Goal: Task Accomplishment & Management: Use online tool/utility

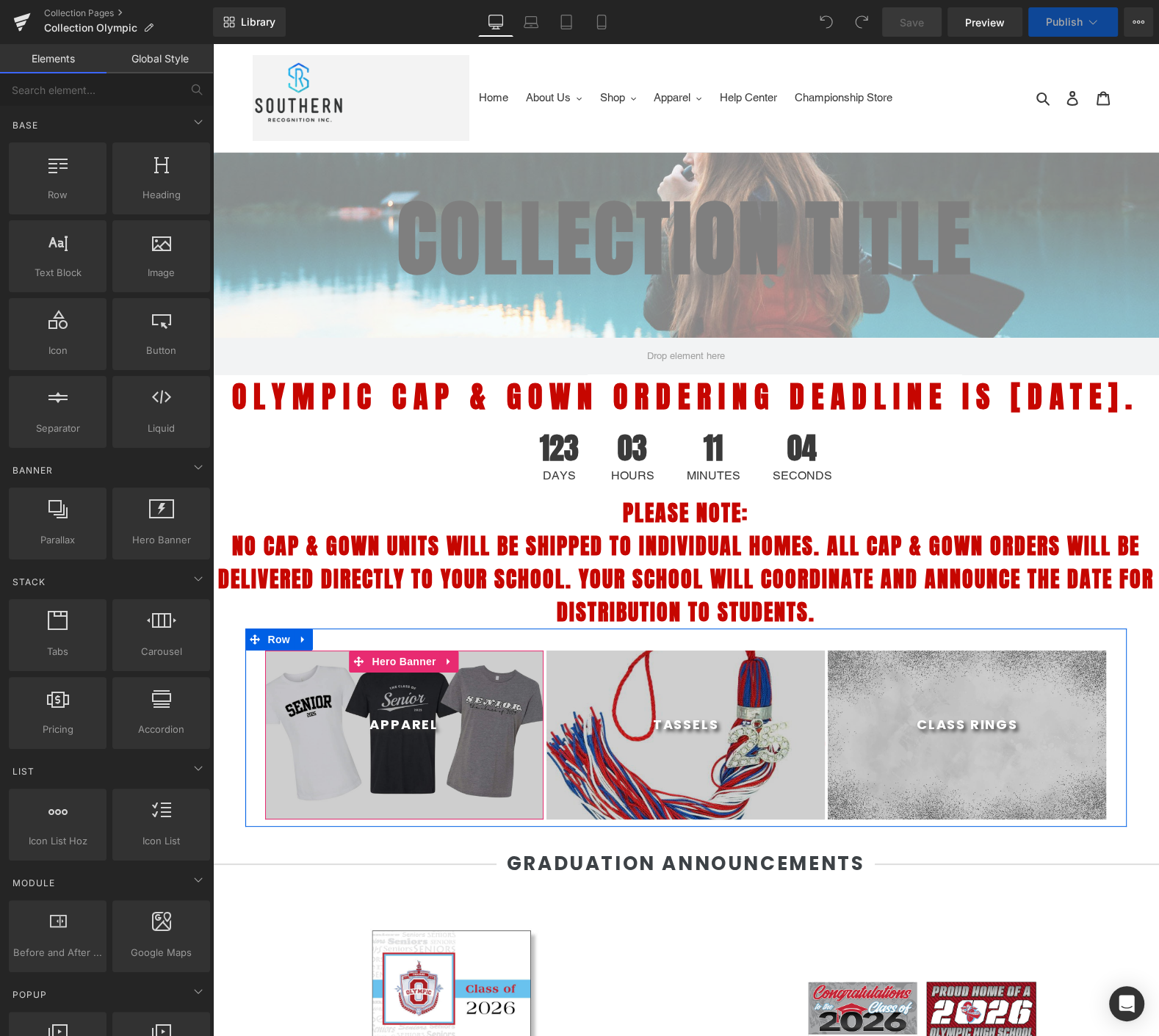
select select "M"
click at [293, 720] on div at bounding box center [404, 736] width 278 height 169
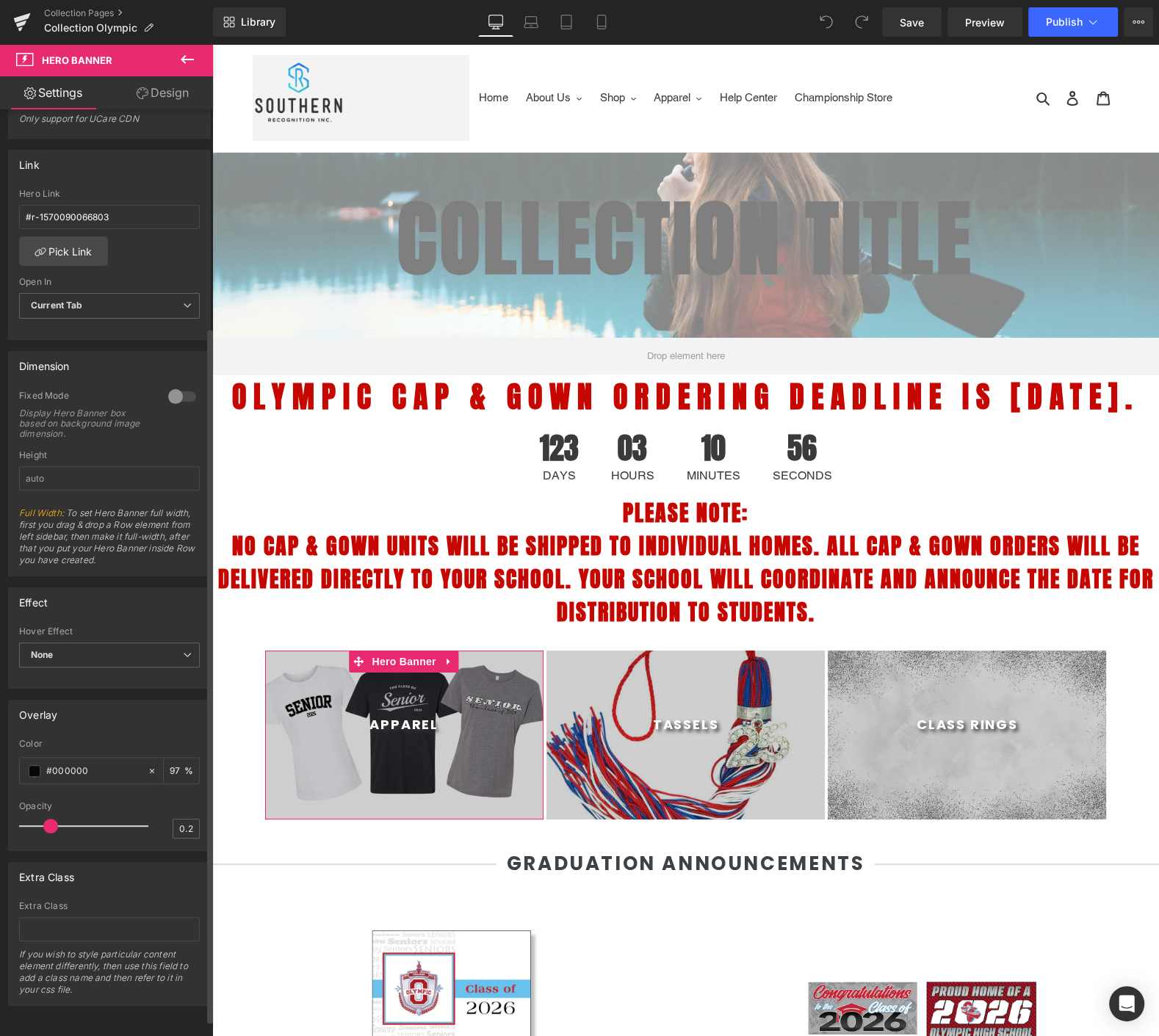
scroll to position [311, 0]
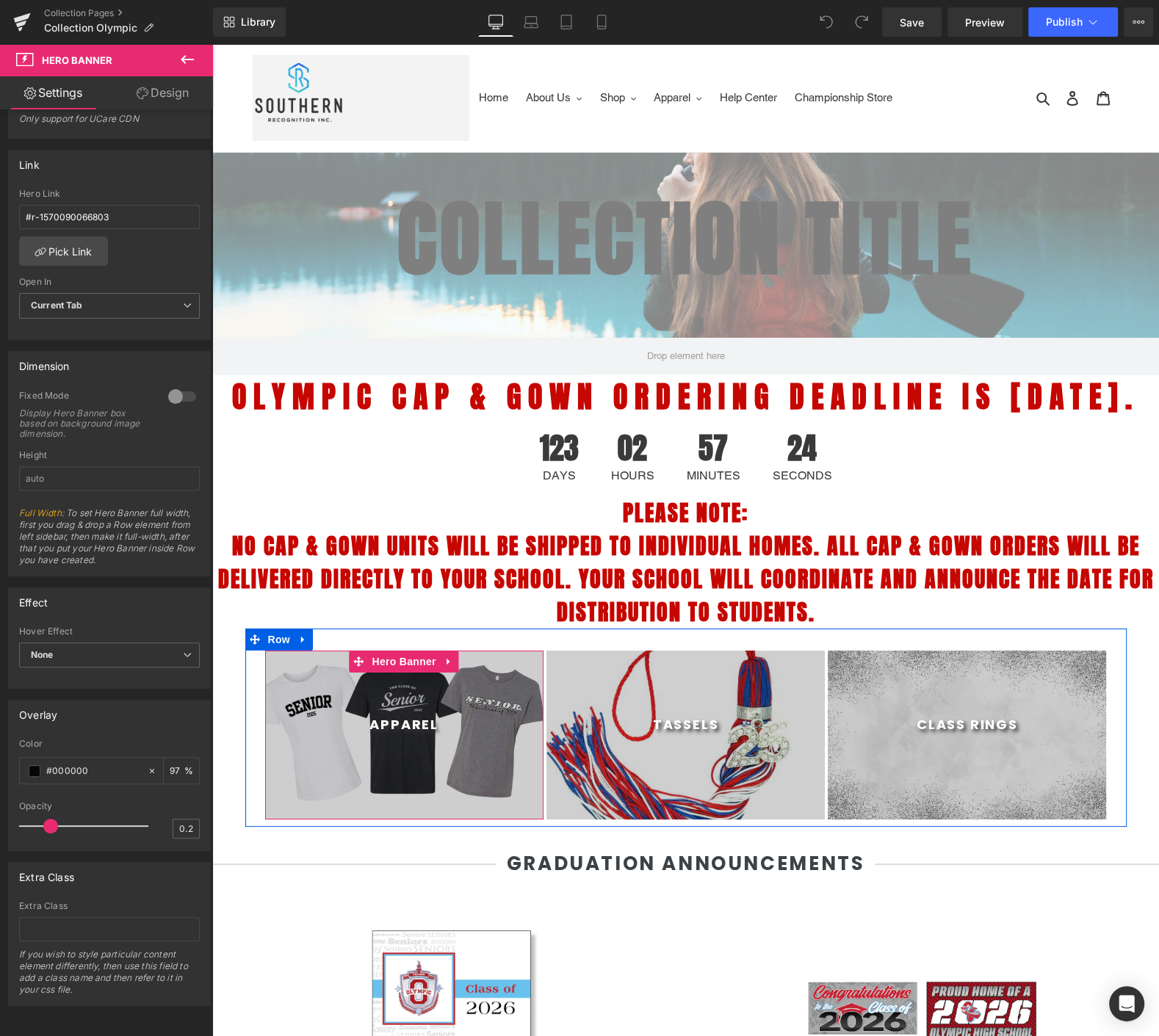
click at [304, 753] on span "Apparel Heading" at bounding box center [404, 735] width 278 height 37
click at [390, 672] on span "Hero Banner" at bounding box center [404, 662] width 71 height 22
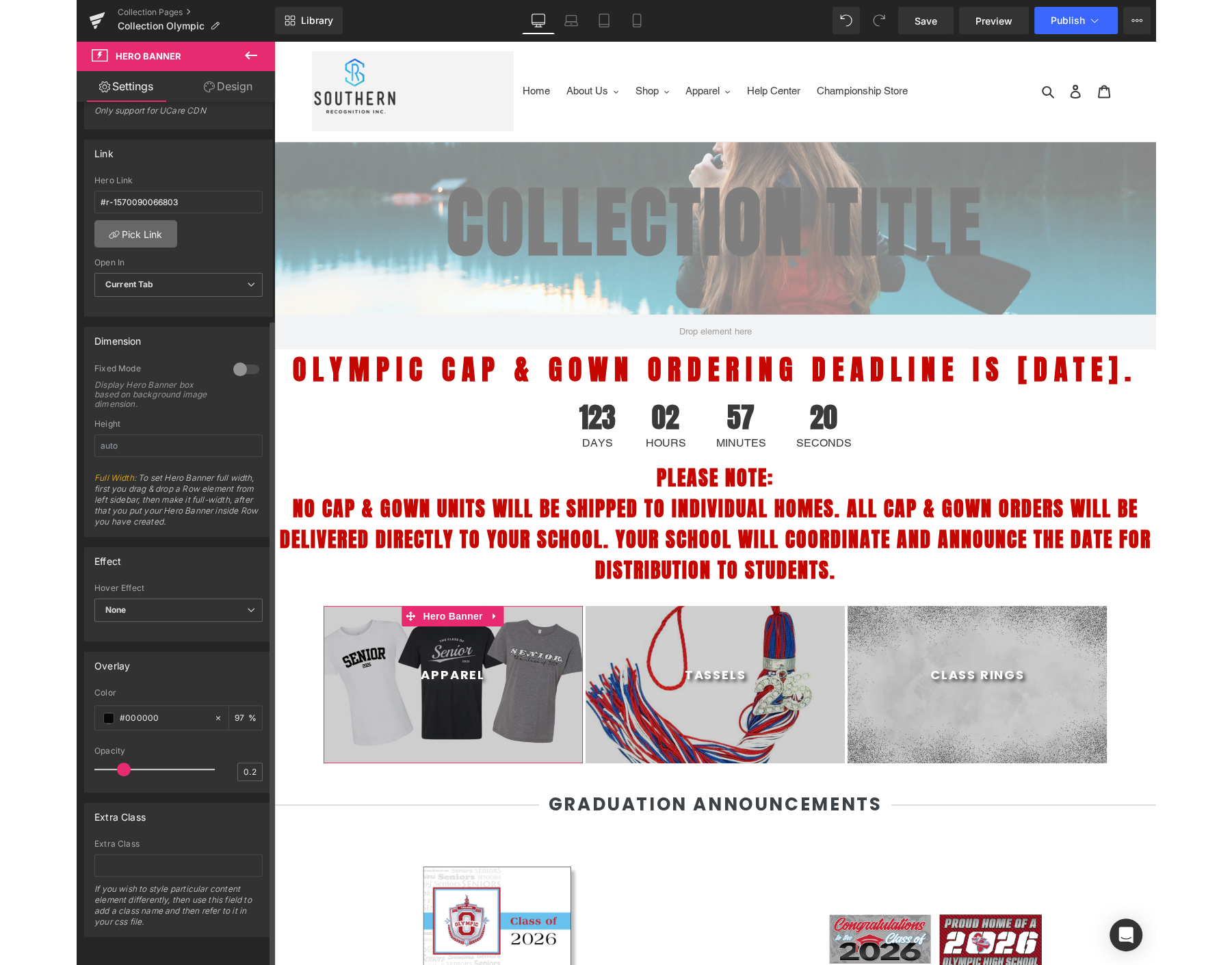
scroll to position [0, 0]
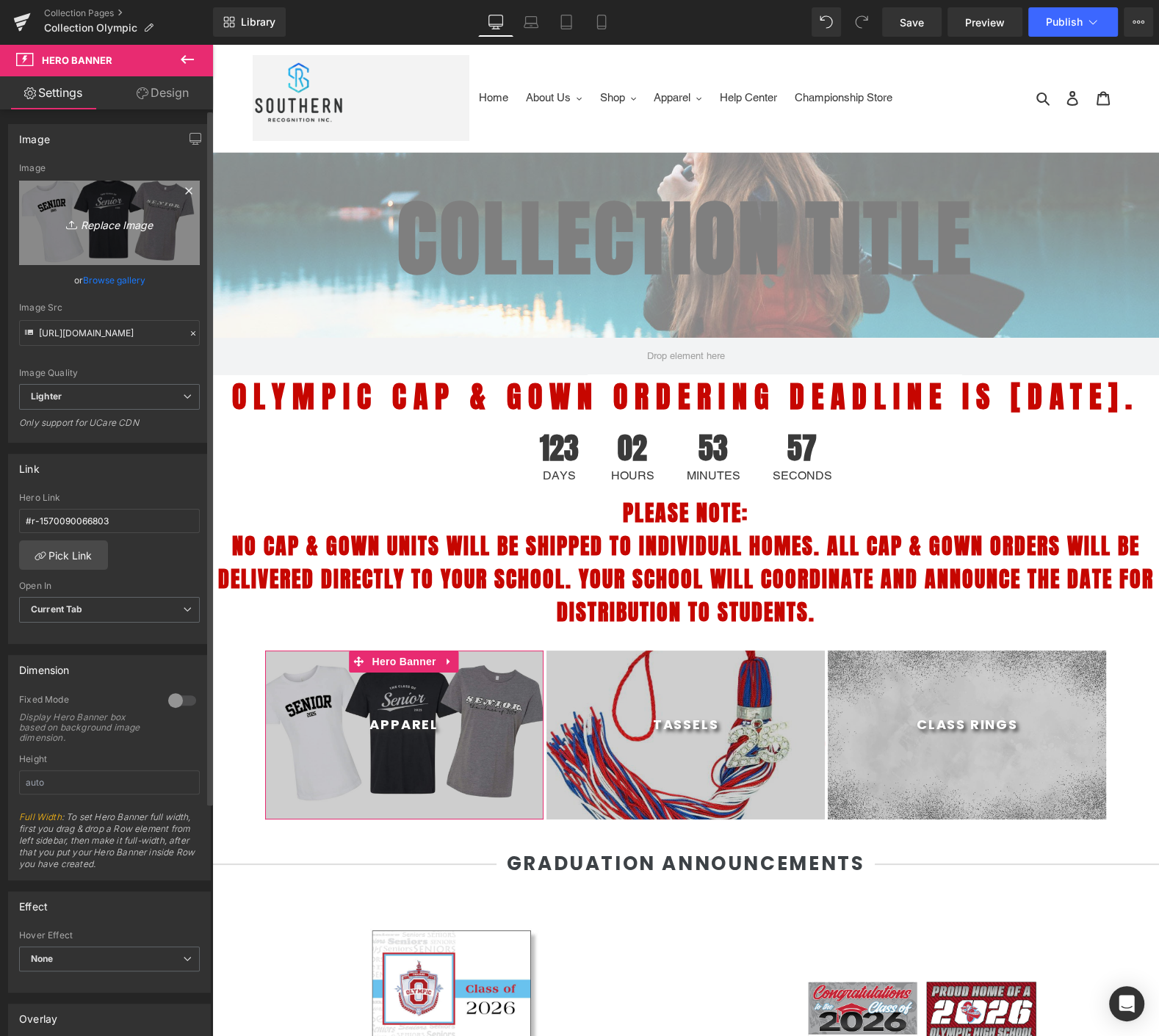
click at [109, 219] on icon "Replace Image" at bounding box center [110, 222] width 117 height 18
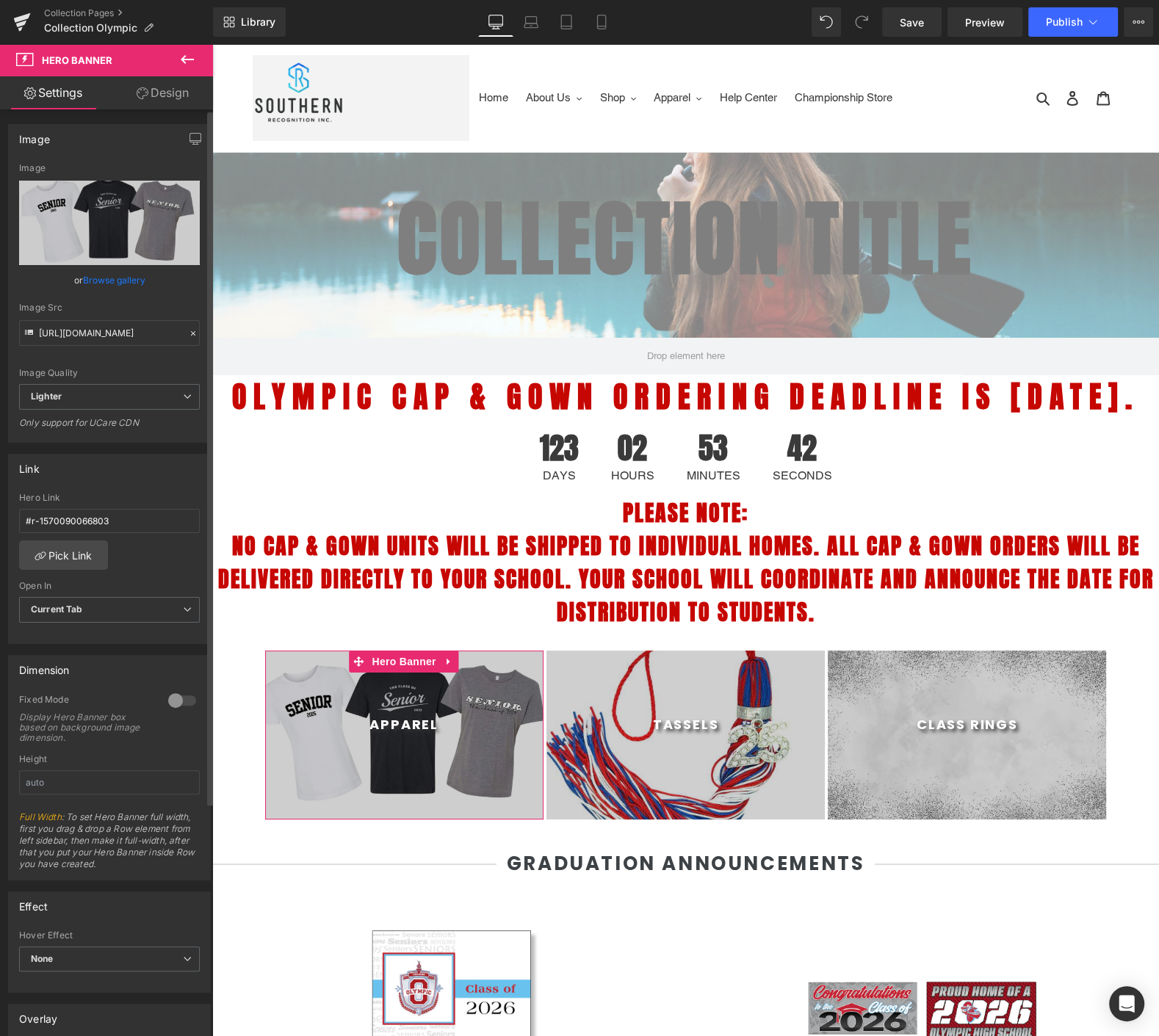
click at [120, 275] on link "Browse gallery" at bounding box center [113, 280] width 63 height 26
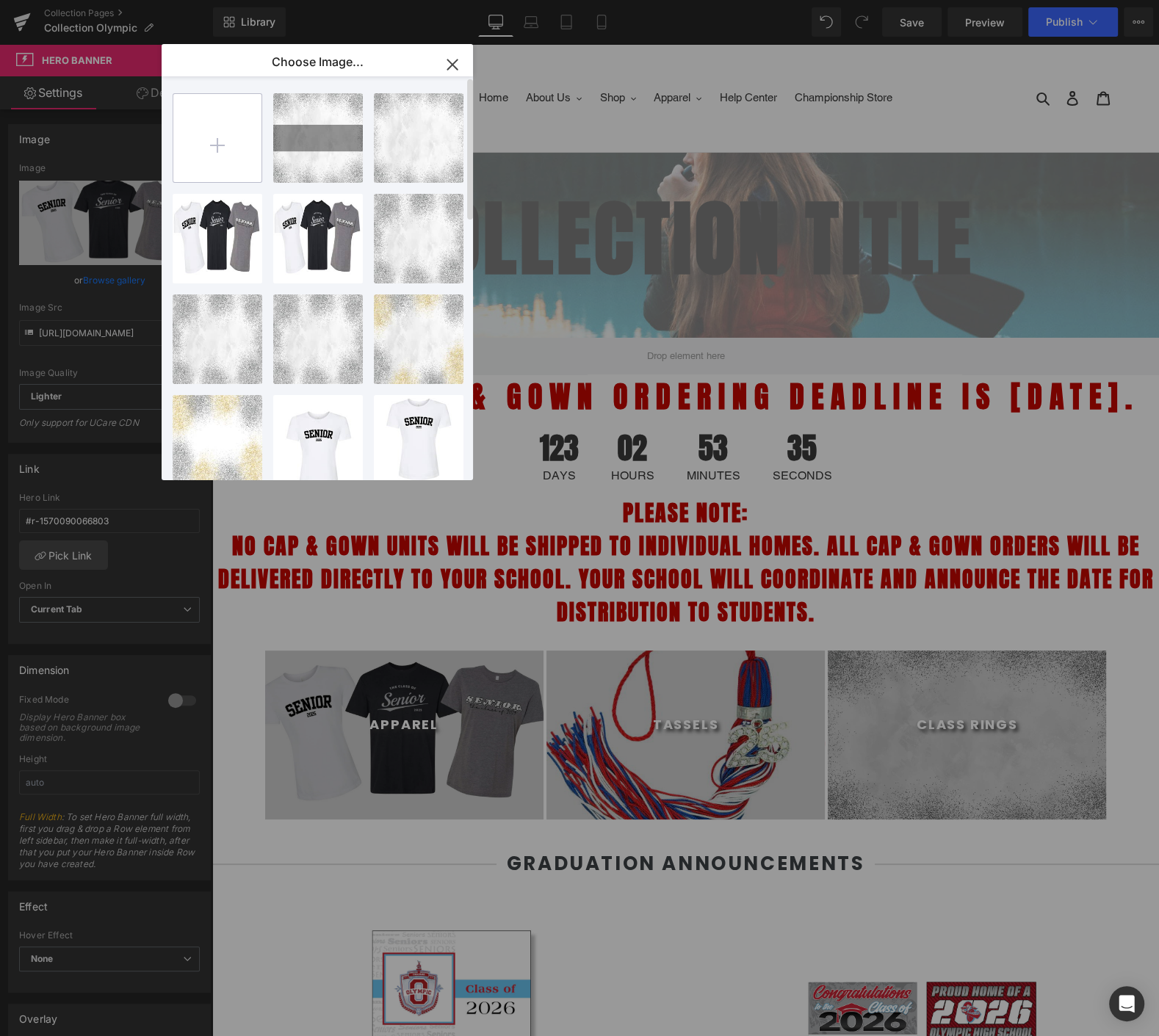
click at [216, 132] on input "file" at bounding box center [217, 139] width 88 height 88
type input "C:\fakepath\3.png"
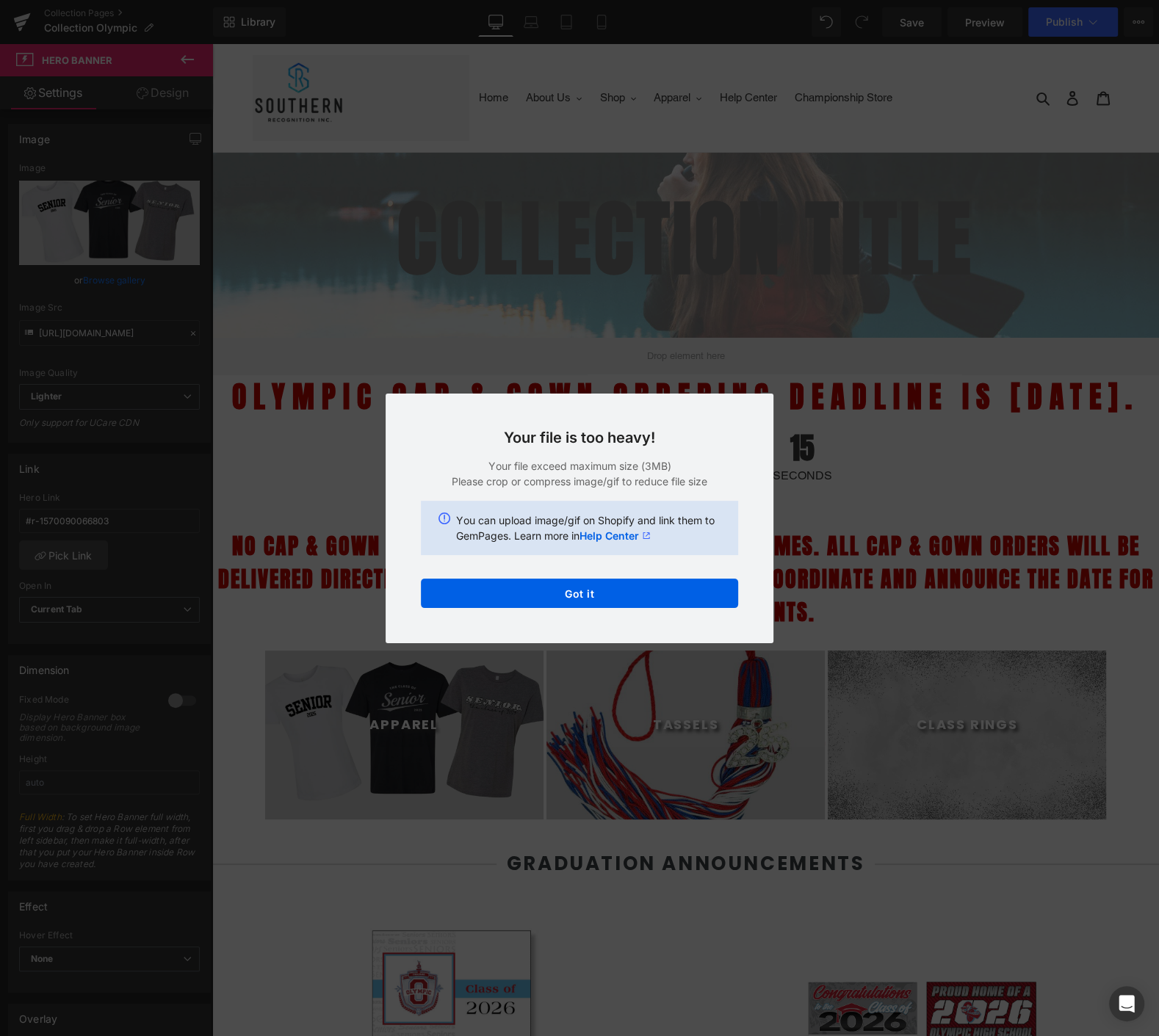
click at [484, 0] on div "Text Color Highlight Color #333333 Choose Image... Back to Library Insert RING …" at bounding box center [579, 0] width 1159 height 0
click at [480, 592] on button "Got it" at bounding box center [580, 594] width 317 height 30
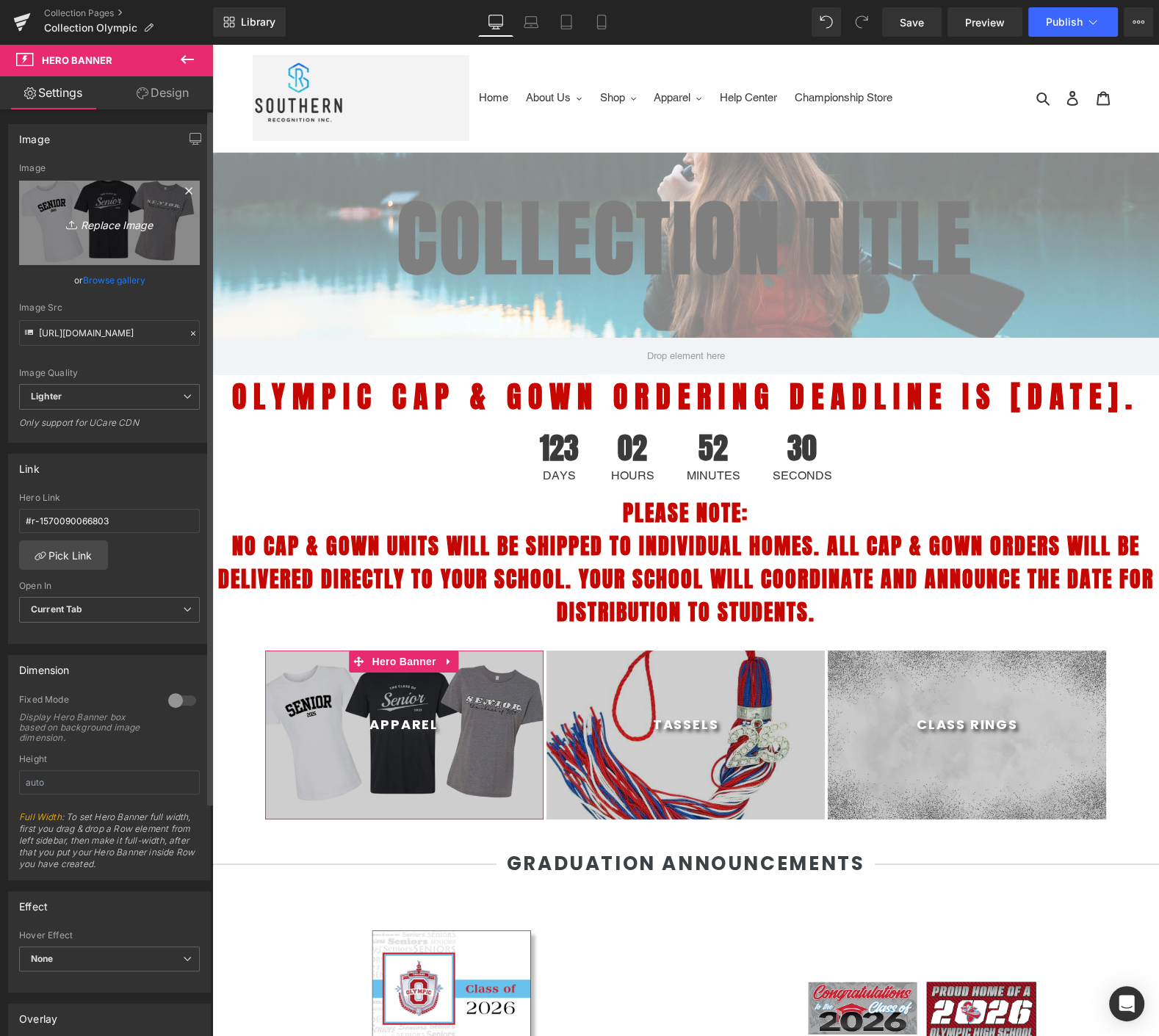
click at [107, 230] on icon "Replace Image" at bounding box center [110, 222] width 117 height 18
type input "C:\fakepath\1.jpg"
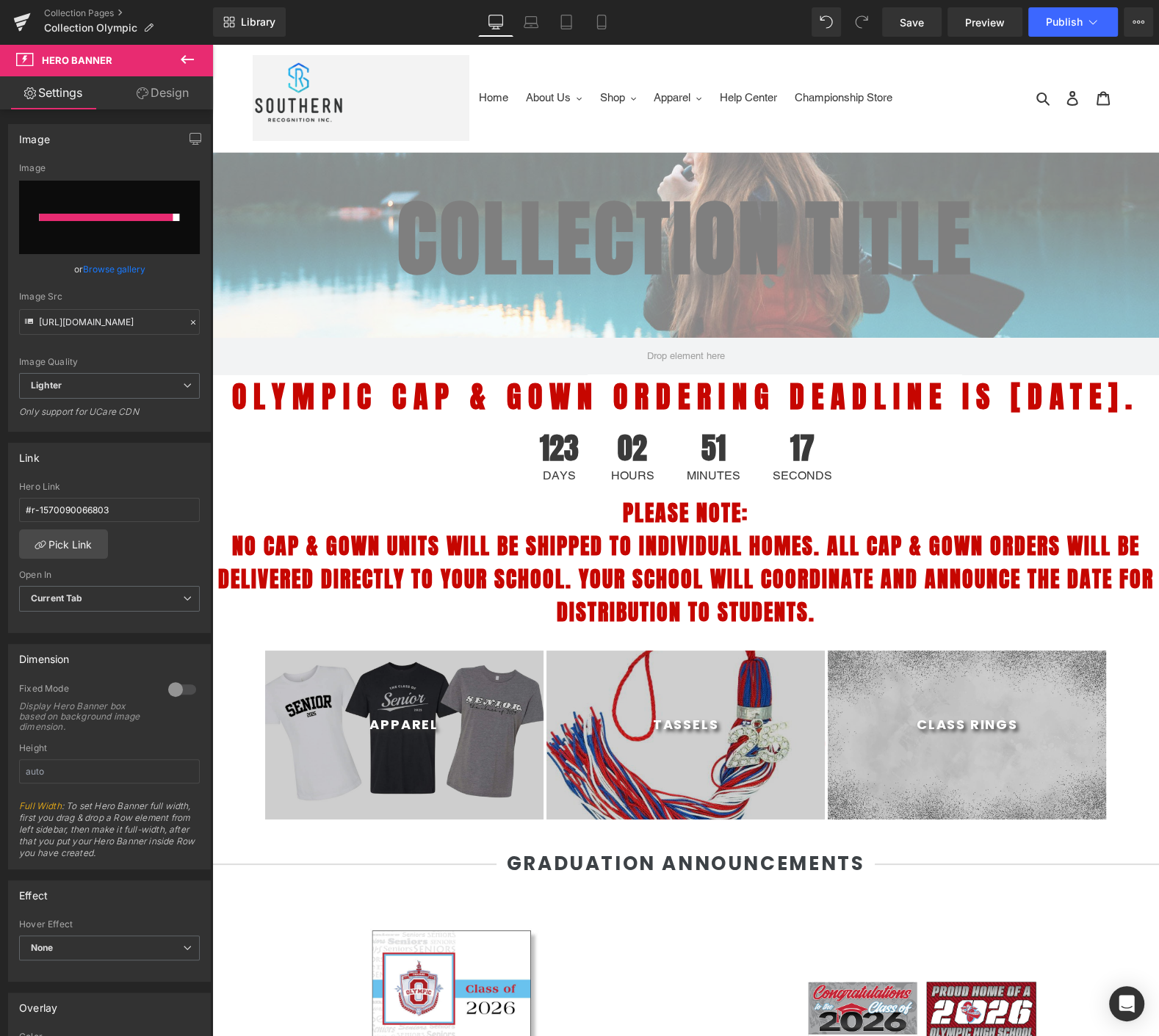
click at [309, 496] on div "123 Days 02 Hours 51 Minutes 17 Seconds" at bounding box center [686, 457] width 946 height 78
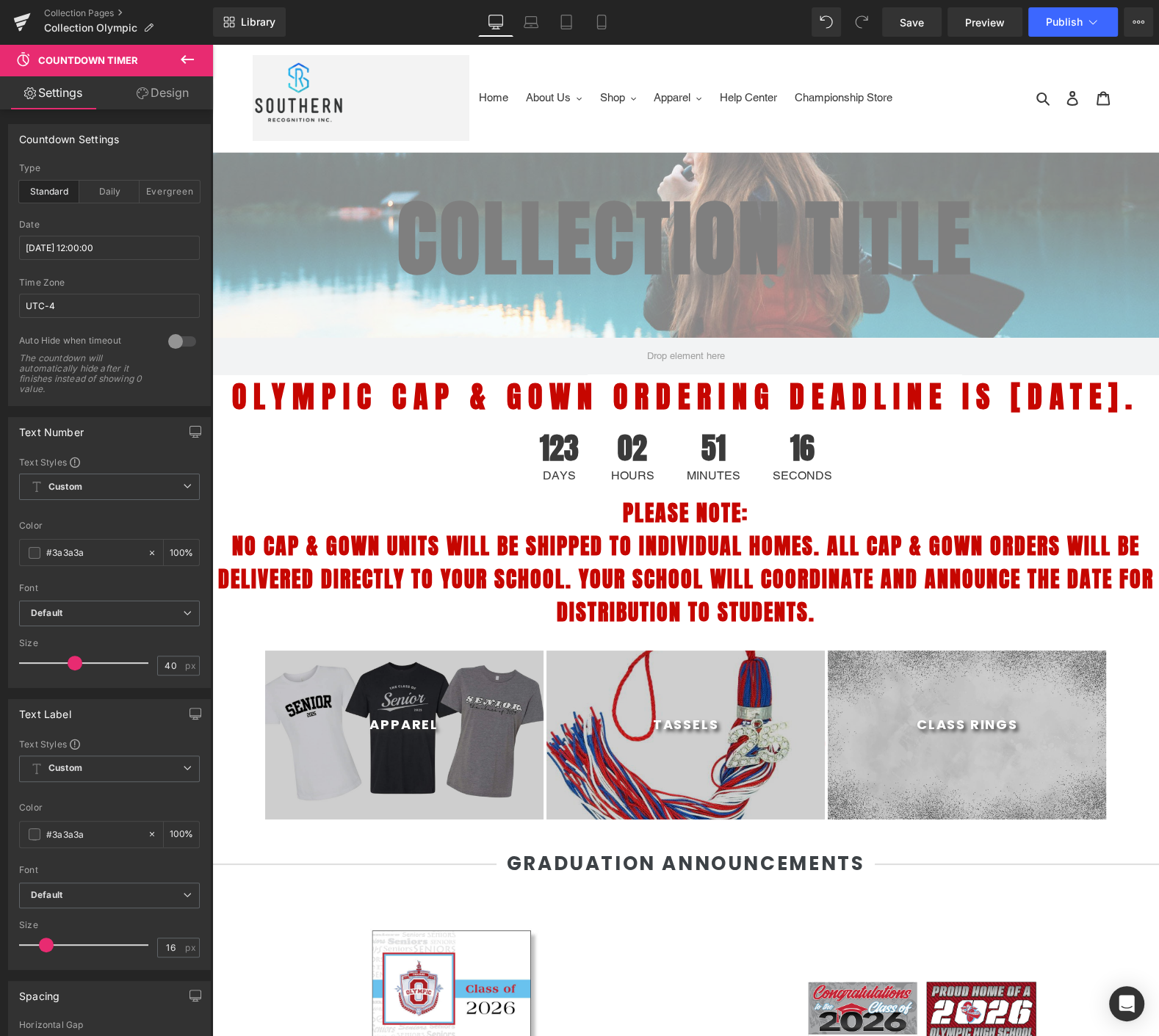
click at [349, 820] on div at bounding box center [404, 736] width 278 height 169
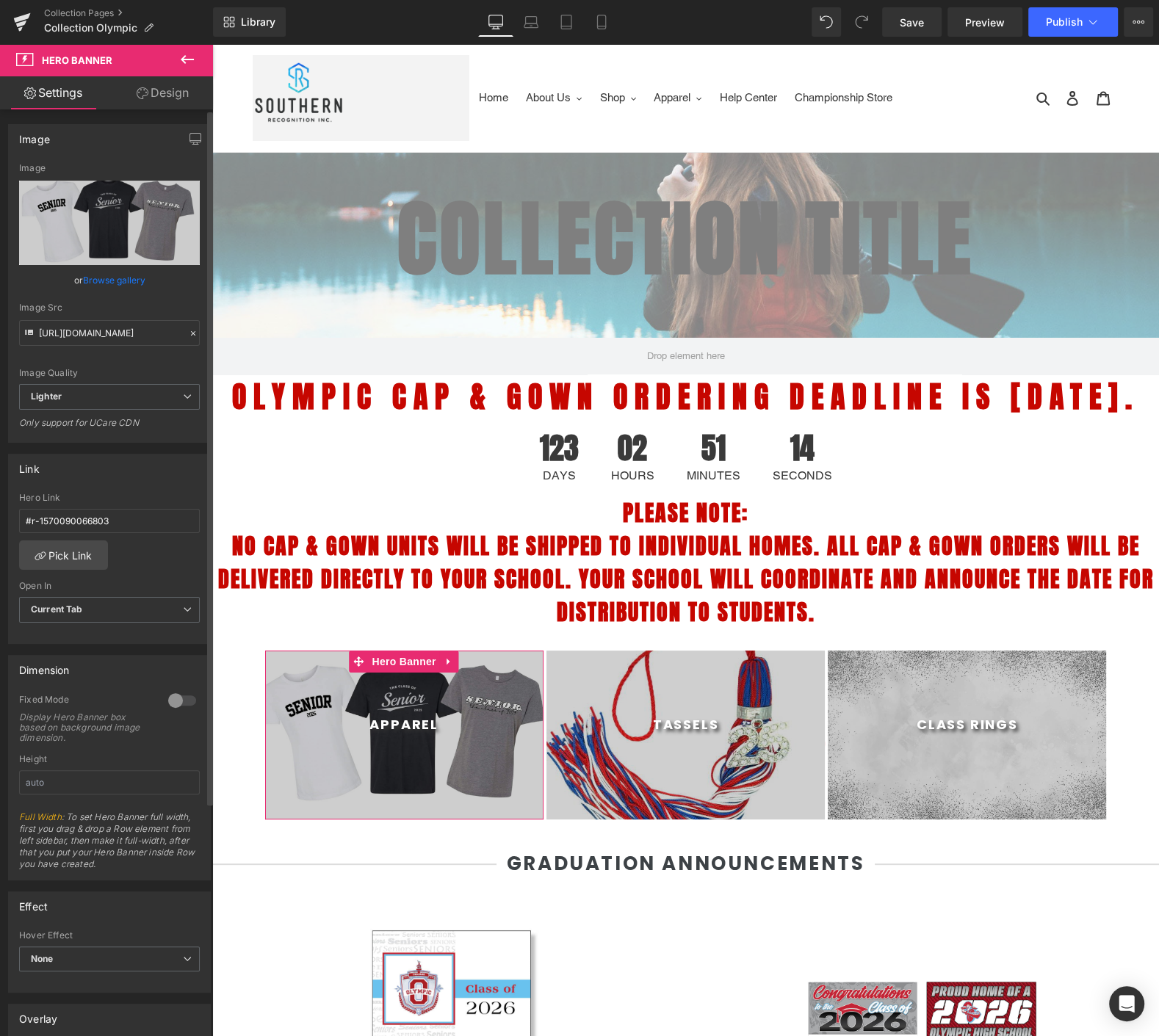
click at [112, 275] on link "Browse gallery" at bounding box center [113, 280] width 63 height 26
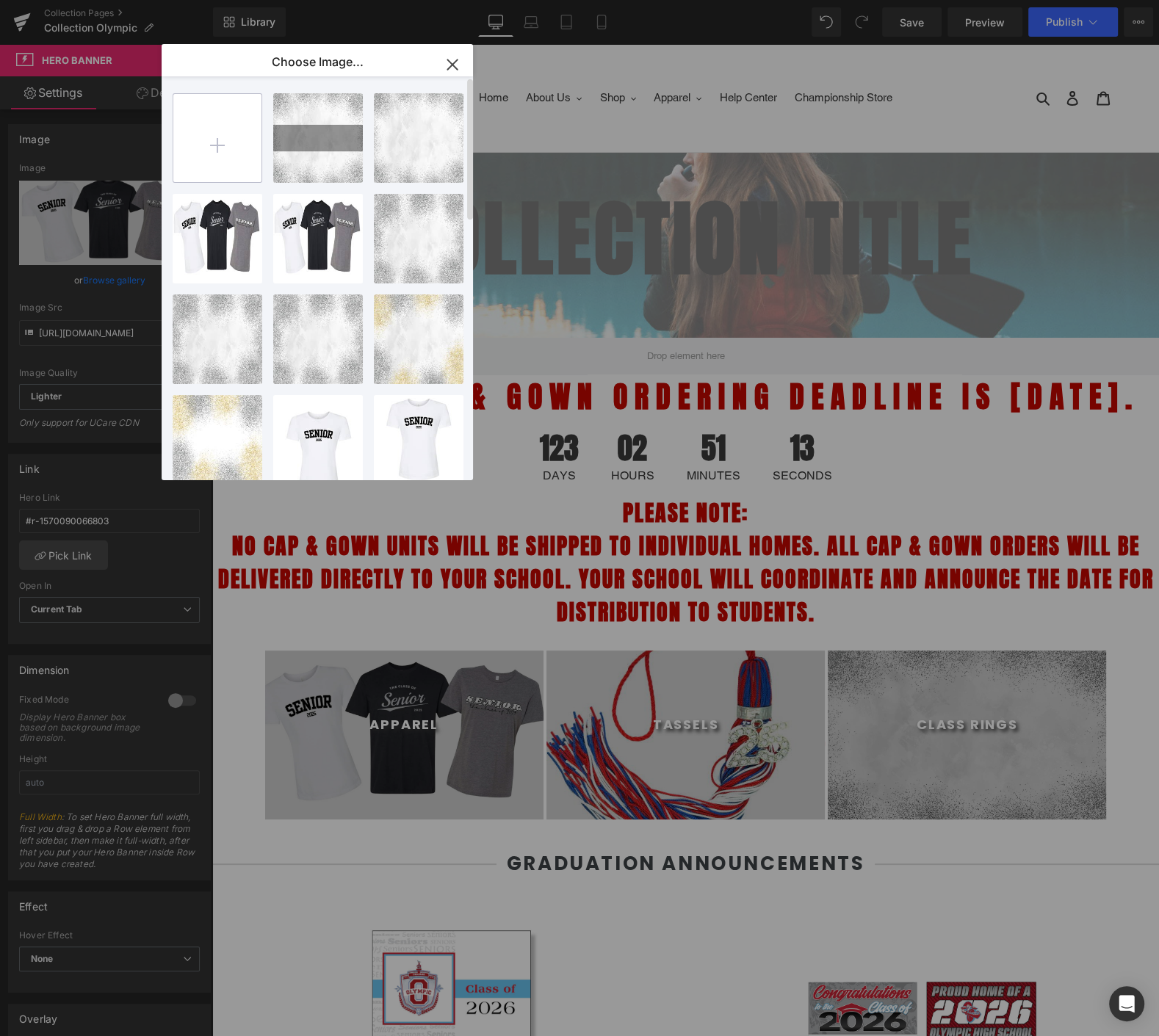
click at [213, 148] on input "file" at bounding box center [217, 139] width 88 height 88
type input "C:\fakepath\1.jpg"
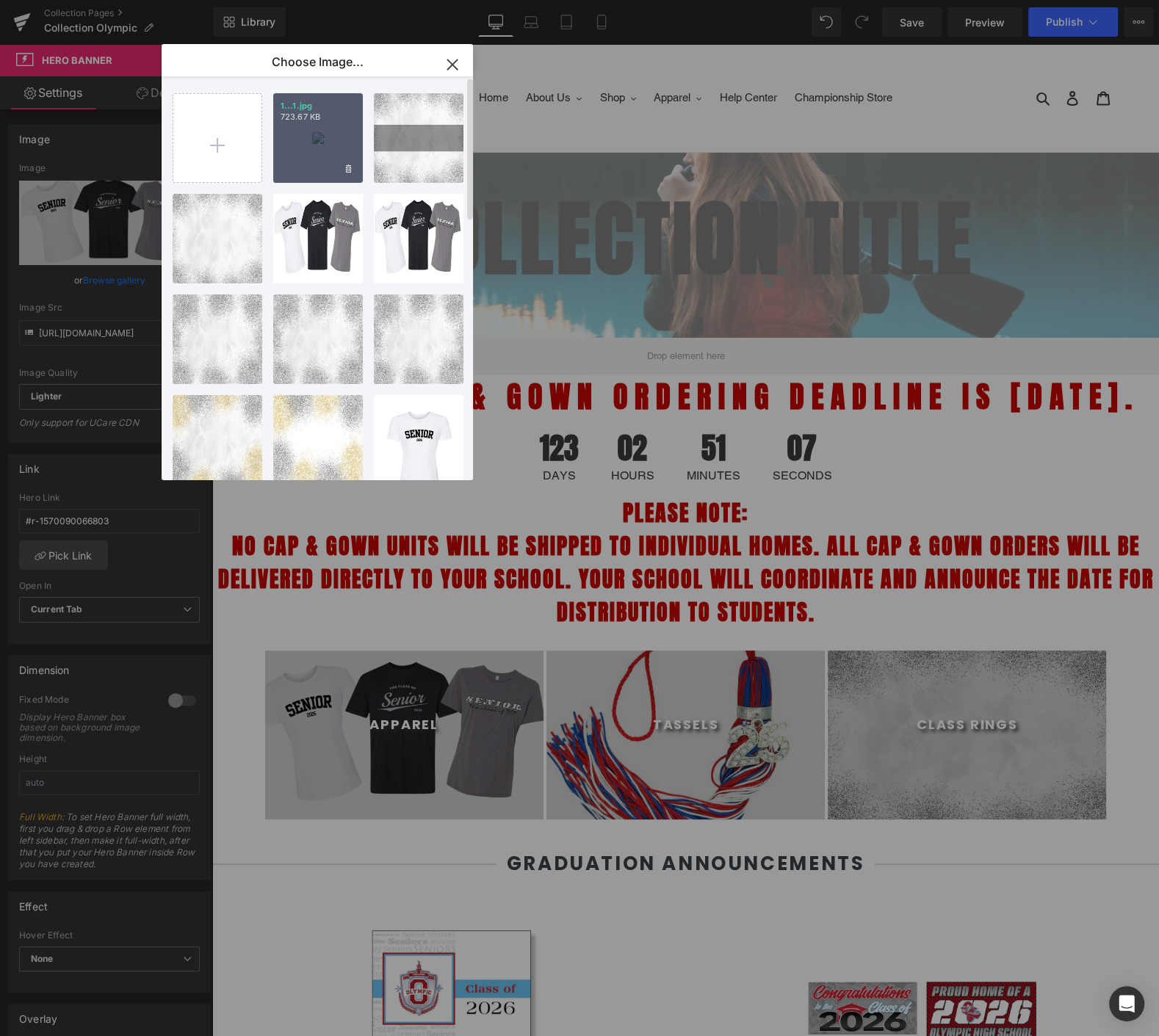
click at [304, 121] on p "723.67 KB" at bounding box center [318, 116] width 75 height 11
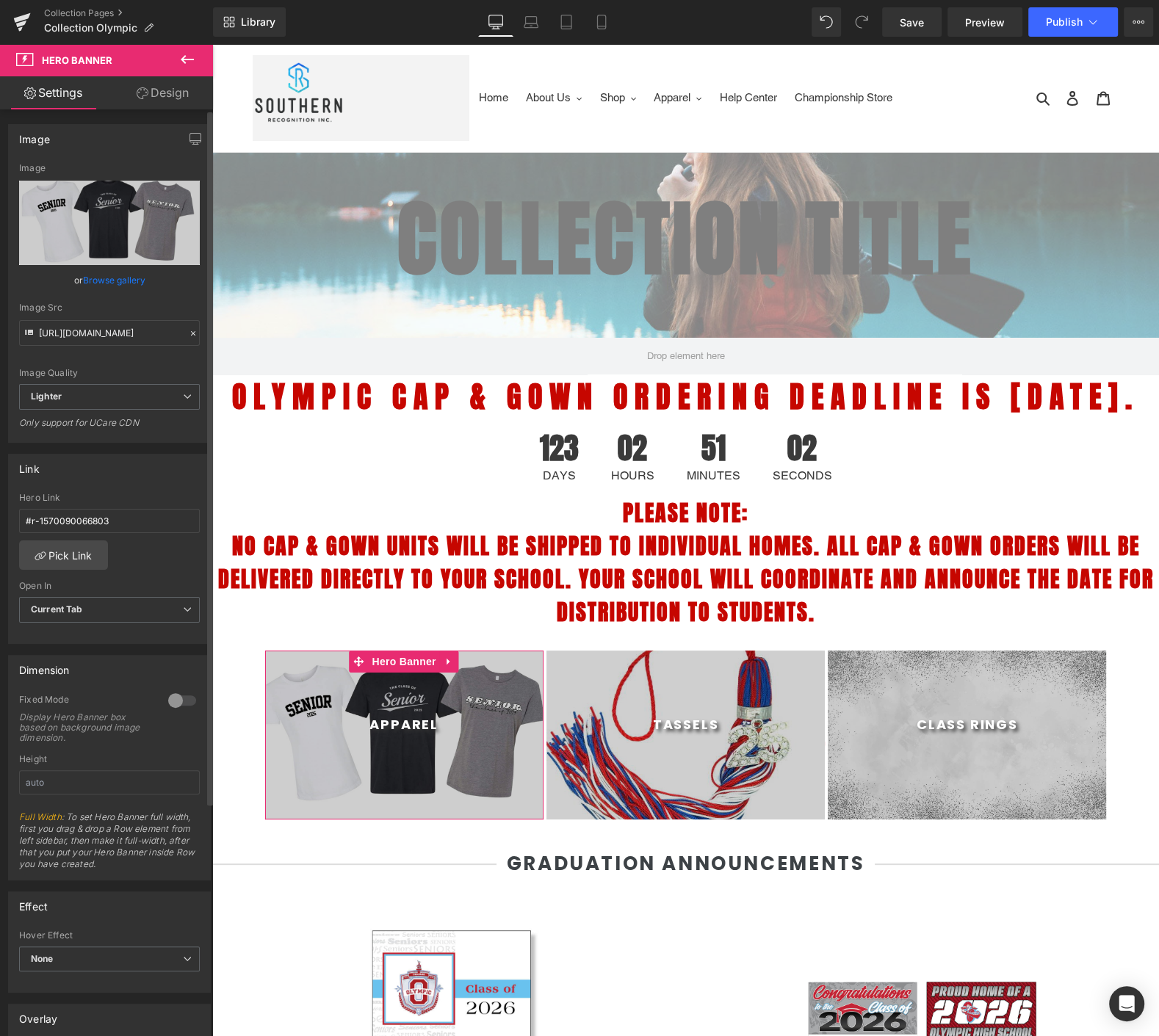
click at [104, 285] on link "Browse gallery" at bounding box center [113, 280] width 63 height 26
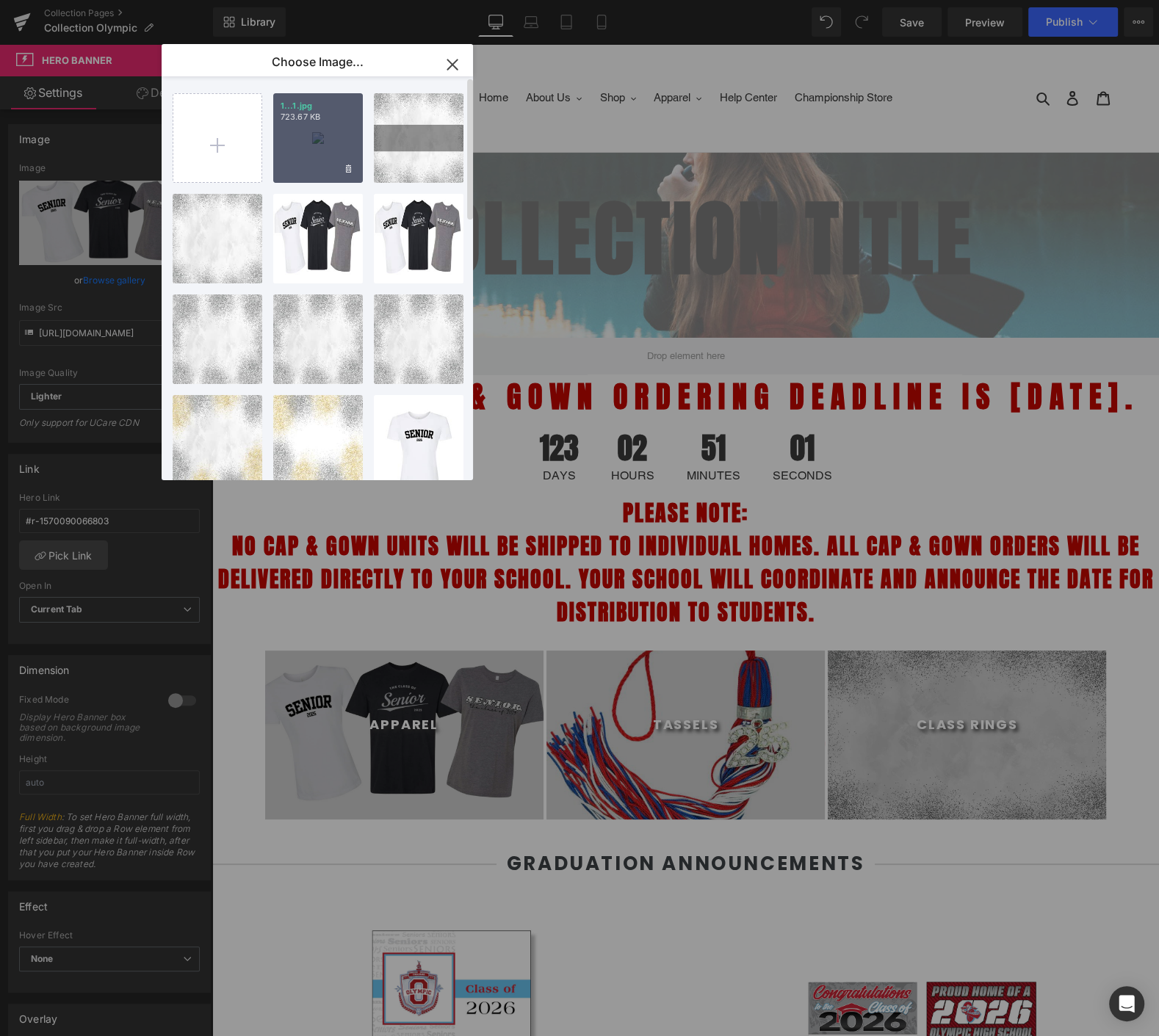
click at [327, 151] on div "1...1.jpg 723.67 KB" at bounding box center [317, 138] width 89 height 89
type input "https://ucarecdn.com/a4712055-c544-4d58-a385-bd6c4c460030/-/format/auto/-/previ…"
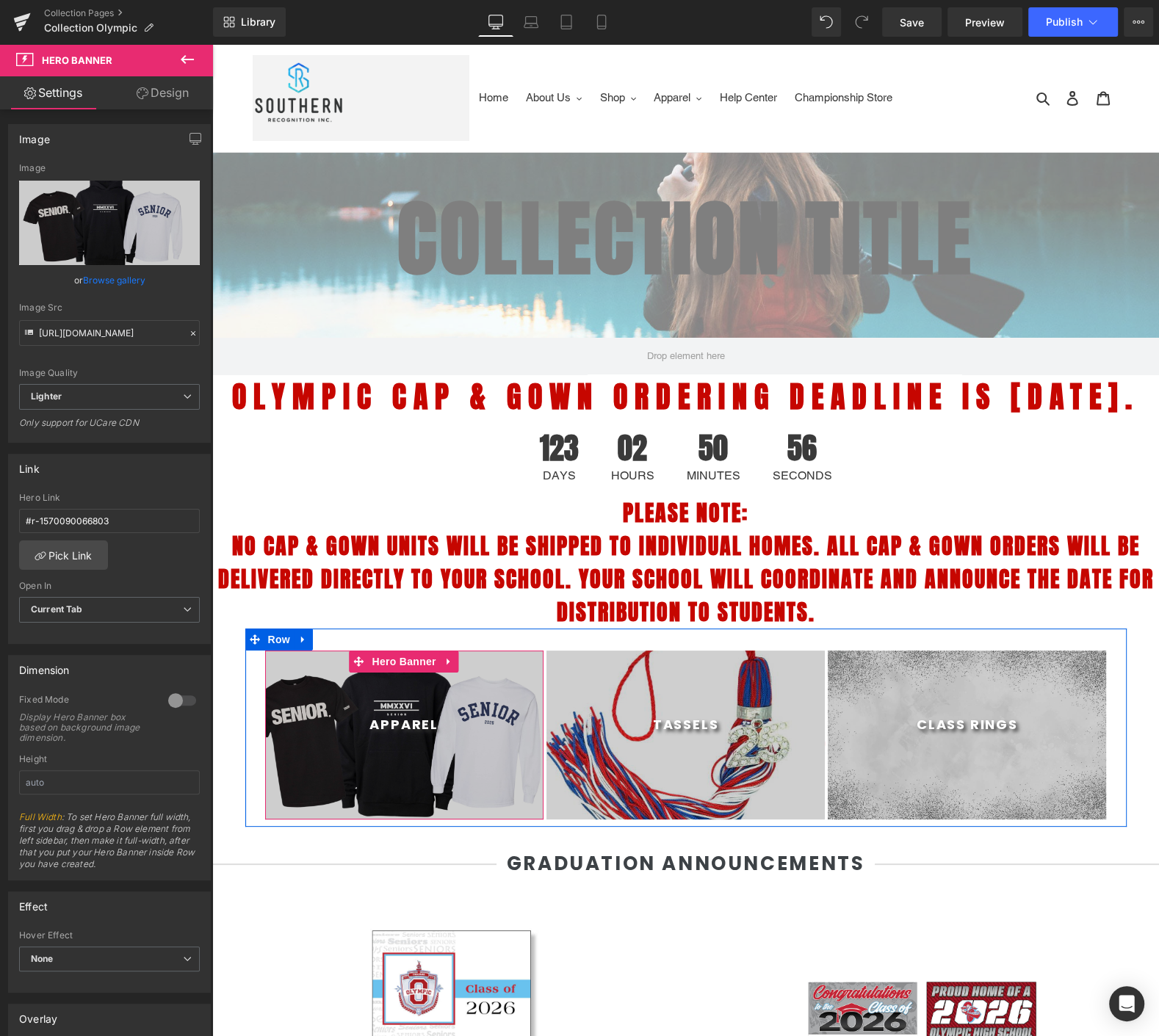
click at [387, 753] on span "Apparel Heading" at bounding box center [404, 735] width 278 height 37
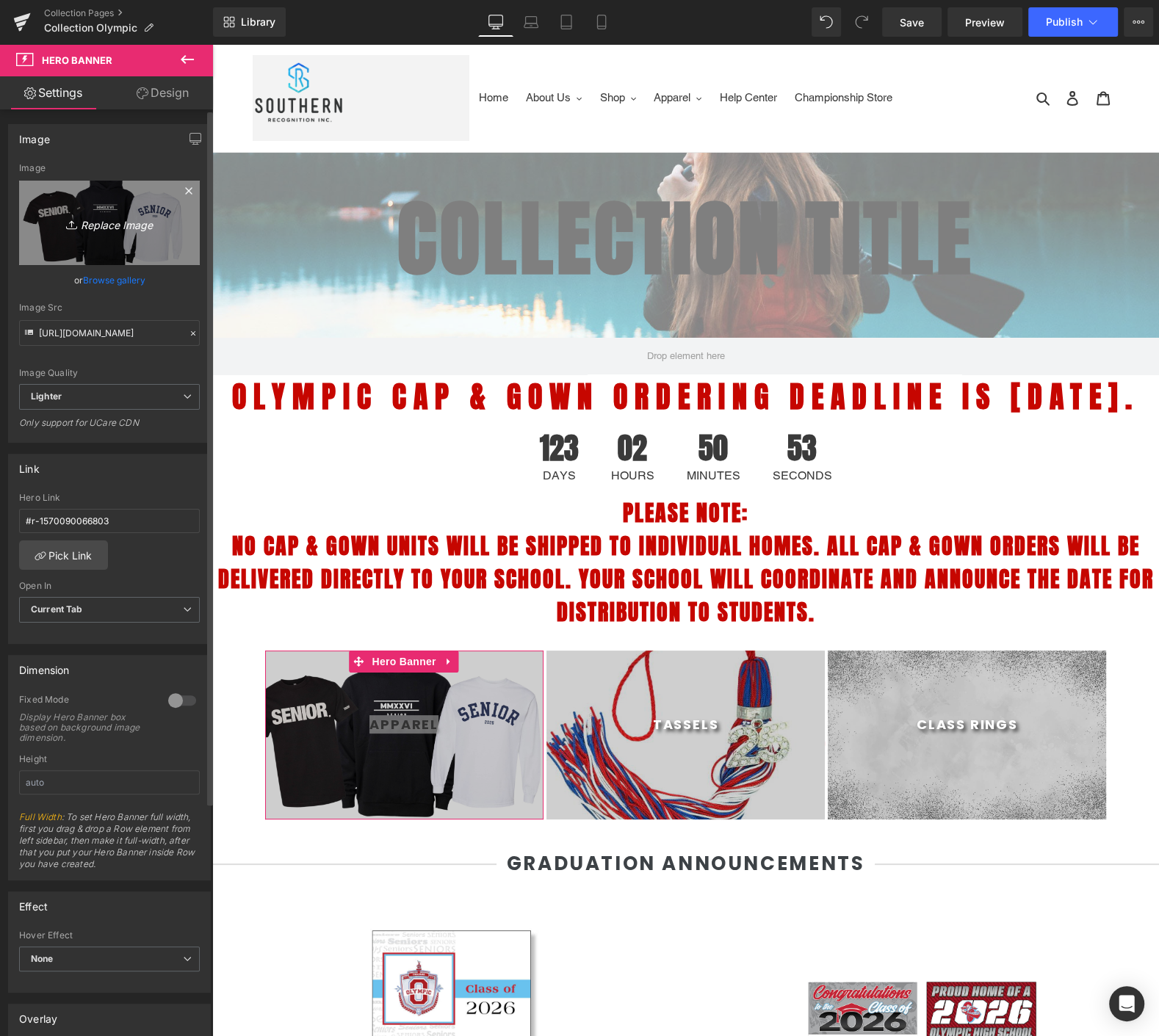
click at [144, 244] on link "Replace Image" at bounding box center [110, 223] width 181 height 85
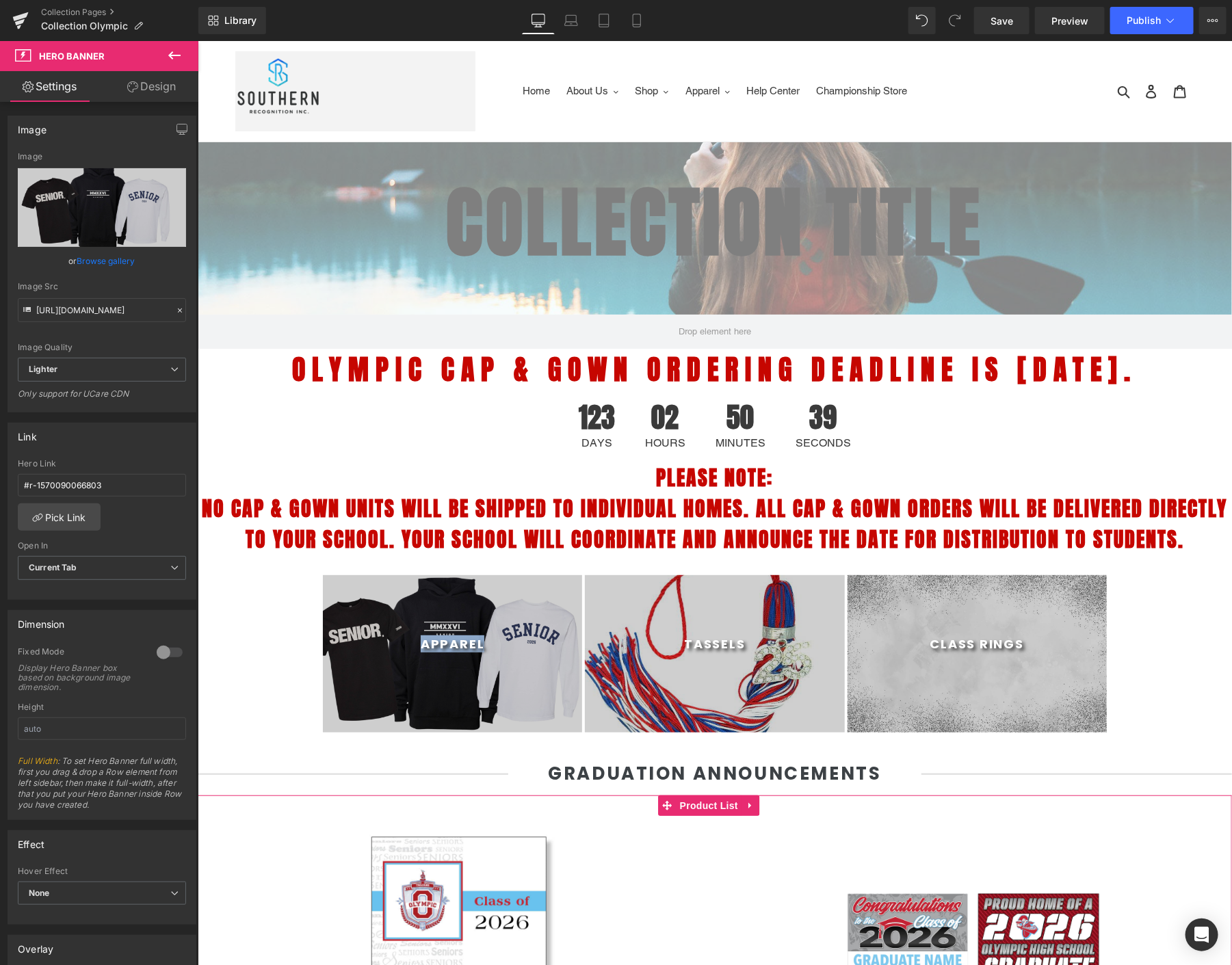
click at [687, 848] on div "Sale Off" at bounding box center [455, 976] width 490 height 294
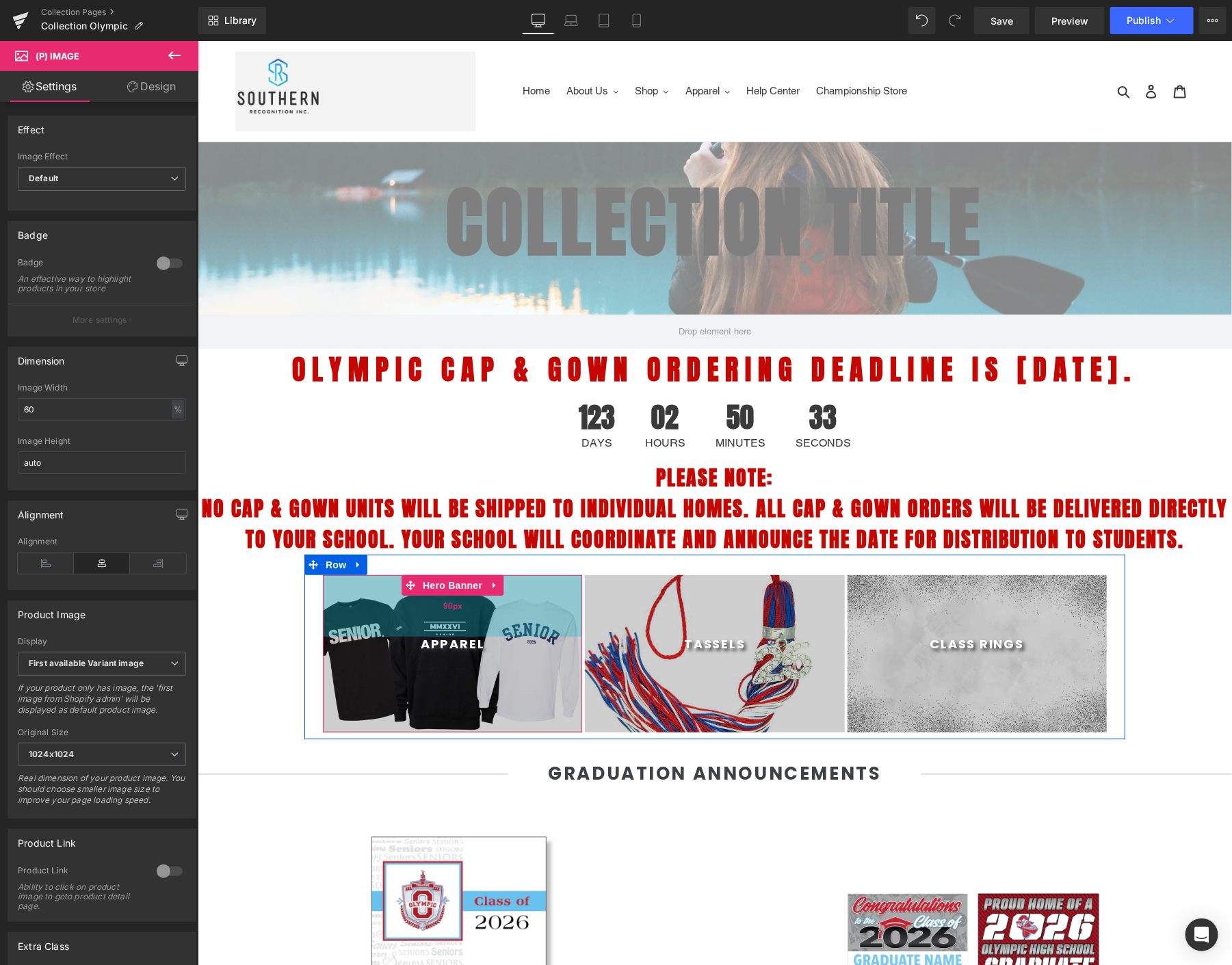
click at [366, 633] on div "90px" at bounding box center [452, 605] width 259 height 62
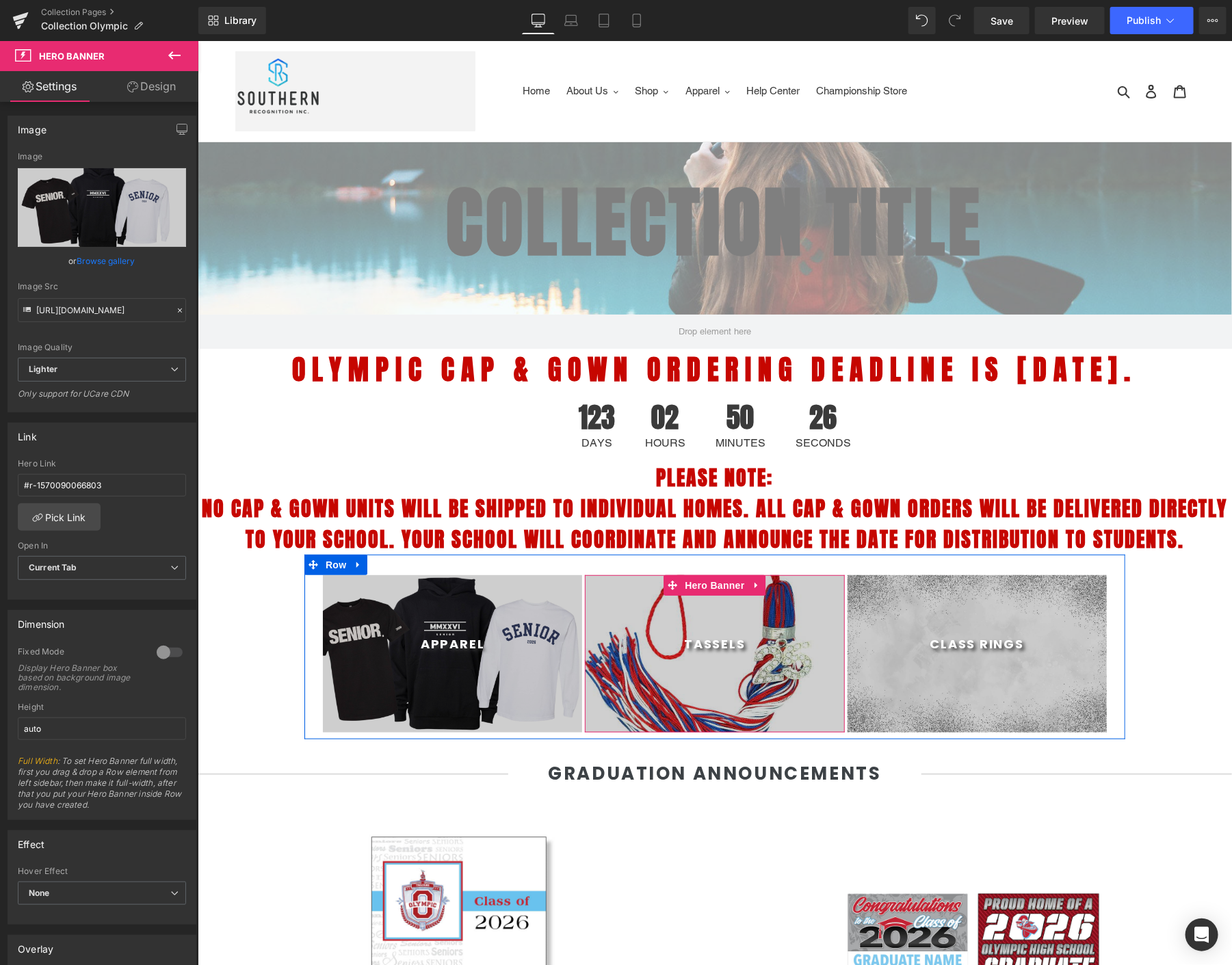
click at [725, 632] on div at bounding box center [713, 653] width 259 height 158
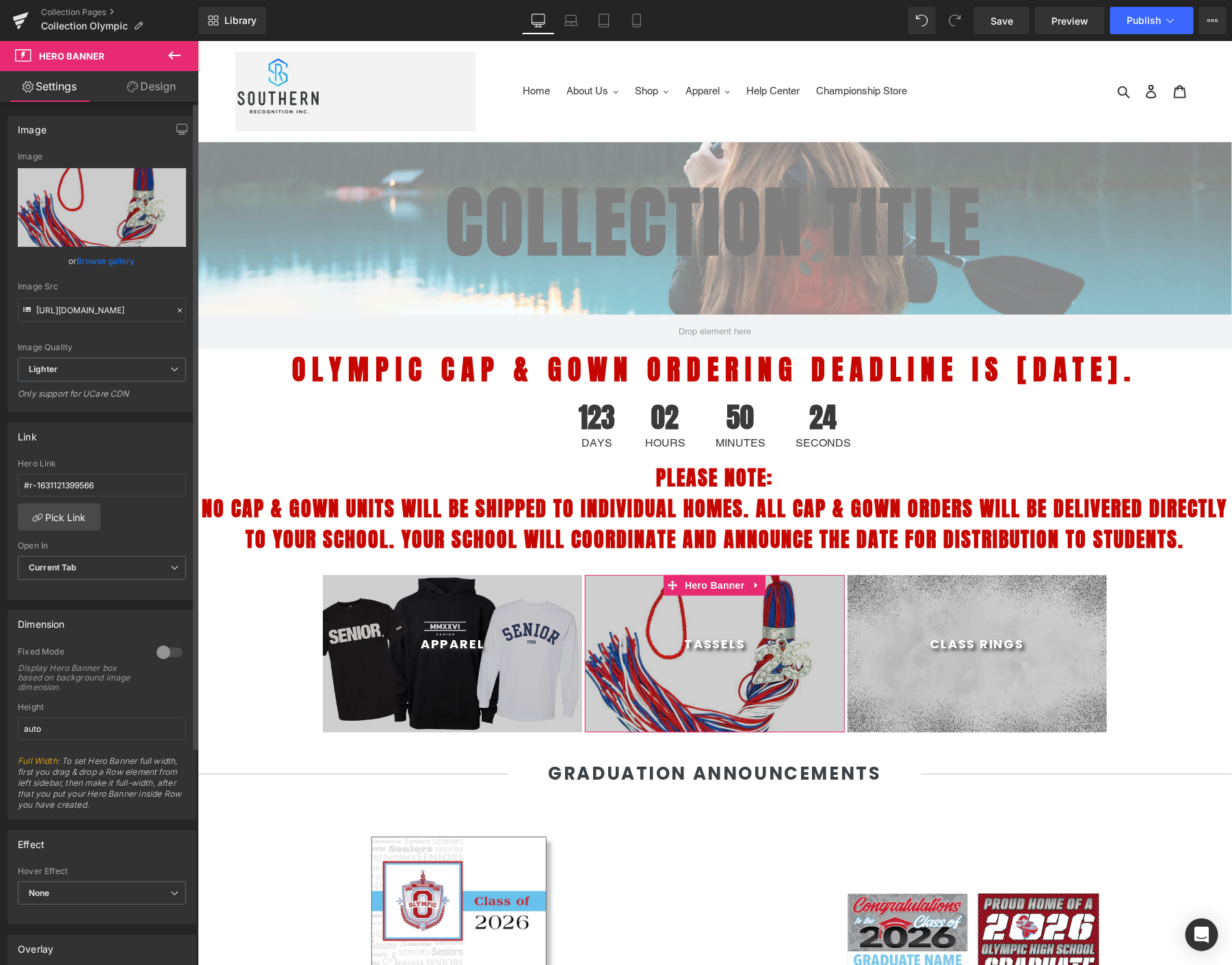
click at [91, 256] on link "Browse gallery" at bounding box center [106, 261] width 58 height 24
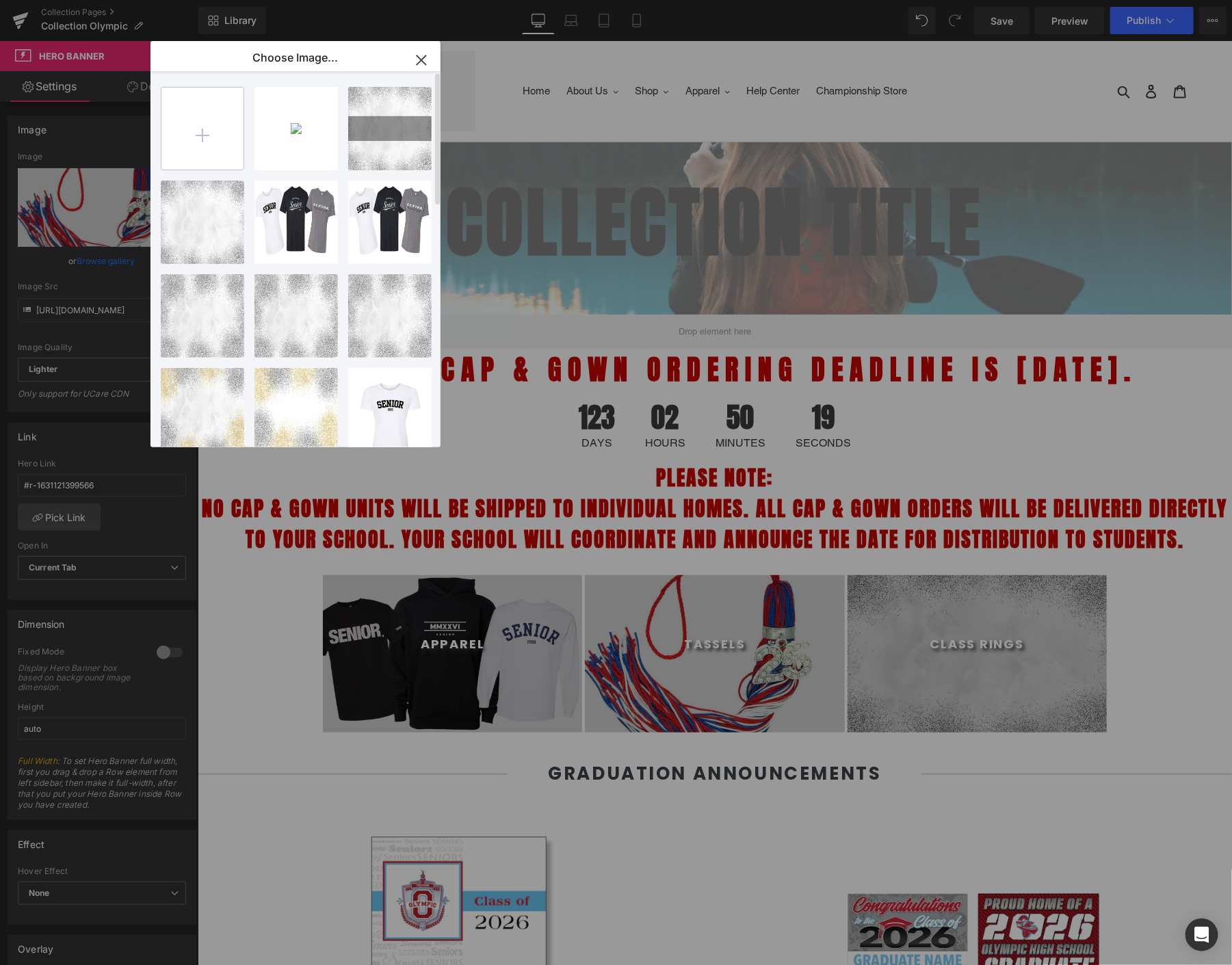
click at [207, 113] on input "file" at bounding box center [202, 129] width 82 height 82
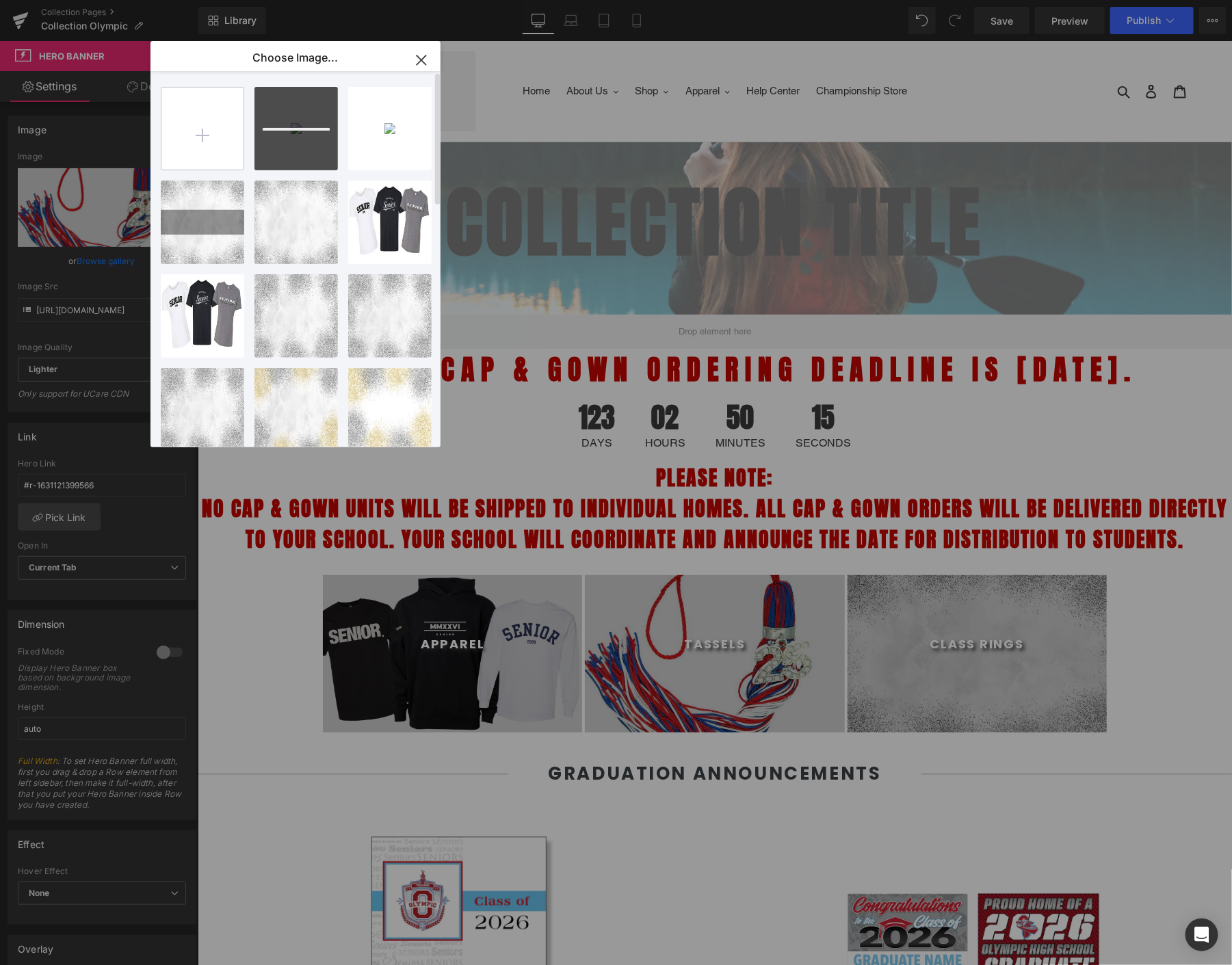
click at [228, 149] on input "file" at bounding box center [202, 129] width 82 height 82
type input "C:\fakepath\2.jpg"
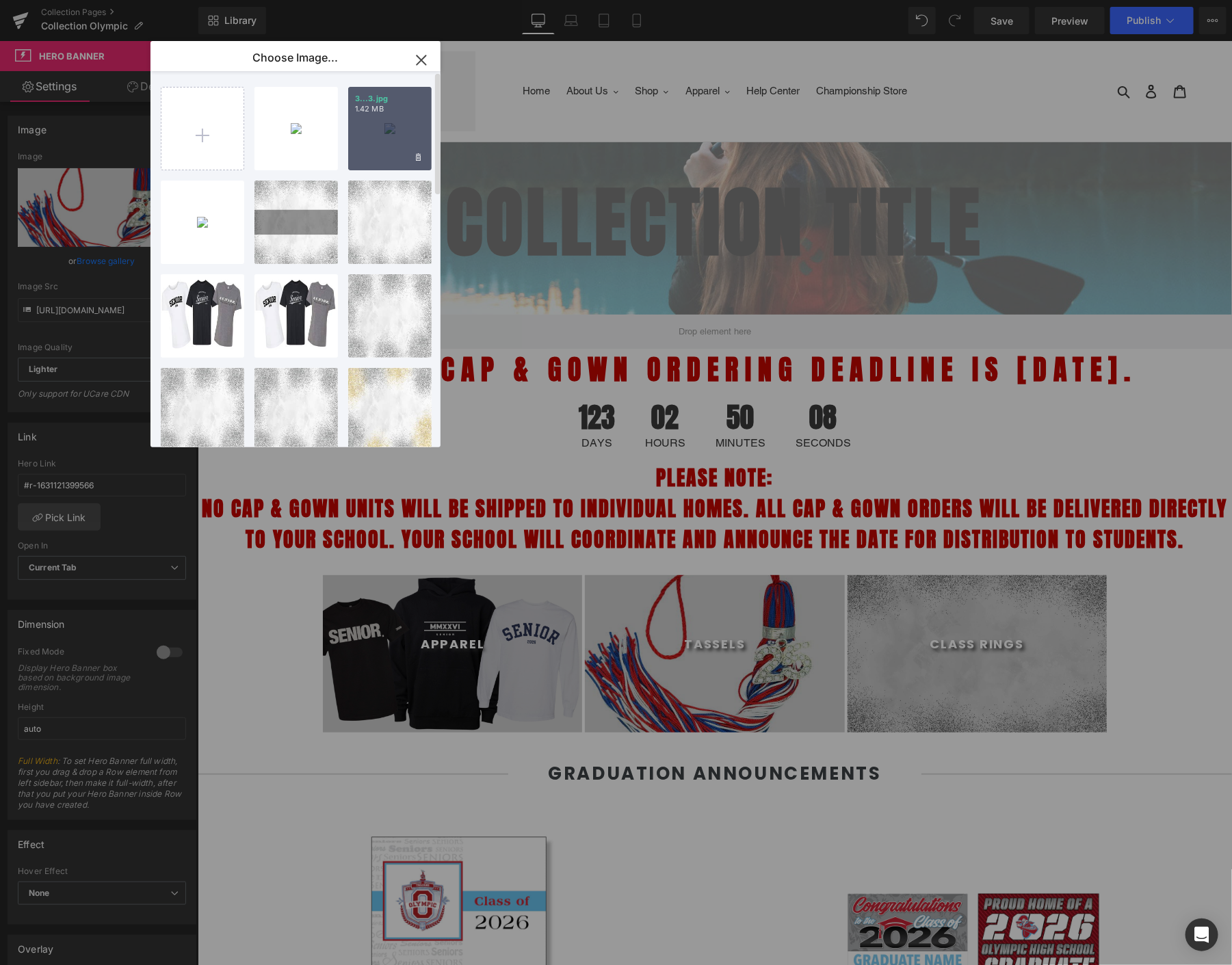
click at [373, 146] on div "3...3.jpg 1.42 MB" at bounding box center [390, 128] width 83 height 83
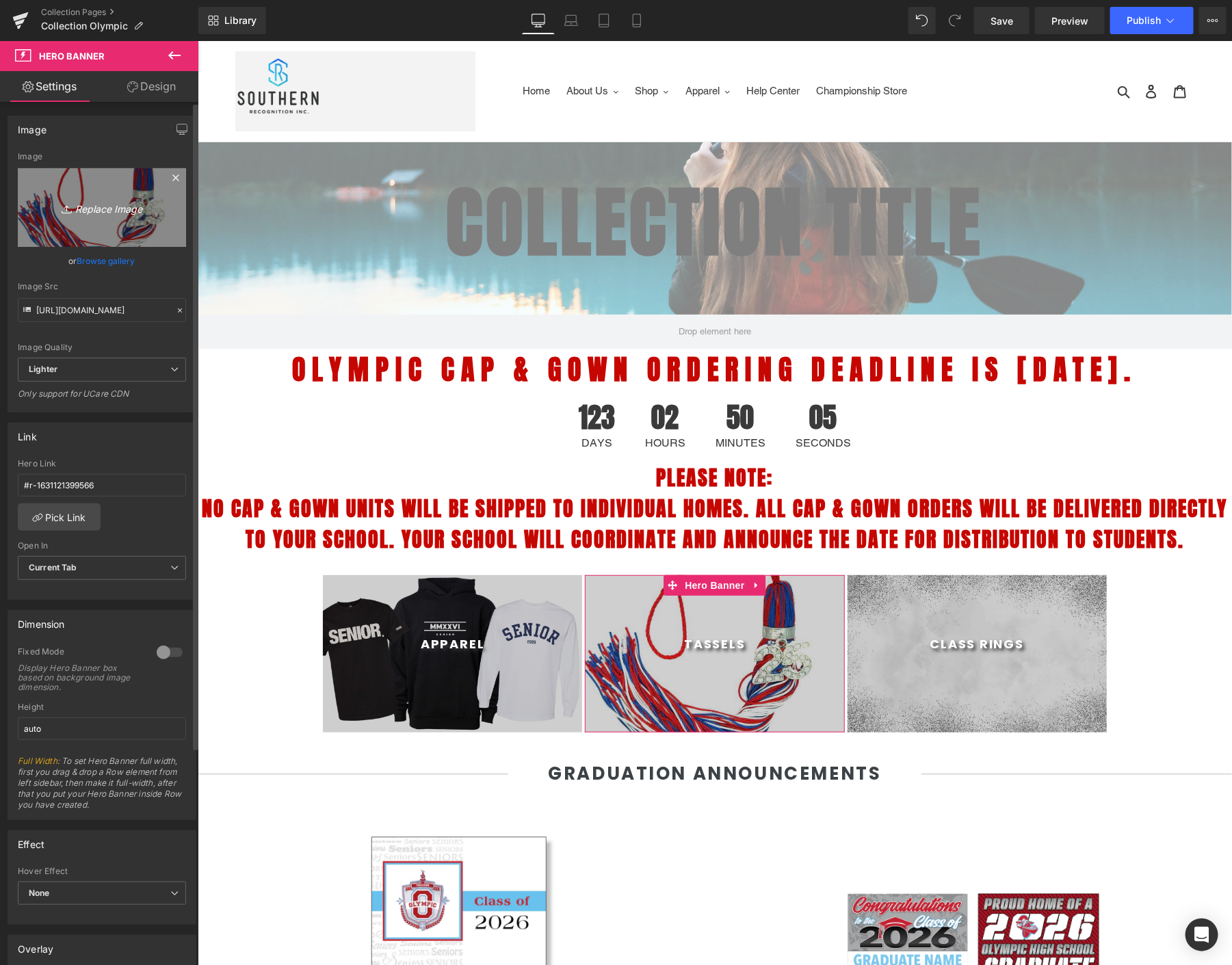
click at [115, 207] on icon "Replace Image" at bounding box center [102, 207] width 109 height 17
click at [94, 258] on link "Browse gallery" at bounding box center [106, 261] width 58 height 24
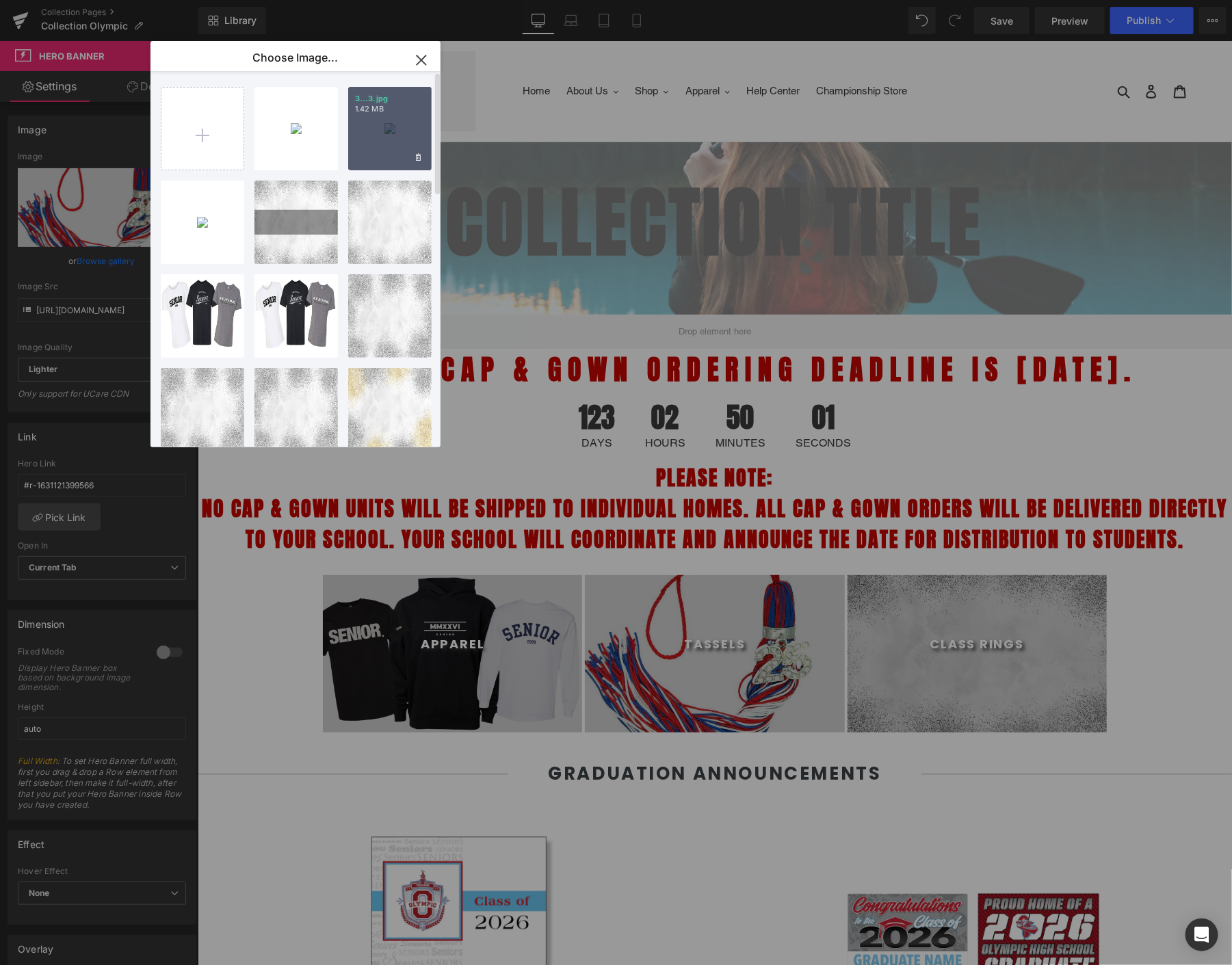
click at [375, 122] on div "3...3.jpg 1.42 MB" at bounding box center [390, 128] width 83 height 83
type input "https://ucarecdn.com/92bc7548-8156-4b45-883f-56cb8b94389e/-/format/auto/-/previ…"
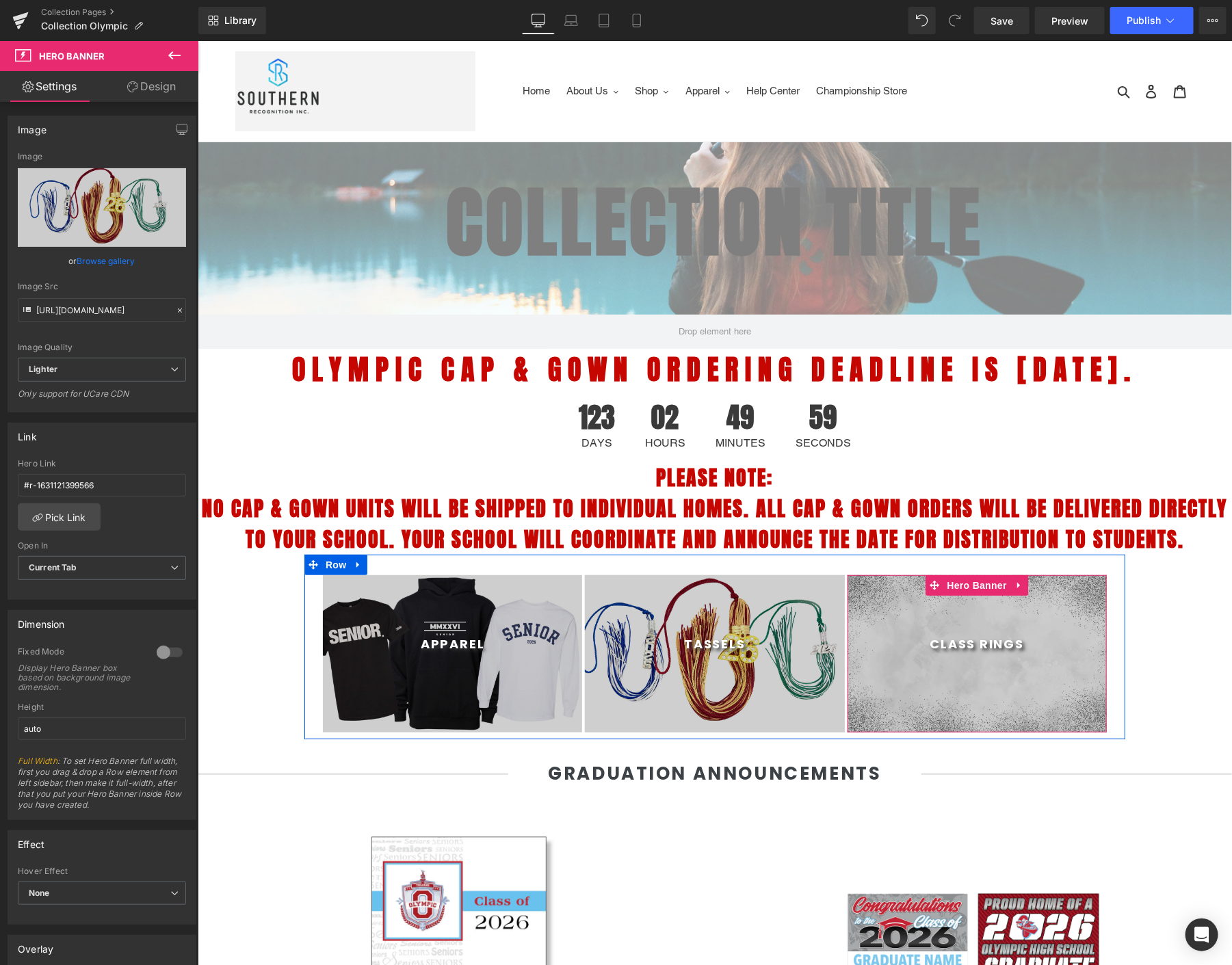
click at [965, 684] on div at bounding box center [976, 653] width 259 height 158
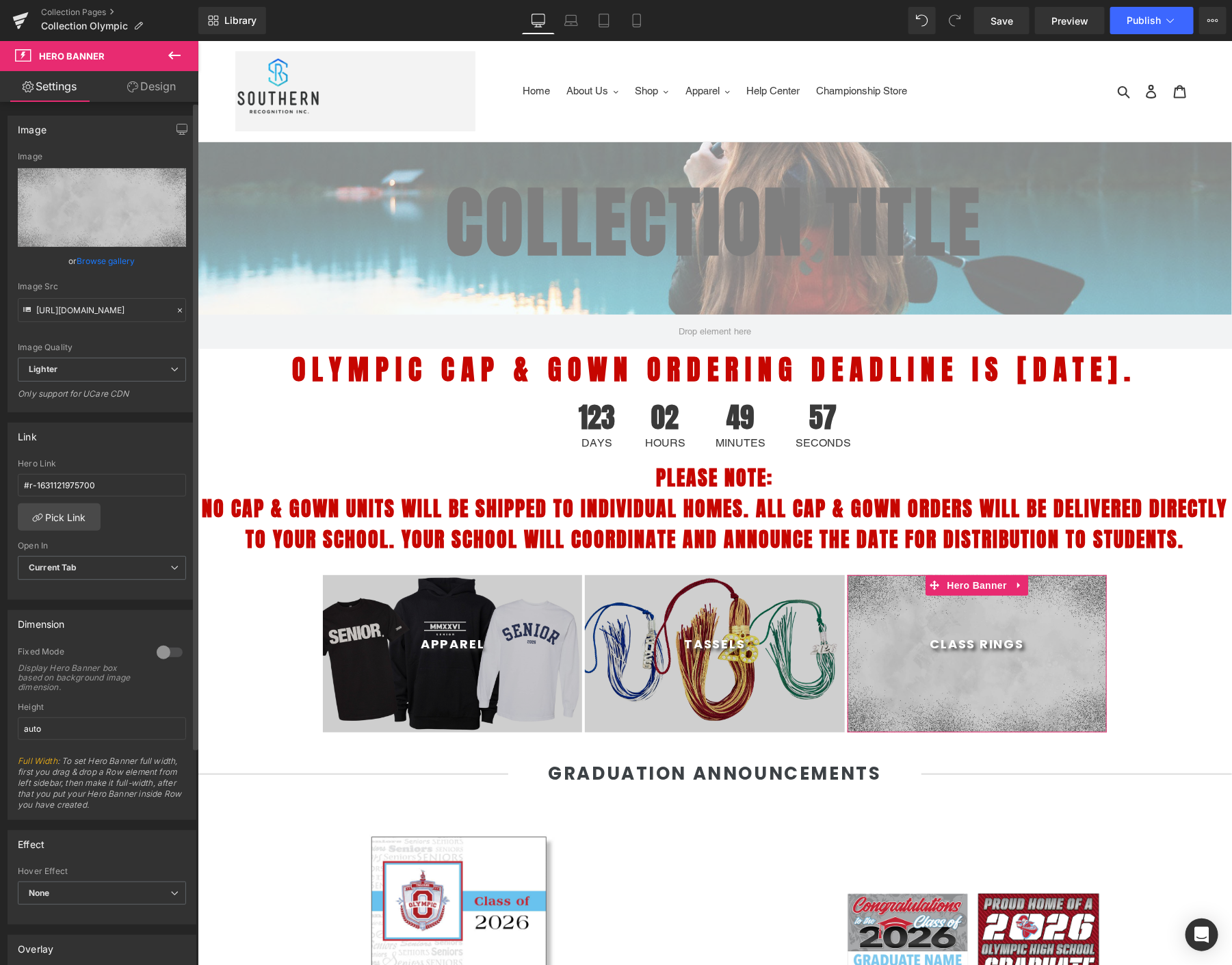
click at [122, 263] on link "Browse gallery" at bounding box center [106, 261] width 58 height 24
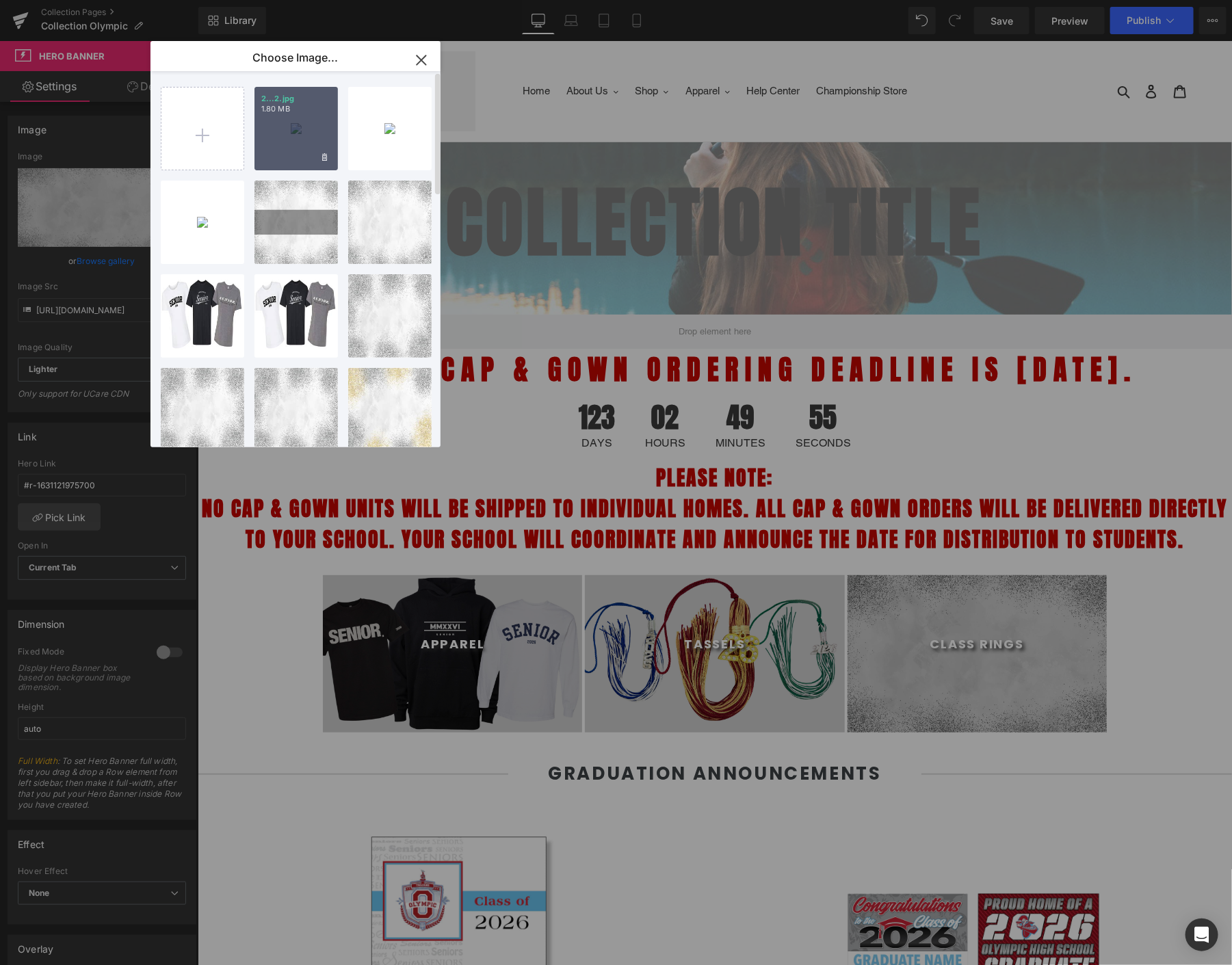
click at [301, 116] on div "2...2.jpg 1.80 MB" at bounding box center [296, 128] width 83 height 83
type input "https://ucarecdn.com/ae30a547-6d7d-45af-bcab-0c1a645e215c/-/format/auto/-/previ…"
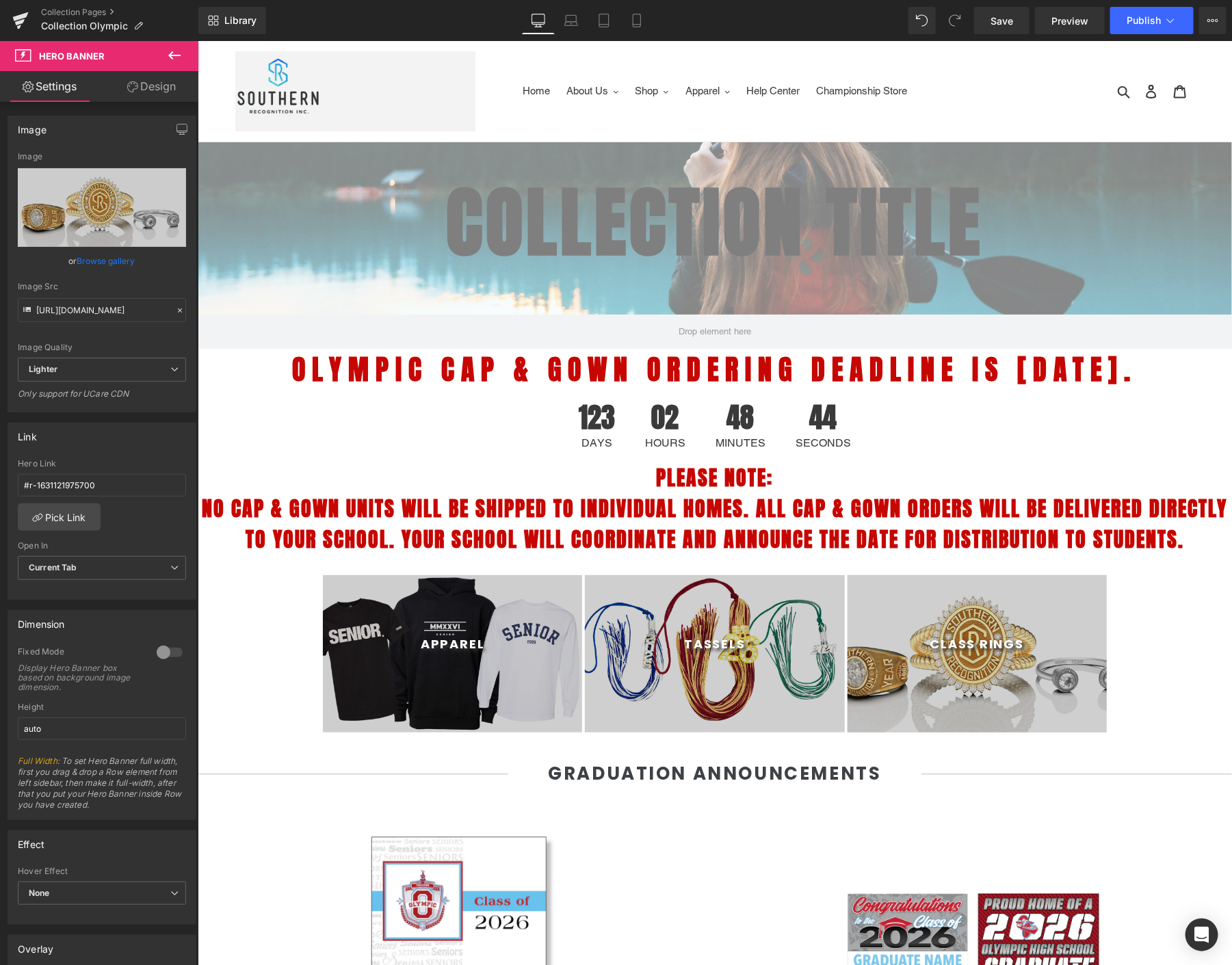
click at [197, 40] on div "90px" at bounding box center [197, 40] width 0 height 0
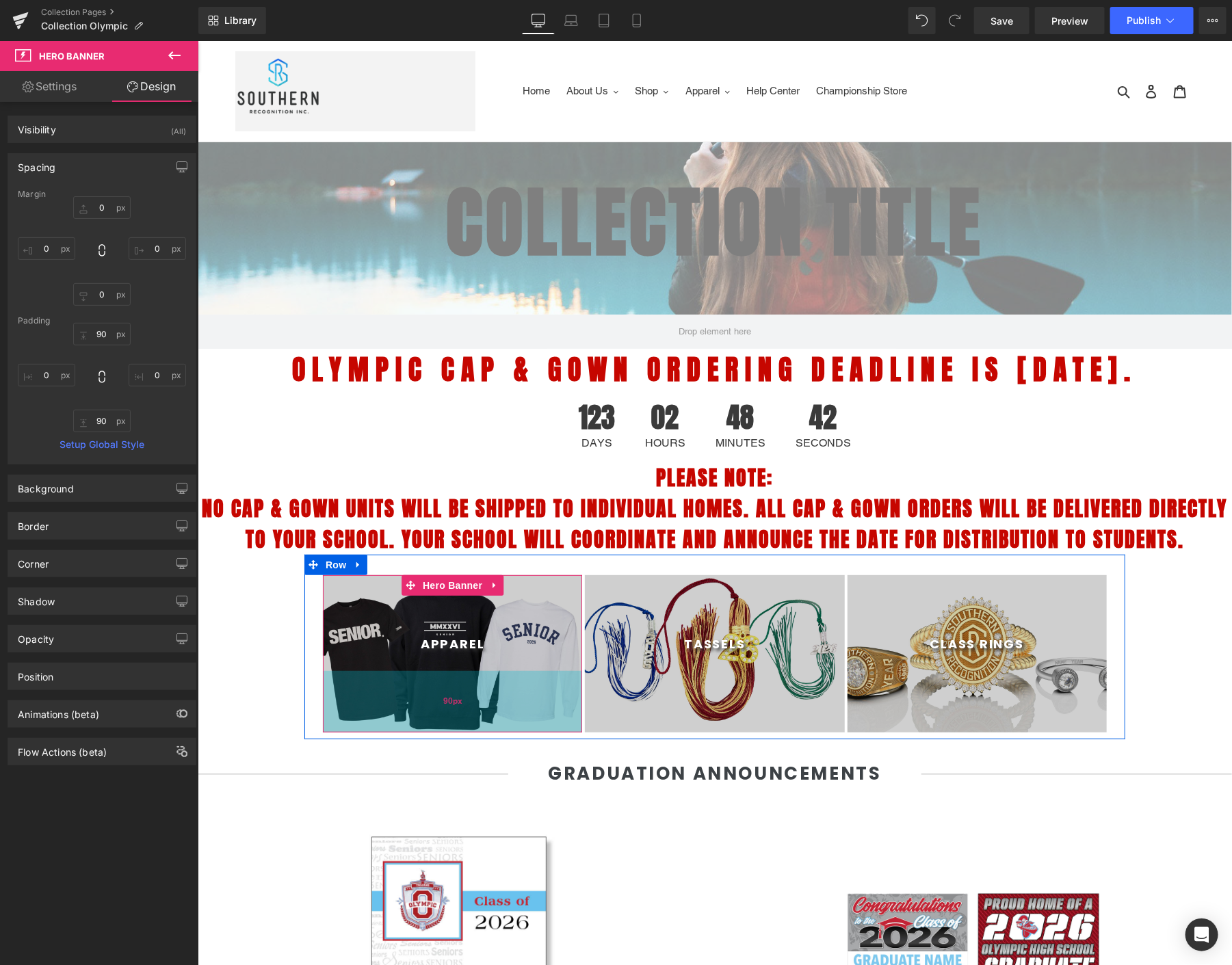
click at [424, 685] on div "90px" at bounding box center [452, 701] width 259 height 62
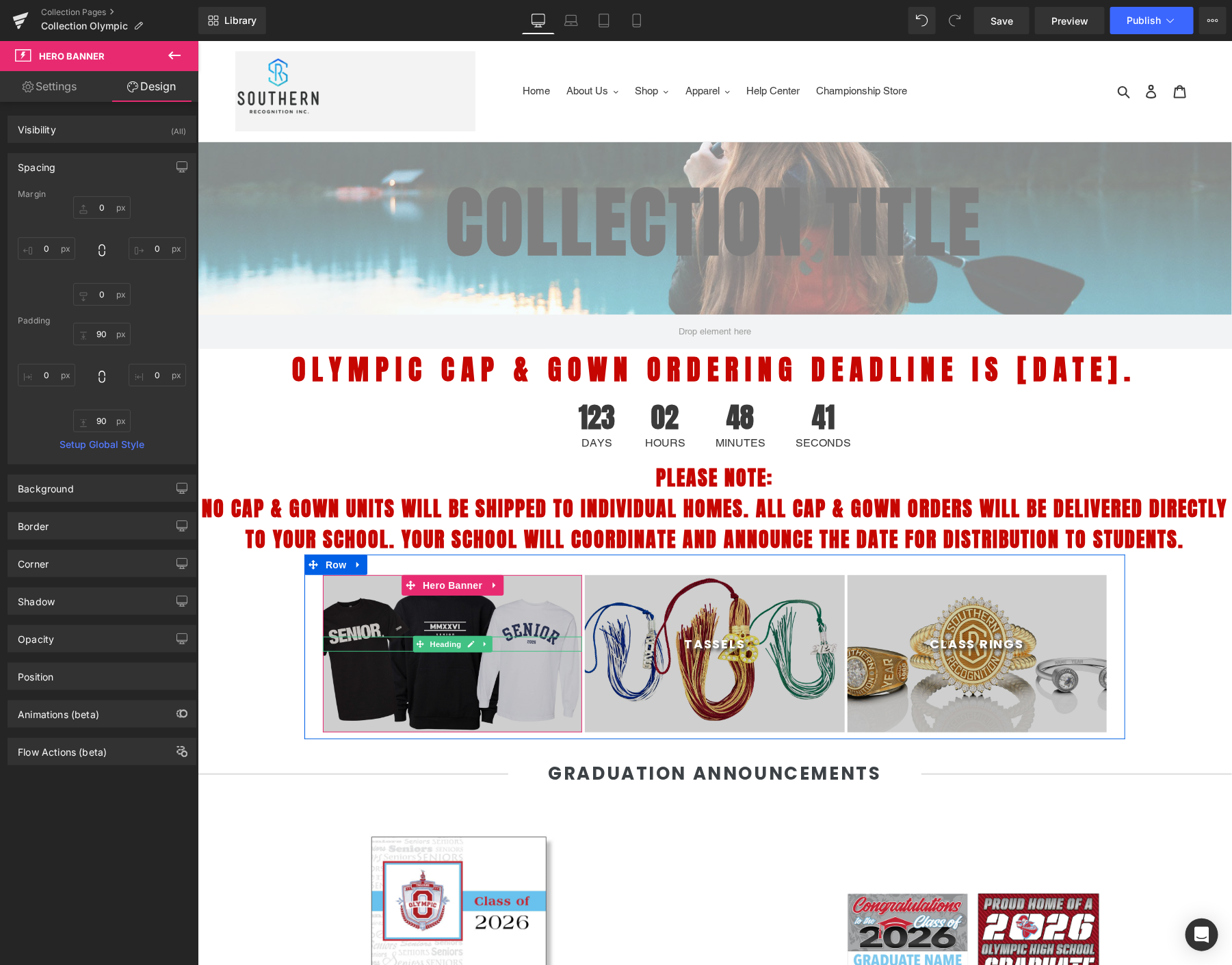
click at [388, 644] on h1 "Apparel" at bounding box center [452, 643] width 259 height 15
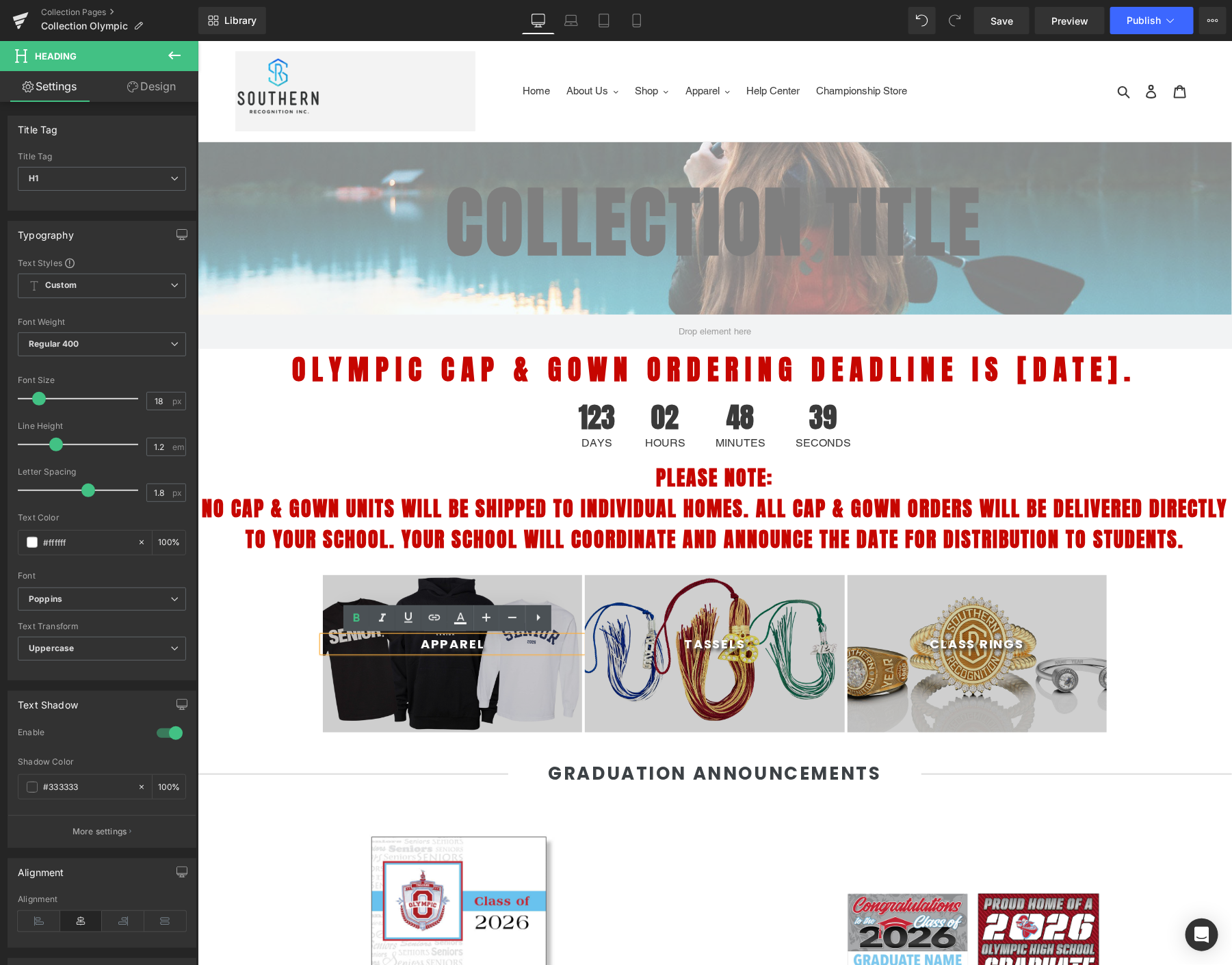
click at [456, 577] on div at bounding box center [452, 653] width 259 height 158
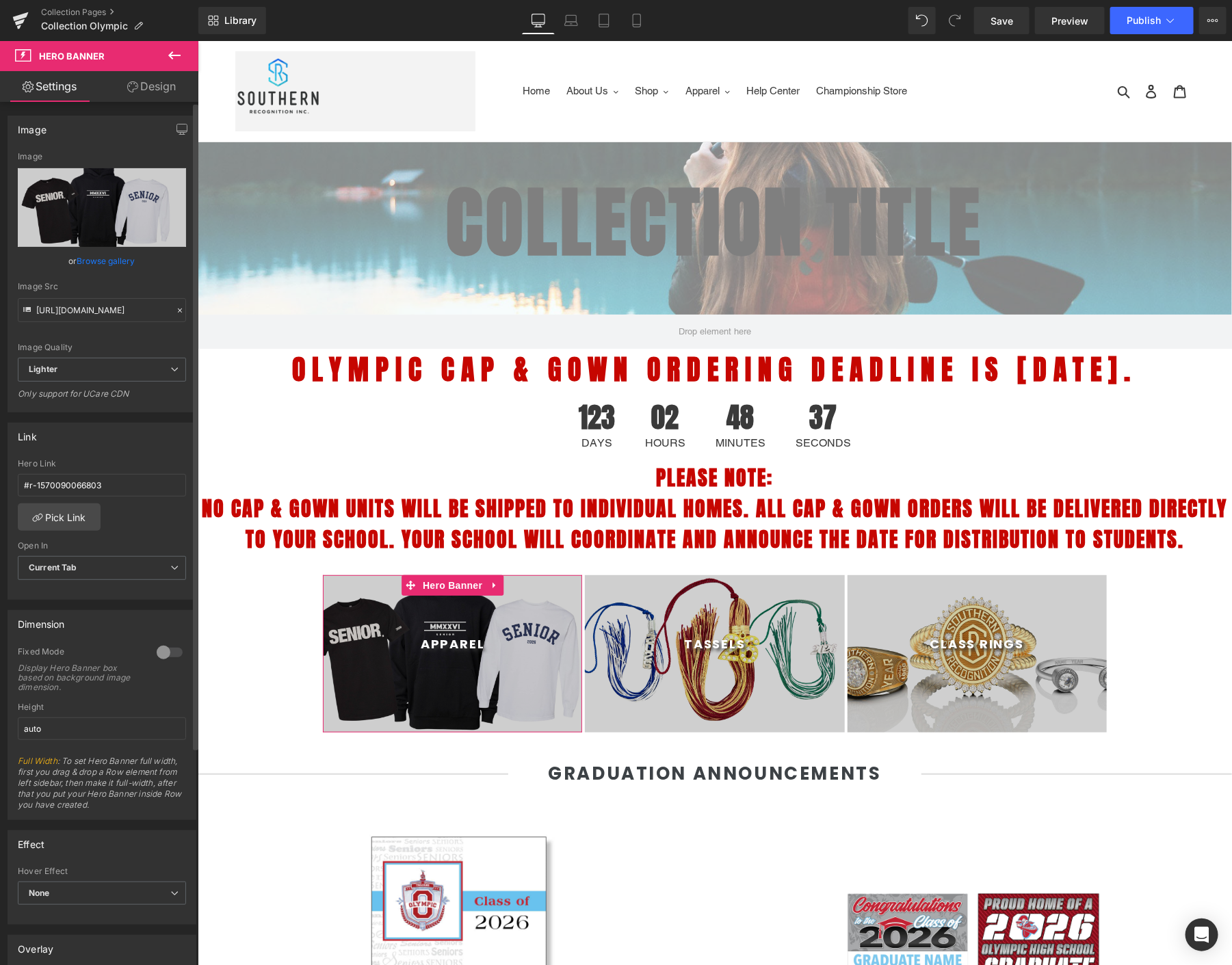
click at [101, 262] on link "Browse gallery" at bounding box center [106, 261] width 58 height 24
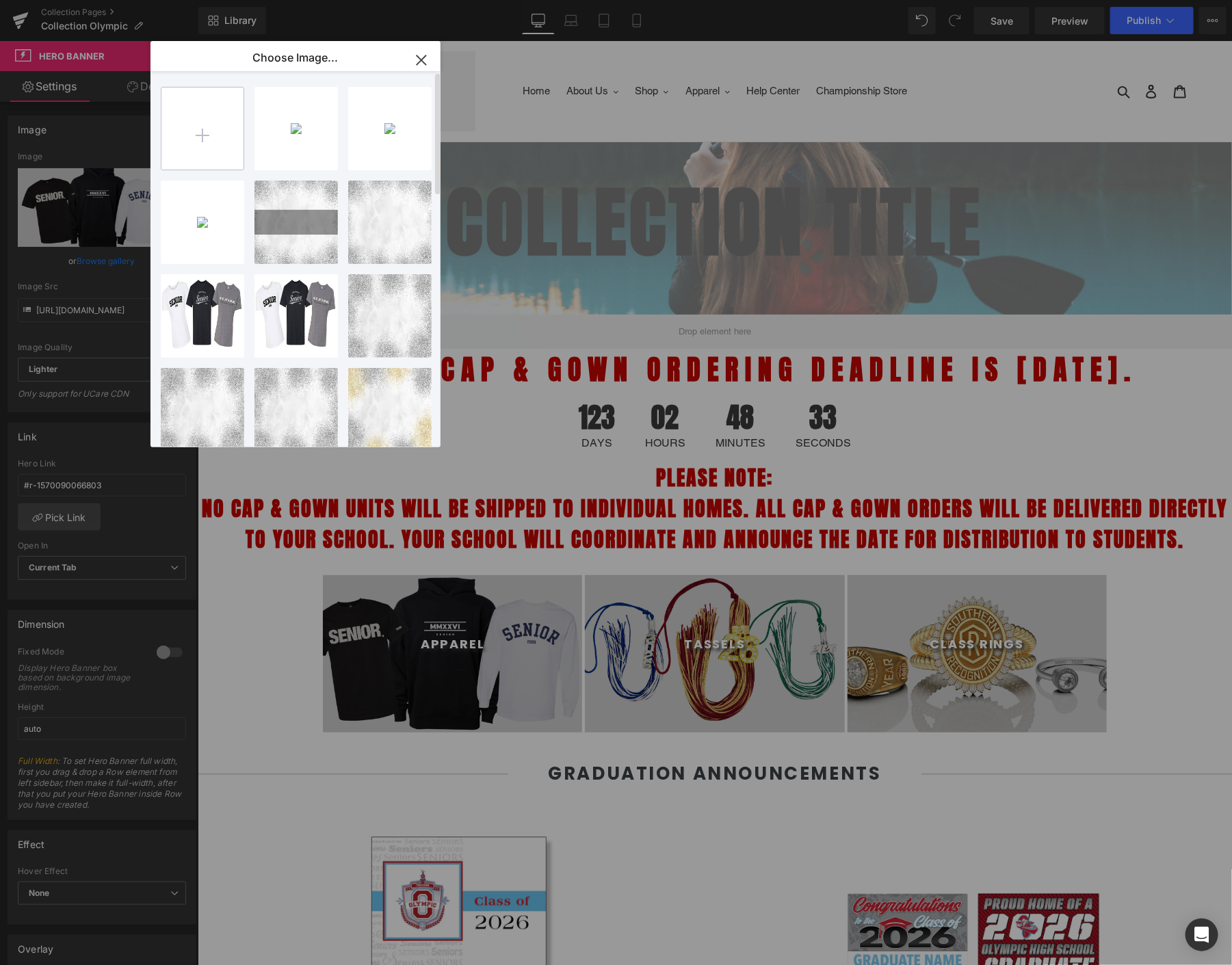
click at [204, 161] on input "file" at bounding box center [202, 129] width 82 height 82
type input "C:\fakepath\1.jpg"
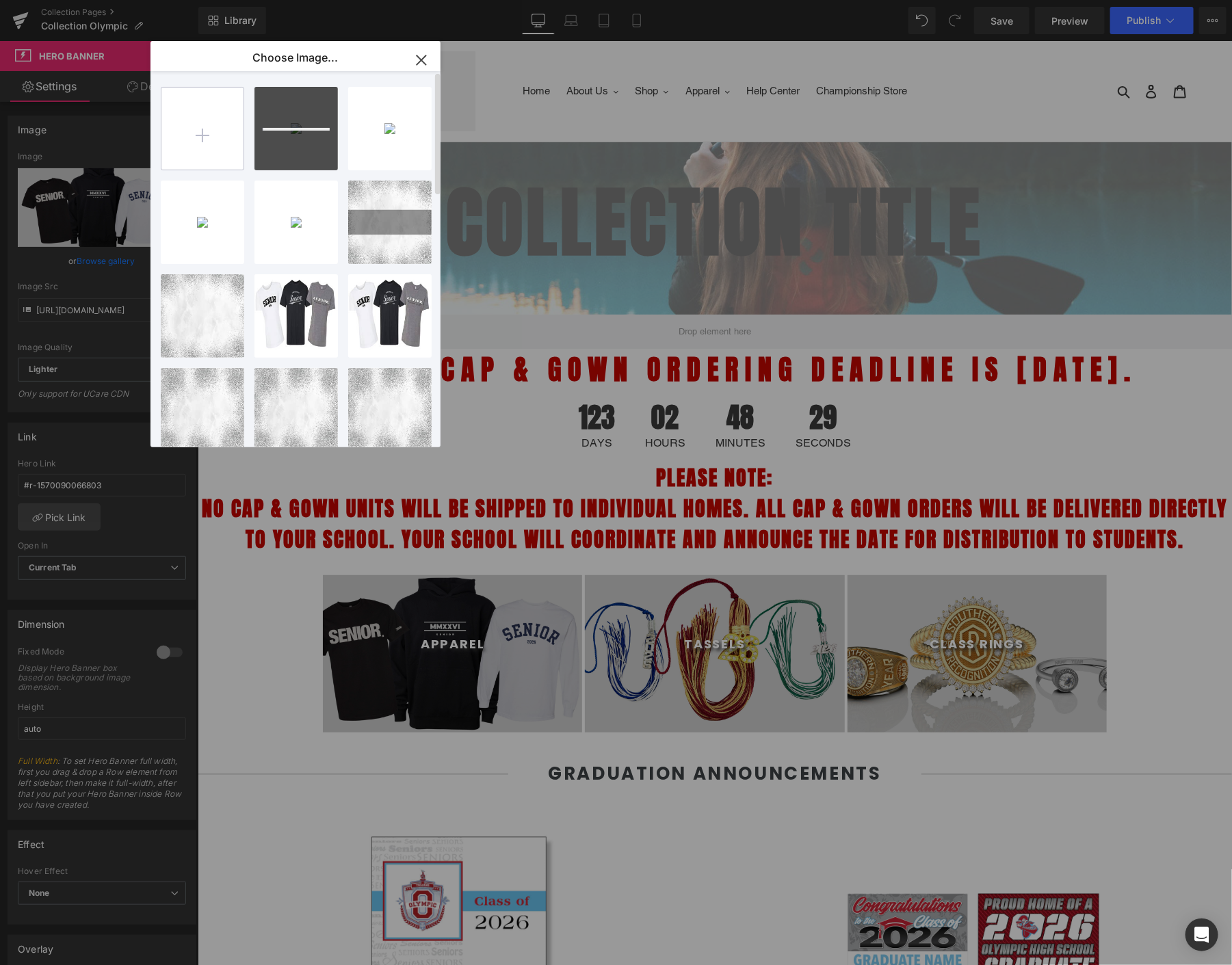
click at [220, 120] on input "file" at bounding box center [202, 129] width 82 height 82
type input "C:\fakepath\2.jpg"
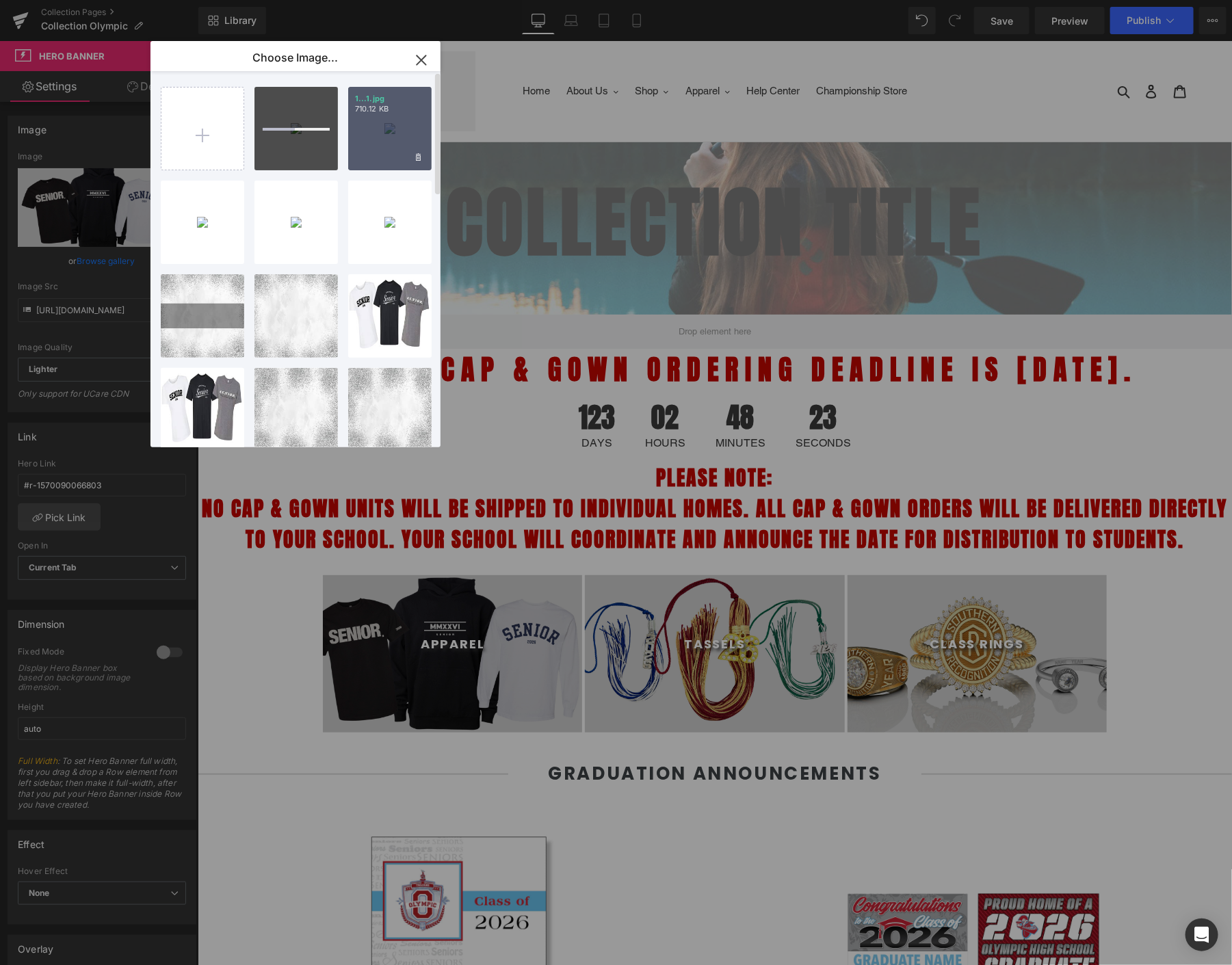
click at [390, 122] on div "1...1.jpg 710.12 KB" at bounding box center [390, 128] width 83 height 83
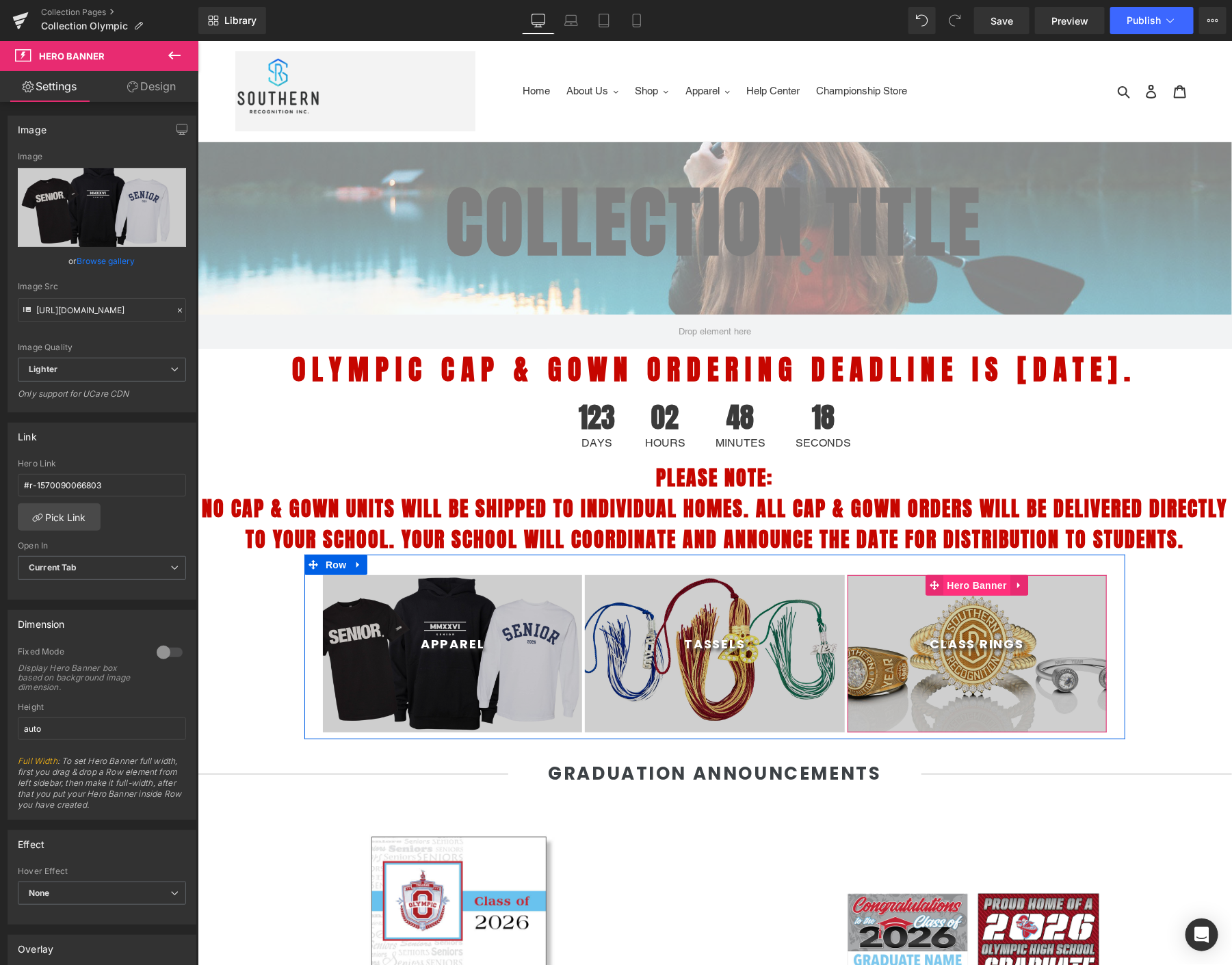
click at [943, 575] on span "Hero Banner" at bounding box center [977, 584] width 66 height 21
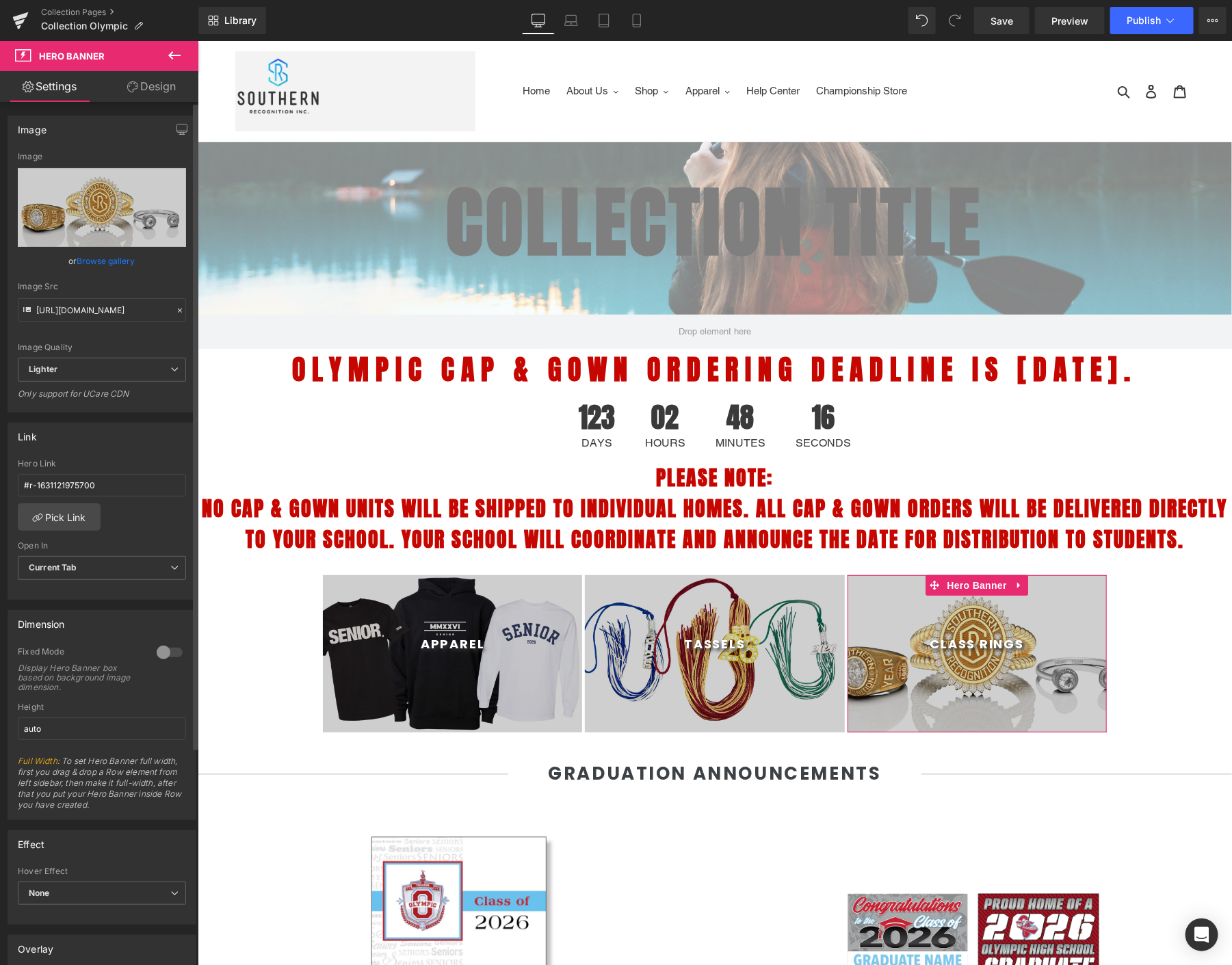
click at [94, 258] on link "Browse gallery" at bounding box center [106, 261] width 58 height 24
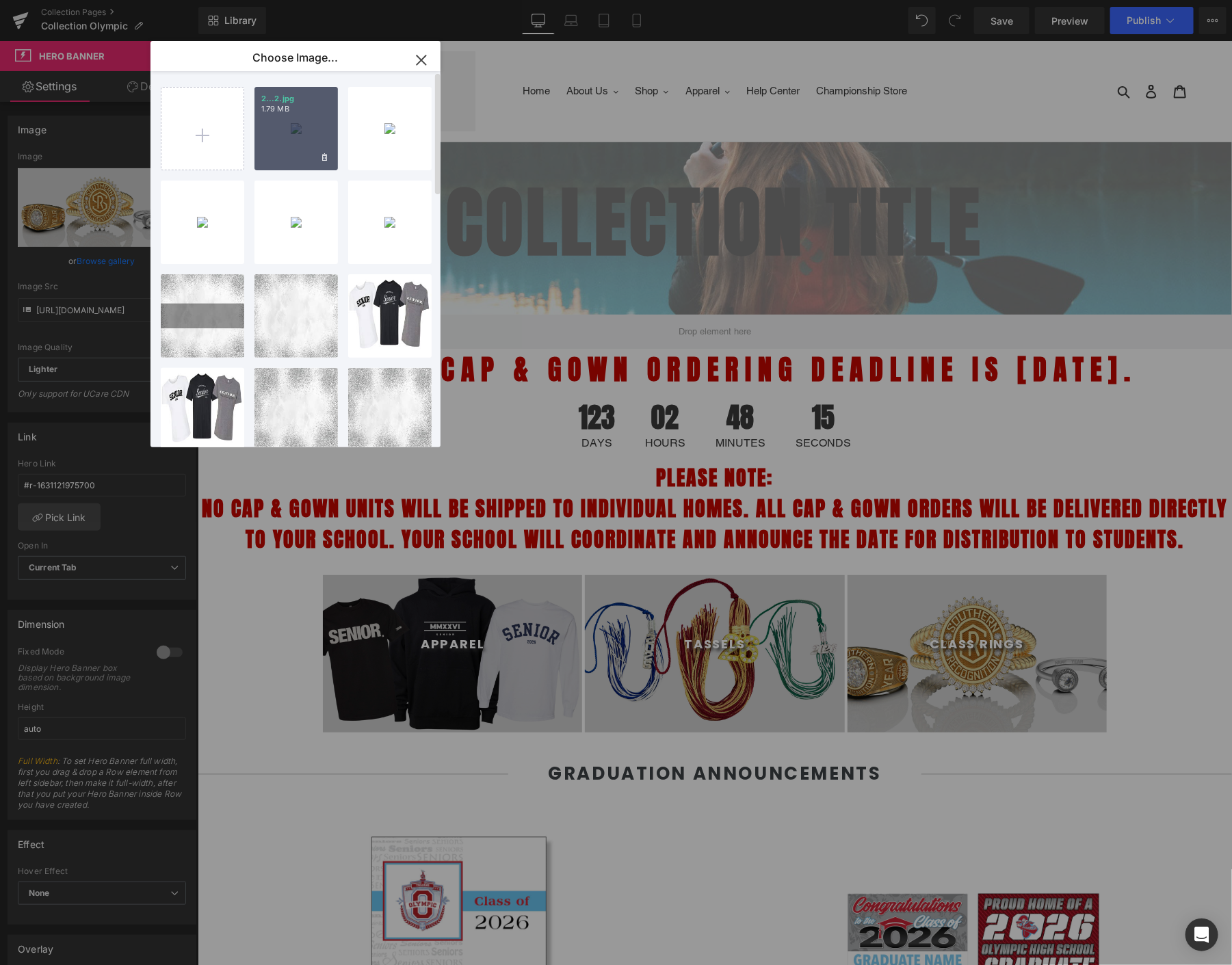
click at [311, 159] on div "2...2.jpg 1.79 MB" at bounding box center [296, 128] width 83 height 83
type input "[URL][DOMAIN_NAME]"
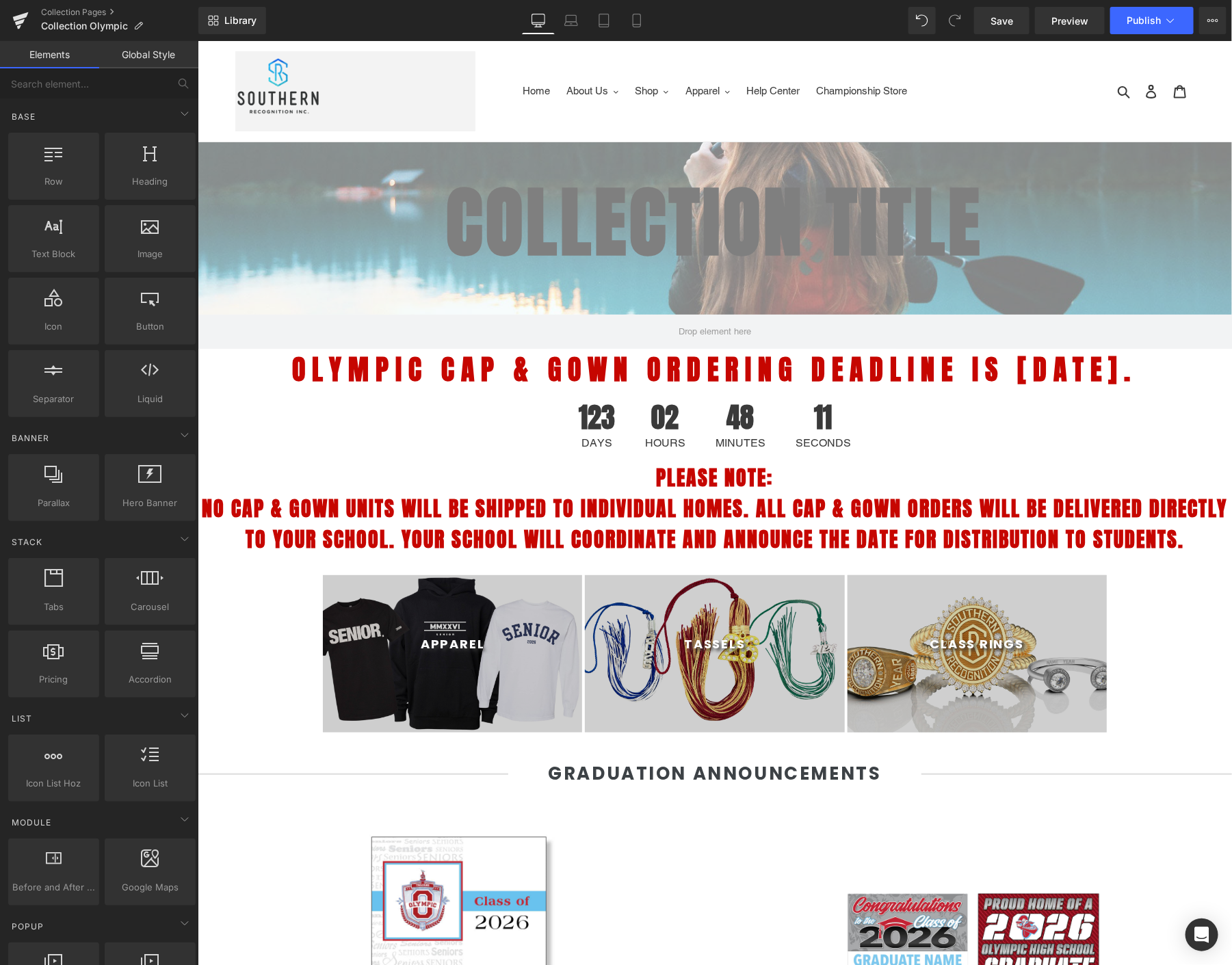
click at [997, 22] on span "Save" at bounding box center [1002, 21] width 22 height 14
click at [1079, 22] on span "Publish" at bounding box center [1144, 21] width 34 height 11
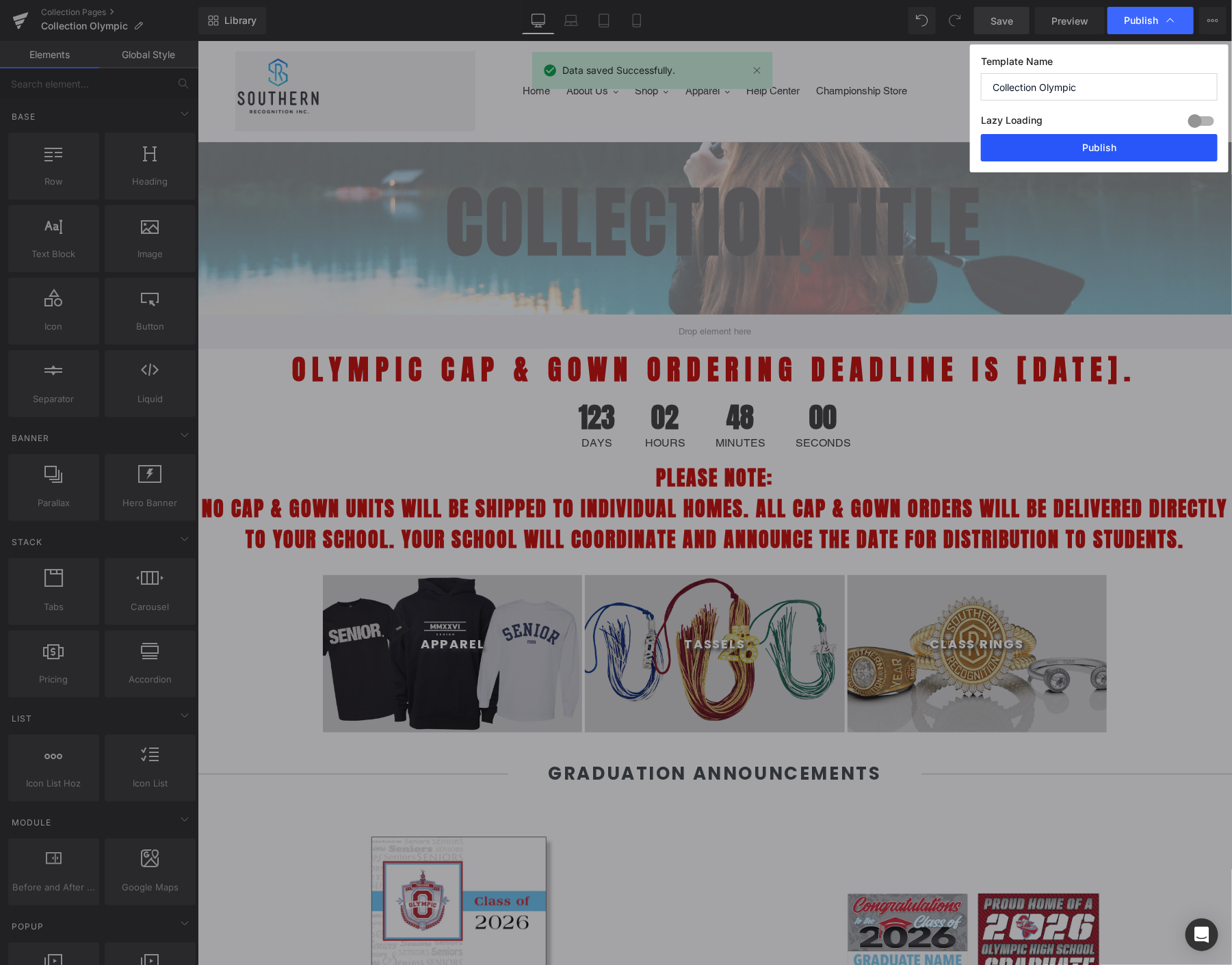
click at [1070, 151] on button "Publish" at bounding box center [1099, 148] width 237 height 28
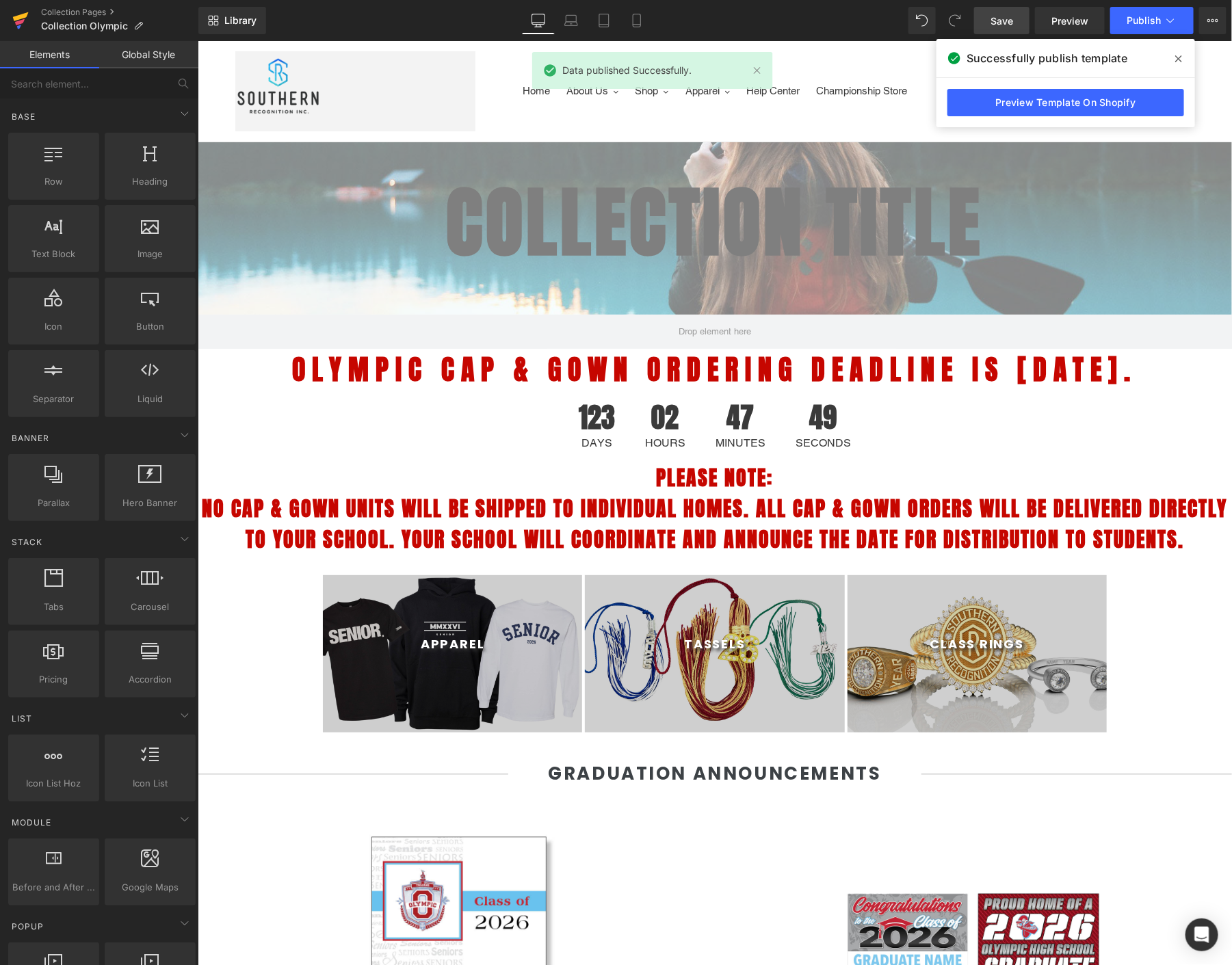
click at [15, 12] on icon at bounding box center [21, 21] width 16 height 34
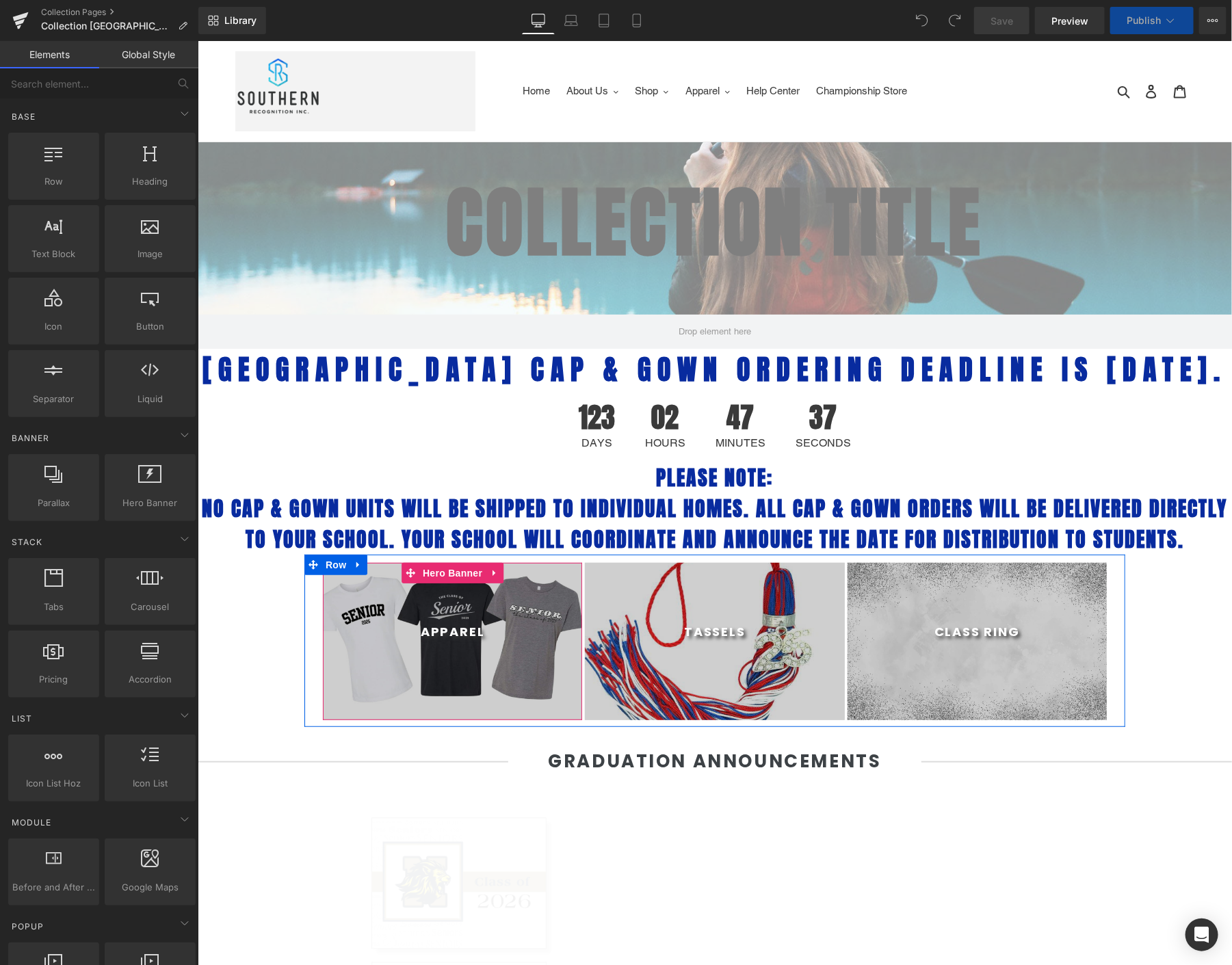
click at [438, 583] on span "Hero Banner" at bounding box center [452, 573] width 66 height 21
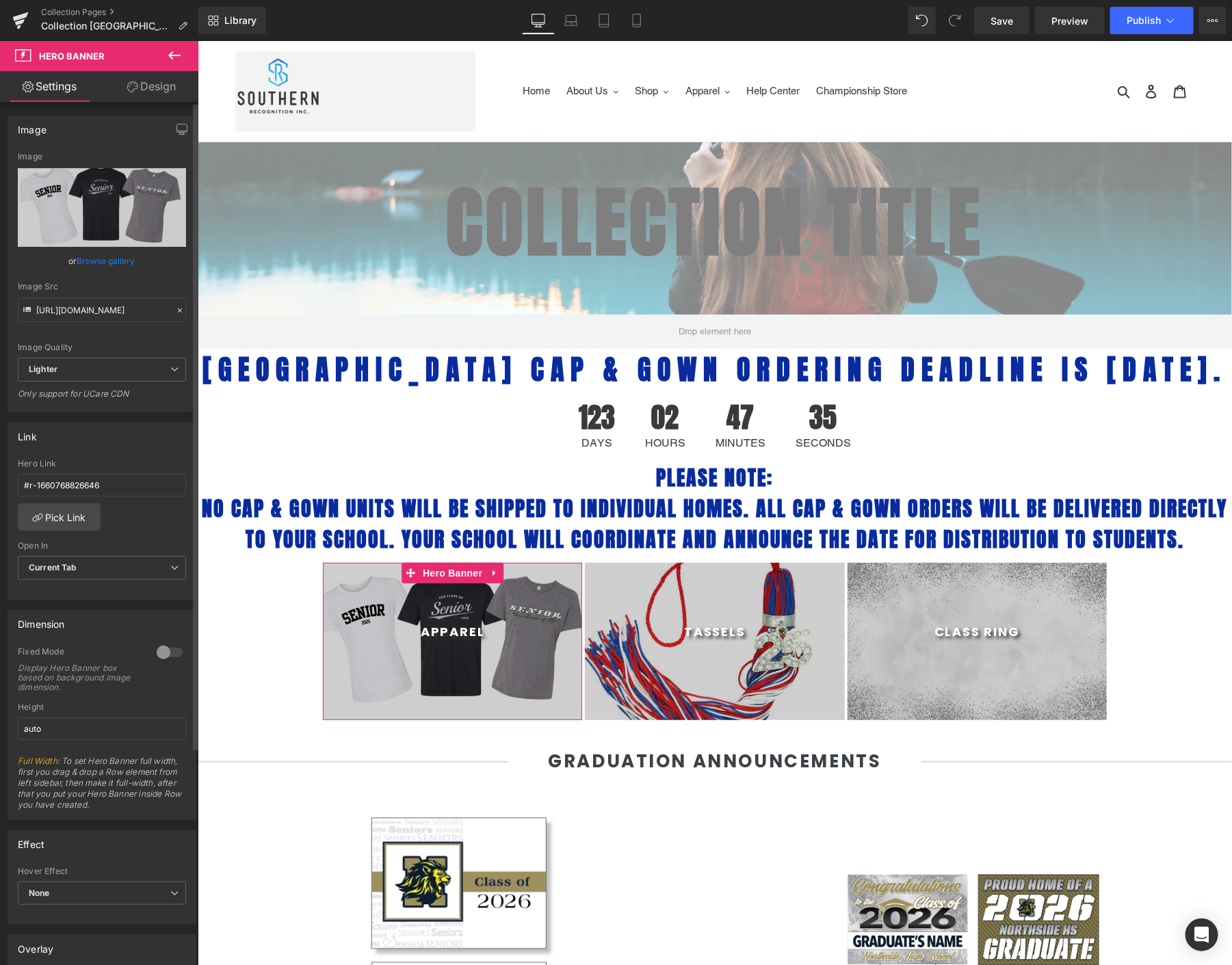
click at [83, 260] on link "Browse gallery" at bounding box center [106, 261] width 58 height 24
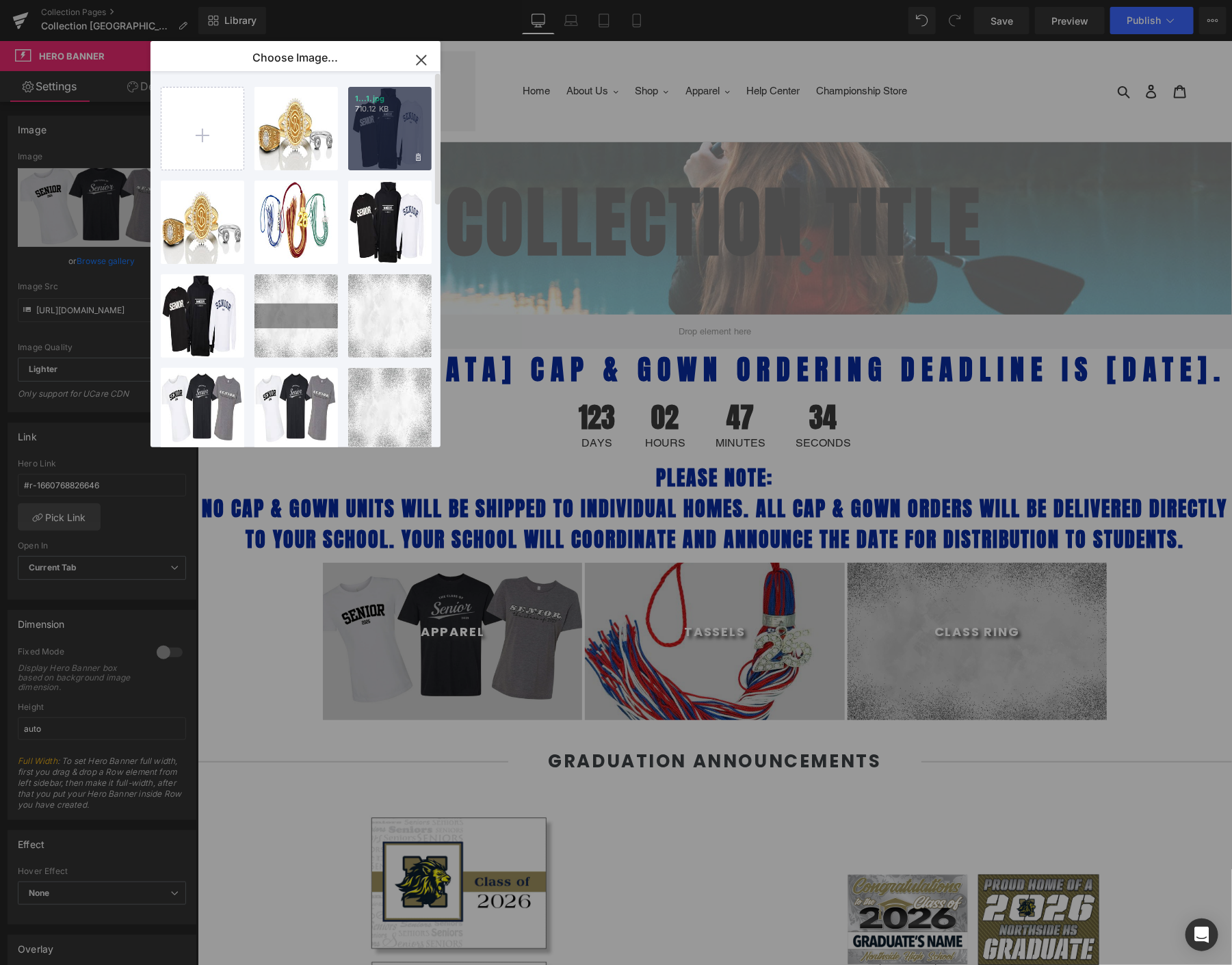
click at [392, 108] on p "710.12 KB" at bounding box center [390, 108] width 70 height 10
type input "[URL][DOMAIN_NAME]"
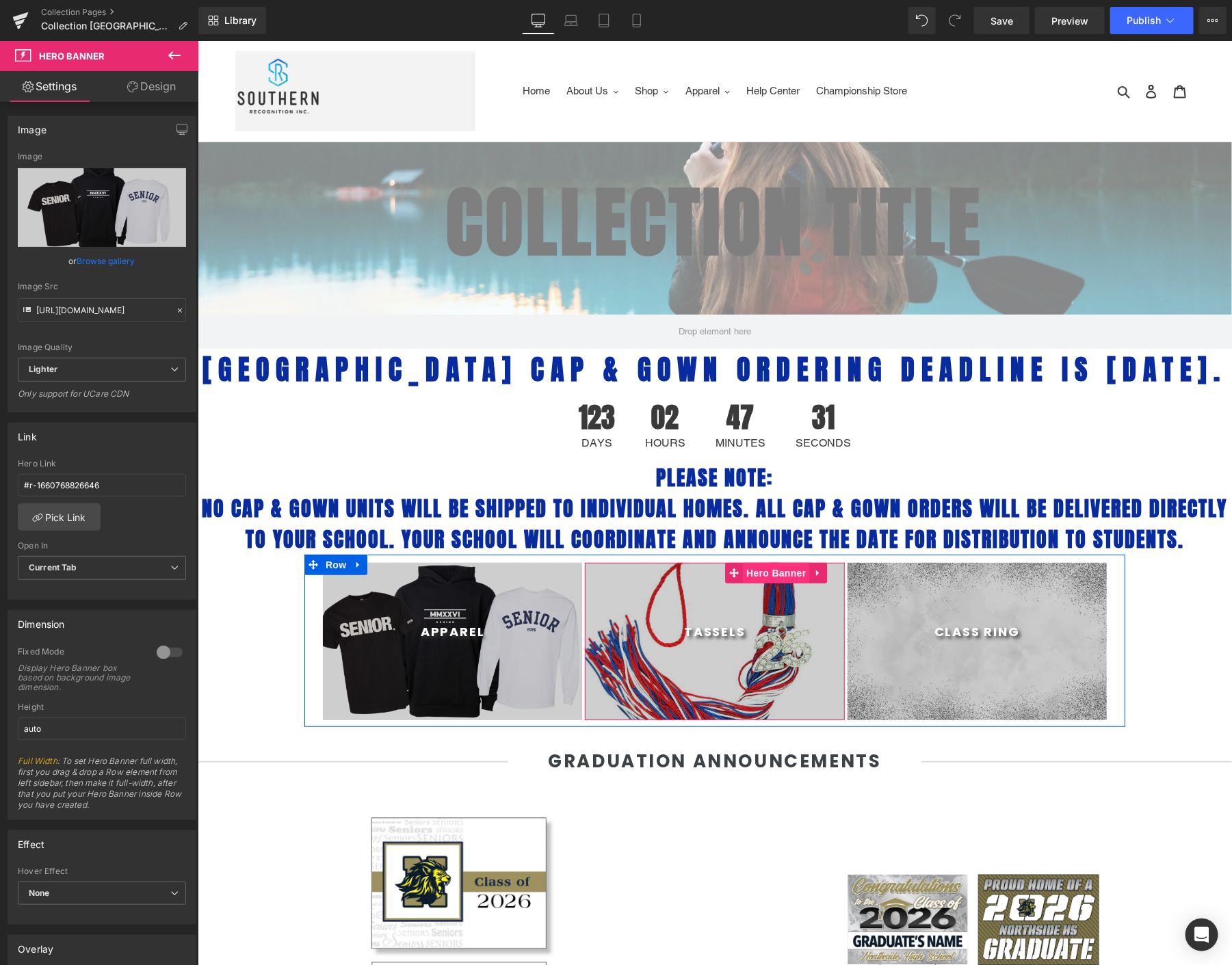
click at [752, 583] on span "Hero Banner" at bounding box center [776, 573] width 66 height 21
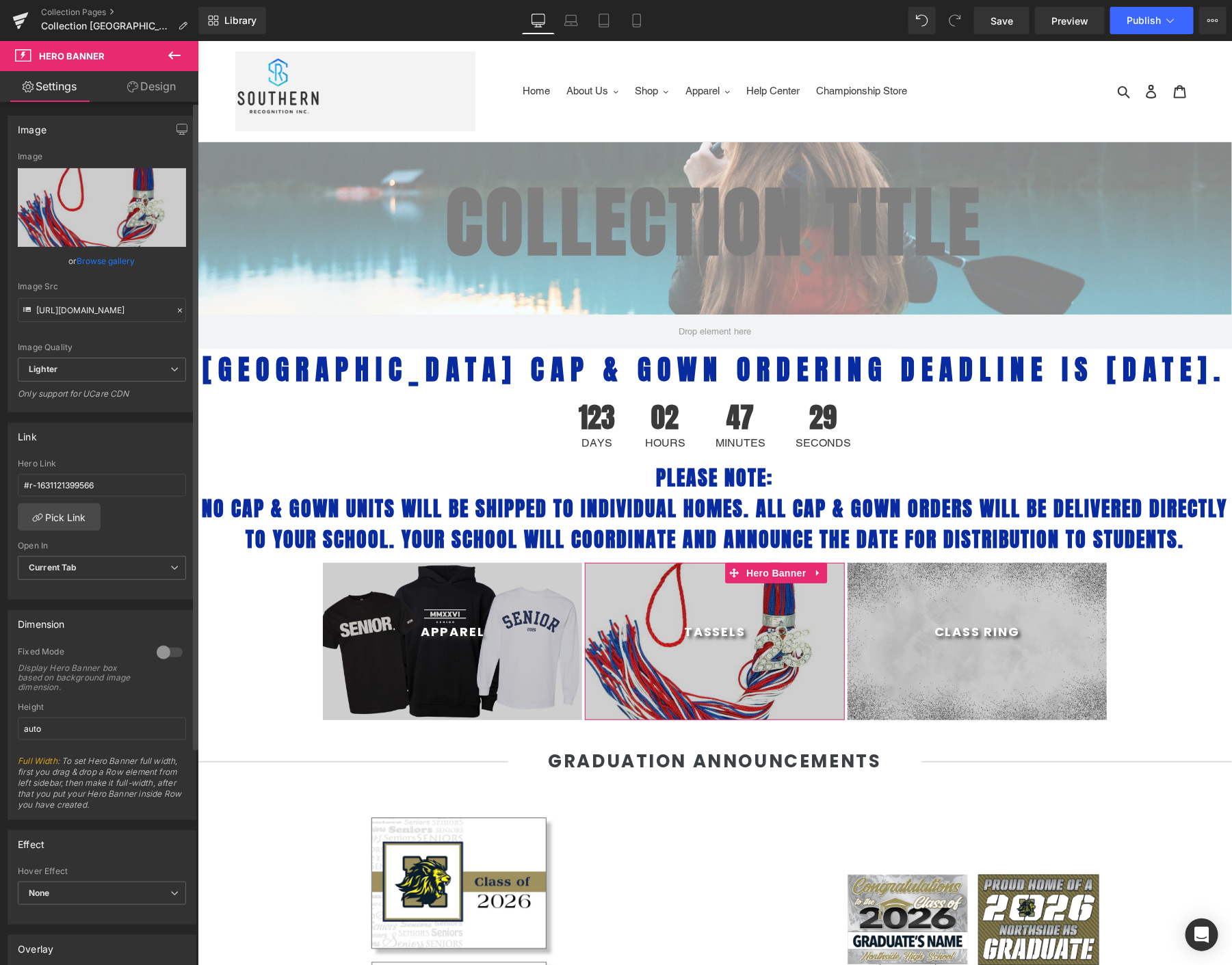
click at [90, 256] on link "Browse gallery" at bounding box center [106, 261] width 58 height 24
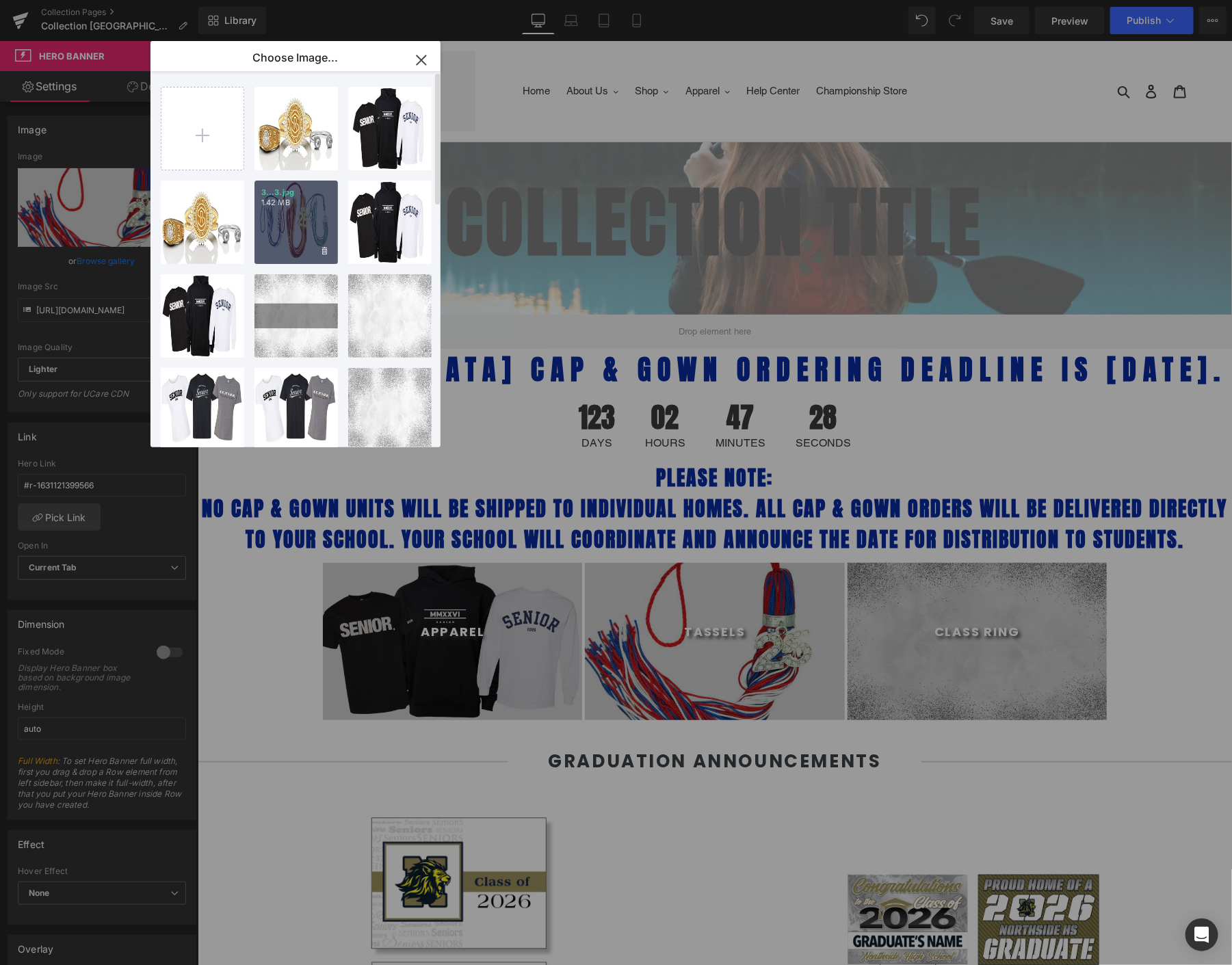
click at [295, 218] on div "3...3.jpg 1.42 MB" at bounding box center [296, 222] width 83 height 83
type input "[URL][DOMAIN_NAME]"
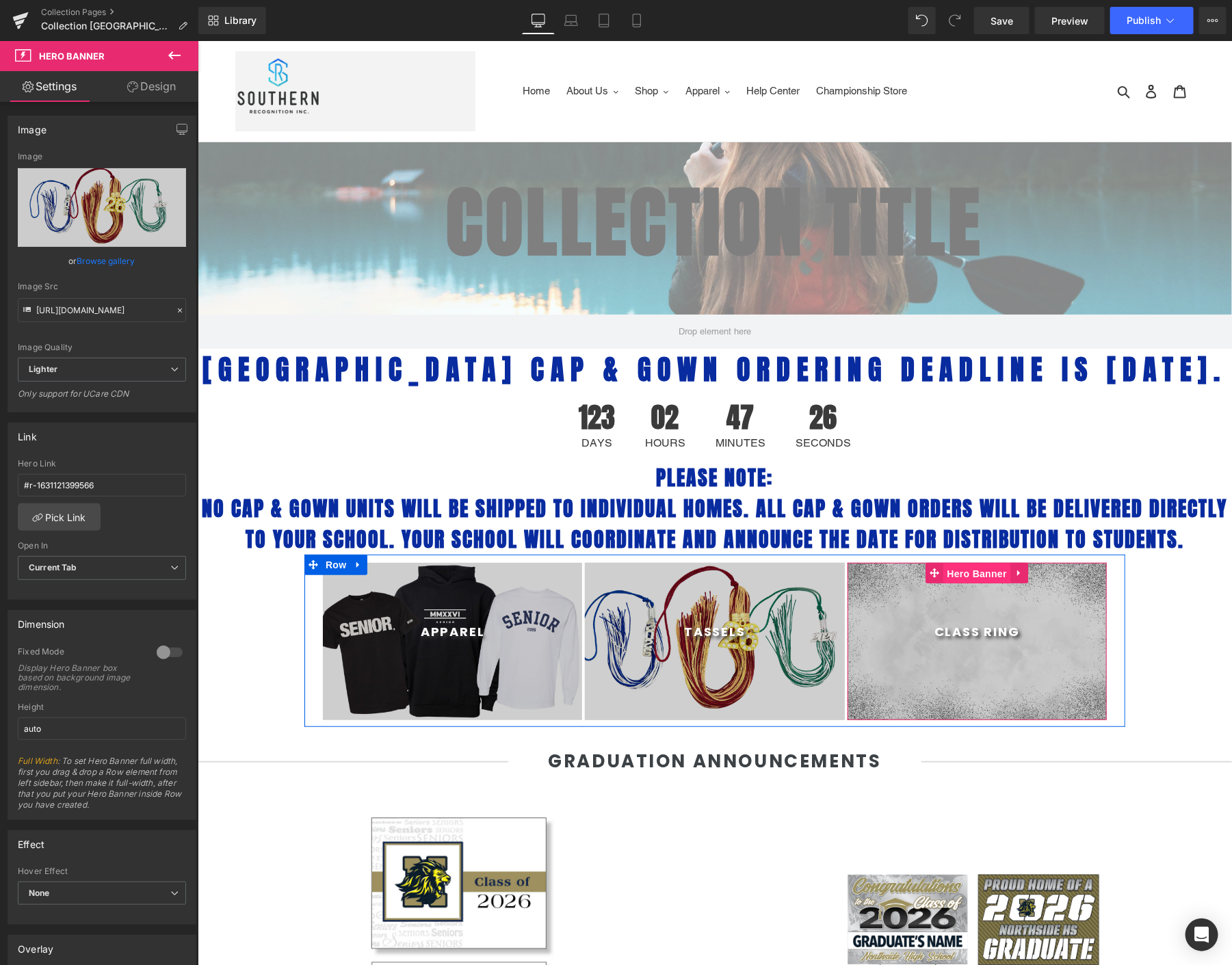
click at [961, 583] on span "Hero Banner" at bounding box center [977, 573] width 66 height 21
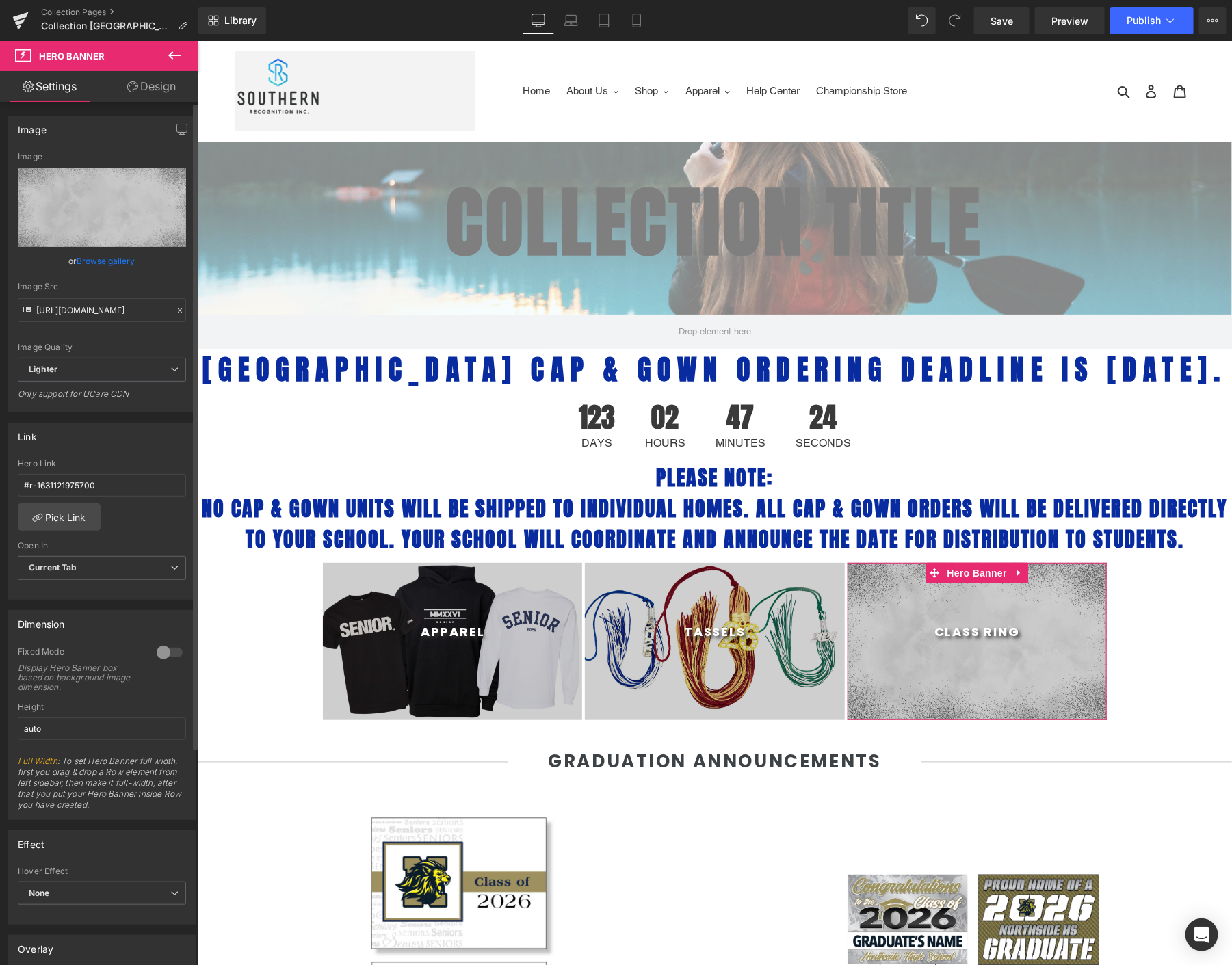
click at [97, 259] on link "Browse gallery" at bounding box center [106, 261] width 58 height 24
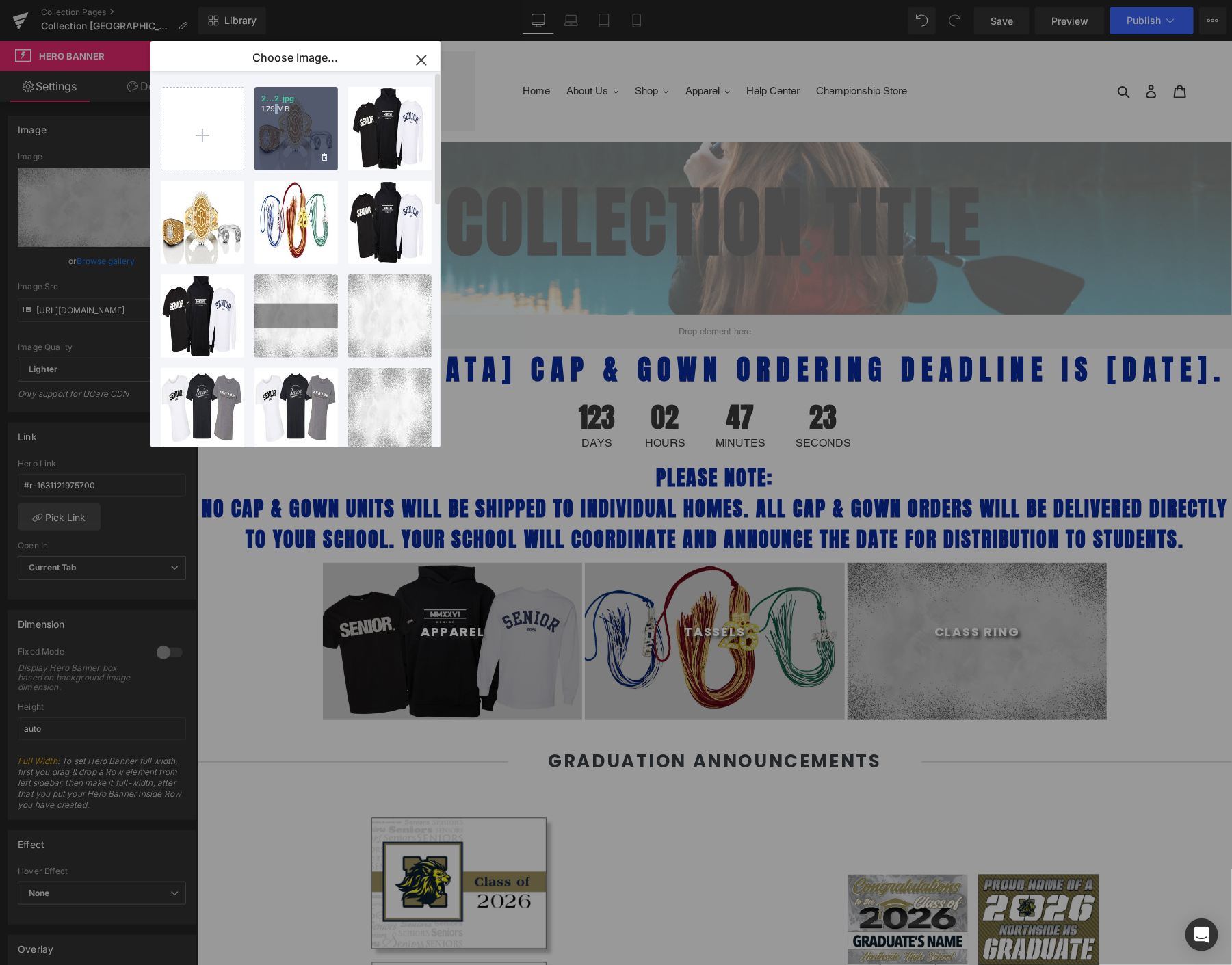
click at [276, 128] on div "2...2.jpg 1.79 MB" at bounding box center [296, 128] width 83 height 83
type input "[URL][DOMAIN_NAME]"
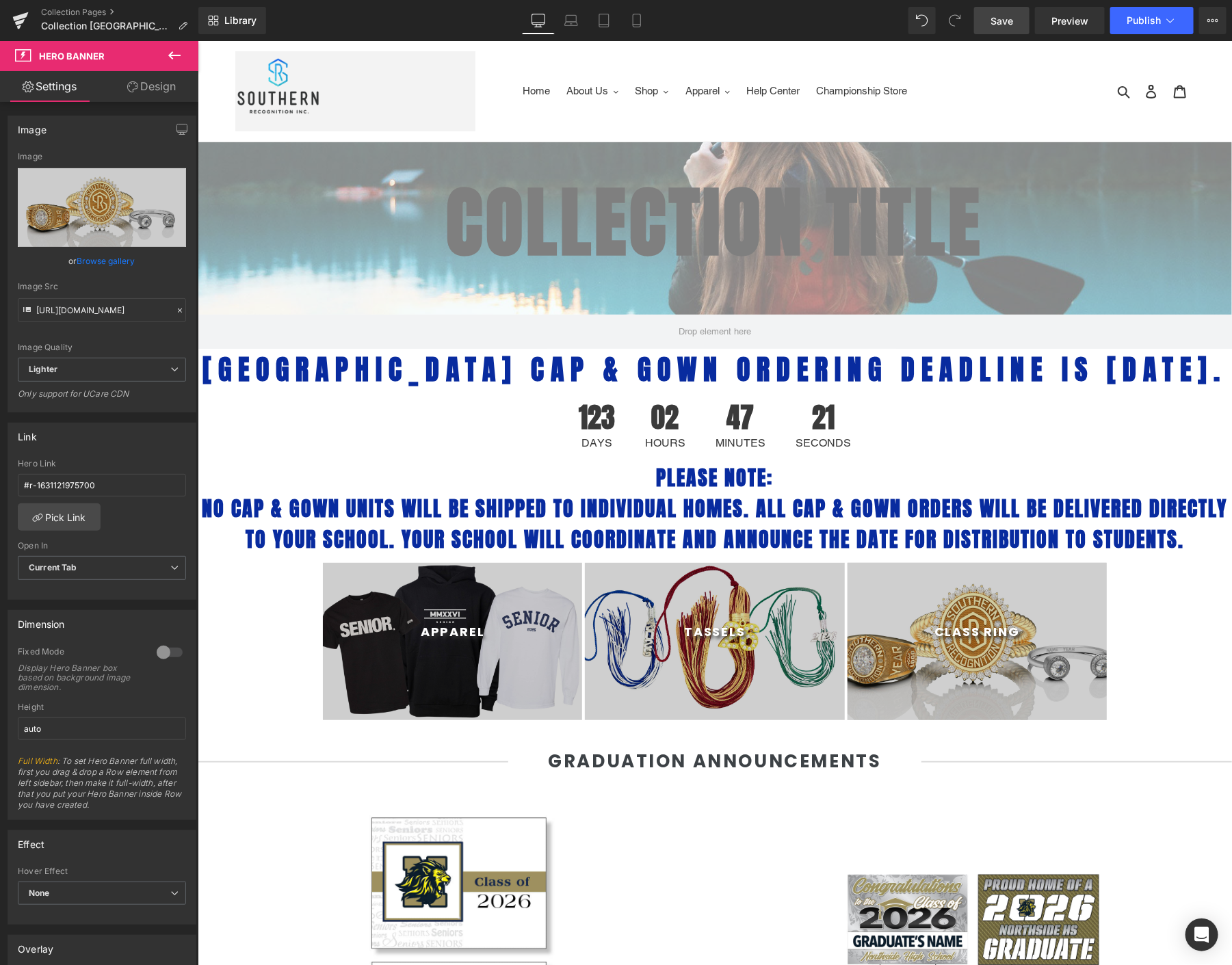
click at [1002, 22] on span "Save" at bounding box center [1002, 21] width 22 height 14
click at [1139, 28] on button "Publish" at bounding box center [1151, 21] width 83 height 28
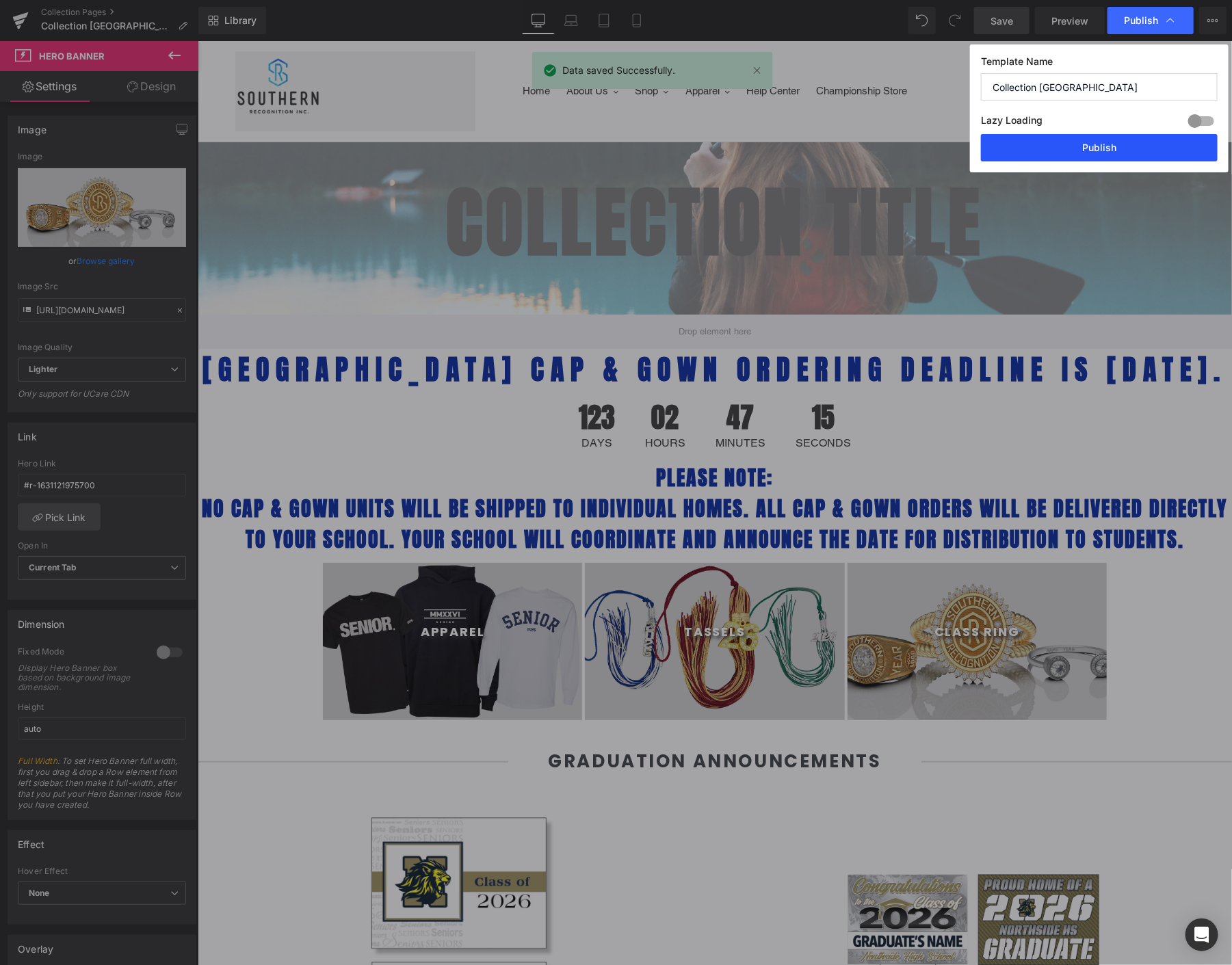
click at [1070, 142] on button "Publish" at bounding box center [1099, 148] width 237 height 28
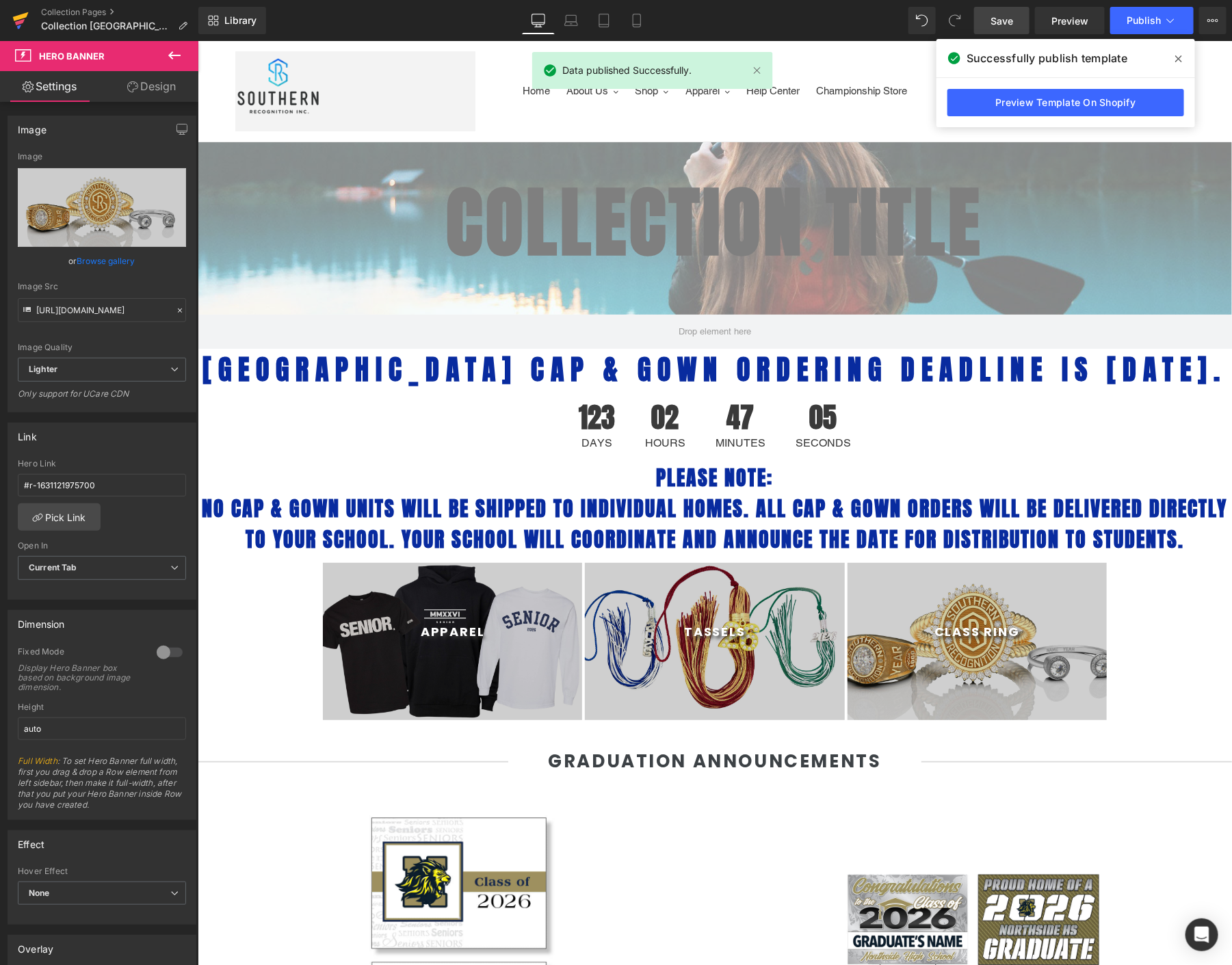
click at [30, 14] on link at bounding box center [21, 21] width 41 height 41
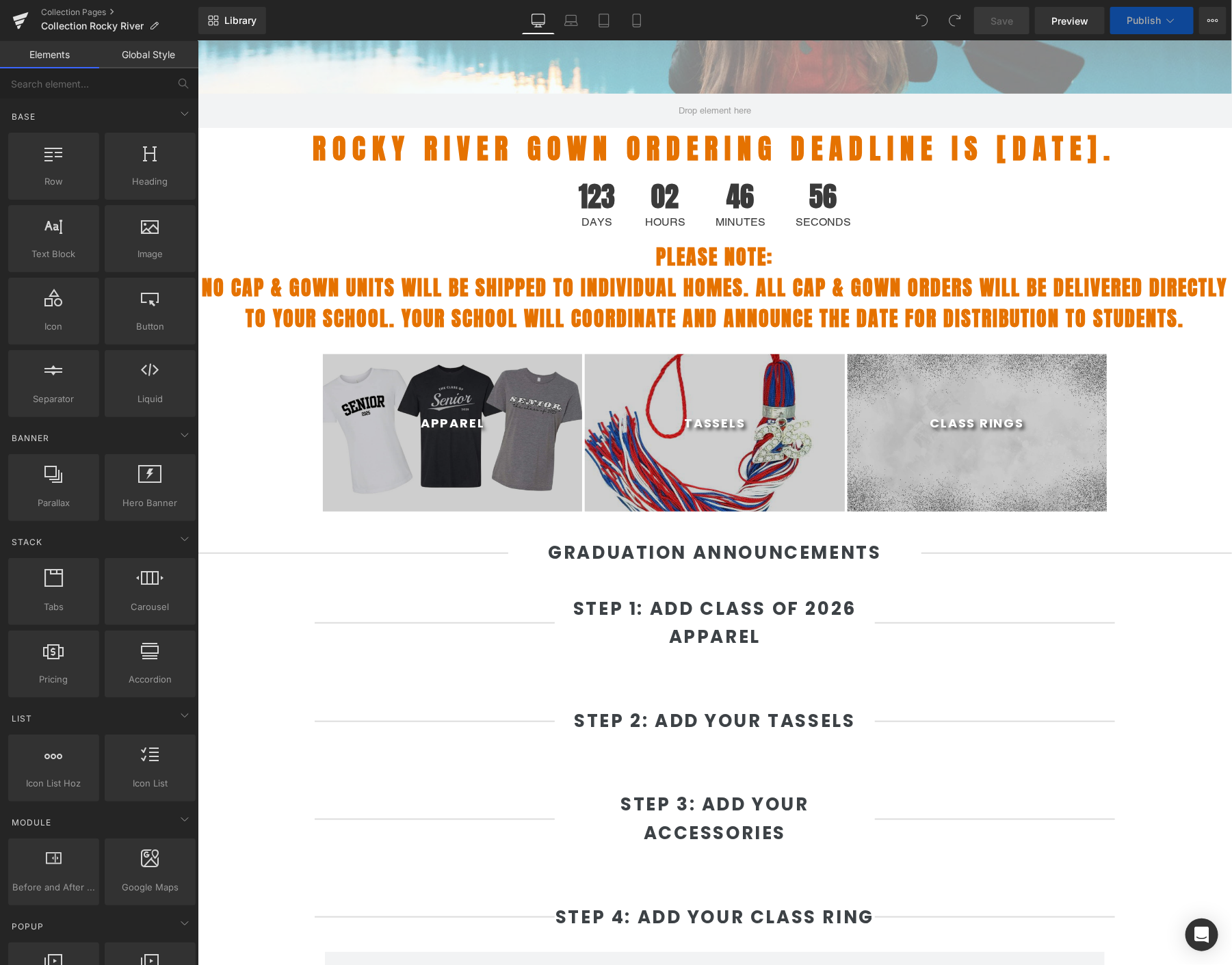
scroll to position [228, 0]
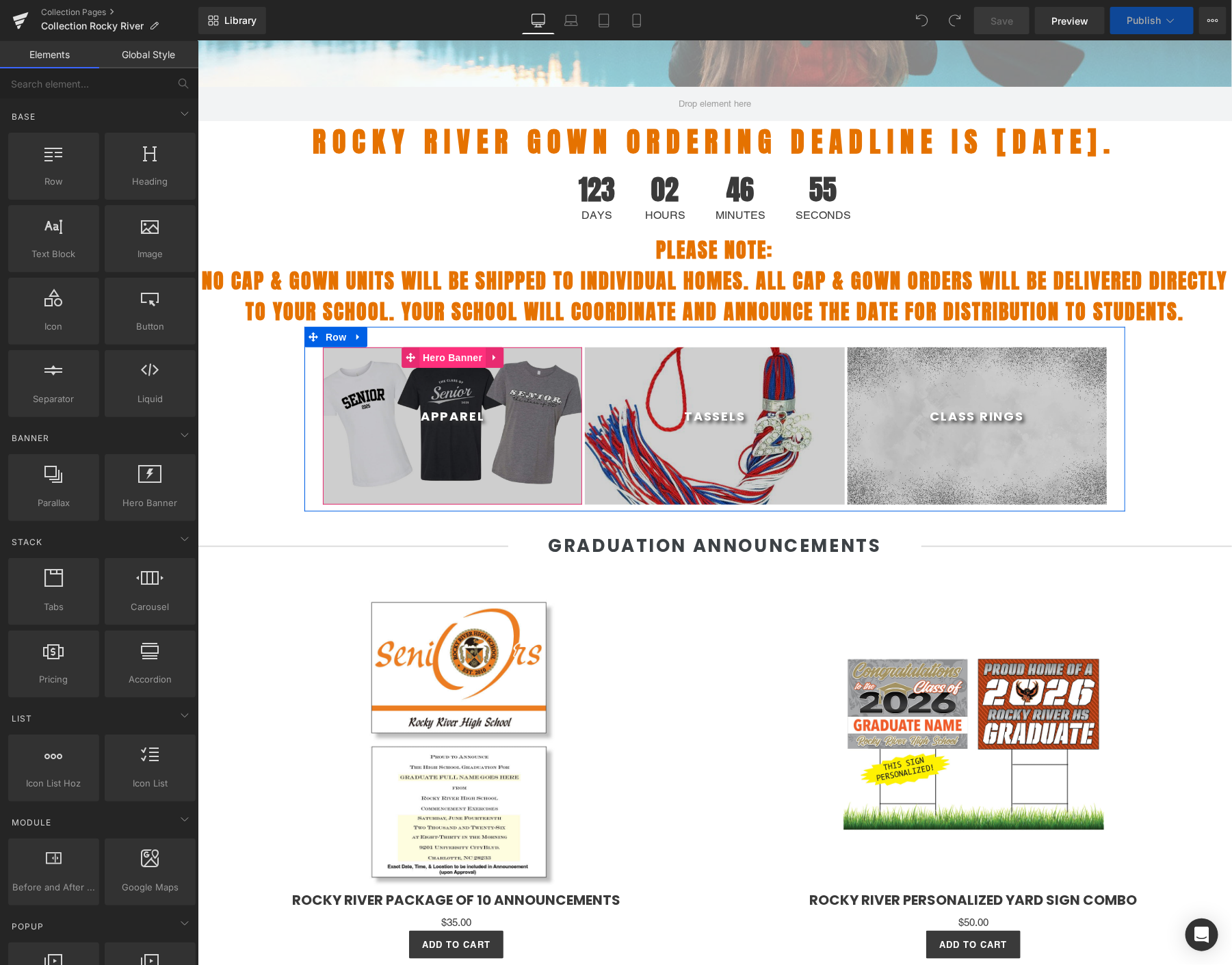
select select "M"
click at [449, 356] on span "Hero Banner" at bounding box center [452, 357] width 66 height 21
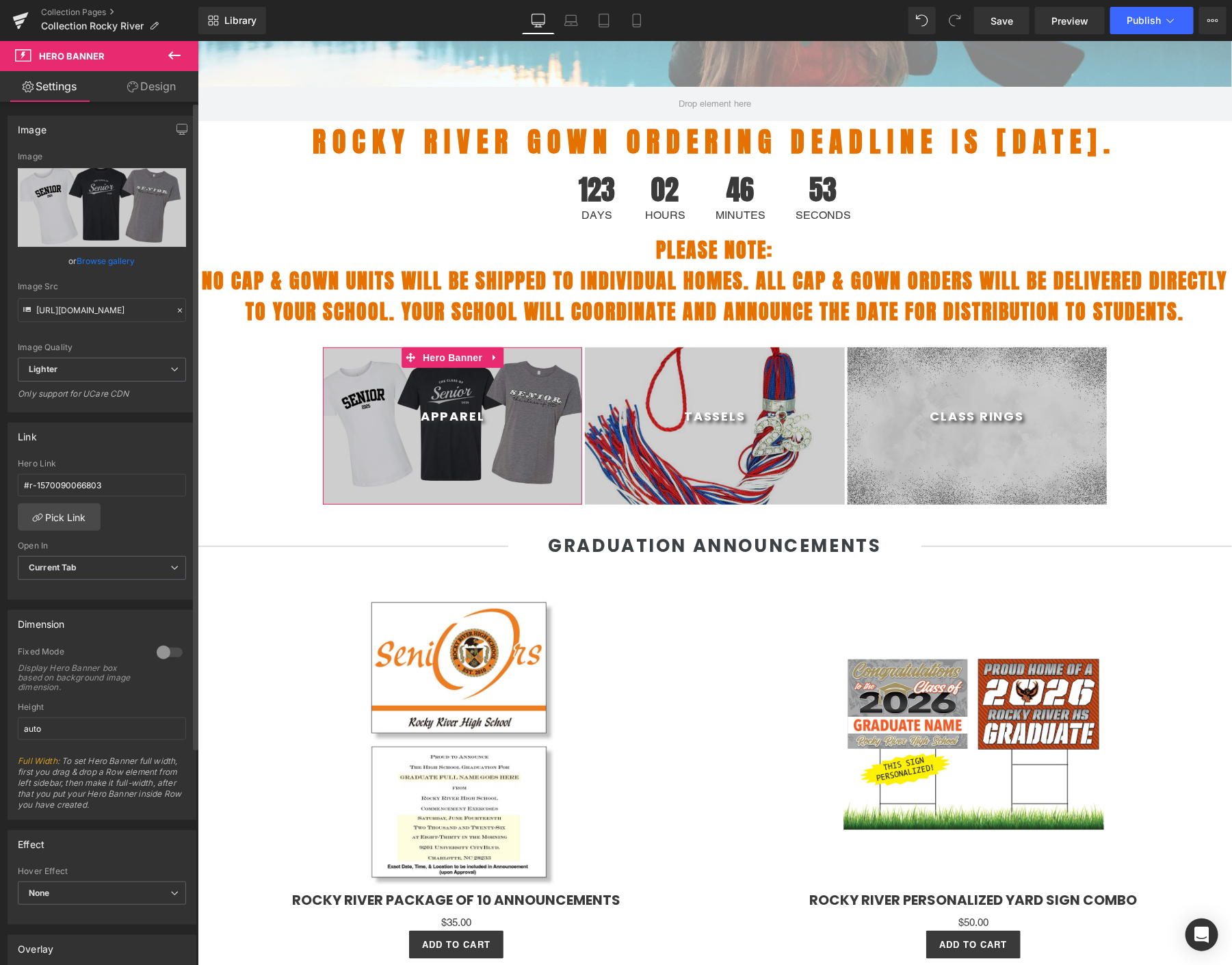
click at [106, 257] on link "Browse gallery" at bounding box center [106, 261] width 58 height 24
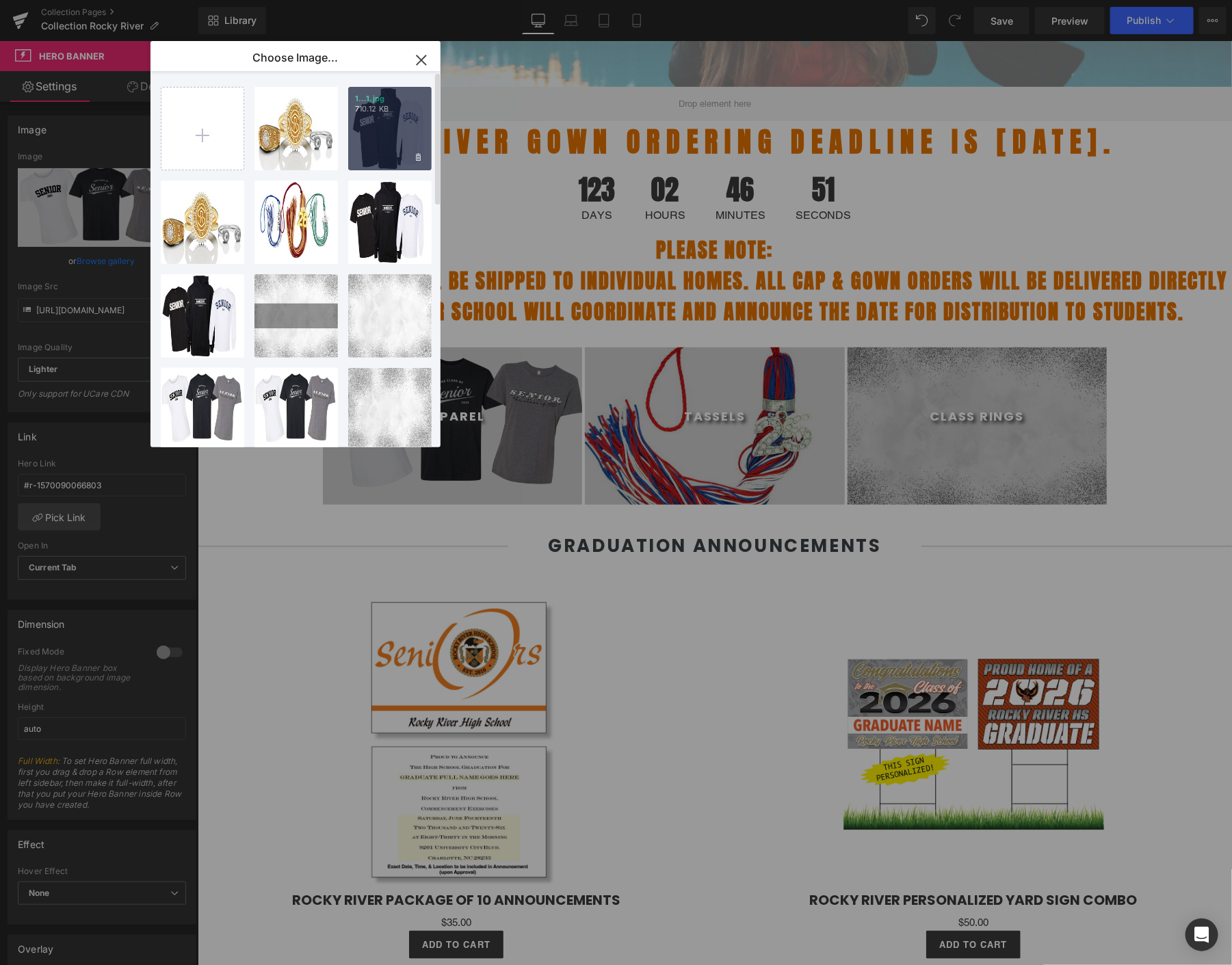
click at [389, 147] on div "1...1.jpg 710.12 KB" at bounding box center [390, 128] width 83 height 83
type input "[URL][DOMAIN_NAME]"
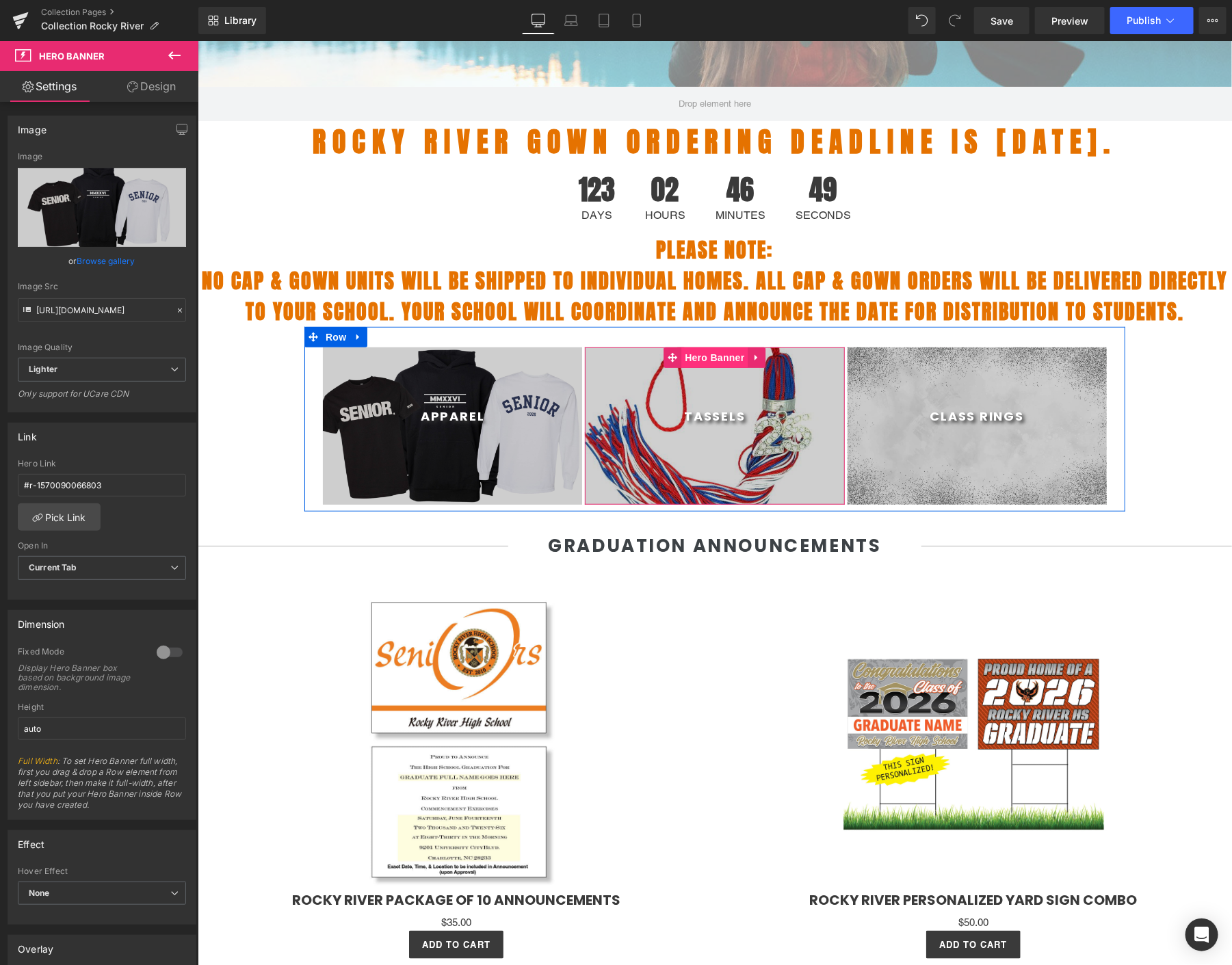
click at [685, 355] on span "Hero Banner" at bounding box center [714, 357] width 66 height 21
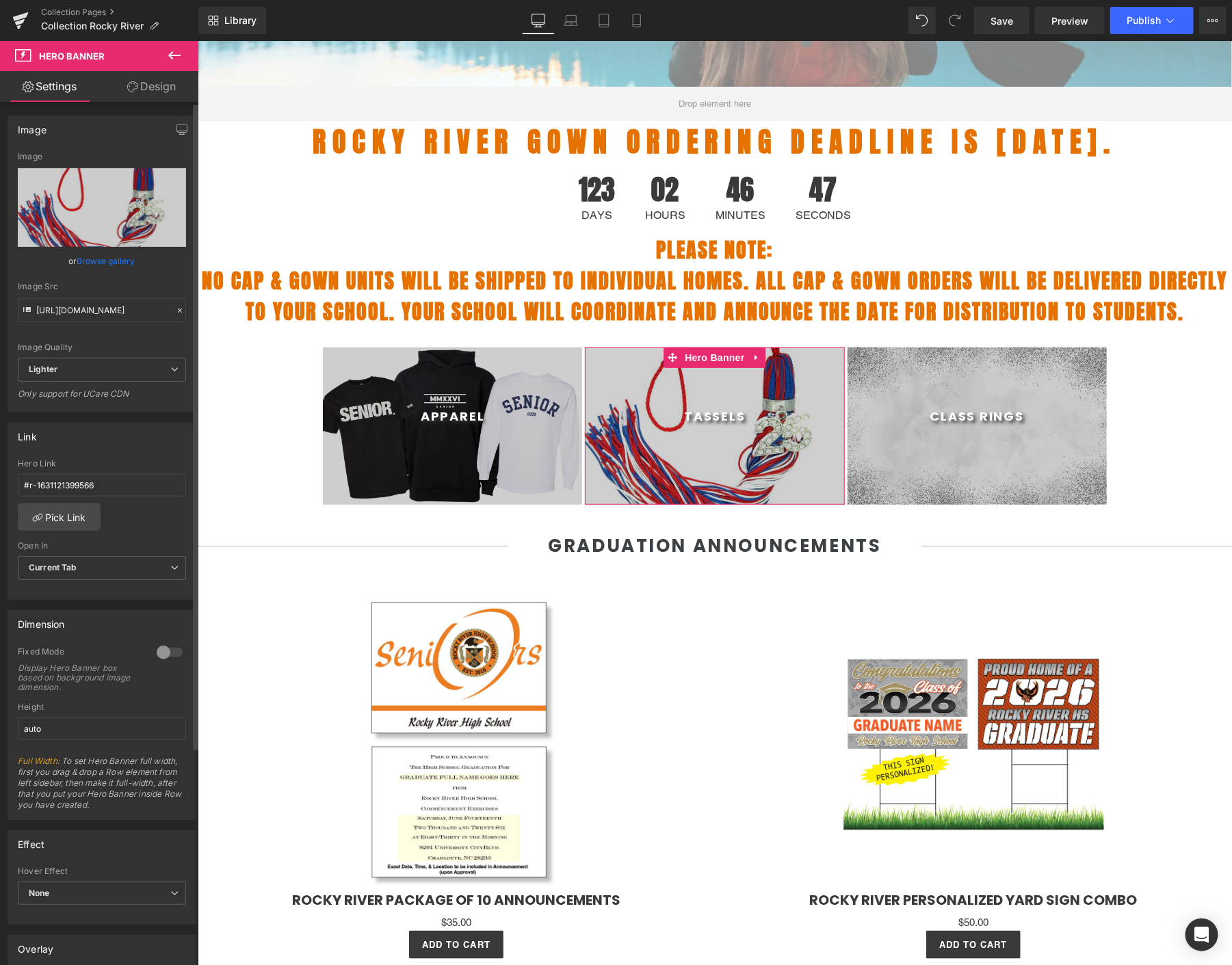
click at [88, 256] on link "Browse gallery" at bounding box center [106, 261] width 58 height 24
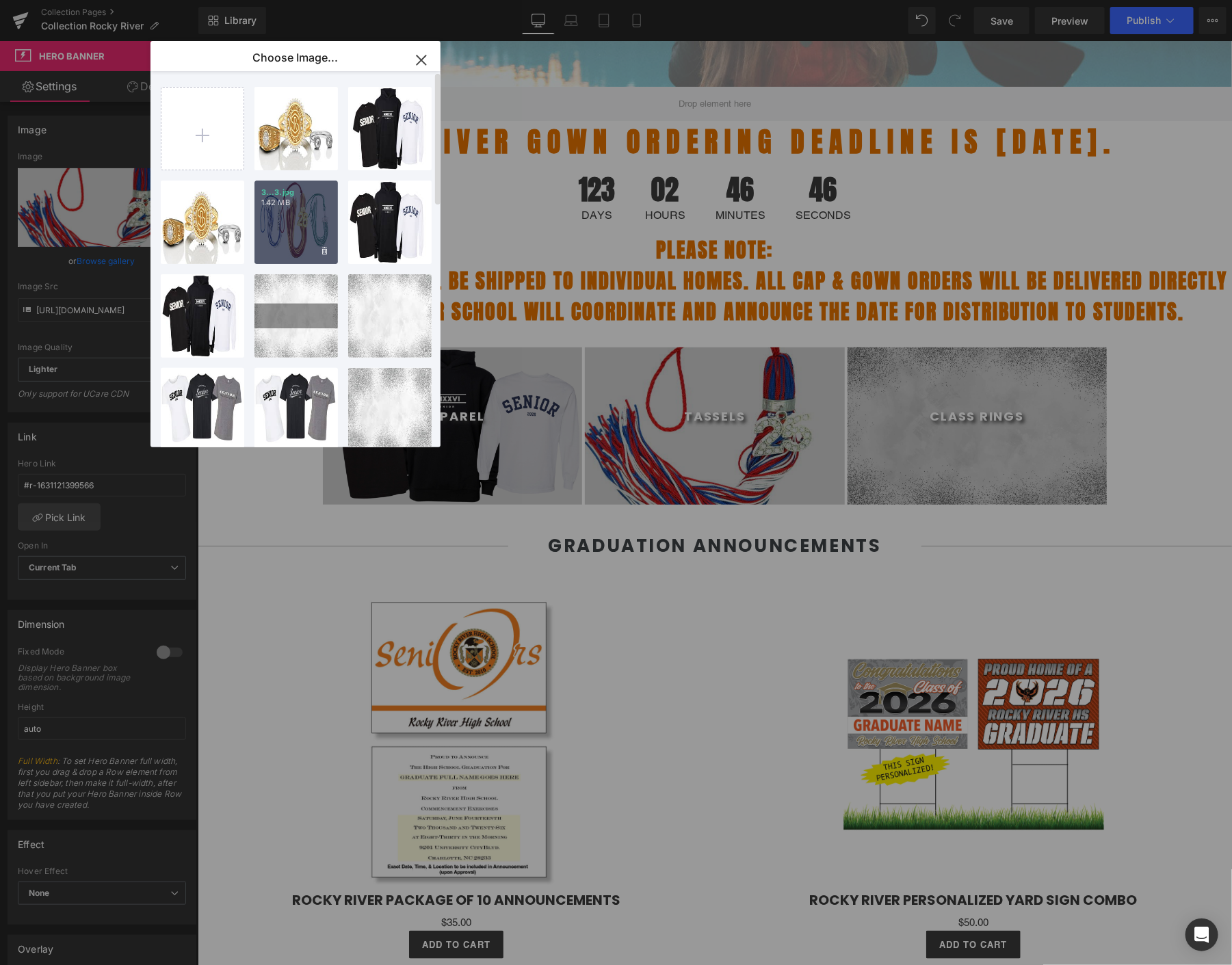
click at [271, 213] on div "3...3.jpg 1.42 MB" at bounding box center [296, 222] width 83 height 83
type input "[URL][DOMAIN_NAME]"
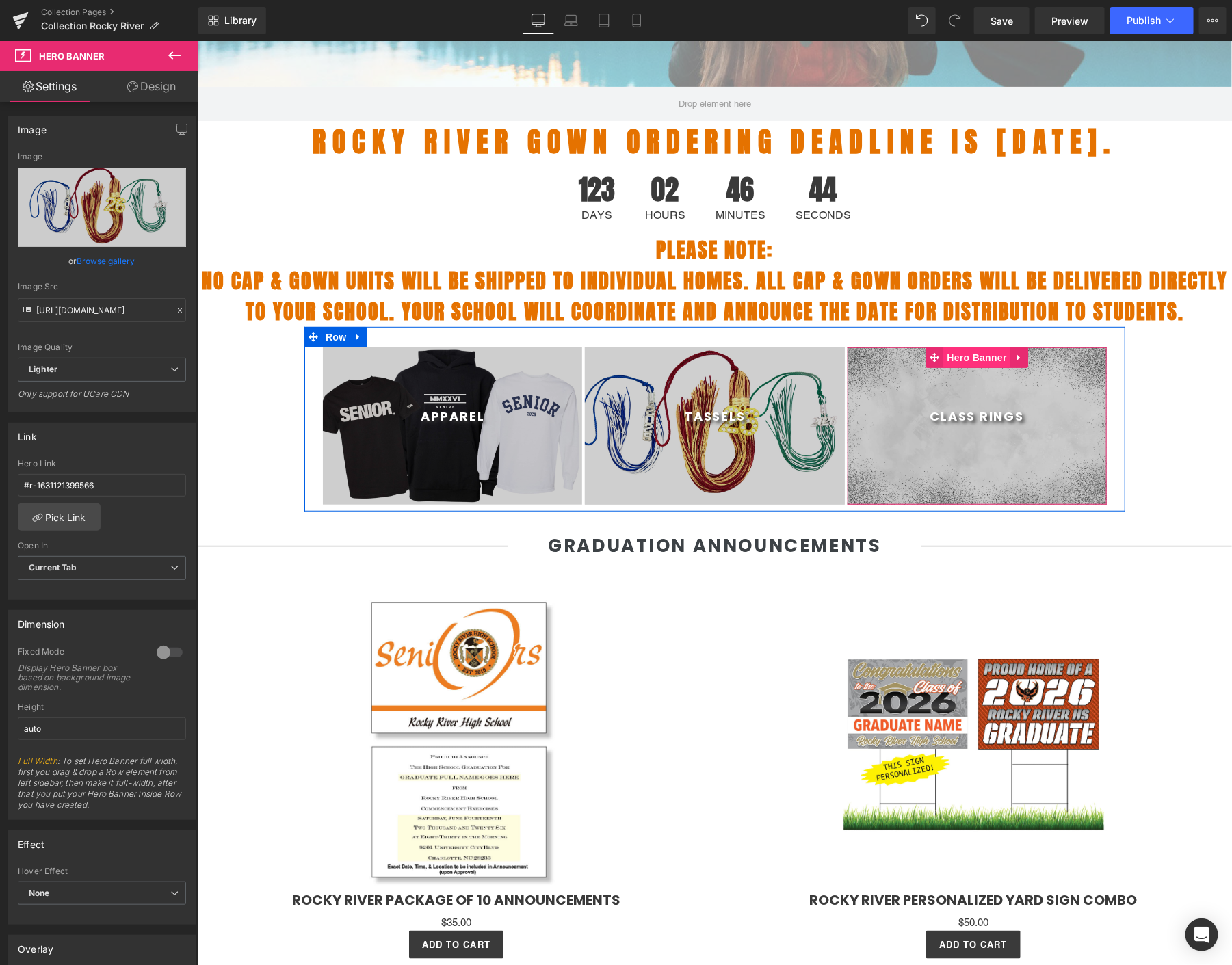
click at [962, 358] on span "Hero Banner" at bounding box center [977, 357] width 66 height 21
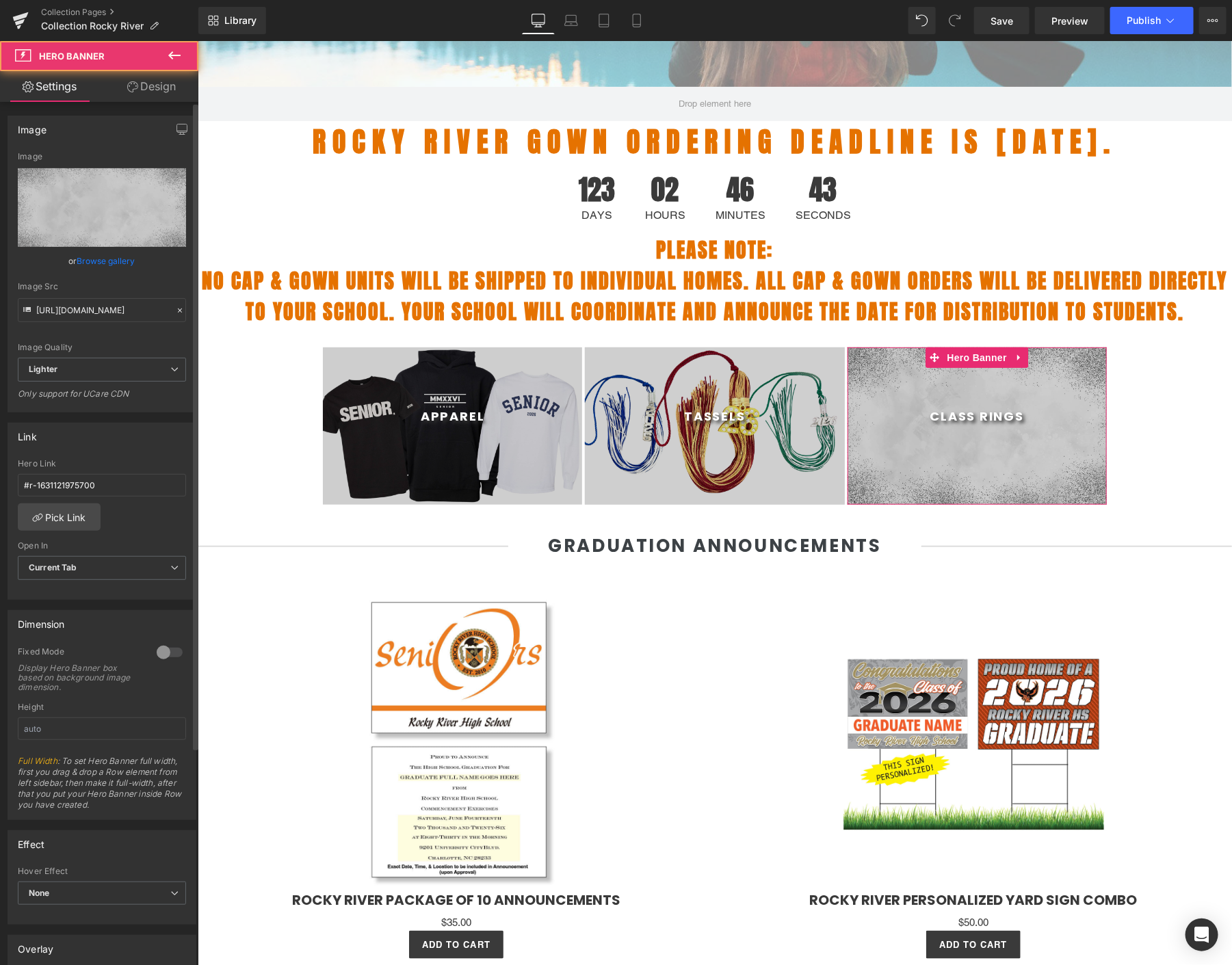
click at [117, 259] on link "Browse gallery" at bounding box center [106, 261] width 58 height 24
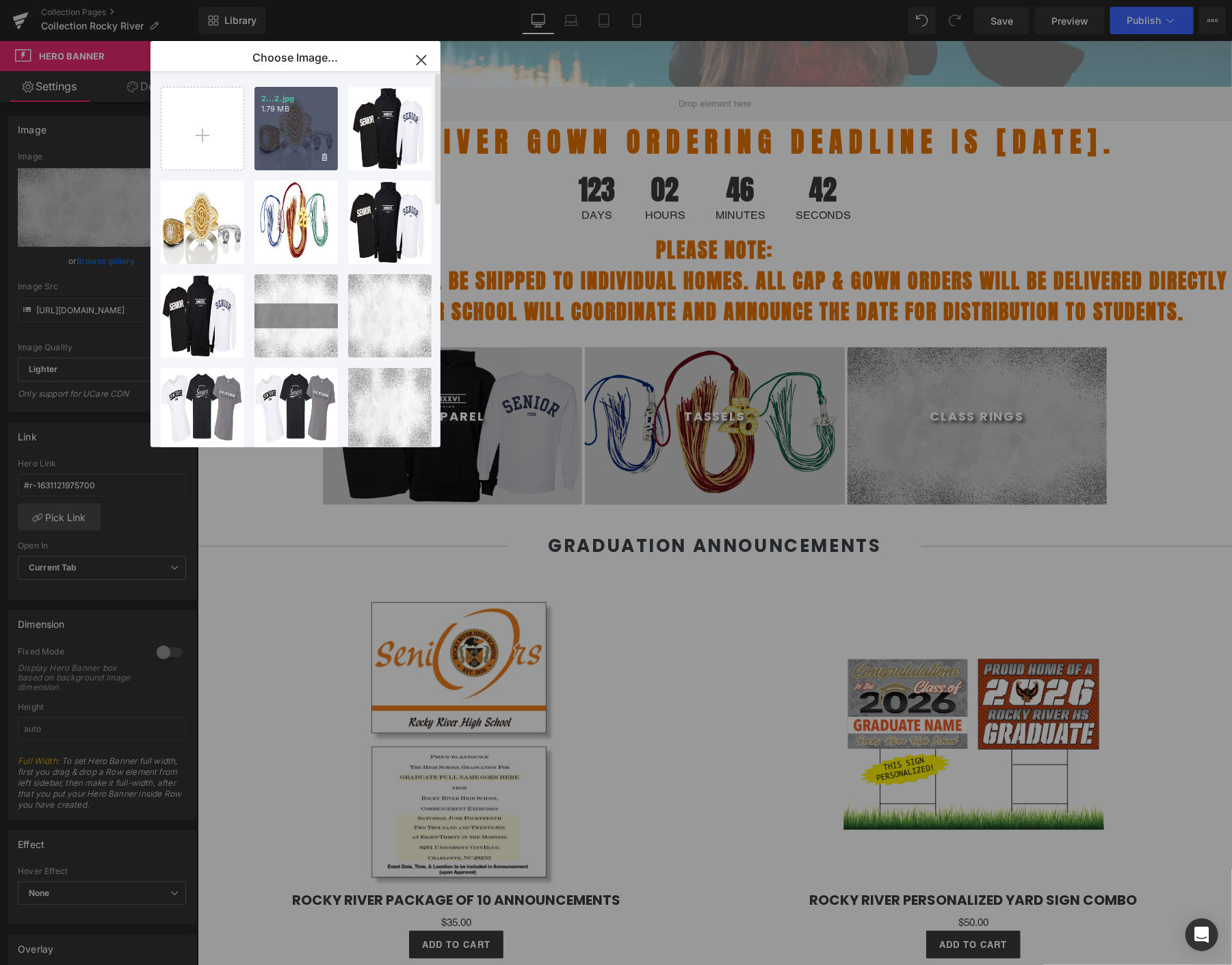
click at [288, 116] on div "2...2.jpg 1.79 MB" at bounding box center [296, 128] width 83 height 83
type input "https://ucarecdn.com/8b570646-f64e-4683-b3a4-825bcacf4b69/-/format/auto/-/previ…"
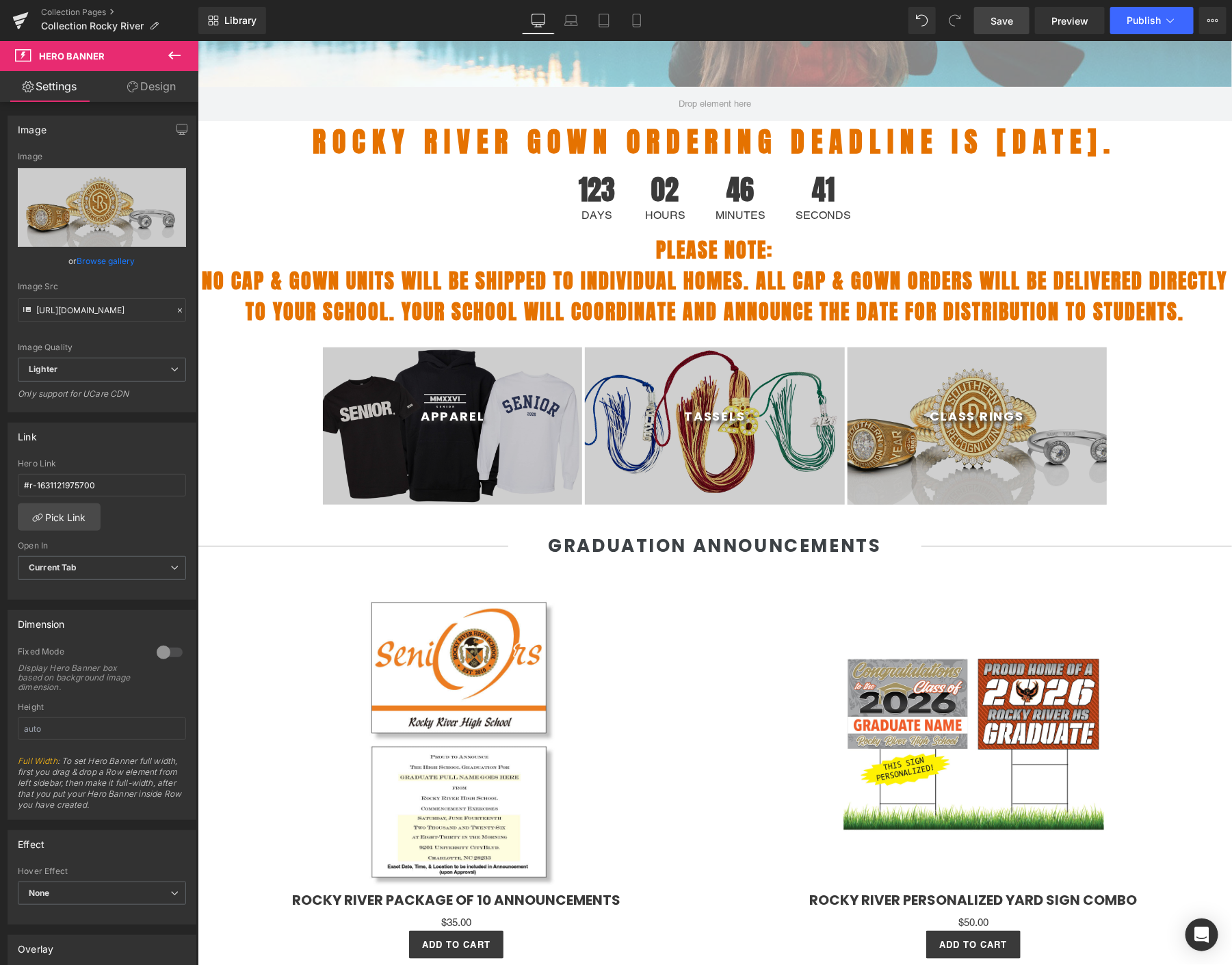
click at [991, 31] on link "Save" at bounding box center [1002, 21] width 56 height 28
click at [1157, 26] on span "Publish" at bounding box center [1144, 21] width 34 height 11
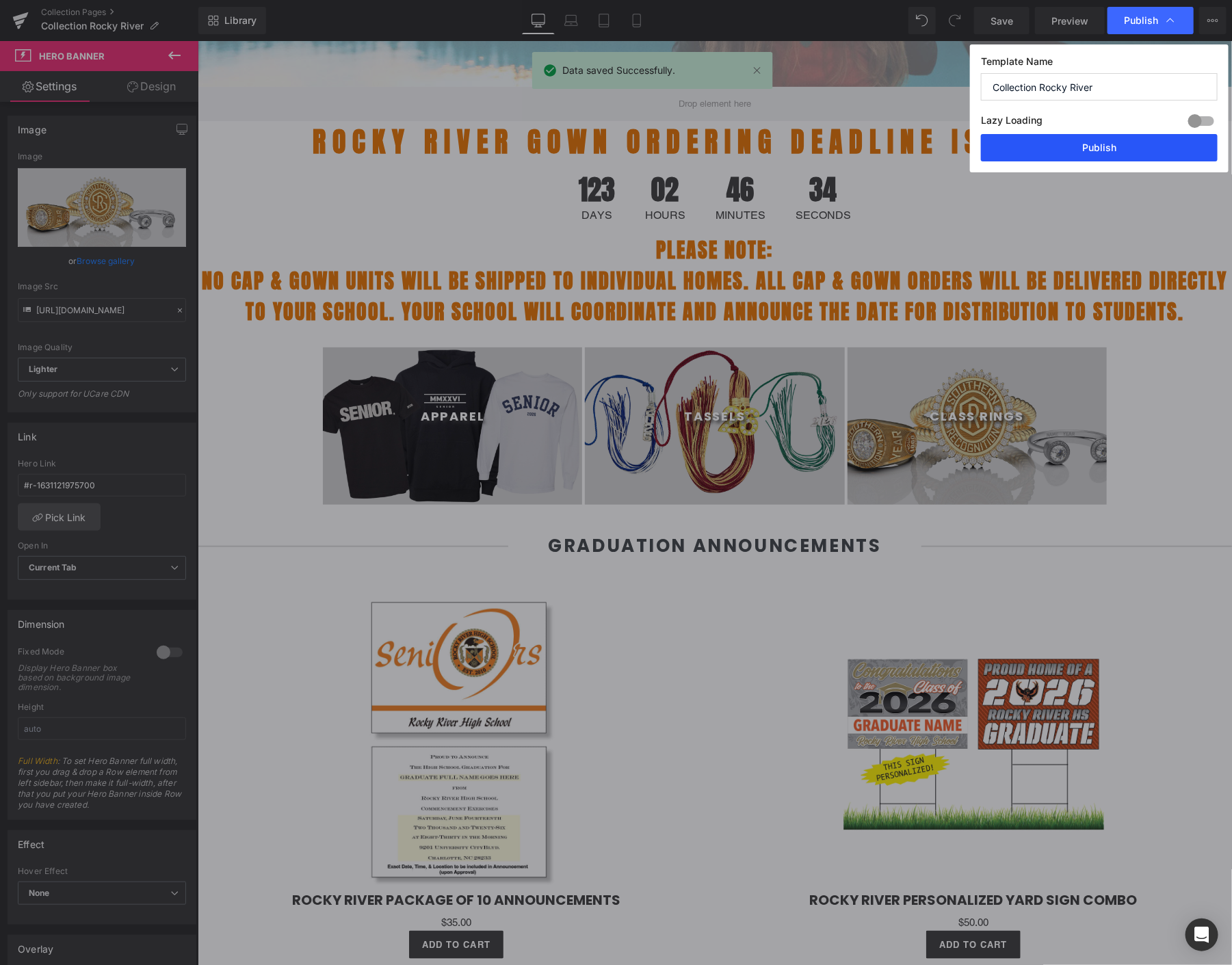
click at [1107, 143] on button "Publish" at bounding box center [1099, 148] width 237 height 28
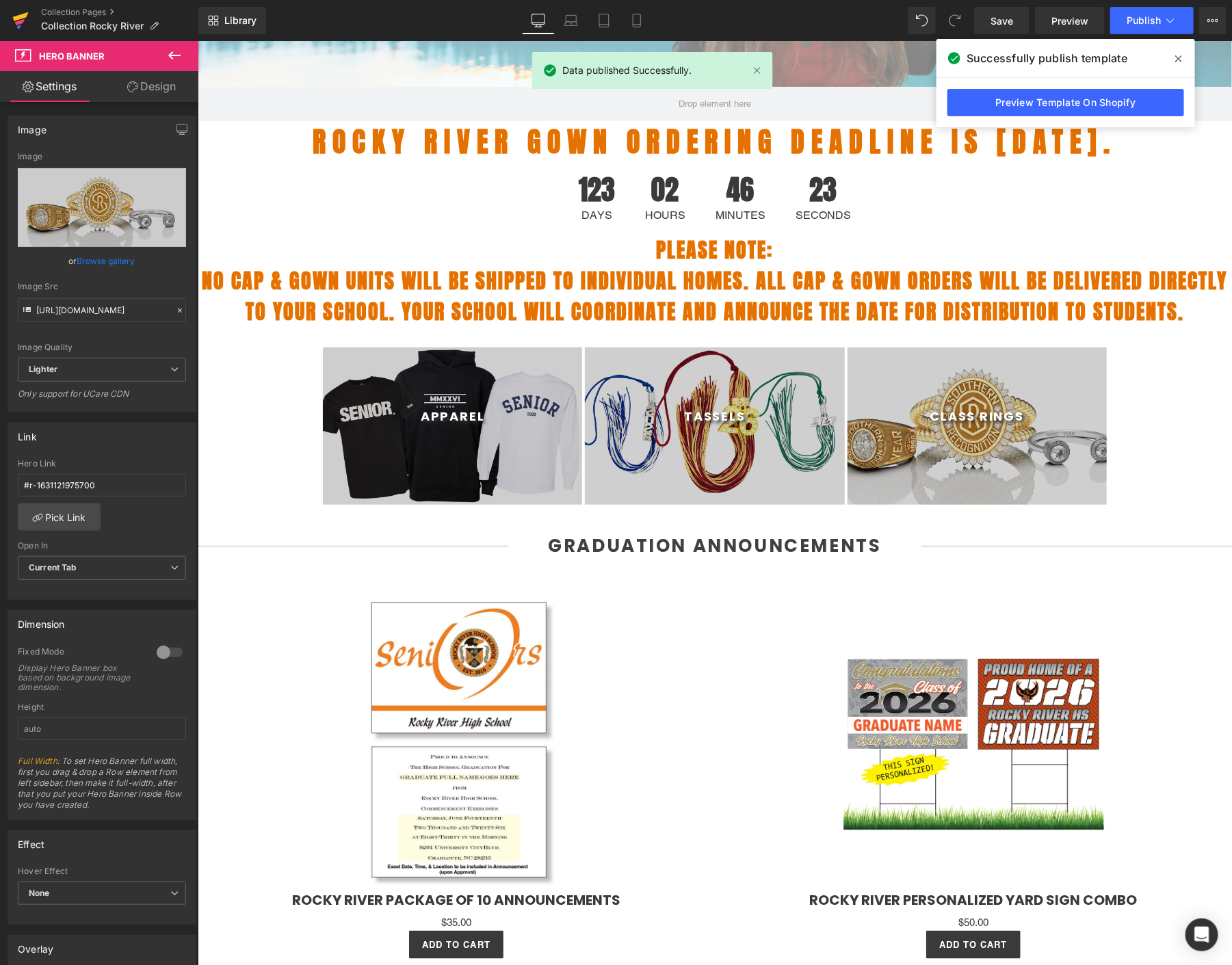
click at [25, 19] on icon at bounding box center [21, 21] width 16 height 34
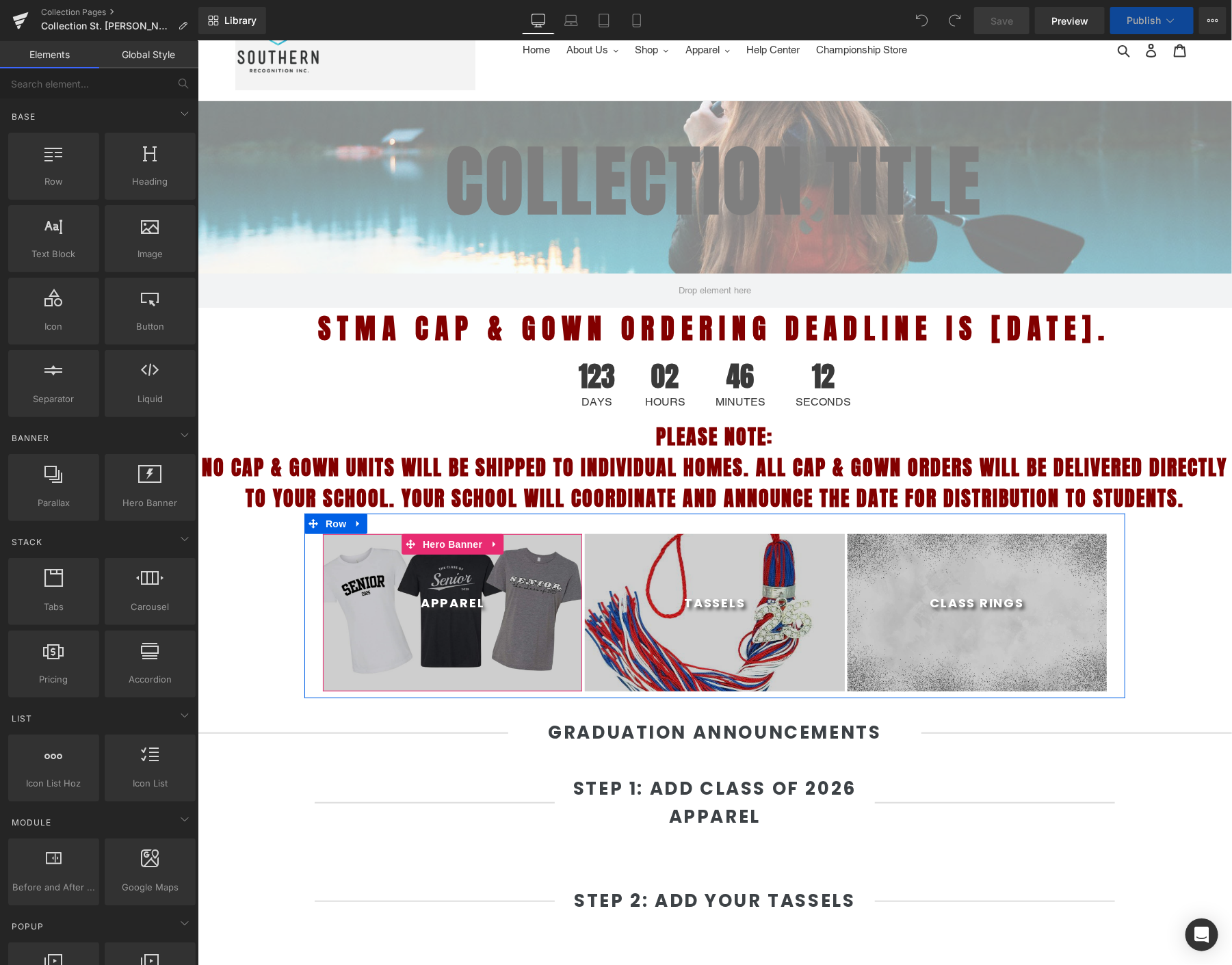
scroll to position [152, 0]
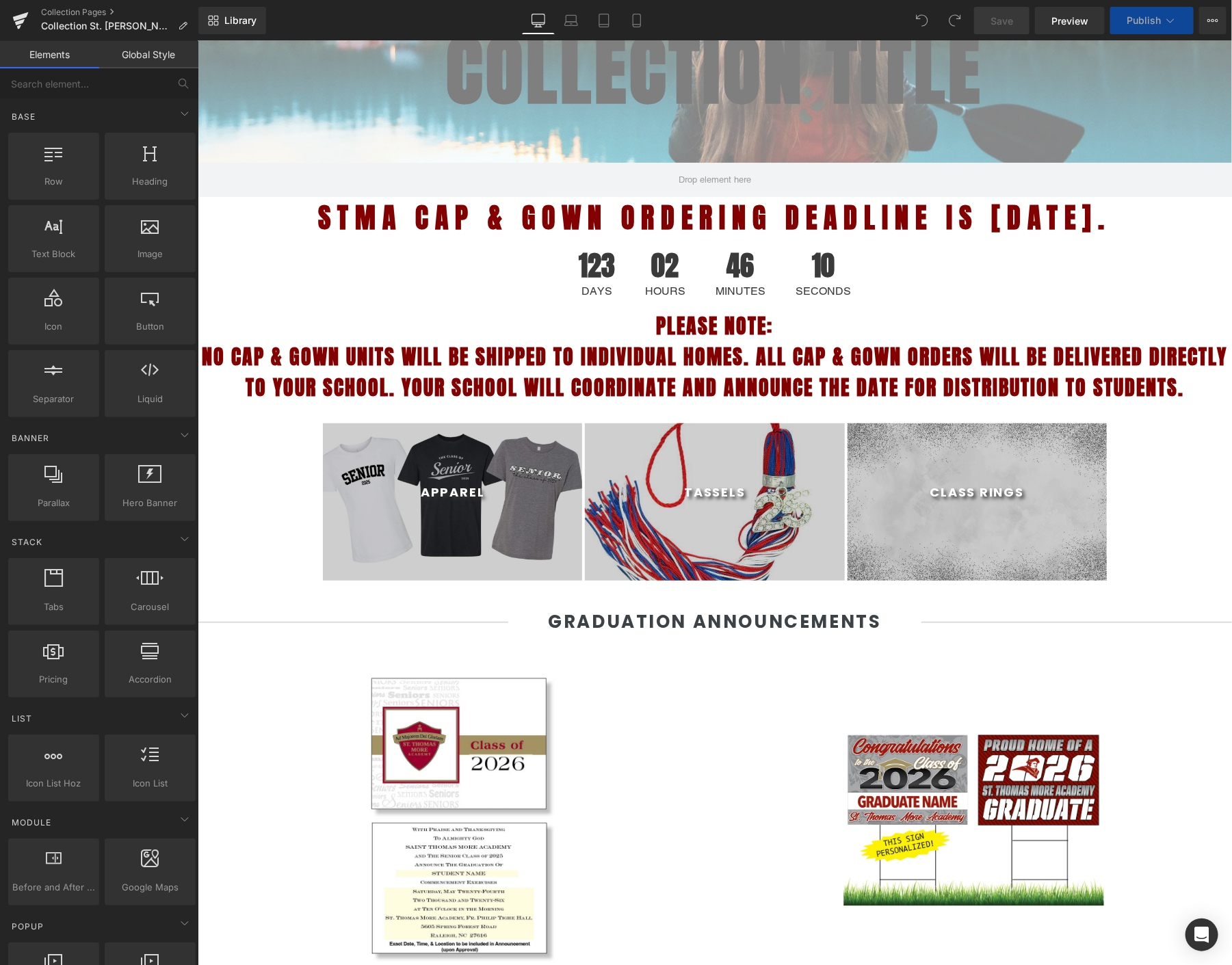
click at [384, 473] on div at bounding box center [452, 502] width 259 height 158
select select "M"
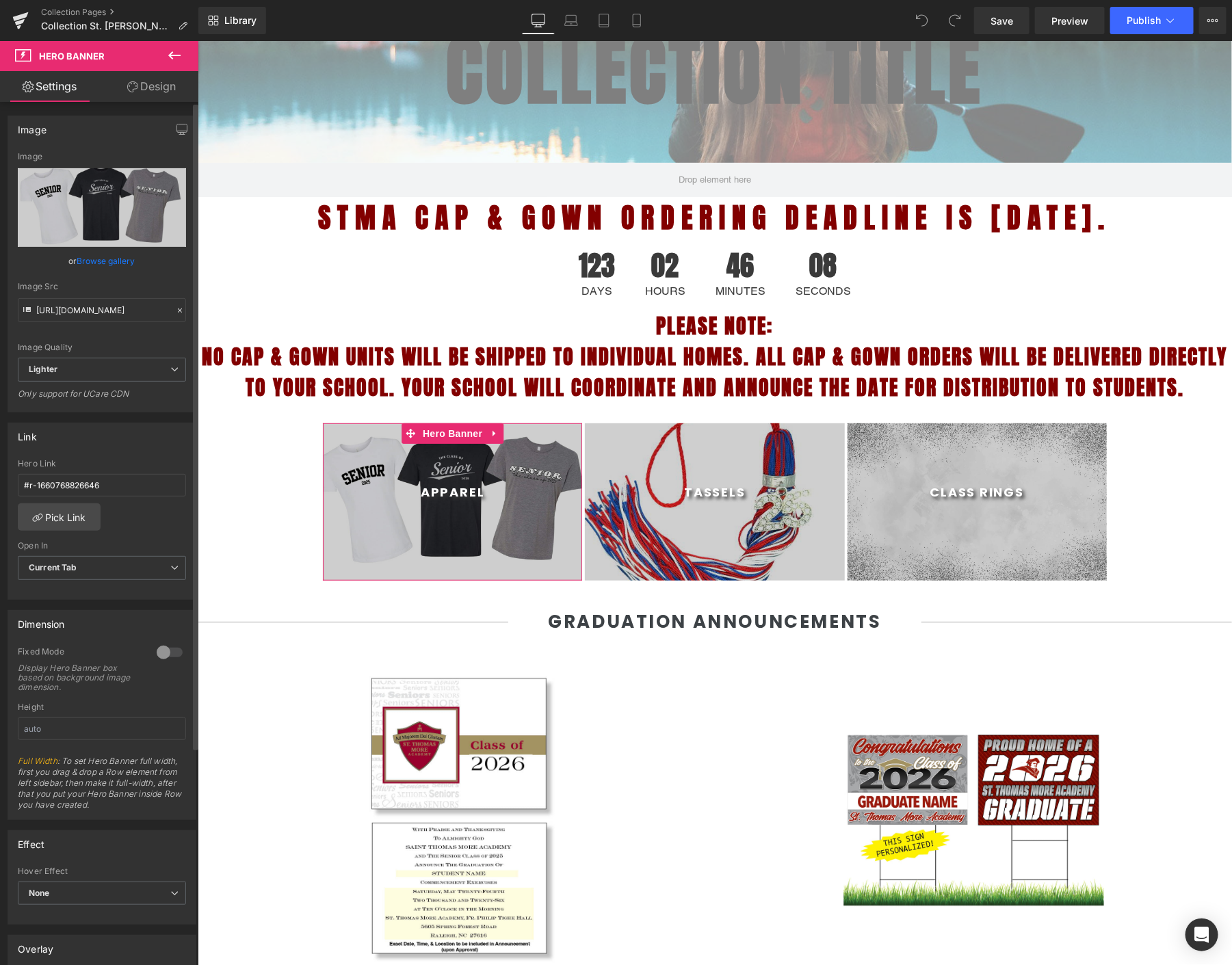
click at [97, 263] on link "Browse gallery" at bounding box center [106, 261] width 58 height 24
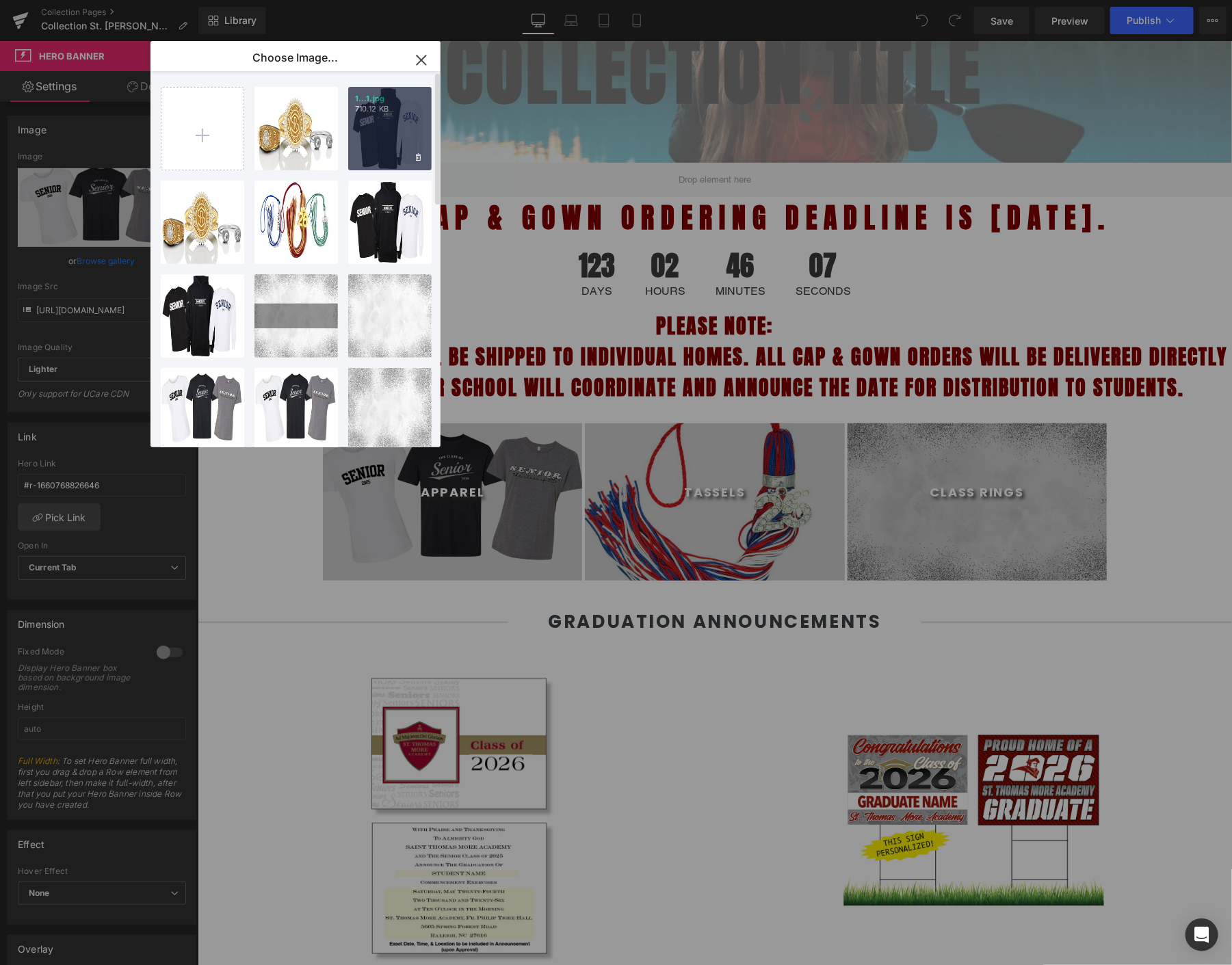
click at [397, 117] on div "1...1.jpg 710.12 KB" at bounding box center [390, 128] width 83 height 83
type input "[URL][DOMAIN_NAME]"
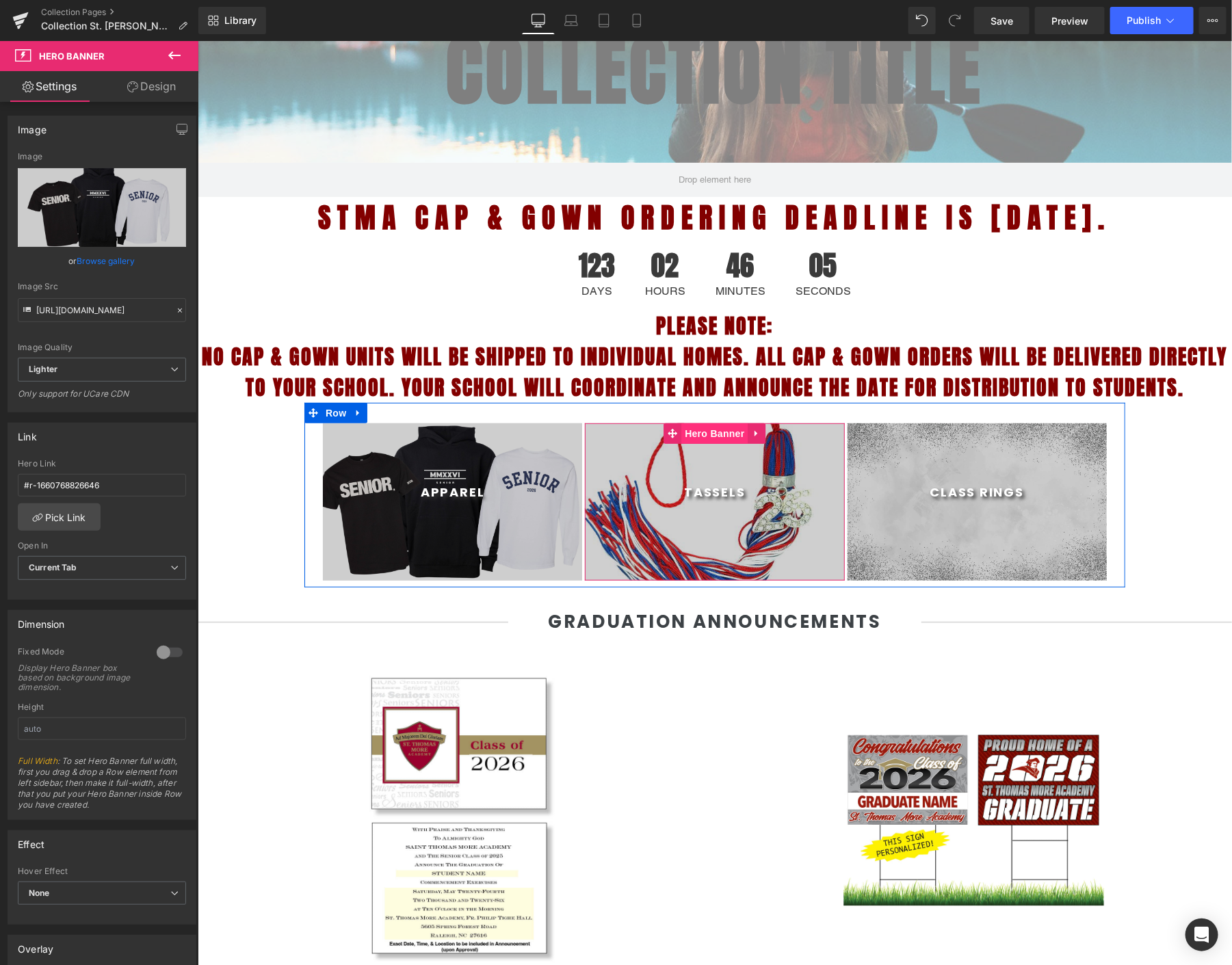
click at [715, 440] on span "Hero Banner" at bounding box center [714, 433] width 66 height 21
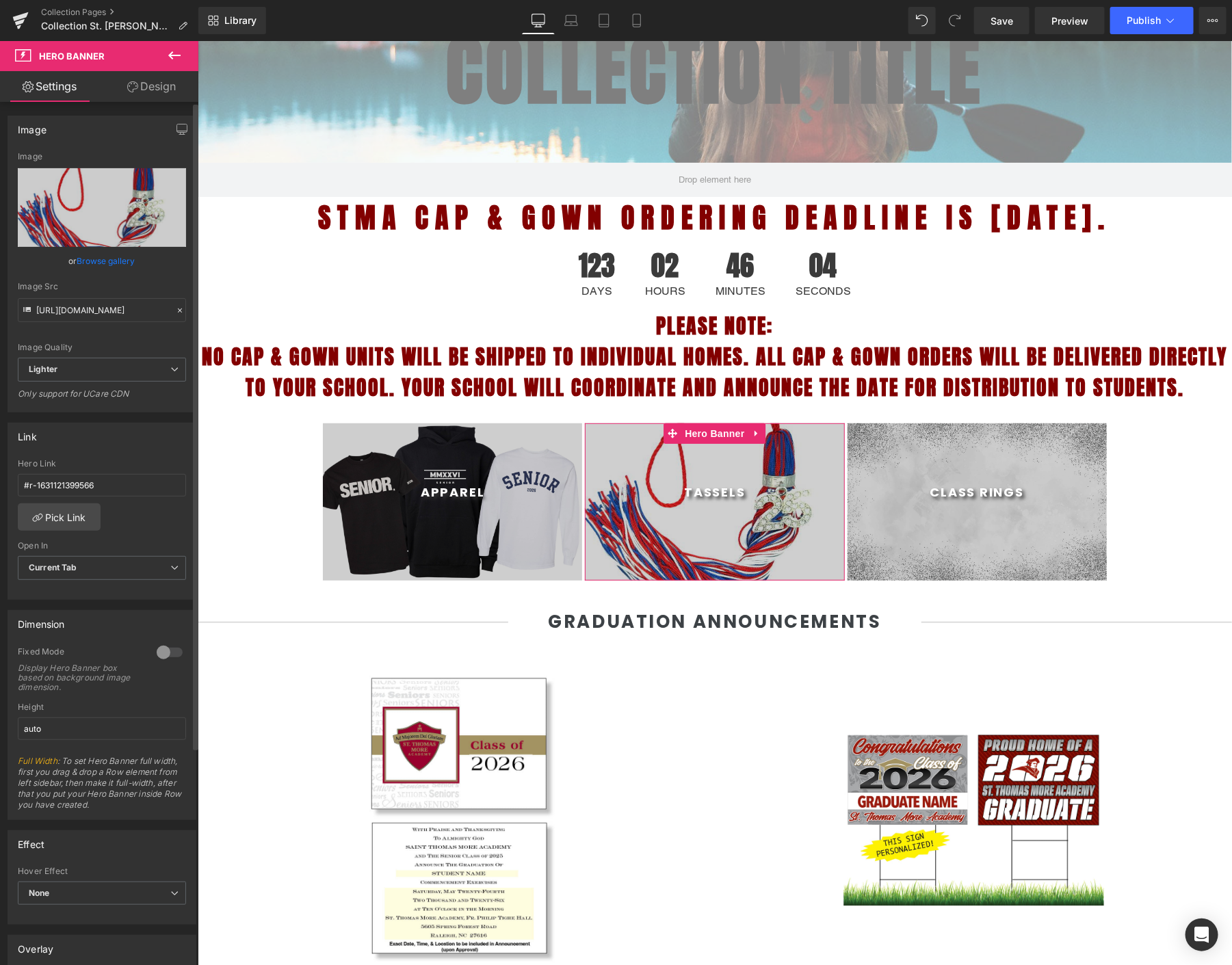
click at [89, 256] on link "Browse gallery" at bounding box center [106, 261] width 58 height 24
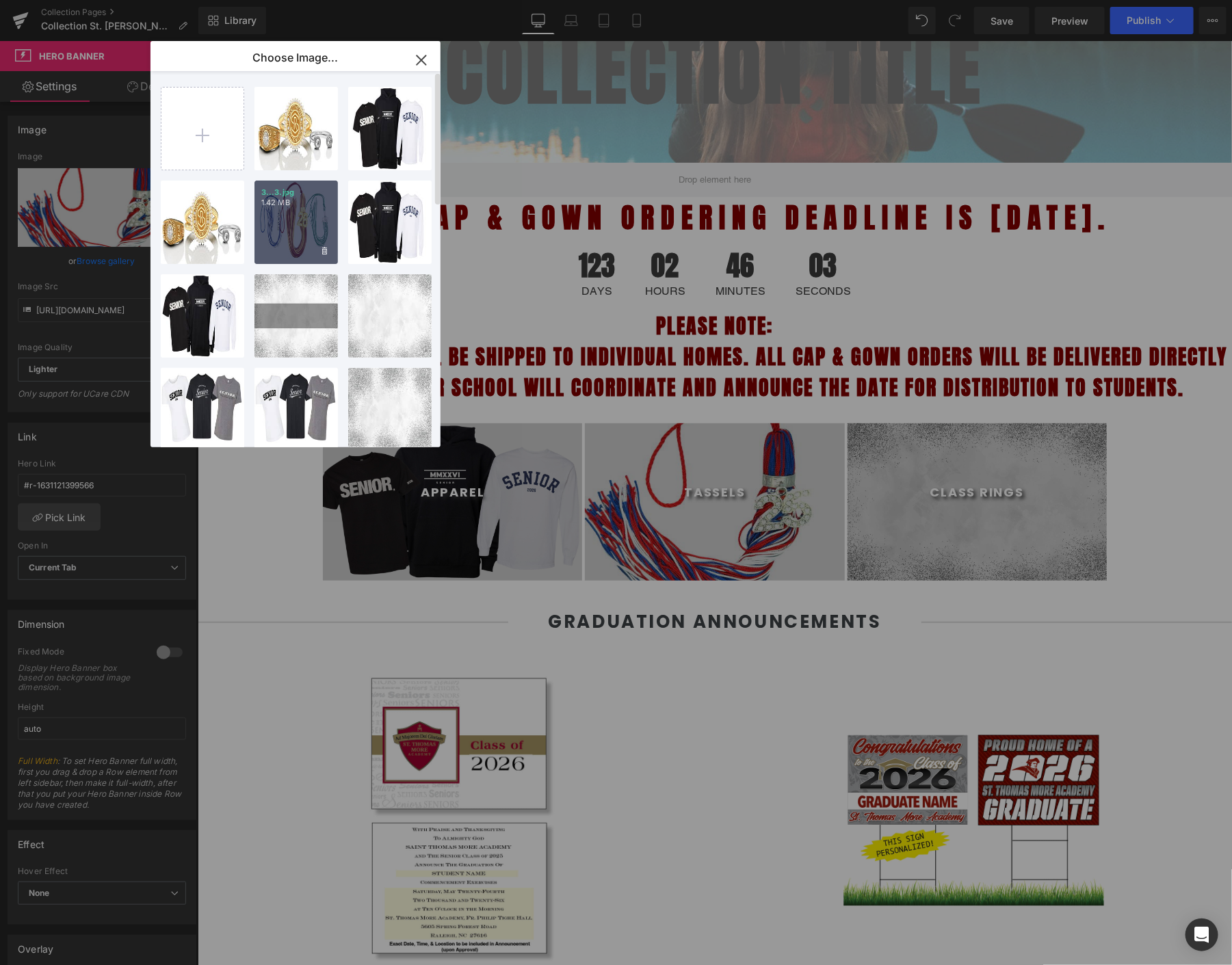
click at [279, 194] on p "3...3.jpg" at bounding box center [297, 192] width 70 height 10
type input "[URL][DOMAIN_NAME]"
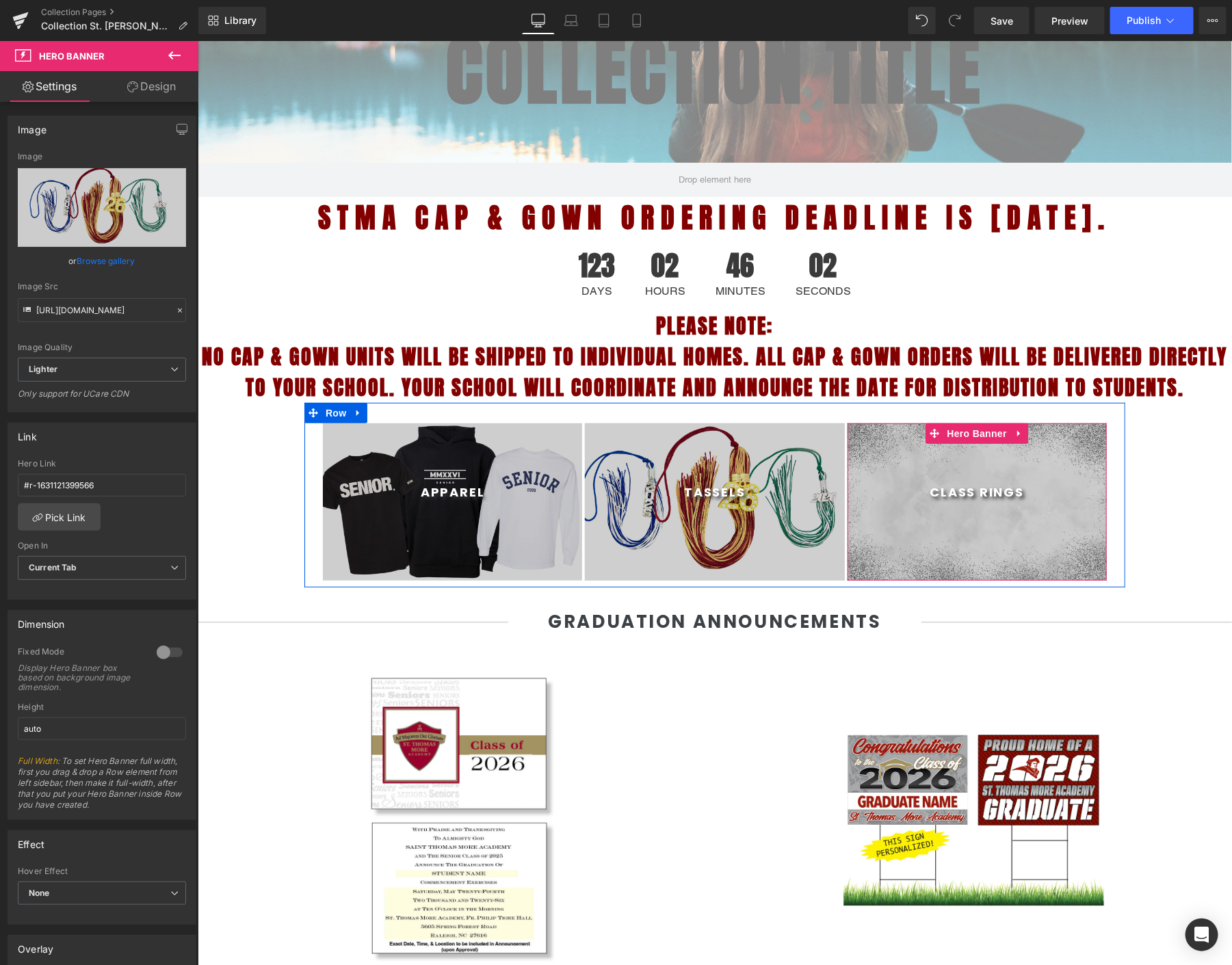
click at [943, 511] on span "Class Rings Heading" at bounding box center [976, 502] width 259 height 34
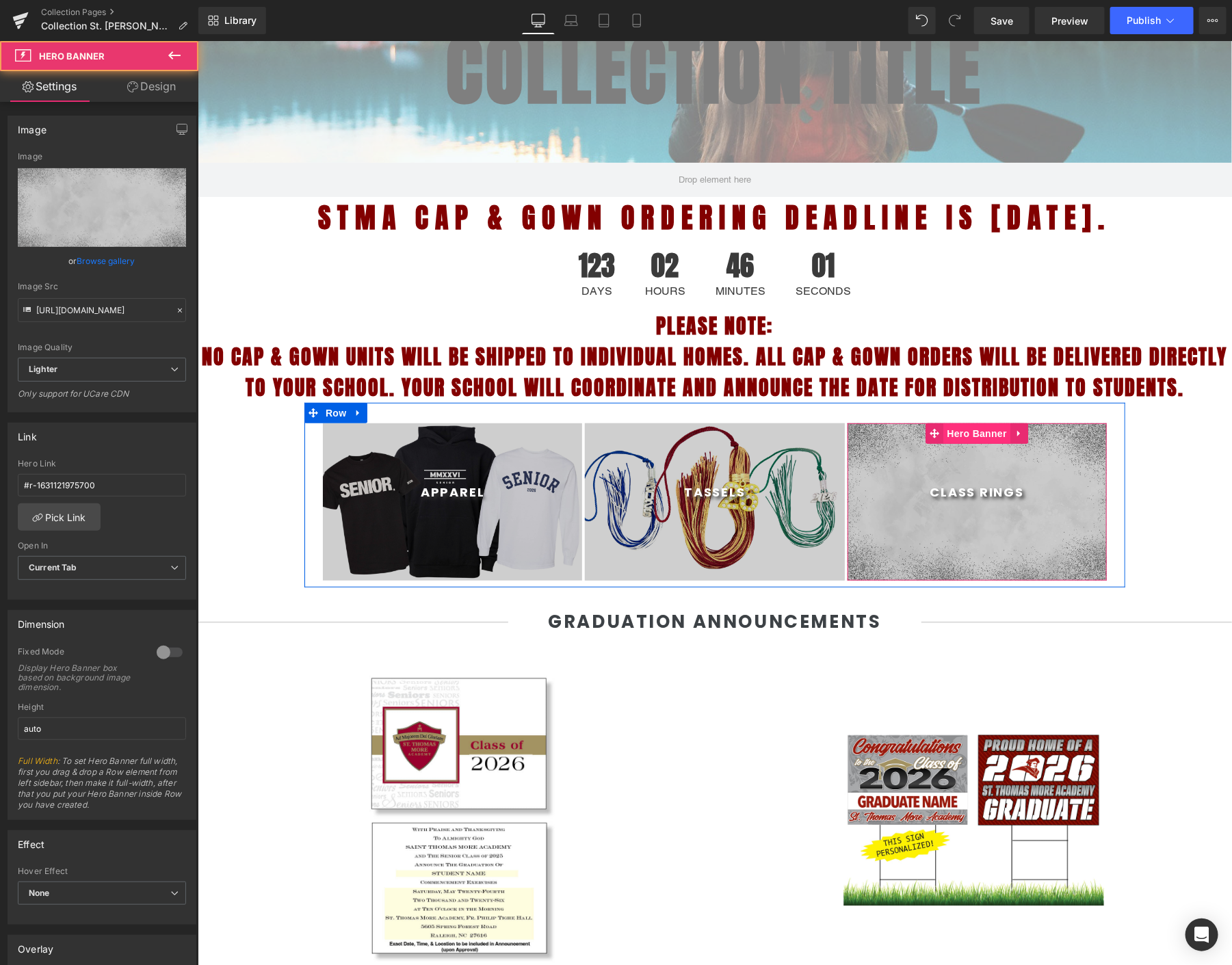
click at [960, 433] on span "Hero Banner" at bounding box center [977, 433] width 66 height 21
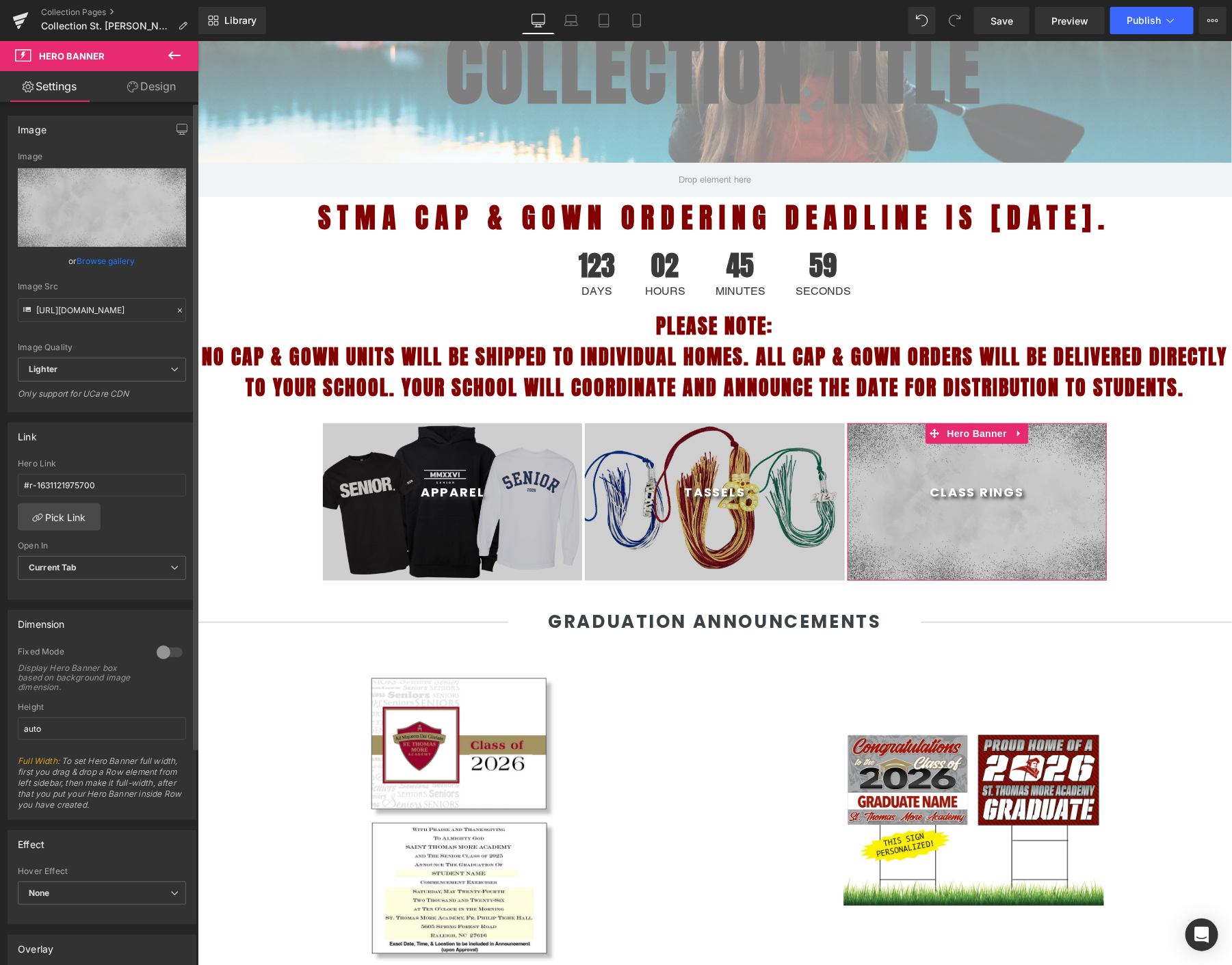
click at [94, 254] on link "Browse gallery" at bounding box center [106, 261] width 58 height 24
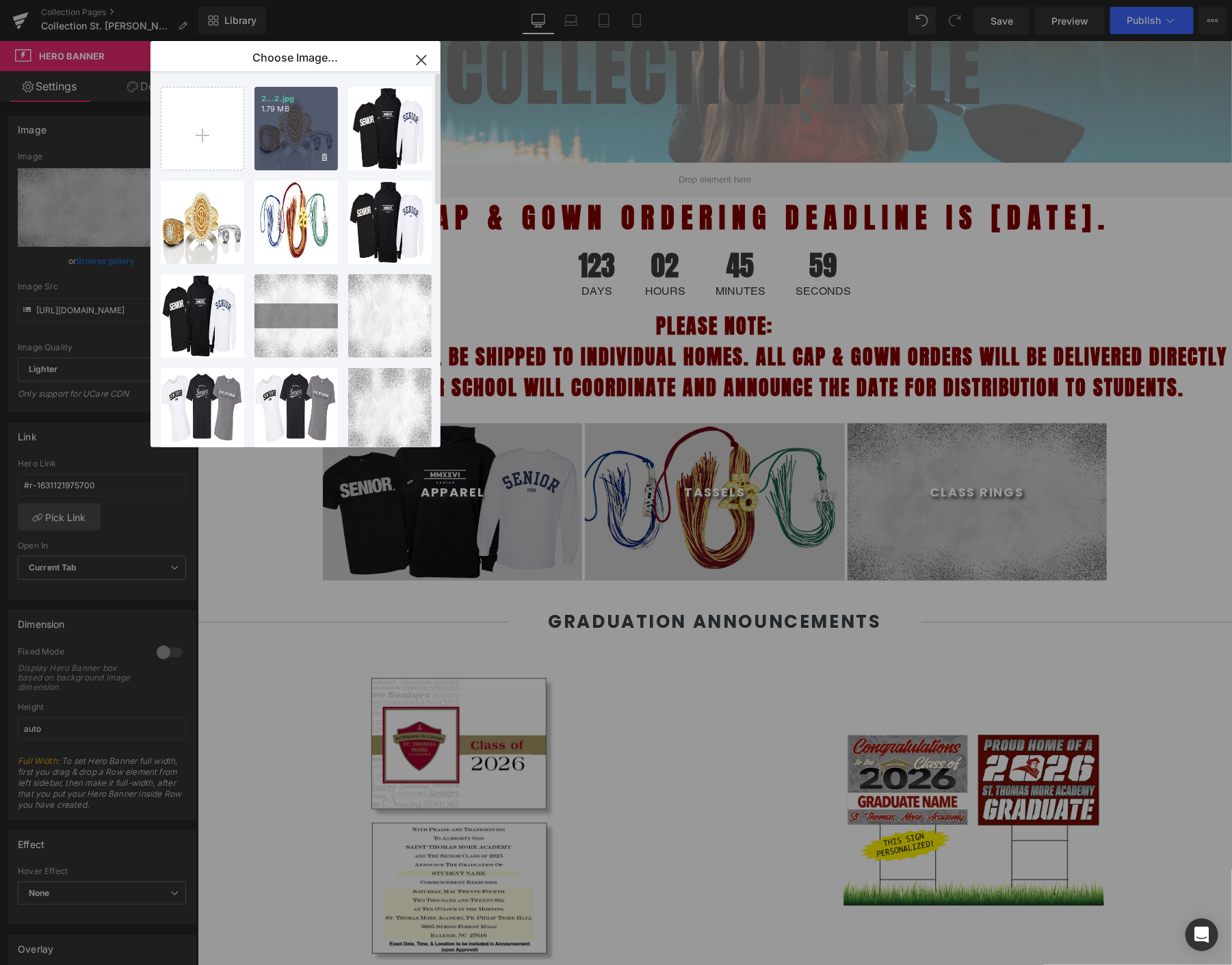
click at [288, 130] on div "2...2.jpg 1.79 MB" at bounding box center [296, 128] width 83 height 83
type input "[URL][DOMAIN_NAME]"
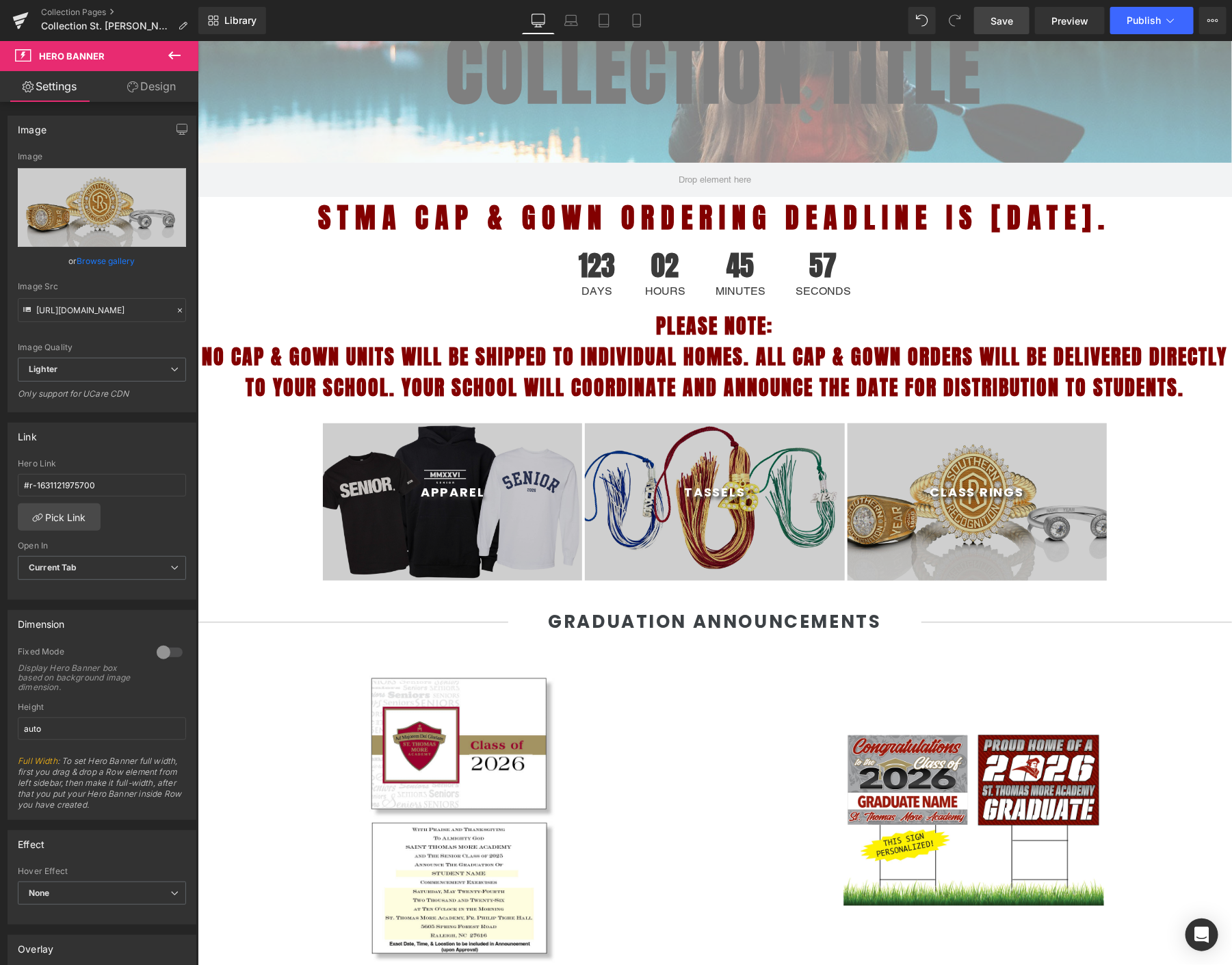
click at [1007, 30] on link "Save" at bounding box center [1002, 21] width 56 height 28
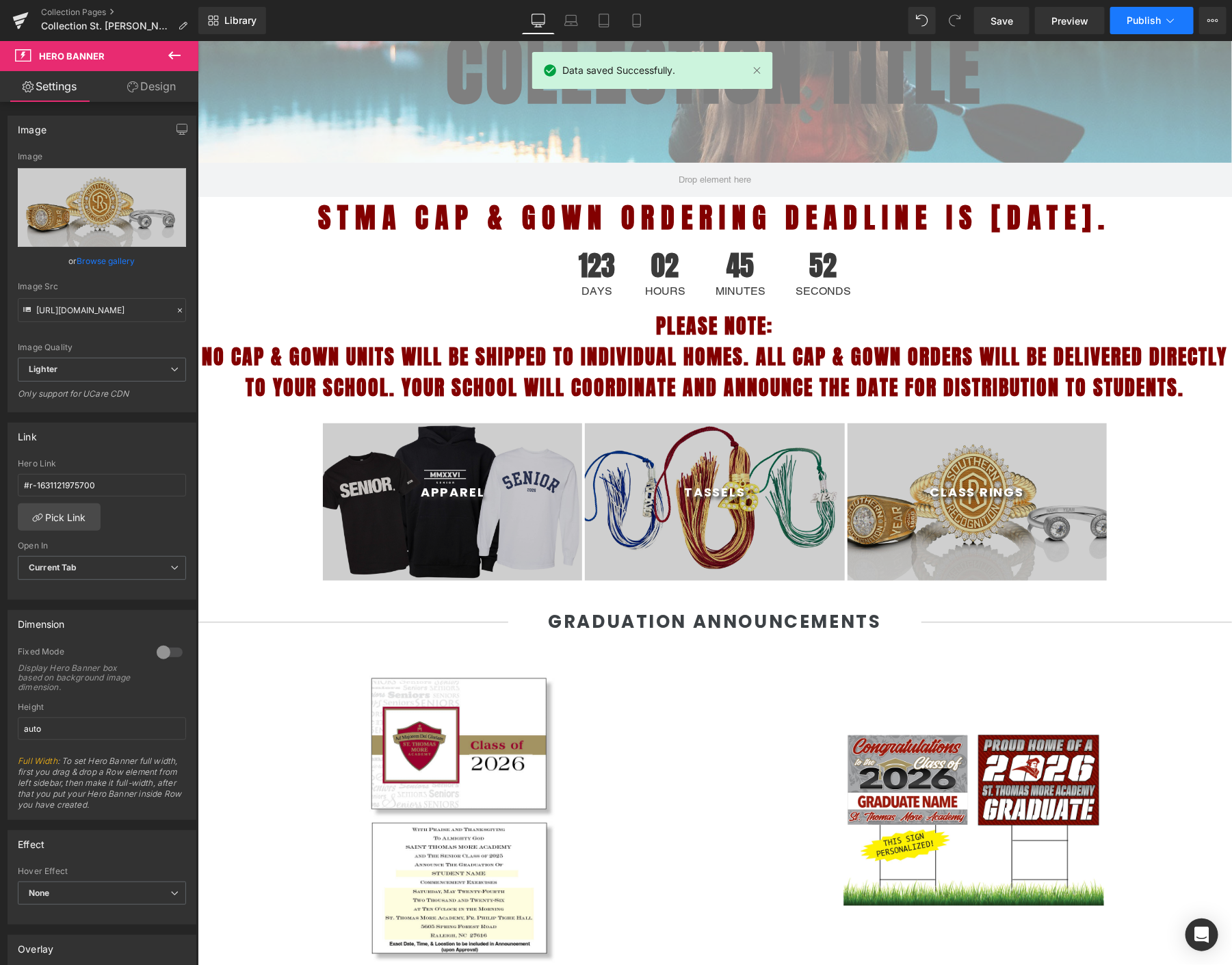
click at [1131, 23] on span "Publish" at bounding box center [1144, 21] width 34 height 11
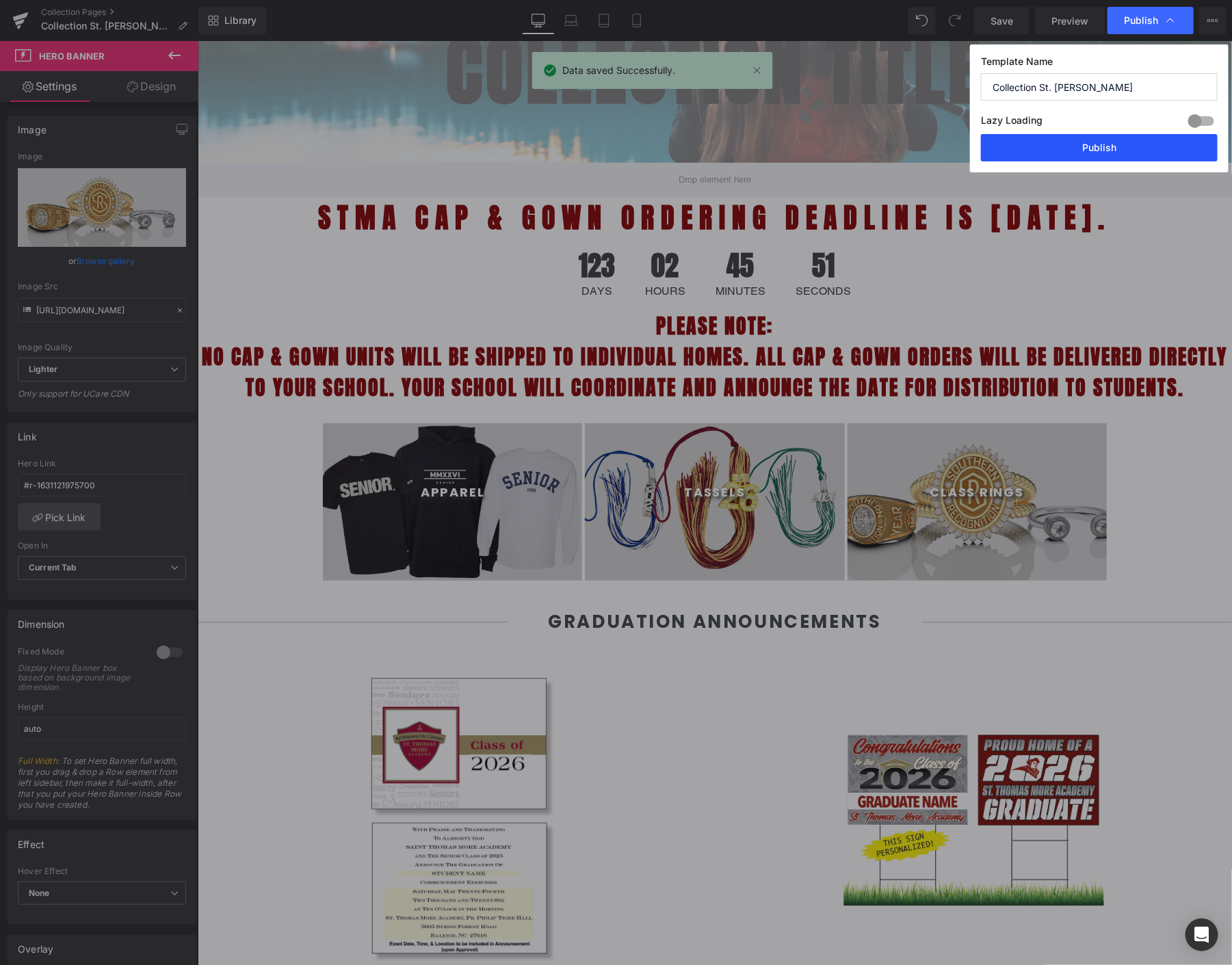
click at [1036, 160] on button "Publish" at bounding box center [1099, 148] width 237 height 28
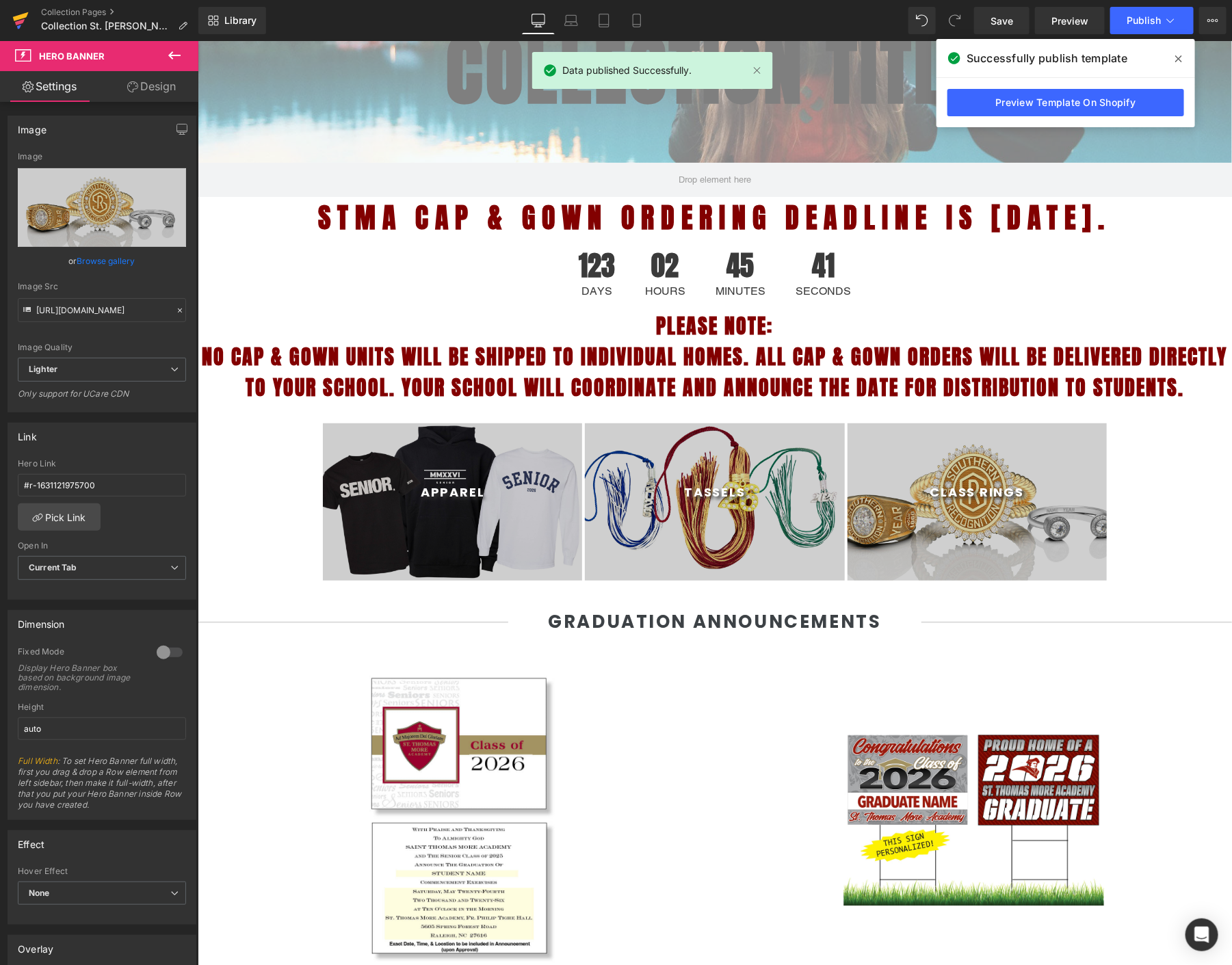
click at [13, 19] on icon at bounding box center [22, 17] width 16 height 9
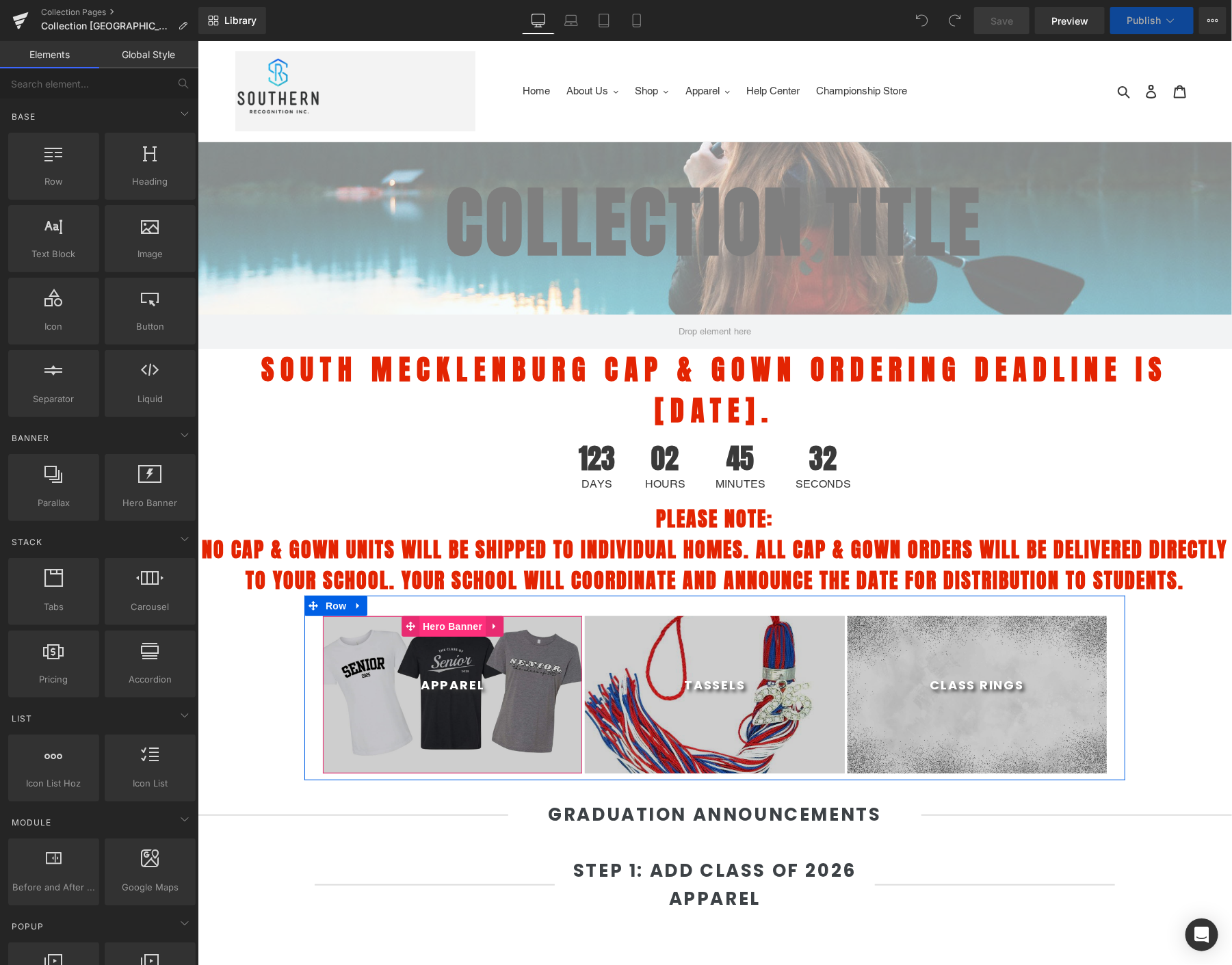
click at [444, 633] on span "Hero Banner" at bounding box center [452, 625] width 66 height 21
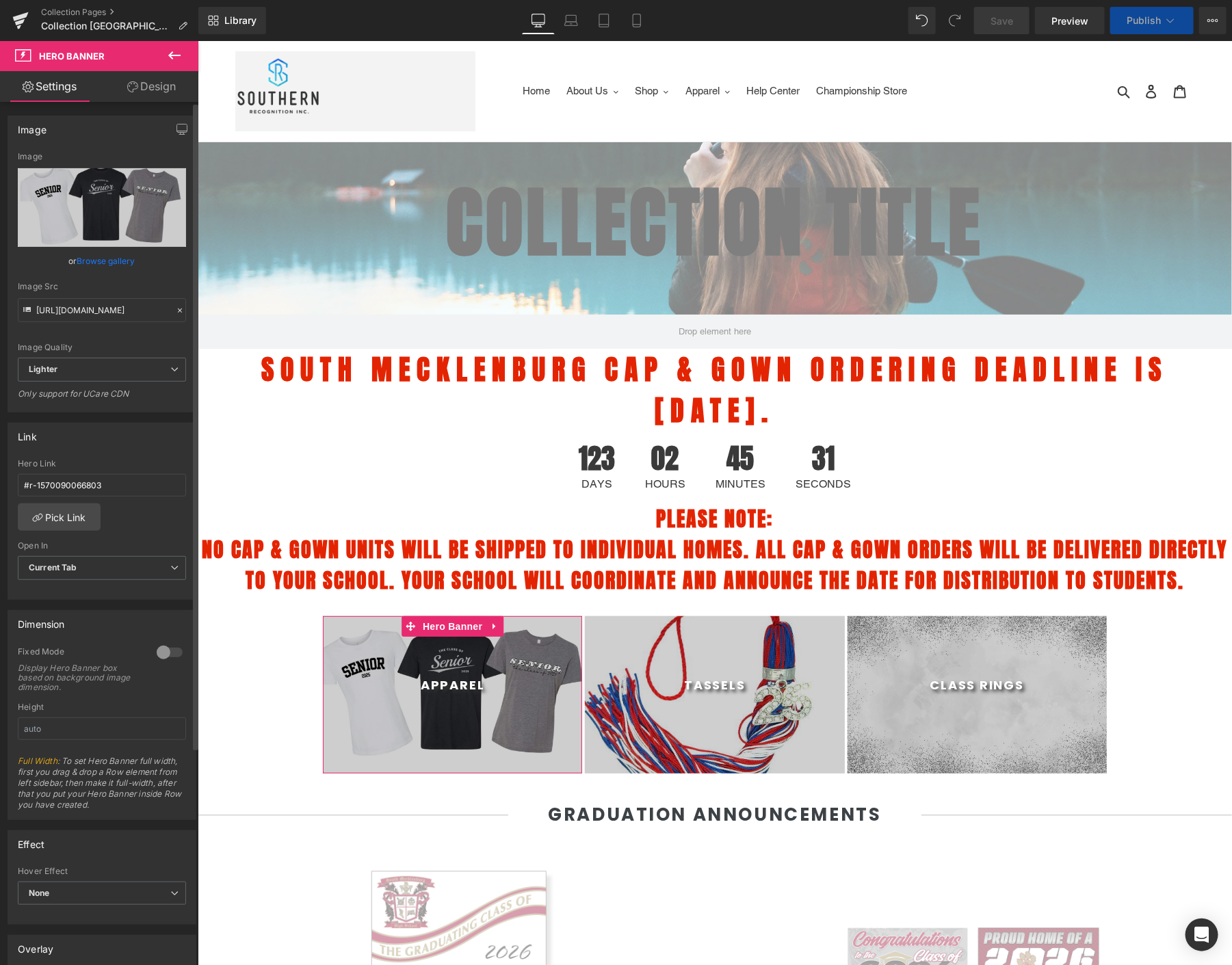
click at [96, 254] on link "Browse gallery" at bounding box center [106, 261] width 58 height 24
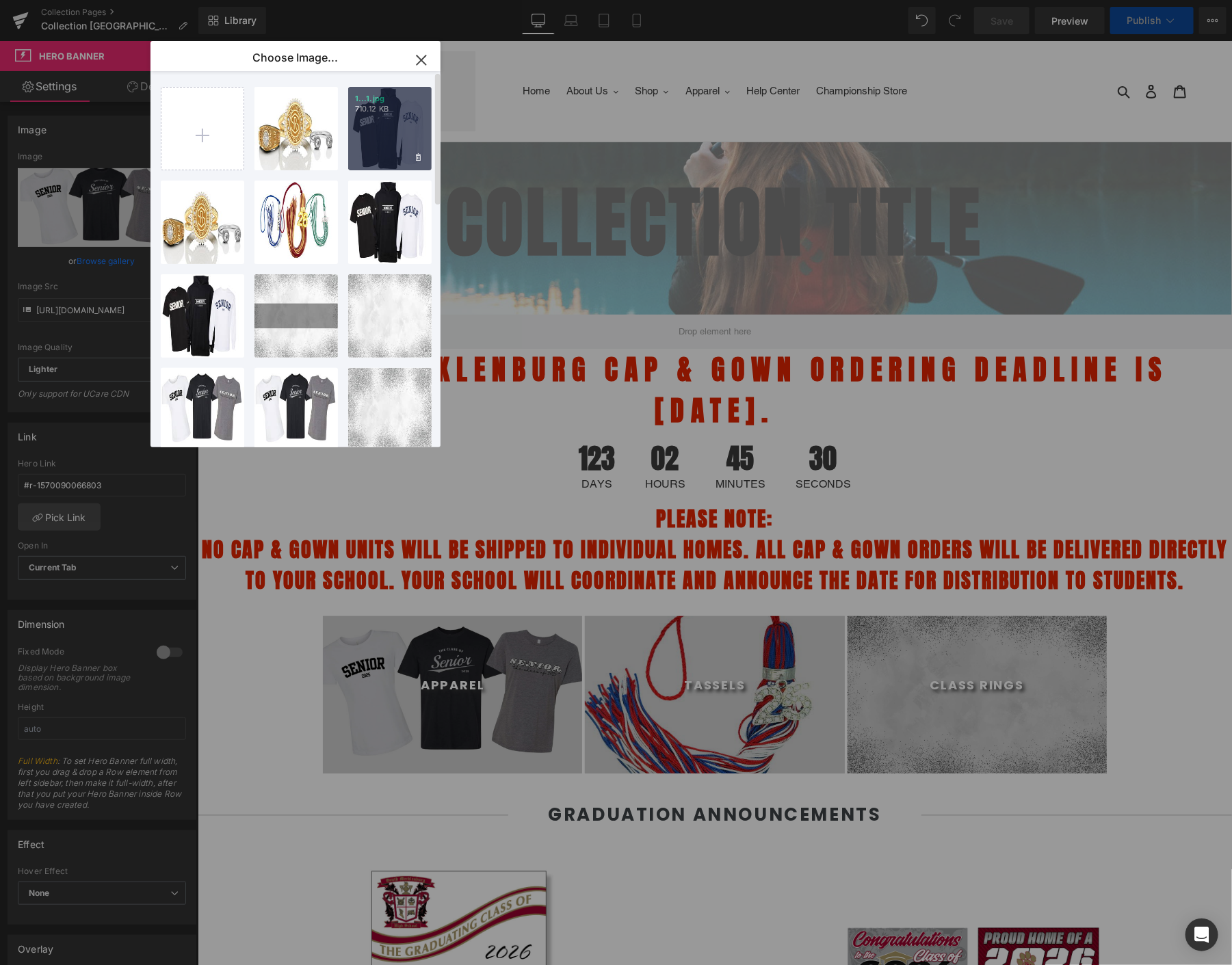
select select "M"
click at [398, 112] on p "710.12 KB" at bounding box center [390, 108] width 70 height 10
type input "[URL][DOMAIN_NAME]"
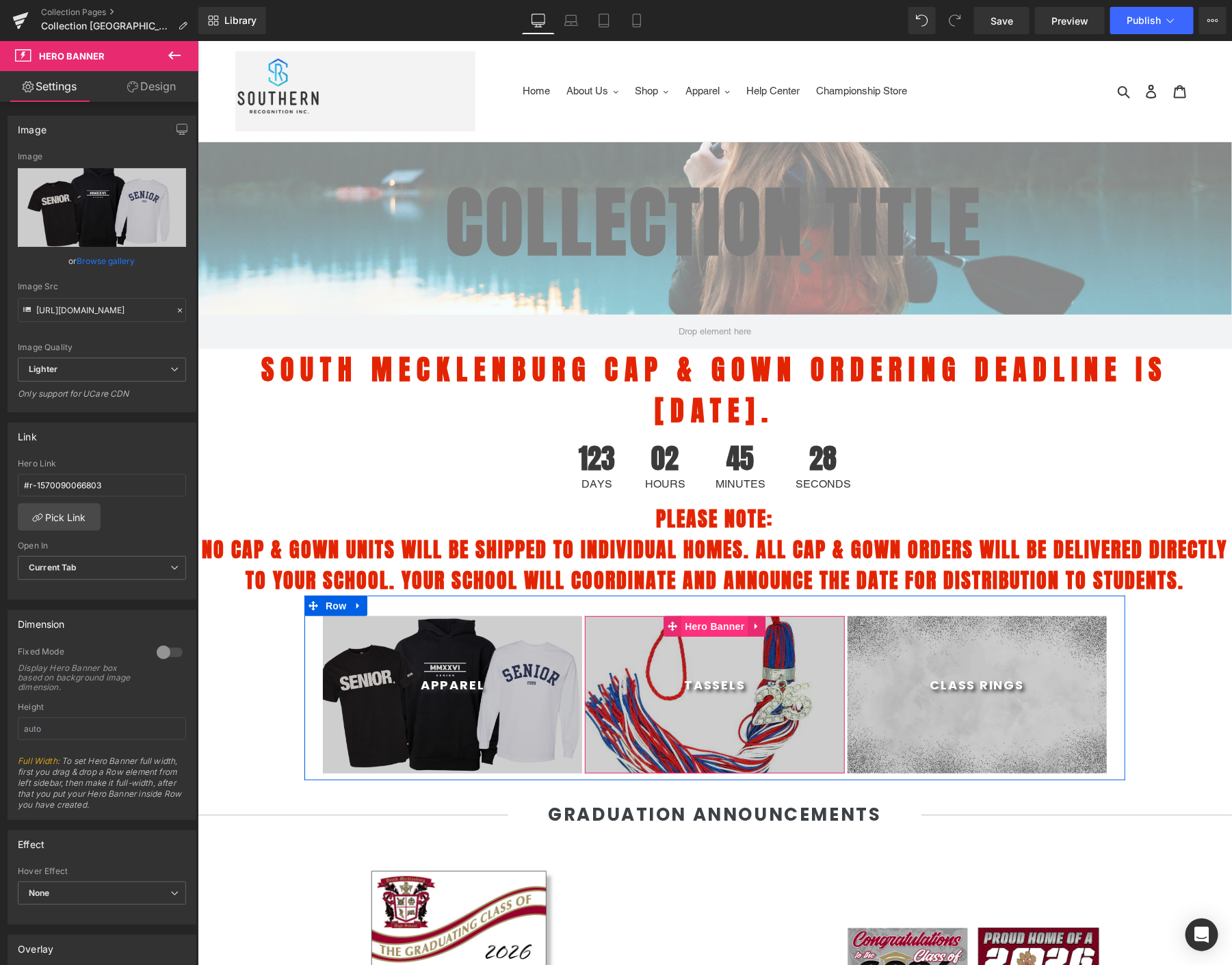
click at [701, 625] on span "Hero Banner" at bounding box center [714, 625] width 66 height 21
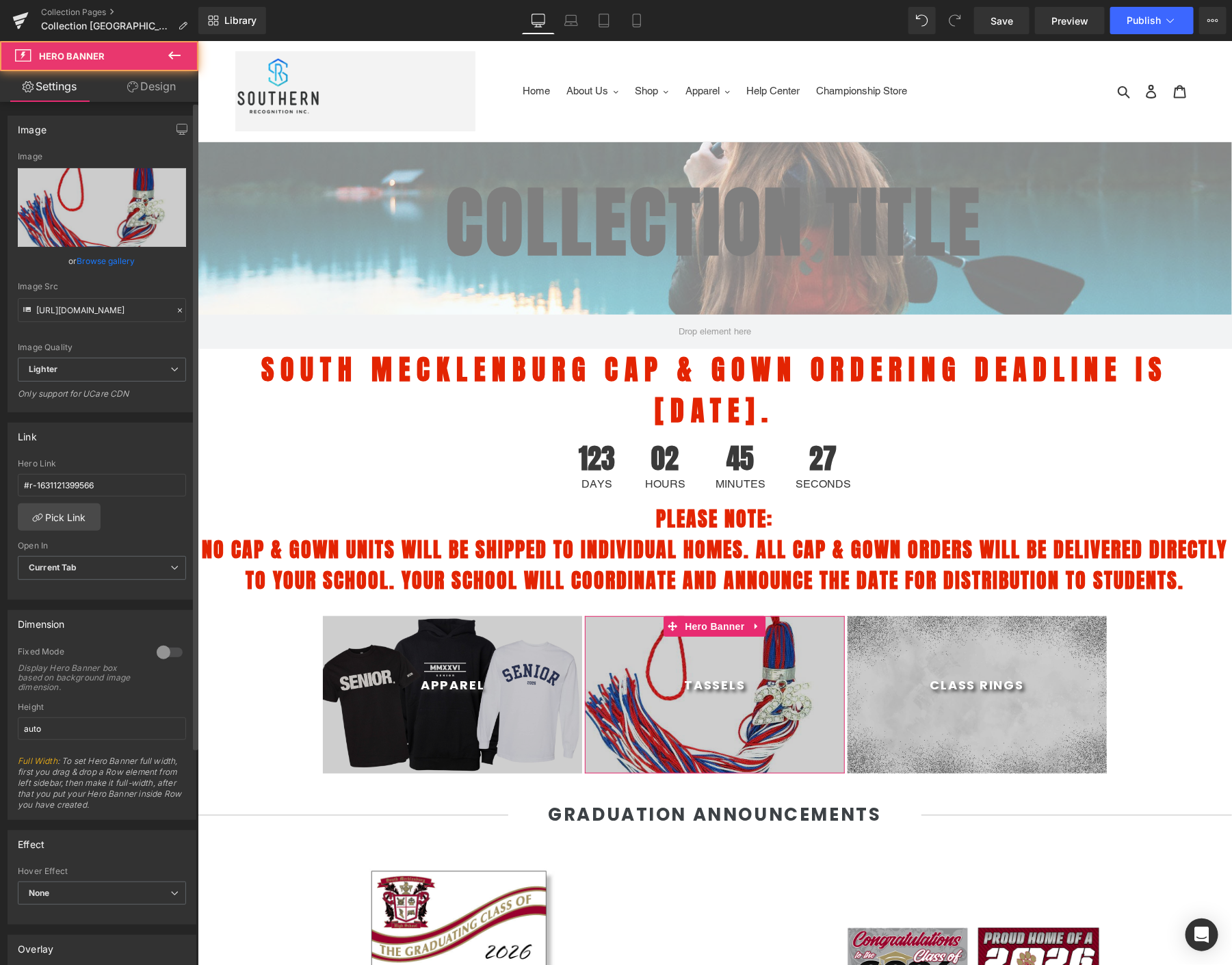
click at [125, 255] on link "Browse gallery" at bounding box center [106, 261] width 58 height 24
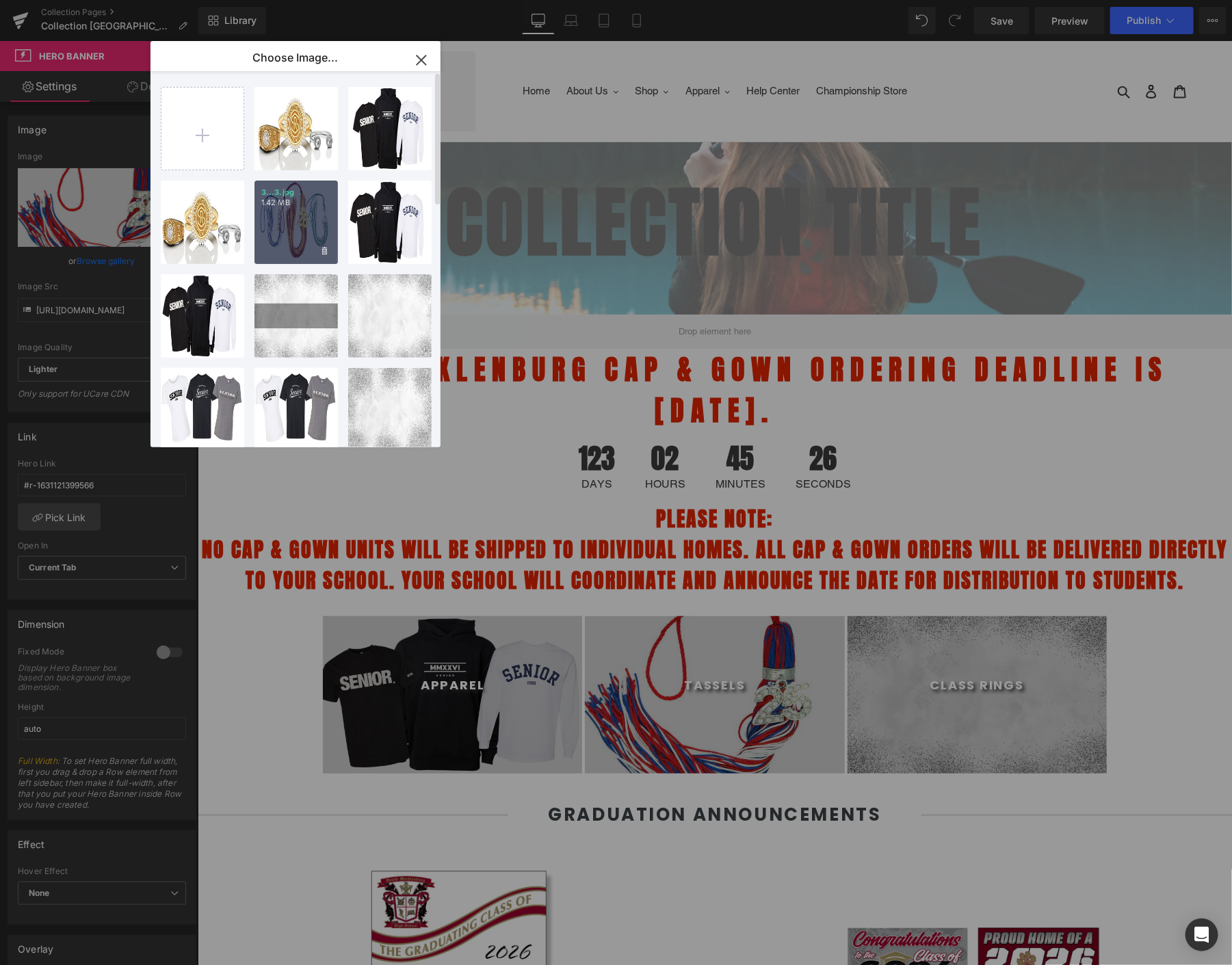
click at [275, 224] on div "3...3.jpg 1.42 MB" at bounding box center [296, 222] width 83 height 83
type input "[URL][DOMAIN_NAME]"
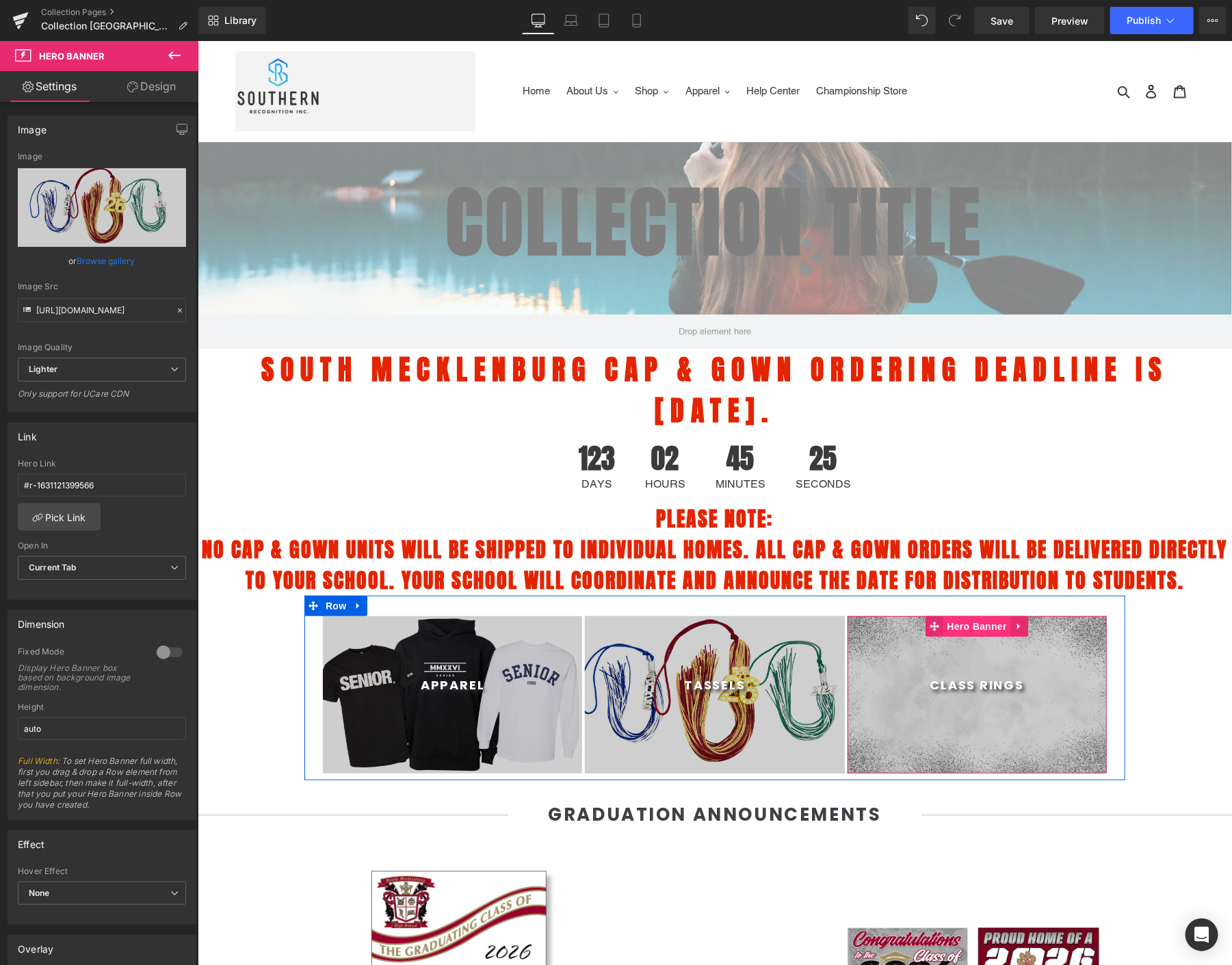
click at [957, 626] on span "Hero Banner" at bounding box center [977, 625] width 66 height 21
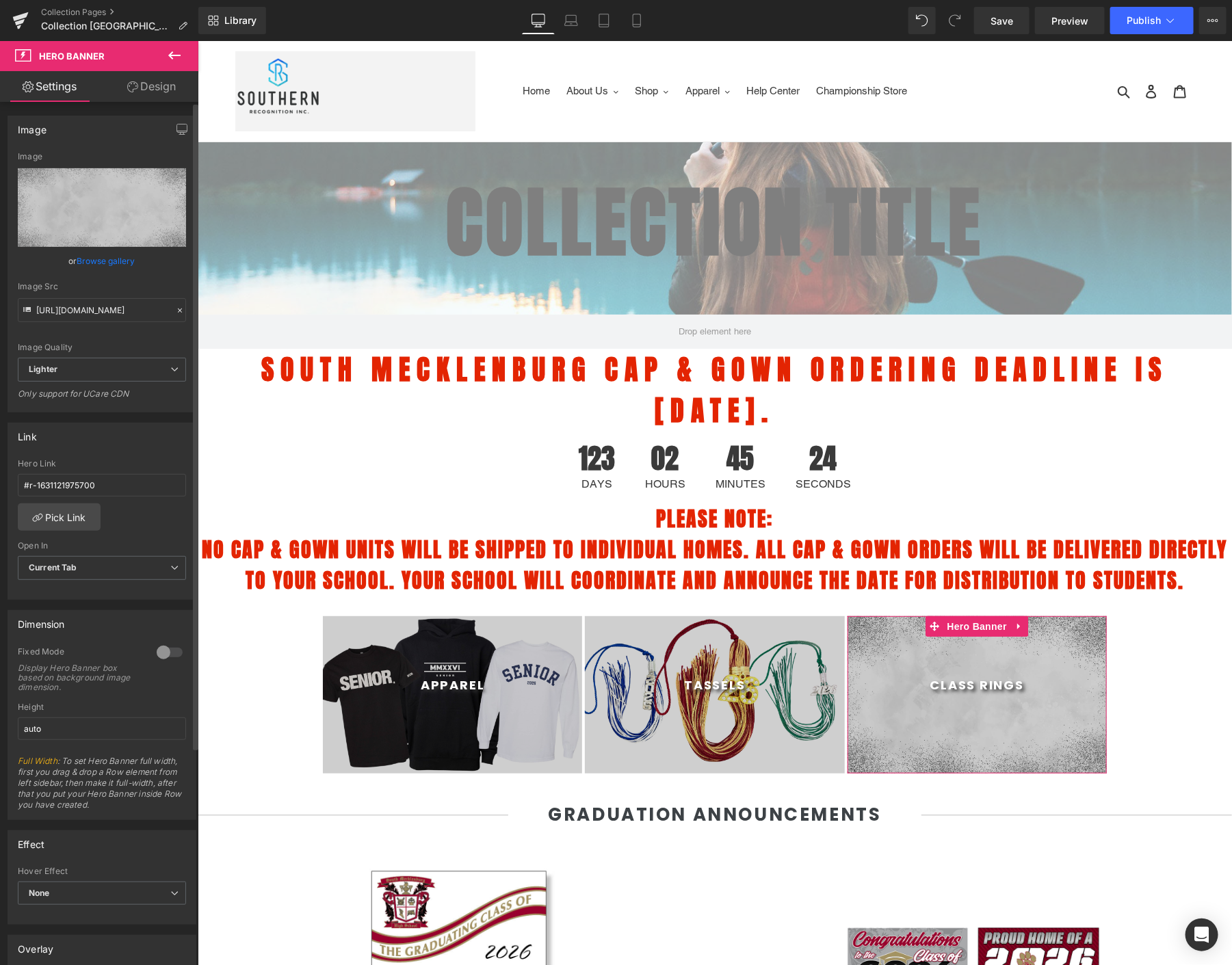
click at [89, 254] on link "Browse gallery" at bounding box center [106, 261] width 58 height 24
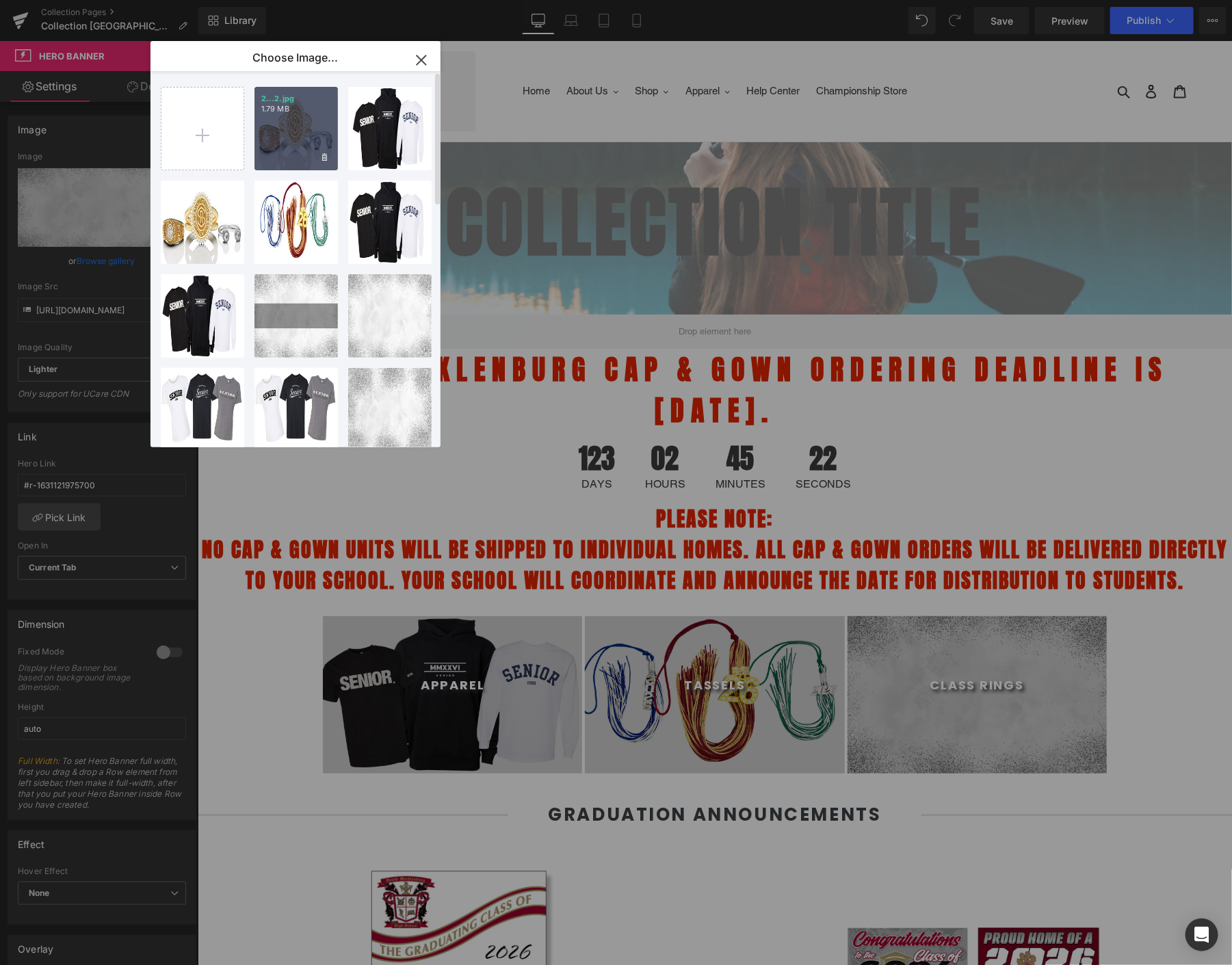
click at [314, 126] on div "2...2.jpg 1.79 MB" at bounding box center [296, 128] width 83 height 83
type input "[URL][DOMAIN_NAME]"
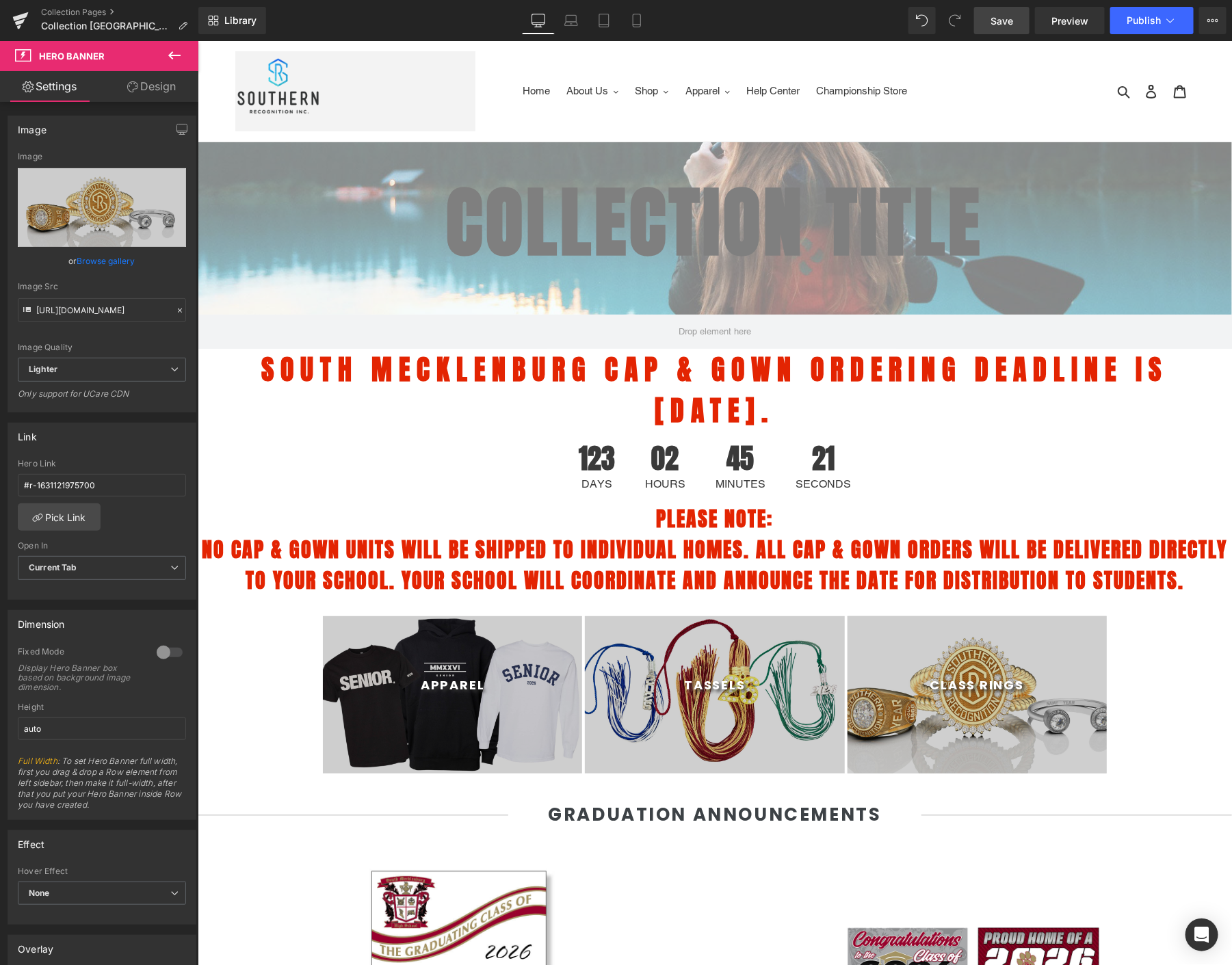
click at [1021, 9] on link "Save" at bounding box center [1002, 21] width 56 height 28
click at [1135, 28] on button "Publish" at bounding box center [1151, 21] width 83 height 28
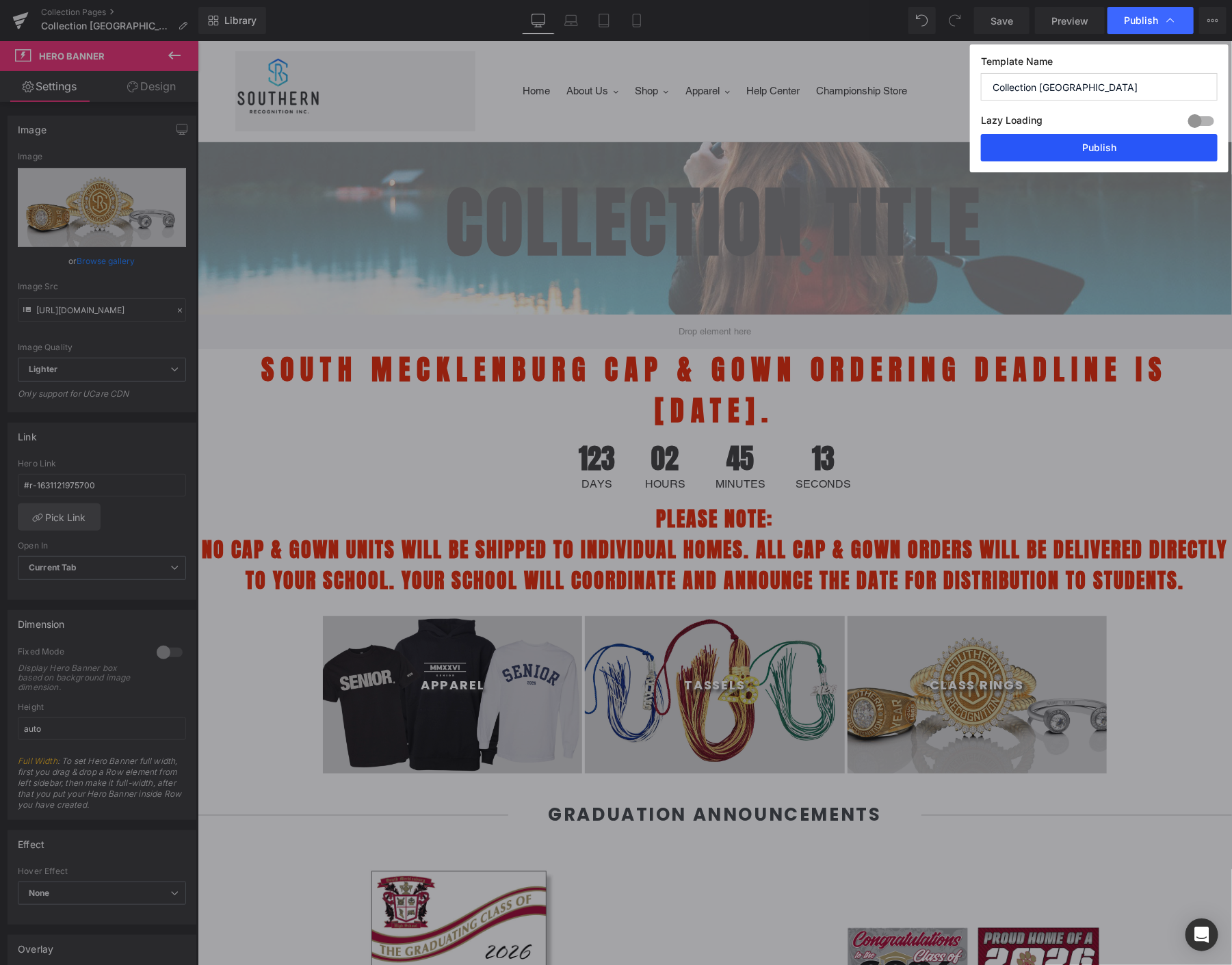
click at [1051, 137] on button "Publish" at bounding box center [1099, 148] width 237 height 28
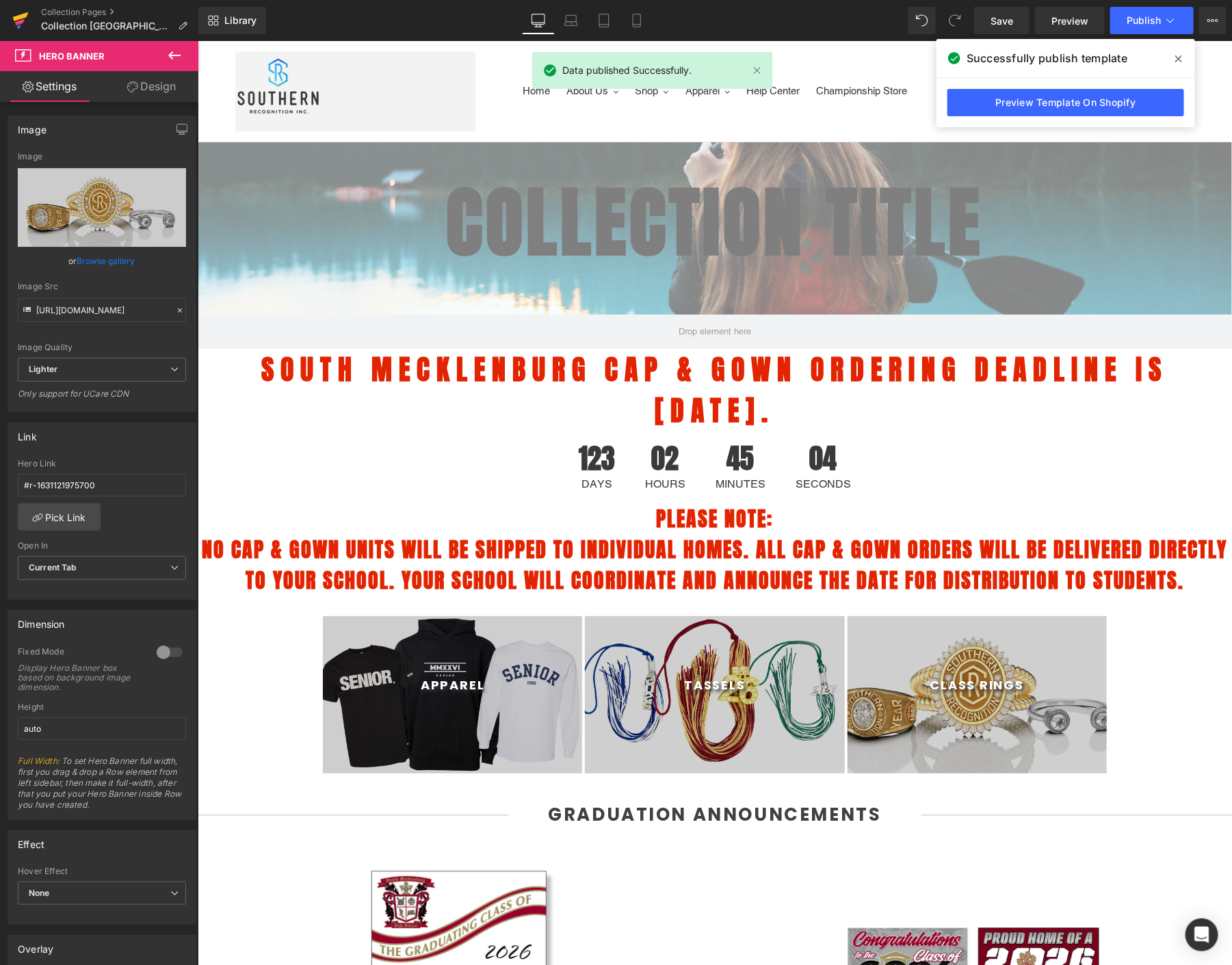
click at [19, 24] on icon at bounding box center [20, 22] width 10 height 6
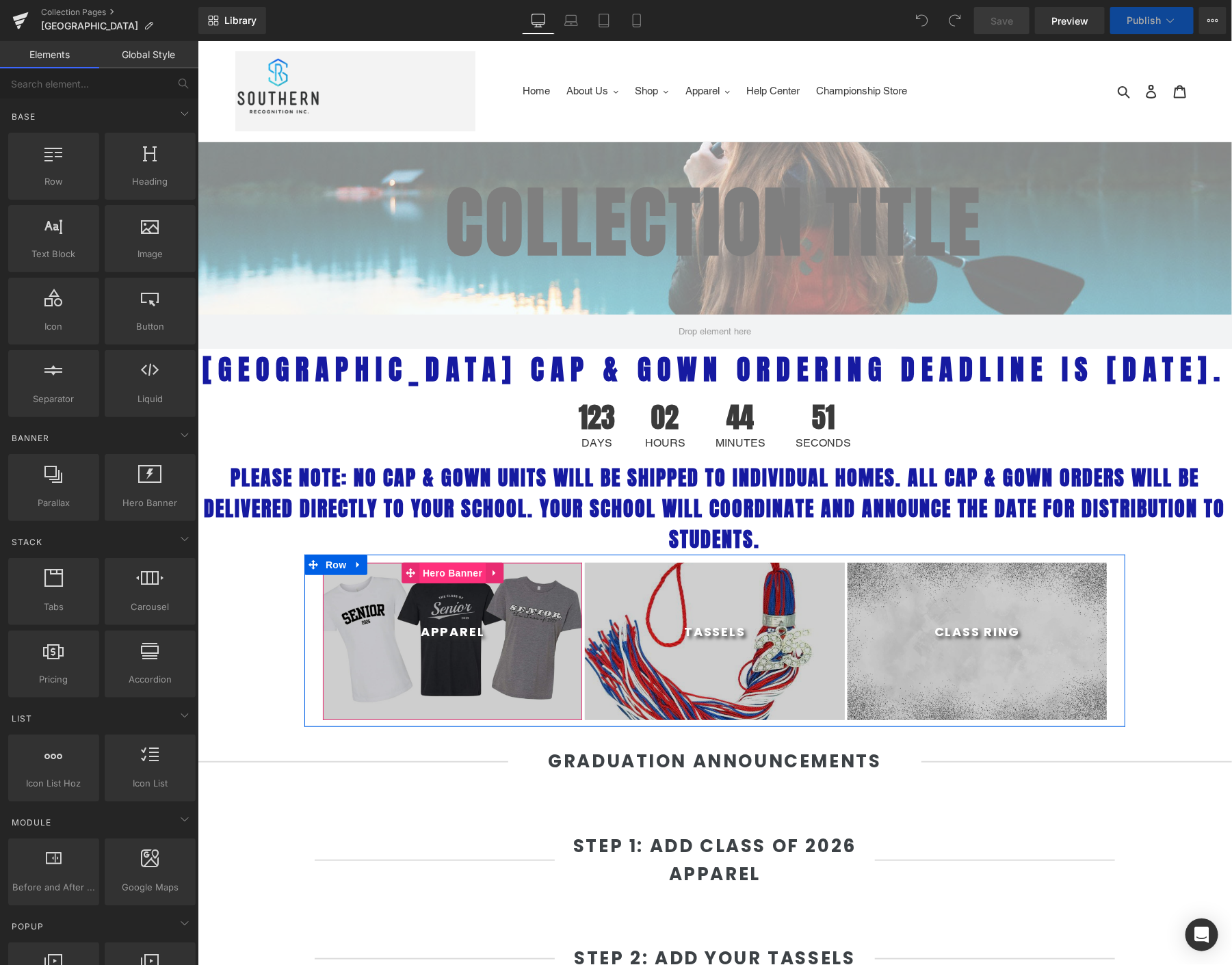
click at [444, 583] on span "Hero Banner" at bounding box center [452, 573] width 66 height 21
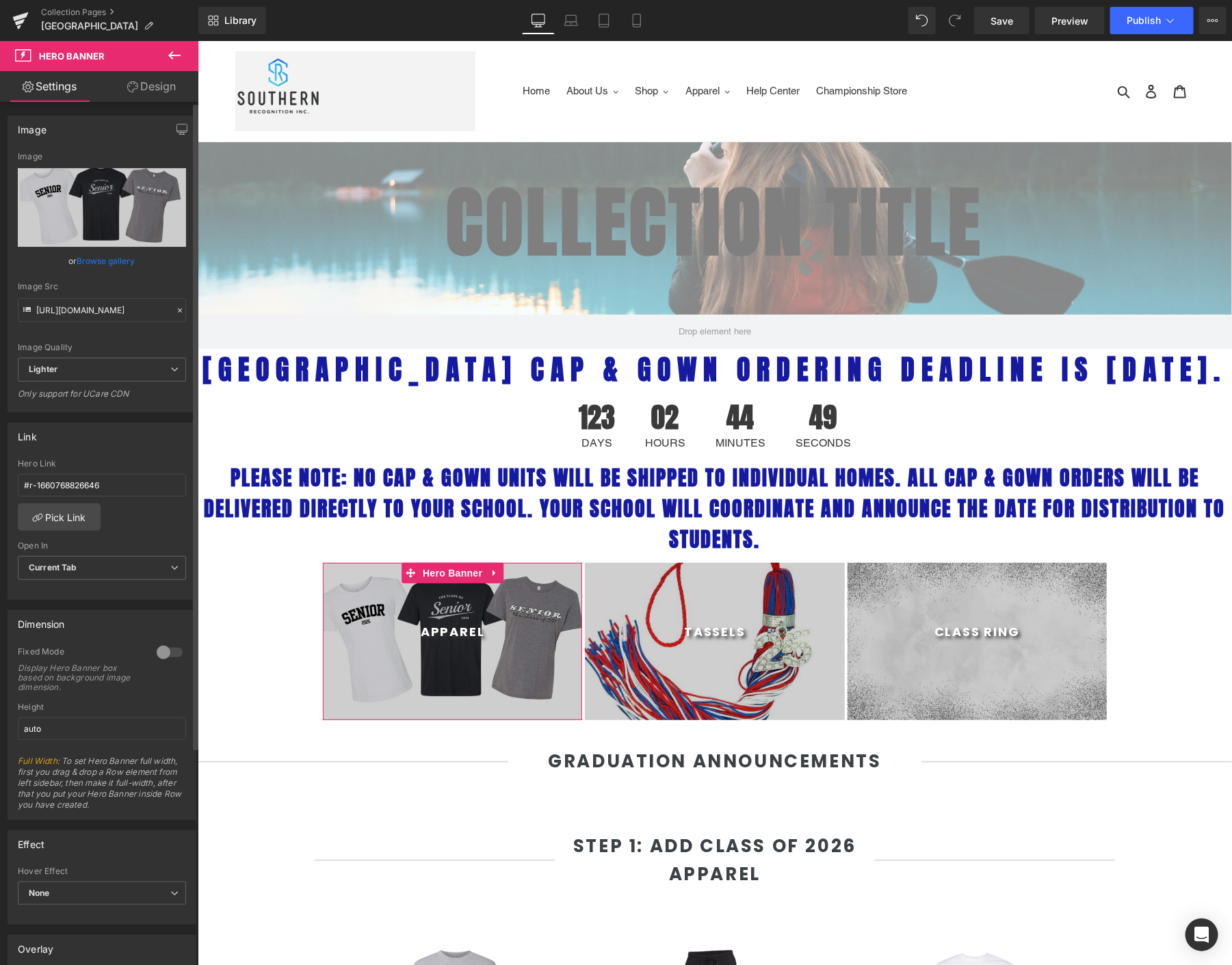
click at [100, 256] on link "Browse gallery" at bounding box center [106, 261] width 58 height 24
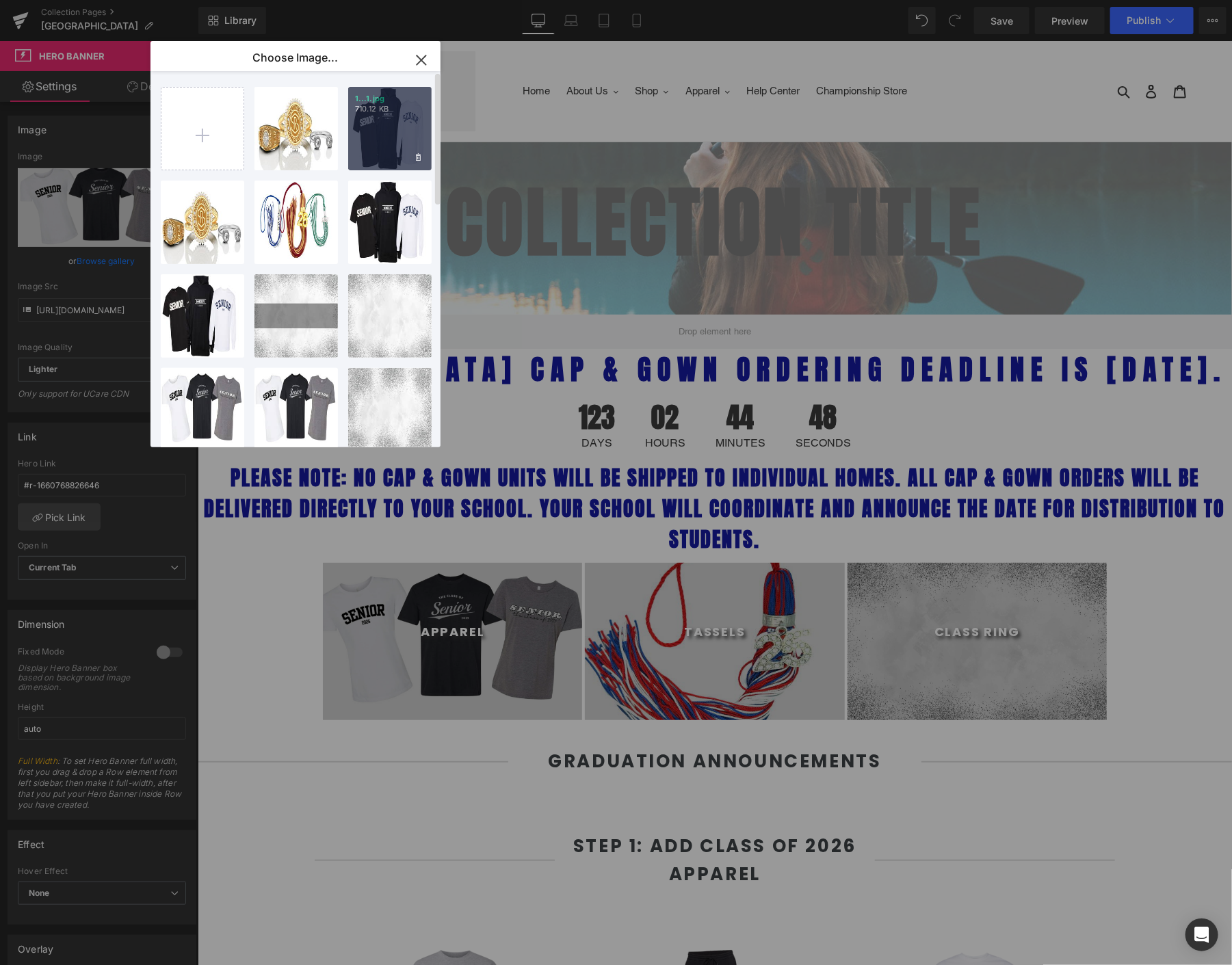
click at [383, 129] on div "1...1.jpg 710.12 KB" at bounding box center [390, 128] width 83 height 83
type input "[URL][DOMAIN_NAME]"
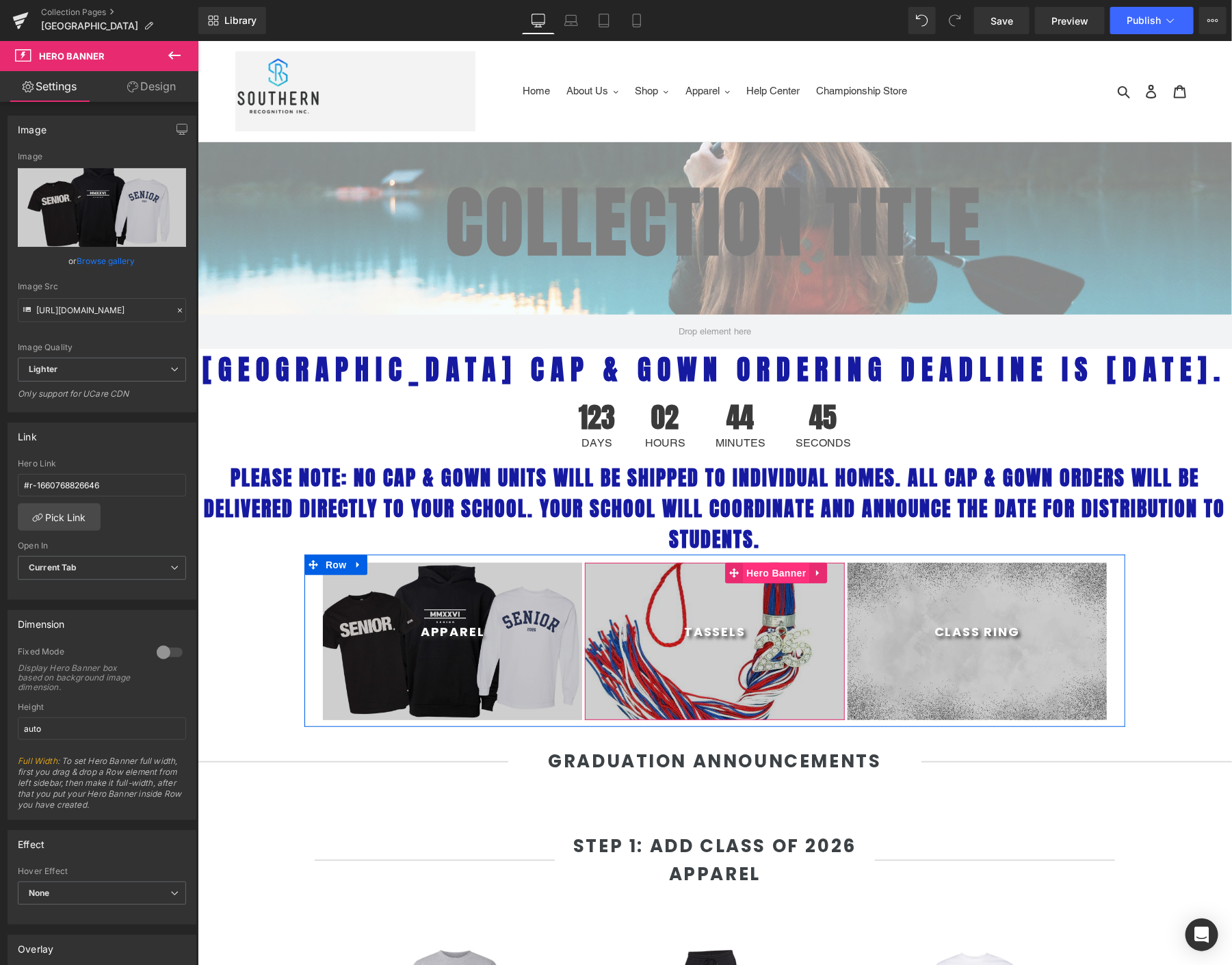
click at [760, 583] on span "Hero Banner" at bounding box center [776, 573] width 66 height 21
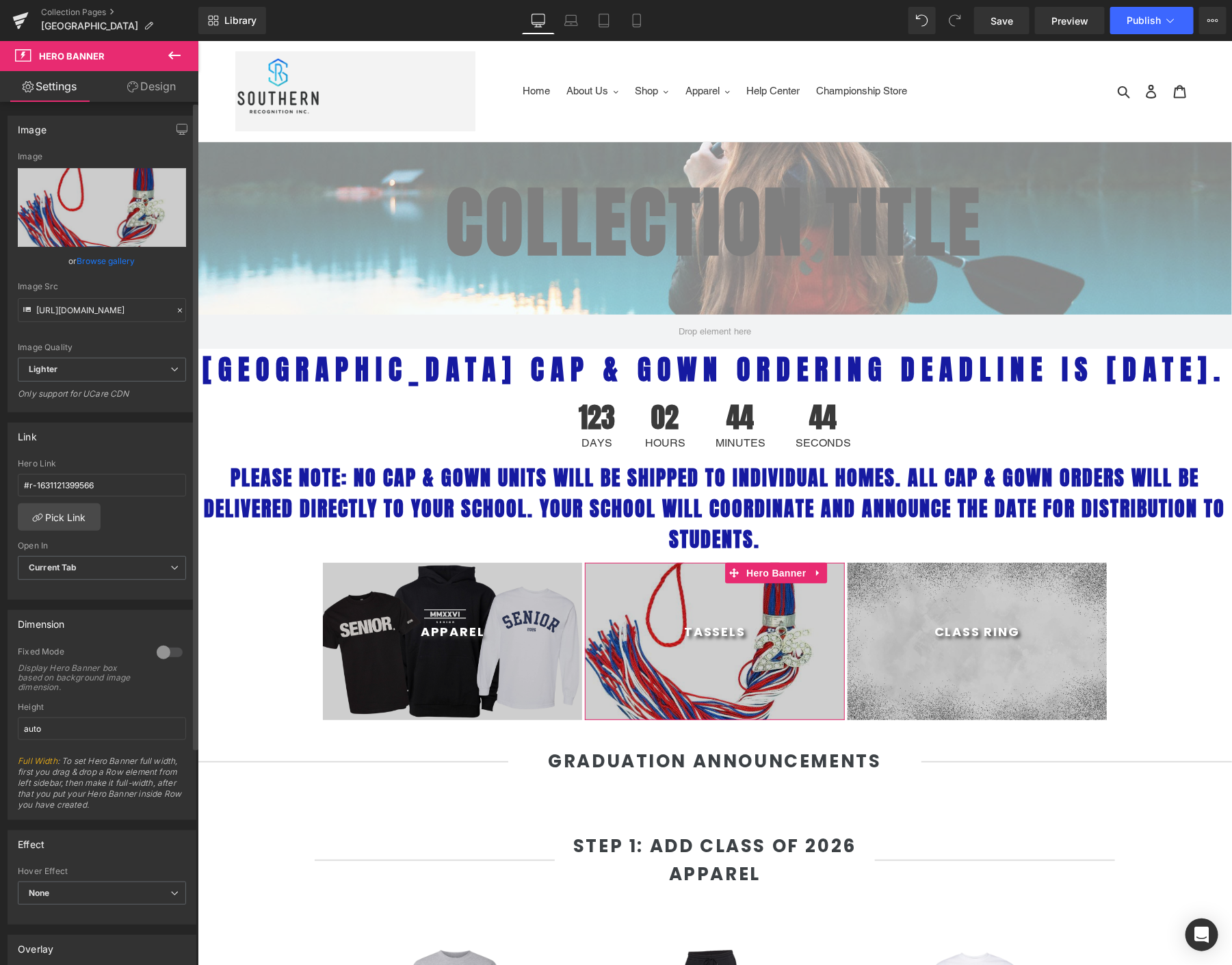
click at [106, 263] on link "Browse gallery" at bounding box center [106, 261] width 58 height 24
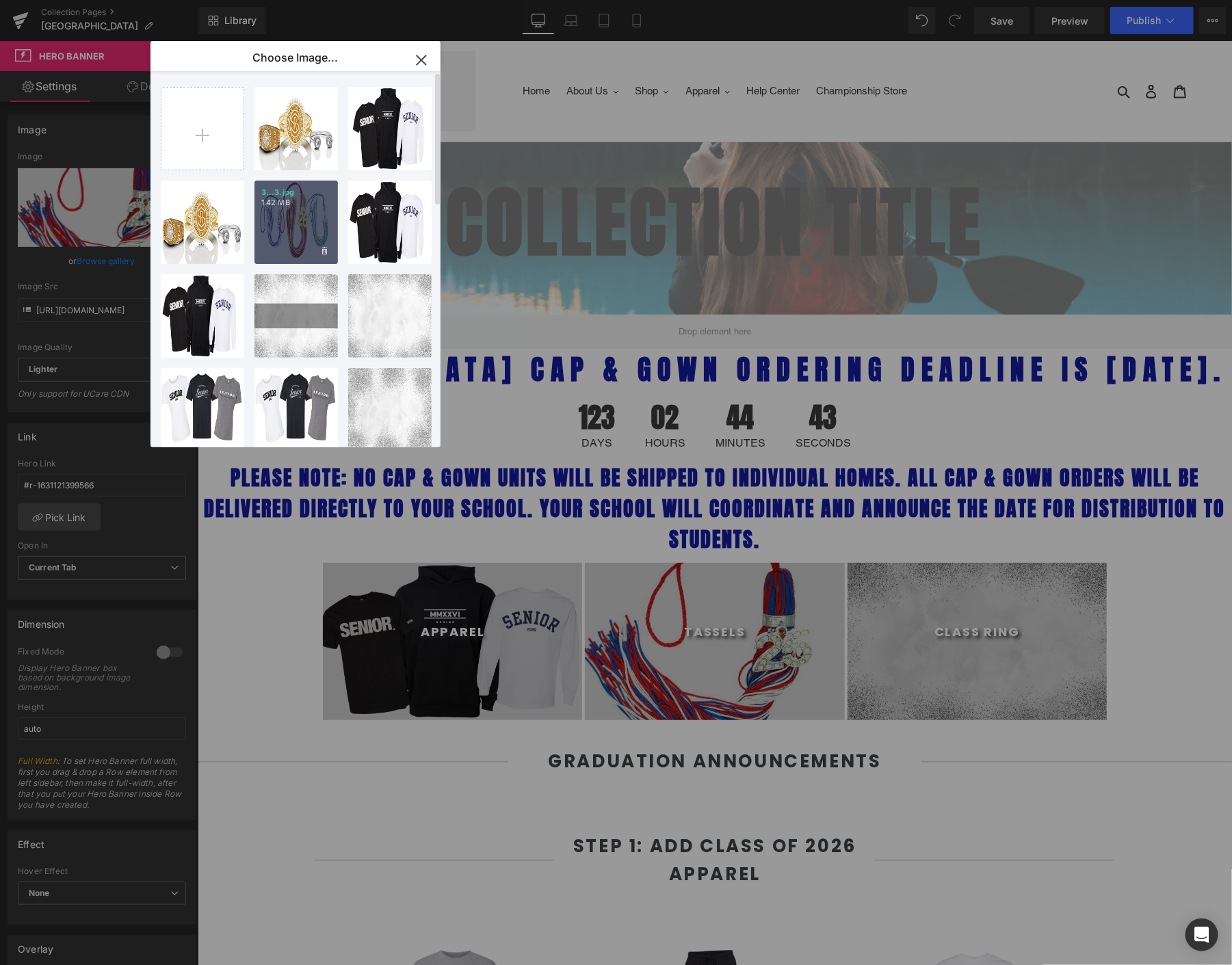
click at [295, 202] on p "1.42 MB" at bounding box center [297, 202] width 70 height 10
type input "[URL][DOMAIN_NAME]"
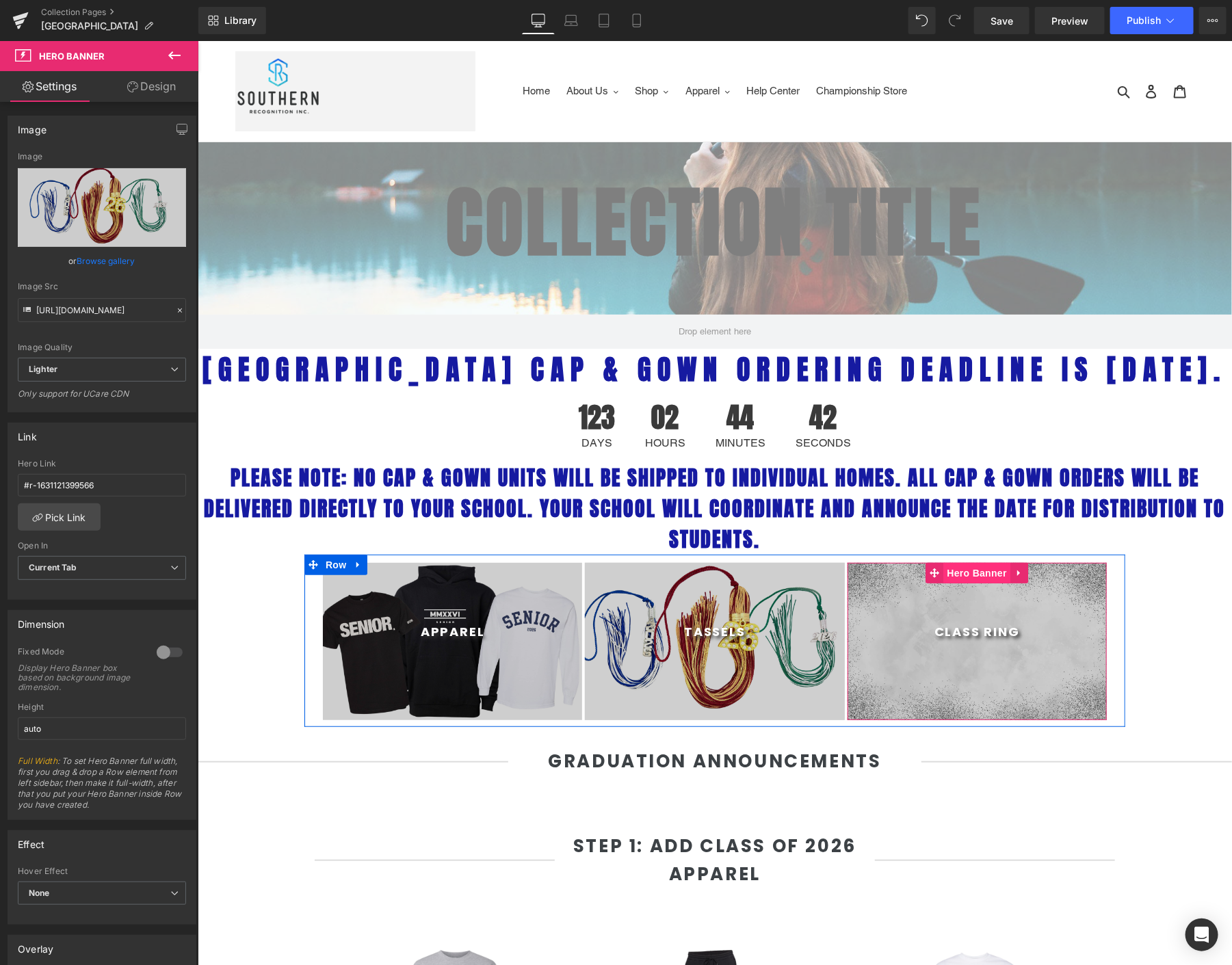
click at [952, 583] on span "Hero Banner" at bounding box center [977, 573] width 66 height 21
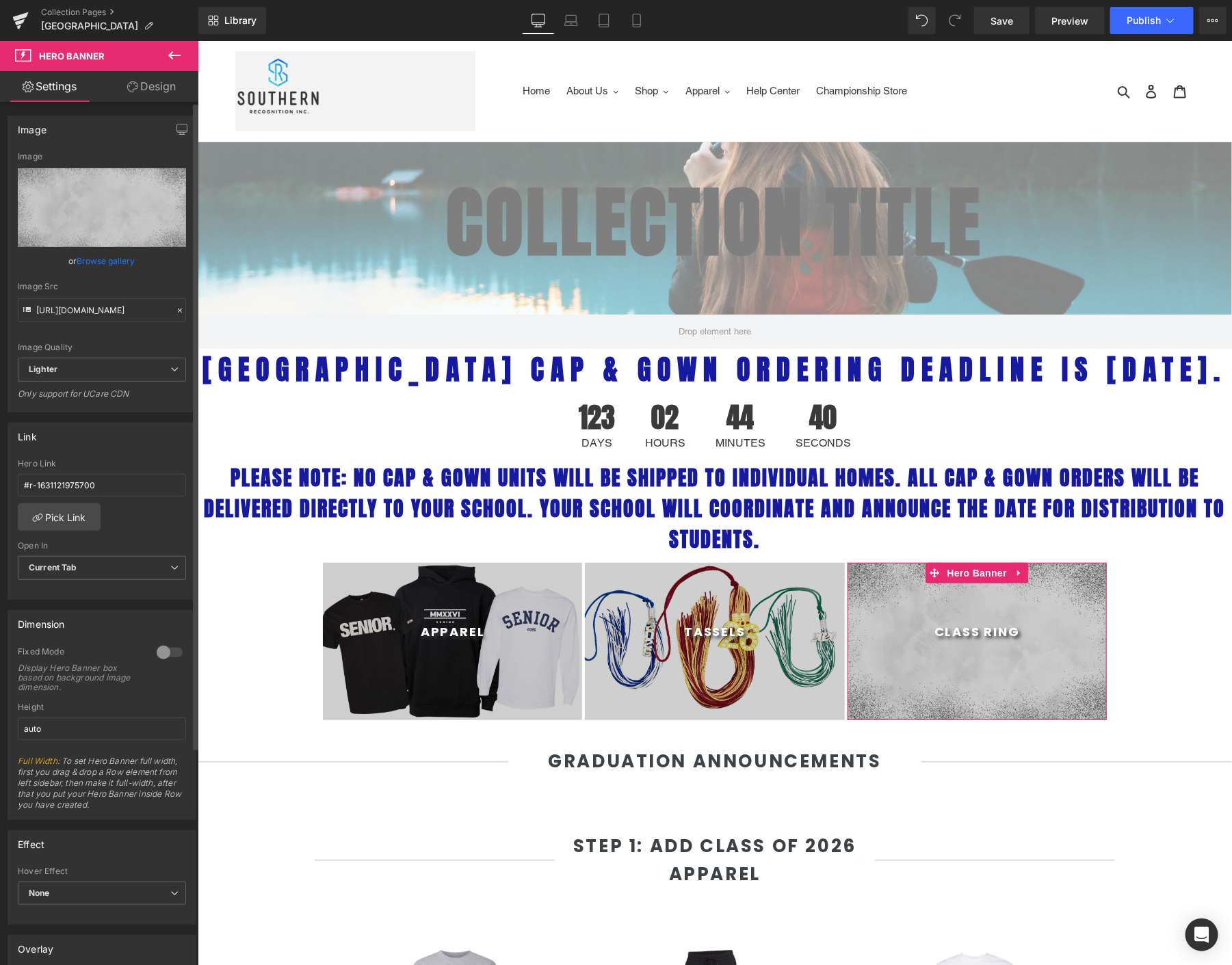
click at [121, 256] on link "Browse gallery" at bounding box center [106, 261] width 58 height 24
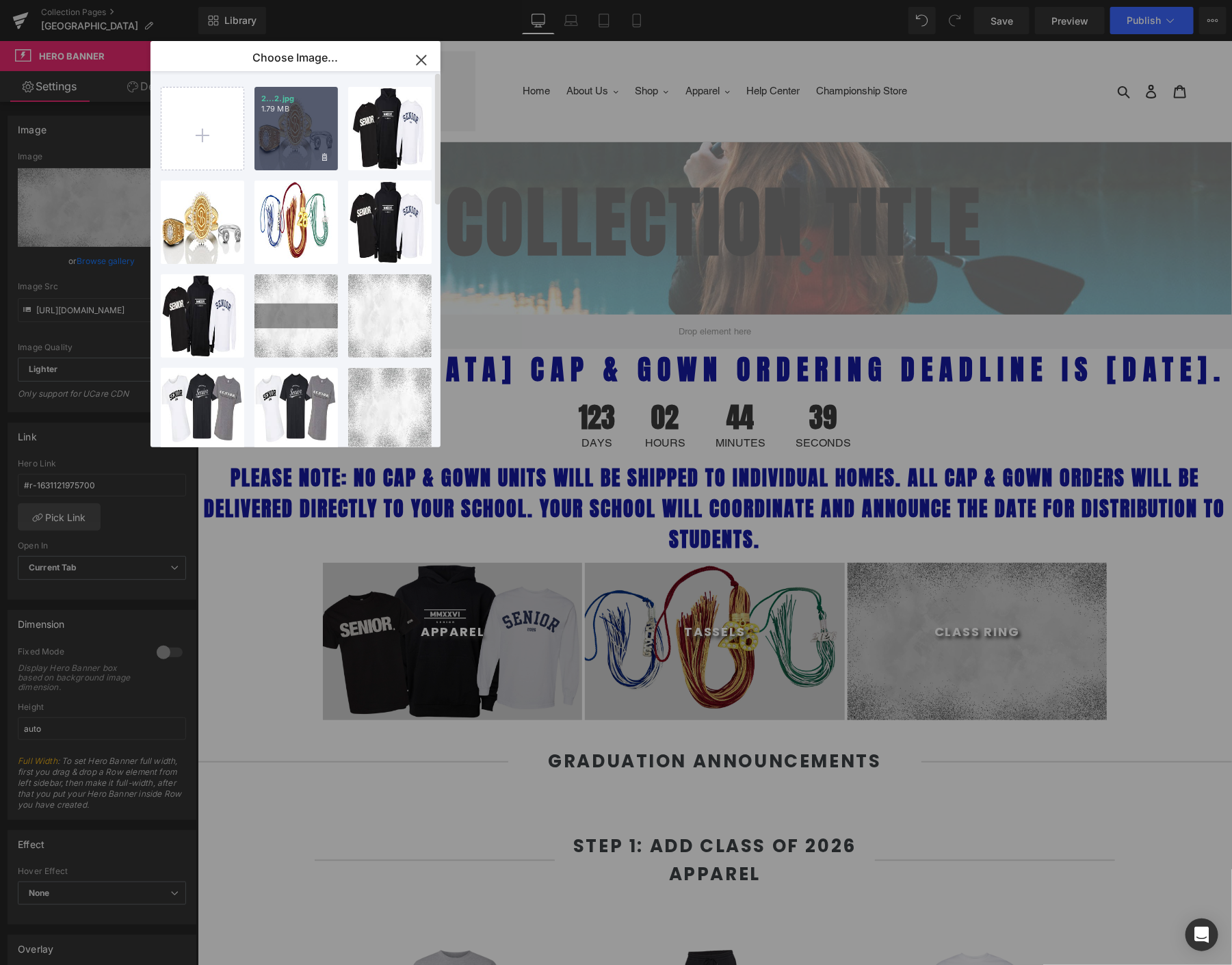
click at [296, 145] on div "2...2.jpg 1.79 MB" at bounding box center [296, 128] width 83 height 83
type input "[URL][DOMAIN_NAME]"
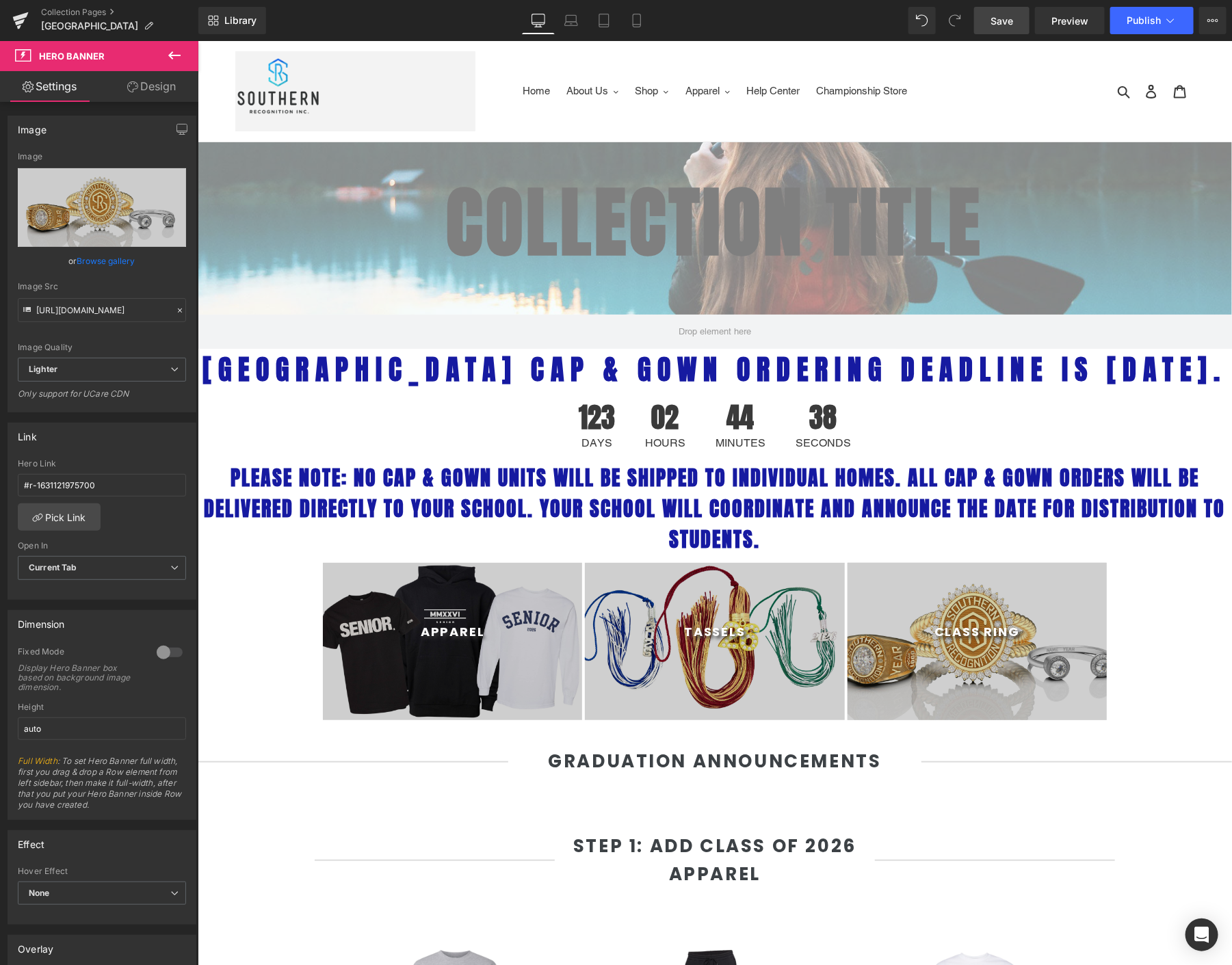
click at [1018, 21] on link "Save" at bounding box center [1002, 21] width 56 height 28
click at [1148, 22] on span "Publish" at bounding box center [1144, 21] width 34 height 11
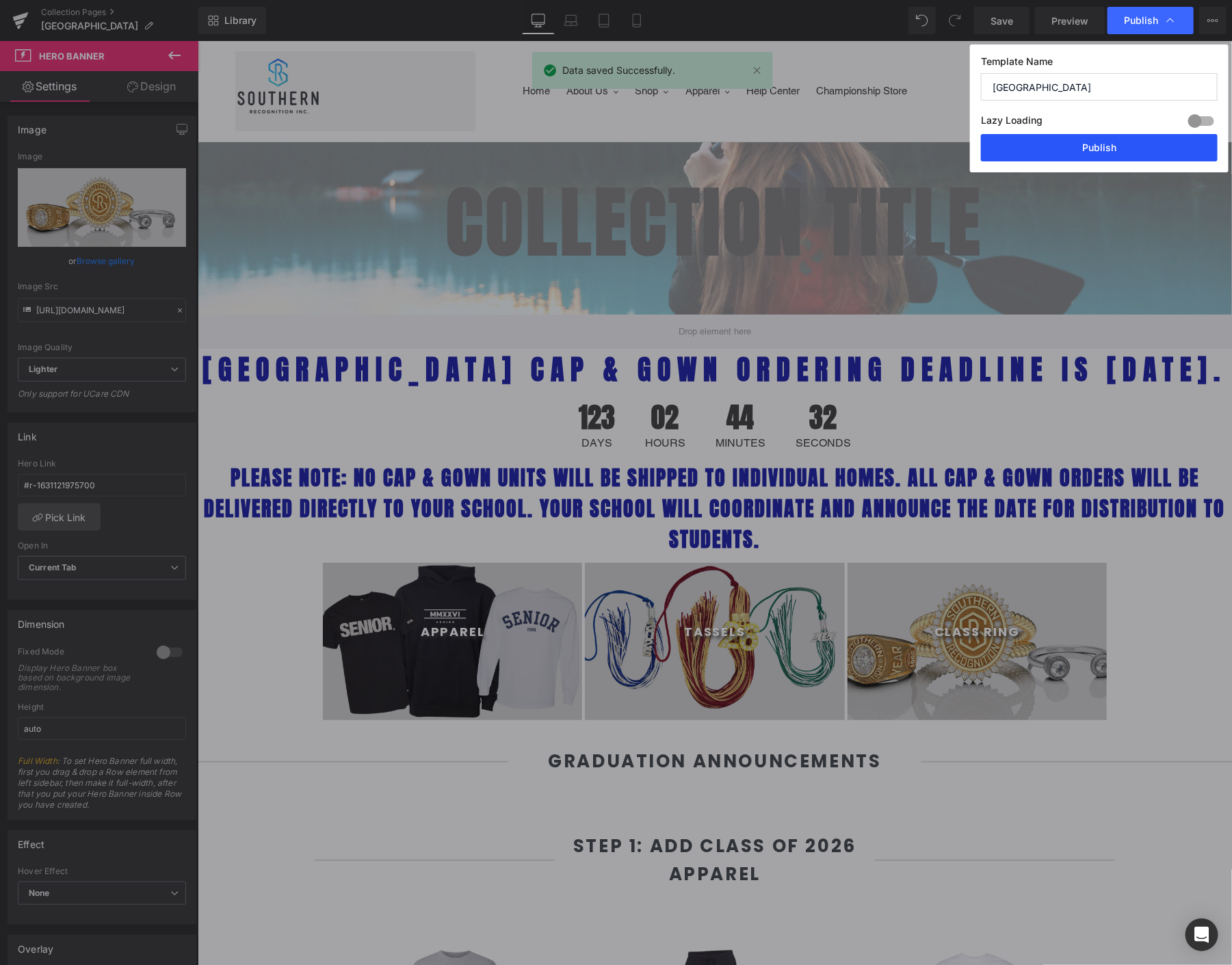
click at [1034, 149] on button "Publish" at bounding box center [1099, 148] width 237 height 28
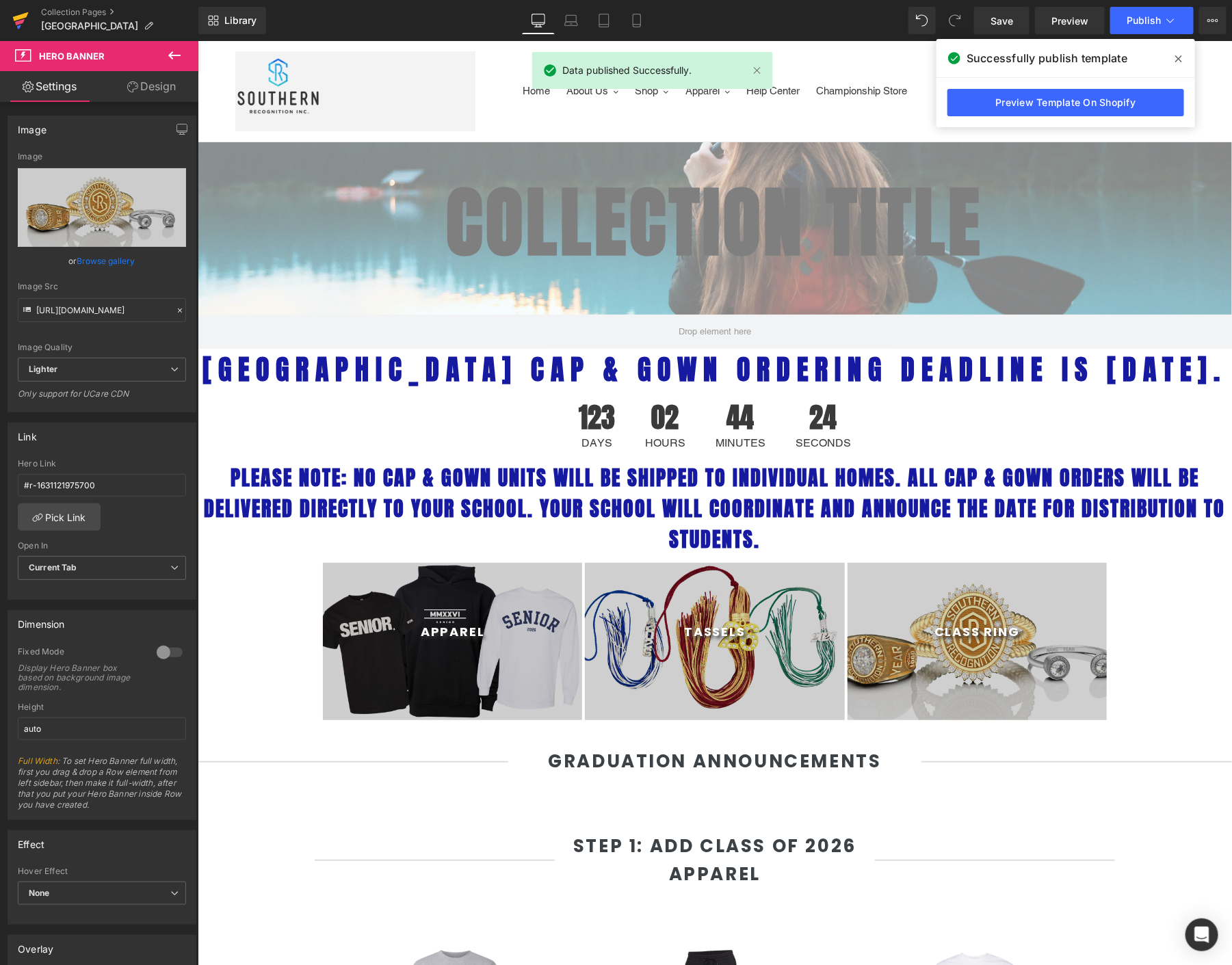
click at [22, 16] on icon at bounding box center [22, 17] width 16 height 9
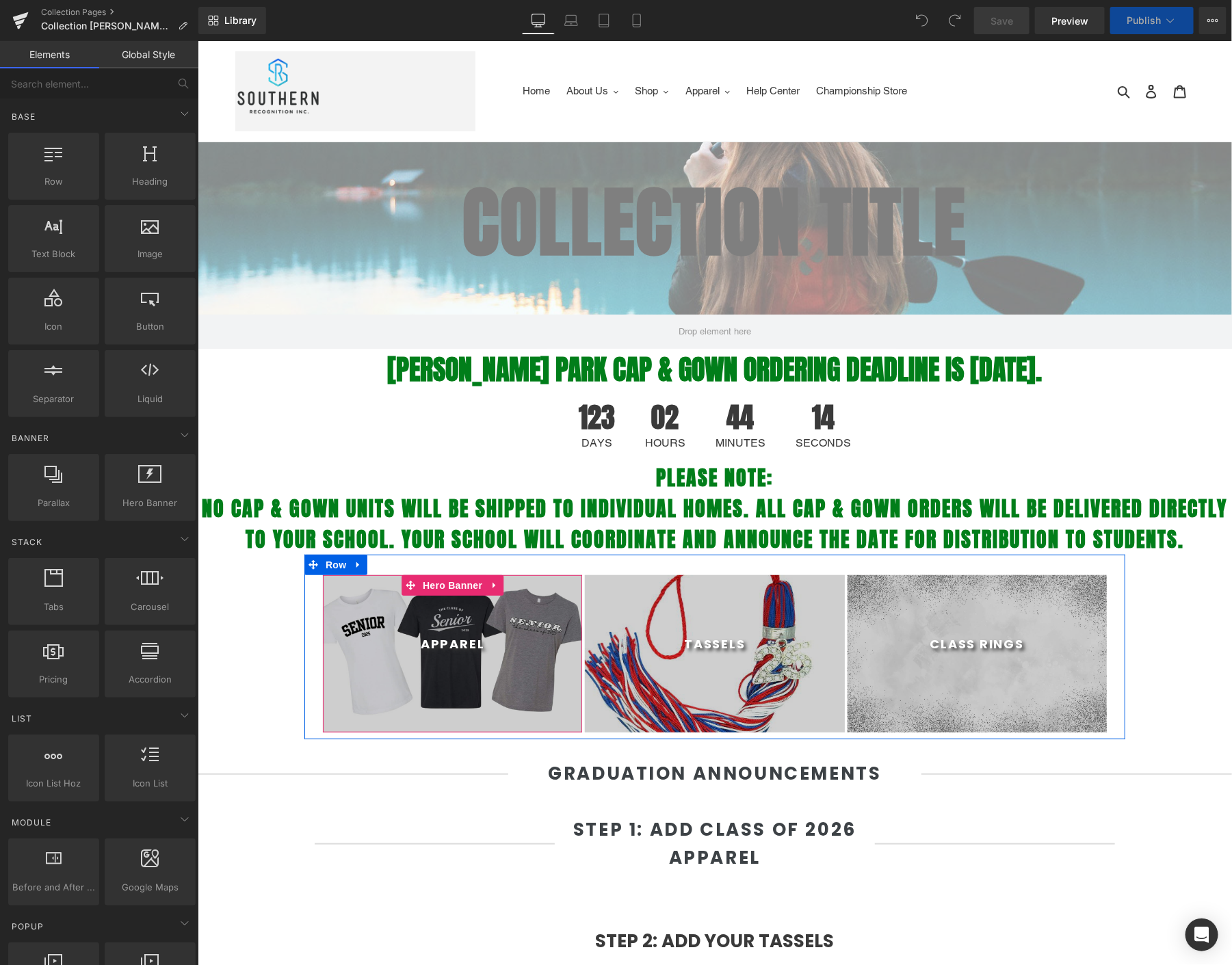
click at [370, 683] on div at bounding box center [452, 653] width 259 height 158
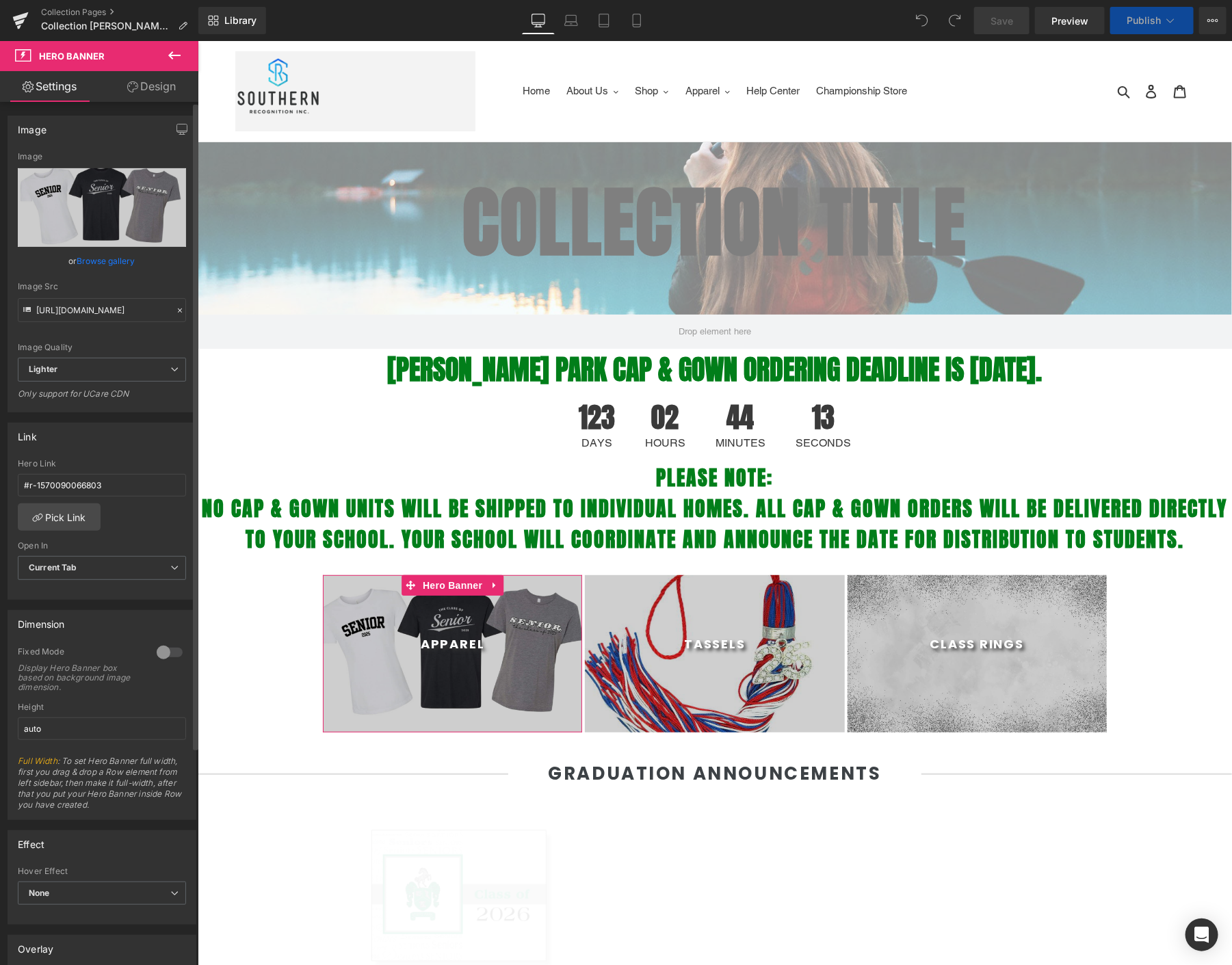
click at [80, 257] on link "Browse gallery" at bounding box center [106, 261] width 58 height 24
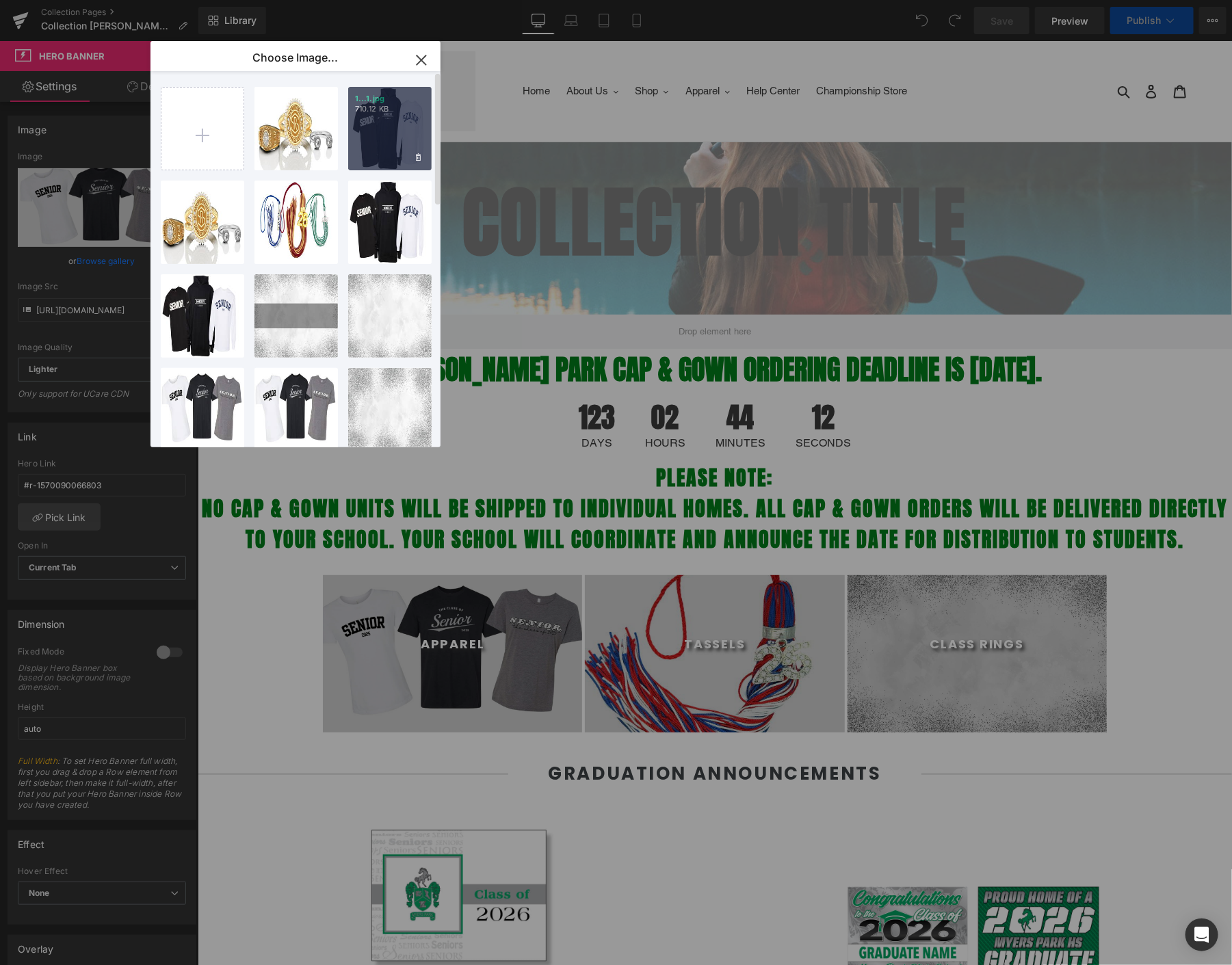
select select "M"
drag, startPoint x: 403, startPoint y: 116, endPoint x: 239, endPoint y: 99, distance: 164.9
click at [403, 116] on div "1...1.jpg 710.12 KB" at bounding box center [390, 128] width 83 height 83
type input "https://ucarecdn.com/eb17bad3-4a6a-4216-a51a-3cbf077d5511/-/format/auto/-/previ…"
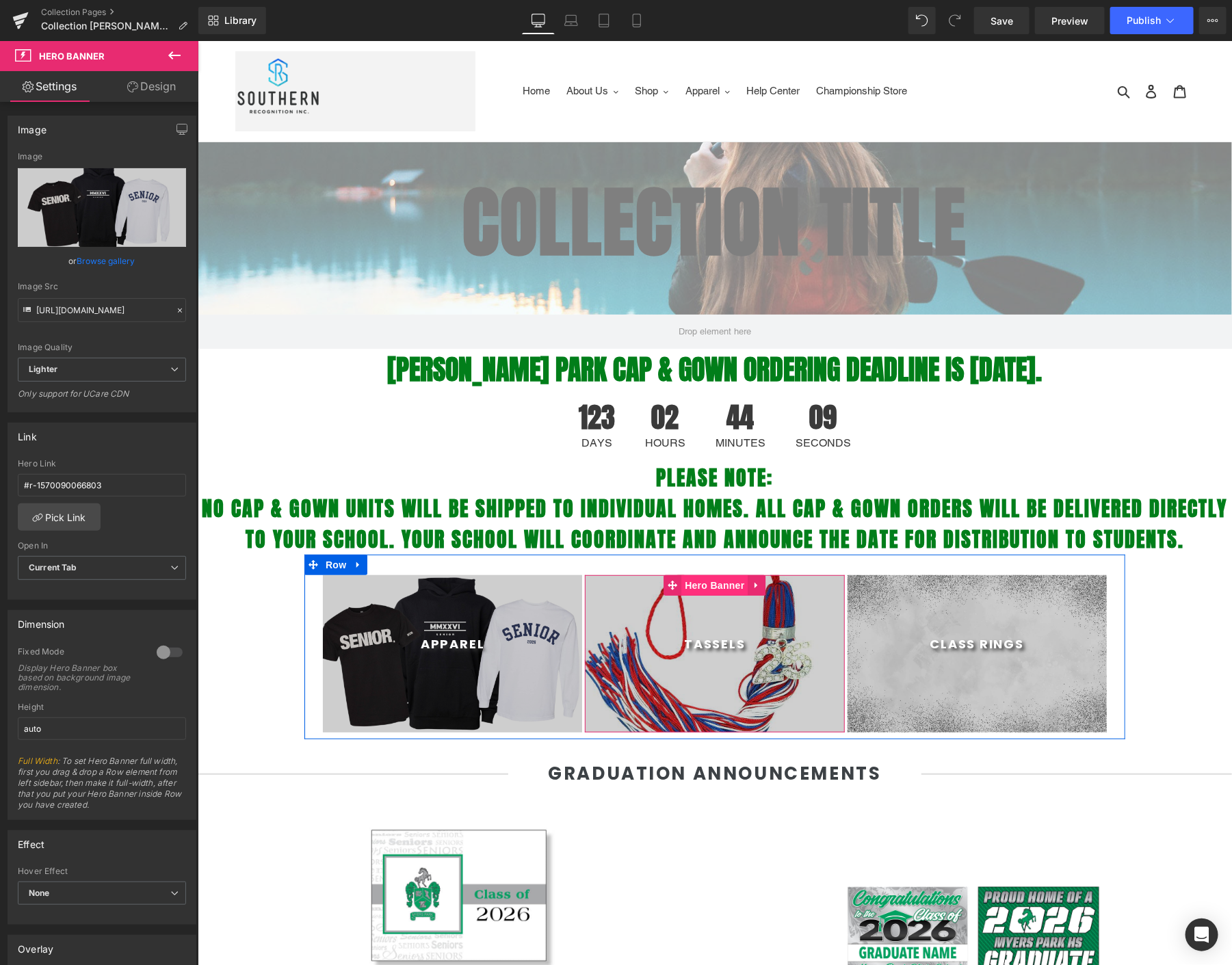
click at [701, 588] on span "Hero Banner" at bounding box center [714, 584] width 66 height 21
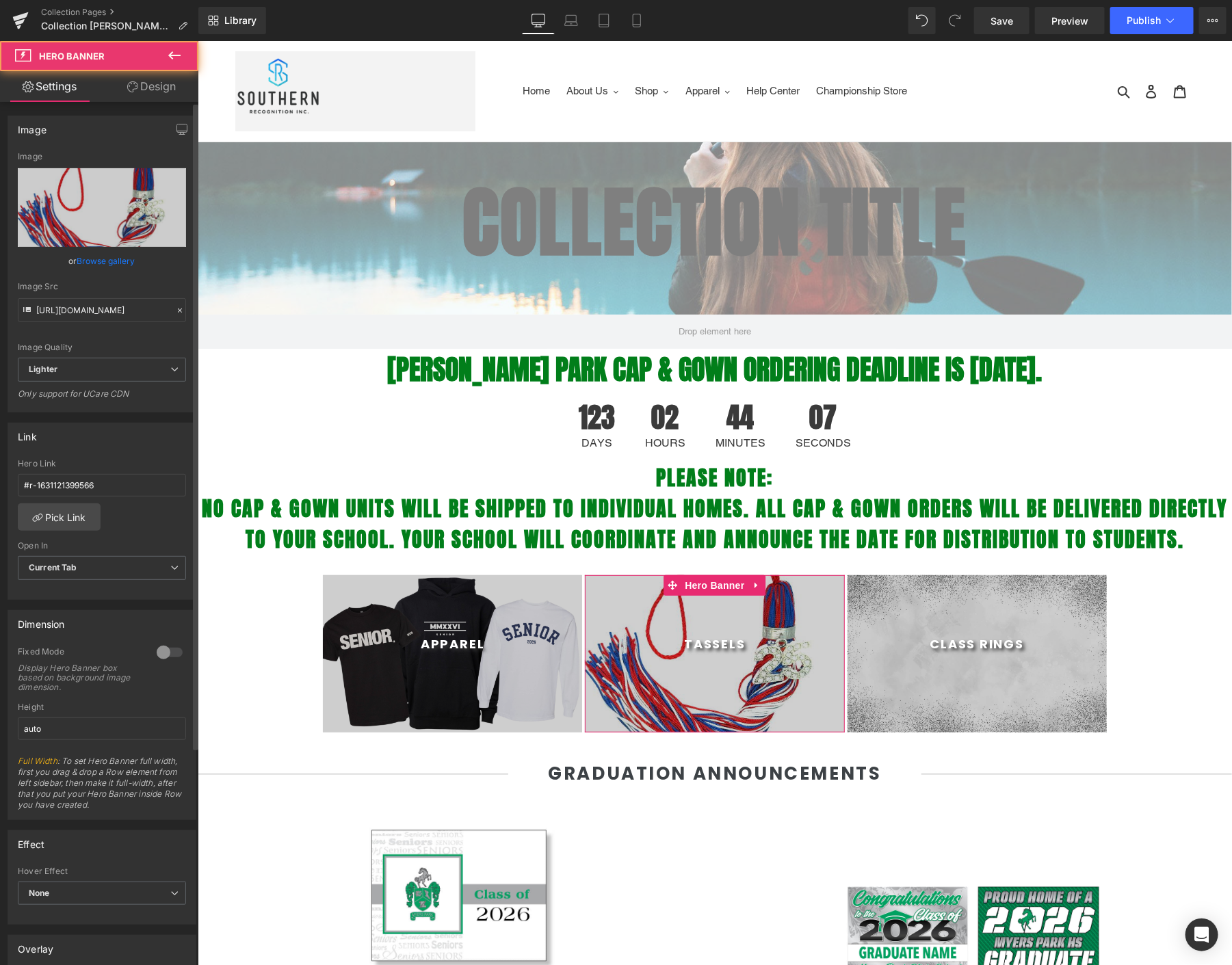
click at [109, 254] on link "Browse gallery" at bounding box center [106, 261] width 58 height 24
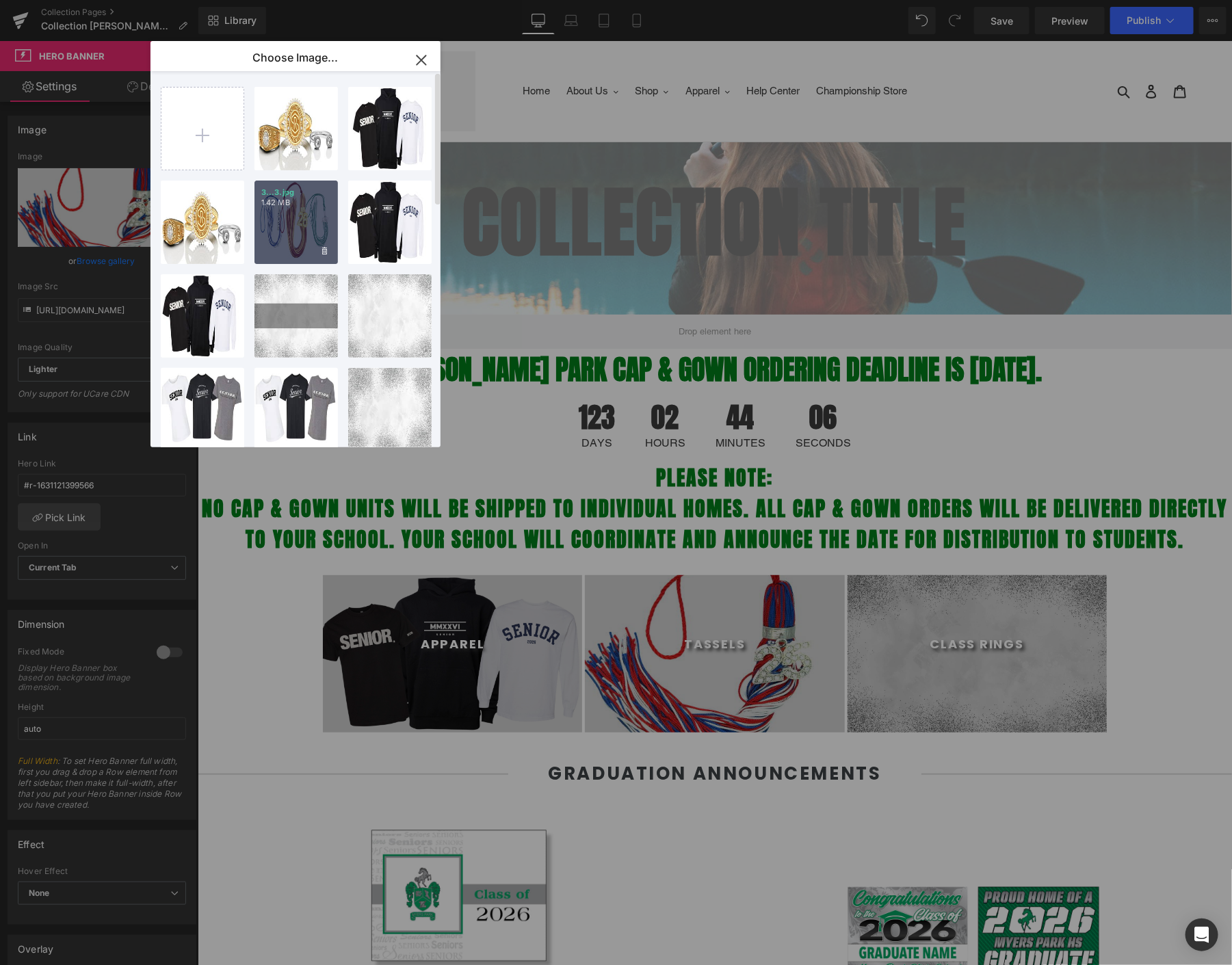
click at [296, 187] on p "3...3.jpg" at bounding box center [297, 192] width 70 height 10
type input "https://ucarecdn.com/92bc7548-8156-4b45-883f-56cb8b94389e/-/format/auto/-/previ…"
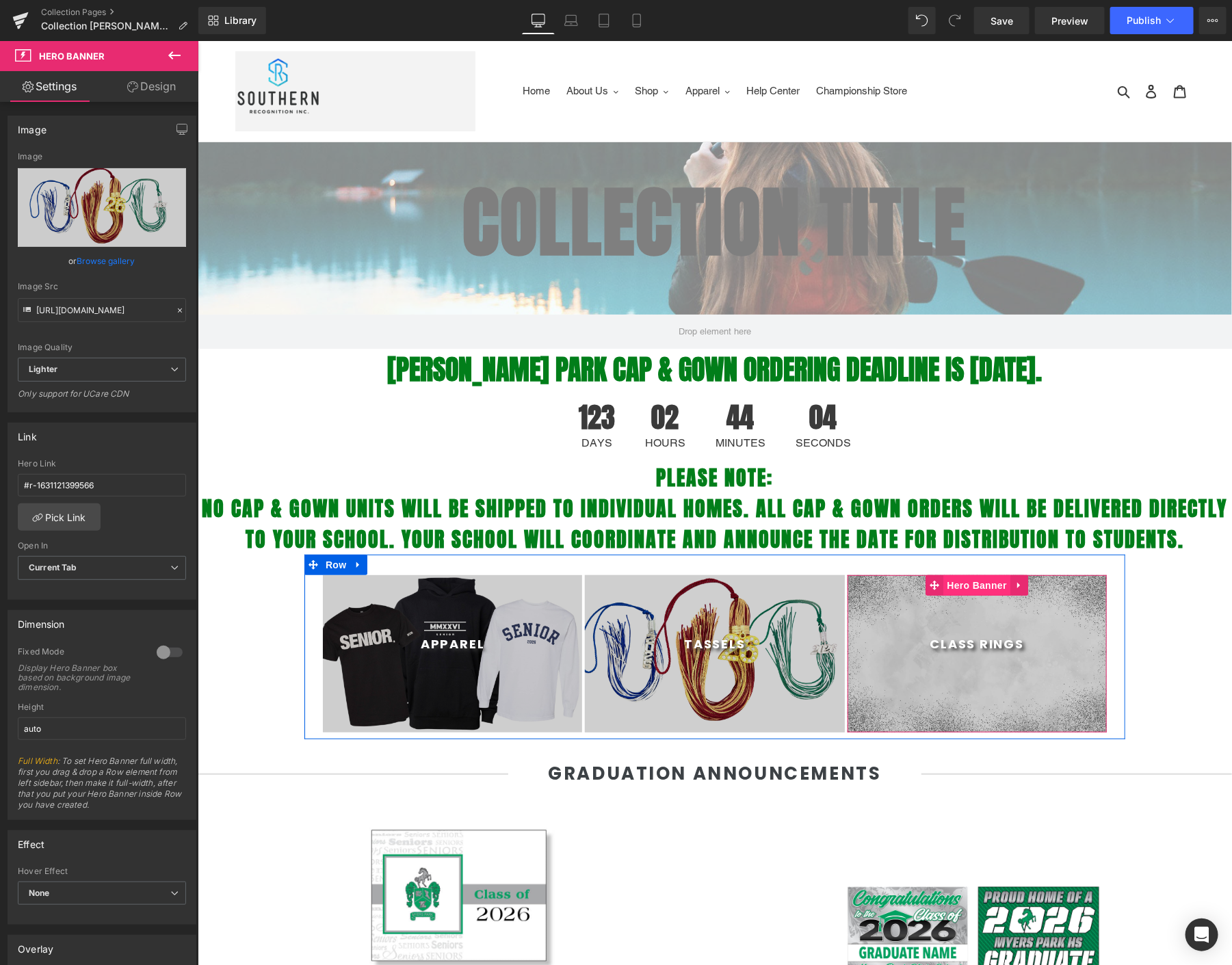
click at [960, 586] on span "Hero Banner" at bounding box center [977, 584] width 66 height 21
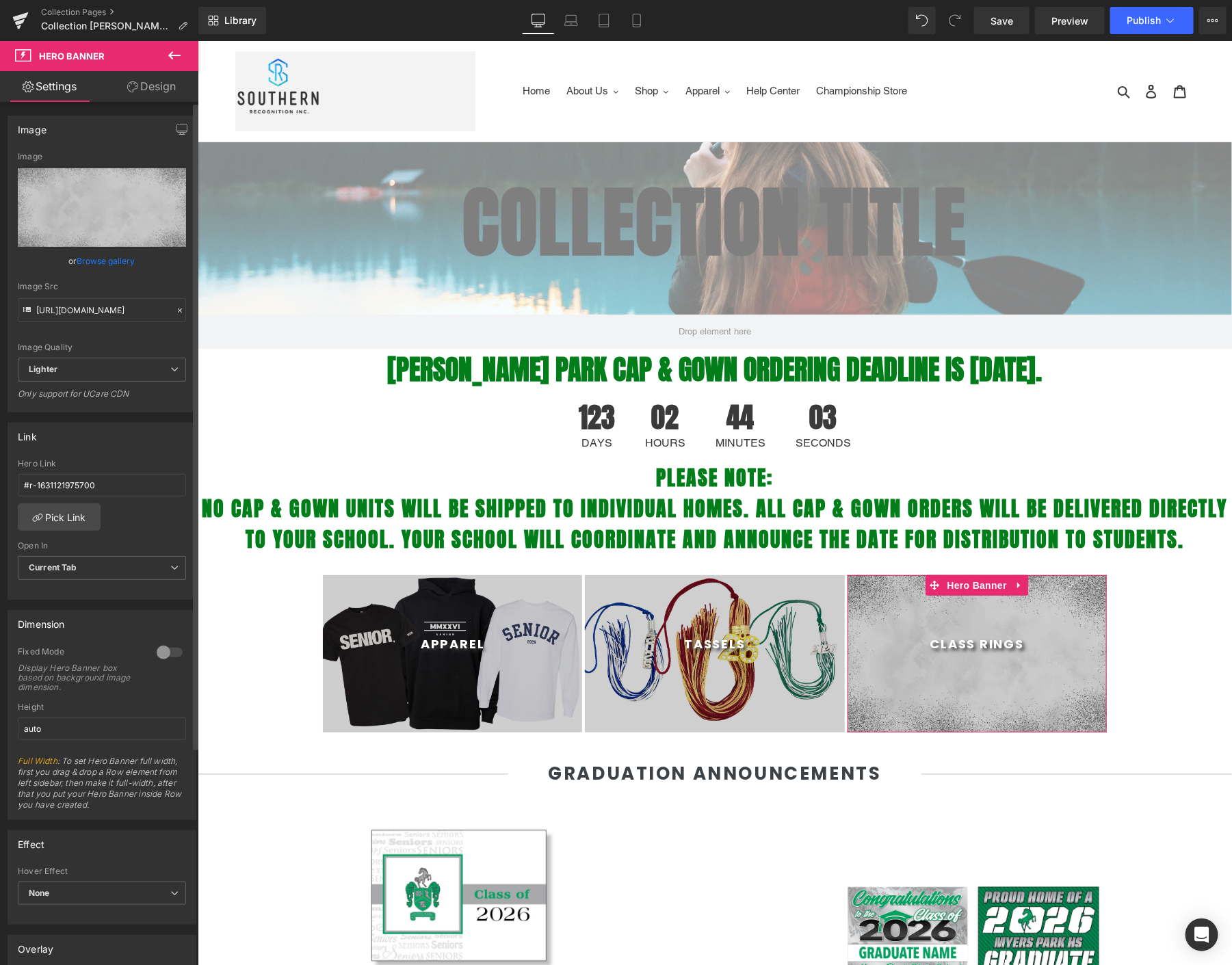
click at [97, 260] on link "Browse gallery" at bounding box center [106, 261] width 58 height 24
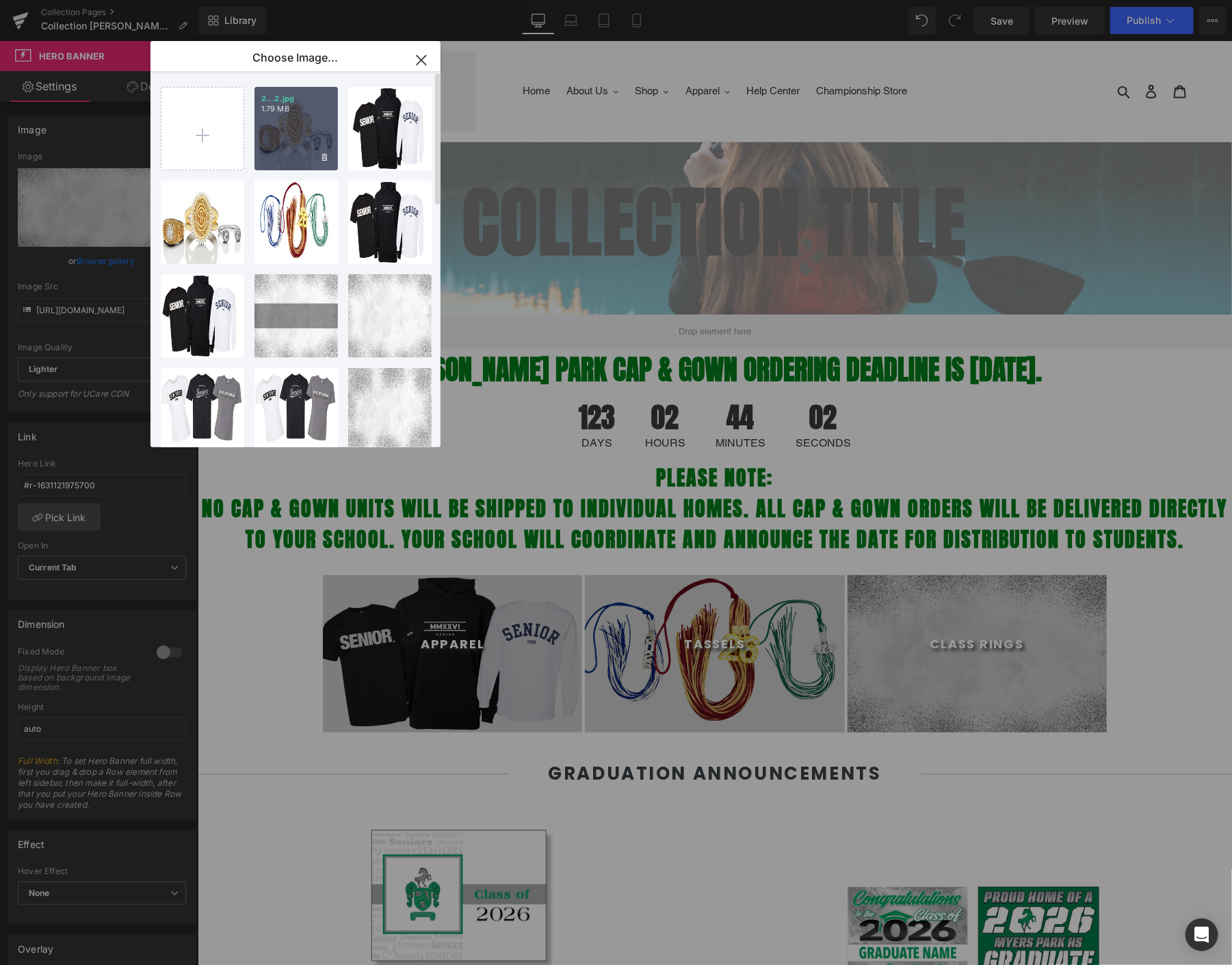
click at [280, 116] on div "2...2.jpg 1.79 MB" at bounding box center [296, 128] width 83 height 83
type input "[URL][DOMAIN_NAME]"
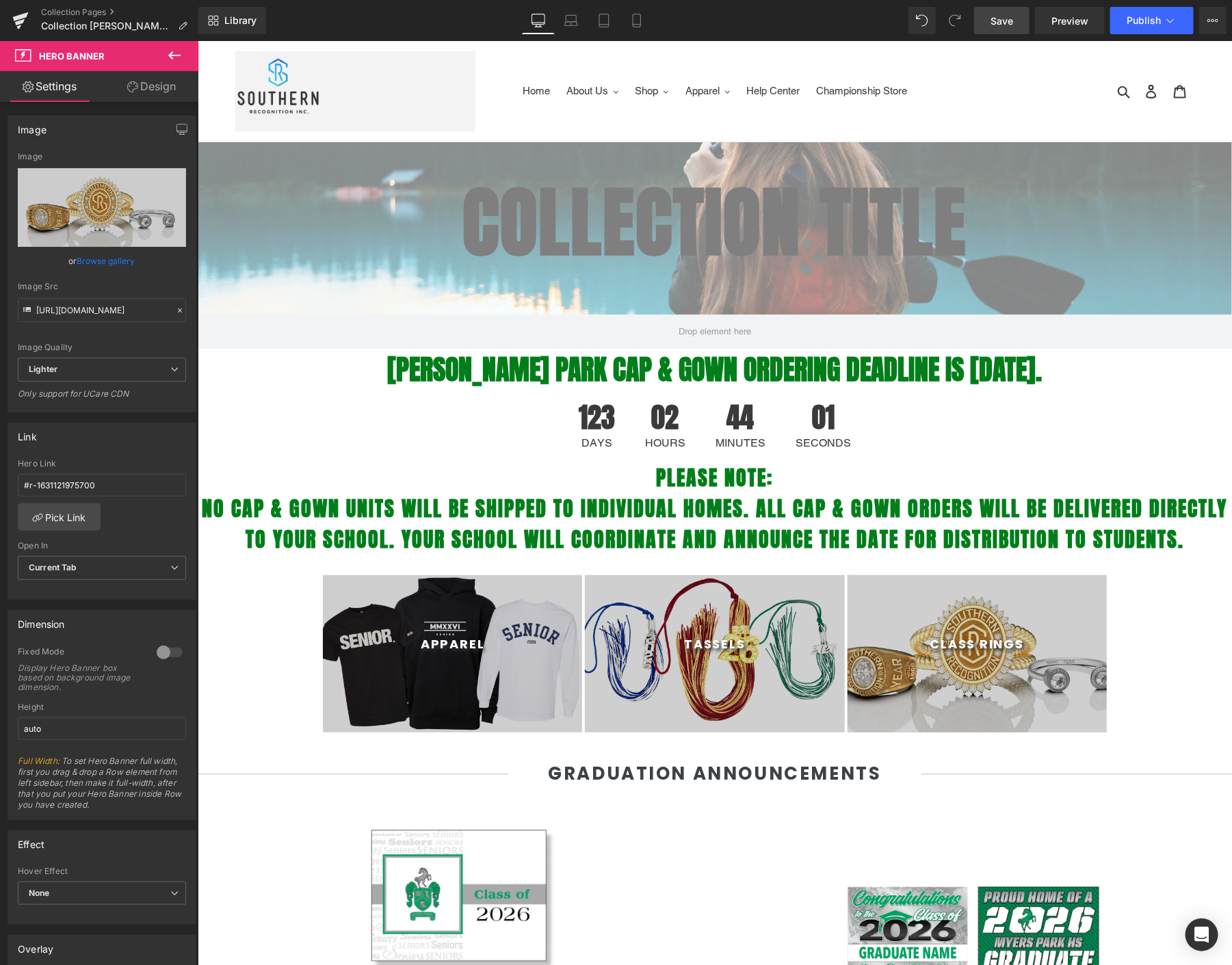
click at [1008, 7] on link "Save" at bounding box center [1002, 21] width 56 height 28
click at [1148, 19] on span "Publish" at bounding box center [1144, 21] width 34 height 11
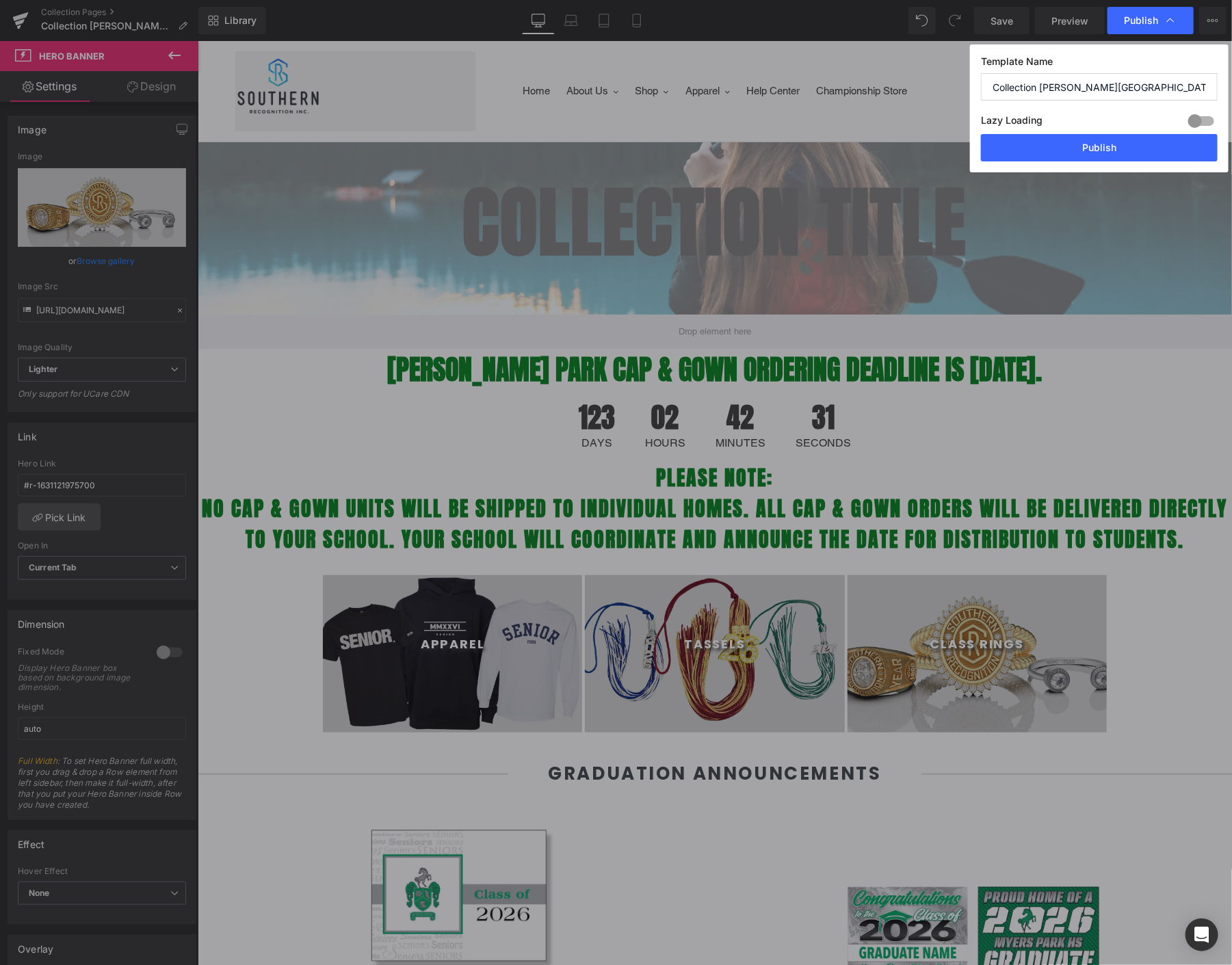
click at [1083, 165] on div "Template Name Collection Myers Park Lazy Loading Build Upgrade plan to unlock L…" at bounding box center [1099, 108] width 259 height 128
click at [1096, 153] on button "Publish" at bounding box center [1099, 148] width 237 height 28
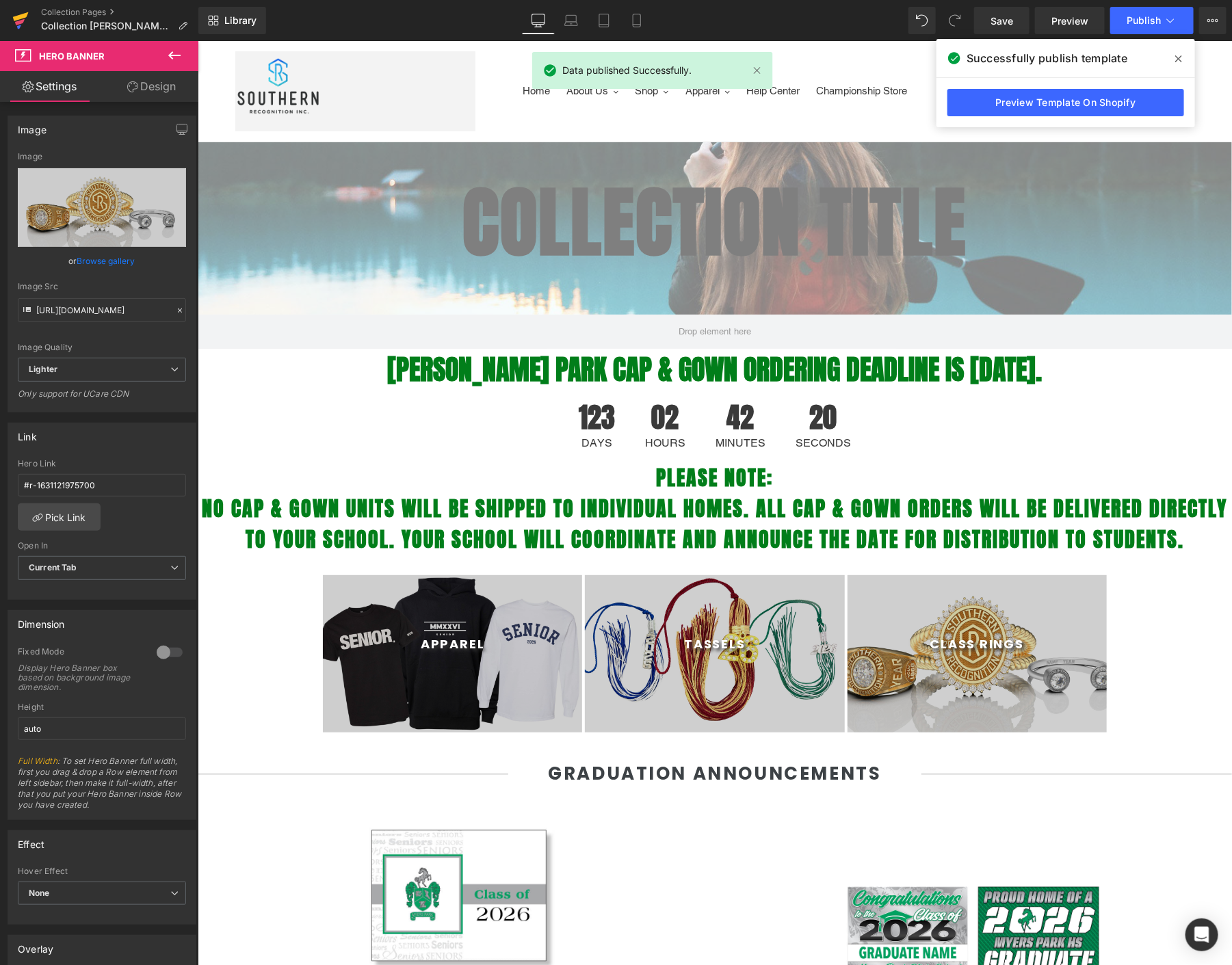
click at [25, 21] on icon at bounding box center [21, 21] width 16 height 34
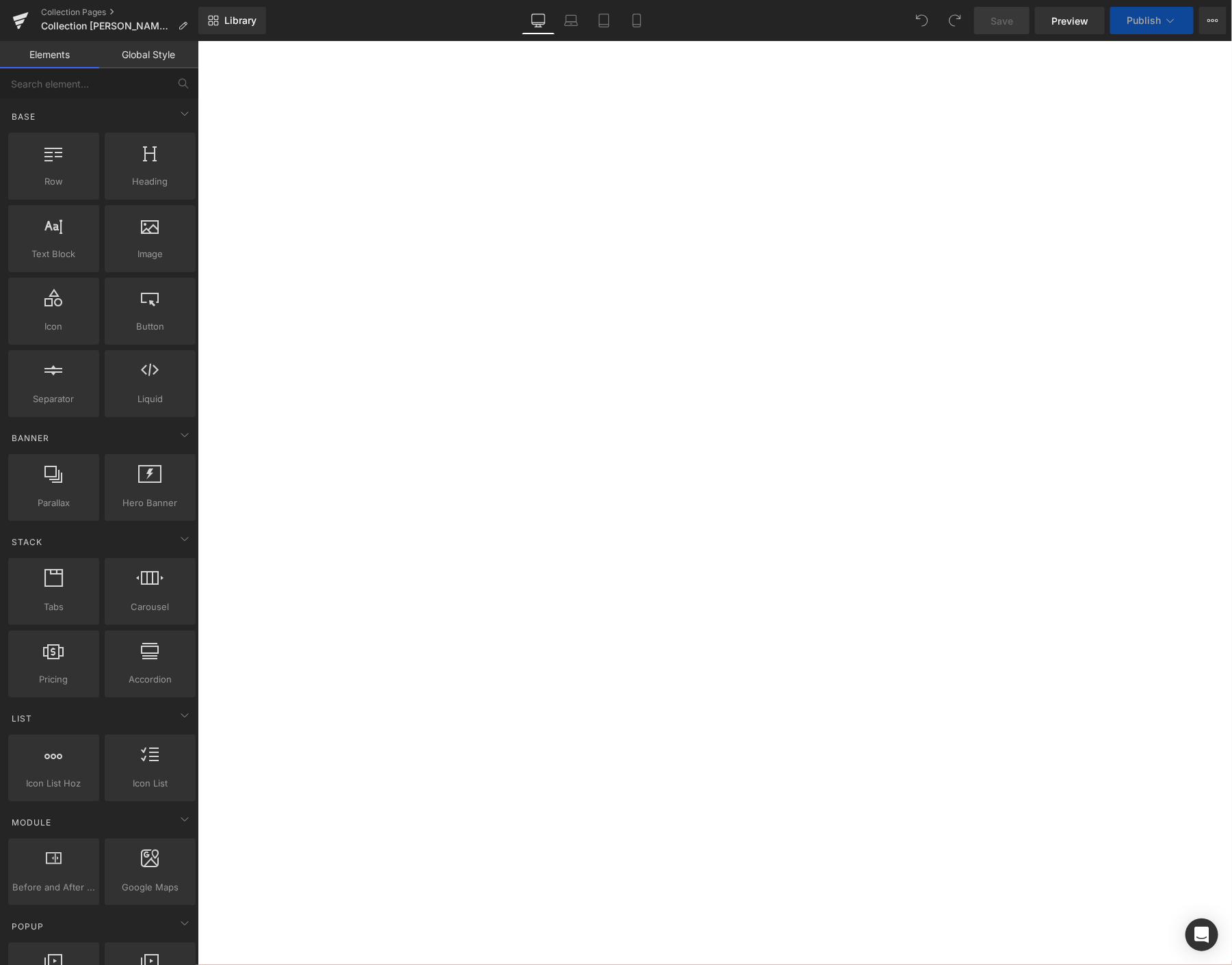
click at [197, 40] on span "Hero Banner" at bounding box center [197, 40] width 0 height 0
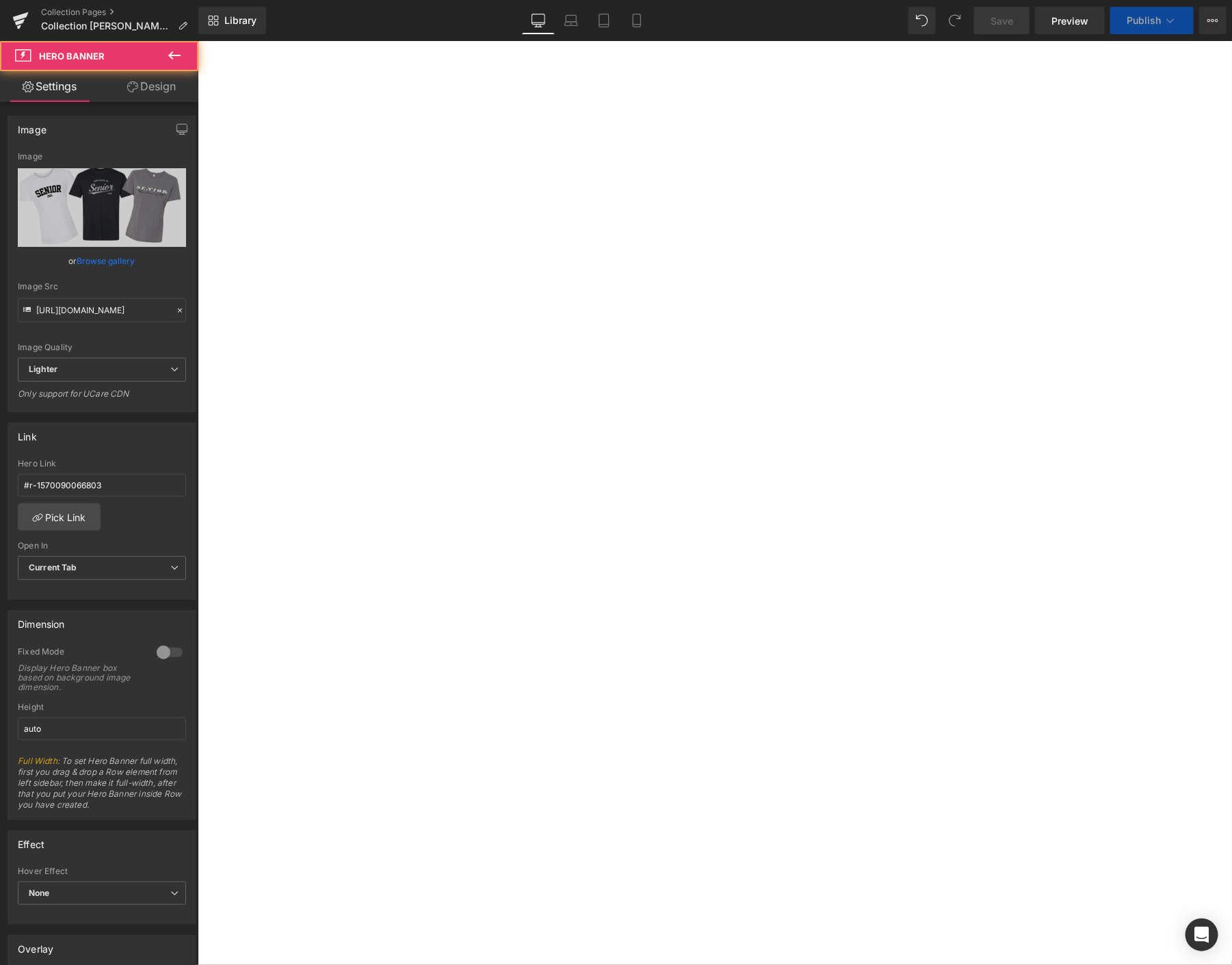
select select "M"
click at [91, 265] on link "Browse gallery" at bounding box center [106, 261] width 58 height 24
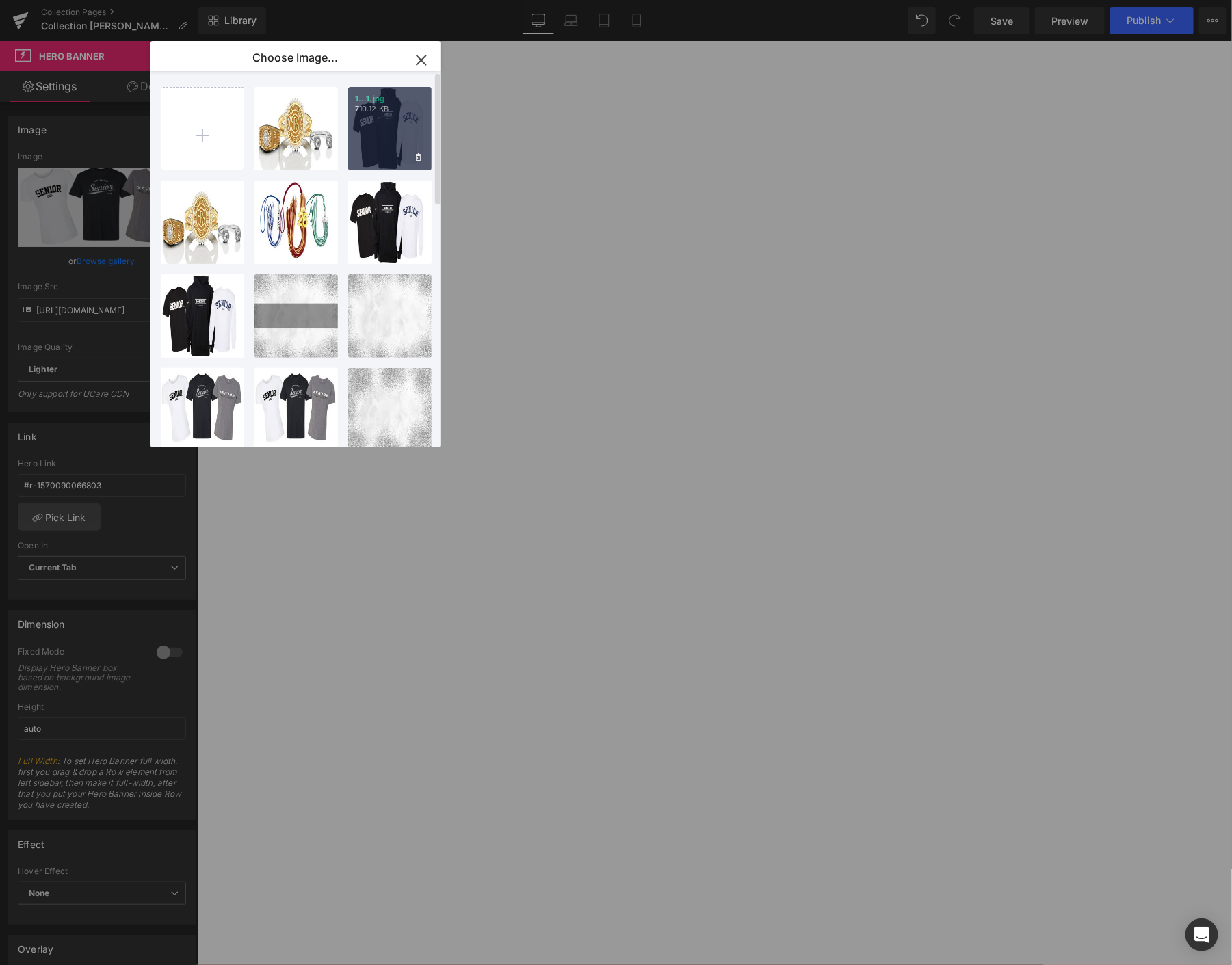
drag, startPoint x: 387, startPoint y: 143, endPoint x: 377, endPoint y: 349, distance: 206.2
click at [387, 143] on div "1...1.jpg 710.12 KB" at bounding box center [390, 128] width 83 height 83
type input "[URL][DOMAIN_NAME]"
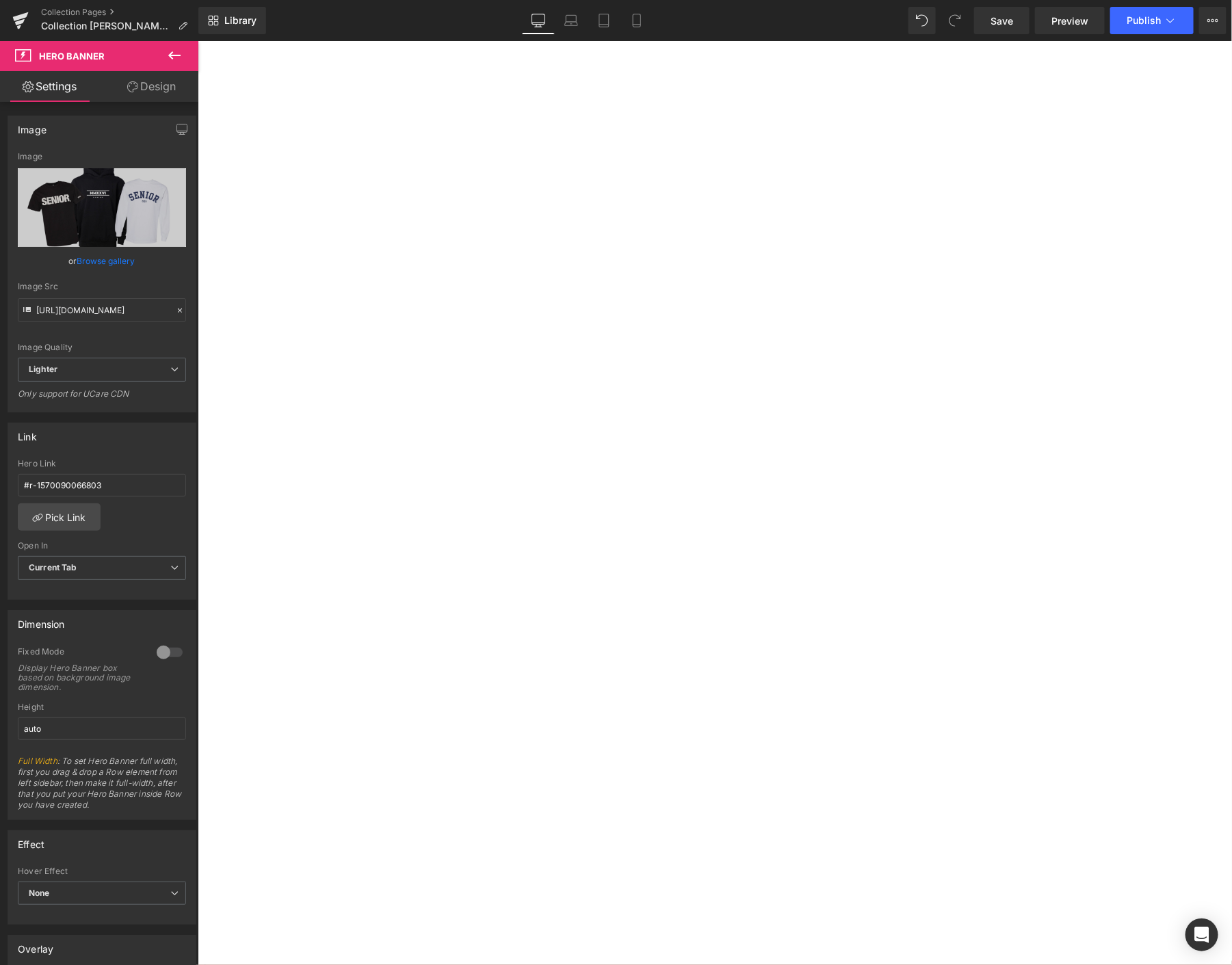
click at [197, 40] on span "Hero Banner" at bounding box center [197, 40] width 0 height 0
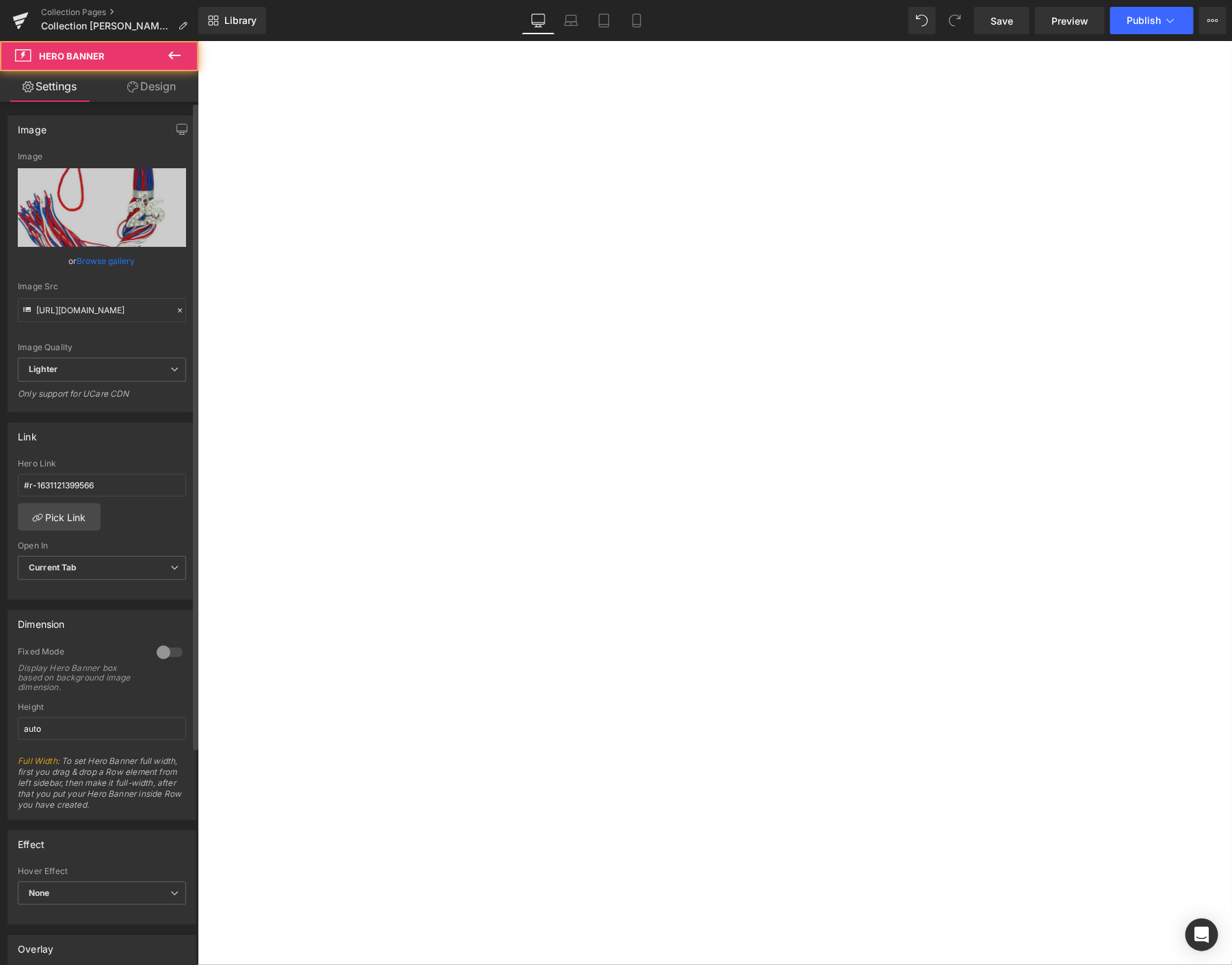
click at [117, 257] on link "Browse gallery" at bounding box center [106, 261] width 58 height 24
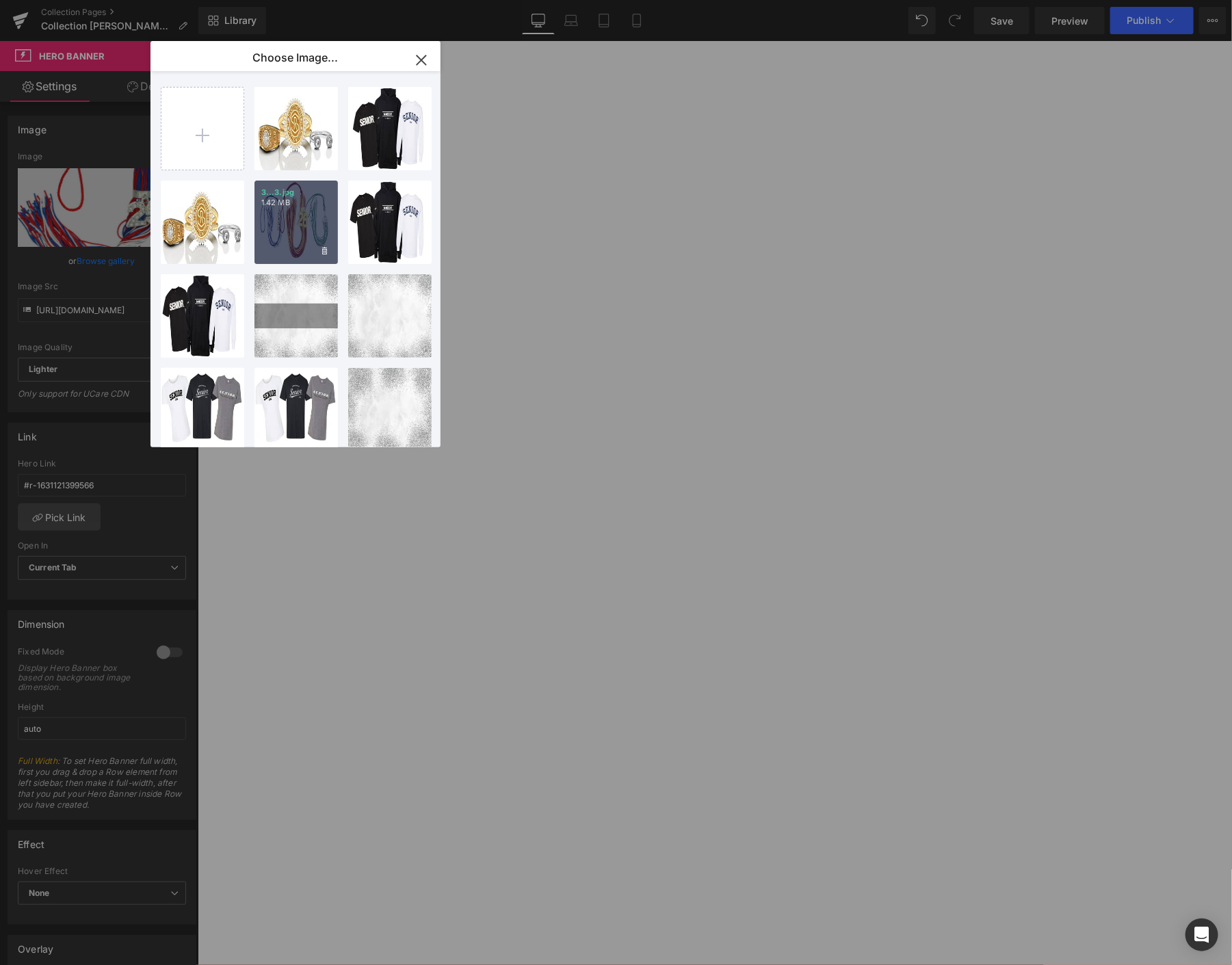
drag, startPoint x: 288, startPoint y: 228, endPoint x: 719, endPoint y: 426, distance: 474.3
click at [288, 228] on div "3...3.jpg 1.42 MB" at bounding box center [296, 222] width 83 height 83
type input "[URL][DOMAIN_NAME]"
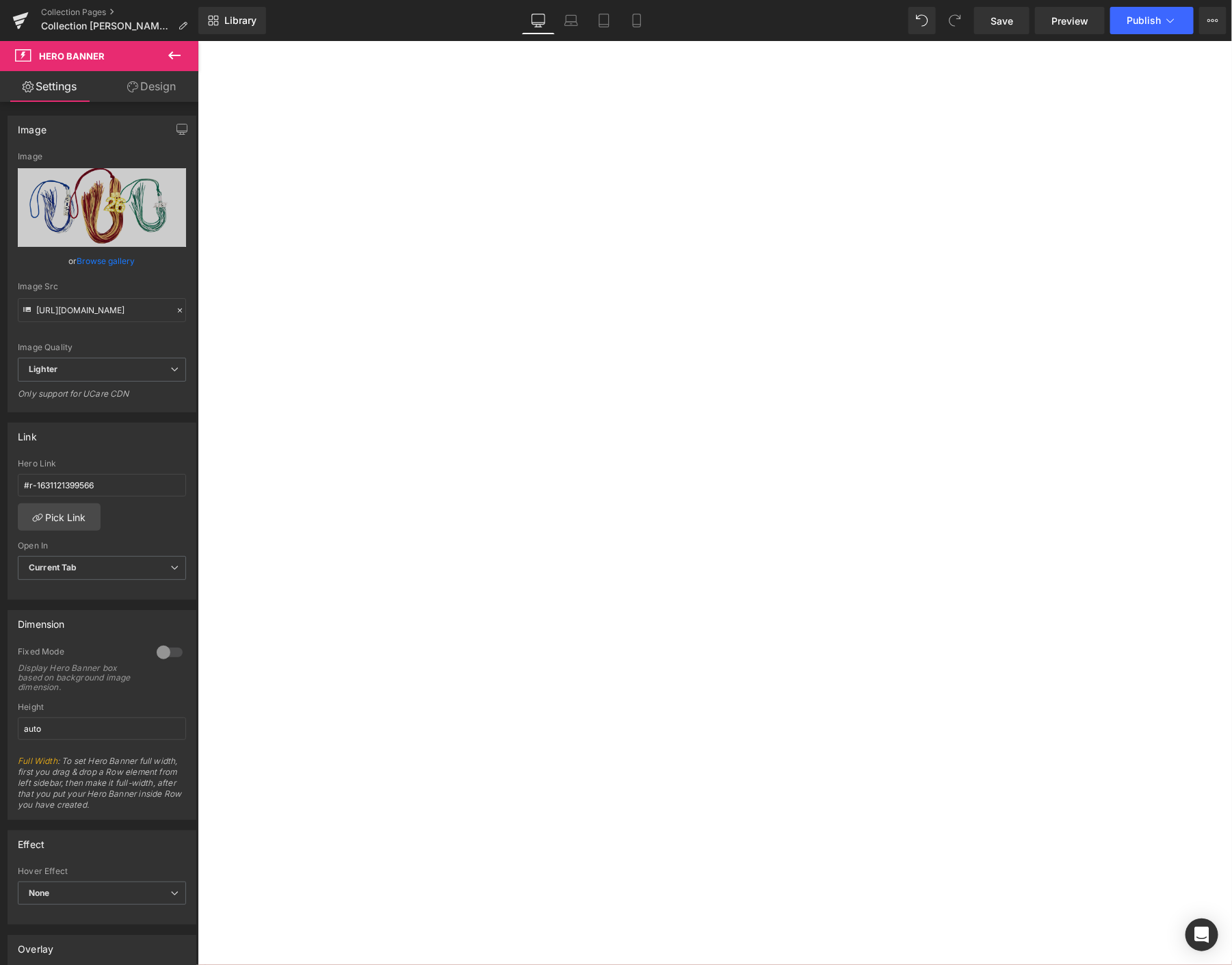
click at [197, 40] on span "Hero Banner" at bounding box center [197, 40] width 0 height 0
click at [125, 263] on link "Browse gallery" at bounding box center [106, 261] width 58 height 24
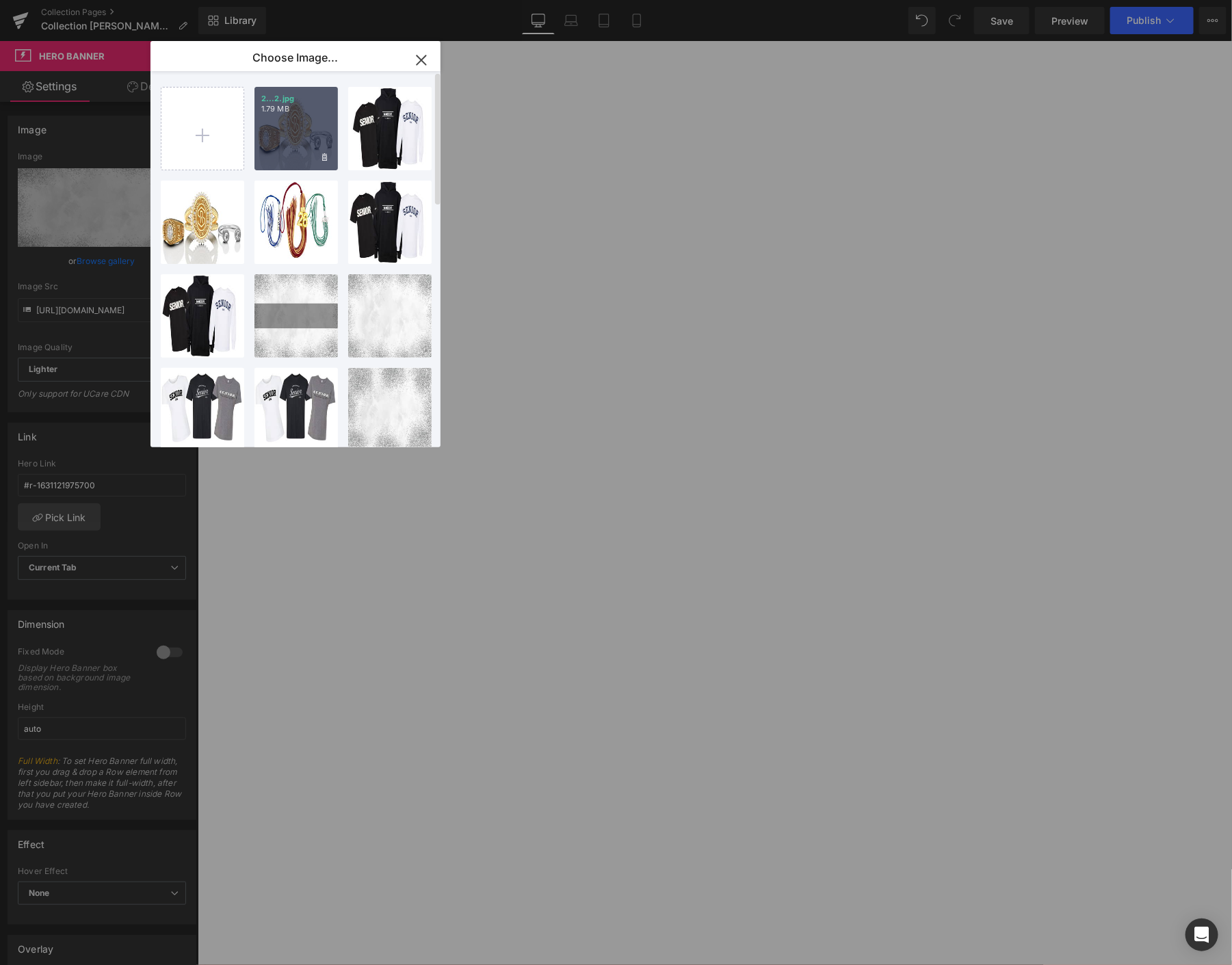
click at [310, 129] on div "2...2.jpg 1.79 MB" at bounding box center [296, 128] width 83 height 83
type input "[URL][DOMAIN_NAME]"
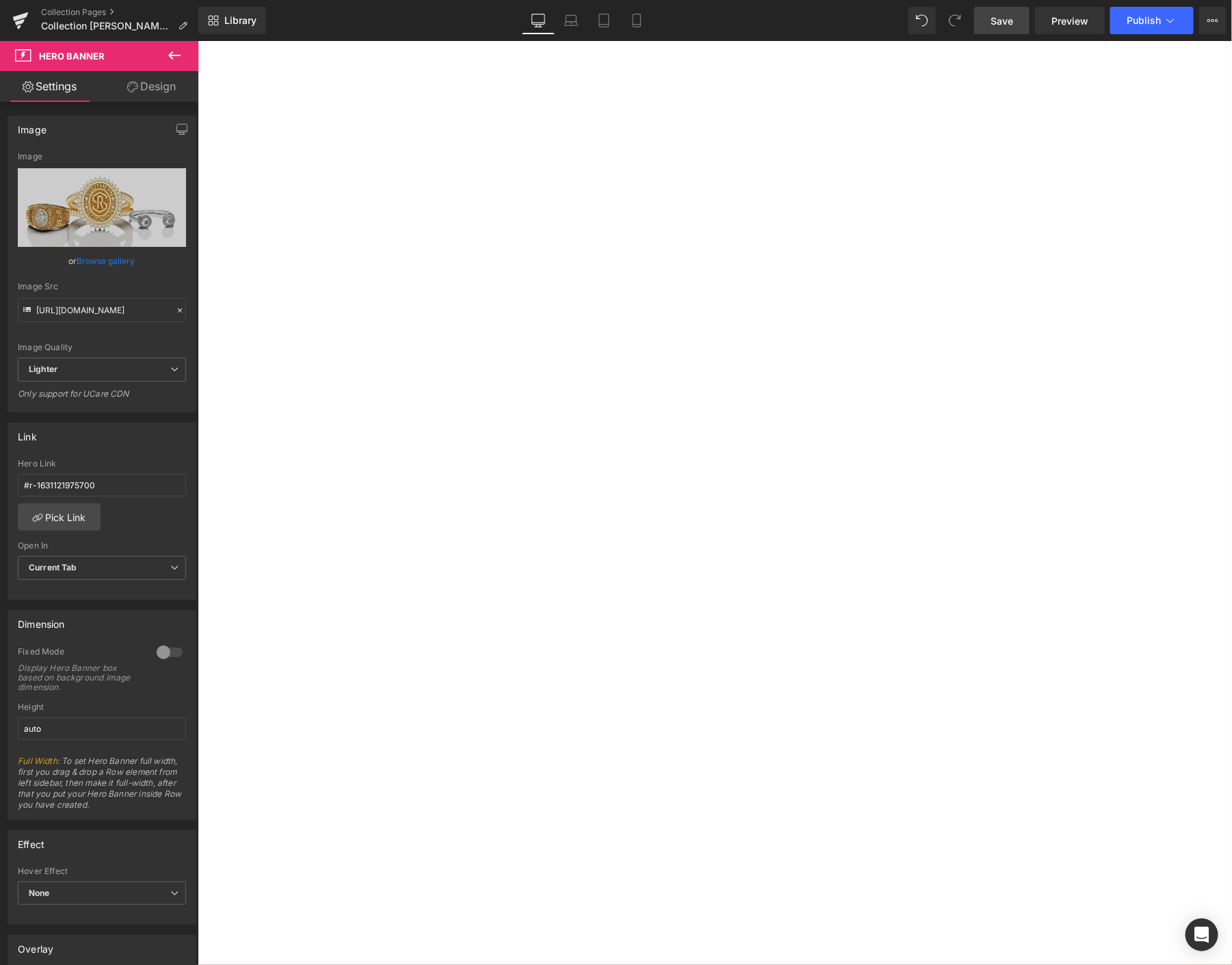
drag, startPoint x: 1006, startPoint y: 16, endPoint x: 901, endPoint y: 1, distance: 106.1
click at [1006, 16] on span "Save" at bounding box center [1002, 21] width 22 height 14
click at [1130, 27] on button "Publish" at bounding box center [1151, 21] width 83 height 28
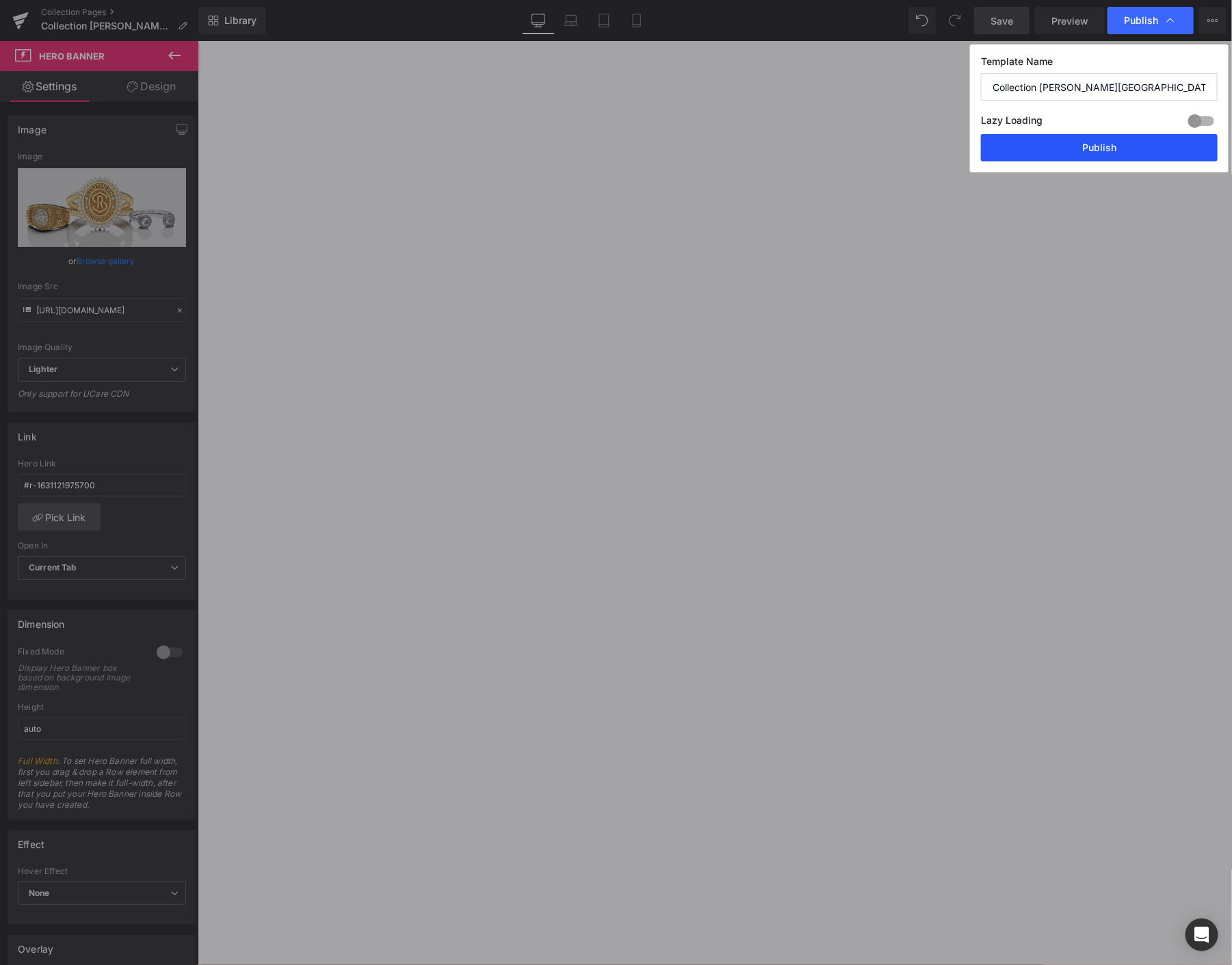
click at [1064, 143] on button "Publish" at bounding box center [1099, 148] width 237 height 28
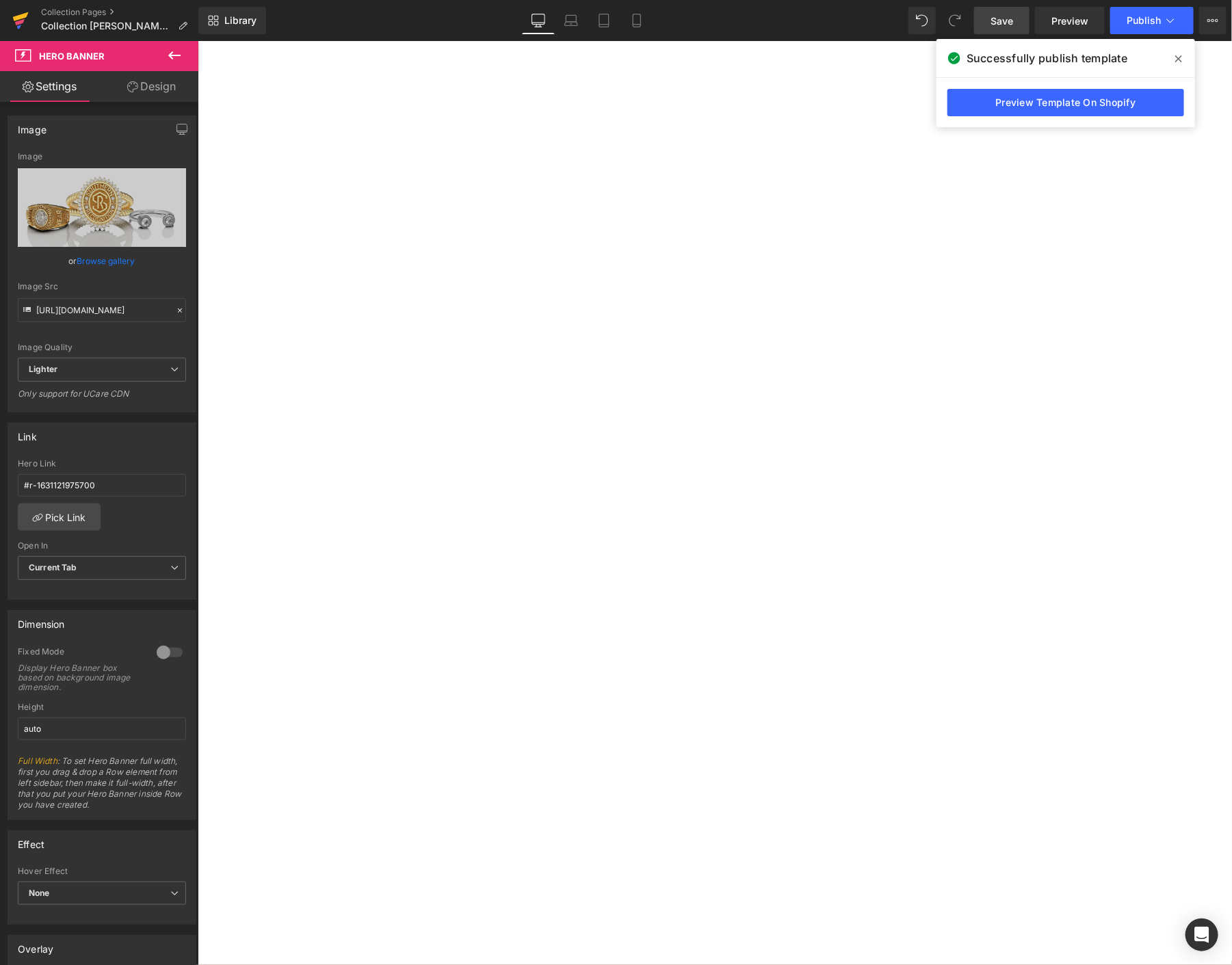
click at [18, 20] on icon at bounding box center [21, 21] width 16 height 34
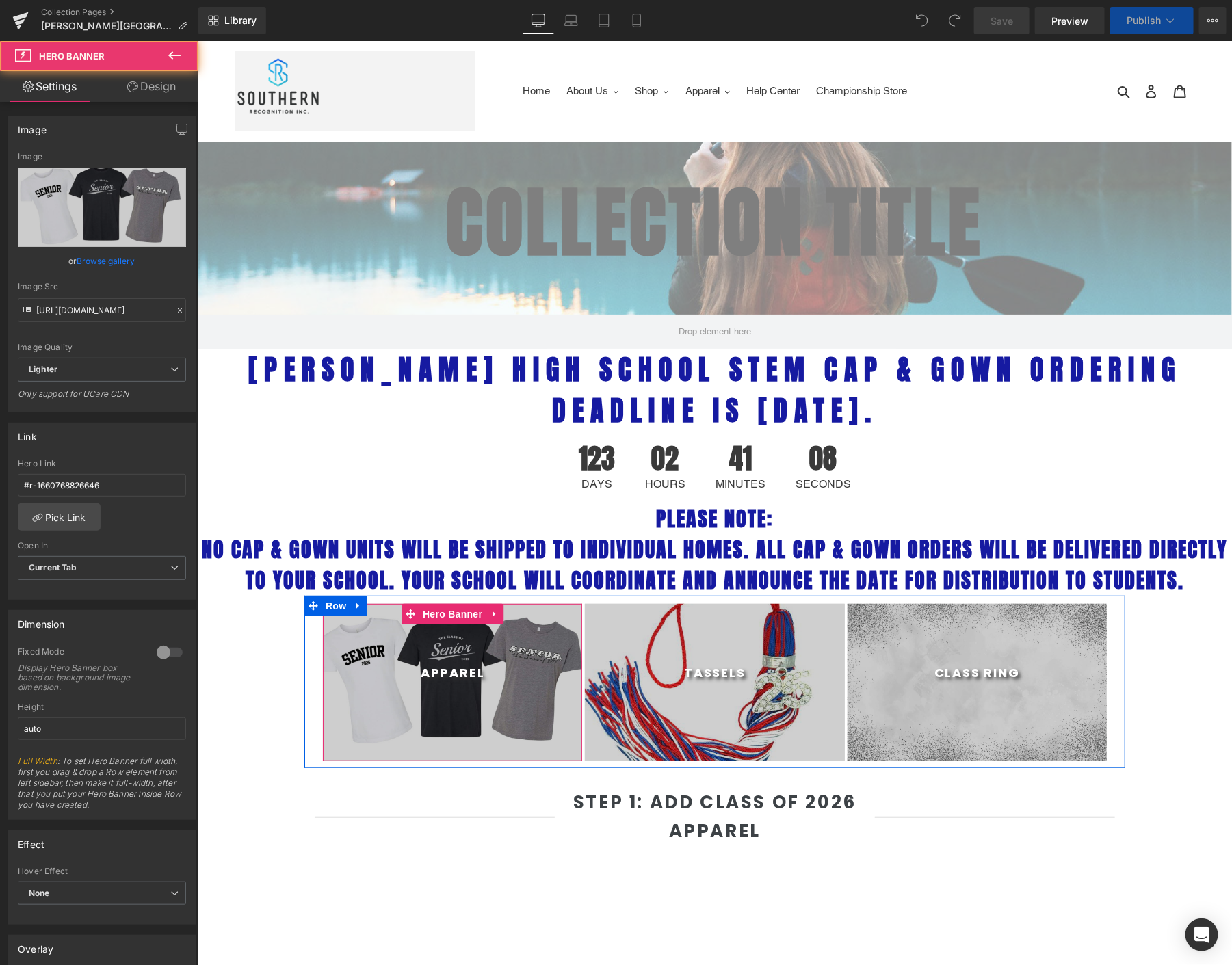
click at [468, 650] on div at bounding box center [452, 683] width 259 height 158
click at [438, 619] on span "Hero Banner" at bounding box center [452, 614] width 66 height 21
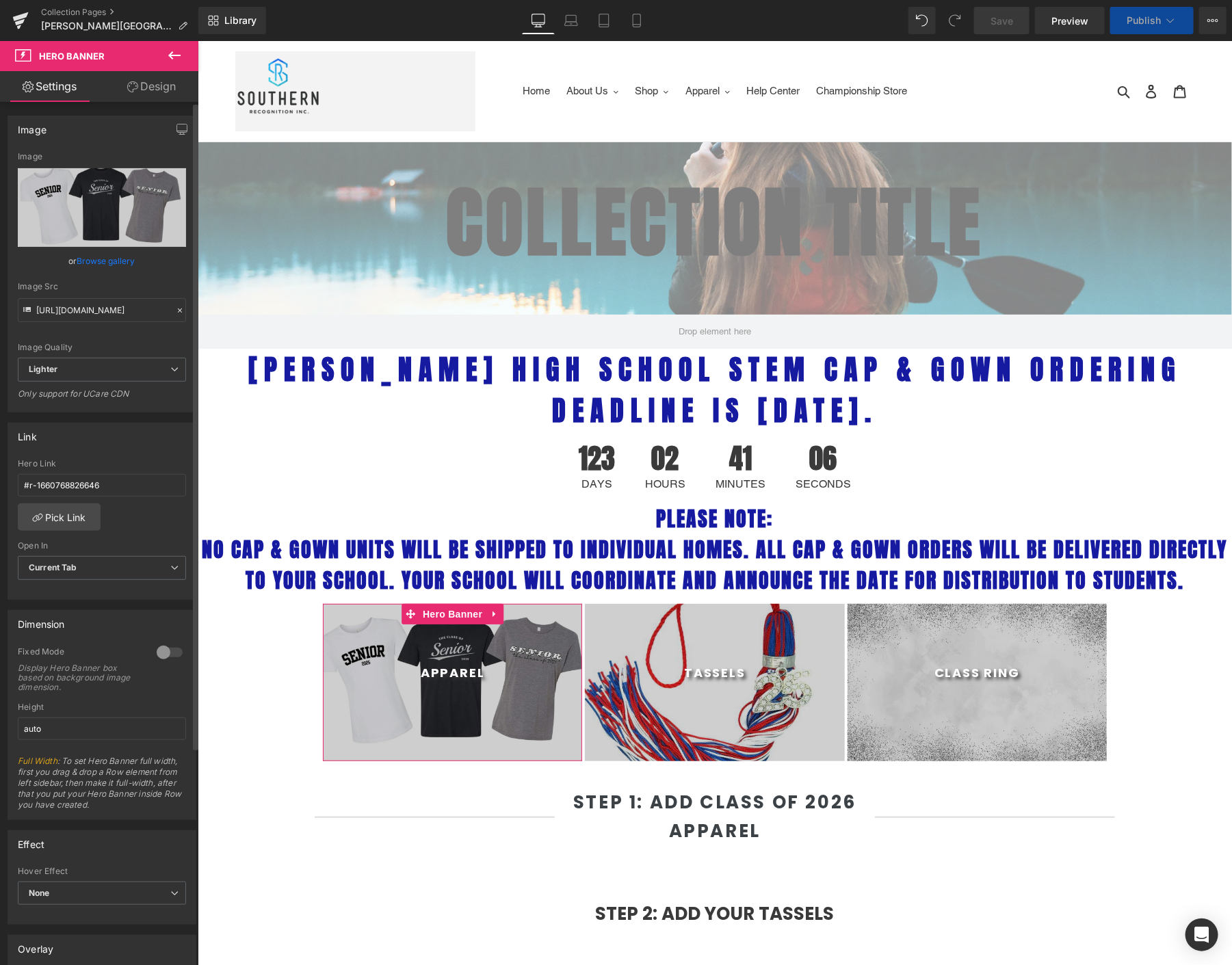
click at [103, 259] on link "Browse gallery" at bounding box center [106, 261] width 58 height 24
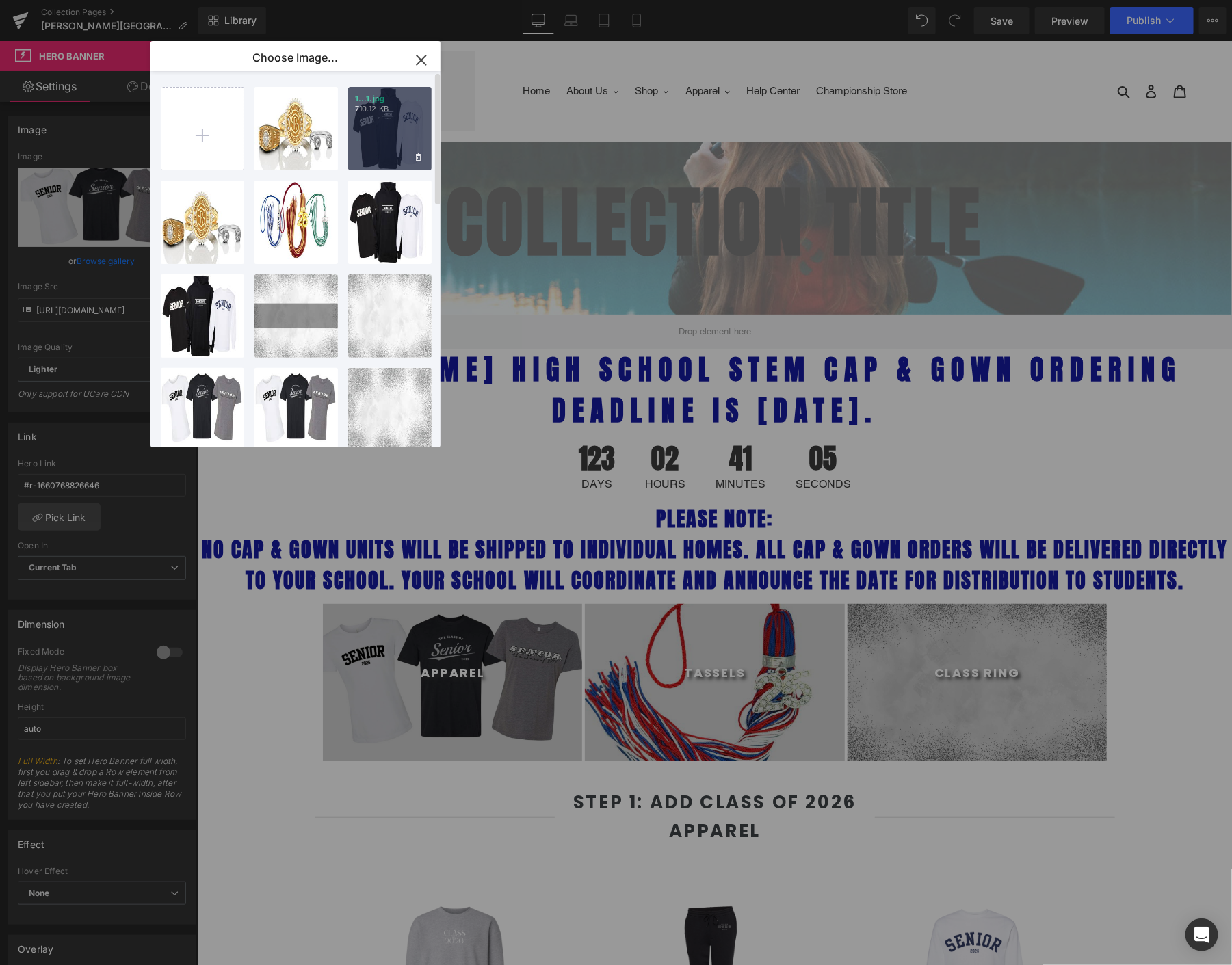
click at [390, 129] on div "1...1.jpg 710.12 KB" at bounding box center [390, 128] width 83 height 83
type input "[URL][DOMAIN_NAME]"
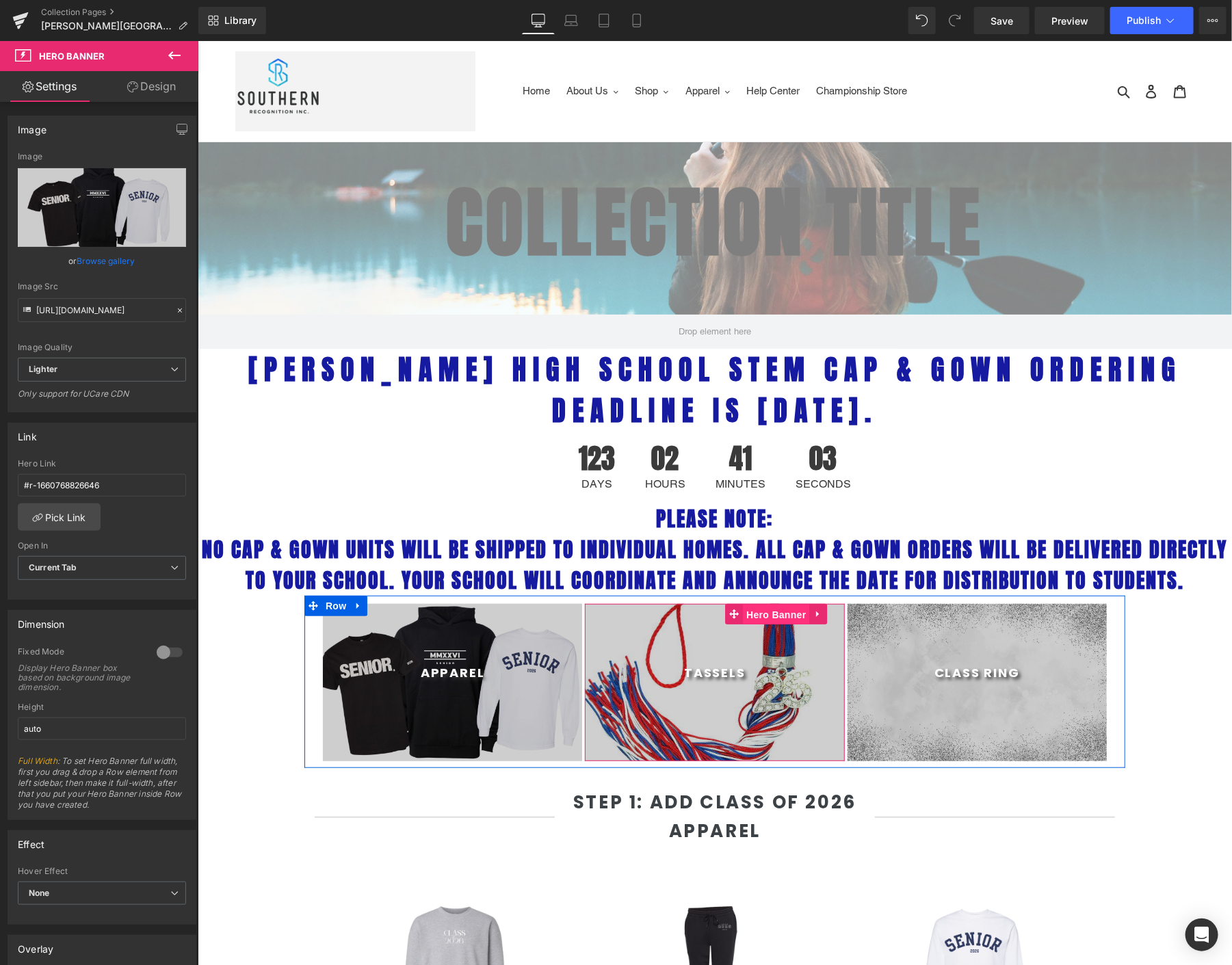
click at [769, 608] on span "Hero Banner" at bounding box center [776, 614] width 66 height 21
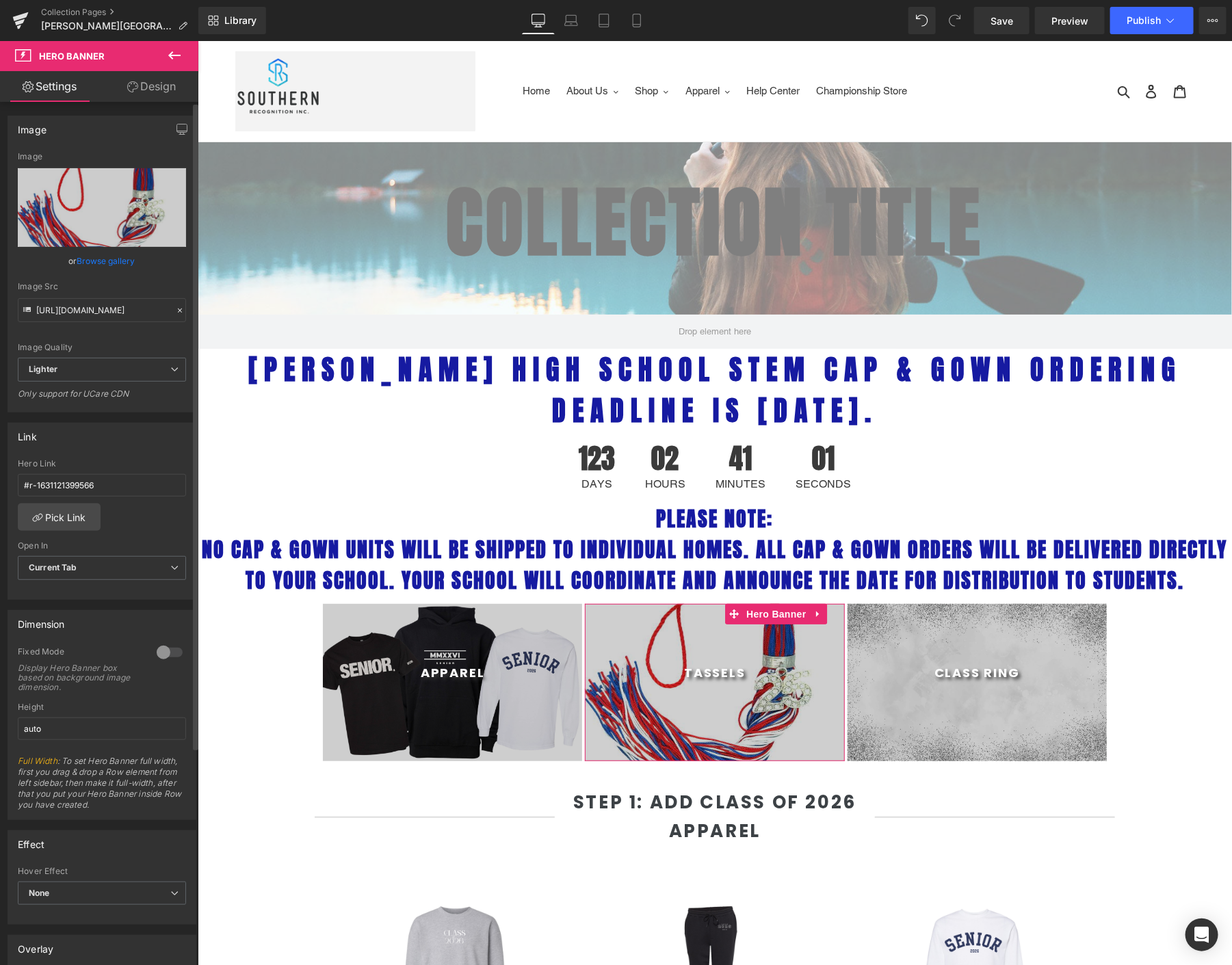
click at [89, 255] on link "Browse gallery" at bounding box center [106, 261] width 58 height 24
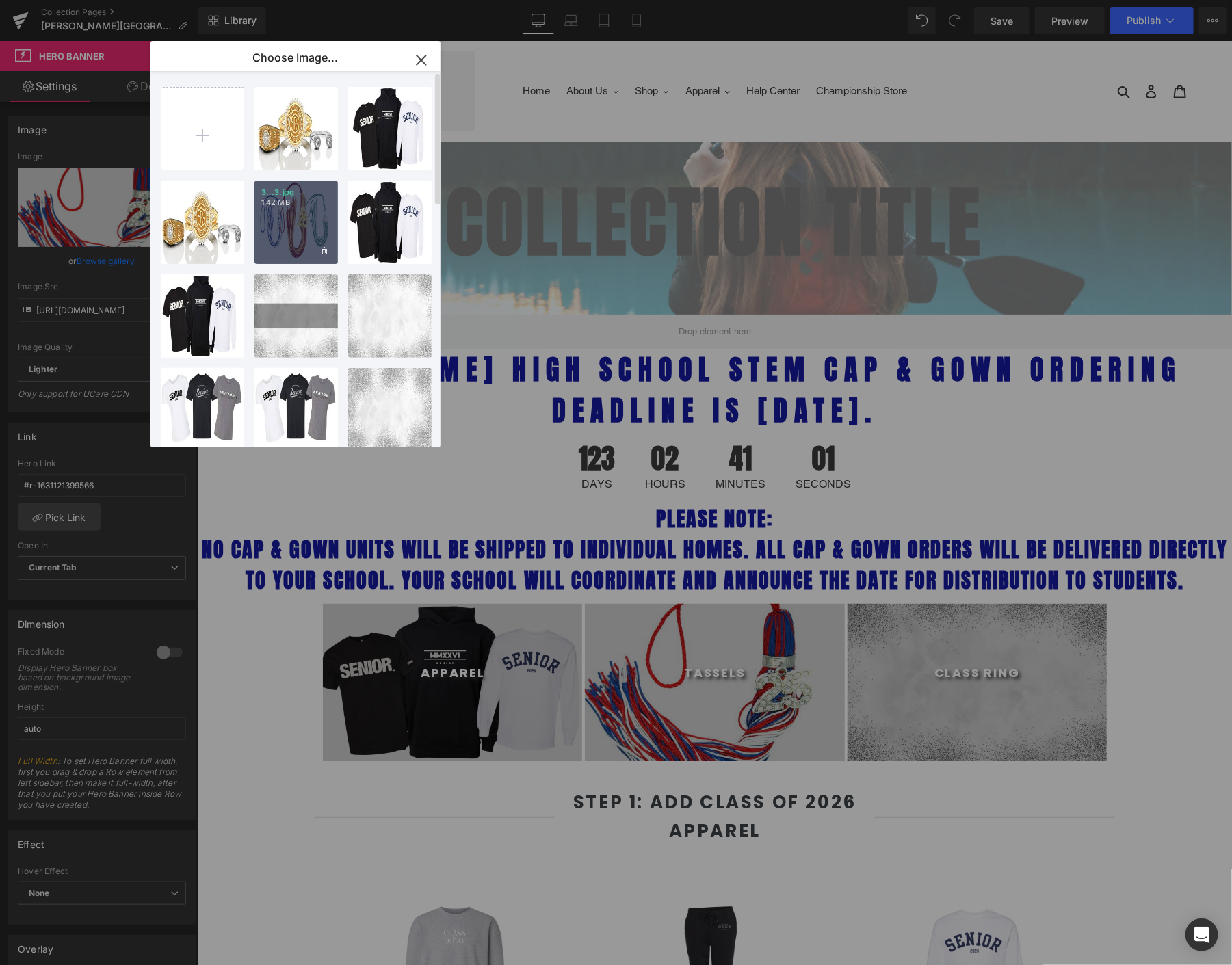
click at [325, 230] on div "3...3.jpg 1.42 MB" at bounding box center [296, 222] width 83 height 83
type input "[URL][DOMAIN_NAME]"
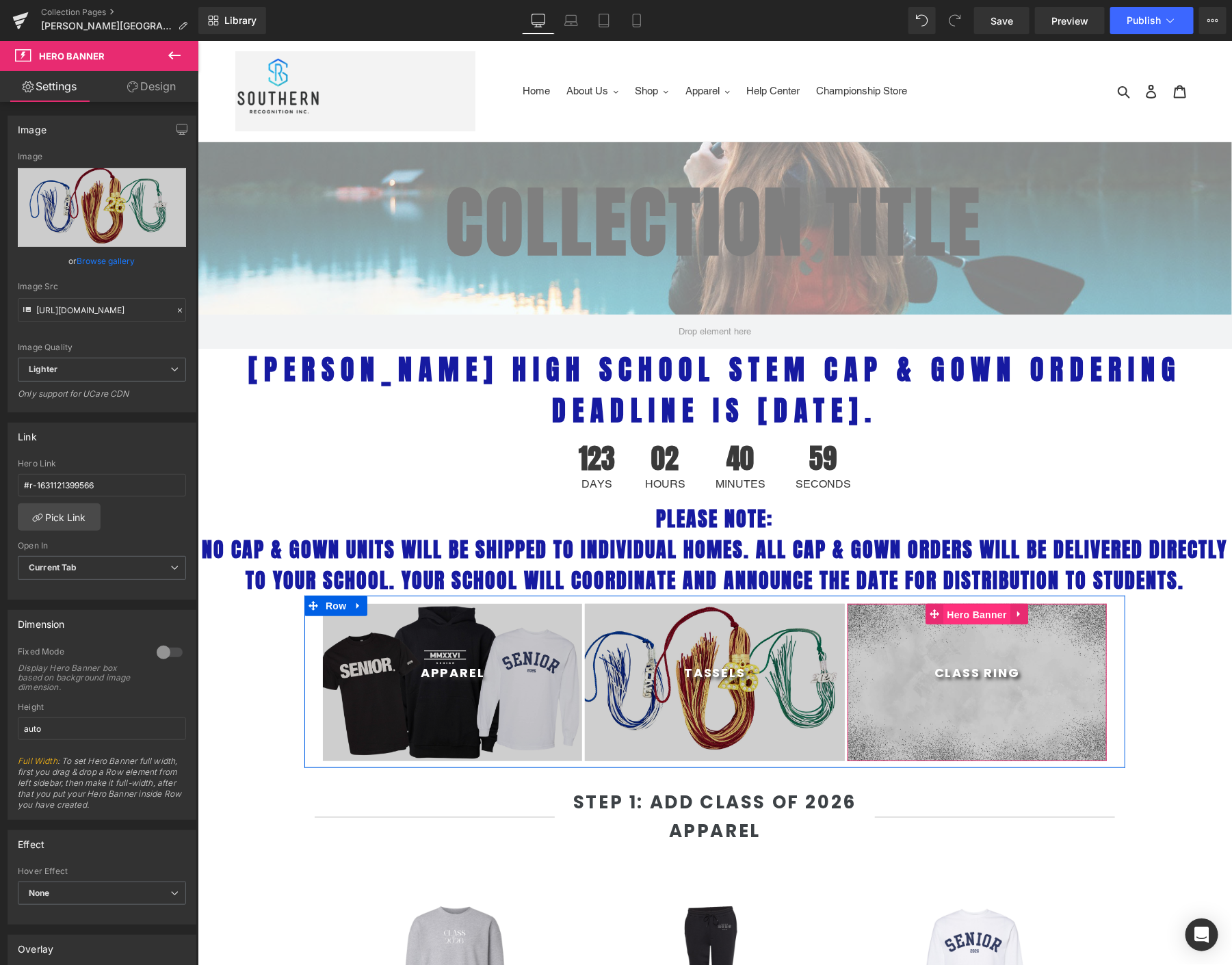
click at [973, 614] on span "Hero Banner" at bounding box center [977, 614] width 66 height 21
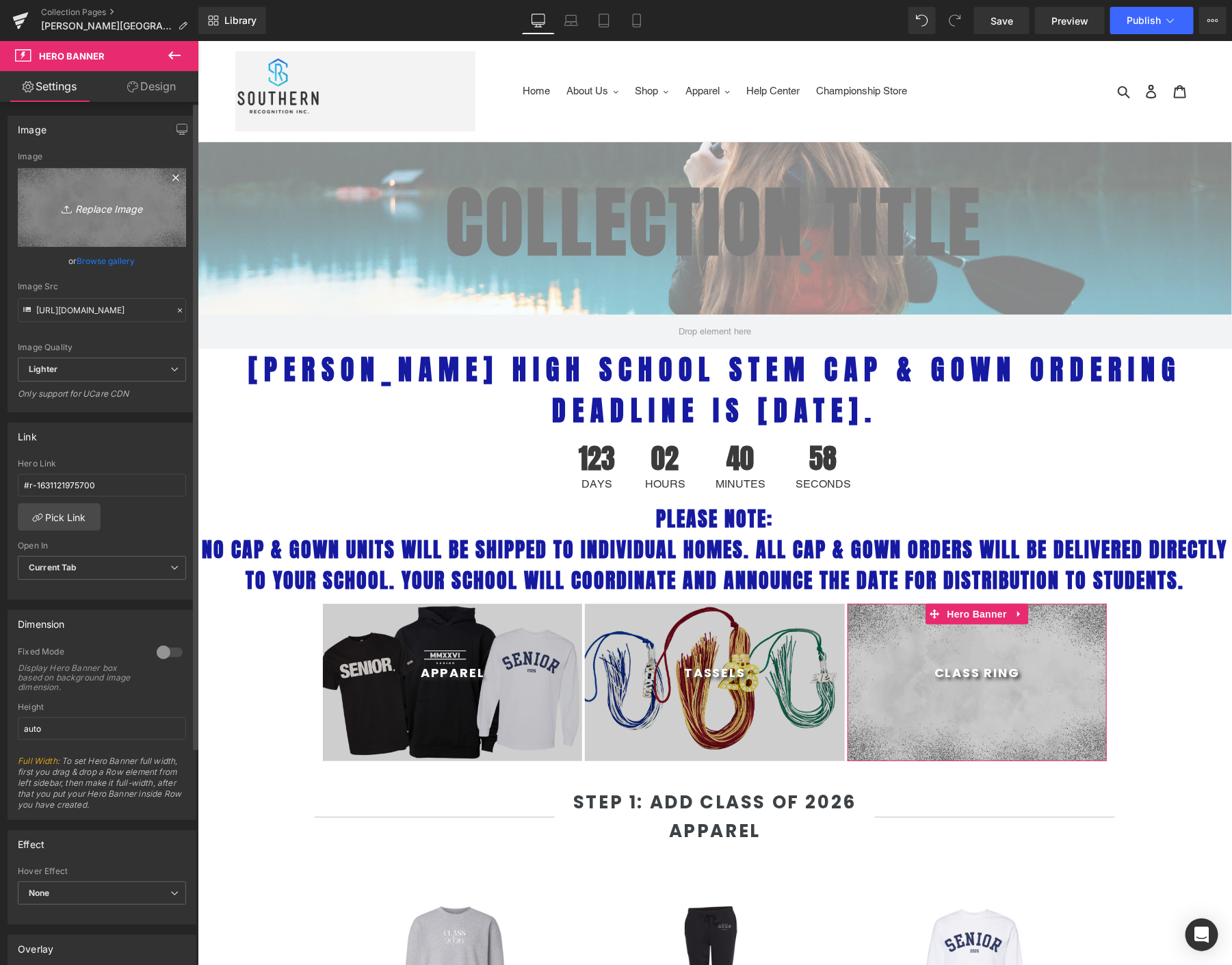
click at [103, 199] on icon "Replace Image" at bounding box center [102, 207] width 109 height 17
click at [126, 259] on link "Browse gallery" at bounding box center [106, 261] width 58 height 24
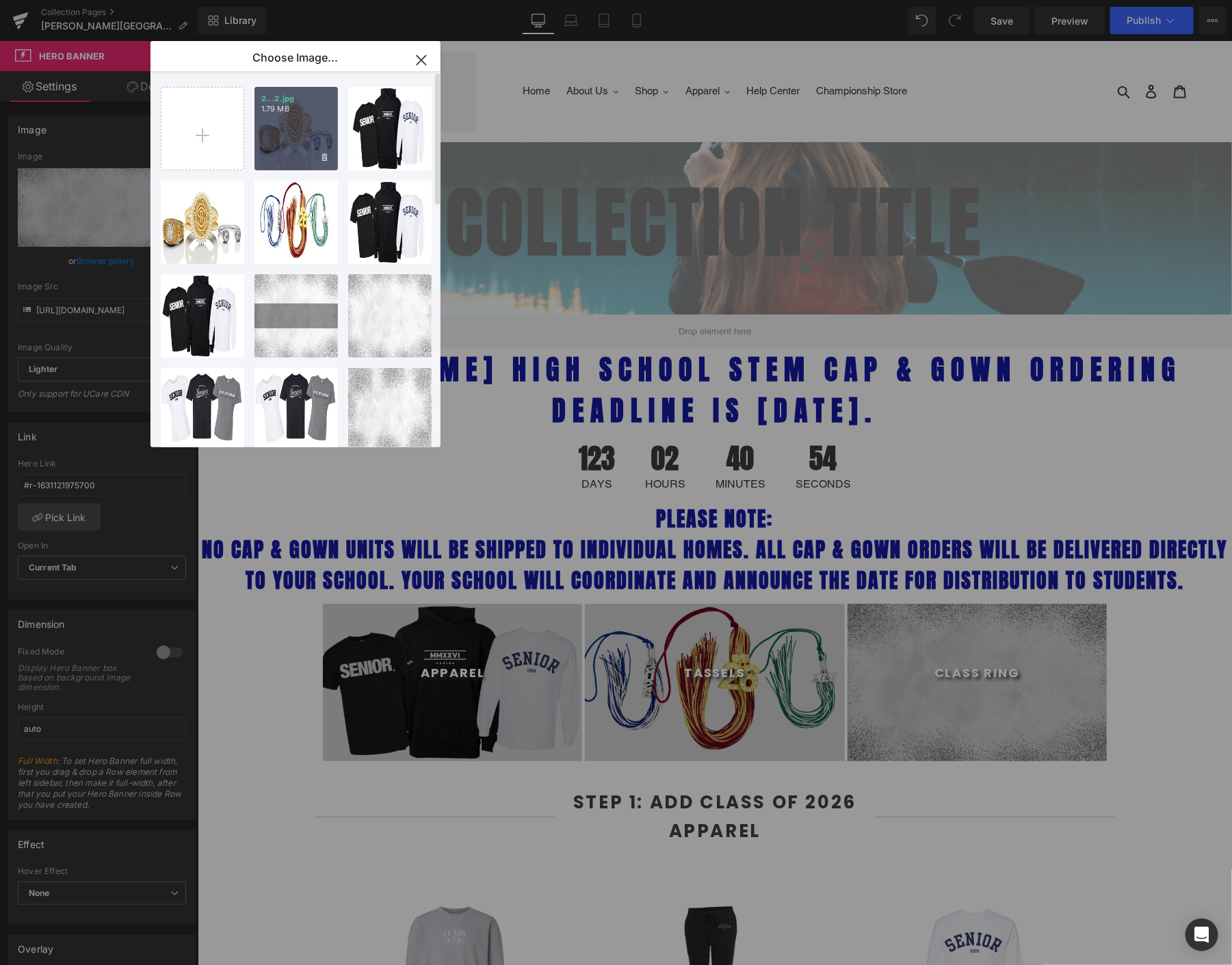
click at [291, 151] on div "2...2.jpg 1.79 MB" at bounding box center [296, 128] width 83 height 83
type input "[URL][DOMAIN_NAME]"
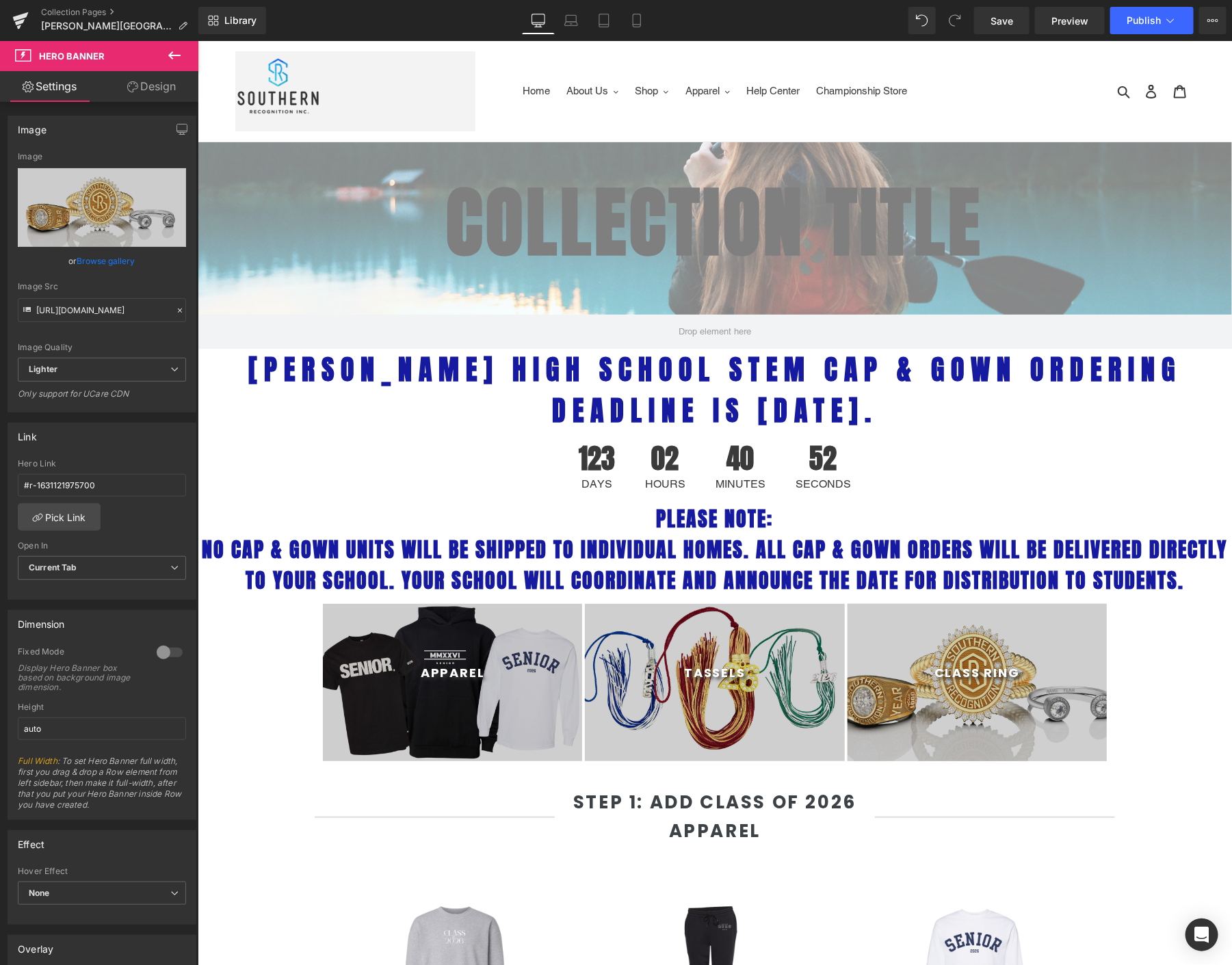
click at [999, 35] on div "Library Desktop Desktop Laptop Tablet Mobile Save Preview Publish Scheduled Vie…" at bounding box center [715, 21] width 1034 height 41
click at [998, 30] on link "Save" at bounding box center [1002, 21] width 56 height 28
click at [1130, 24] on span "Publish" at bounding box center [1144, 21] width 34 height 11
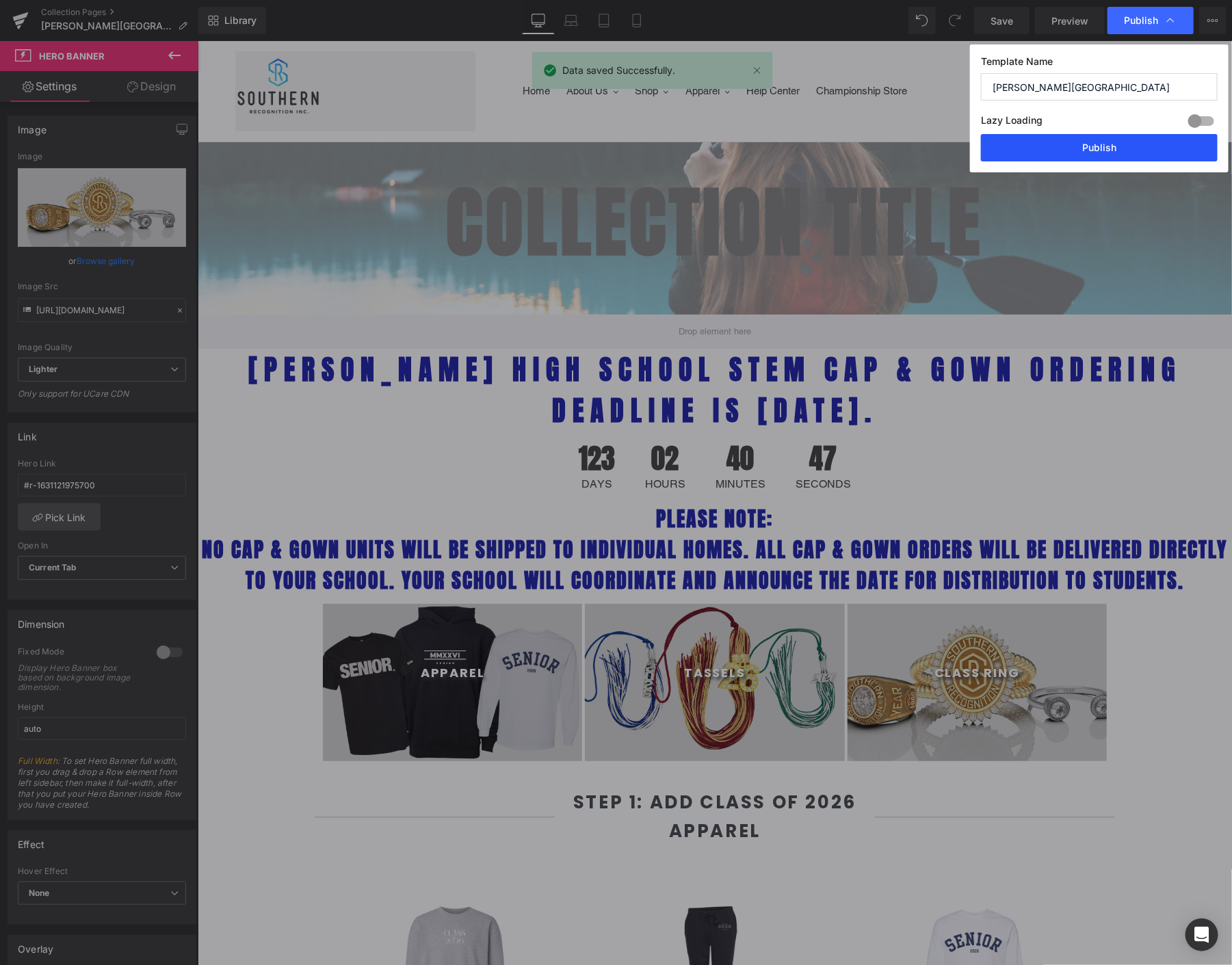
click at [1070, 148] on button "Publish" at bounding box center [1099, 148] width 237 height 28
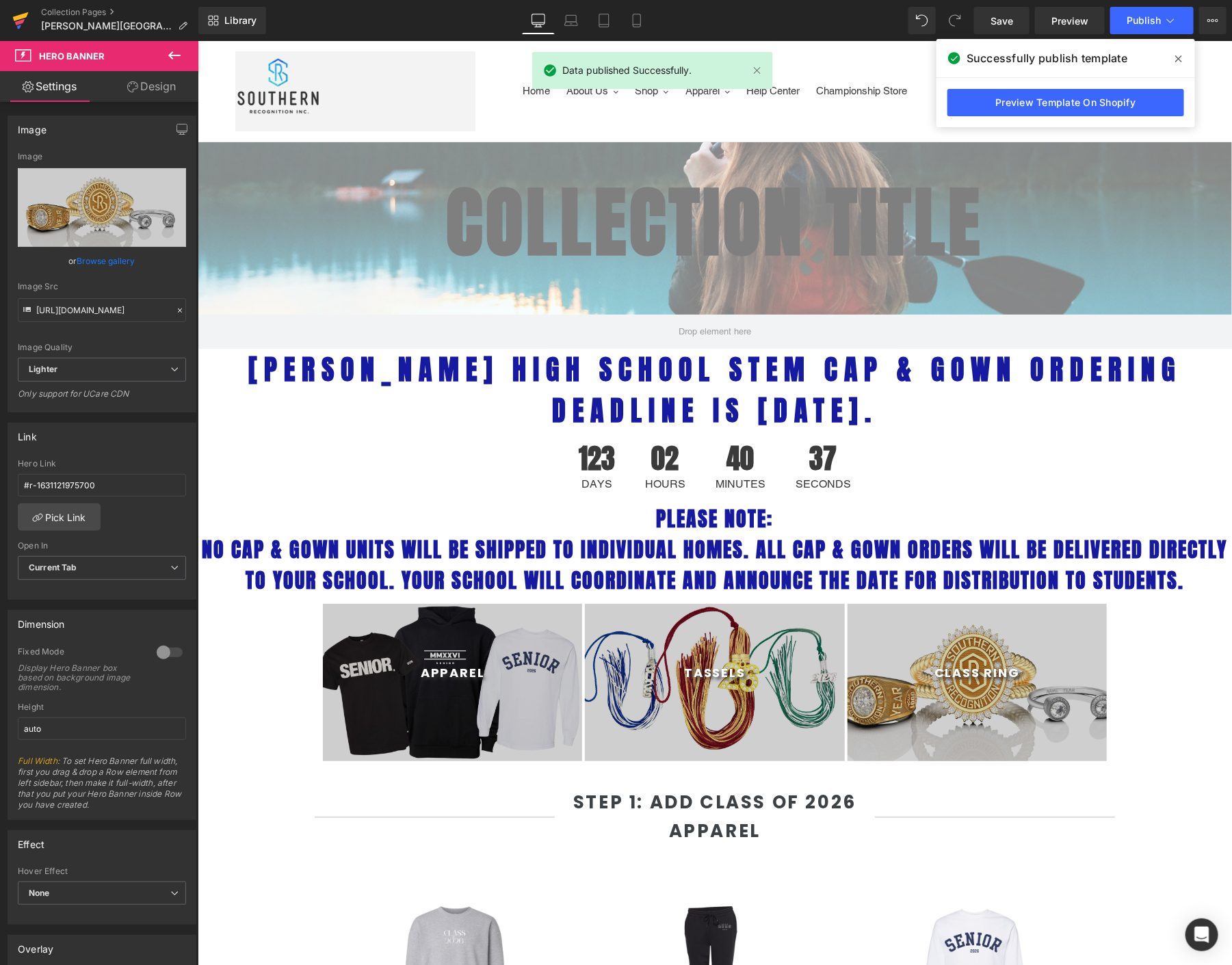
click at [25, 14] on icon at bounding box center [22, 17] width 16 height 9
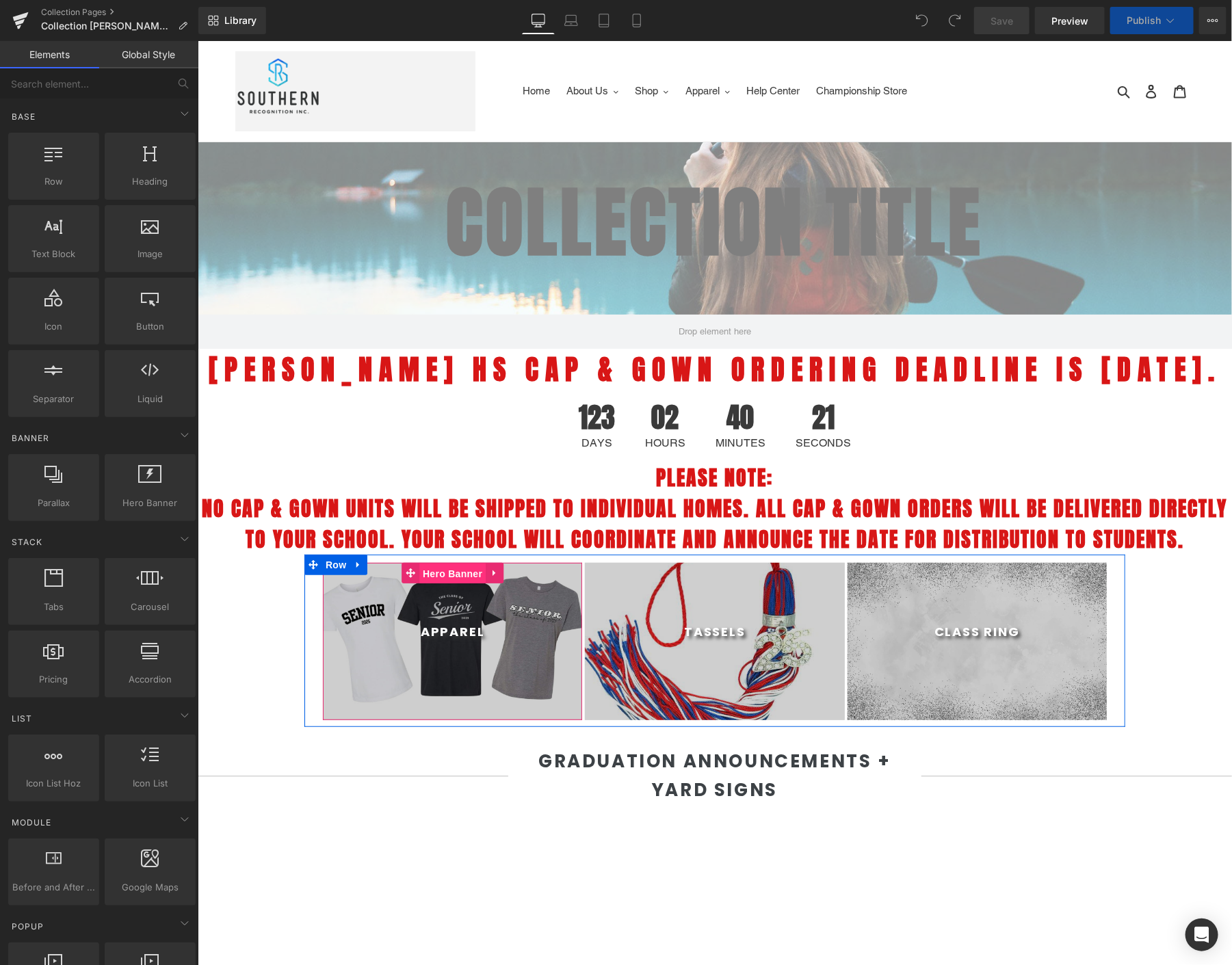
click at [435, 583] on span "Hero Banner" at bounding box center [452, 573] width 66 height 21
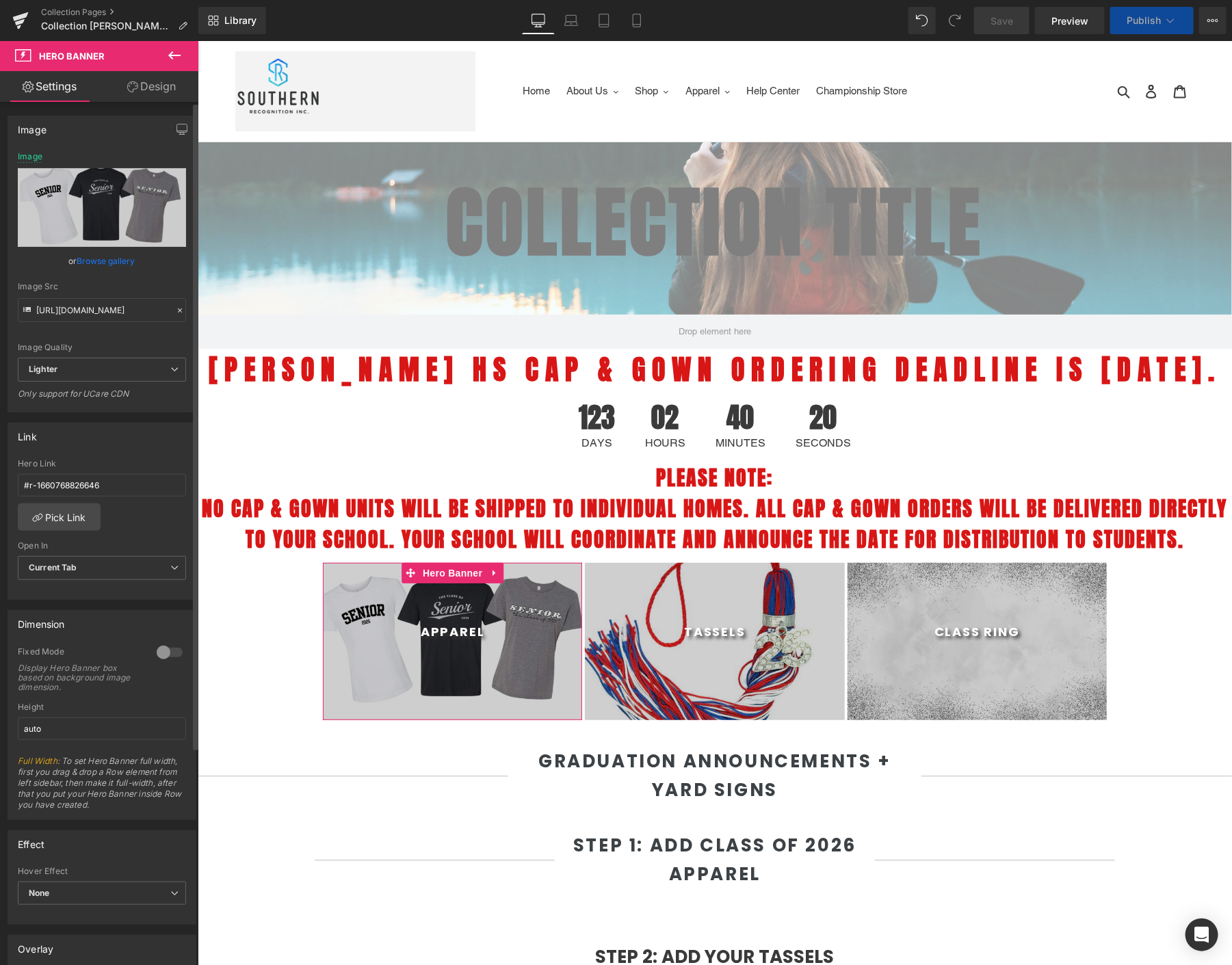
click at [115, 263] on link "Browse gallery" at bounding box center [106, 261] width 58 height 24
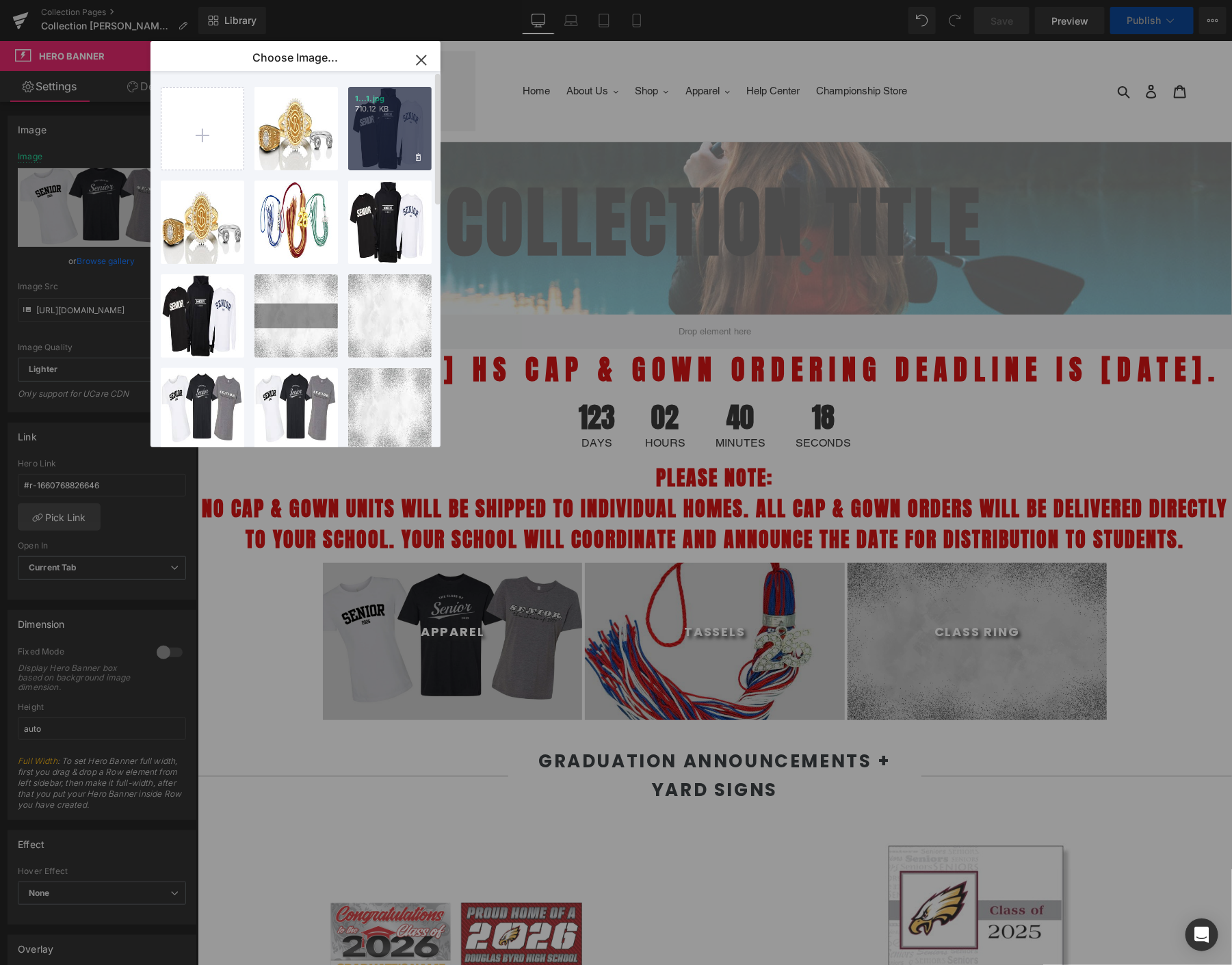
click at [387, 143] on div "1...1.jpg 710.12 KB" at bounding box center [390, 128] width 83 height 83
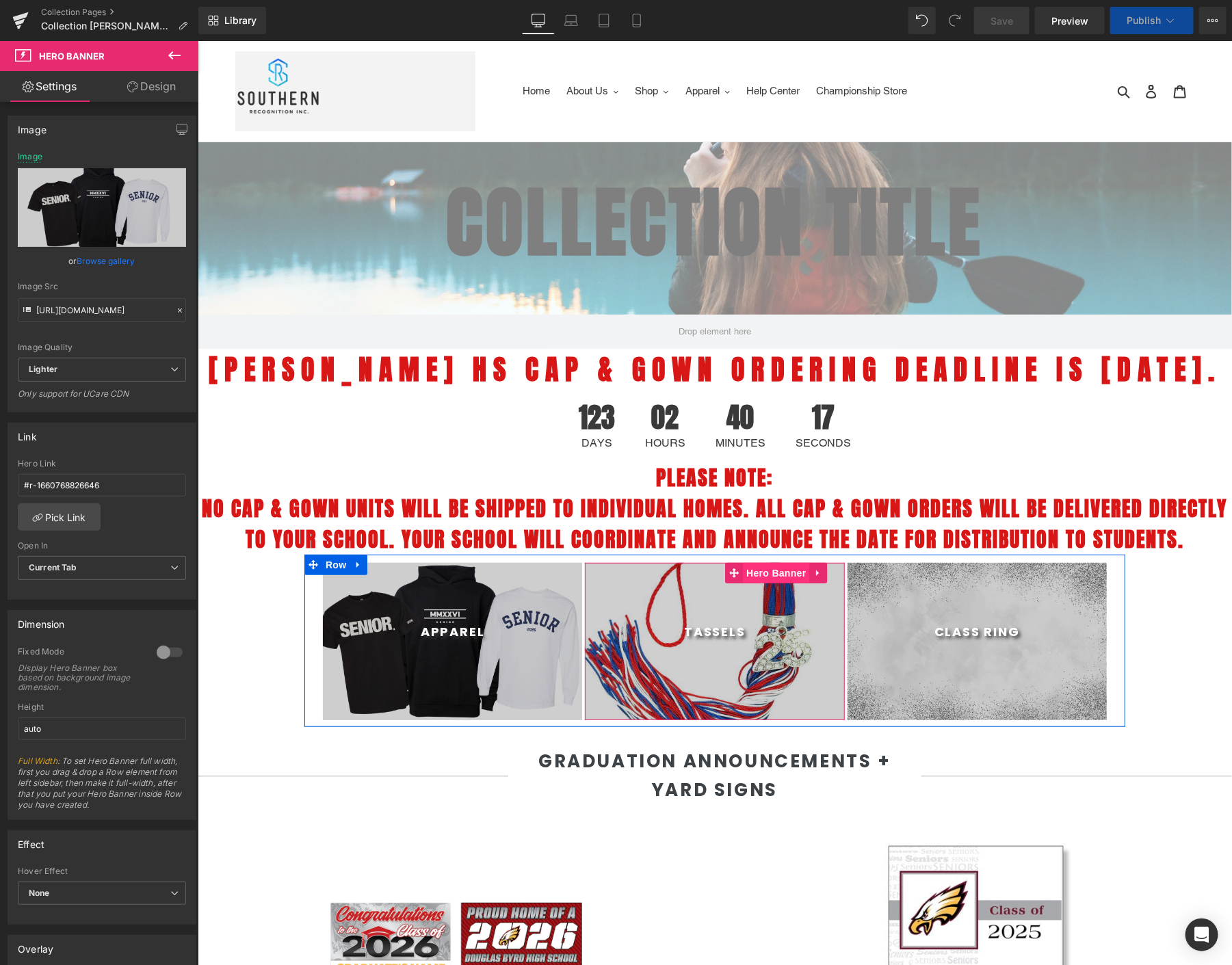
click at [760, 583] on span "Hero Banner" at bounding box center [776, 573] width 66 height 21
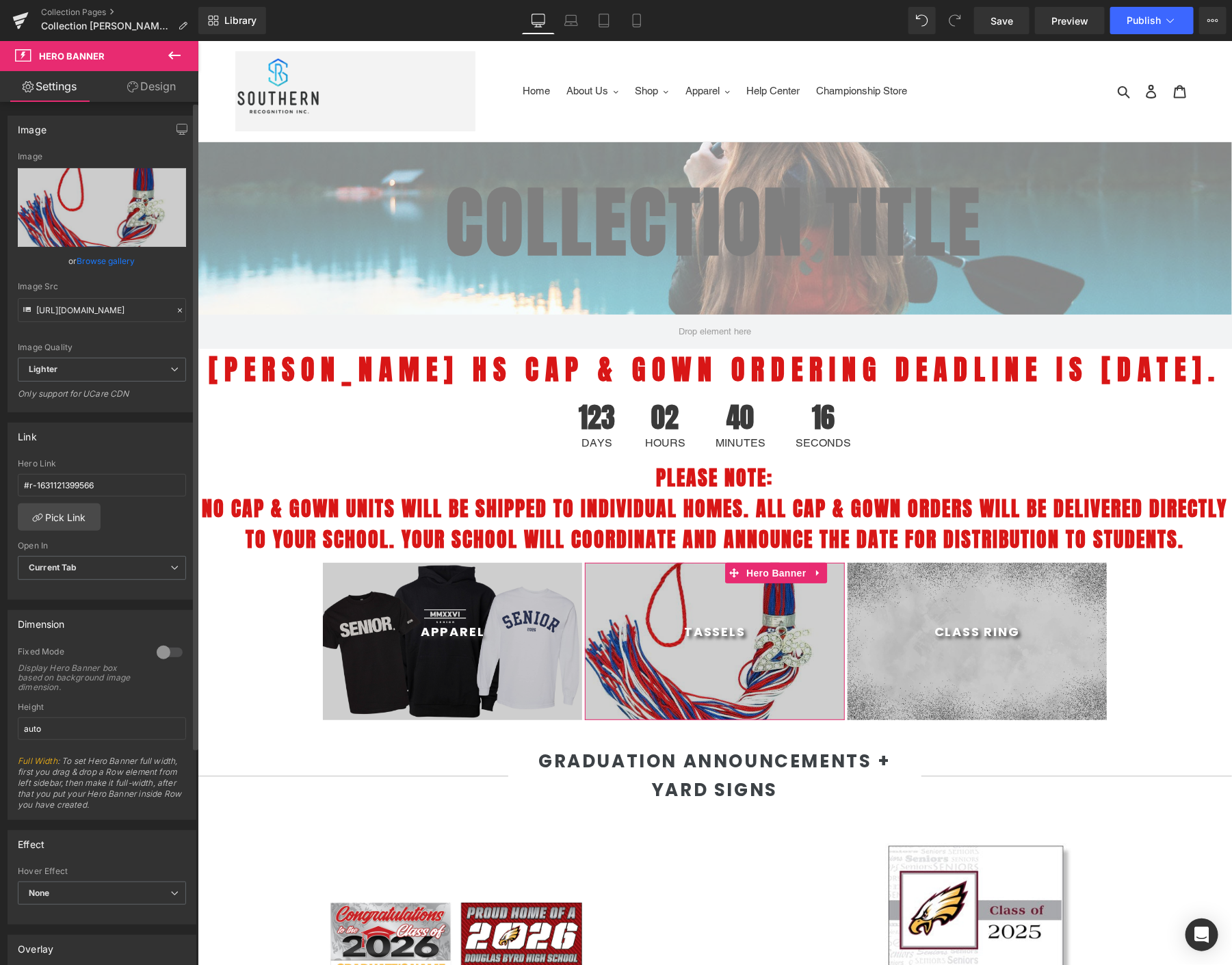
click at [86, 264] on link "Browse gallery" at bounding box center [106, 261] width 58 height 24
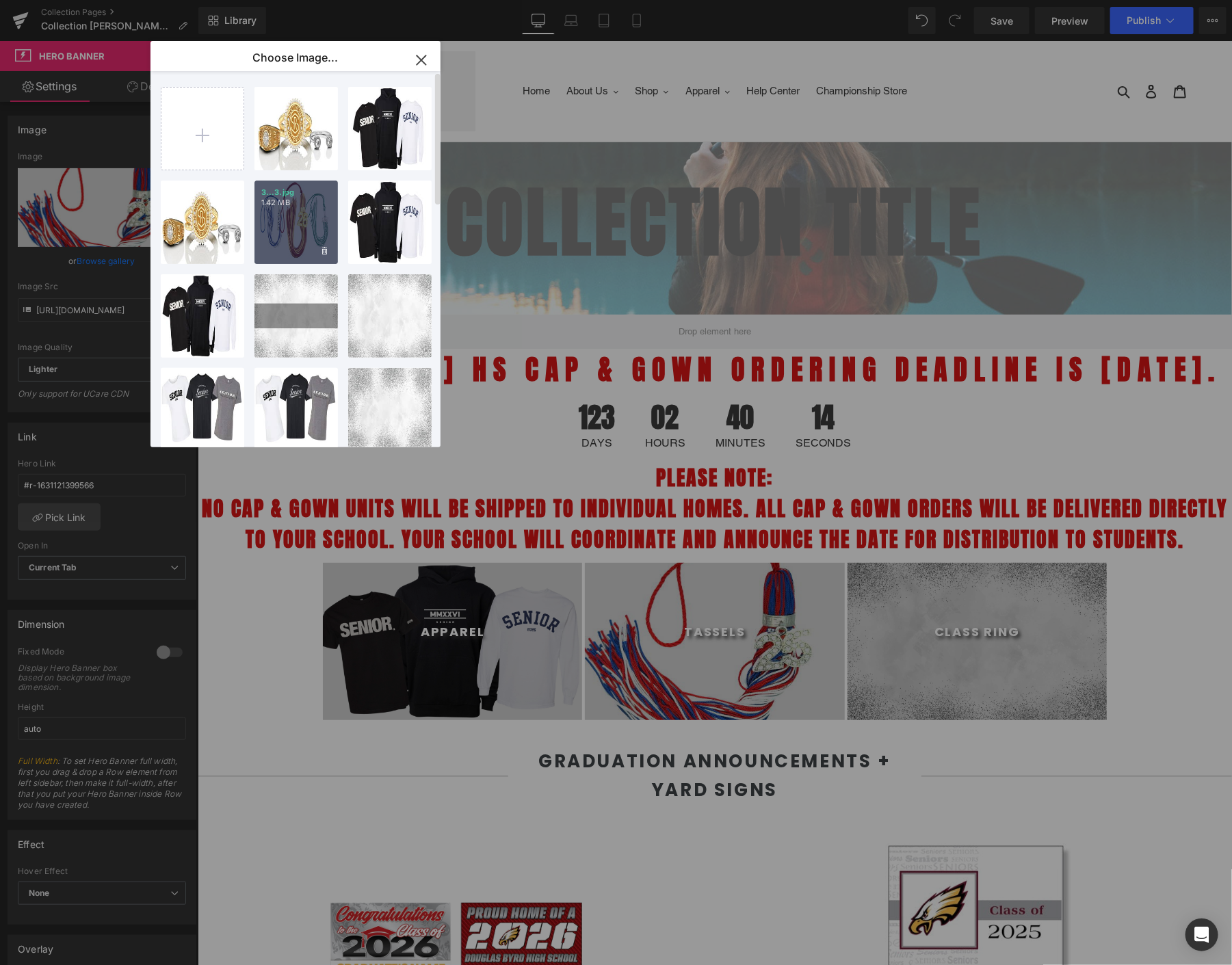
click at [313, 232] on div "3...3.jpg 1.42 MB" at bounding box center [296, 222] width 83 height 83
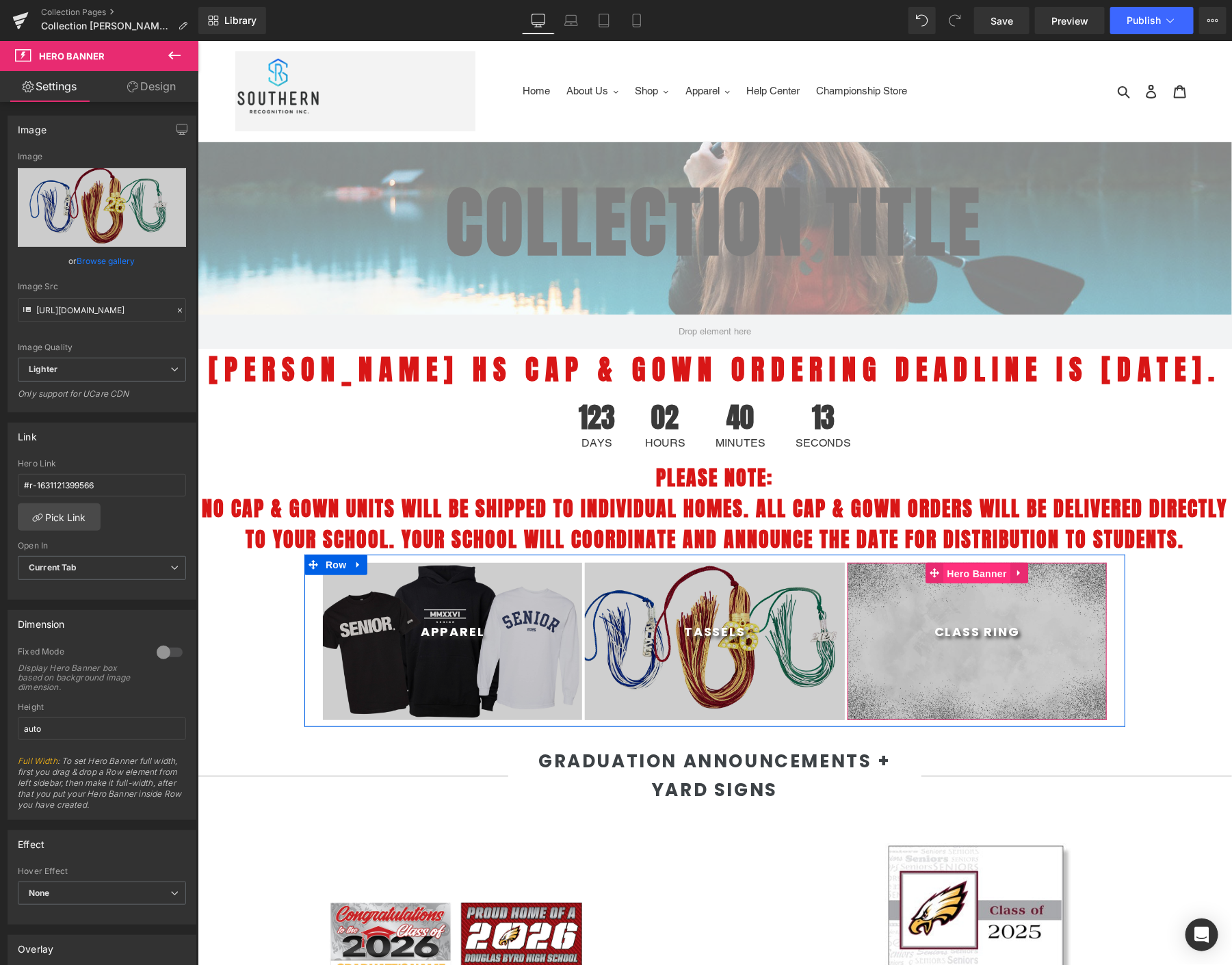
click at [963, 583] on span "Hero Banner" at bounding box center [977, 573] width 66 height 21
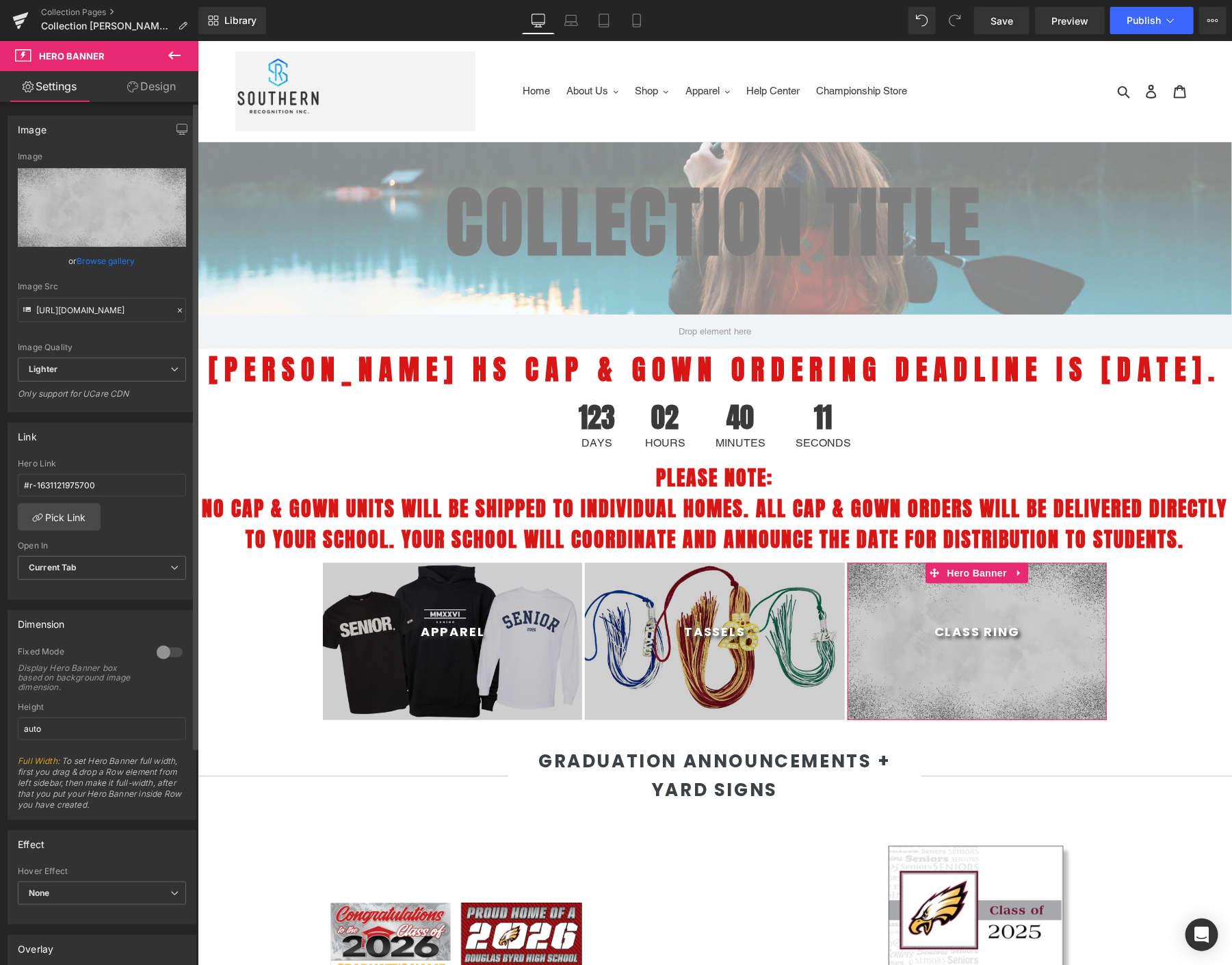
click at [99, 253] on link "Browse gallery" at bounding box center [106, 261] width 58 height 24
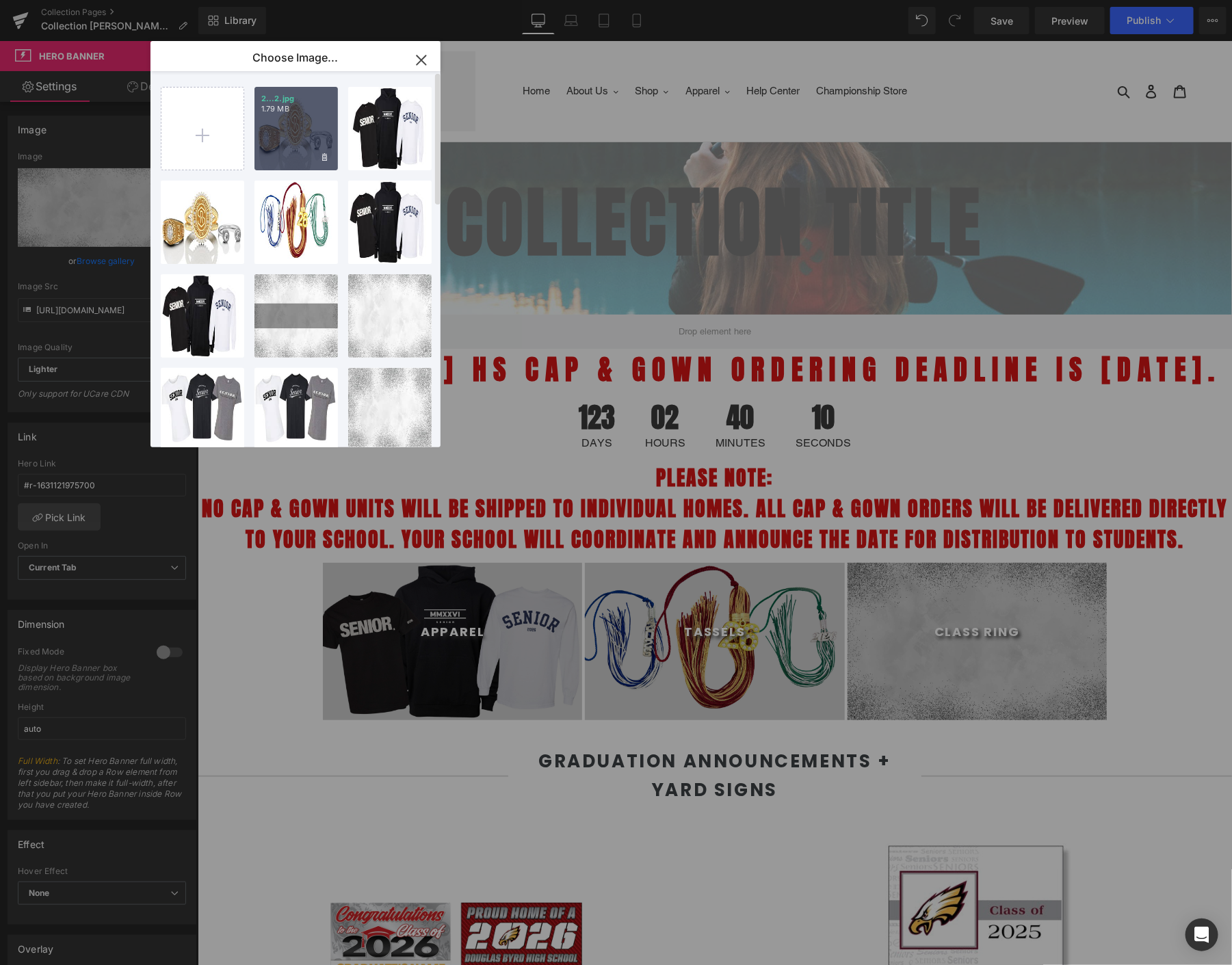
click at [303, 133] on div "2...2.jpg 1.79 MB" at bounding box center [296, 128] width 83 height 83
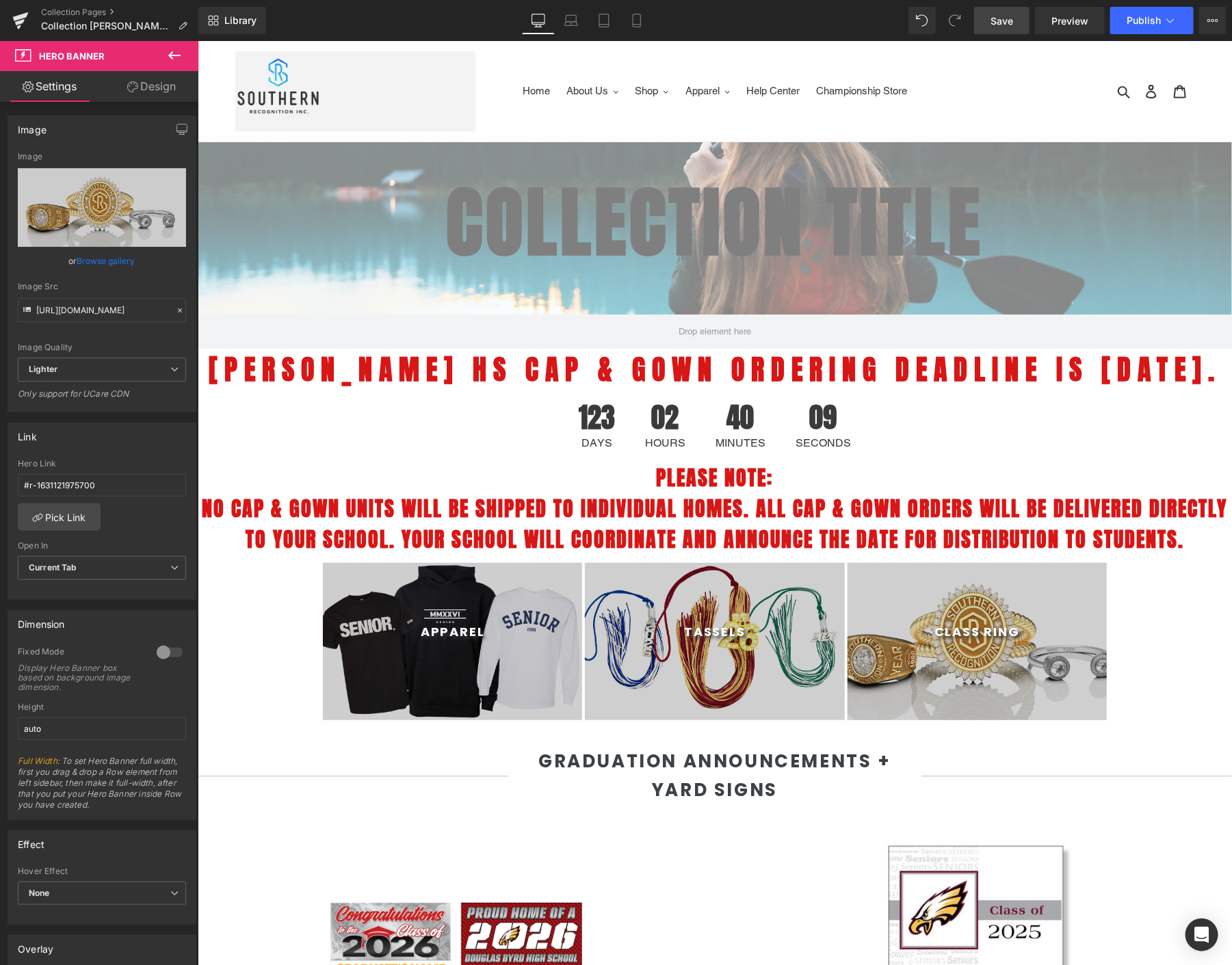
click at [1014, 20] on link "Save" at bounding box center [1002, 21] width 56 height 28
click at [1137, 17] on span "Publish" at bounding box center [1144, 21] width 34 height 11
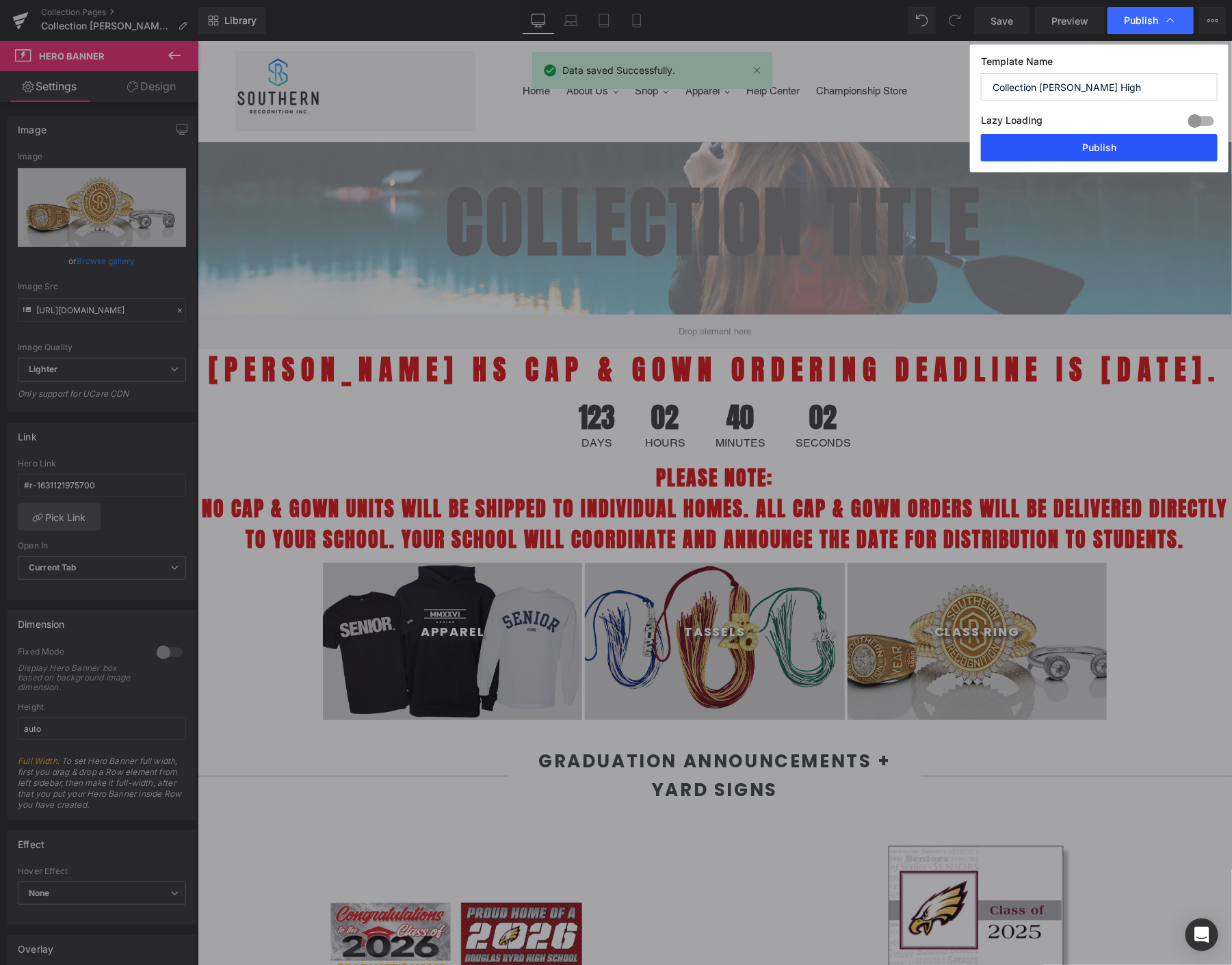
click at [1112, 139] on button "Publish" at bounding box center [1099, 148] width 237 height 28
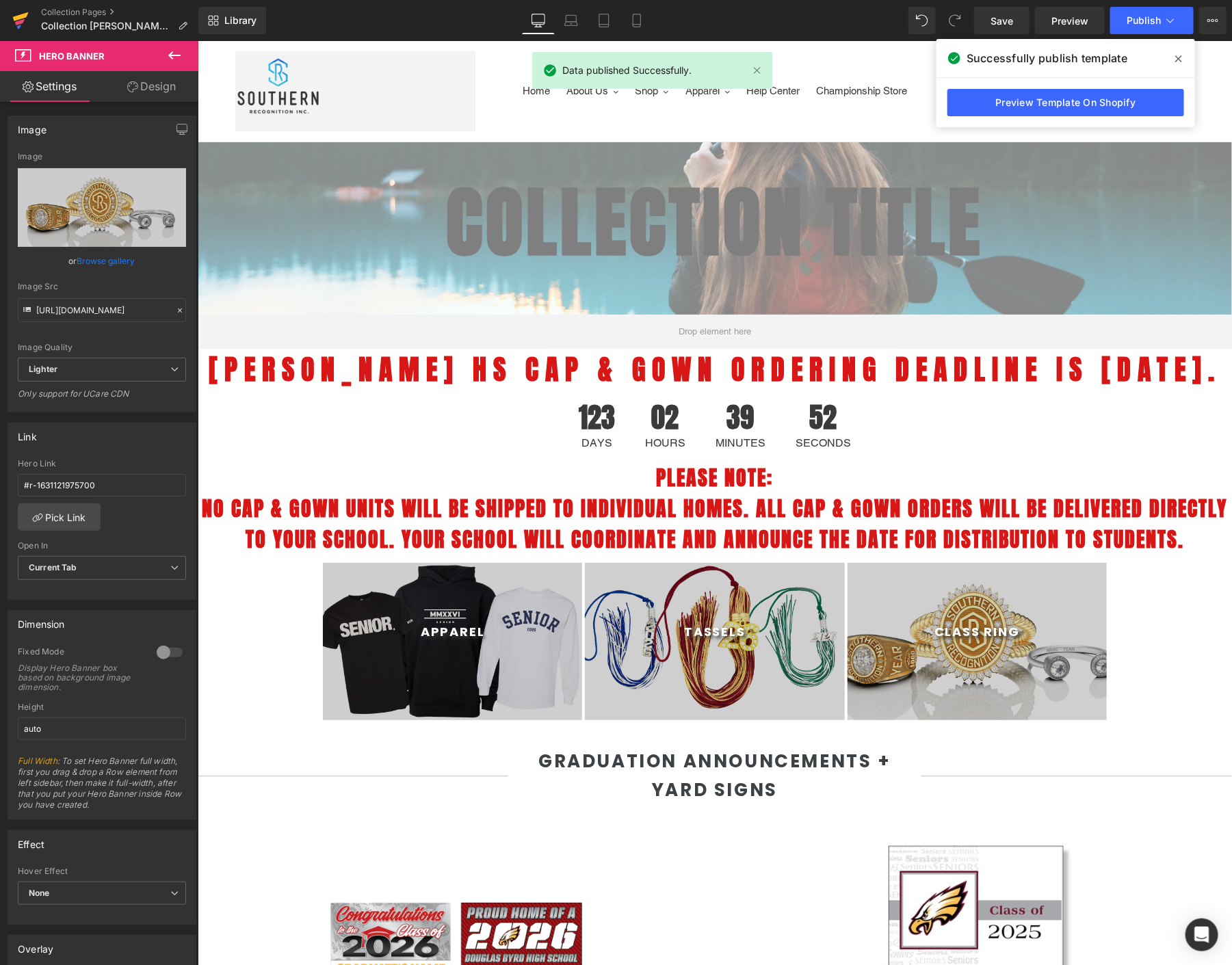
click at [19, 21] on icon at bounding box center [20, 22] width 10 height 6
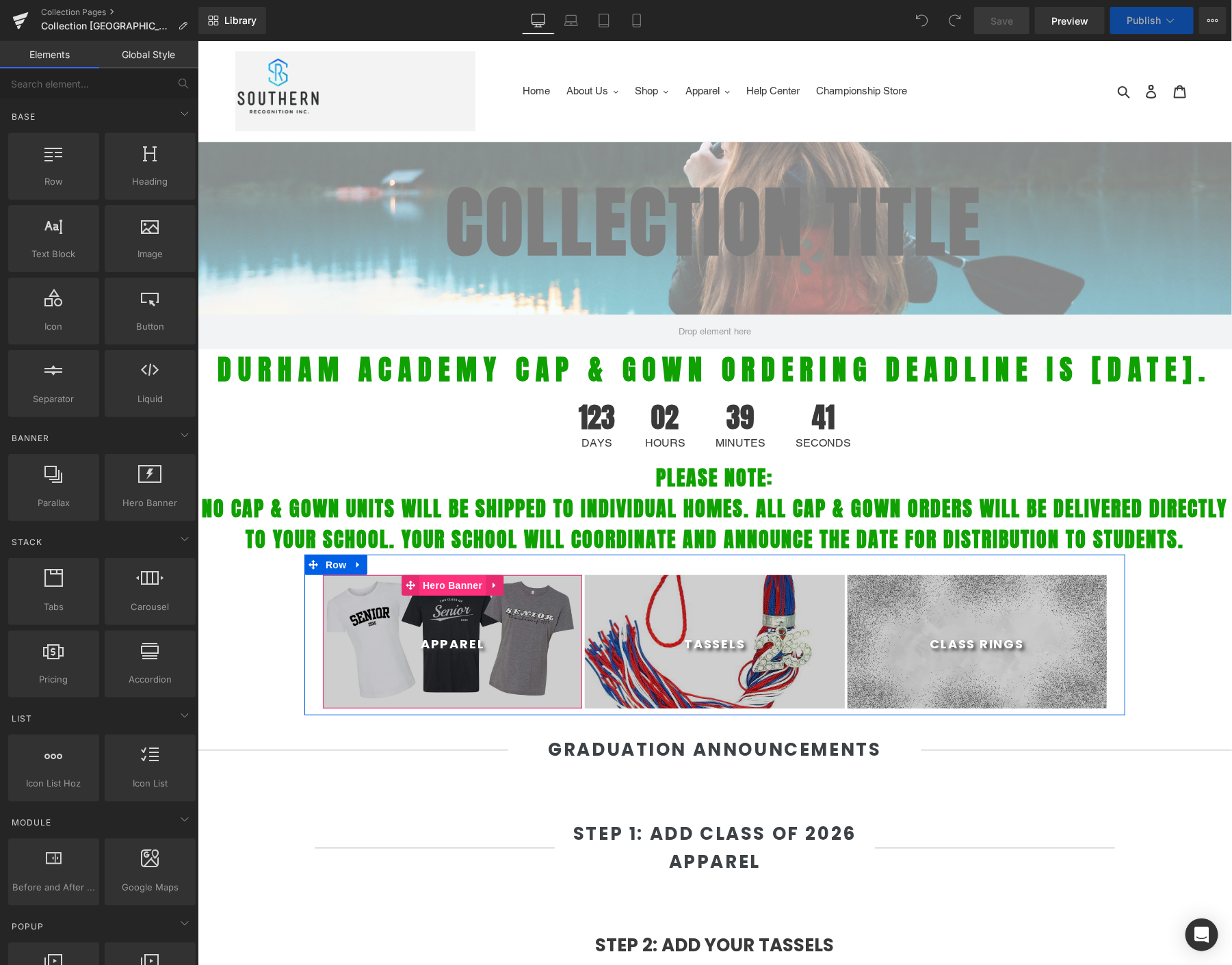
click at [449, 595] on span "Hero Banner" at bounding box center [452, 584] width 66 height 21
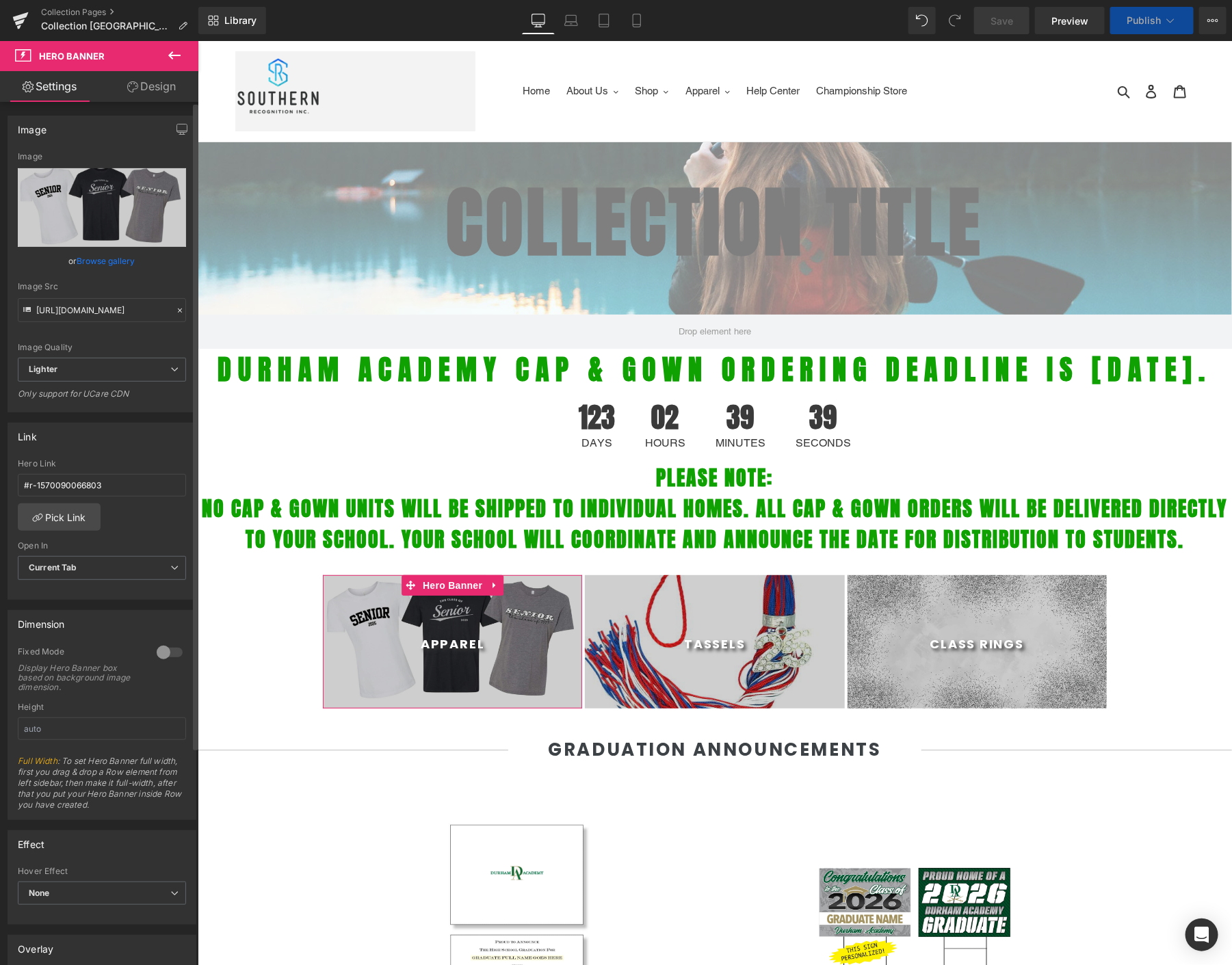
select select "M"
click at [91, 263] on link "Browse gallery" at bounding box center [106, 261] width 58 height 24
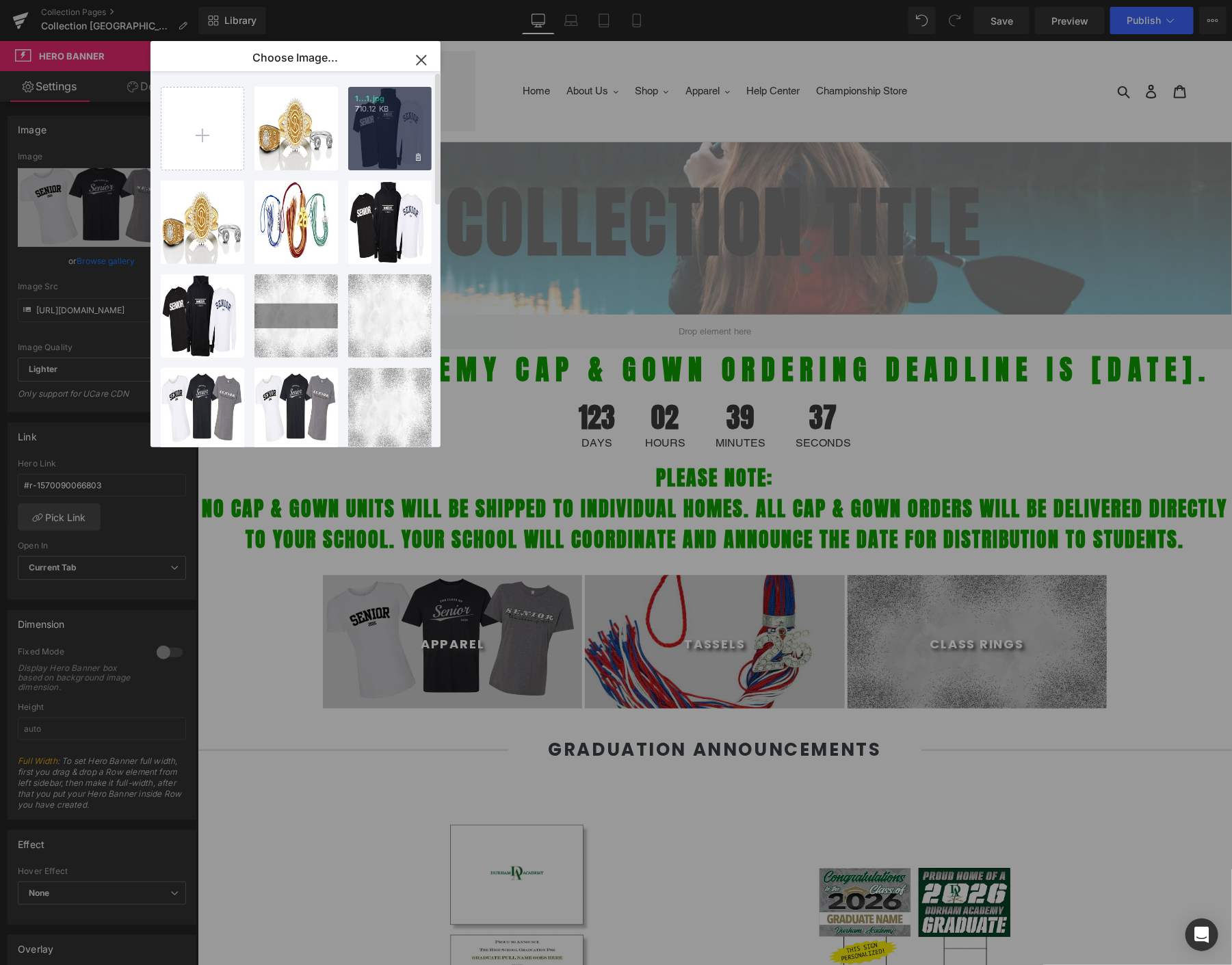
click at [375, 134] on div "1...1.jpg 710.12 KB" at bounding box center [390, 128] width 83 height 83
type input "[URL][DOMAIN_NAME]"
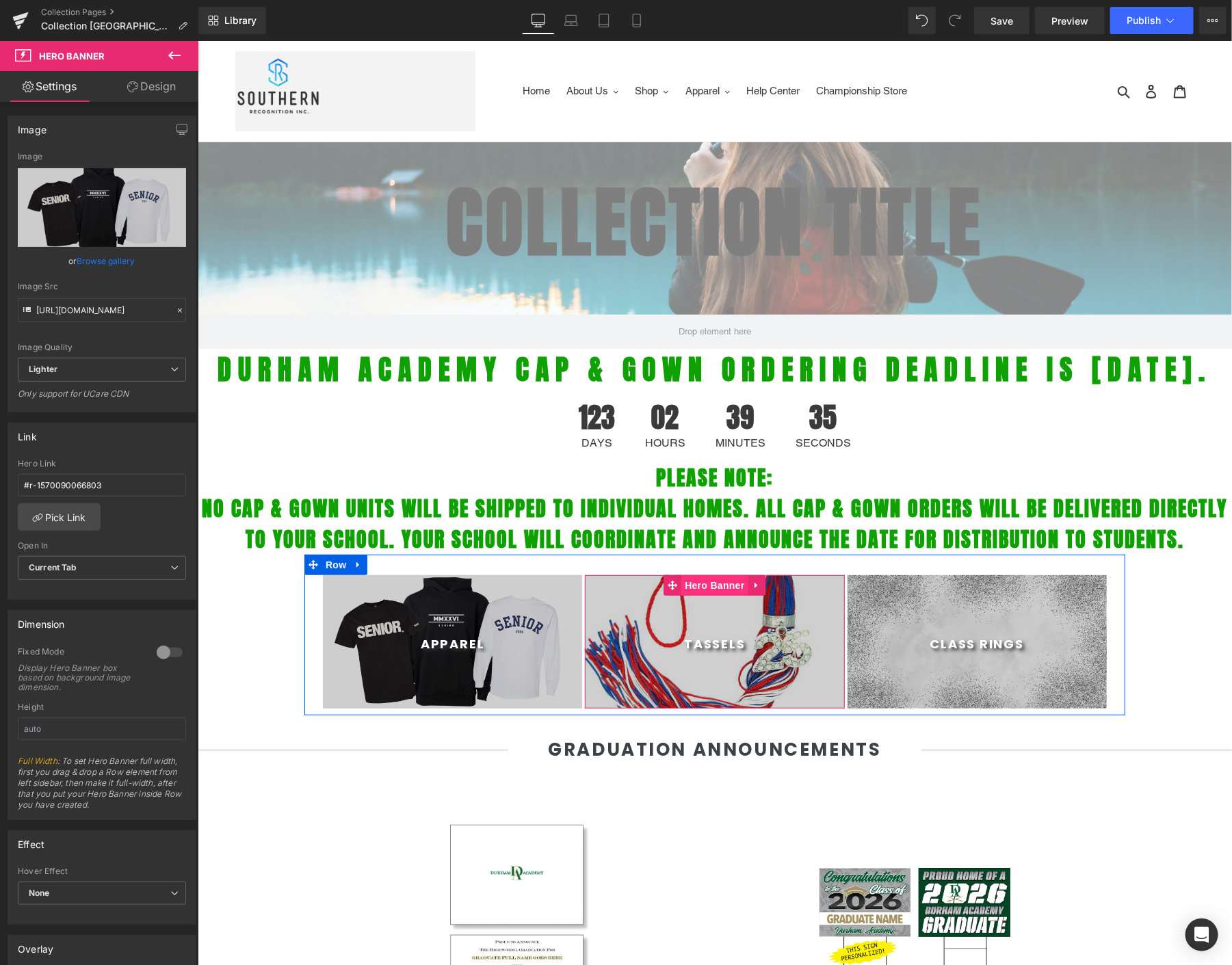
click at [709, 595] on span "Hero Banner" at bounding box center [714, 584] width 66 height 21
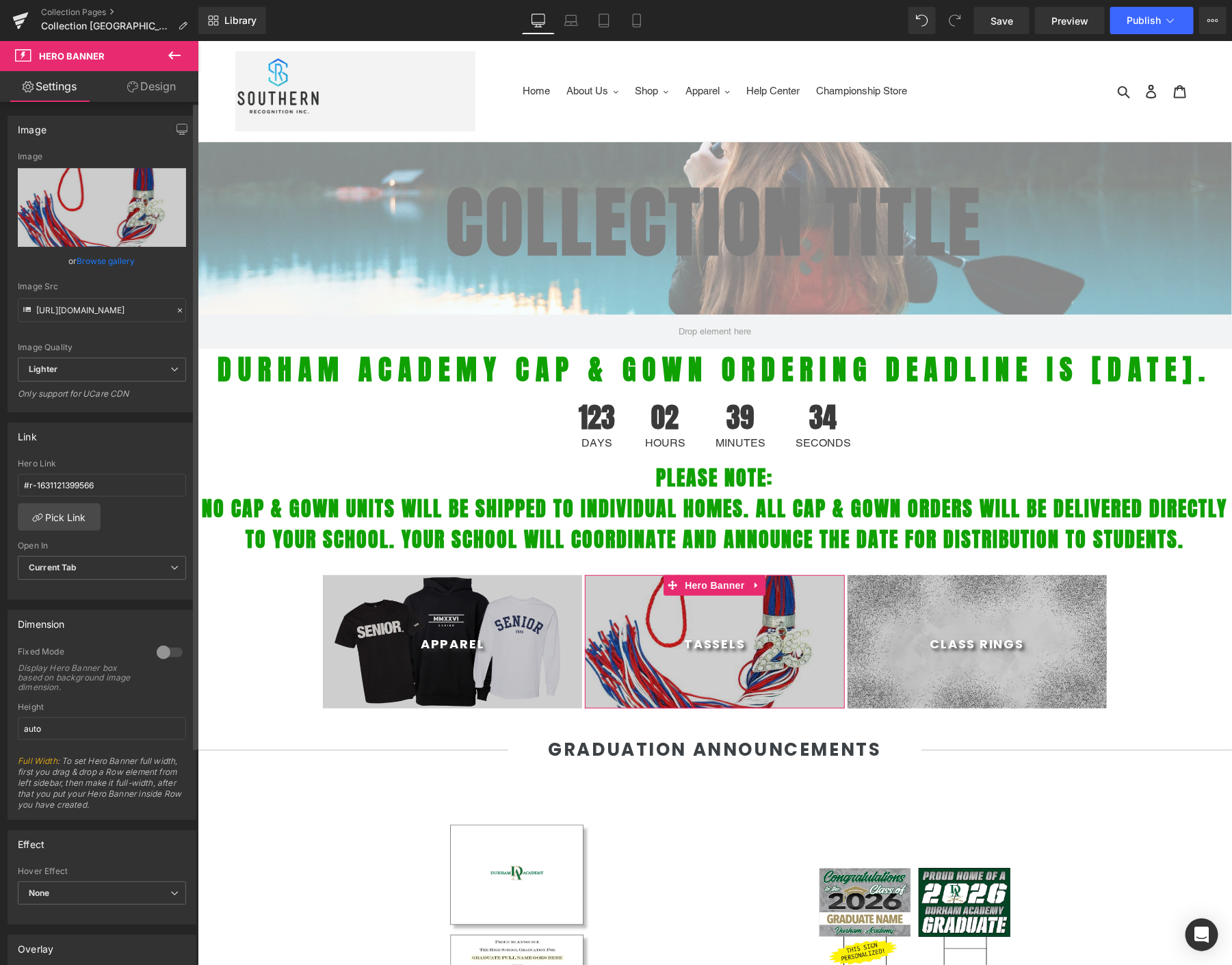
click at [108, 255] on link "Browse gallery" at bounding box center [106, 261] width 58 height 24
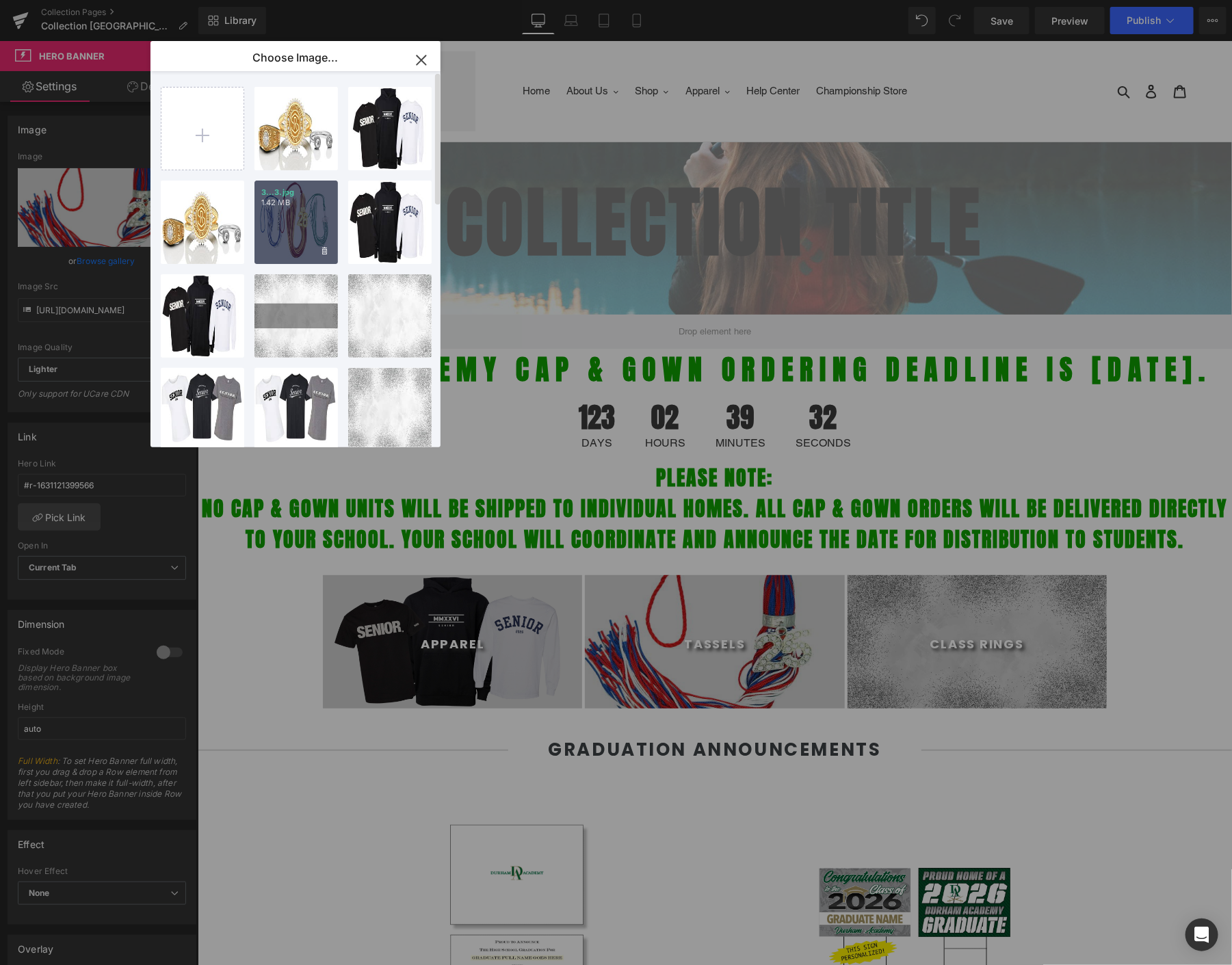
click at [283, 236] on div "3...3.jpg 1.42 MB" at bounding box center [296, 222] width 83 height 83
type input "[URL][DOMAIN_NAME]"
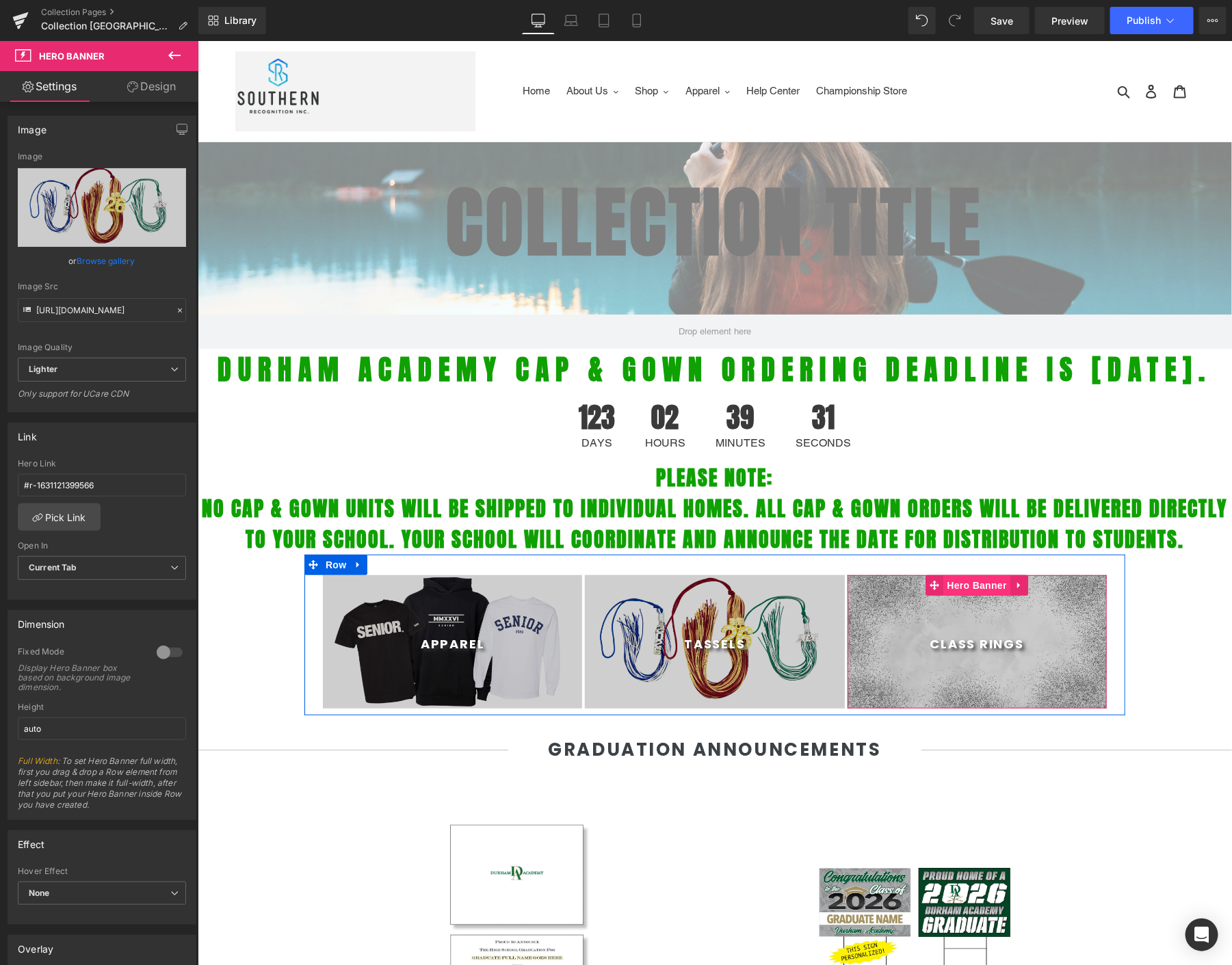
click at [975, 595] on span "Hero Banner" at bounding box center [977, 584] width 66 height 21
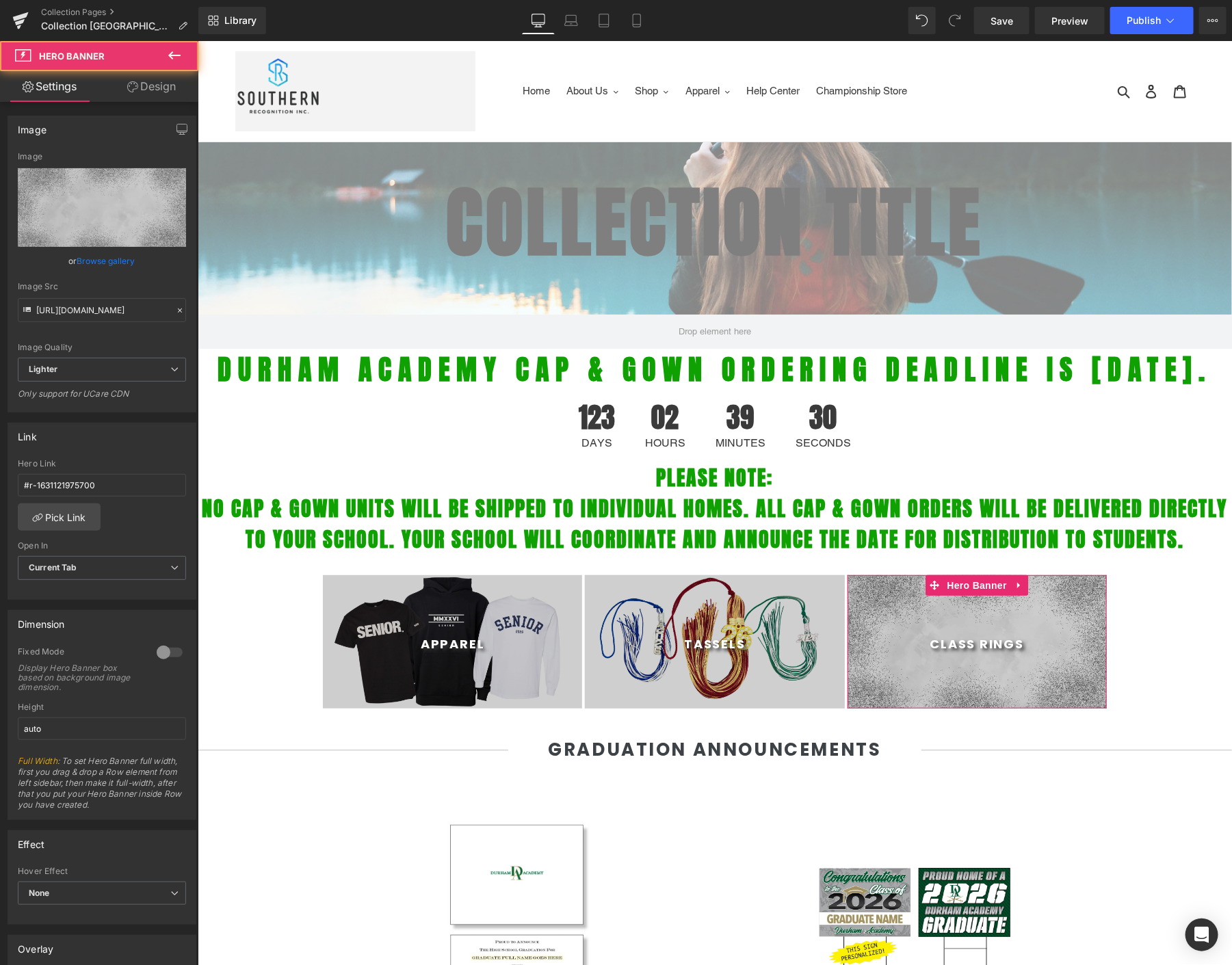
click at [121, 259] on link "Browse gallery" at bounding box center [106, 261] width 58 height 24
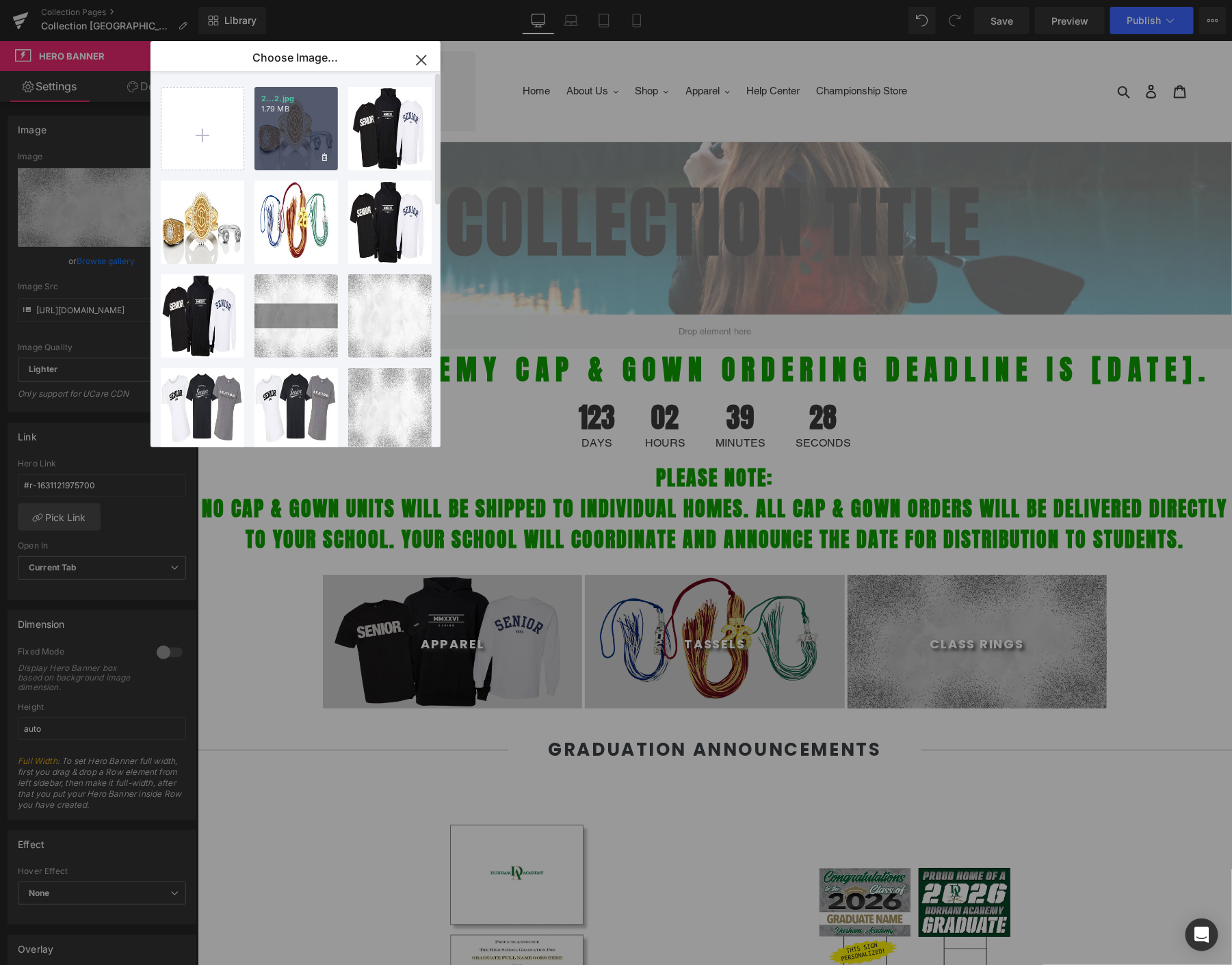
click at [288, 111] on p "1.79 MB" at bounding box center [297, 108] width 70 height 10
type input "[URL][DOMAIN_NAME]"
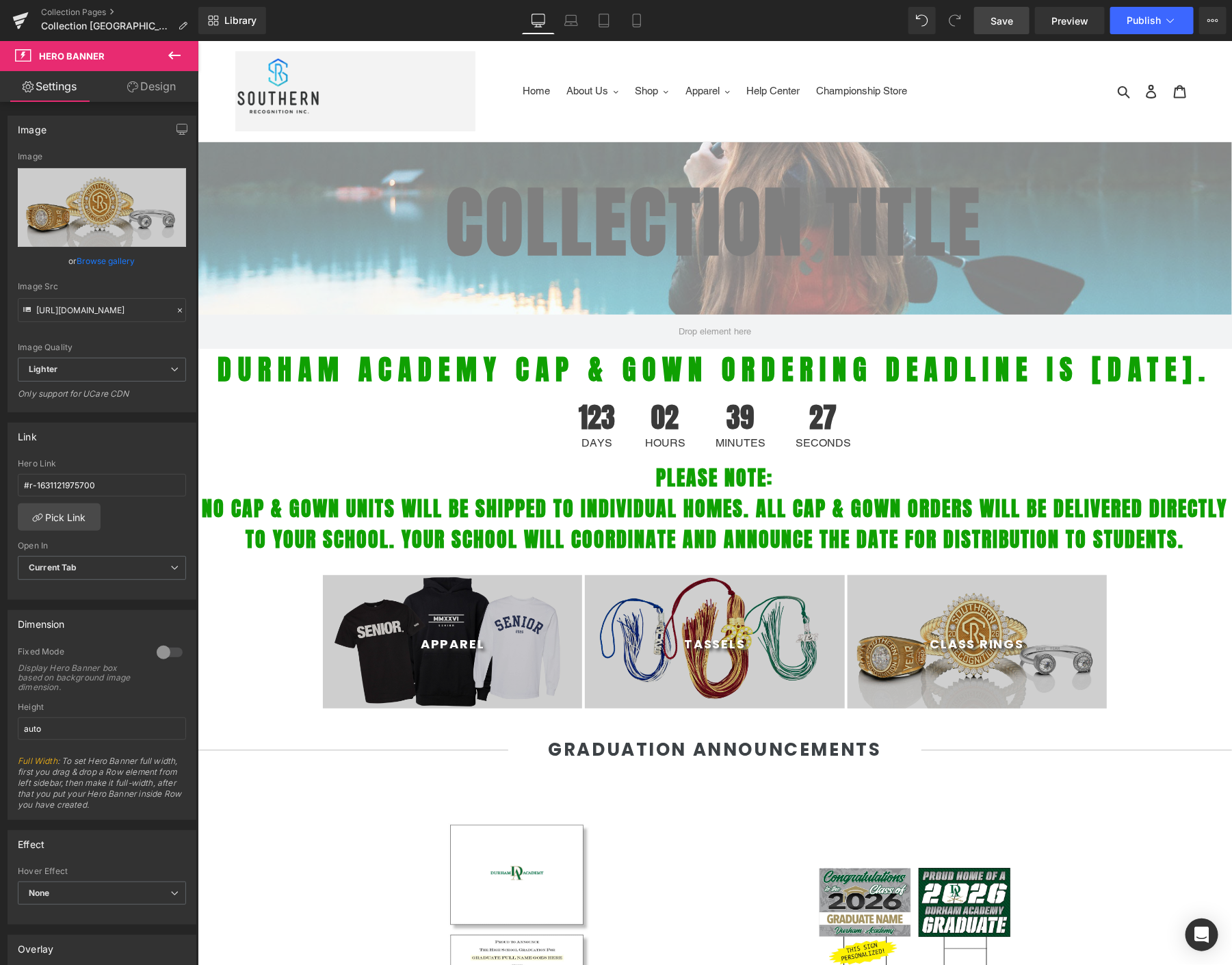
click at [1004, 10] on link "Save" at bounding box center [1002, 21] width 56 height 28
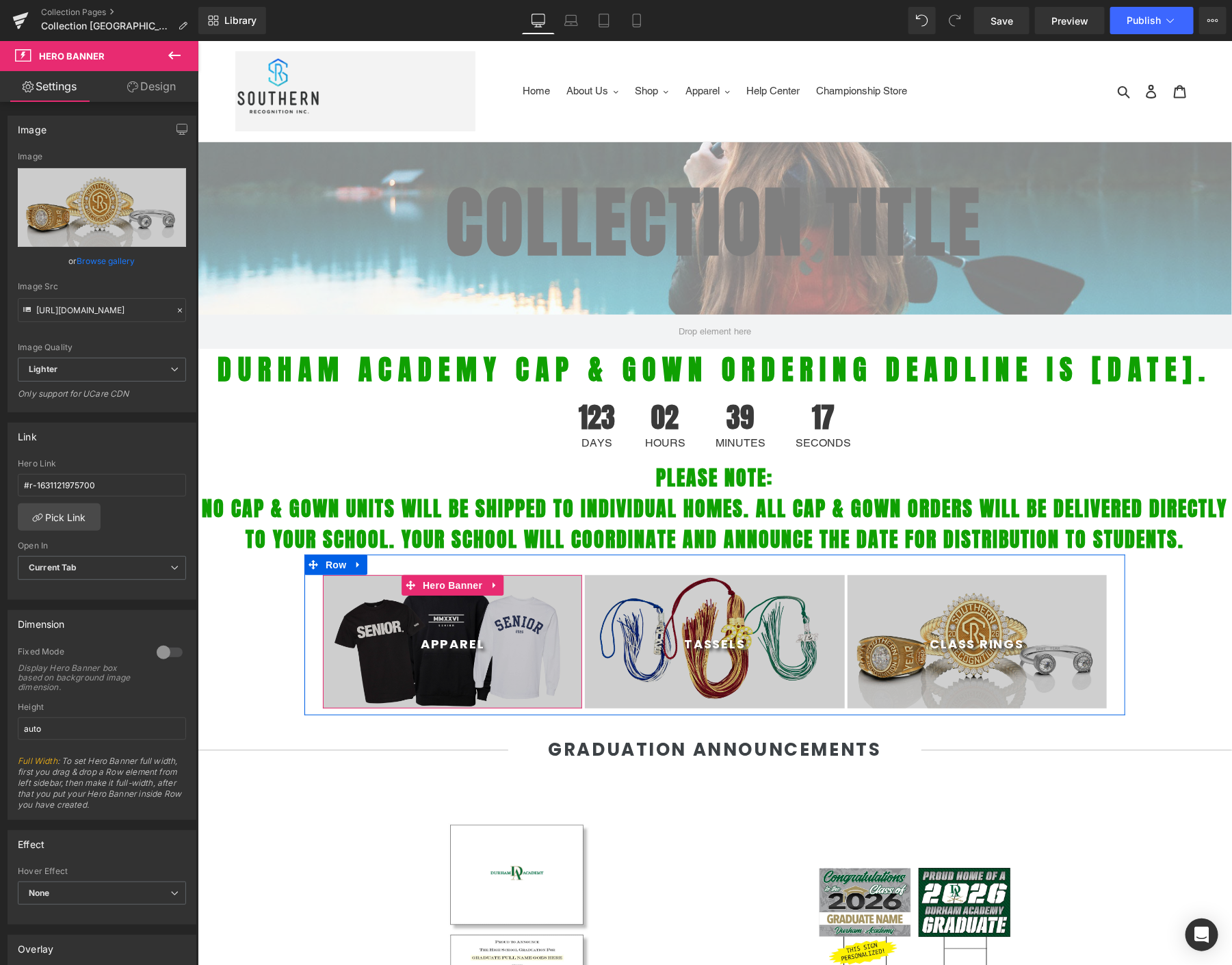
click at [353, 670] on span "Apparel Heading" at bounding box center [452, 653] width 259 height 34
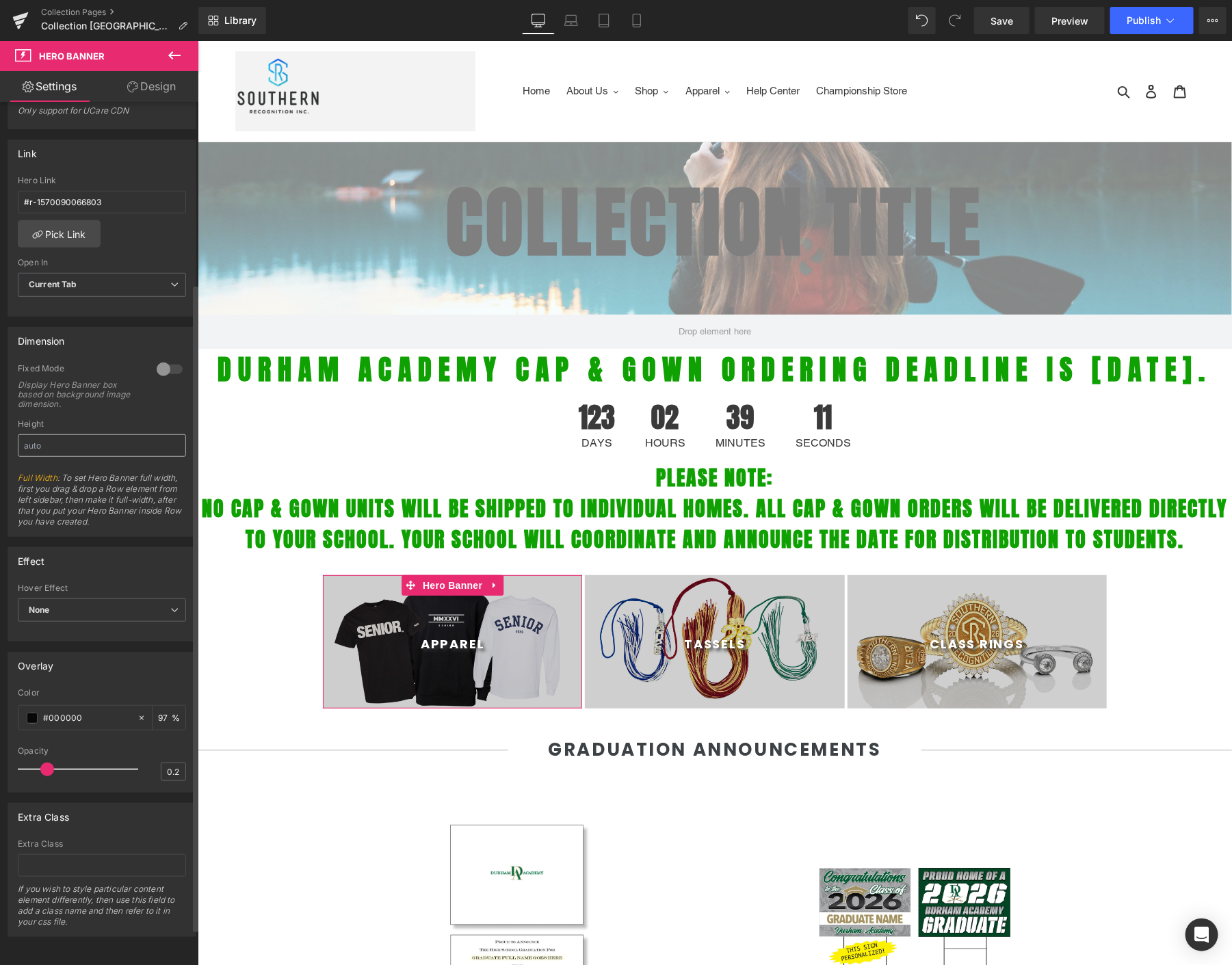
scroll to position [62, 0]
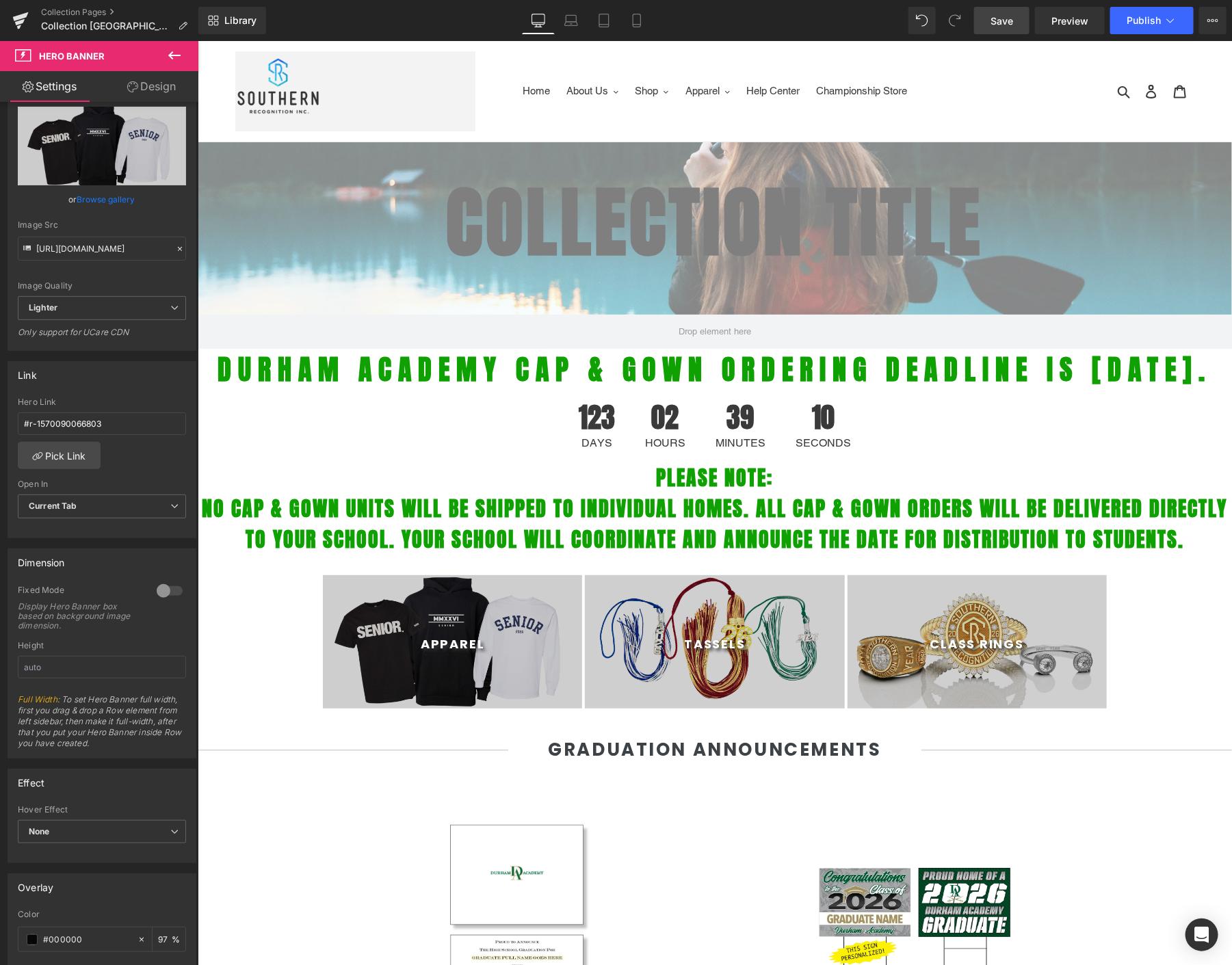
click at [1009, 24] on span "Save" at bounding box center [1002, 21] width 22 height 14
click at [1150, 26] on button "Publish" at bounding box center [1151, 21] width 83 height 28
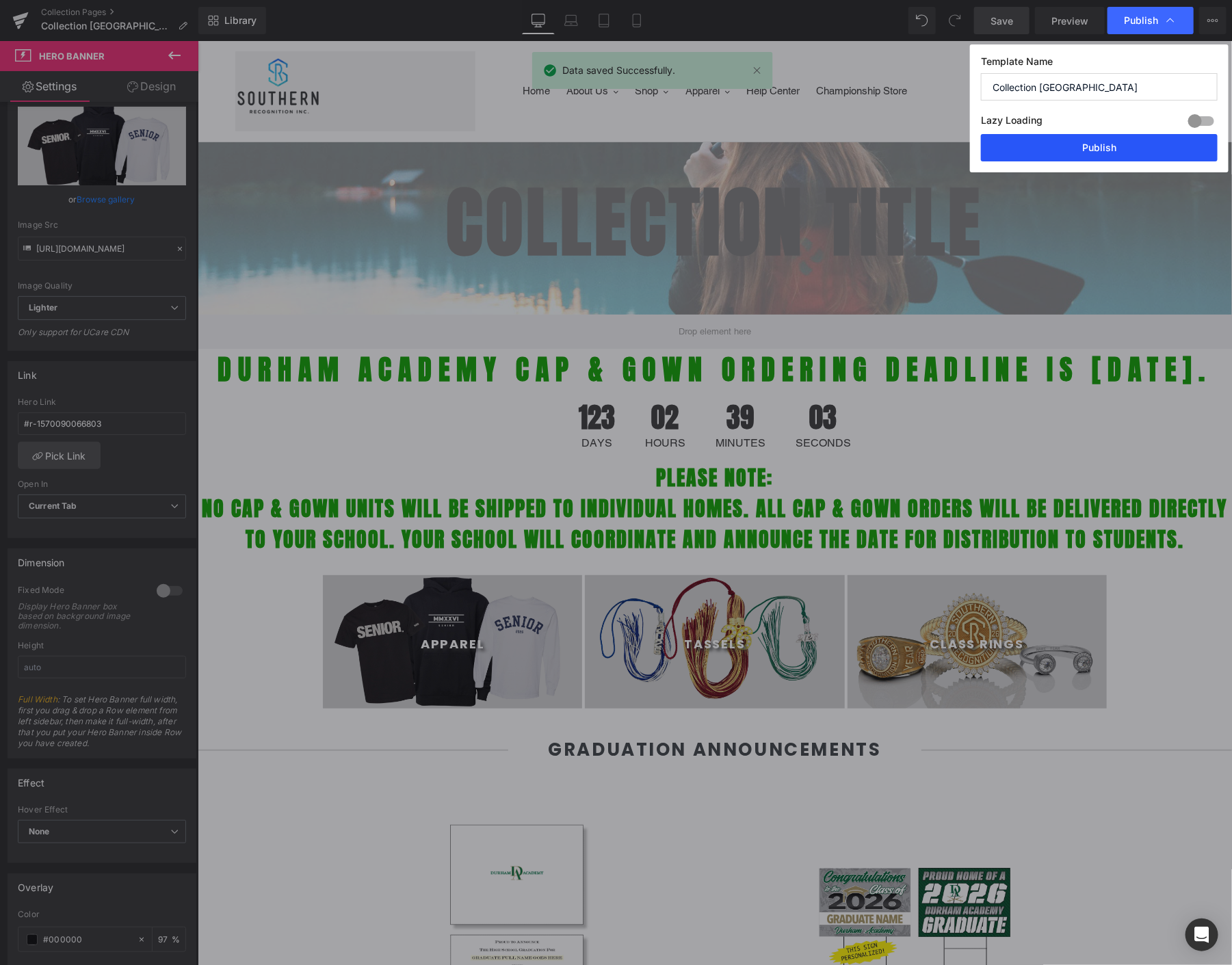
click at [1070, 144] on button "Publish" at bounding box center [1099, 148] width 237 height 28
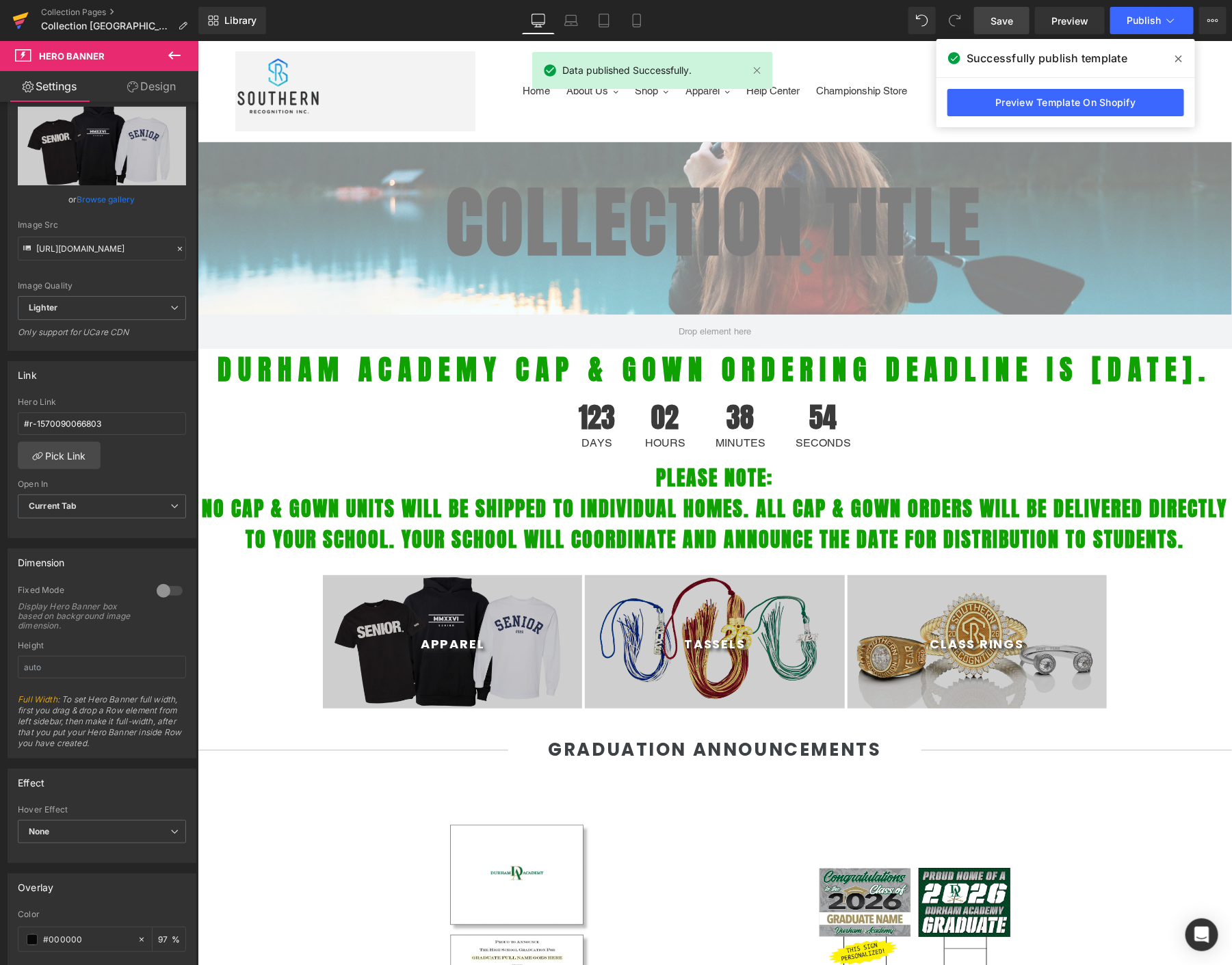
click at [17, 17] on icon at bounding box center [22, 17] width 16 height 9
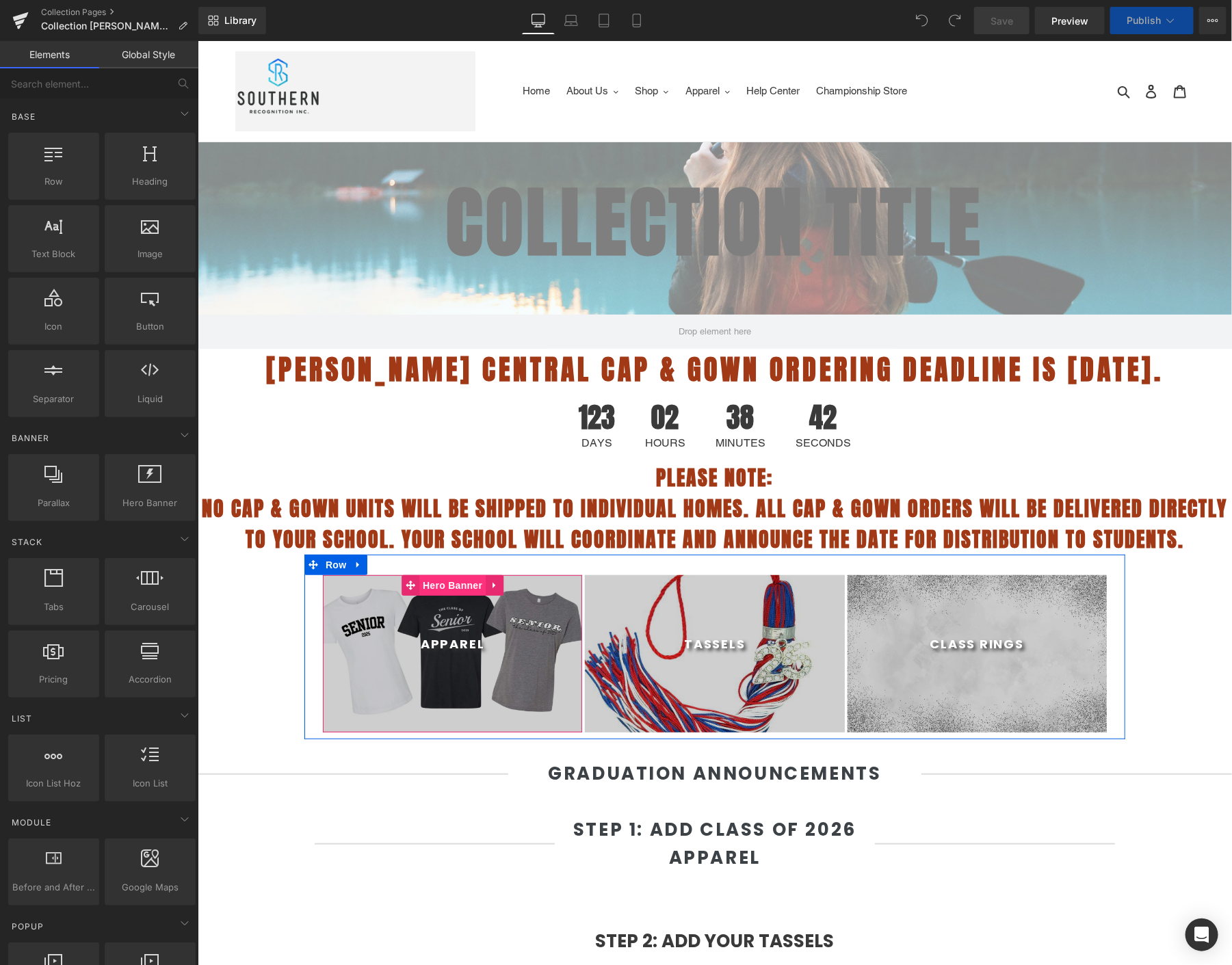
click at [439, 577] on span "Hero Banner" at bounding box center [452, 584] width 66 height 21
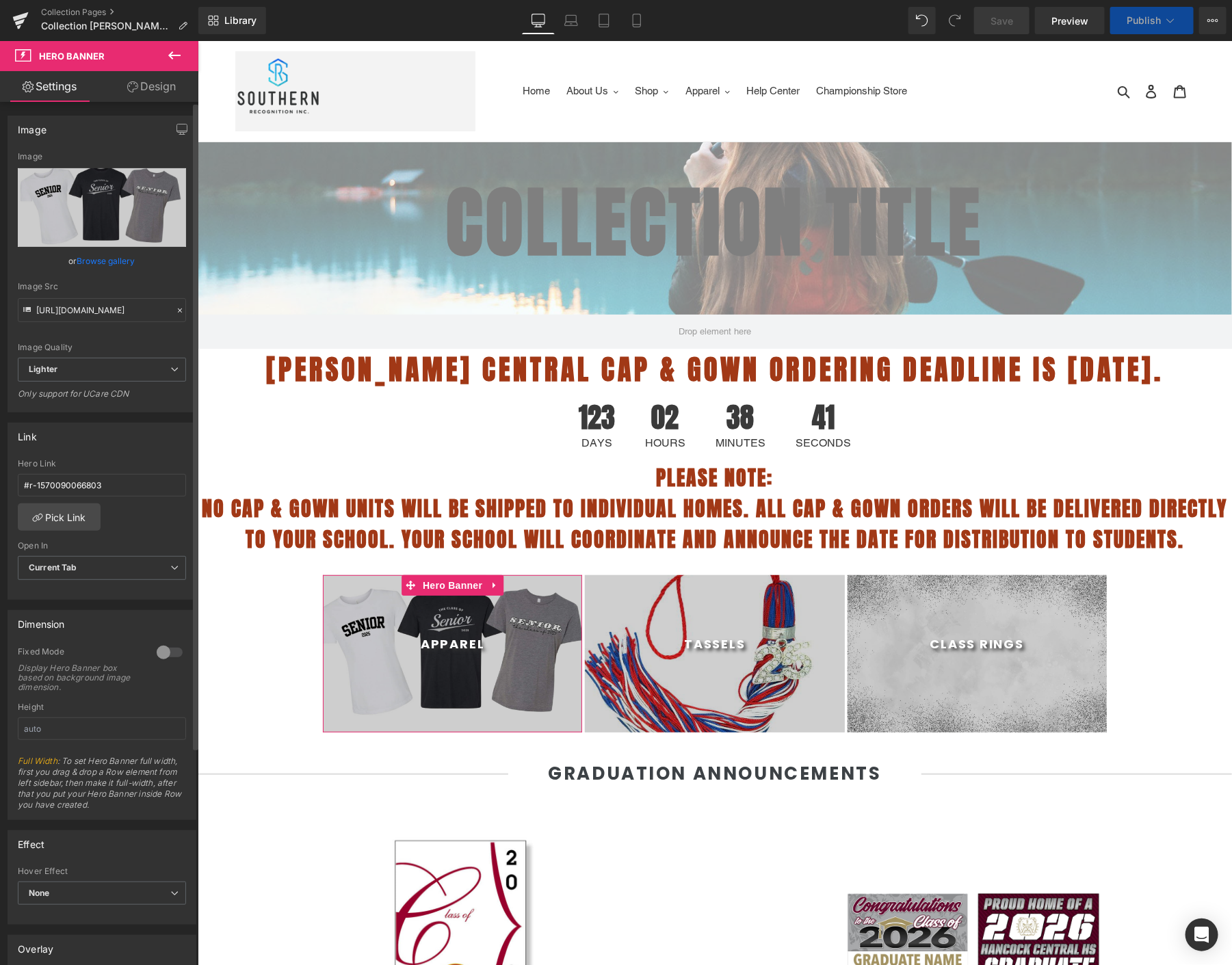
click at [113, 256] on link "Browse gallery" at bounding box center [106, 261] width 58 height 24
select select "M"
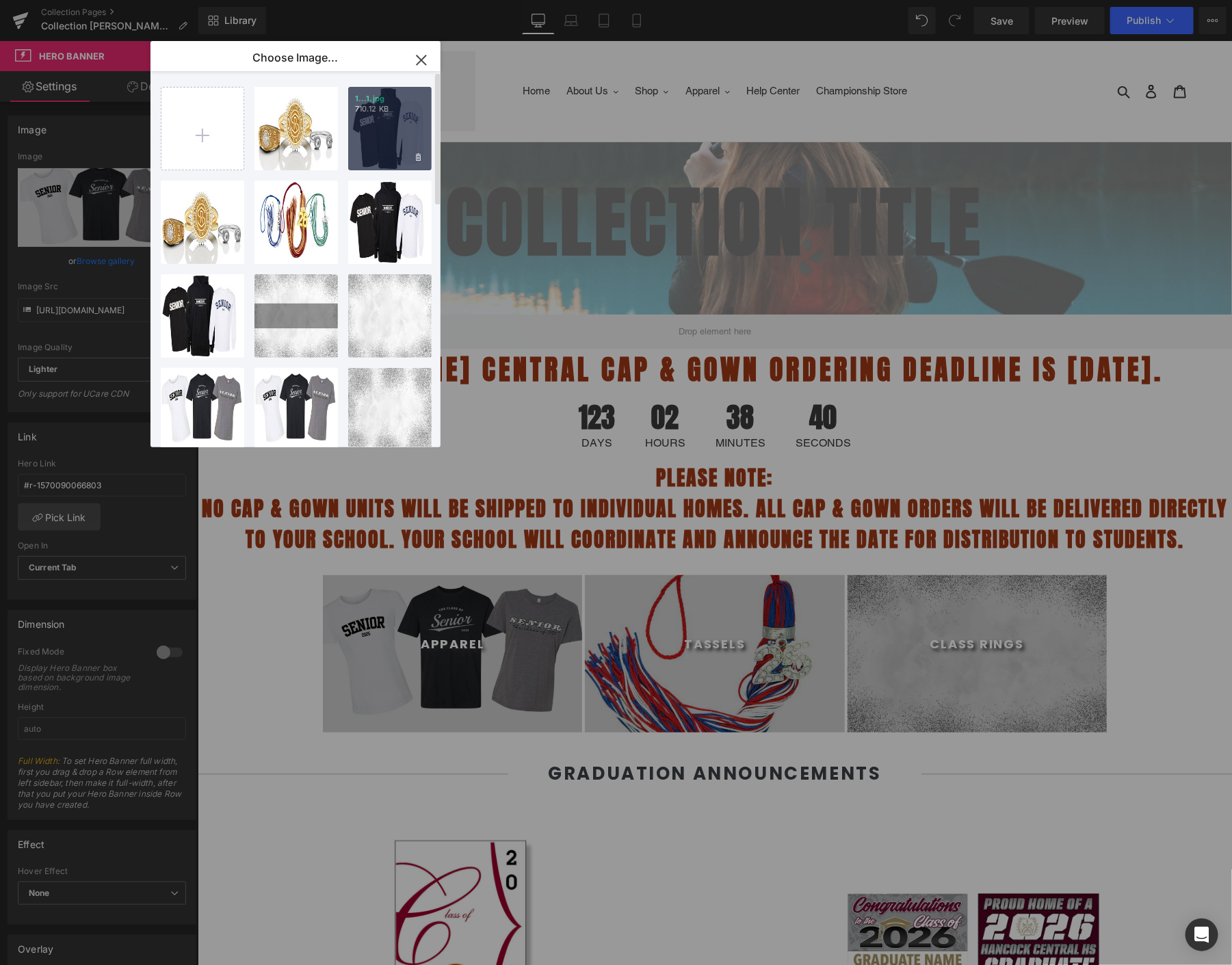
click at [388, 134] on div "1...1.jpg 710.12 KB" at bounding box center [390, 128] width 83 height 83
type input "[URL][DOMAIN_NAME]"
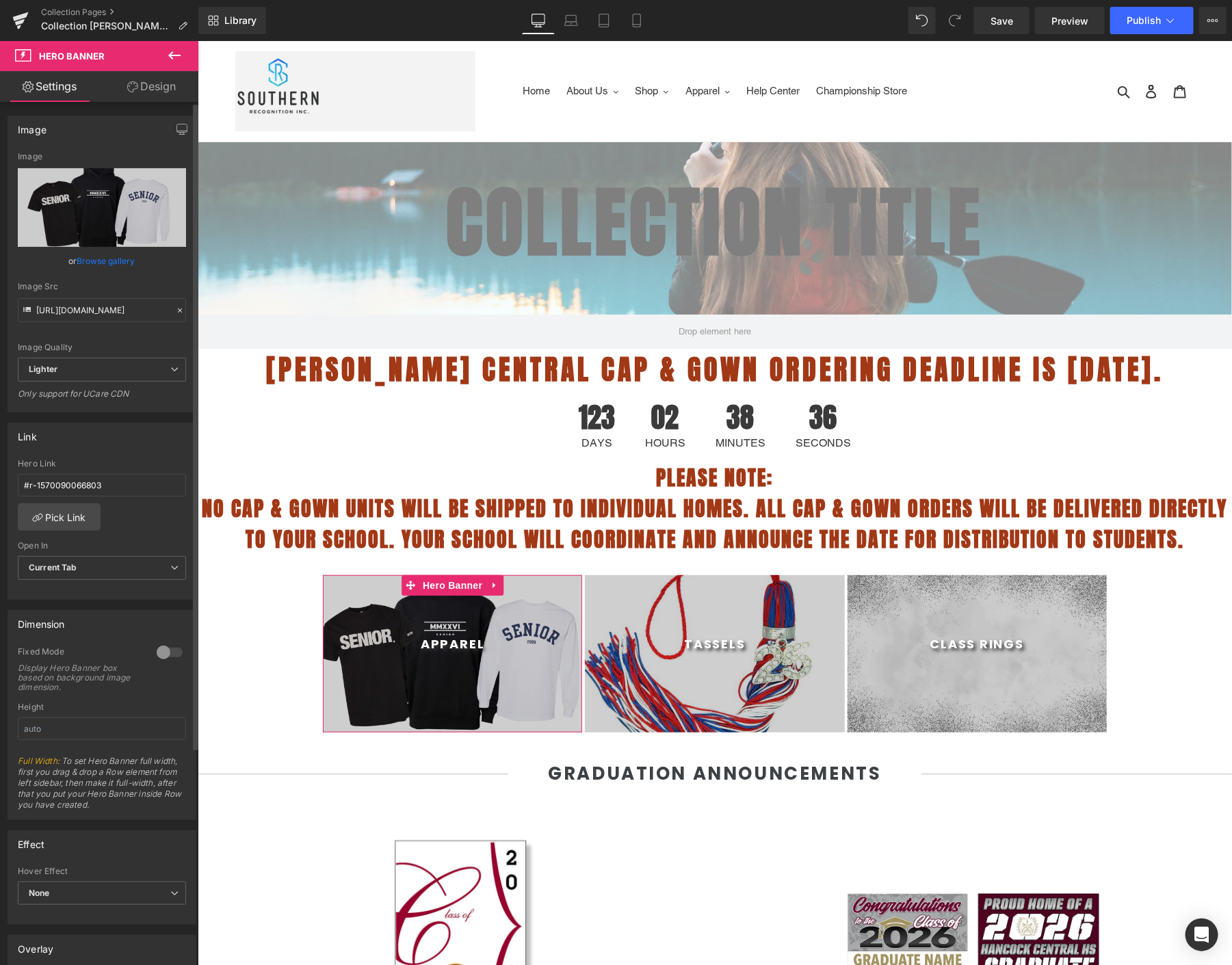
click at [159, 646] on div at bounding box center [169, 652] width 33 height 22
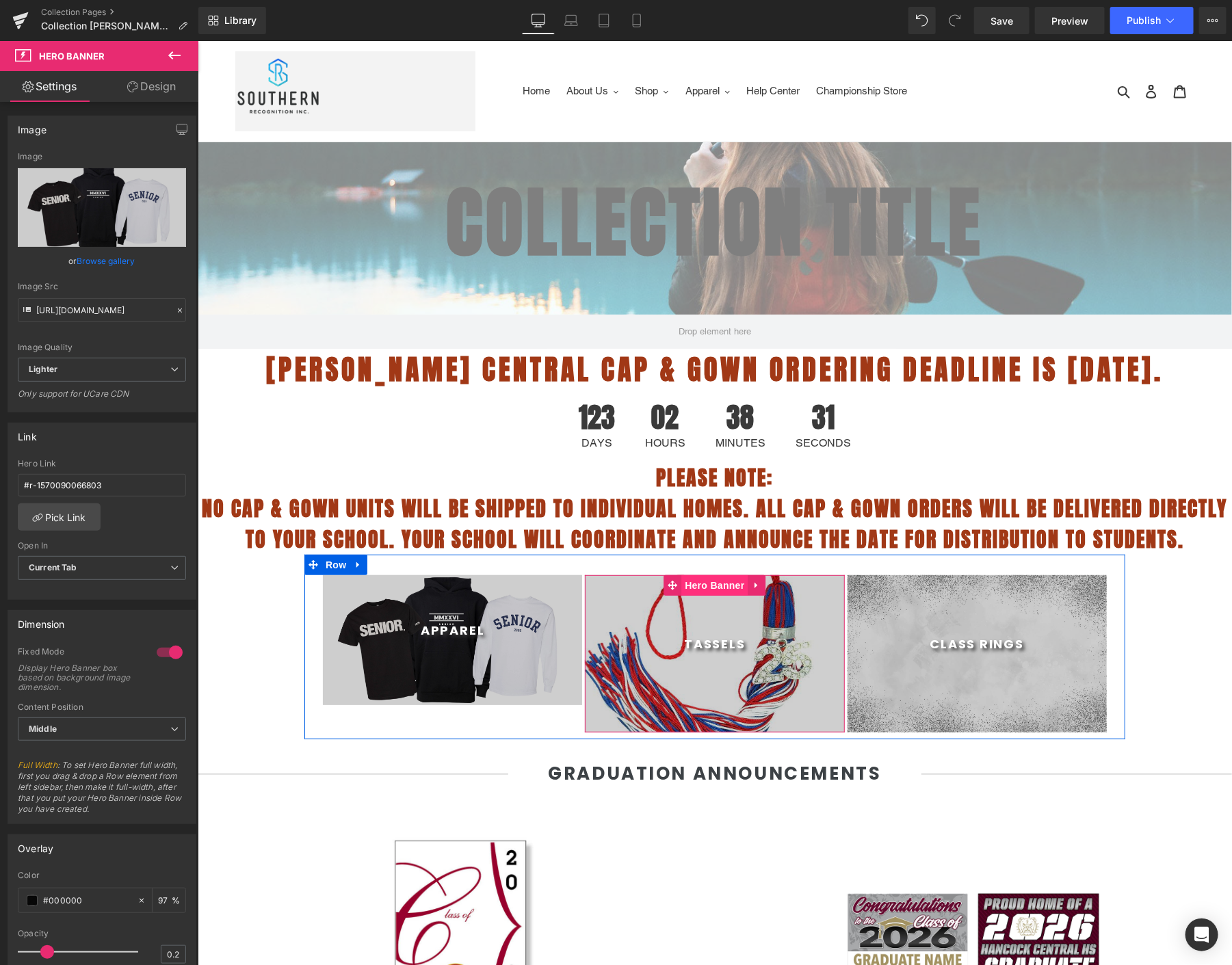
click at [711, 584] on span "Hero Banner" at bounding box center [714, 584] width 66 height 21
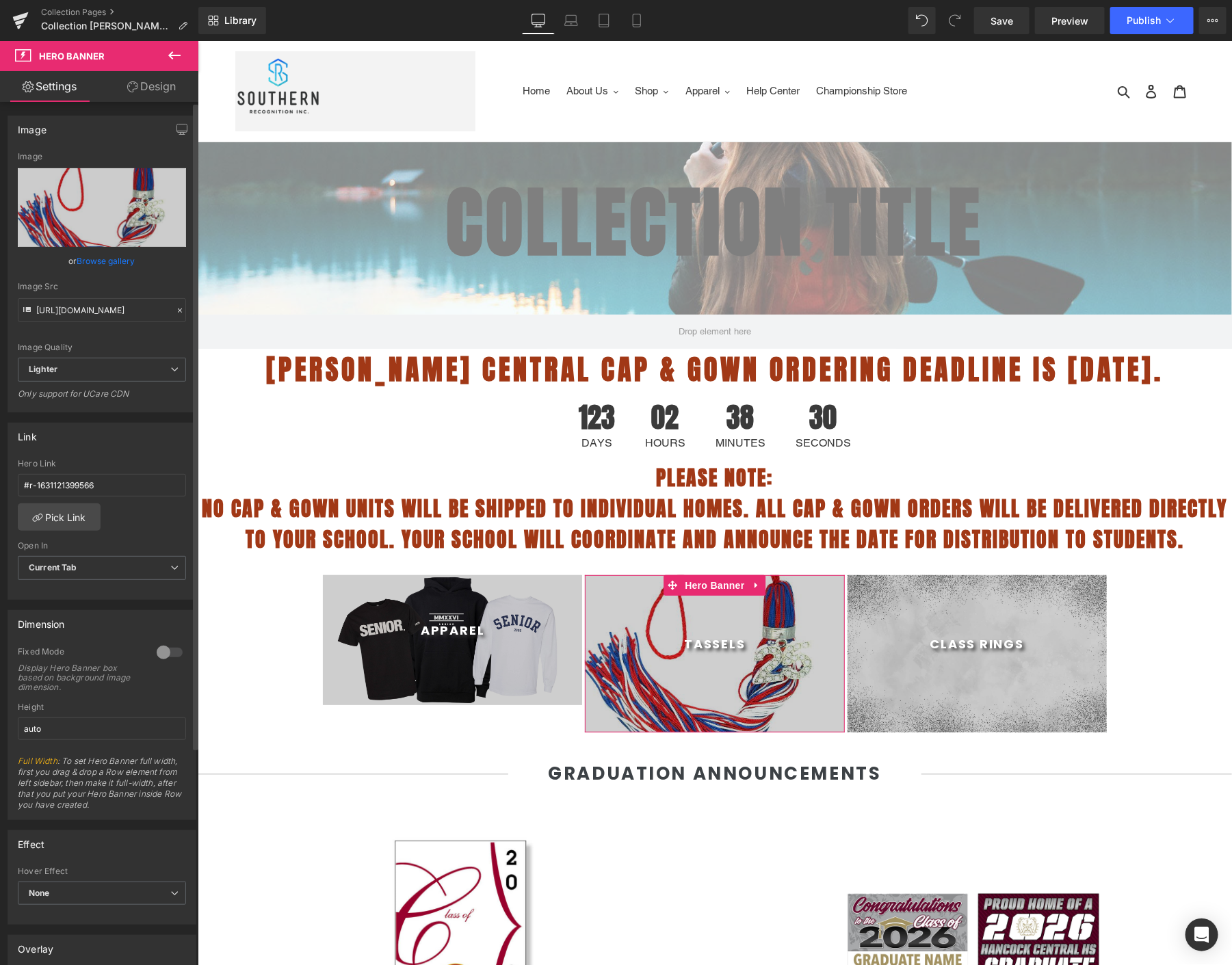
click at [116, 254] on link "Browse gallery" at bounding box center [106, 261] width 58 height 24
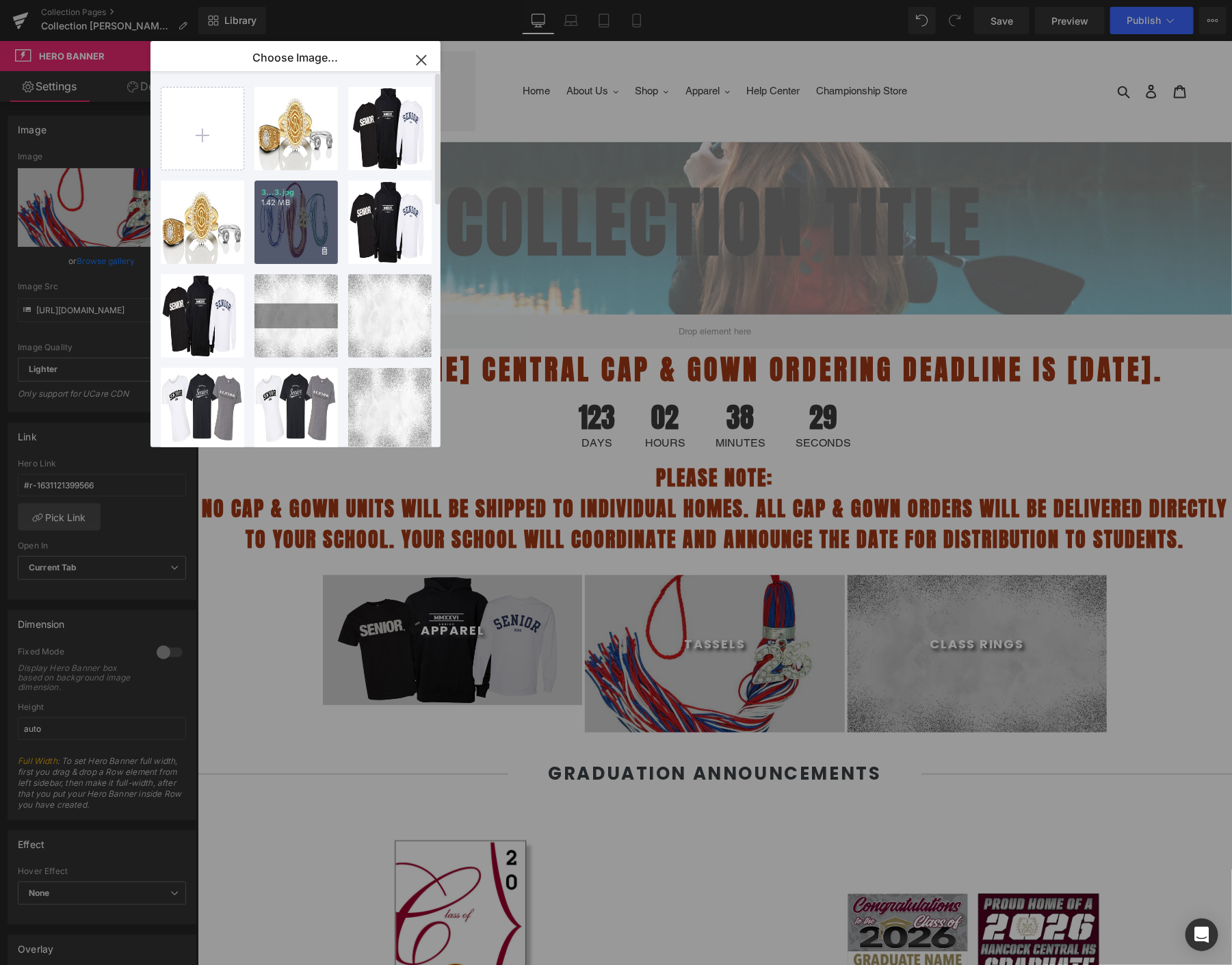
click at [299, 202] on p "1.42 MB" at bounding box center [297, 202] width 70 height 10
type input "[URL][DOMAIN_NAME]"
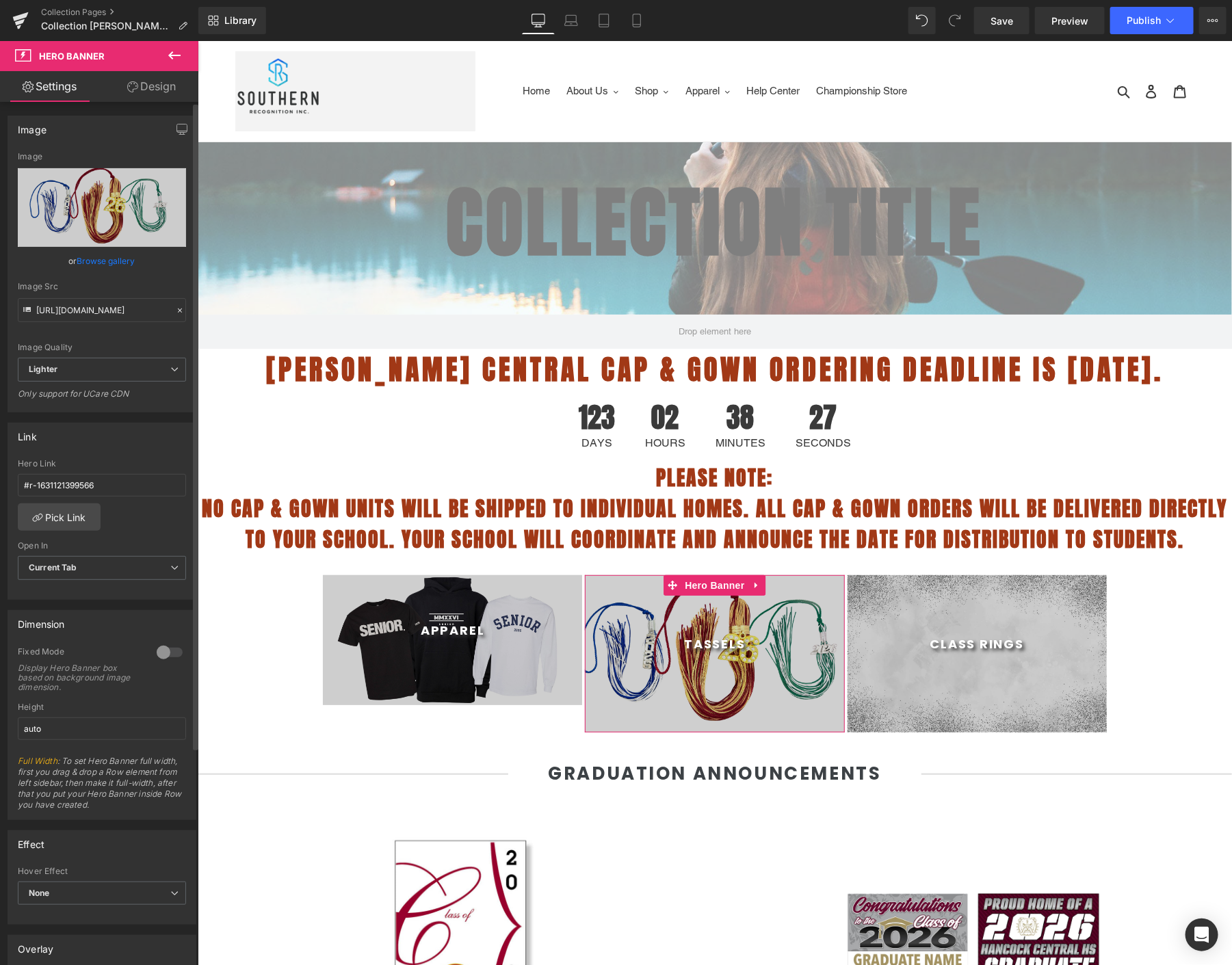
click at [171, 647] on div at bounding box center [169, 652] width 33 height 22
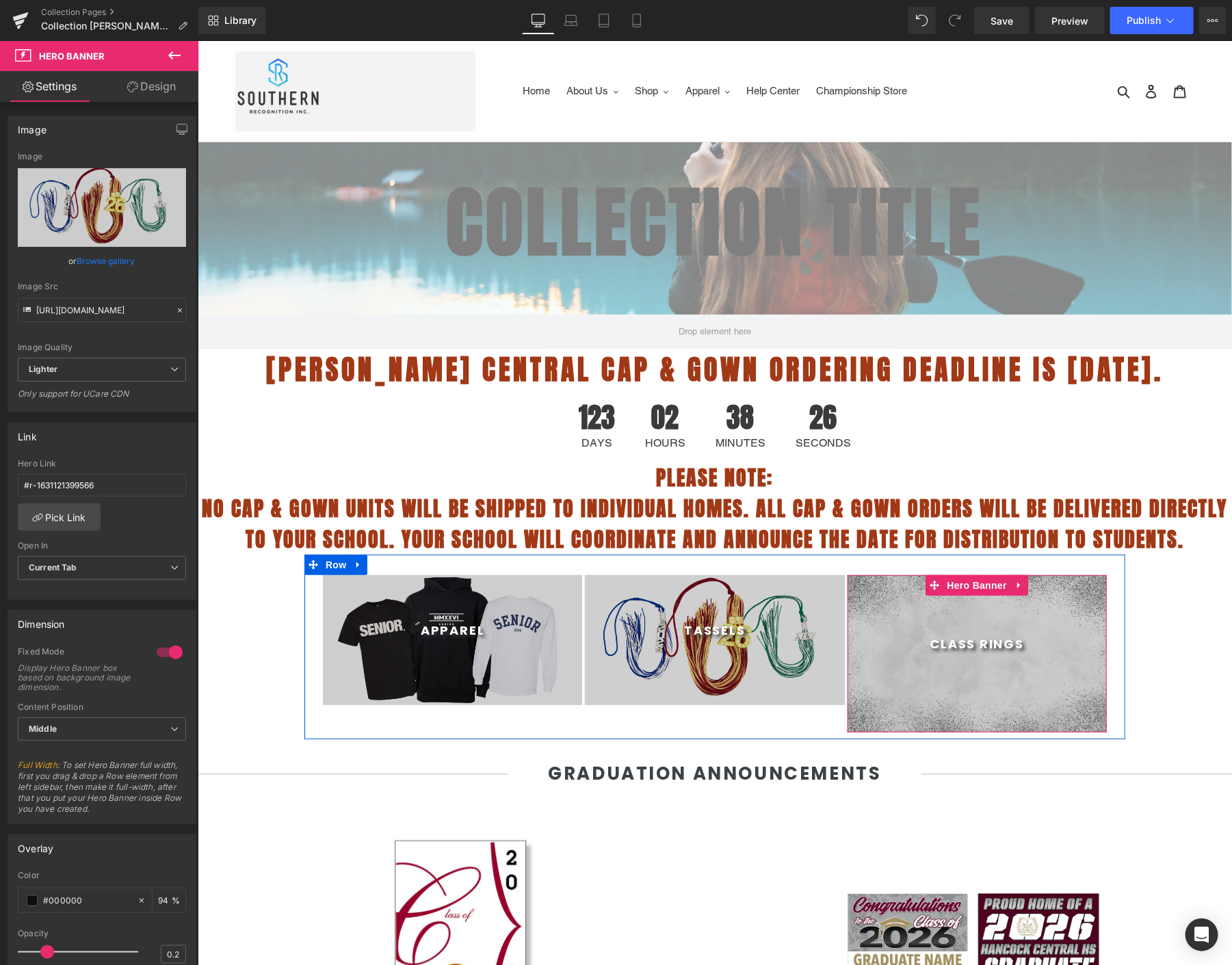
click at [970, 685] on div at bounding box center [976, 653] width 259 height 158
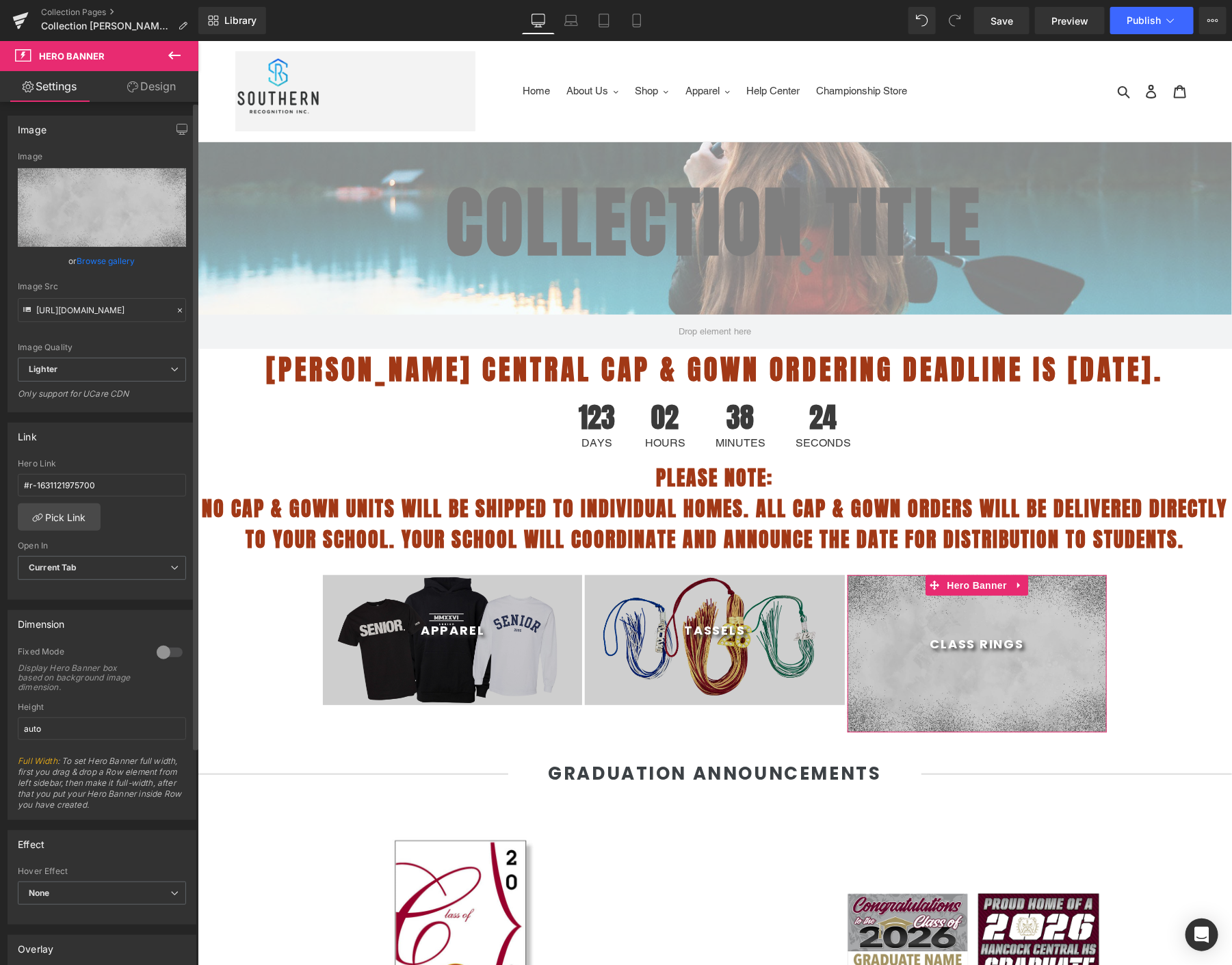
click at [88, 262] on link "Browse gallery" at bounding box center [106, 261] width 58 height 24
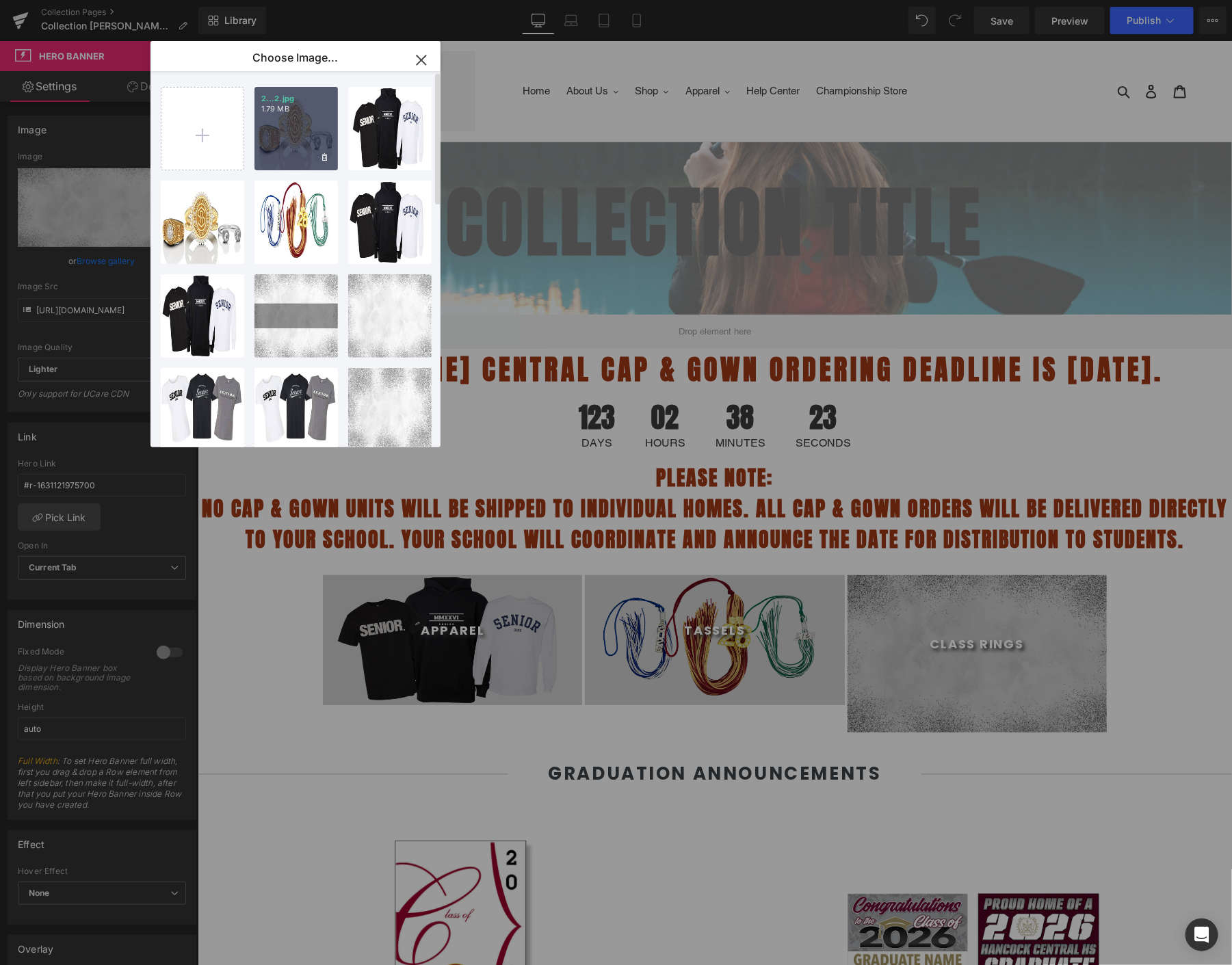
click at [286, 120] on div "2...2.jpg 1.79 MB" at bounding box center [296, 128] width 83 height 83
type input "[URL][DOMAIN_NAME]"
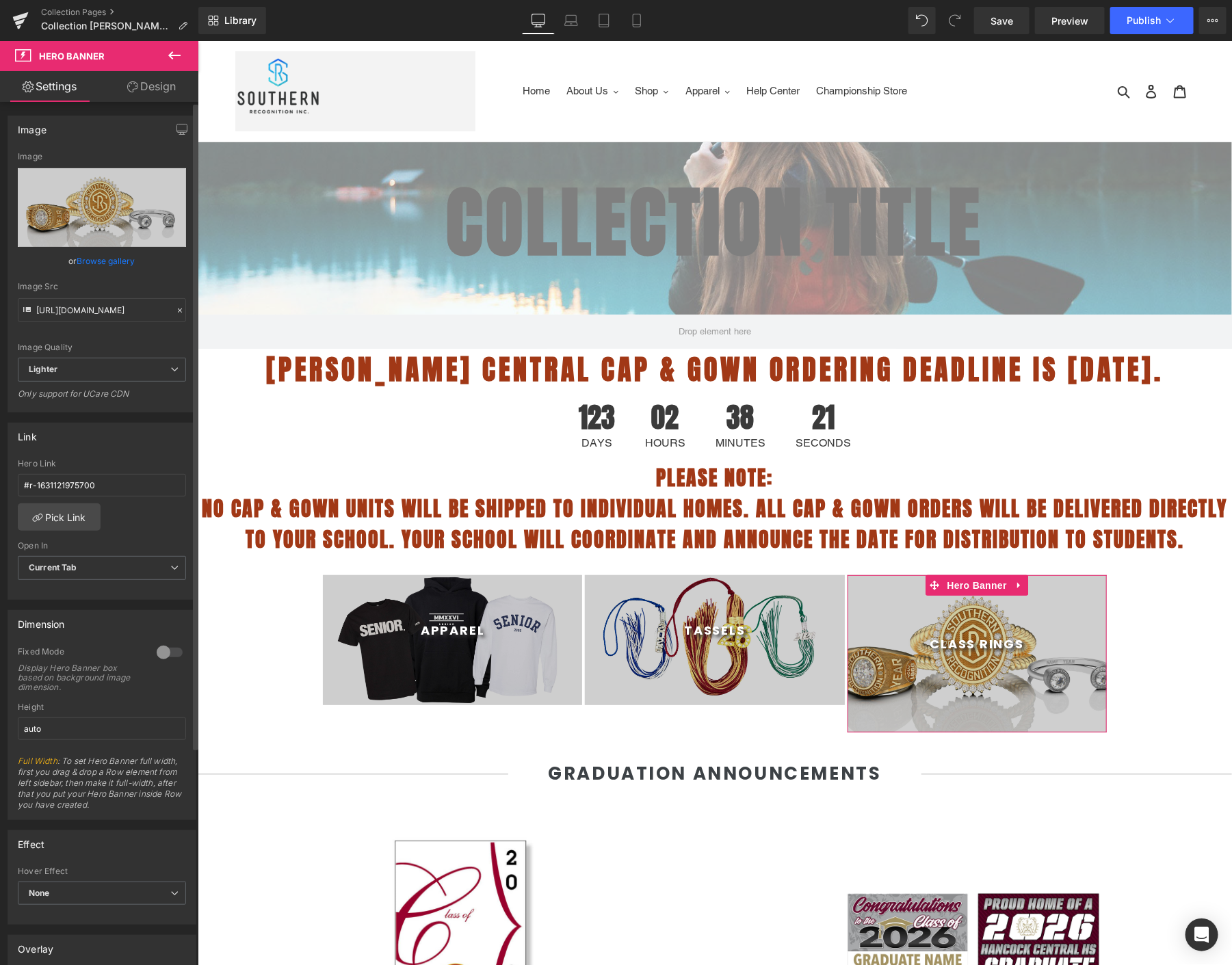
click at [171, 653] on div at bounding box center [169, 652] width 33 height 22
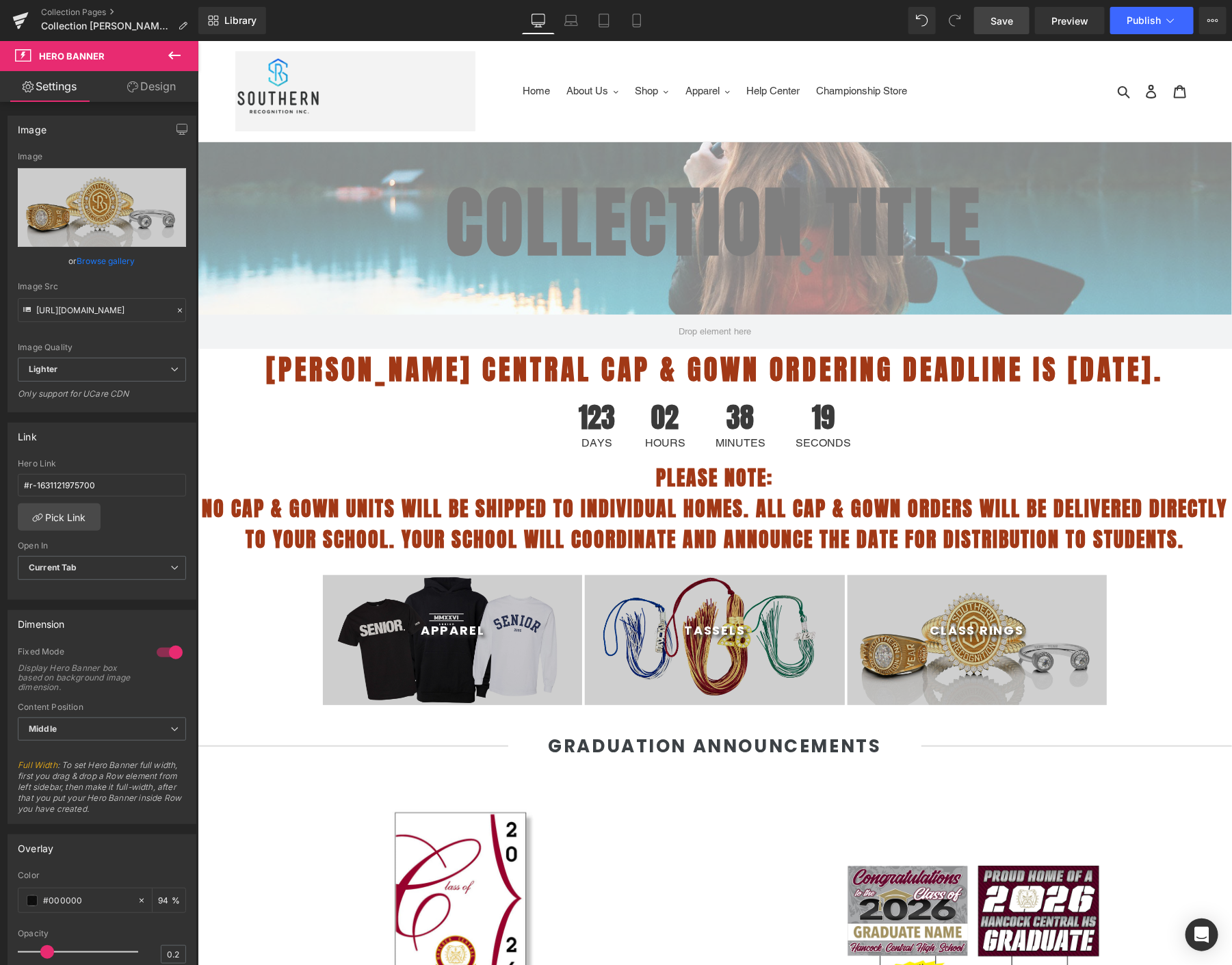
click at [1003, 11] on link "Save" at bounding box center [1002, 21] width 56 height 28
click at [1155, 26] on span "Publish" at bounding box center [1144, 21] width 34 height 11
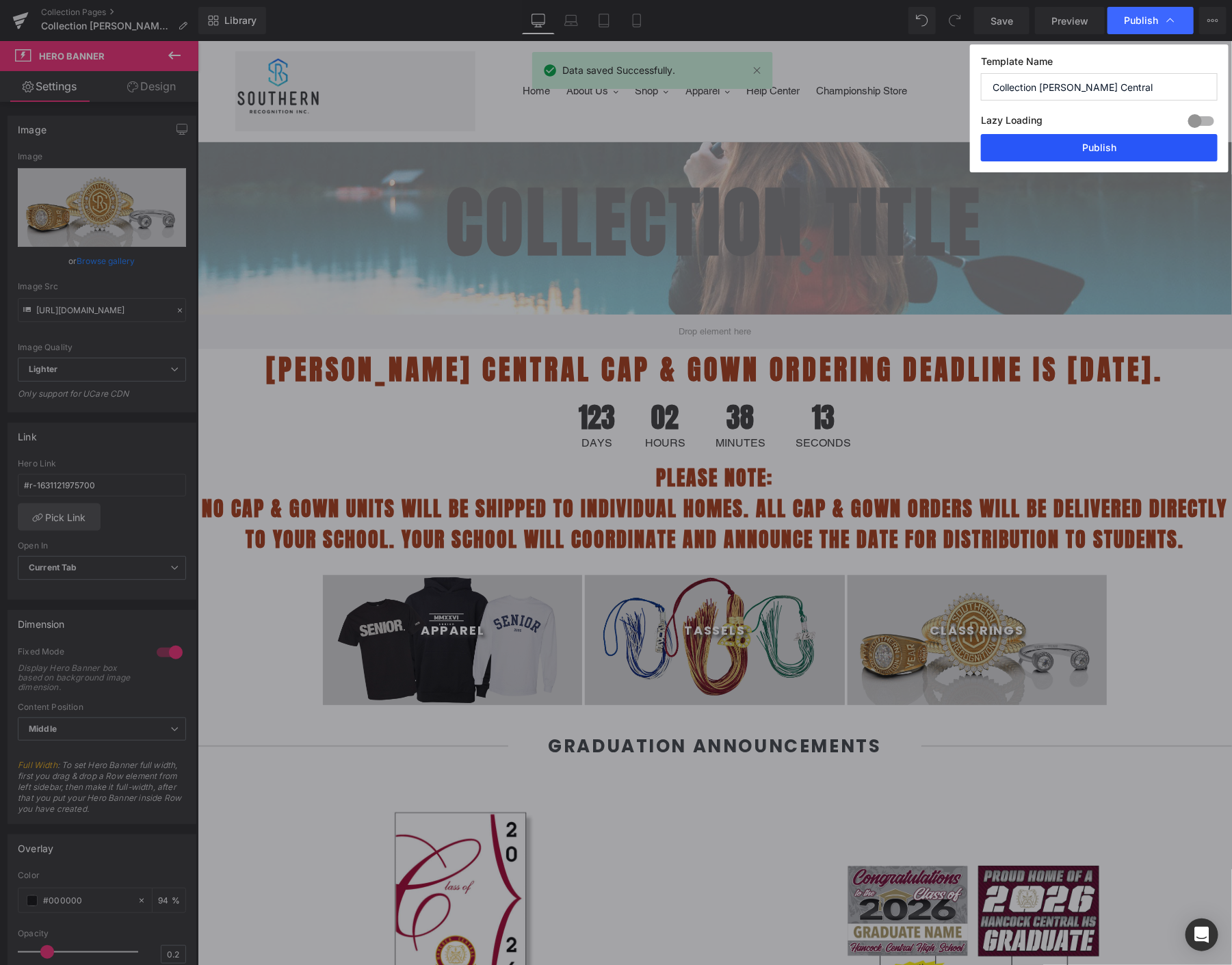
click at [1104, 138] on button "Publish" at bounding box center [1099, 148] width 237 height 28
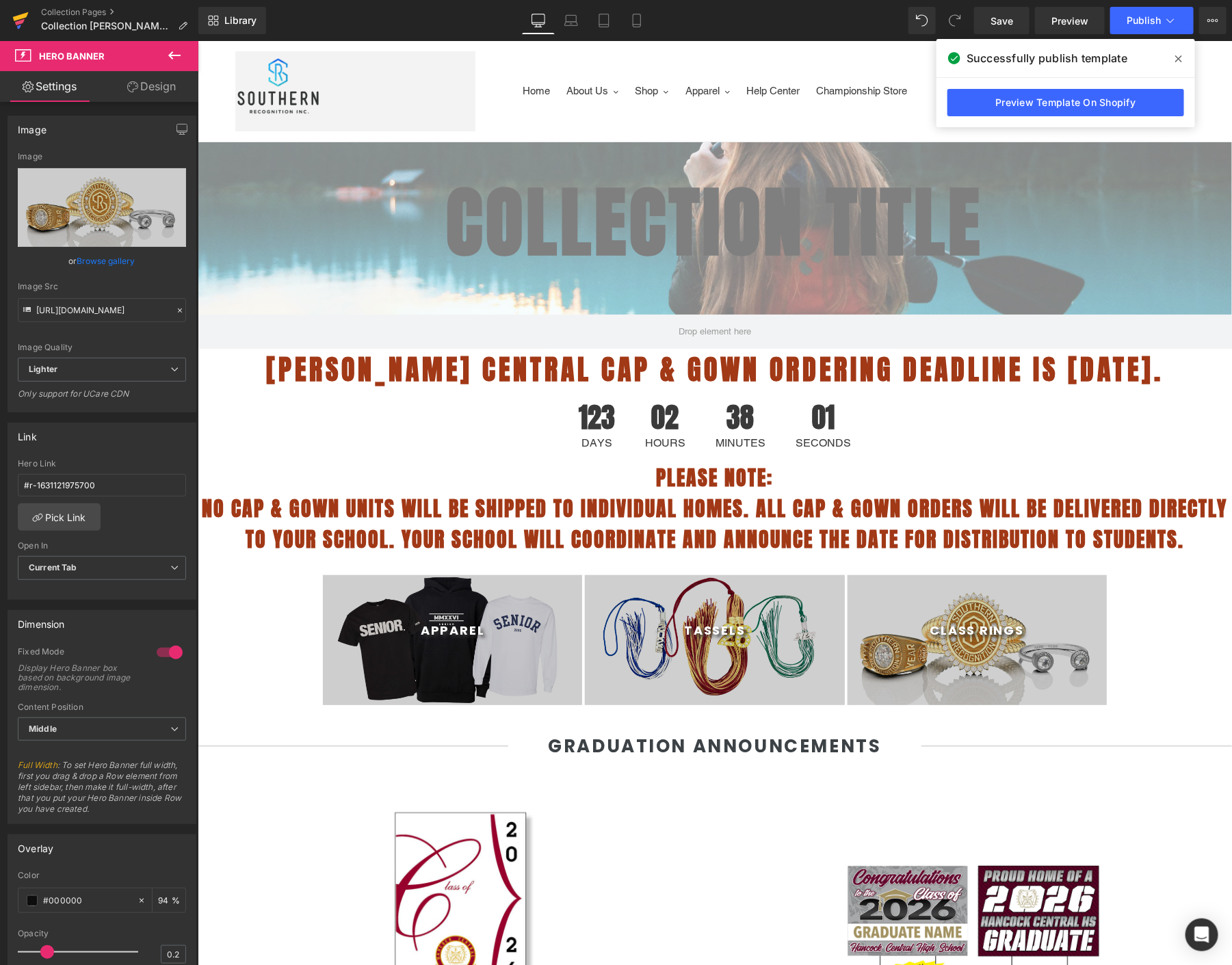
click at [24, 19] on icon at bounding box center [20, 22] width 10 height 6
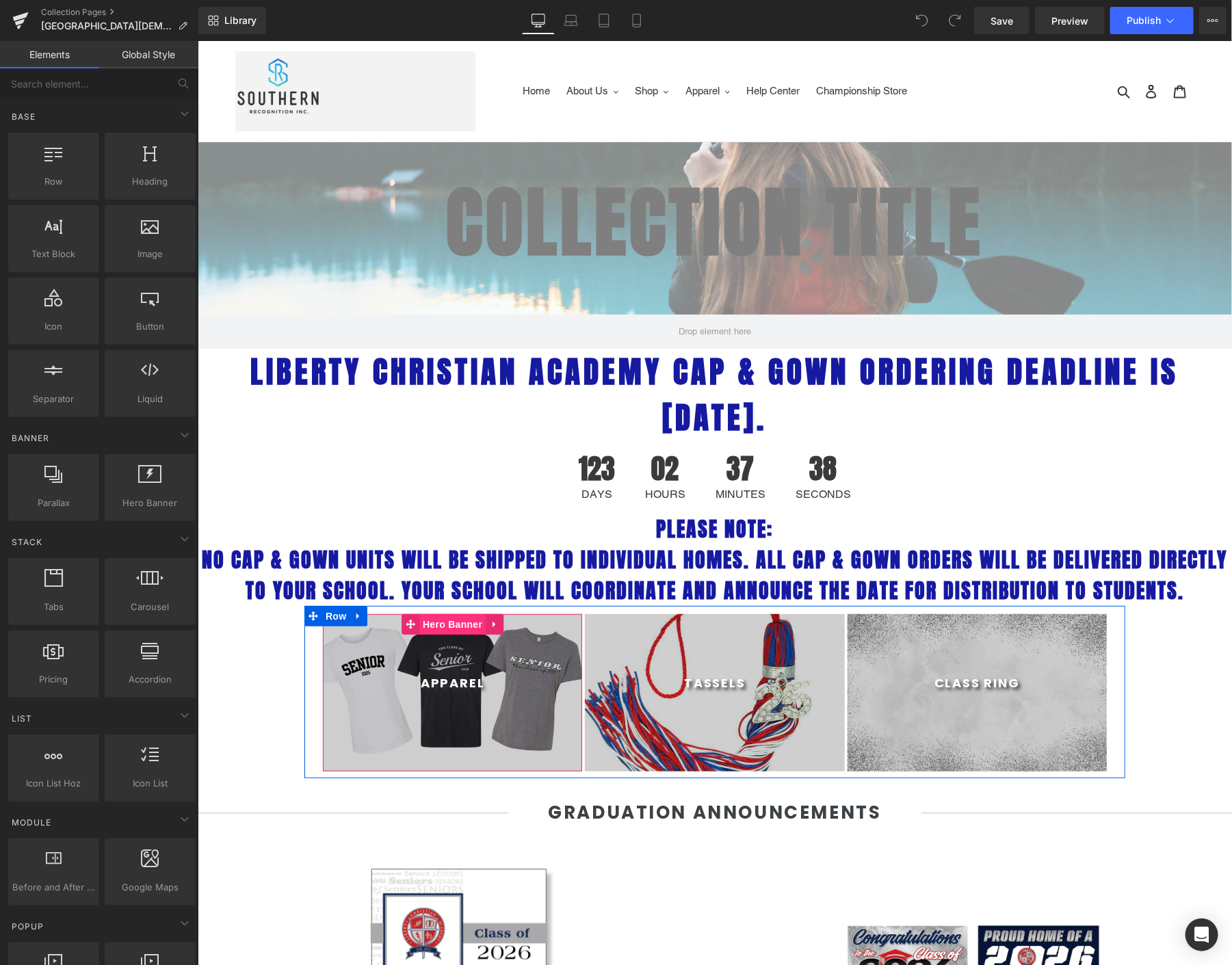
click at [430, 618] on span "Hero Banner" at bounding box center [452, 624] width 66 height 21
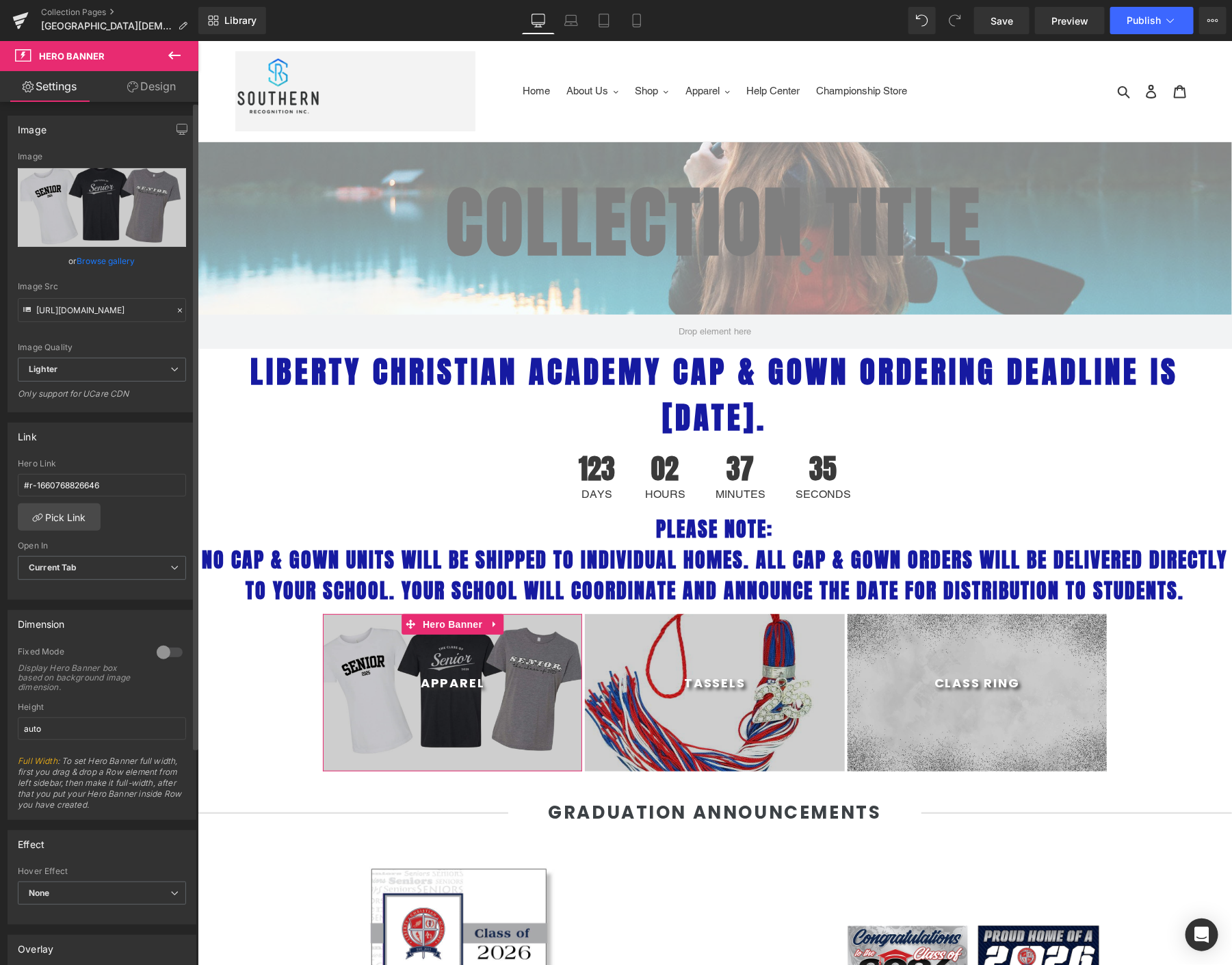
click at [91, 255] on link "Browse gallery" at bounding box center [106, 261] width 58 height 24
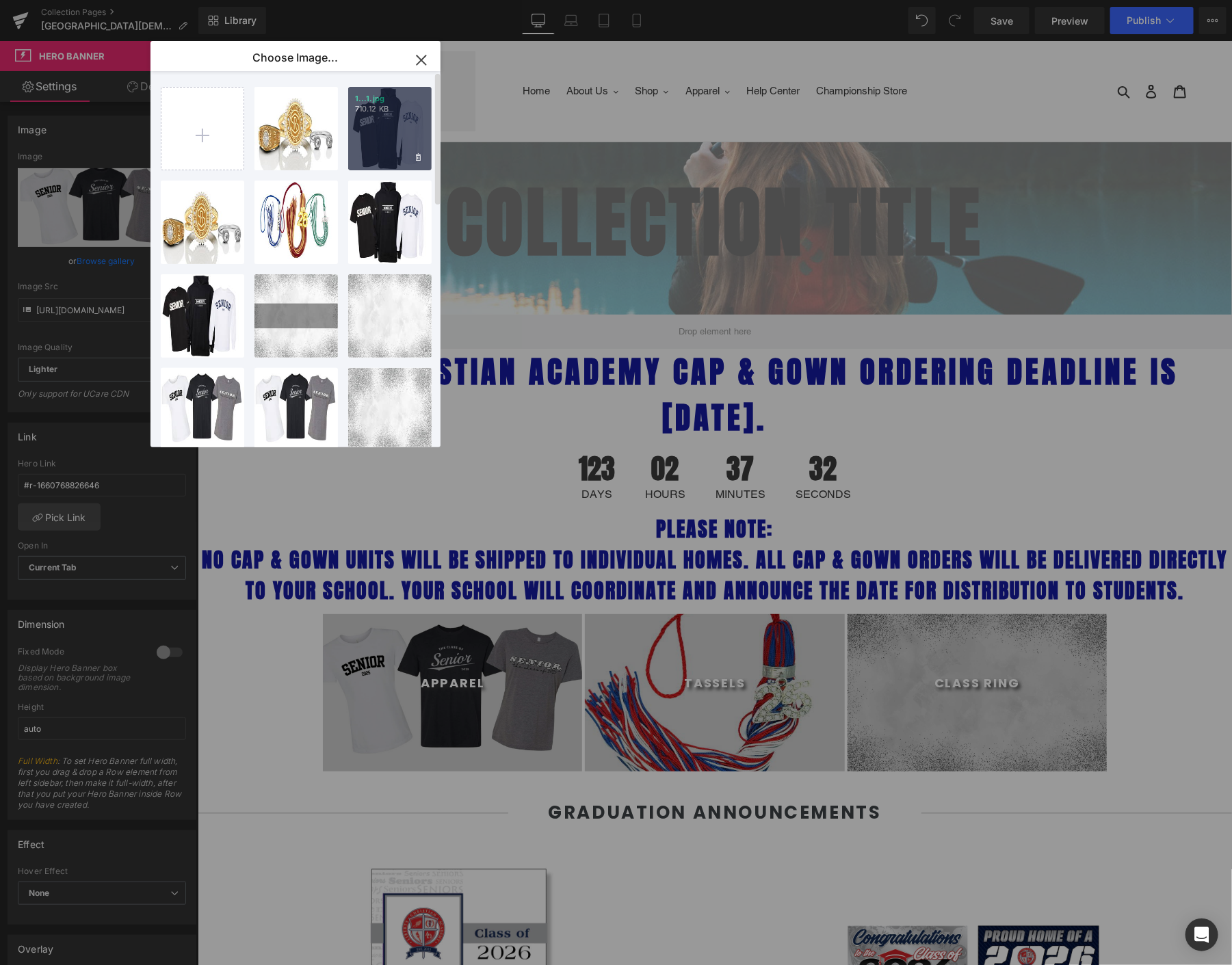
click at [381, 123] on div "1...1.jpg 710.12 KB" at bounding box center [390, 128] width 83 height 83
type input "[URL][DOMAIN_NAME]"
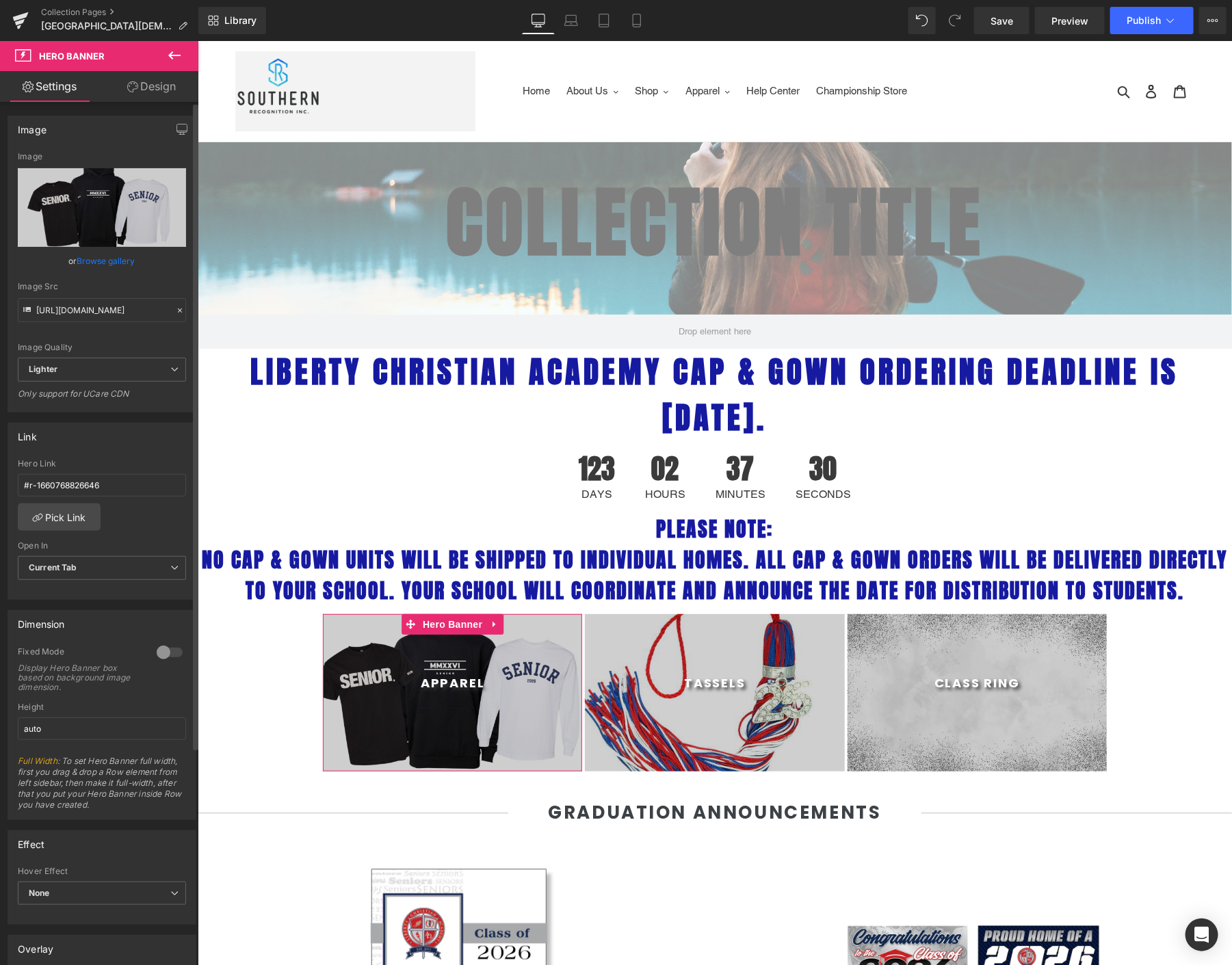
click at [164, 650] on div at bounding box center [169, 652] width 33 height 22
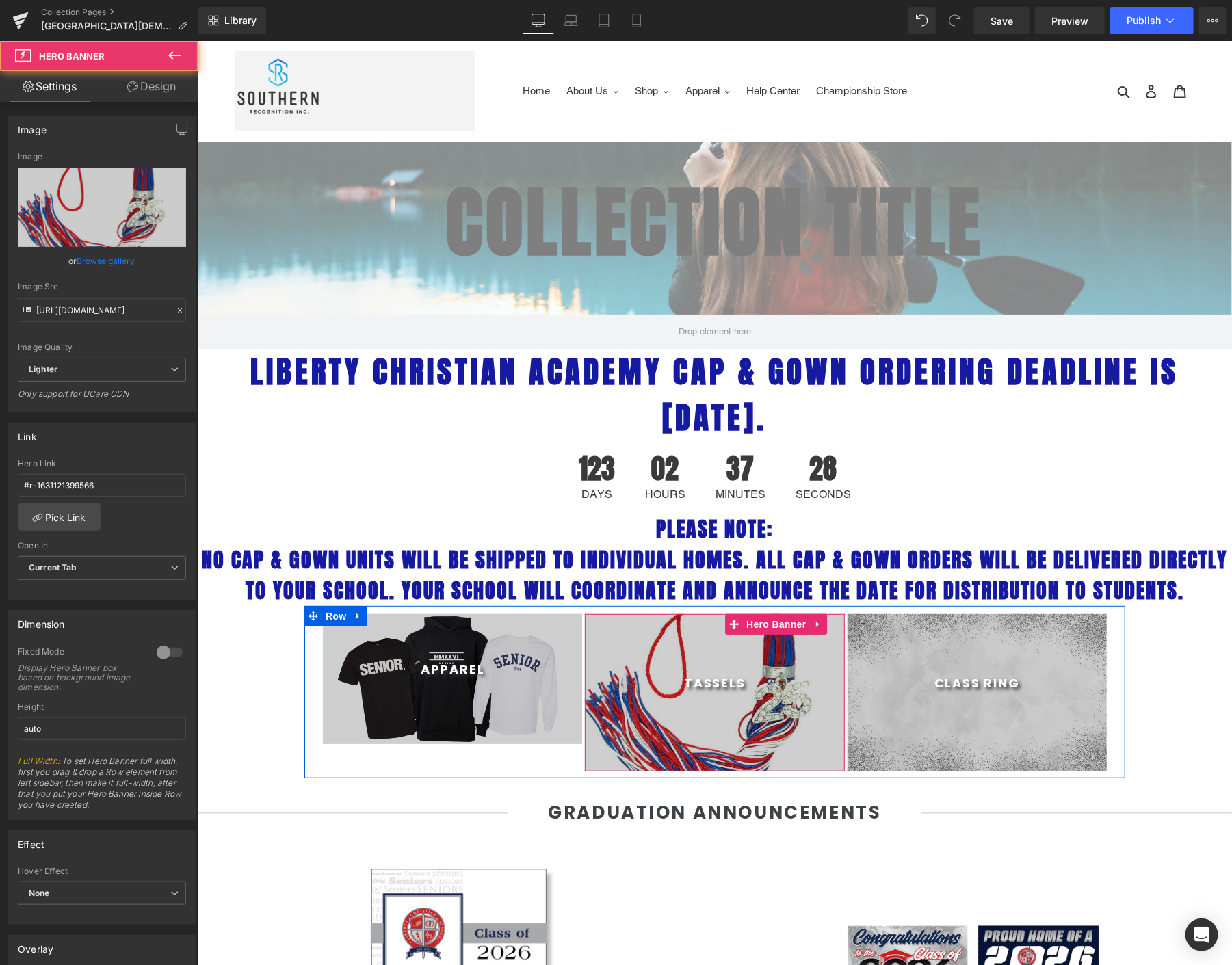
click at [715, 715] on div at bounding box center [713, 693] width 259 height 158
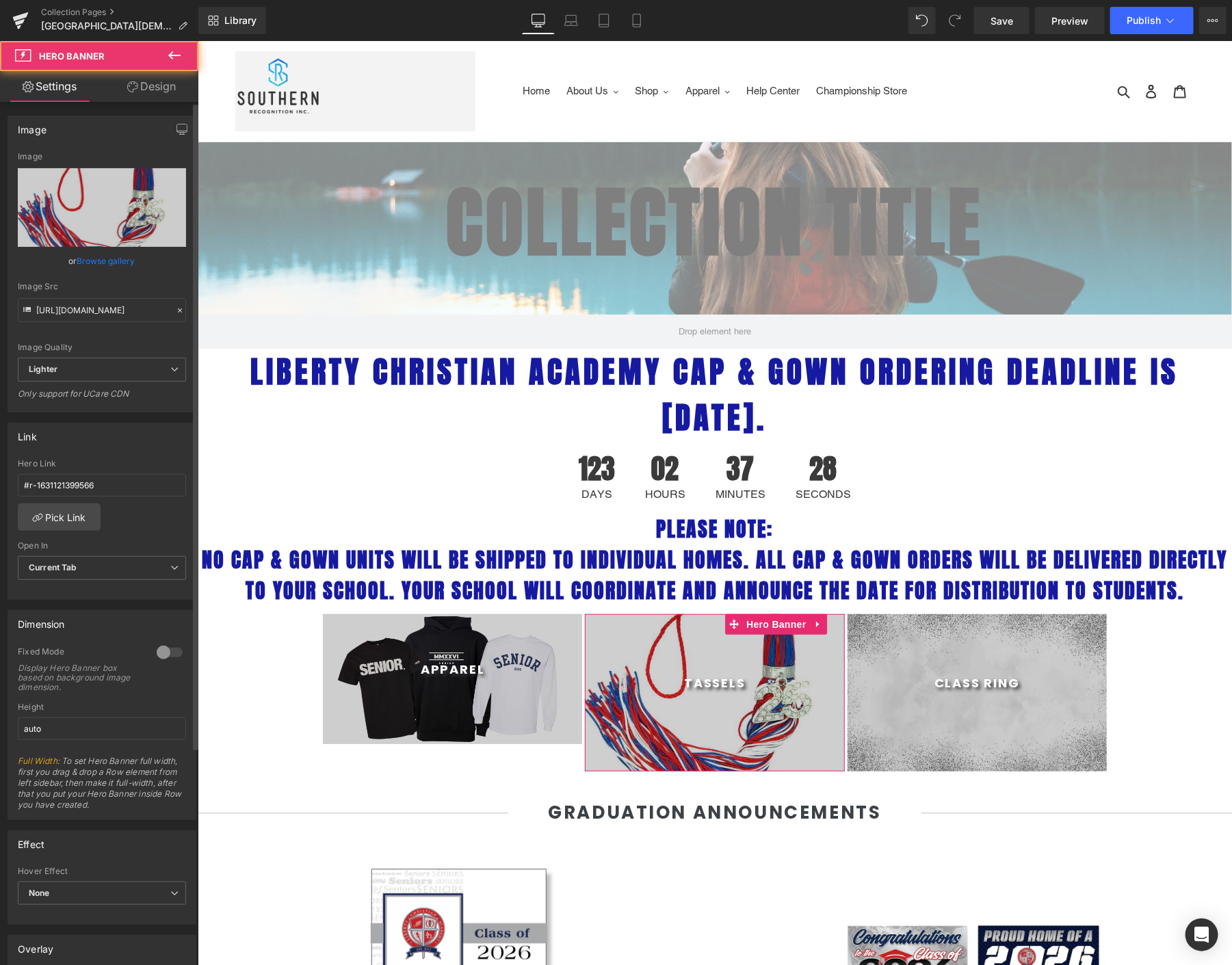
click at [84, 253] on link "Browse gallery" at bounding box center [106, 261] width 58 height 24
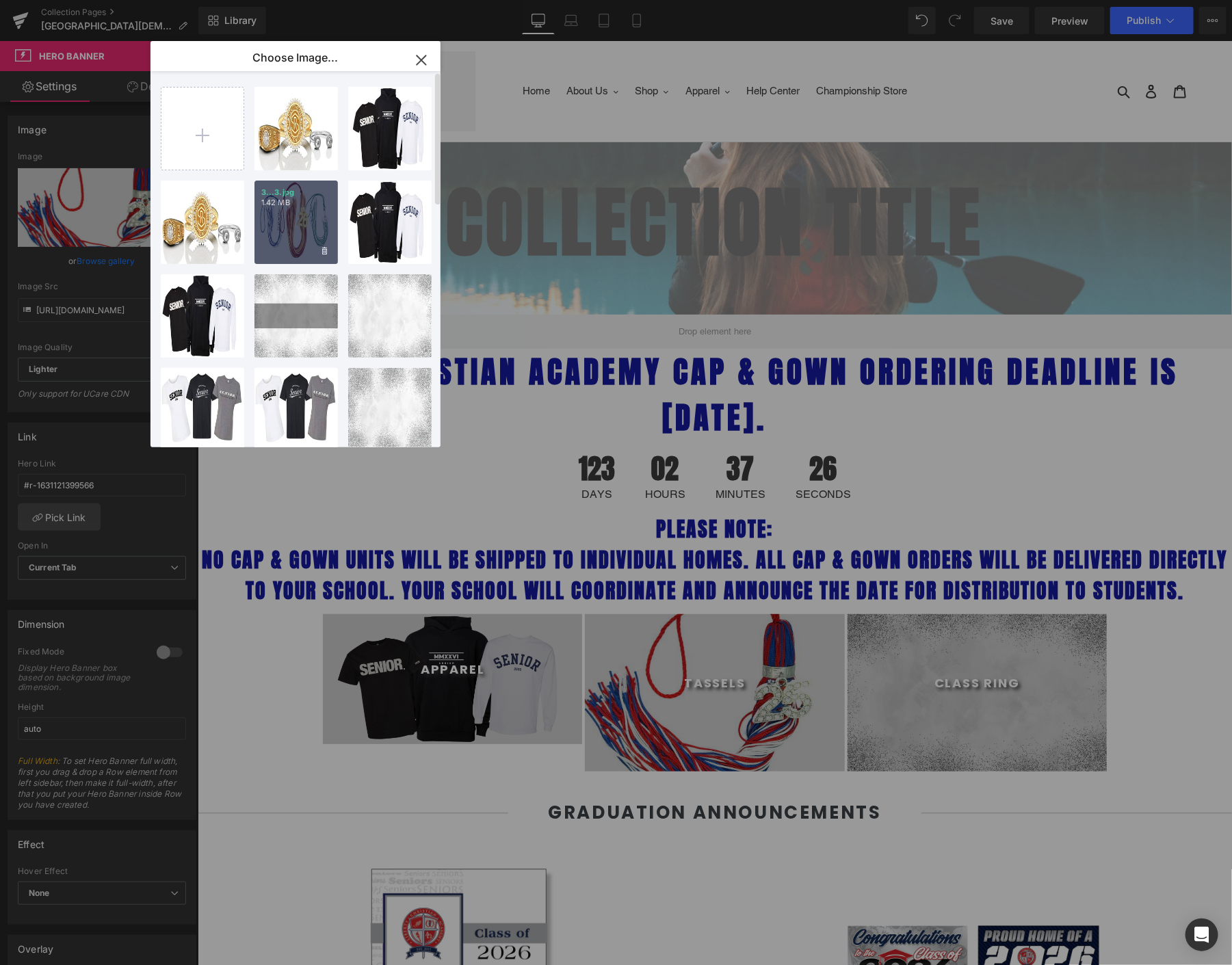
drag, startPoint x: 300, startPoint y: 231, endPoint x: 7, endPoint y: 271, distance: 295.7
click at [300, 231] on div "3...3.jpg 1.42 MB" at bounding box center [296, 222] width 83 height 83
type input "[URL][DOMAIN_NAME]"
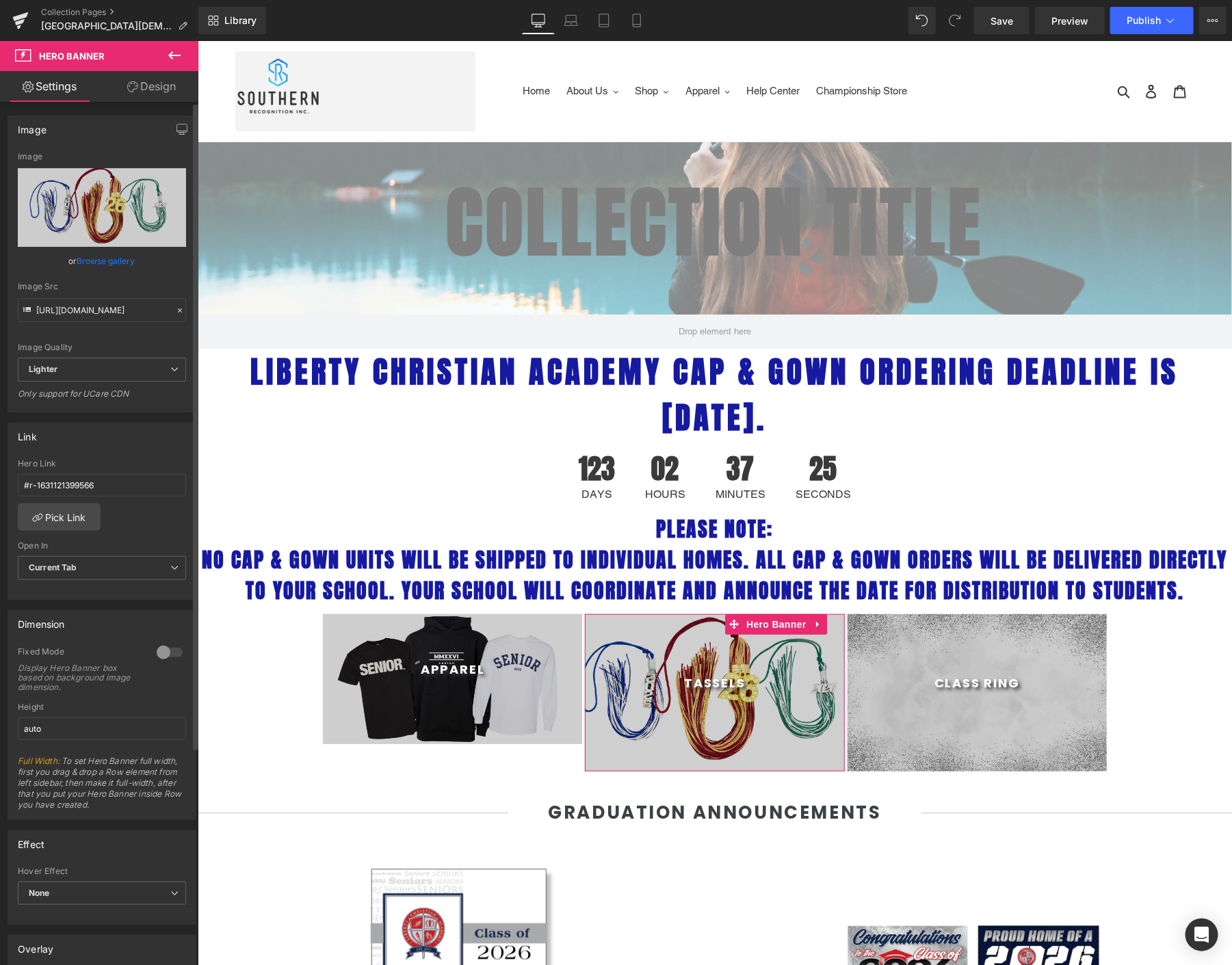
click at [163, 652] on div at bounding box center [169, 652] width 33 height 22
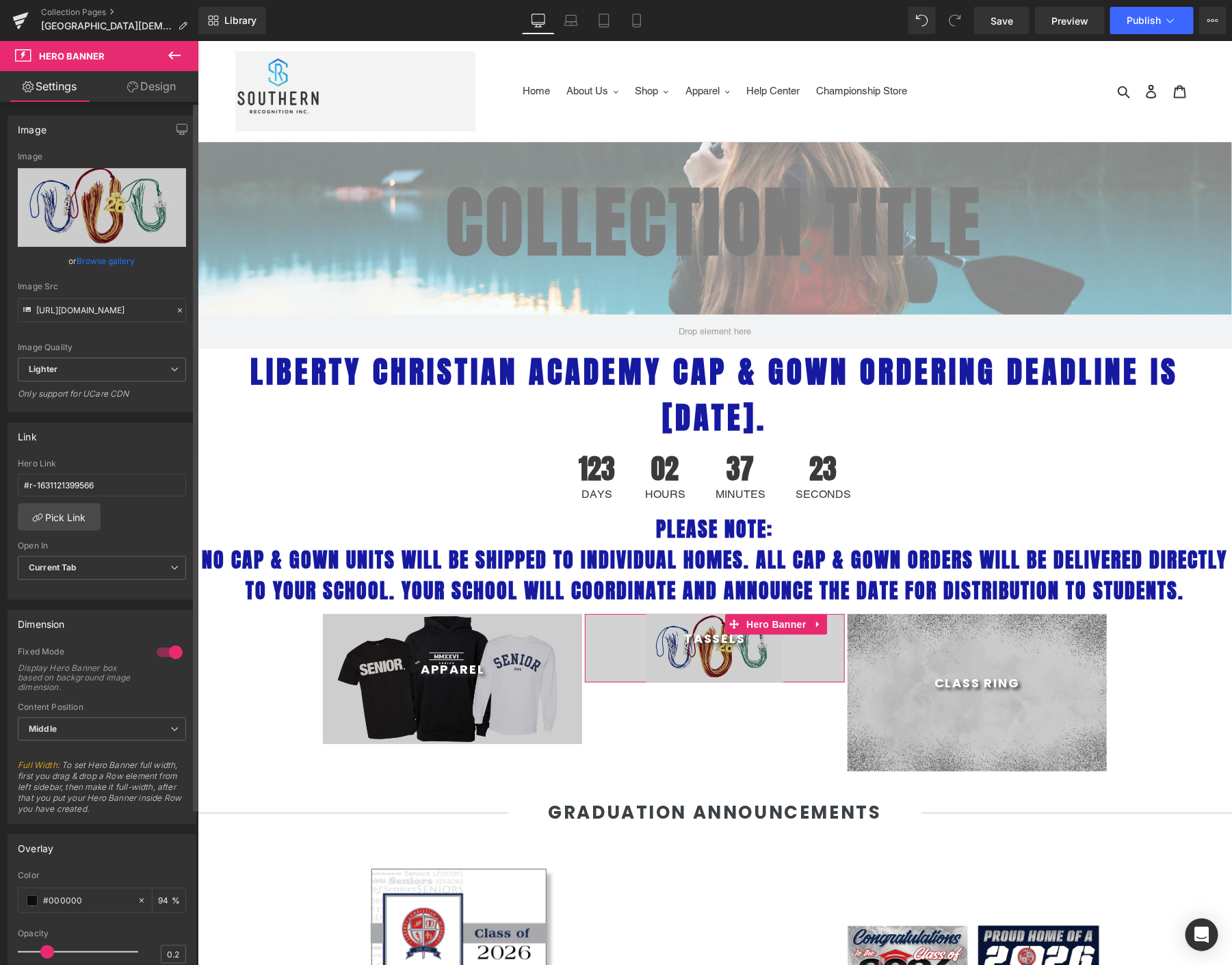
click at [170, 644] on div at bounding box center [169, 652] width 33 height 22
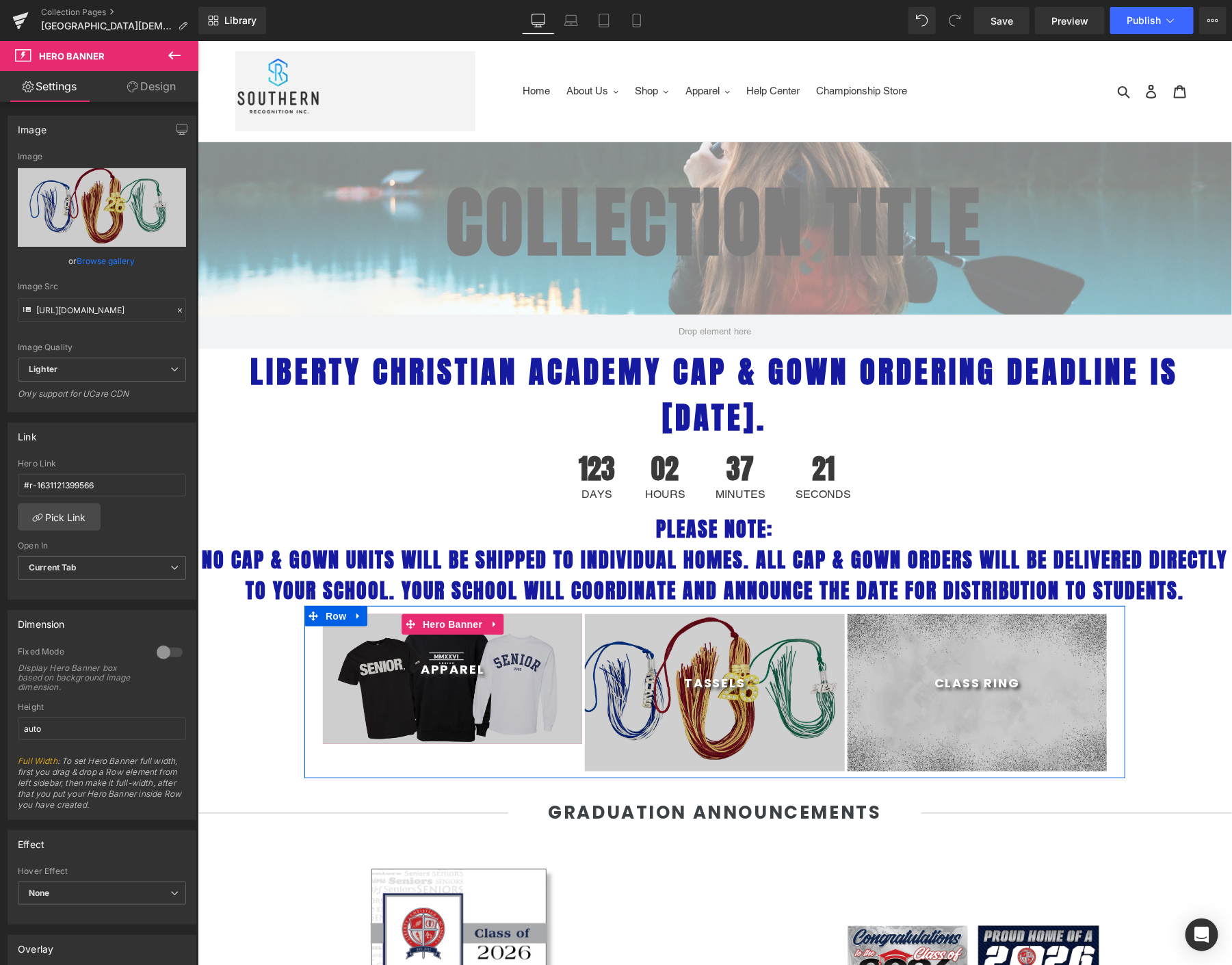
click at [456, 719] on div at bounding box center [452, 678] width 259 height 130
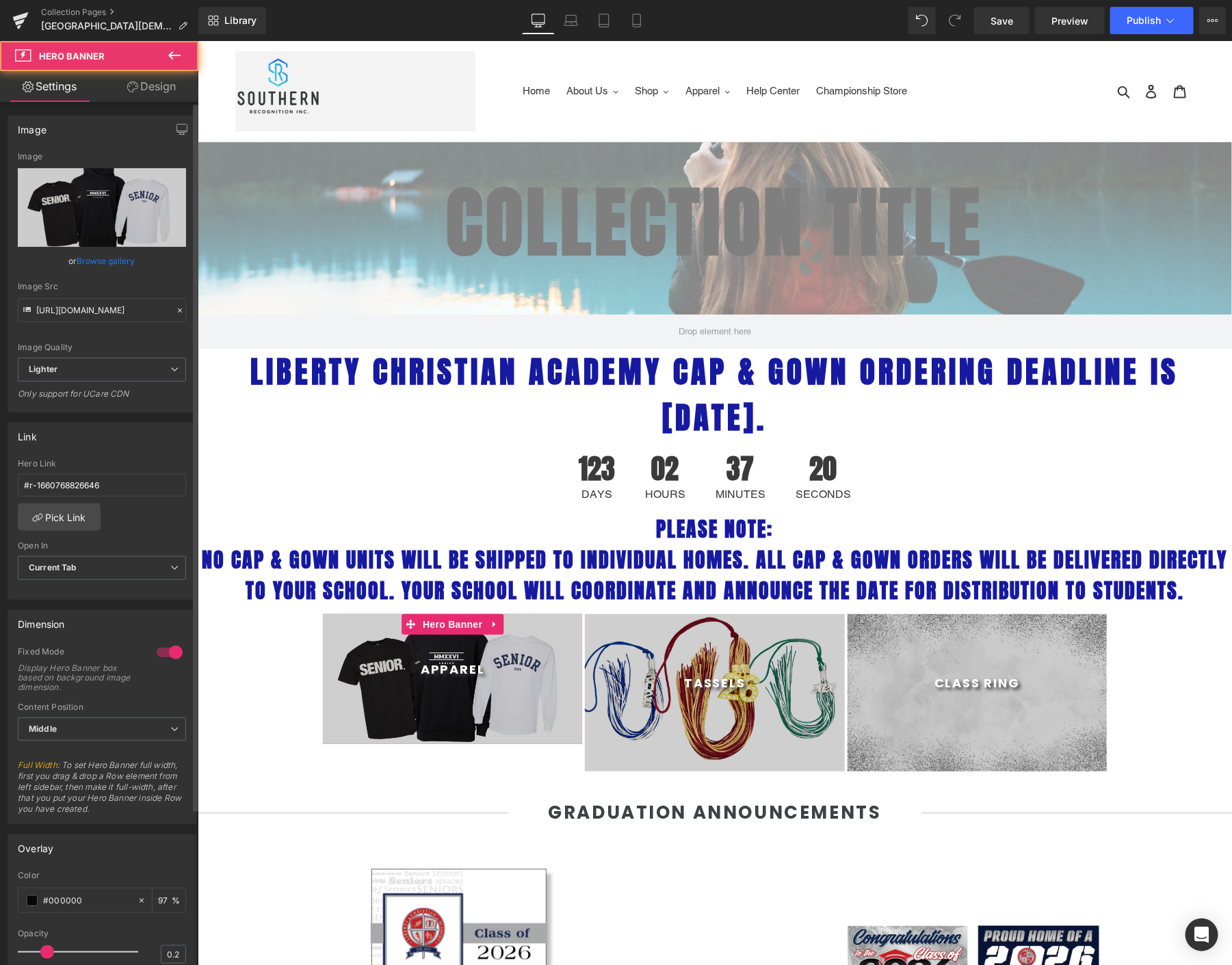
click at [159, 649] on div at bounding box center [169, 652] width 33 height 22
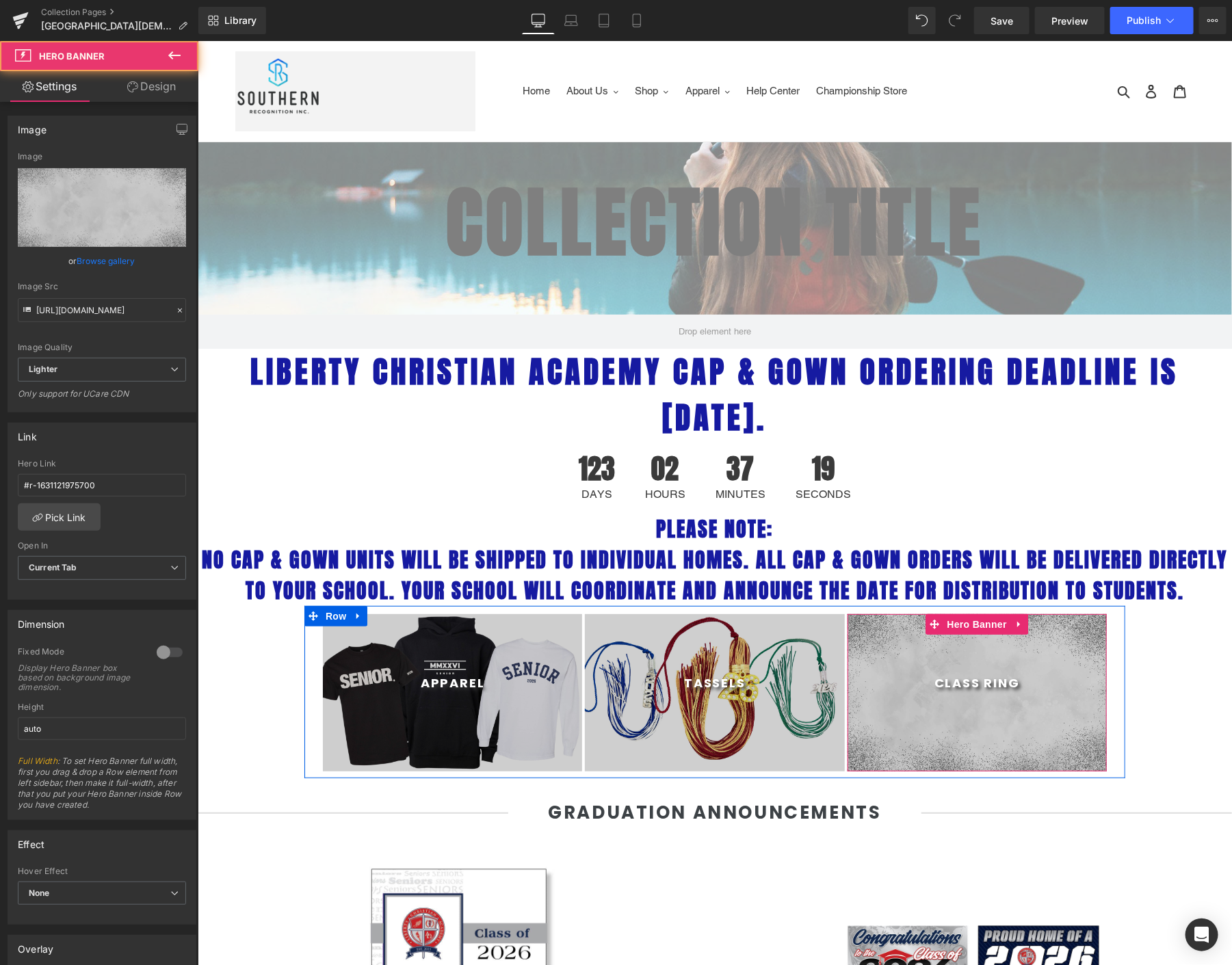
click at [1022, 716] on div at bounding box center [976, 693] width 259 height 158
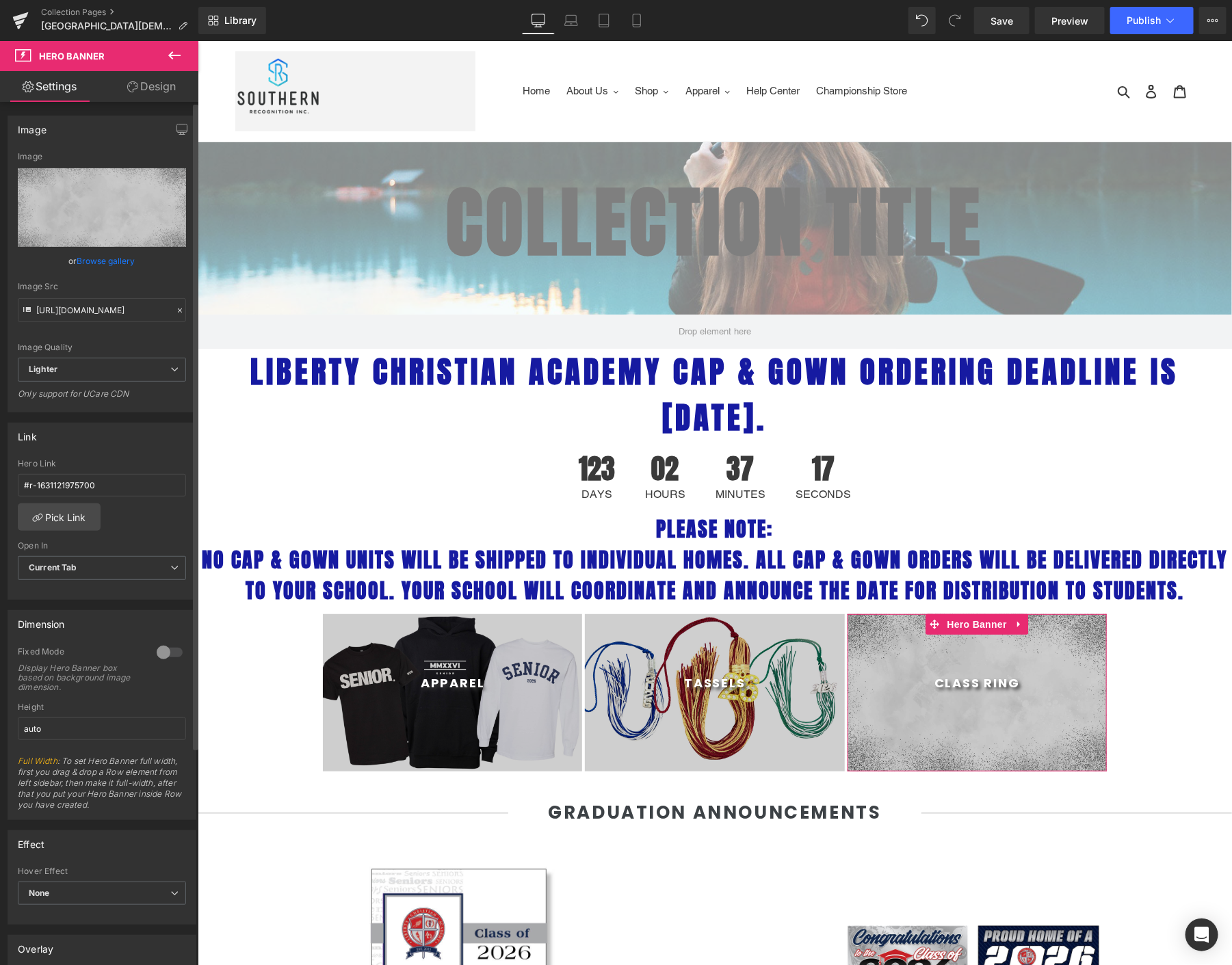
click at [109, 259] on link "Browse gallery" at bounding box center [106, 261] width 58 height 24
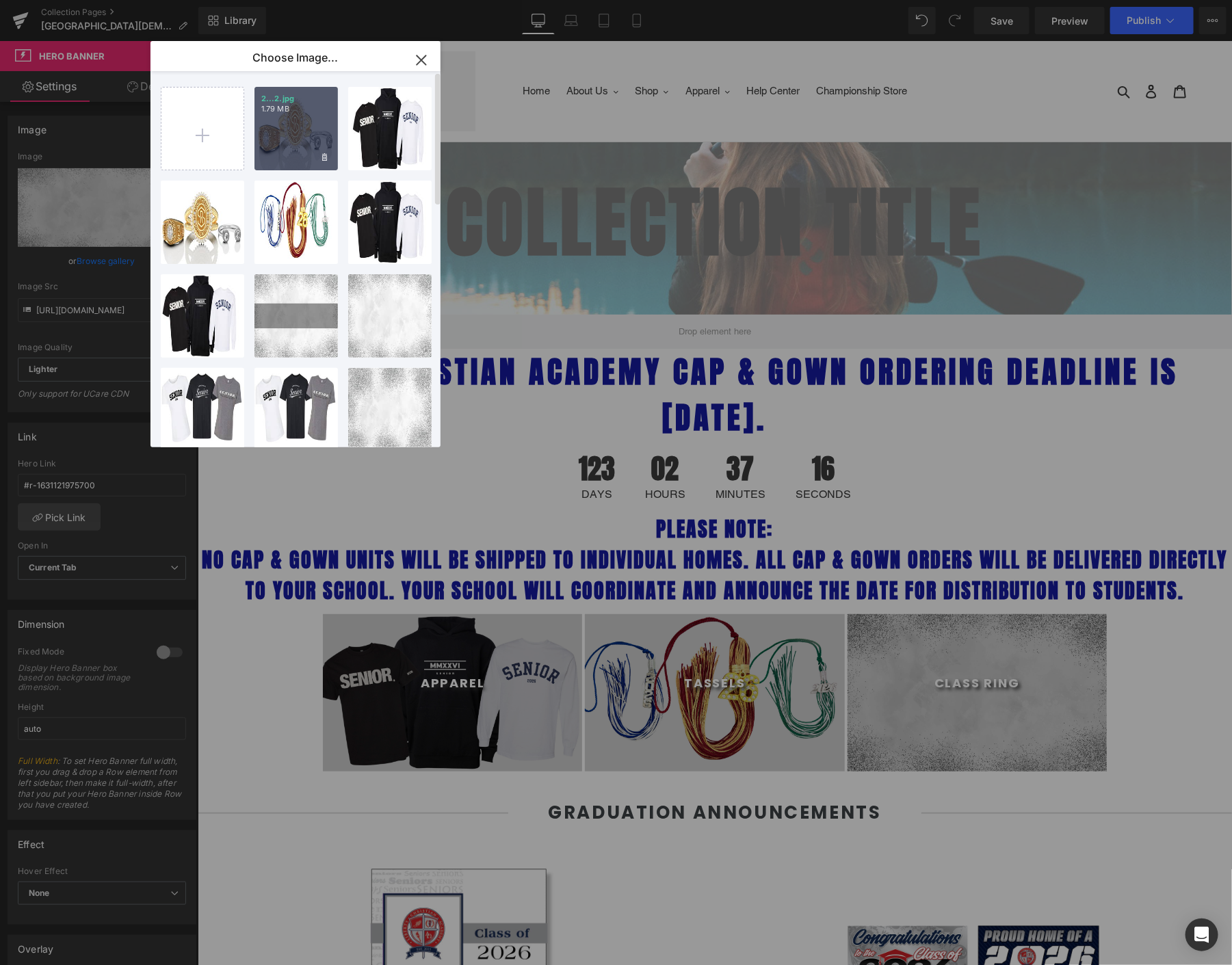
click at [308, 143] on div "2...2.jpg 1.79 MB" at bounding box center [296, 128] width 83 height 83
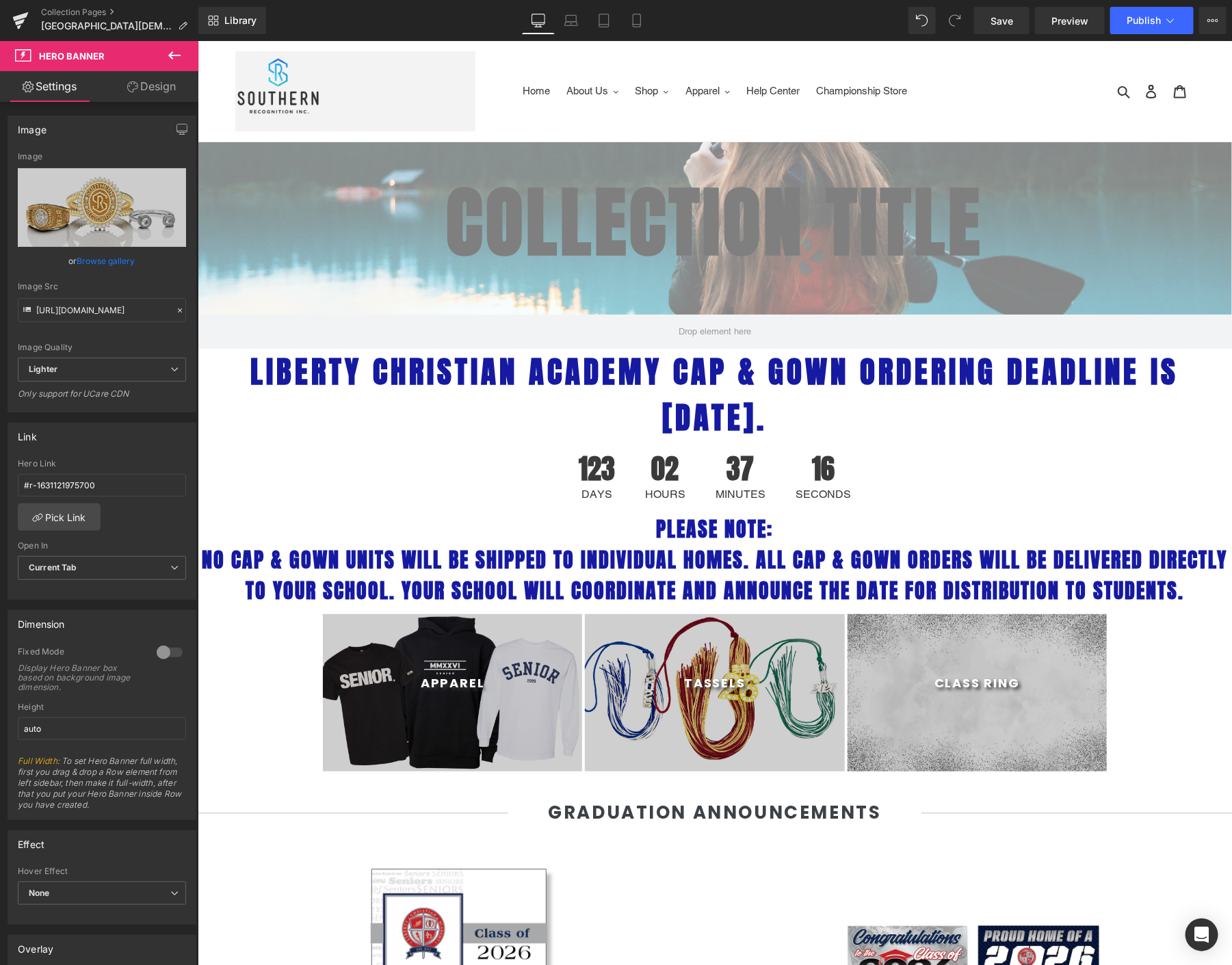
type input "[URL][DOMAIN_NAME]"
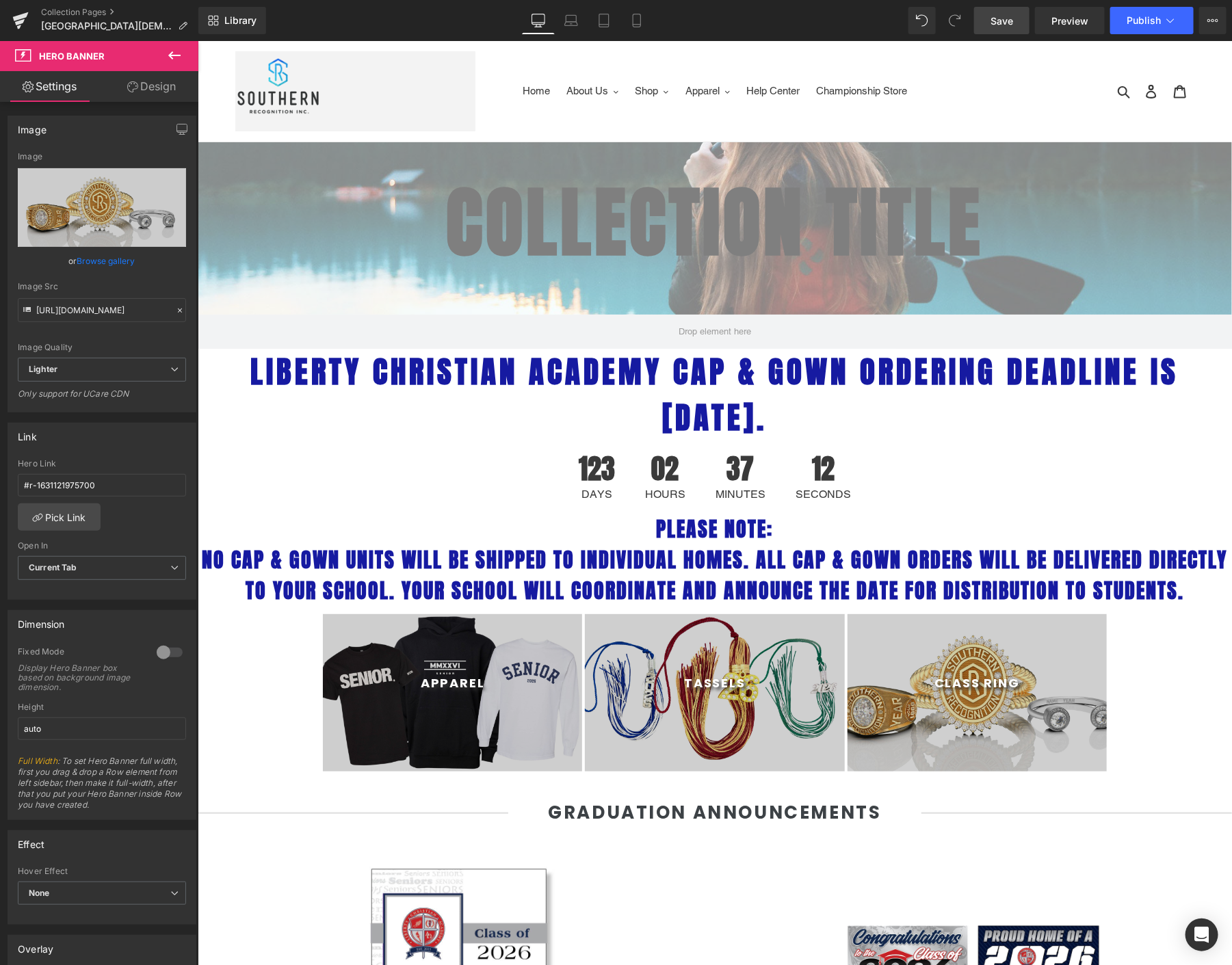
click at [1004, 14] on span "Save" at bounding box center [1002, 21] width 22 height 14
click at [1137, 17] on span "Publish" at bounding box center [1144, 21] width 34 height 11
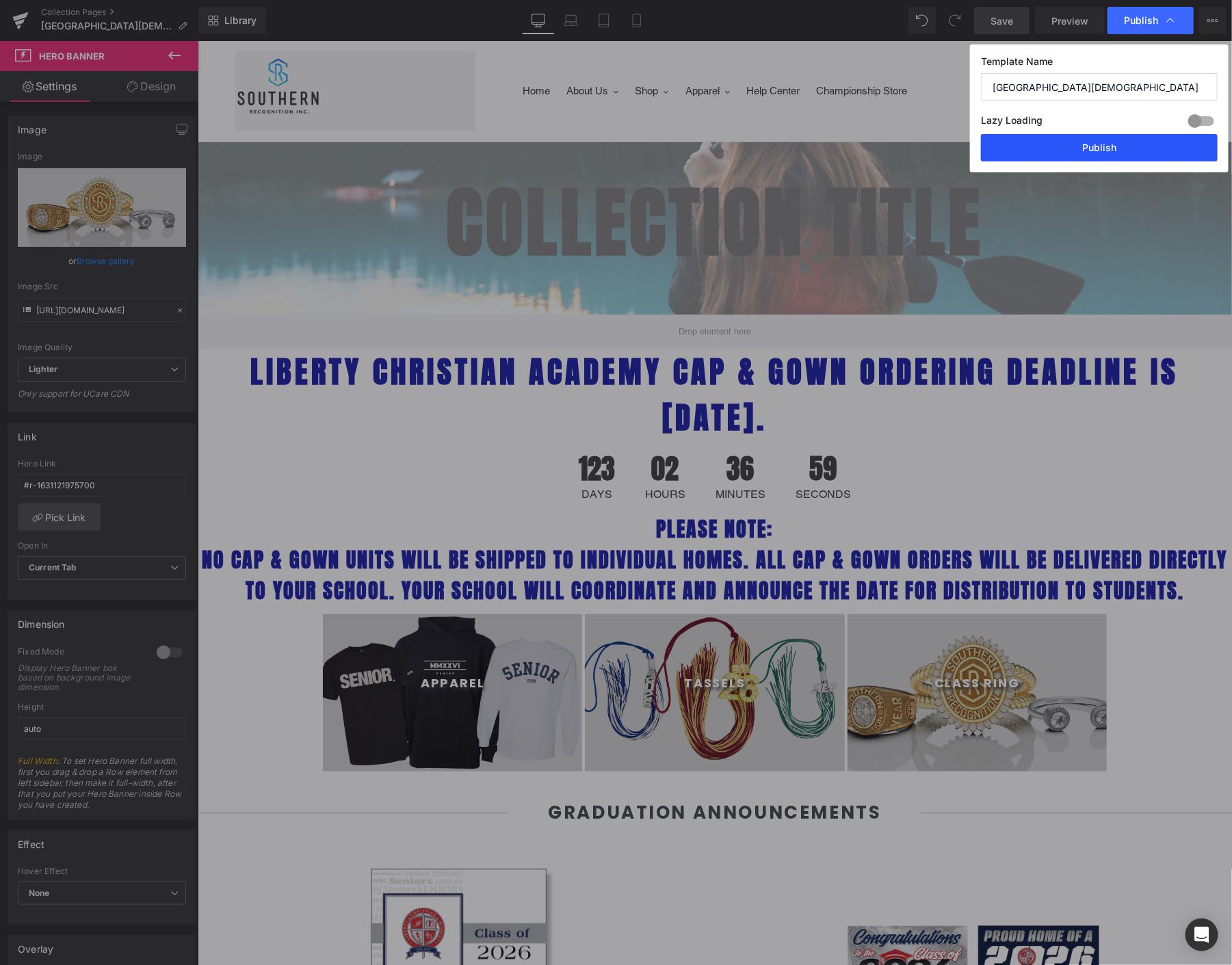
click at [1098, 135] on button "Publish" at bounding box center [1099, 148] width 237 height 28
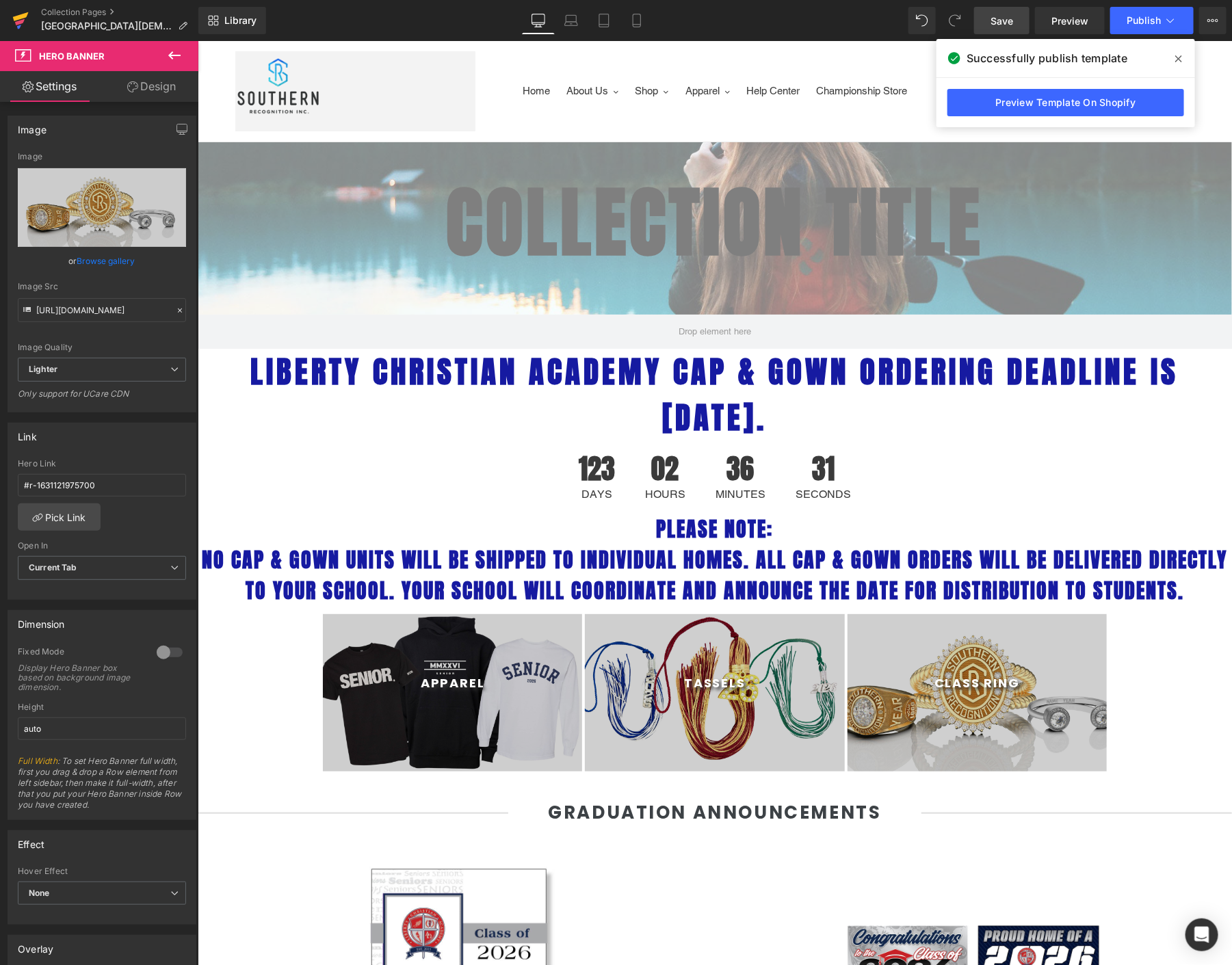
click at [11, 13] on link at bounding box center [21, 21] width 41 height 41
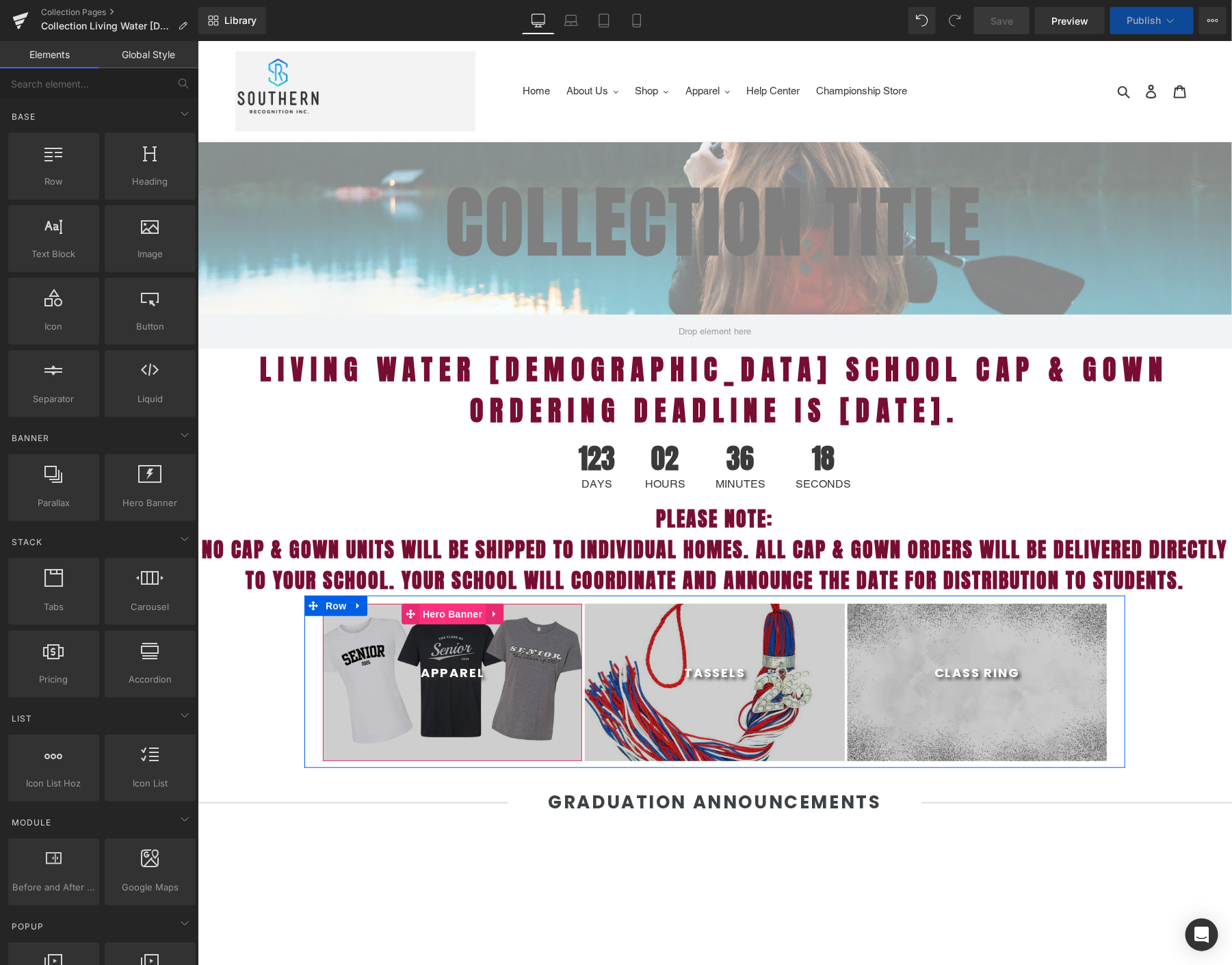
click at [430, 612] on span "Hero Banner" at bounding box center [452, 614] width 66 height 21
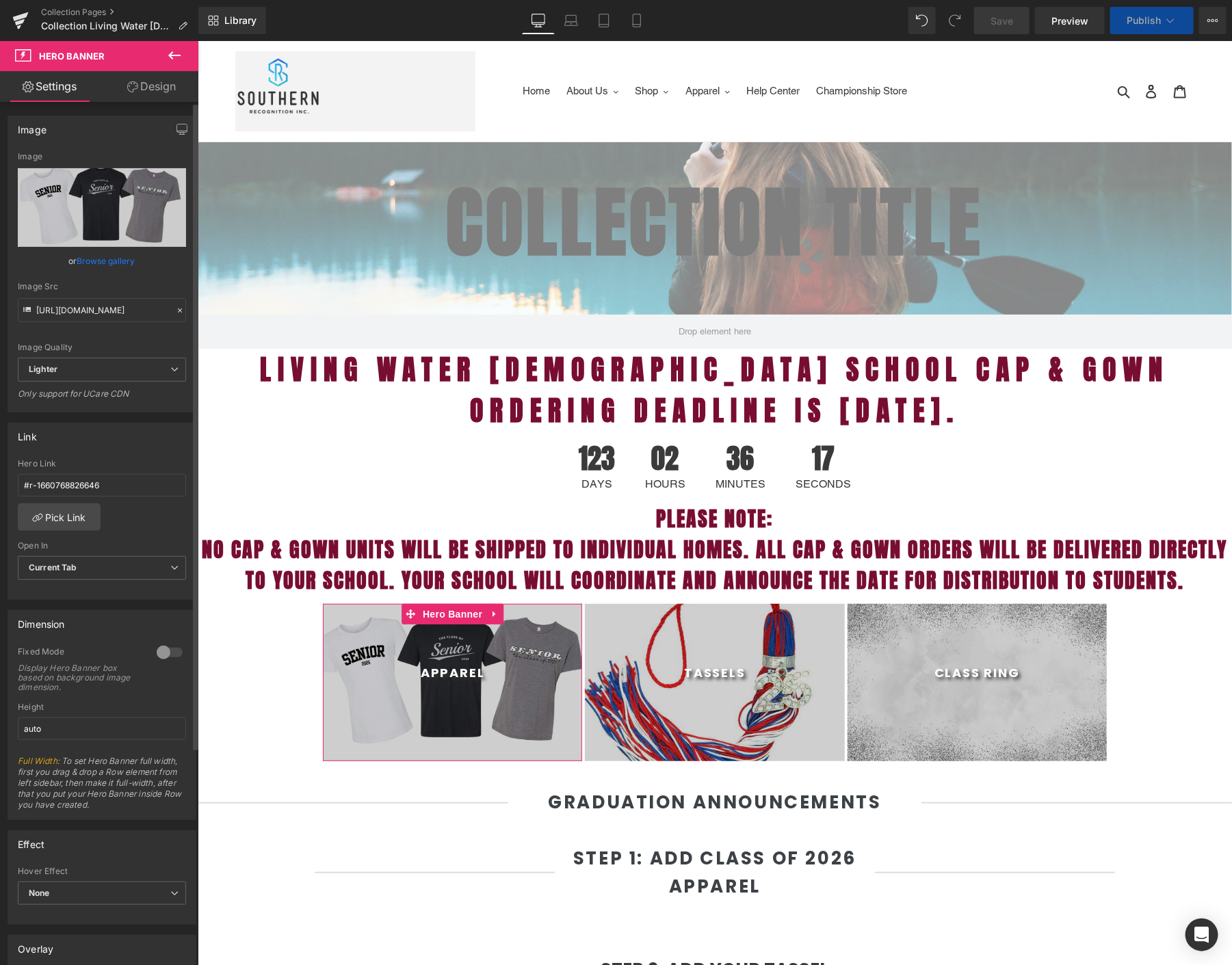
click at [92, 255] on link "Browse gallery" at bounding box center [106, 261] width 58 height 24
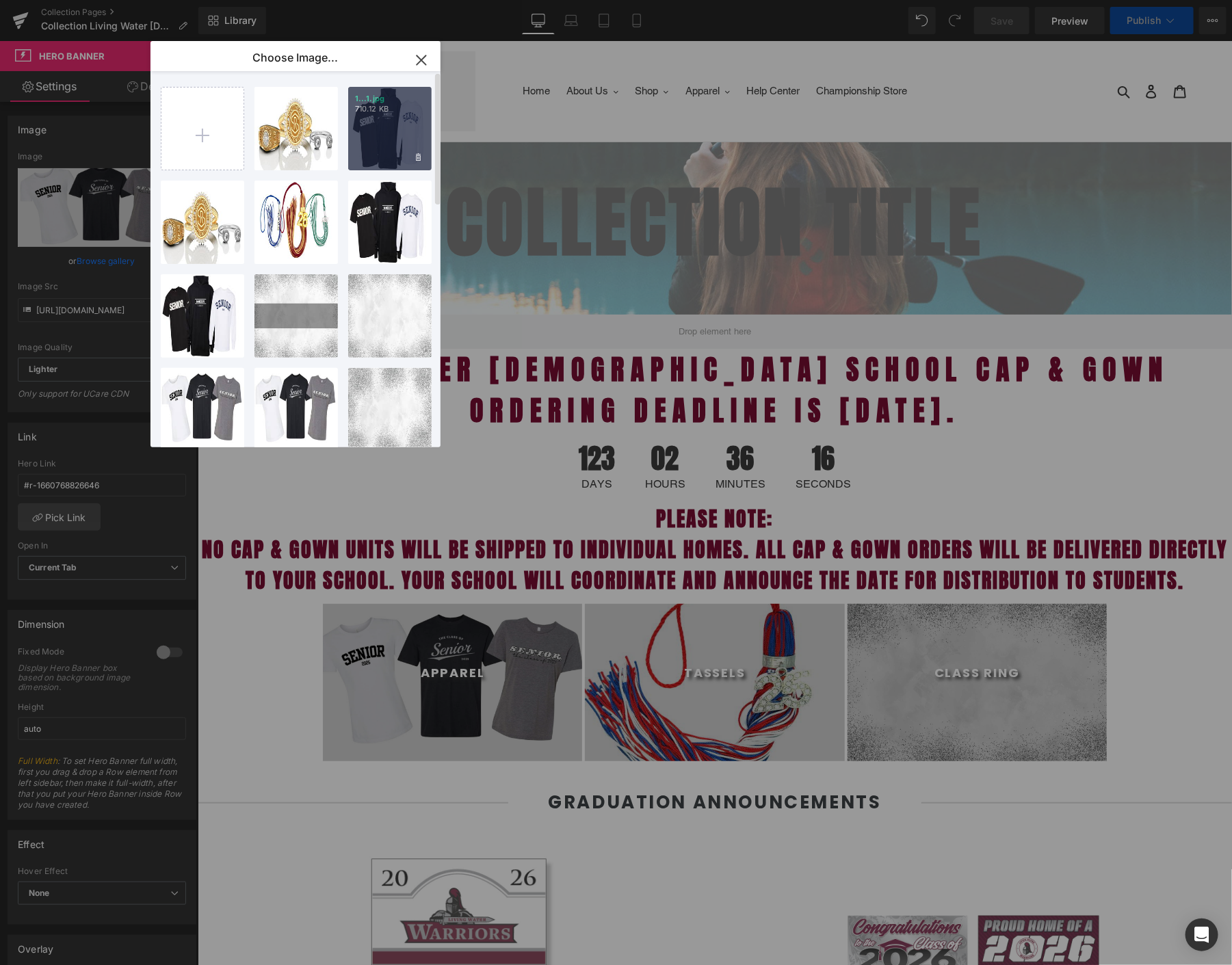
click at [409, 132] on div "1...1.jpg 710.12 KB" at bounding box center [390, 128] width 83 height 83
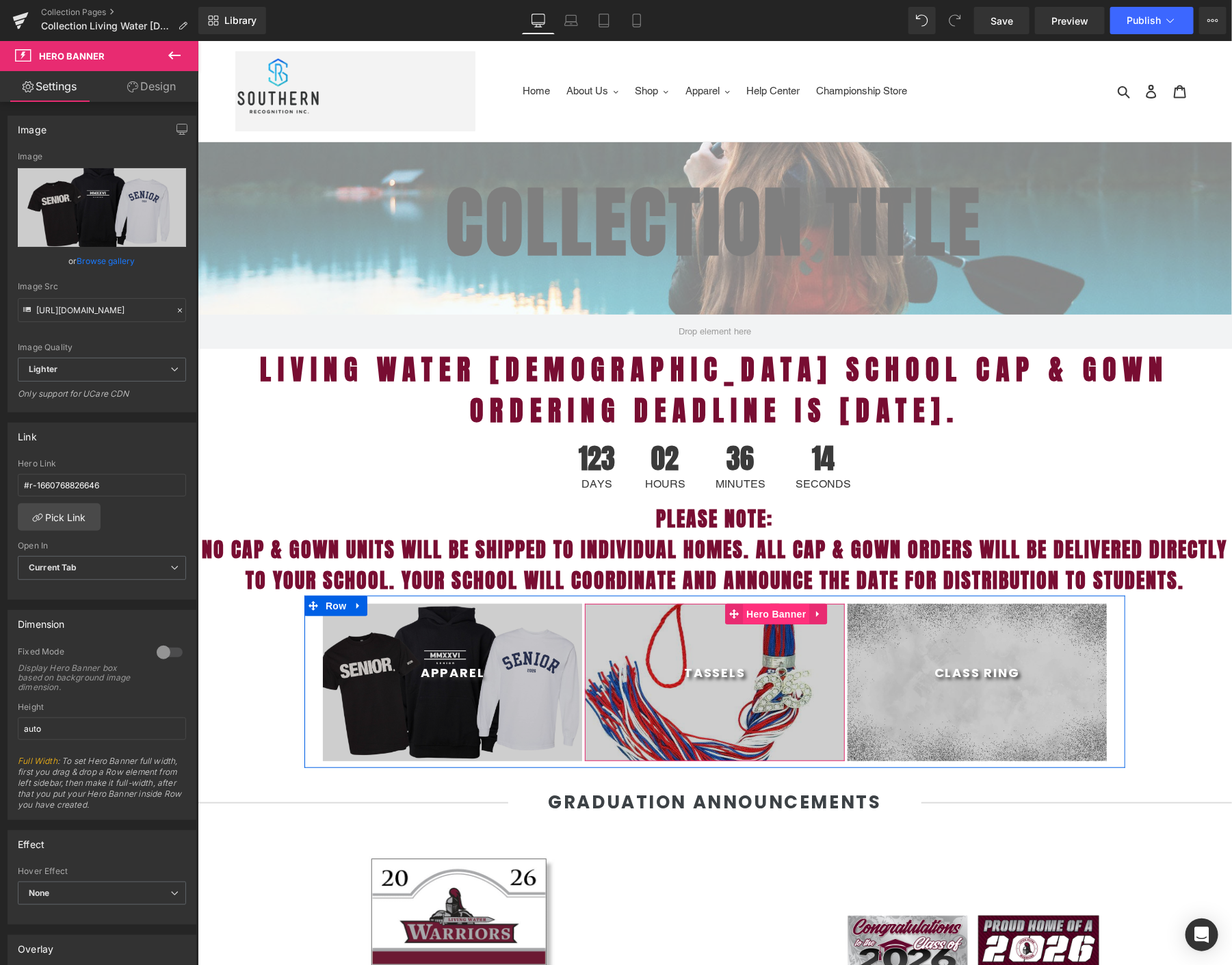
click at [743, 616] on span "Hero Banner" at bounding box center [776, 614] width 66 height 21
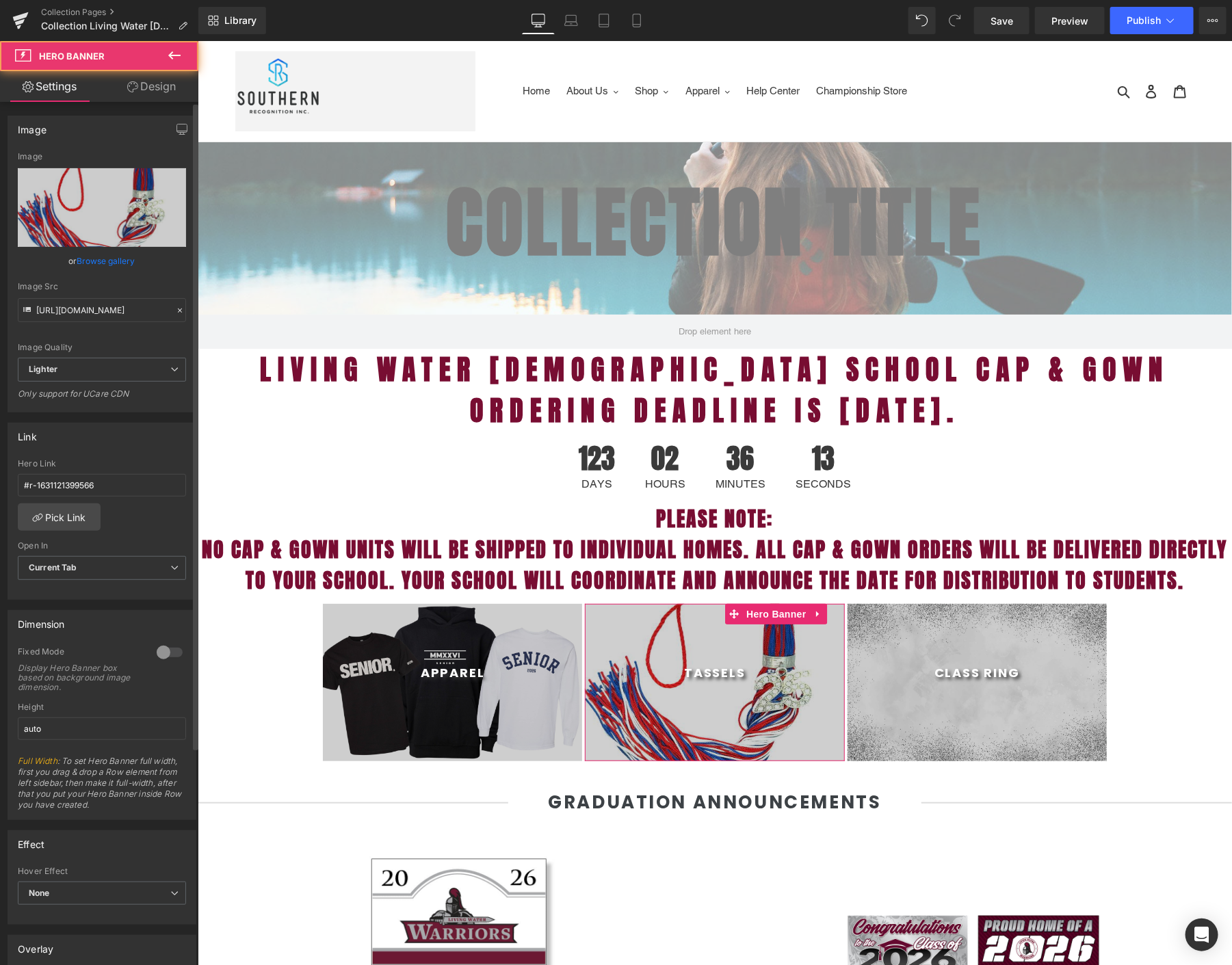
click at [86, 257] on link "Browse gallery" at bounding box center [106, 261] width 58 height 24
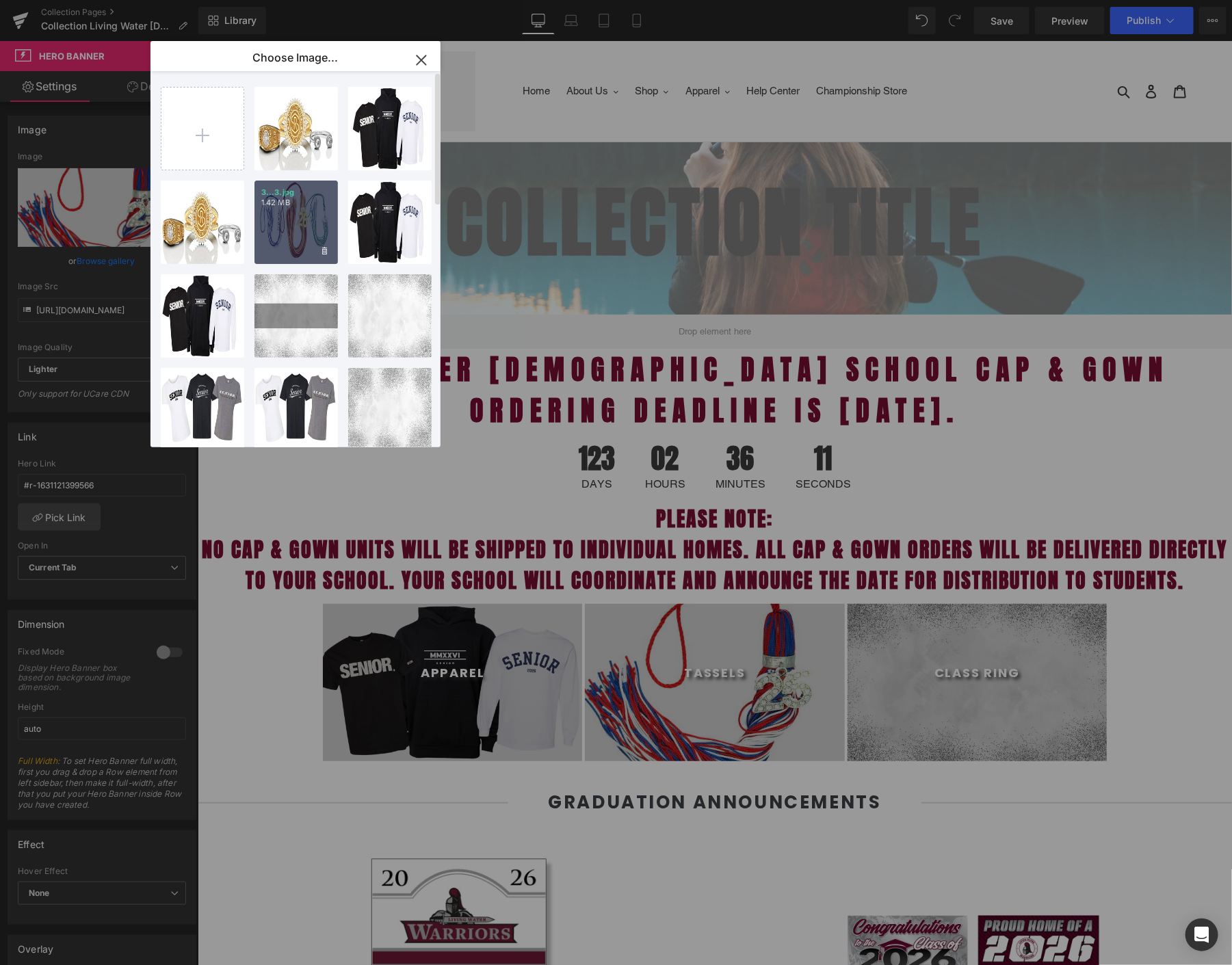
click at [285, 224] on div "3...3.jpg 1.42 MB" at bounding box center [296, 222] width 83 height 83
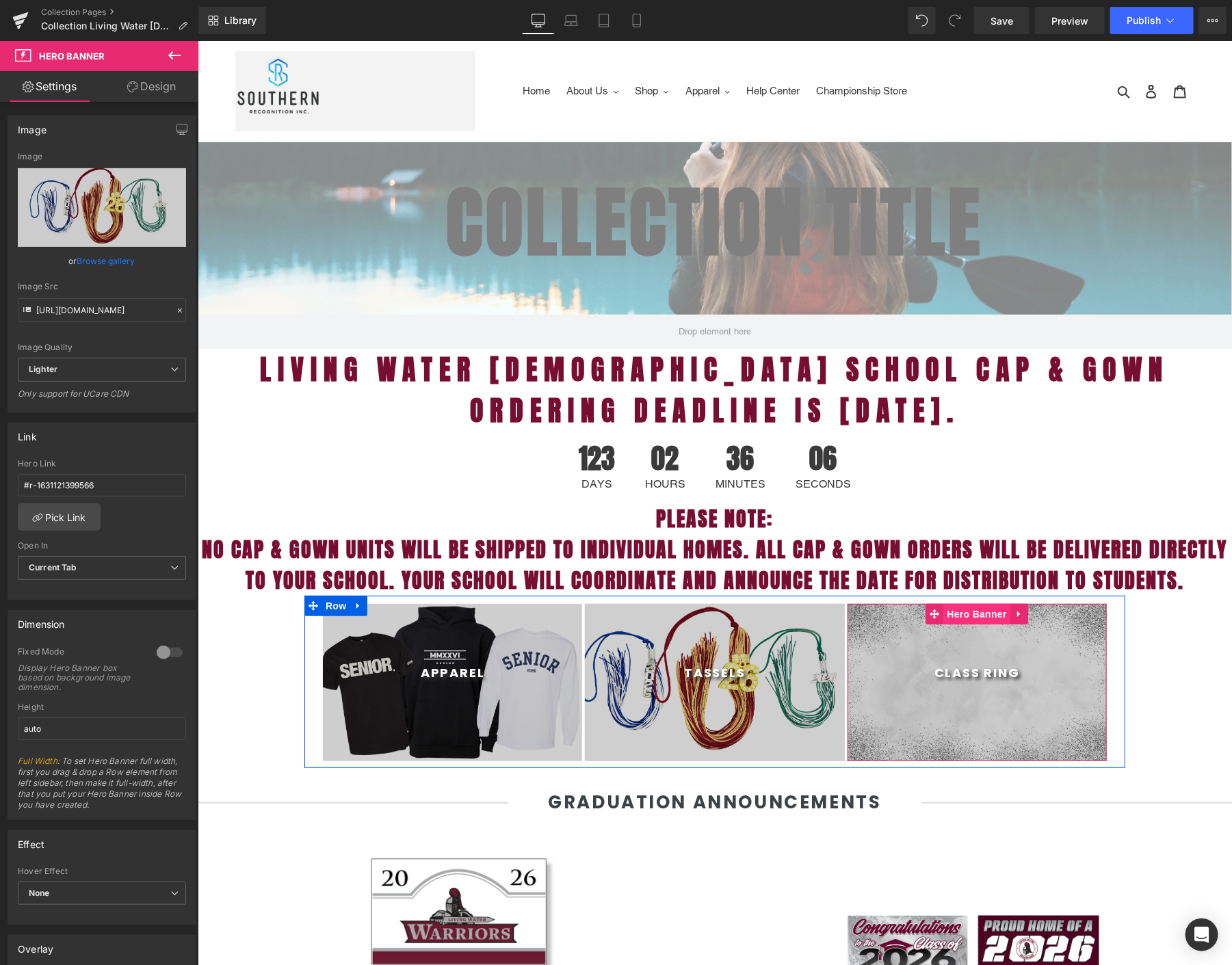
click at [971, 611] on span "Hero Banner" at bounding box center [977, 614] width 66 height 21
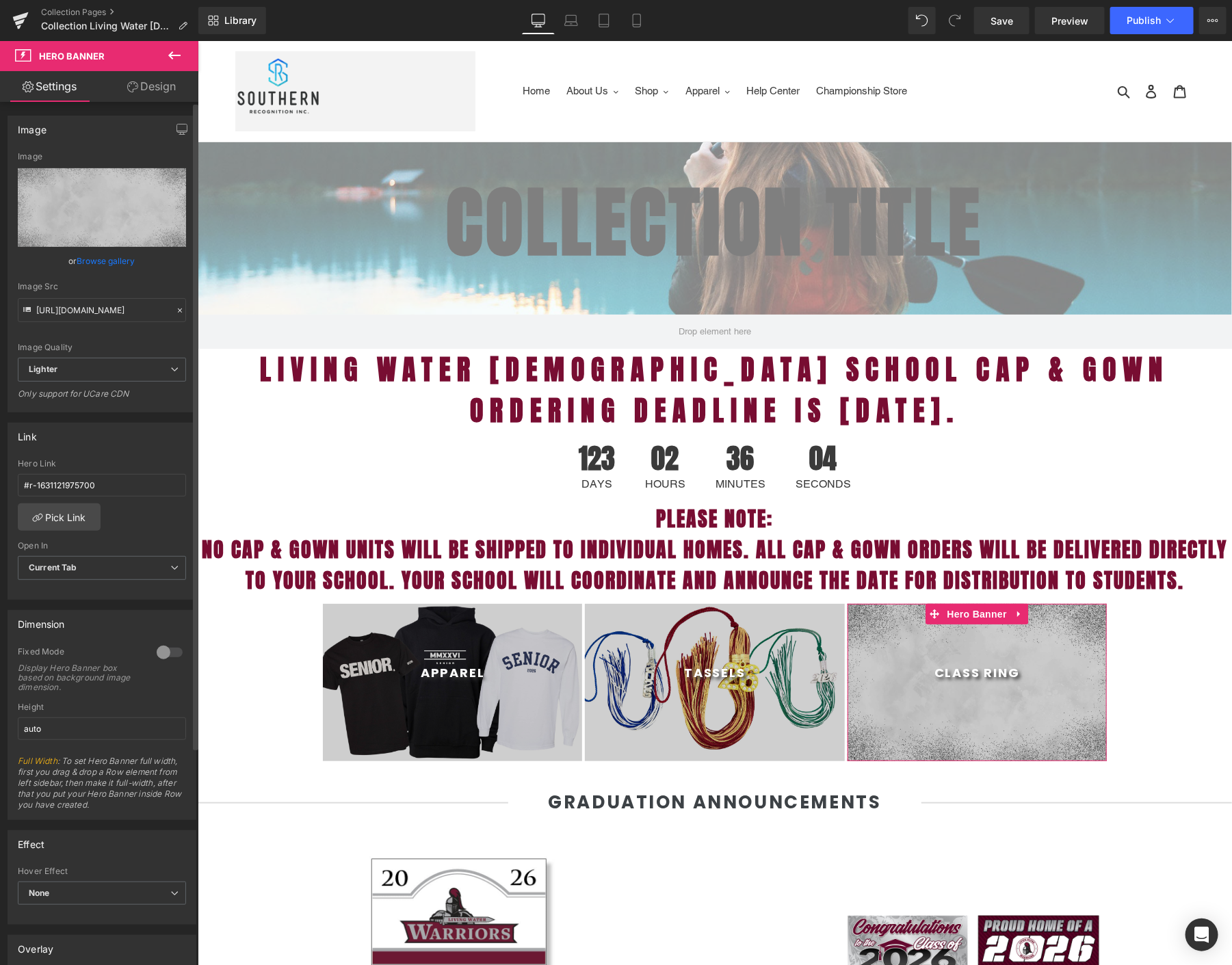
click at [94, 256] on link "Browse gallery" at bounding box center [106, 261] width 58 height 24
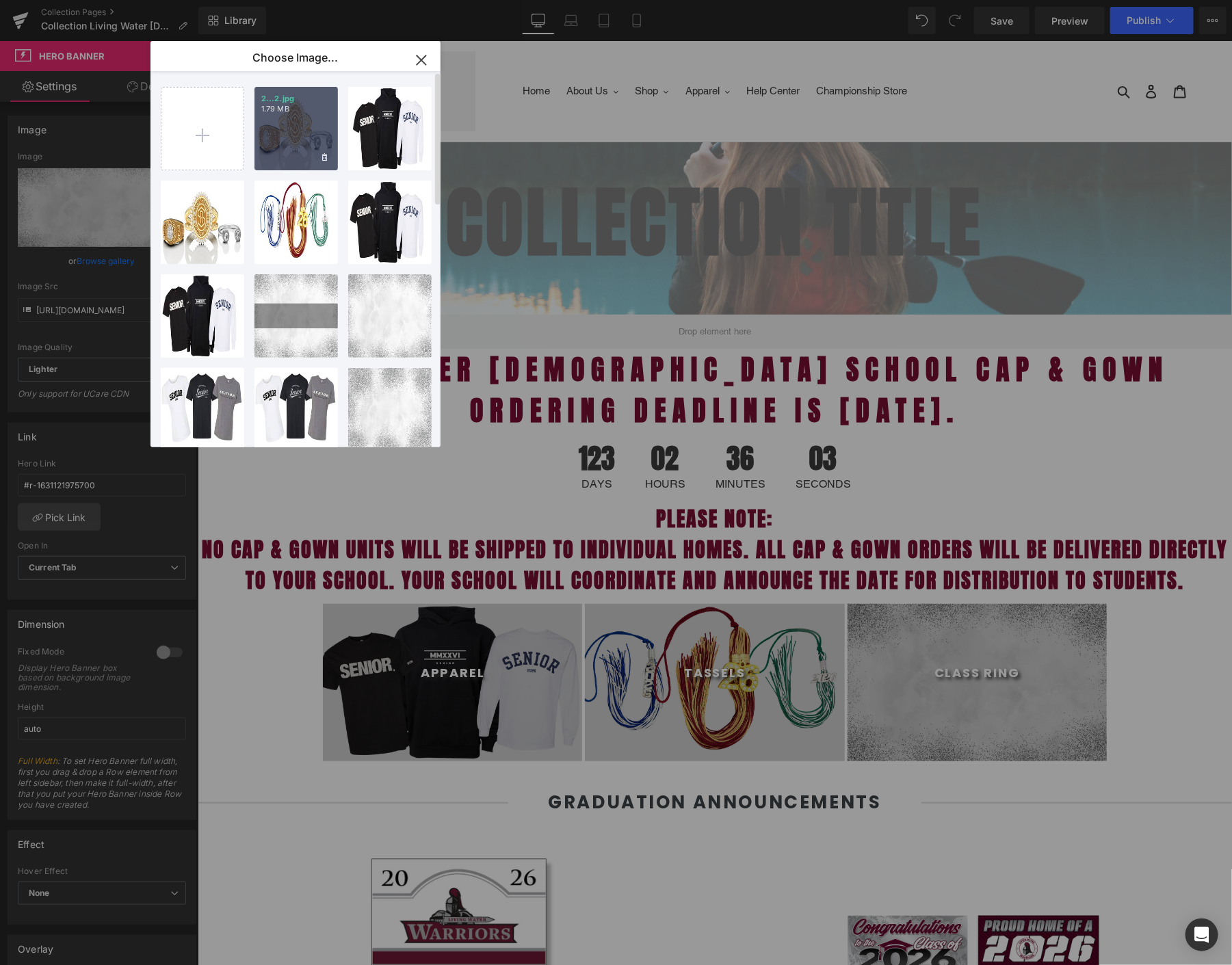
click at [287, 159] on div "2...2.jpg 1.79 MB" at bounding box center [296, 128] width 83 height 83
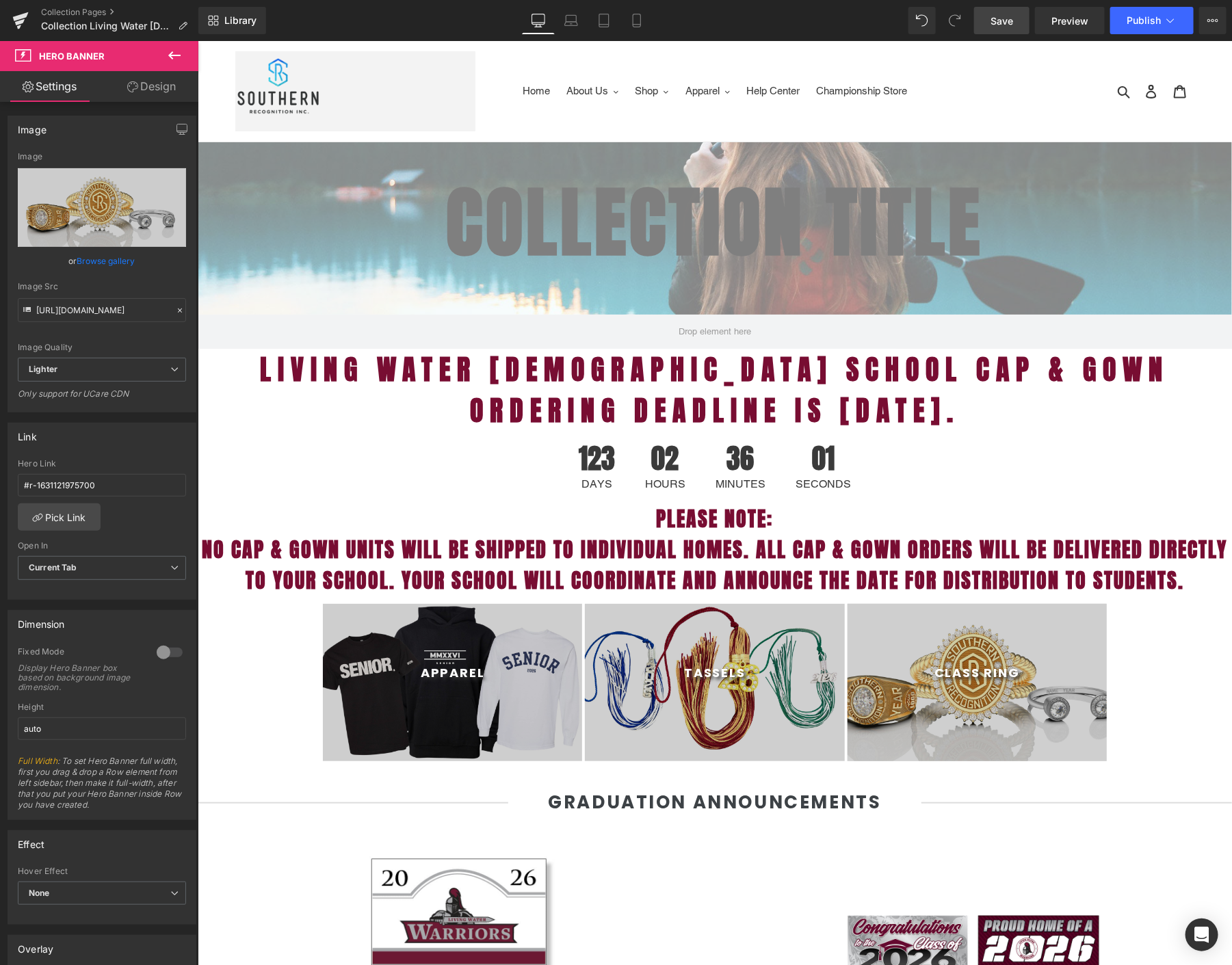
click at [993, 10] on link "Save" at bounding box center [1002, 21] width 56 height 28
click at [1150, 13] on button "Publish" at bounding box center [1151, 21] width 83 height 28
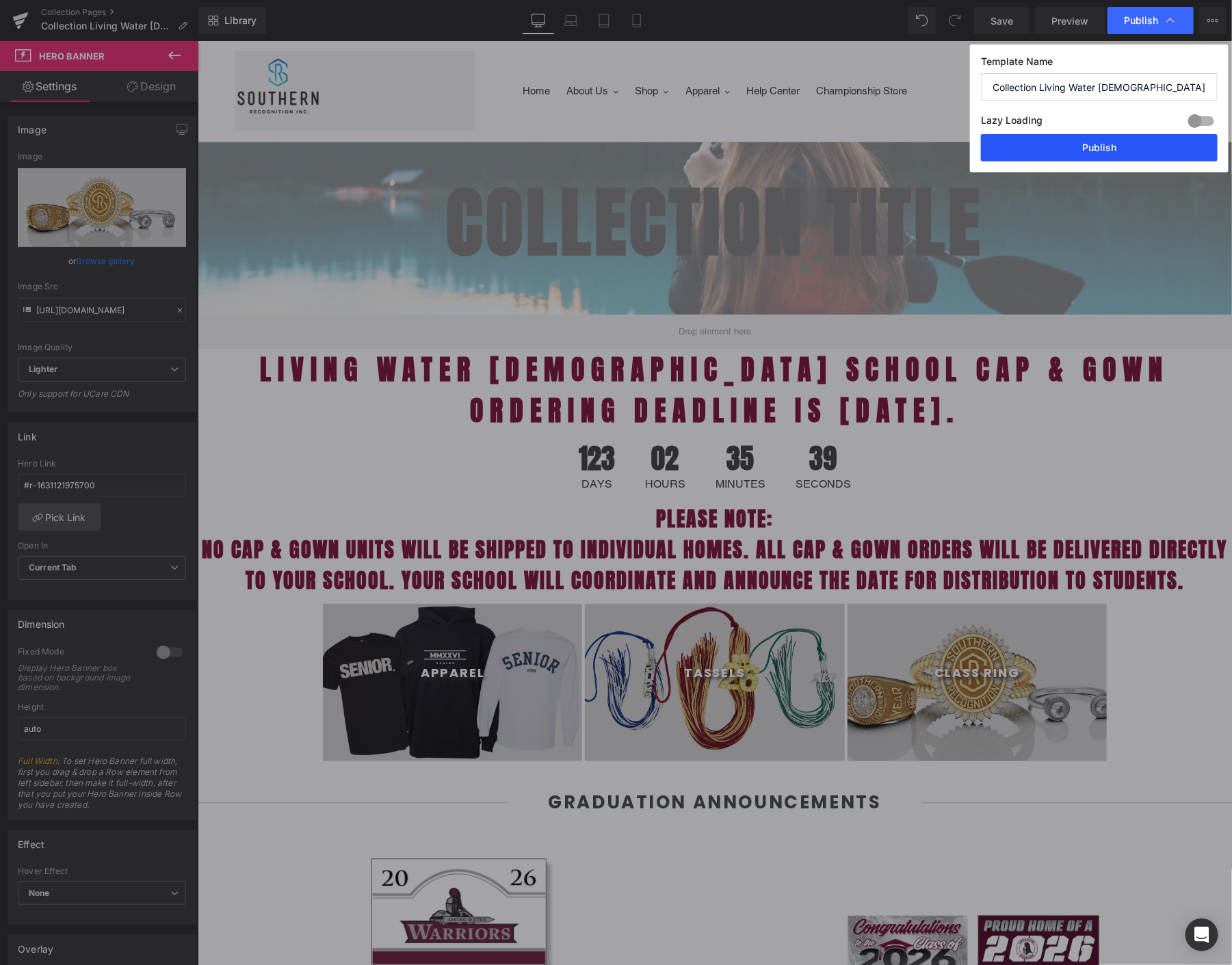
click at [1075, 139] on button "Publish" at bounding box center [1099, 148] width 237 height 28
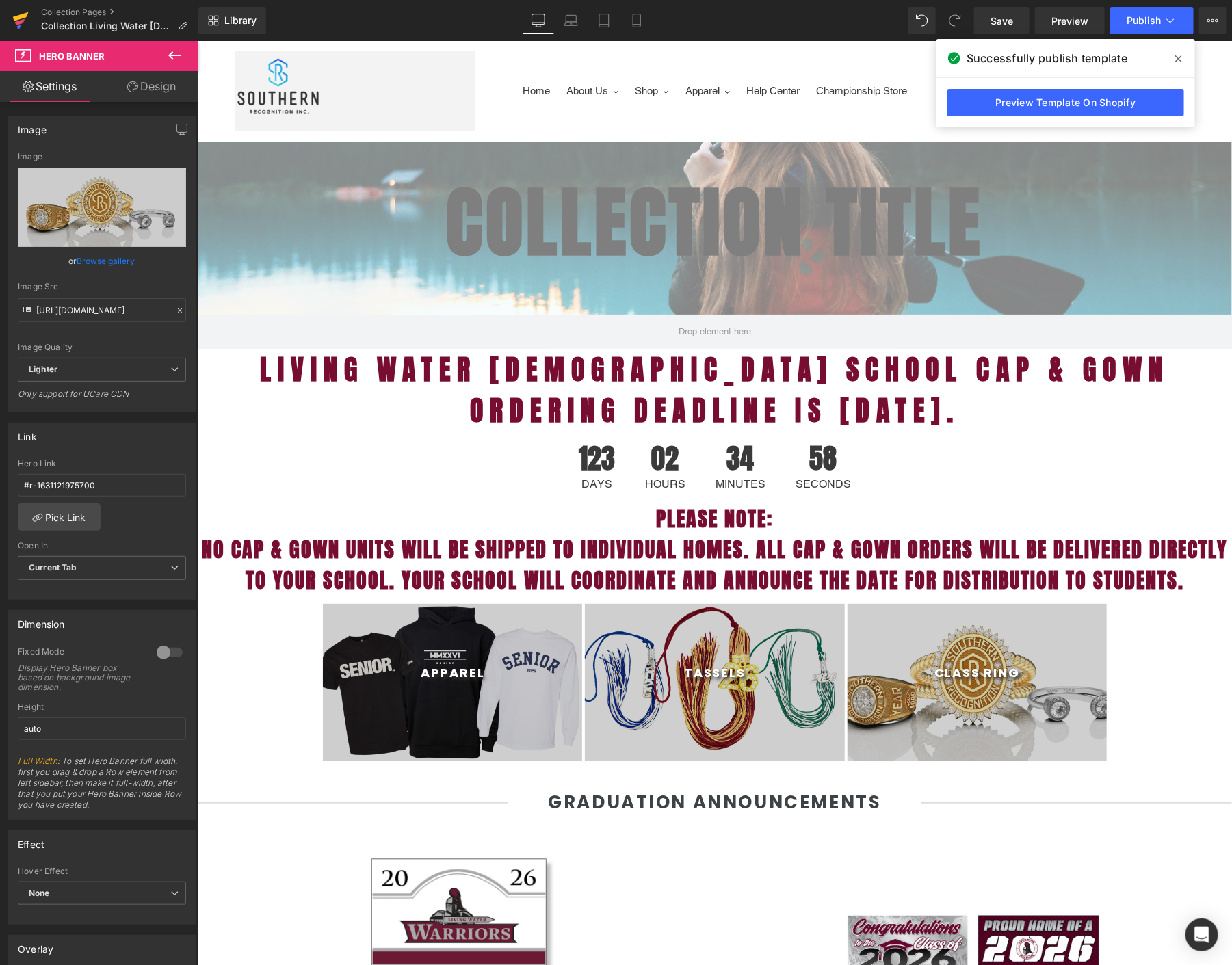
click at [12, 20] on link at bounding box center [21, 21] width 41 height 41
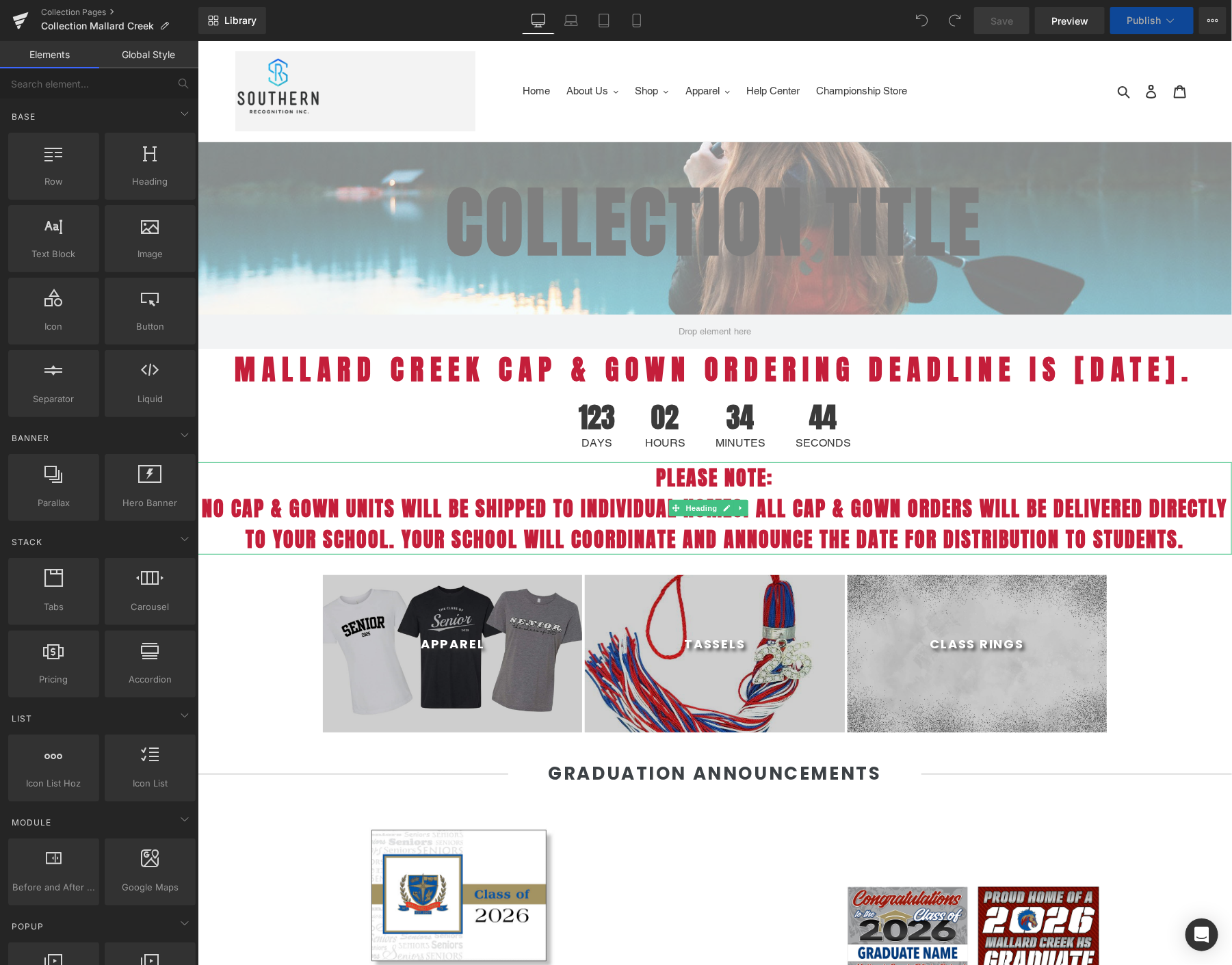
select select "M"
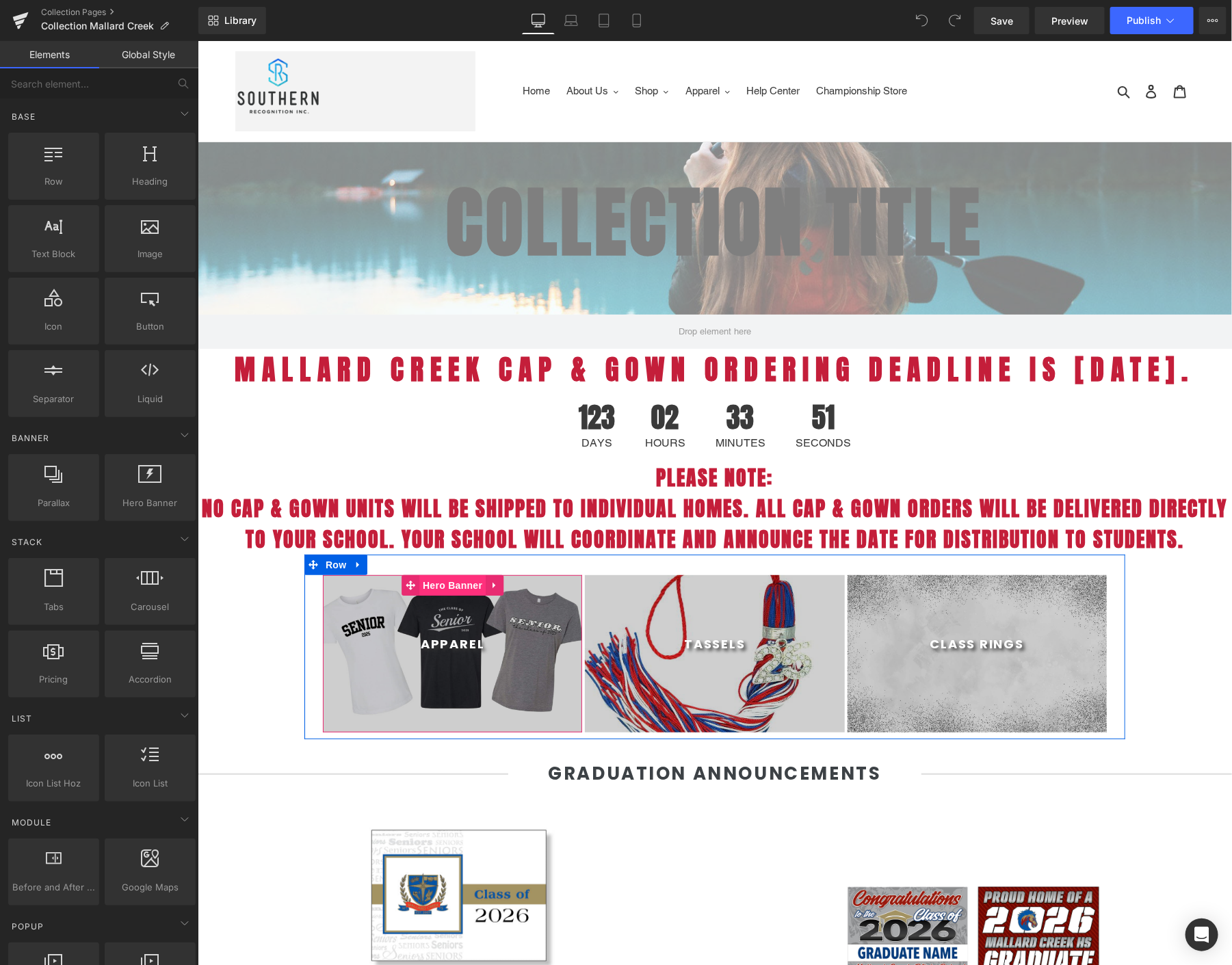
click at [438, 595] on span "Hero Banner" at bounding box center [452, 584] width 66 height 21
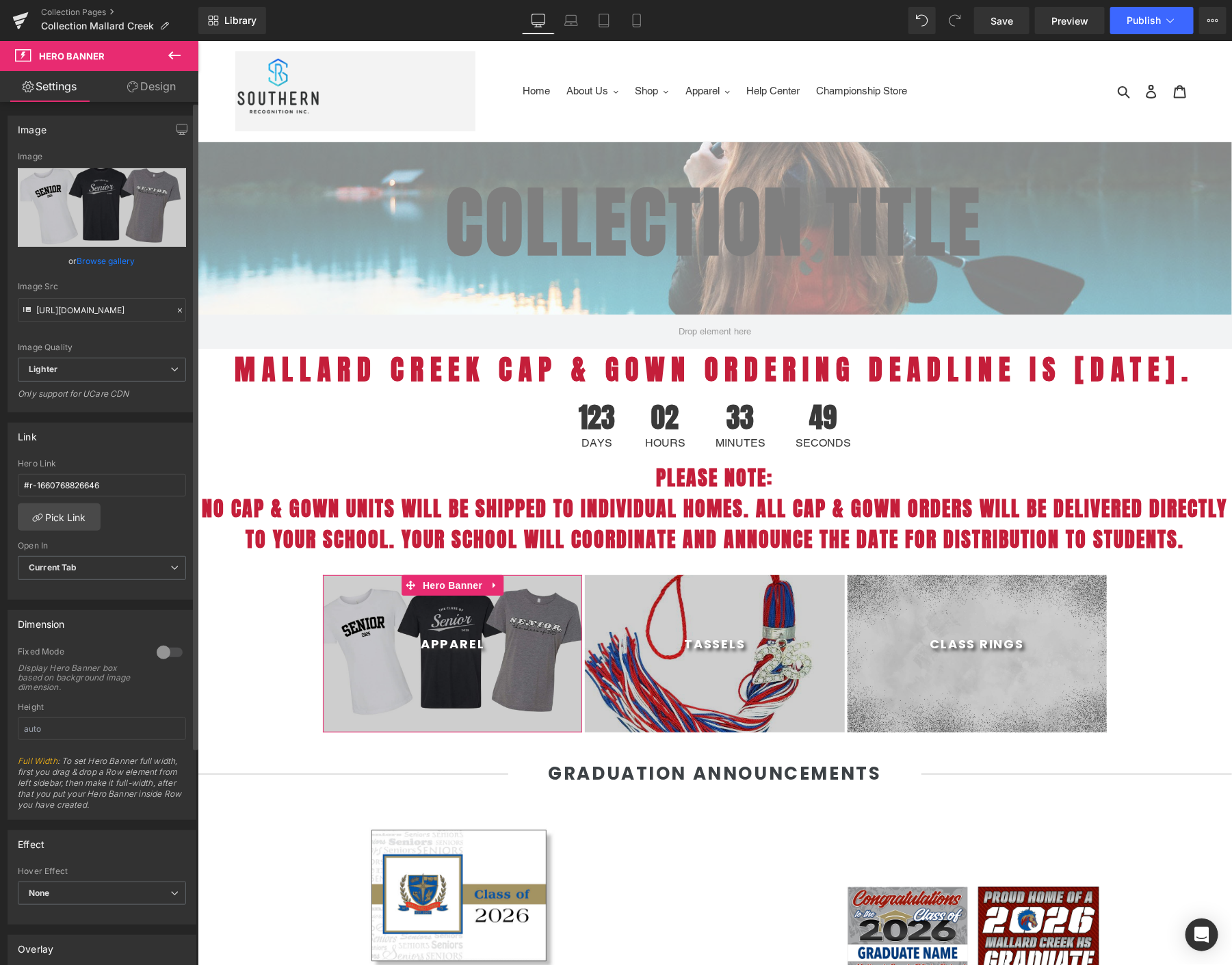
click at [96, 261] on link "Browse gallery" at bounding box center [106, 261] width 58 height 24
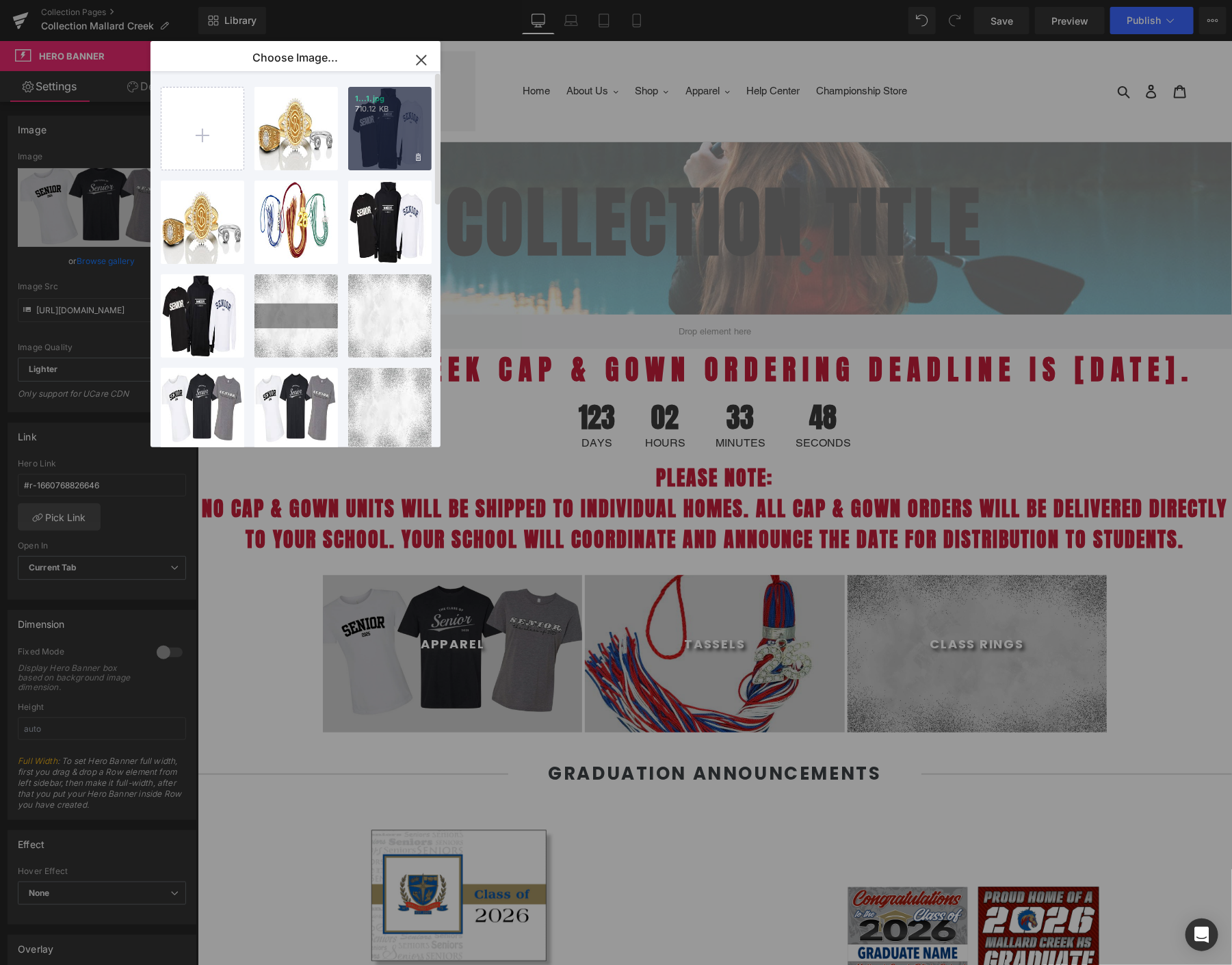
click at [386, 134] on div "1...1.jpg 710.12 KB" at bounding box center [390, 128] width 83 height 83
type input "[URL][DOMAIN_NAME]"
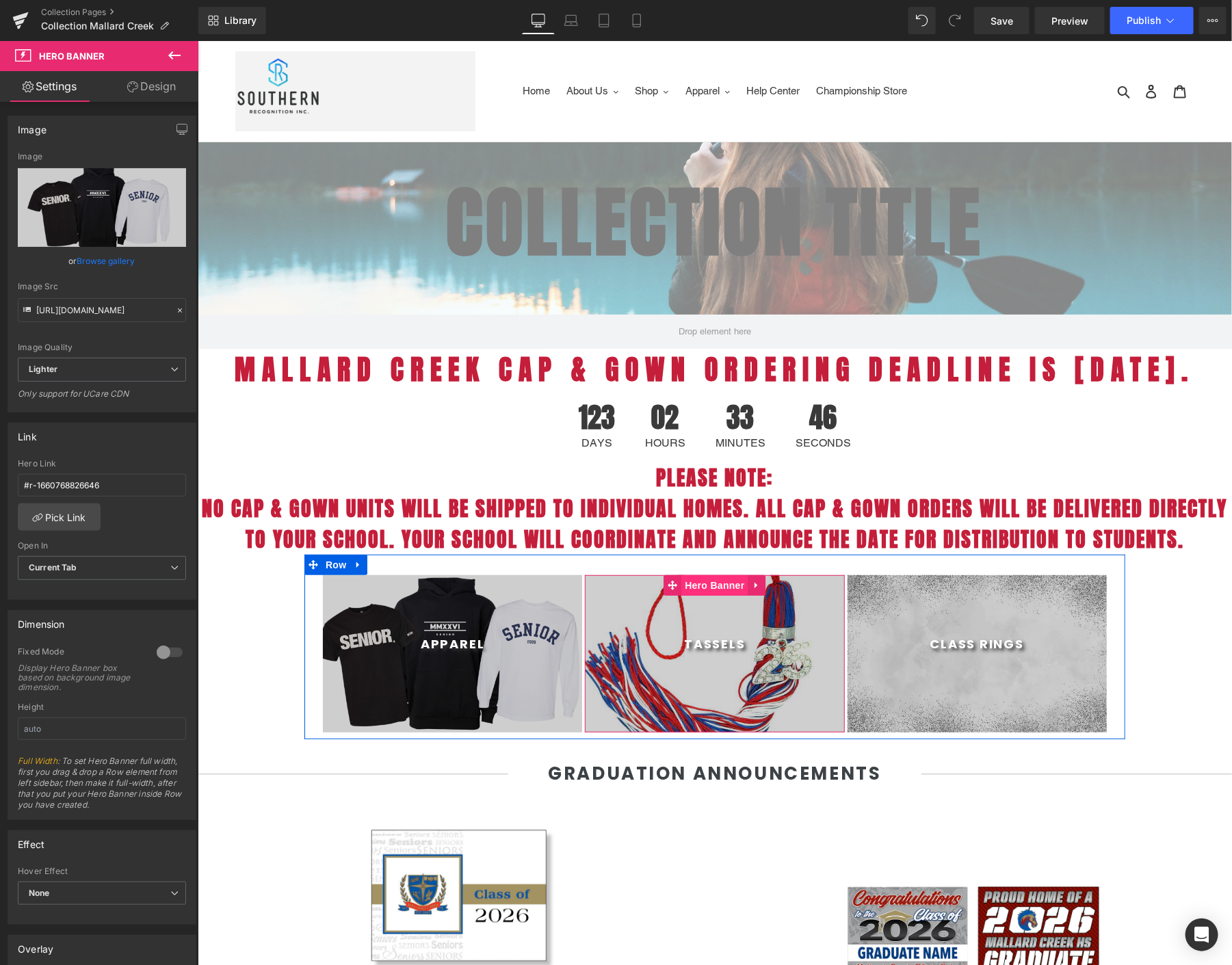
click at [722, 595] on span "Hero Banner" at bounding box center [714, 584] width 66 height 21
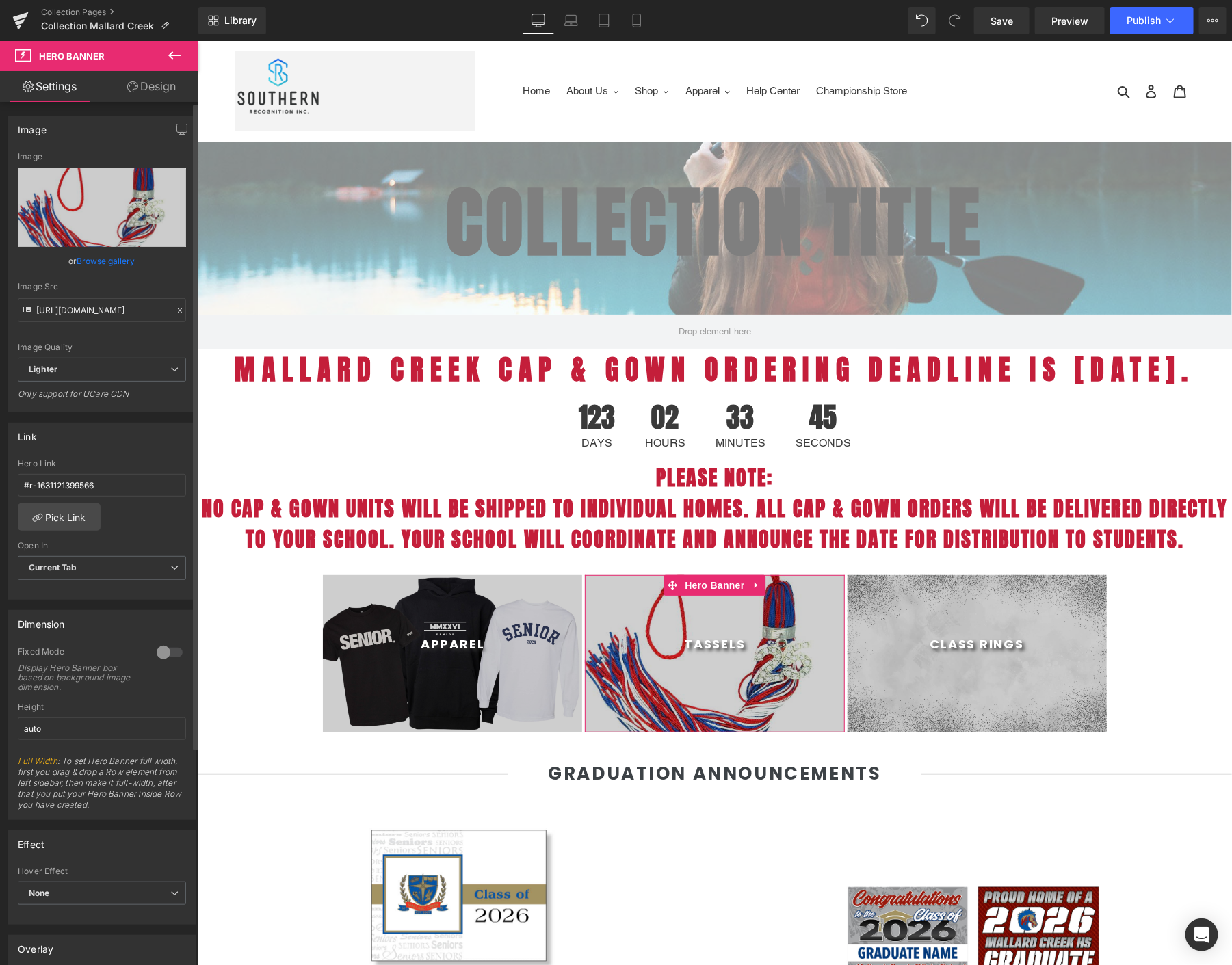
click at [108, 264] on link "Browse gallery" at bounding box center [106, 261] width 58 height 24
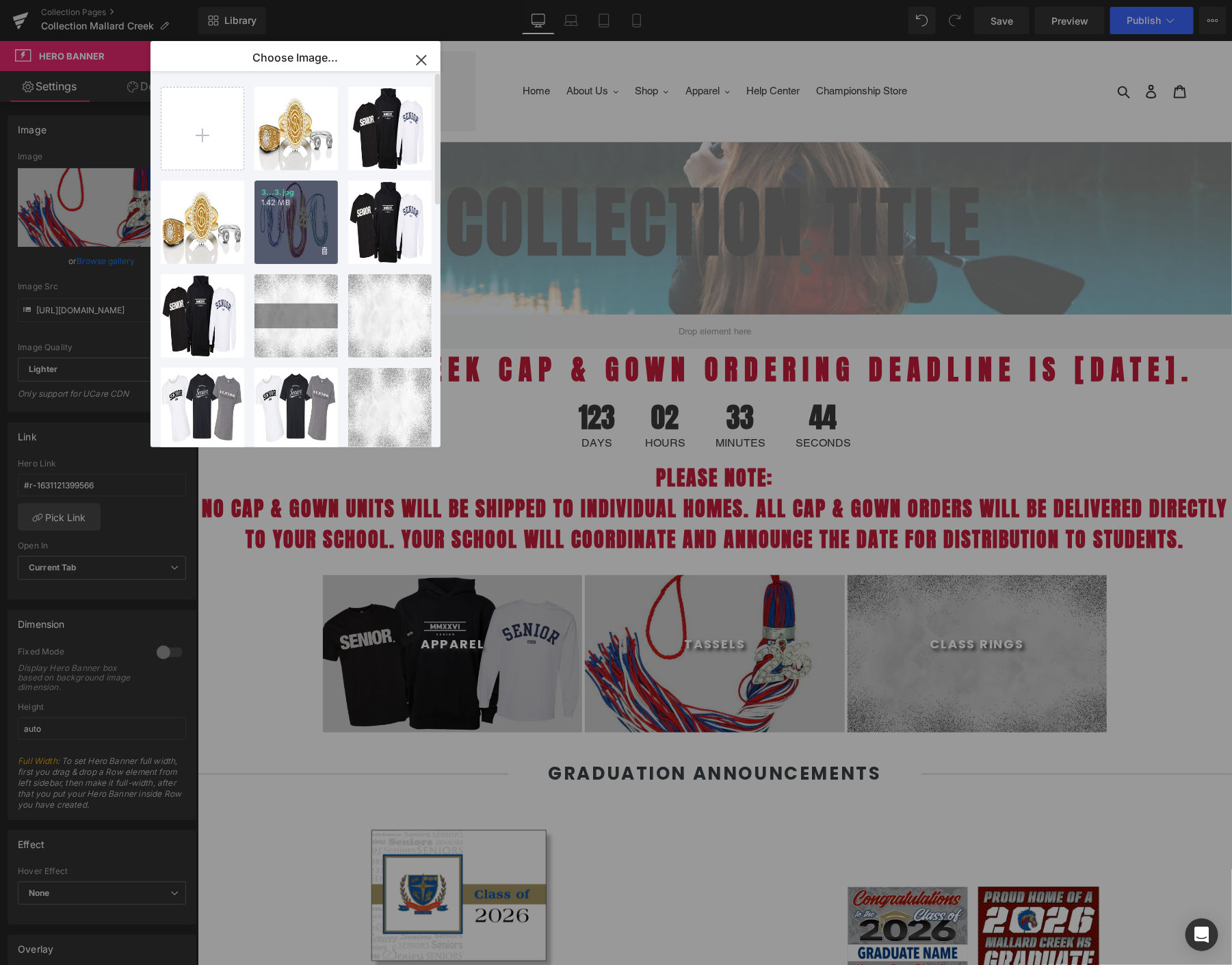
click at [269, 233] on div "3...3.jpg 1.42 MB" at bounding box center [296, 222] width 83 height 83
type input "[URL][DOMAIN_NAME]"
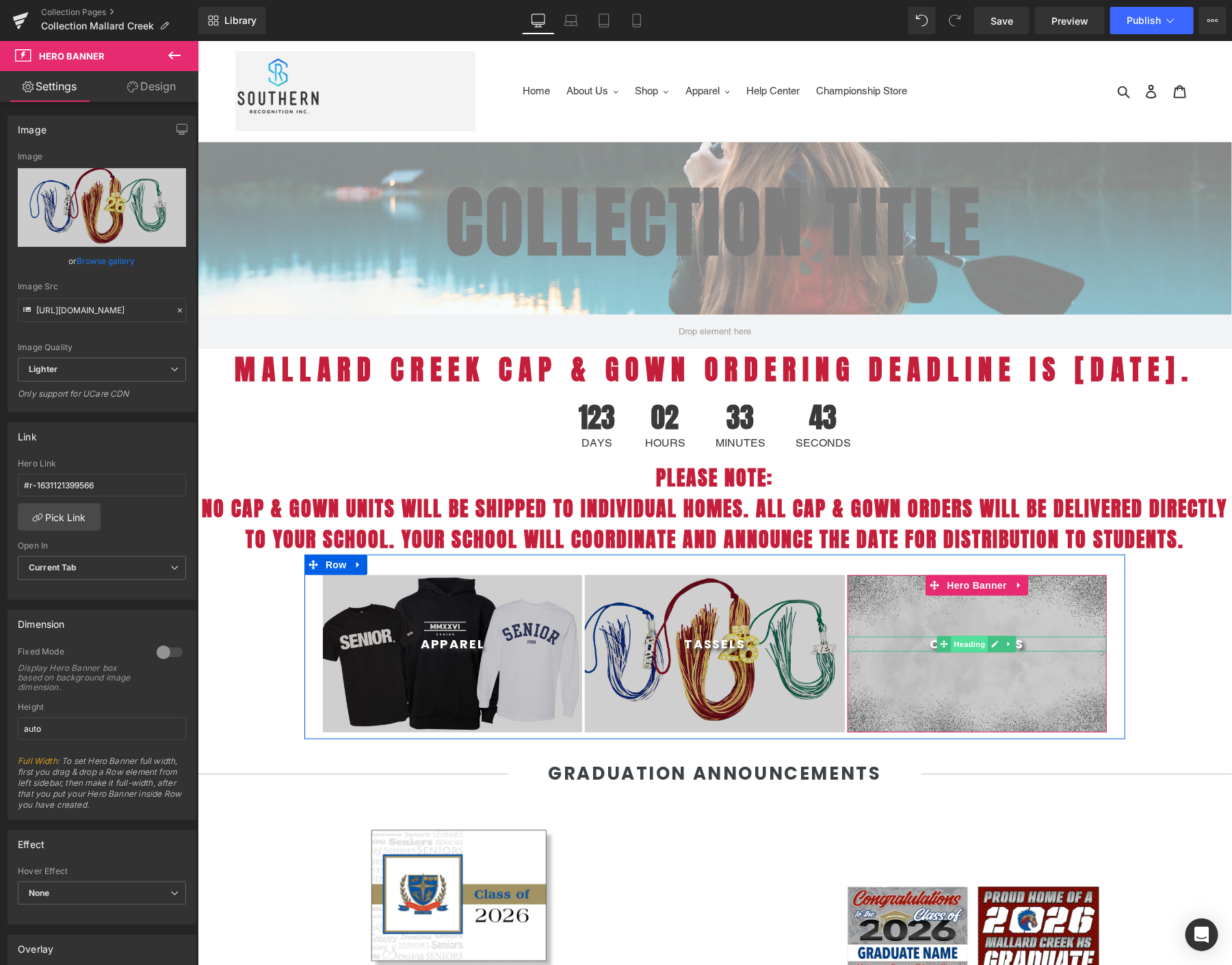
click at [958, 652] on span "Heading" at bounding box center [969, 643] width 37 height 16
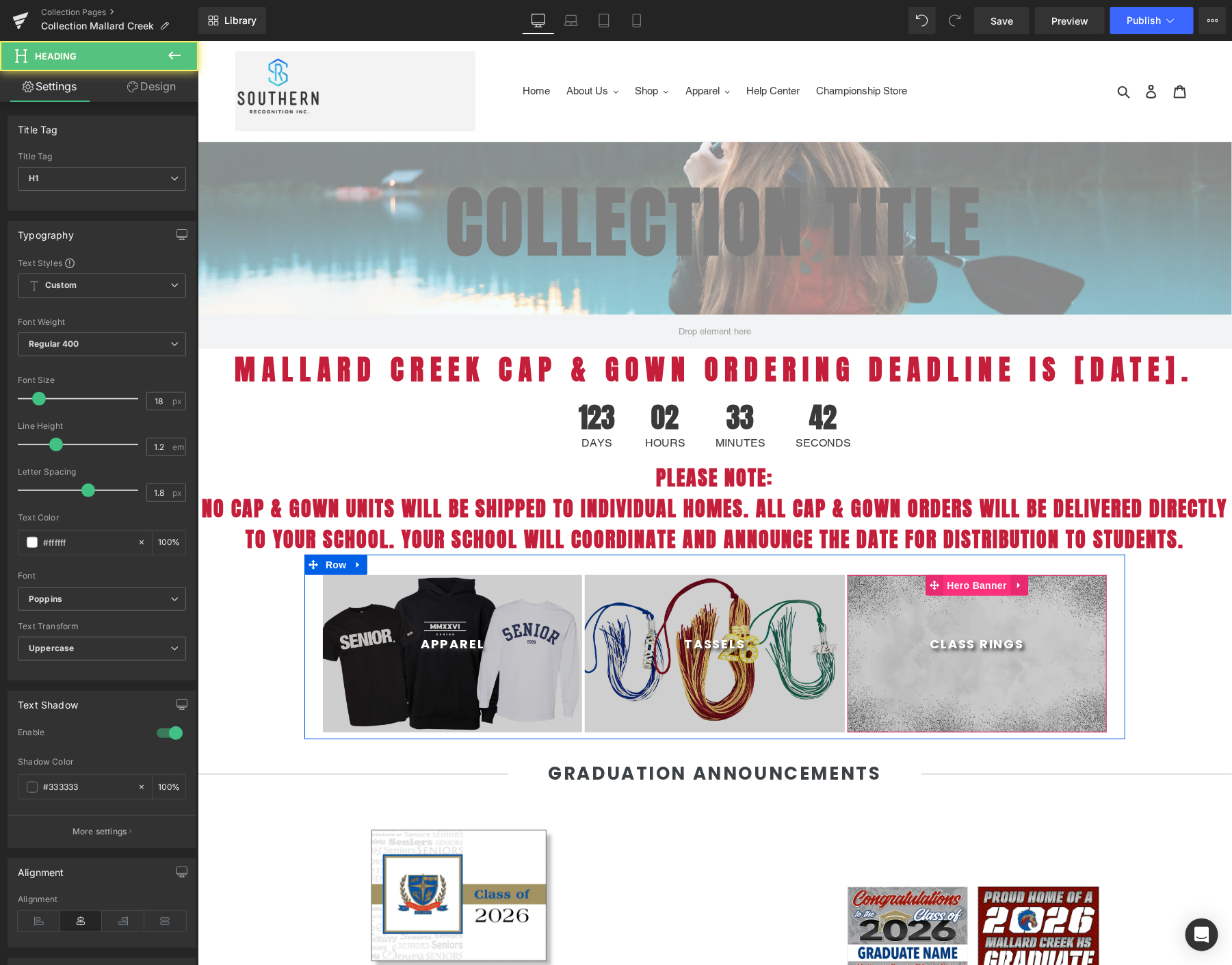
click at [957, 595] on span "Hero Banner" at bounding box center [977, 584] width 66 height 21
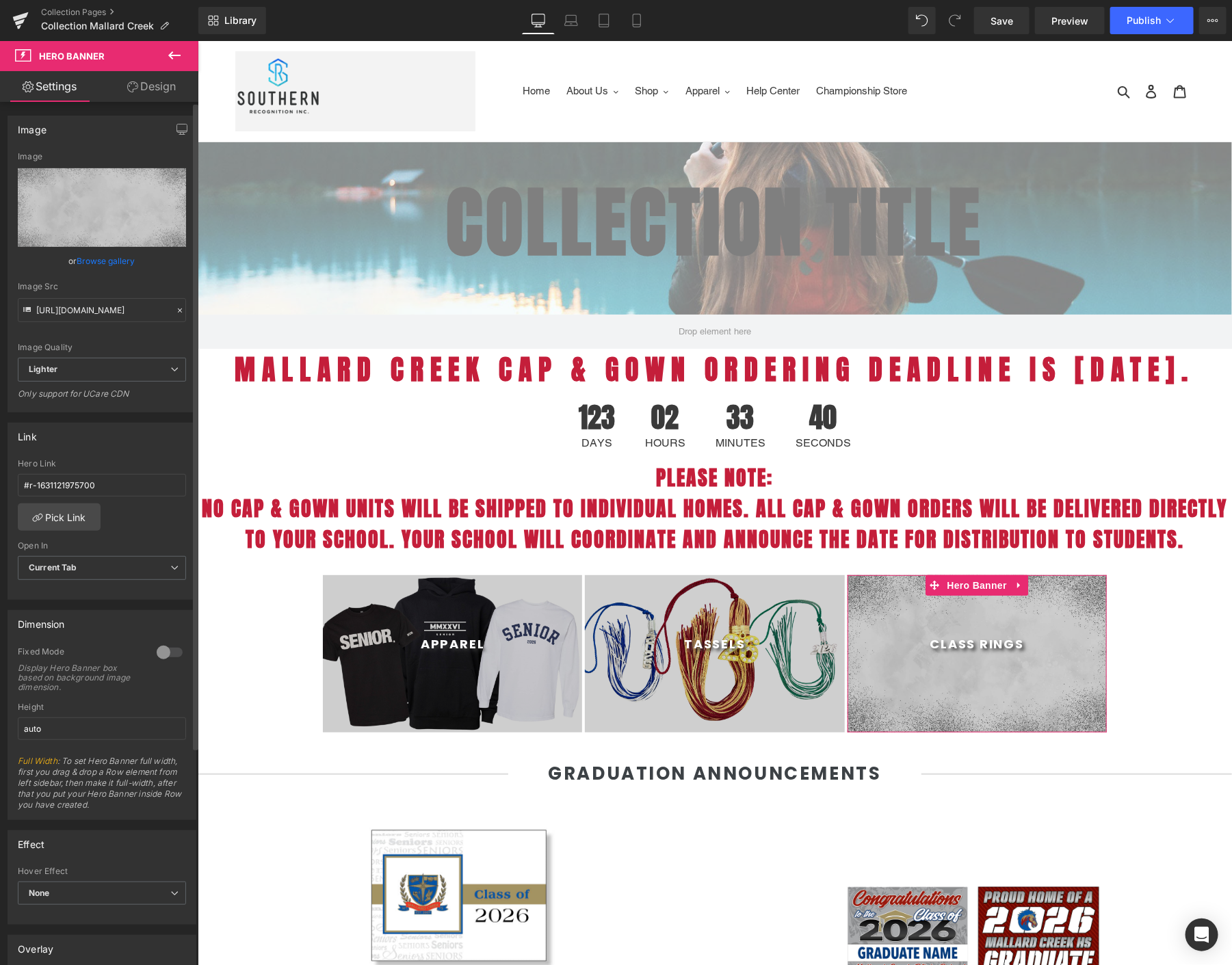
click at [120, 262] on link "Browse gallery" at bounding box center [106, 261] width 58 height 24
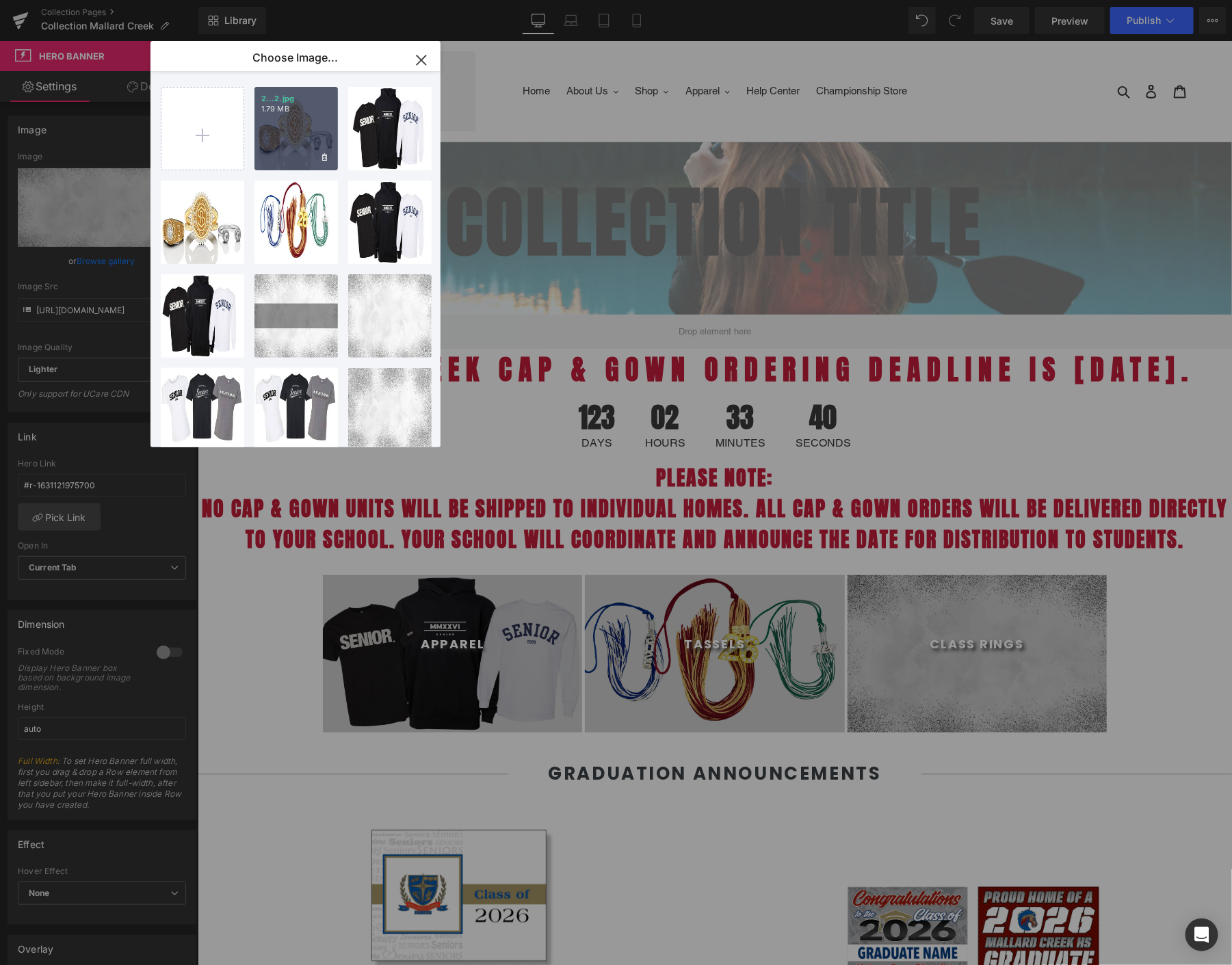
click at [286, 142] on div "2...2.jpg 1.79 MB" at bounding box center [296, 128] width 83 height 83
type input "[URL][DOMAIN_NAME]"
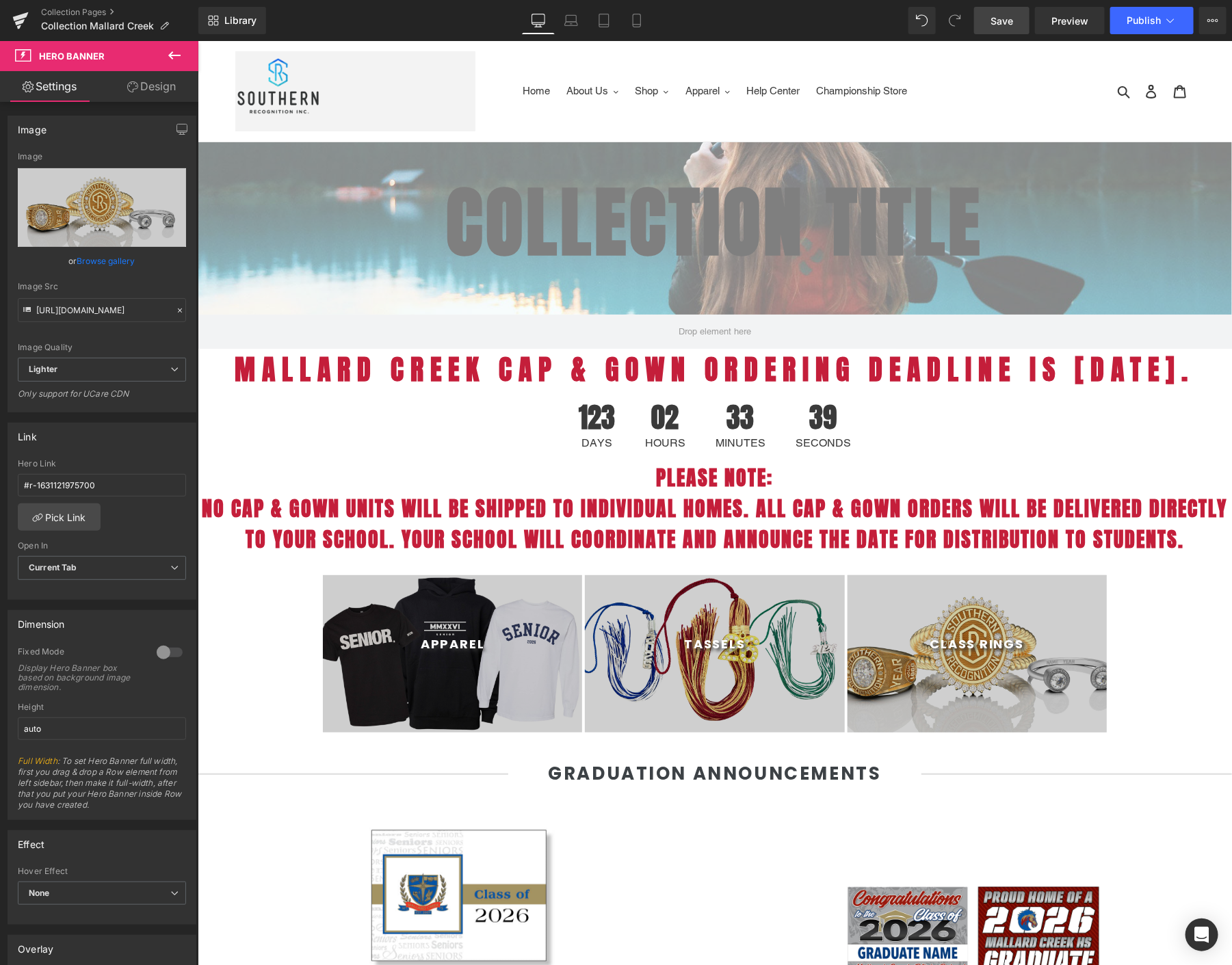
click at [1015, 16] on link "Save" at bounding box center [1002, 21] width 56 height 28
click at [1139, 21] on span "Publish" at bounding box center [1144, 21] width 34 height 11
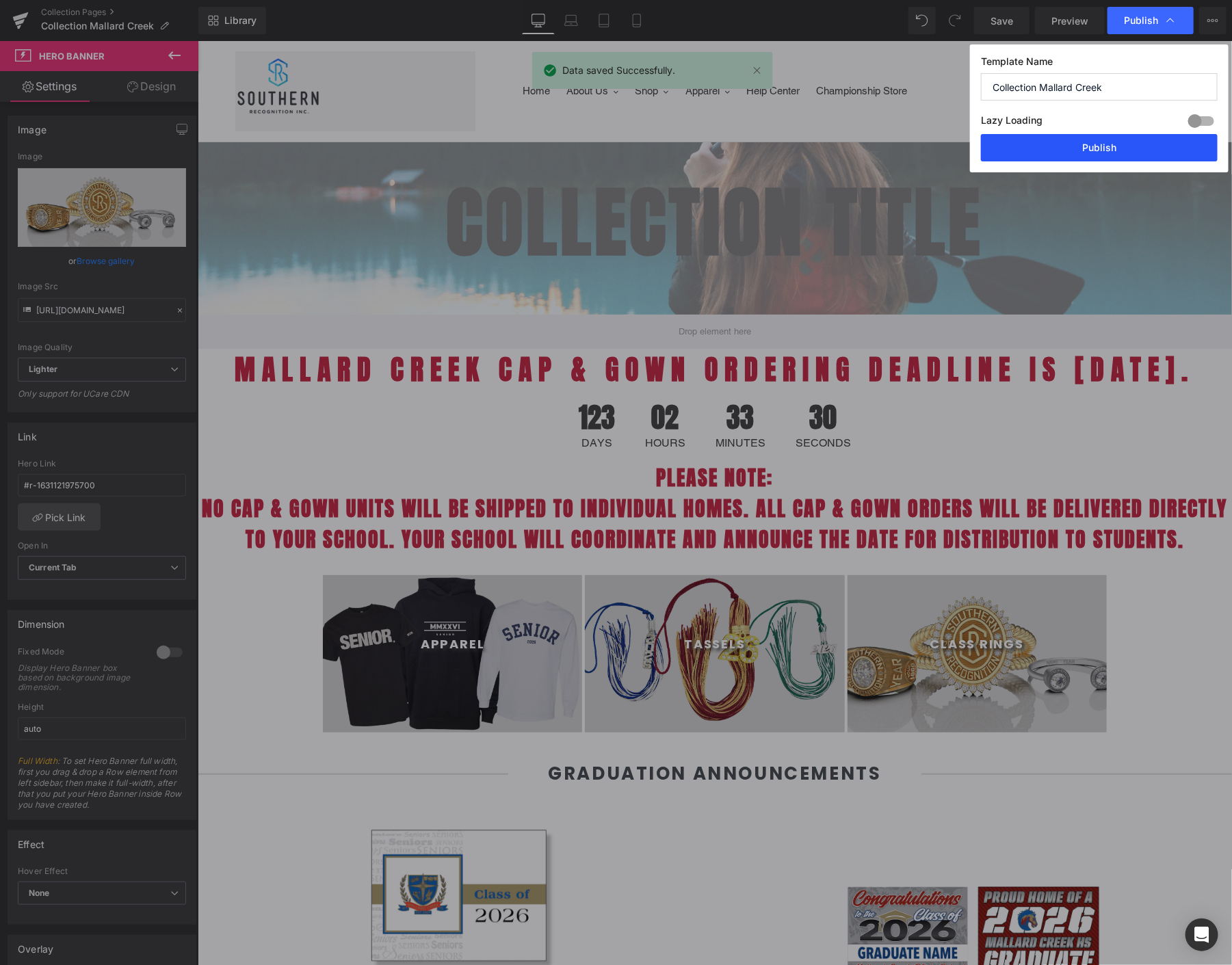
click at [1087, 149] on button "Publish" at bounding box center [1099, 148] width 237 height 28
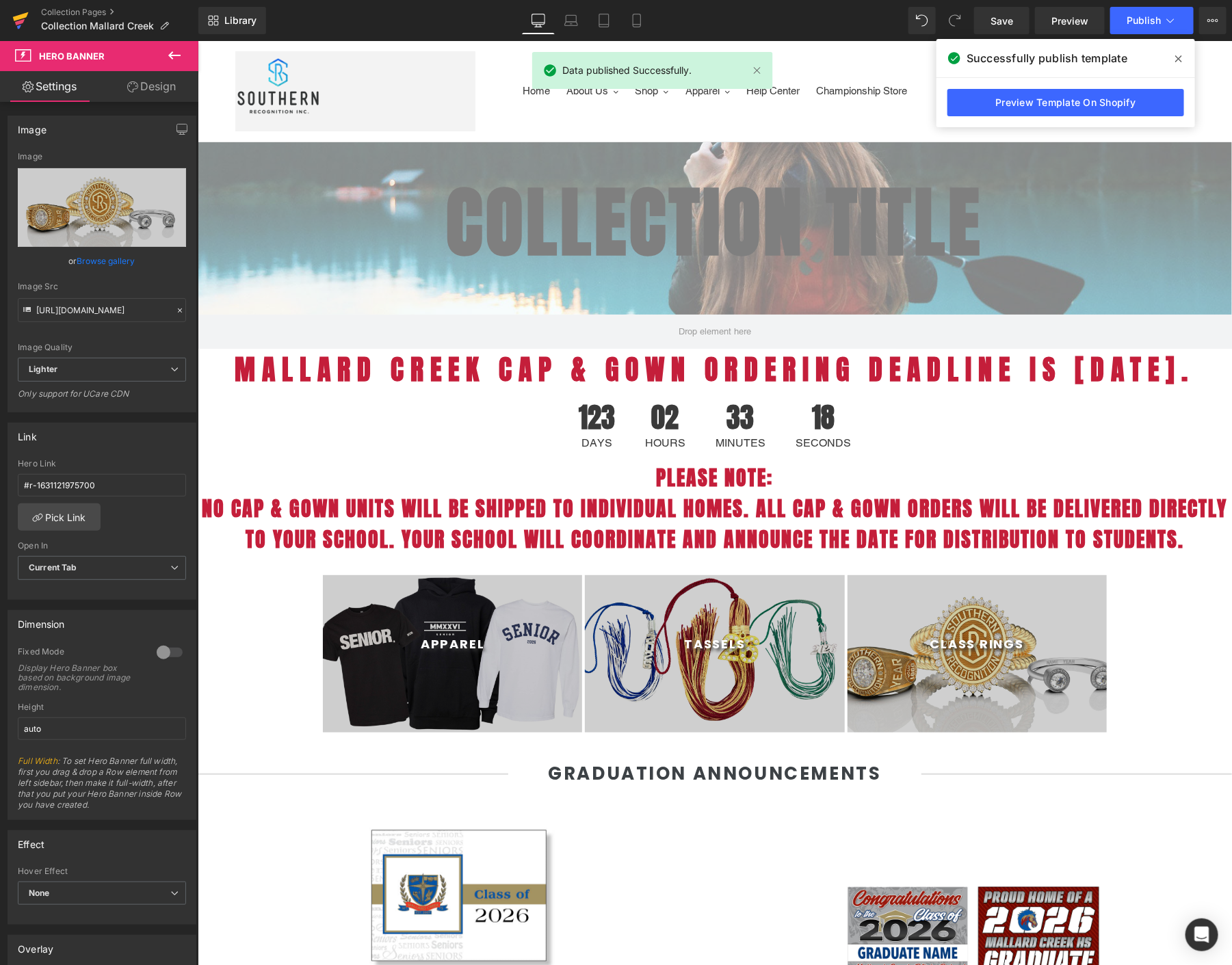
click at [23, 14] on icon at bounding box center [22, 17] width 16 height 9
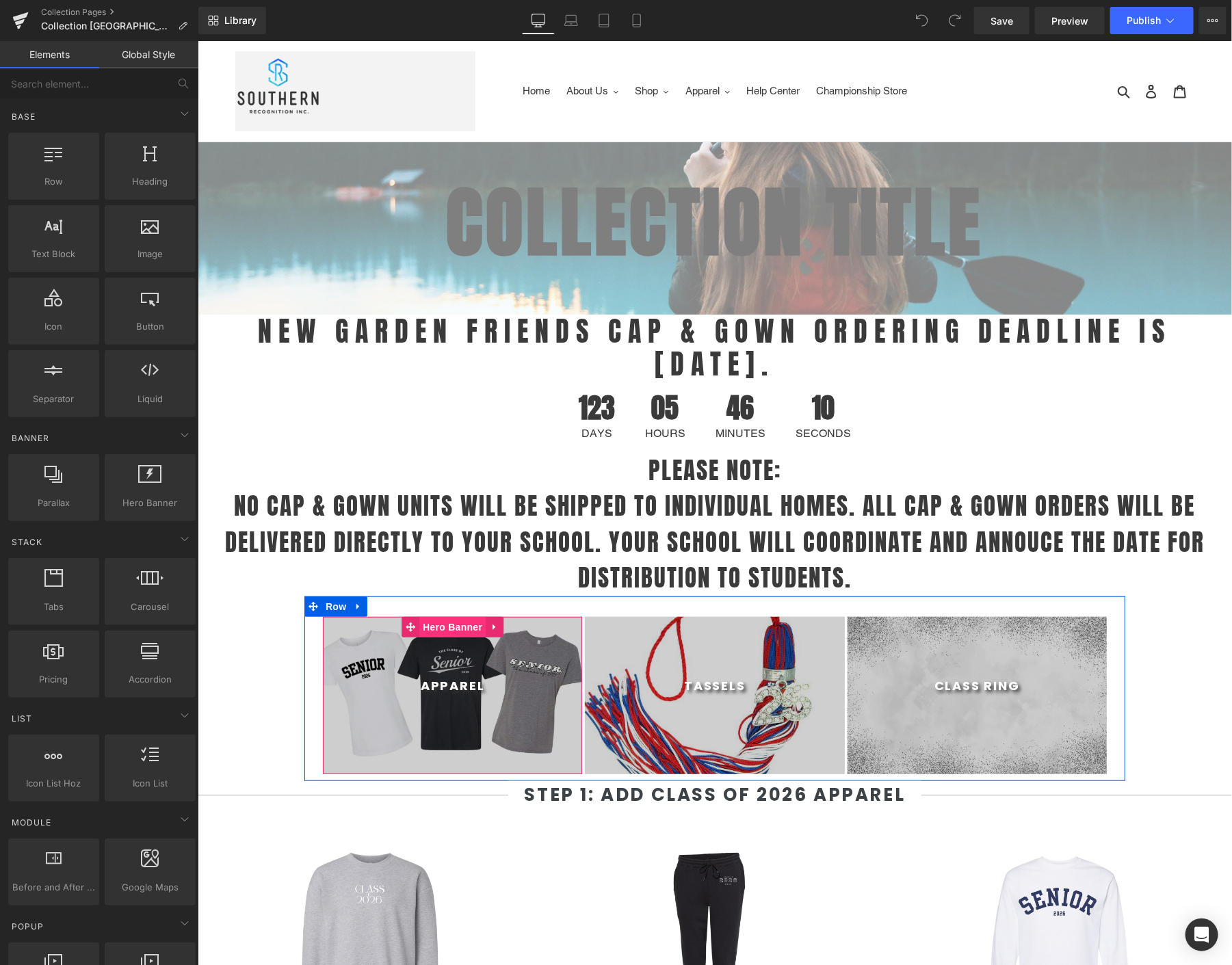
click at [450, 630] on span "Hero Banner" at bounding box center [452, 626] width 66 height 21
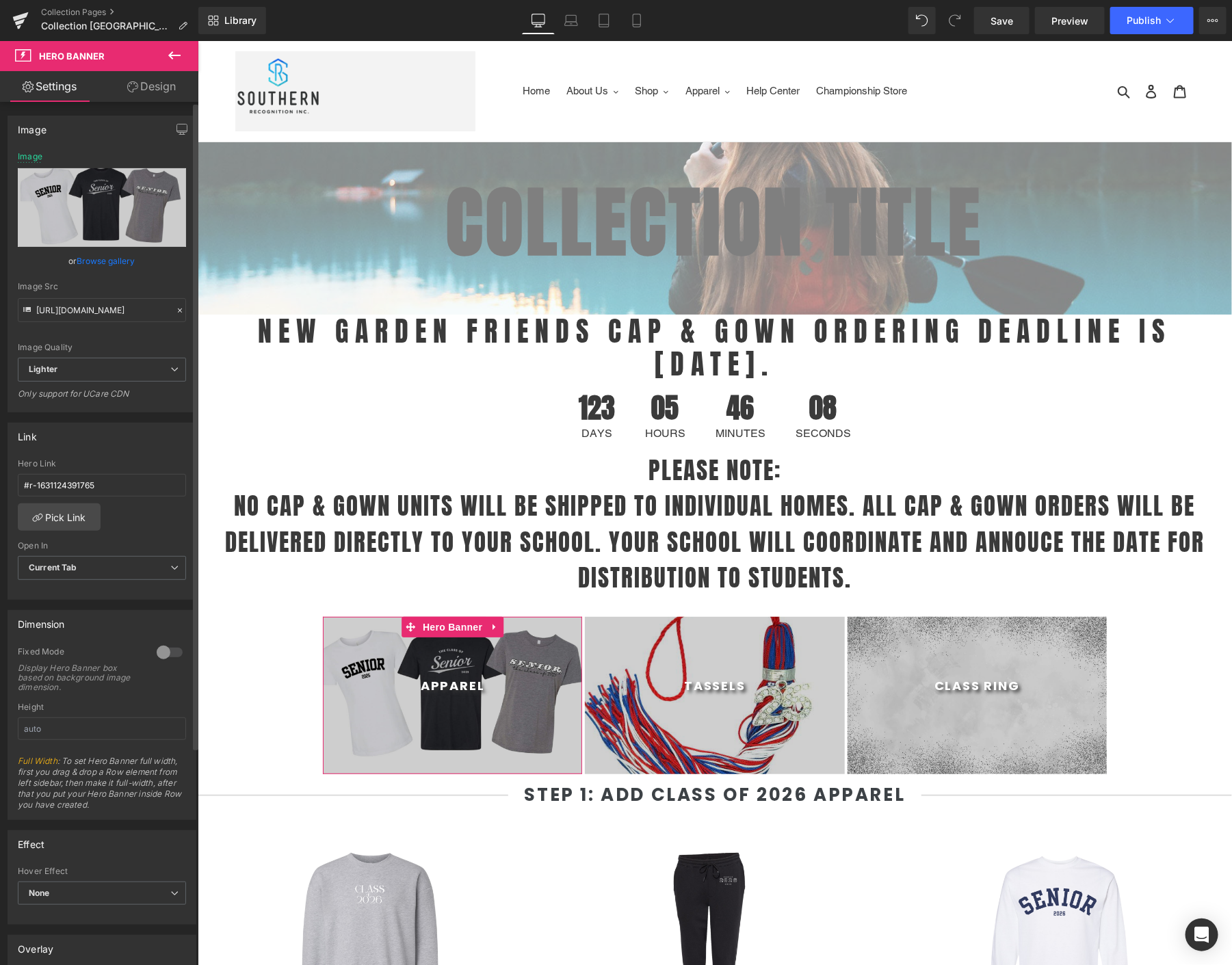
click at [91, 257] on link "Browse gallery" at bounding box center [106, 261] width 58 height 24
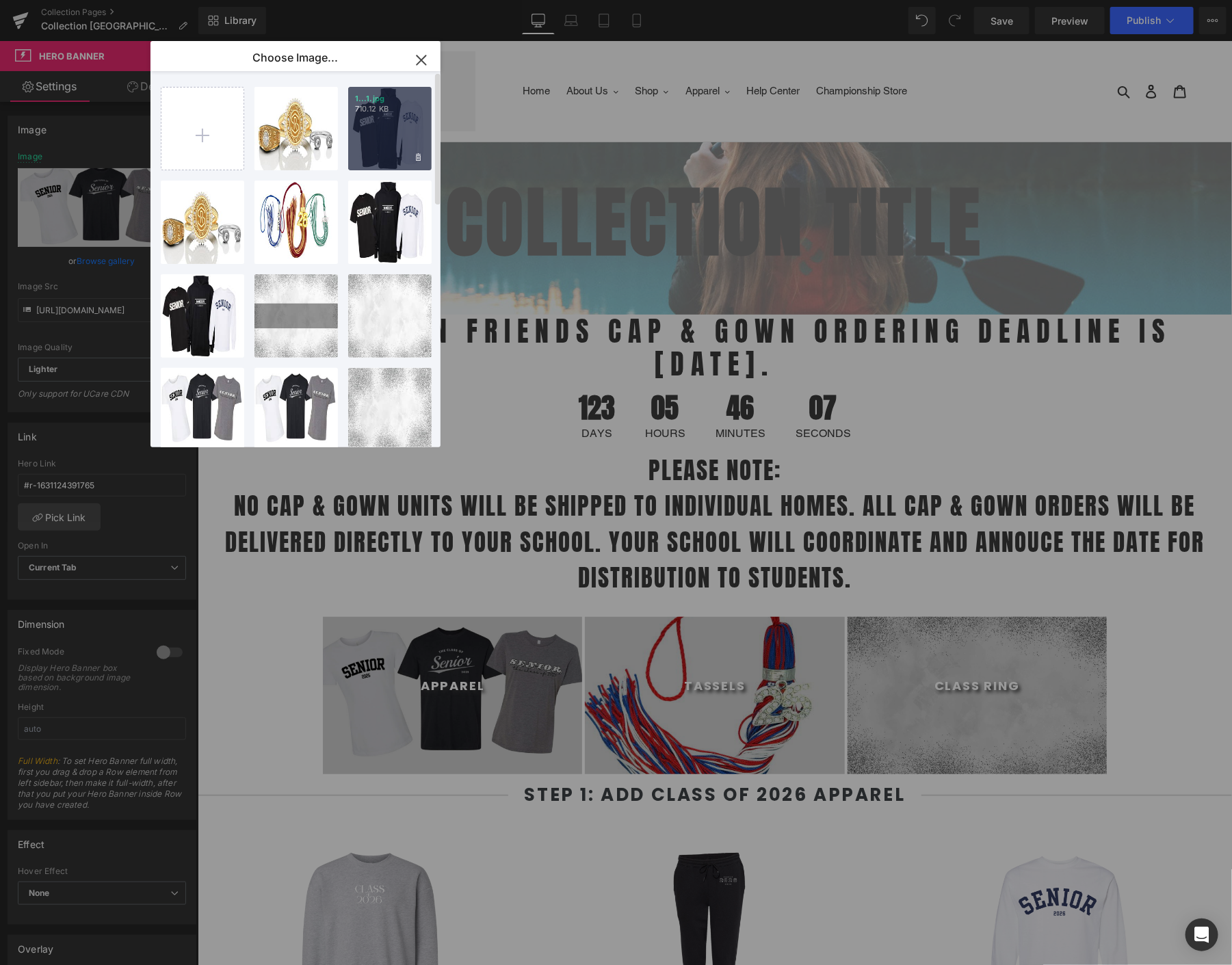
click at [373, 133] on div "1...1.jpg 710.12 KB" at bounding box center [390, 128] width 83 height 83
type input "[URL][DOMAIN_NAME]"
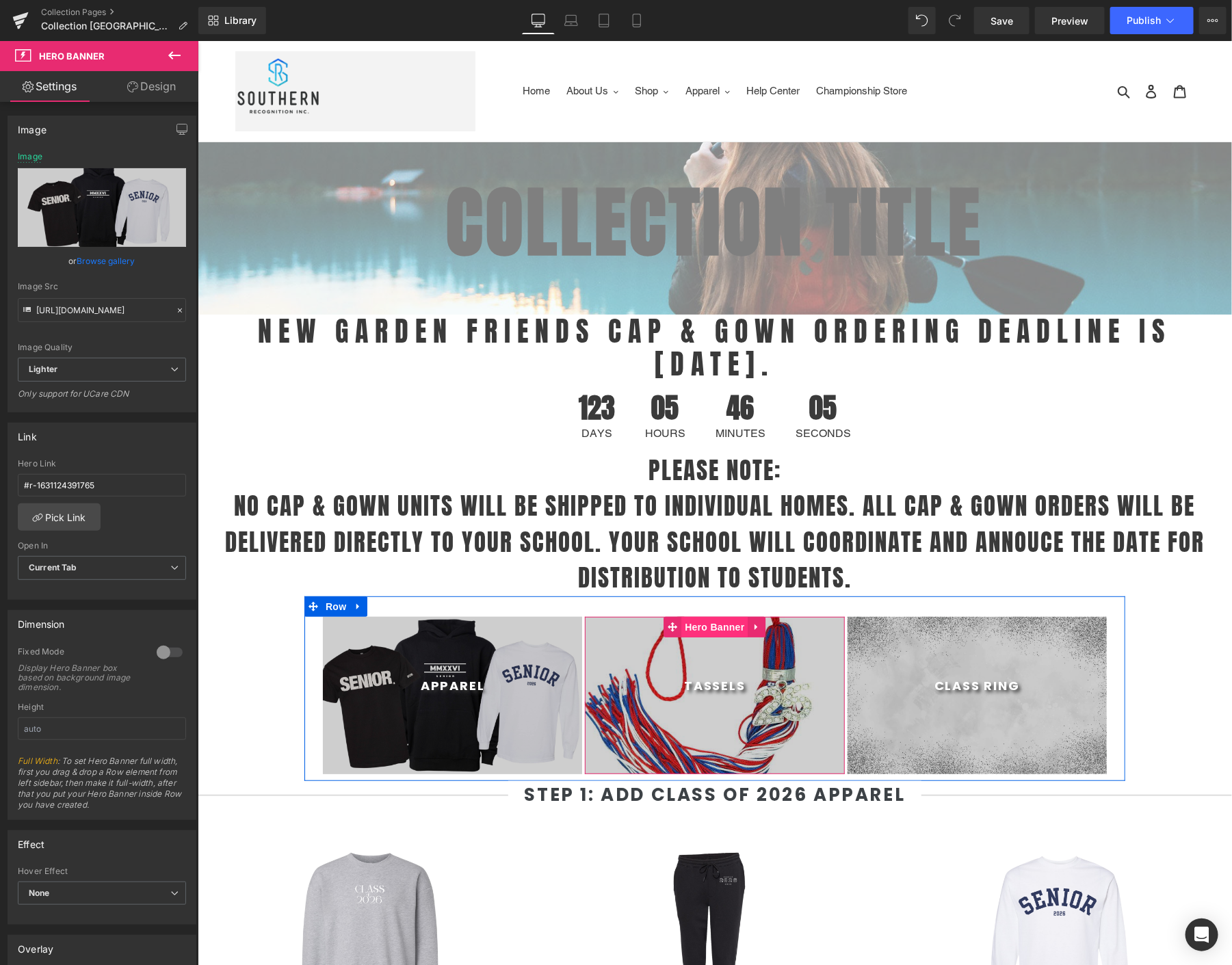
click at [713, 625] on span "Hero Banner" at bounding box center [714, 626] width 66 height 21
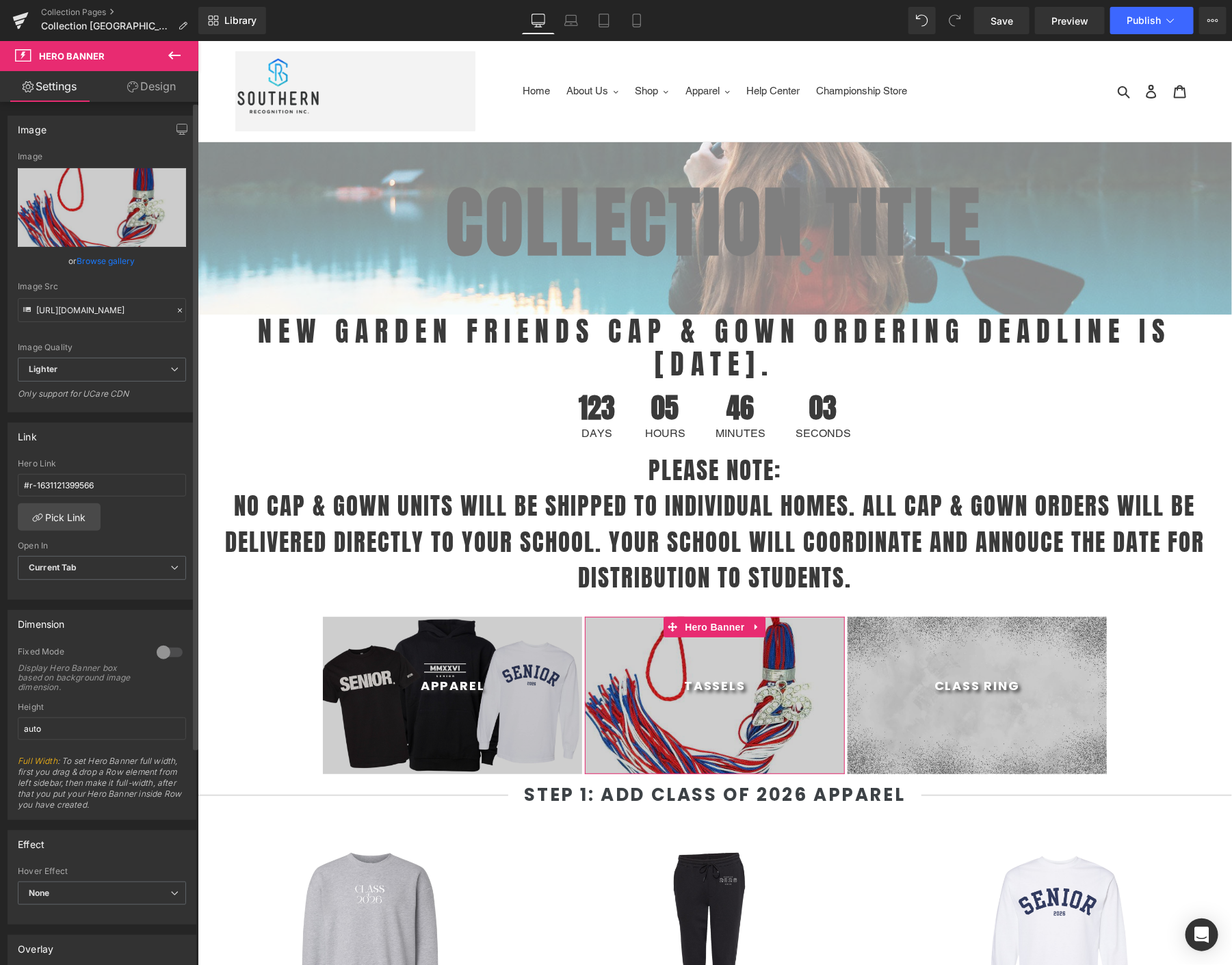
click at [100, 270] on link "Browse gallery" at bounding box center [106, 261] width 58 height 24
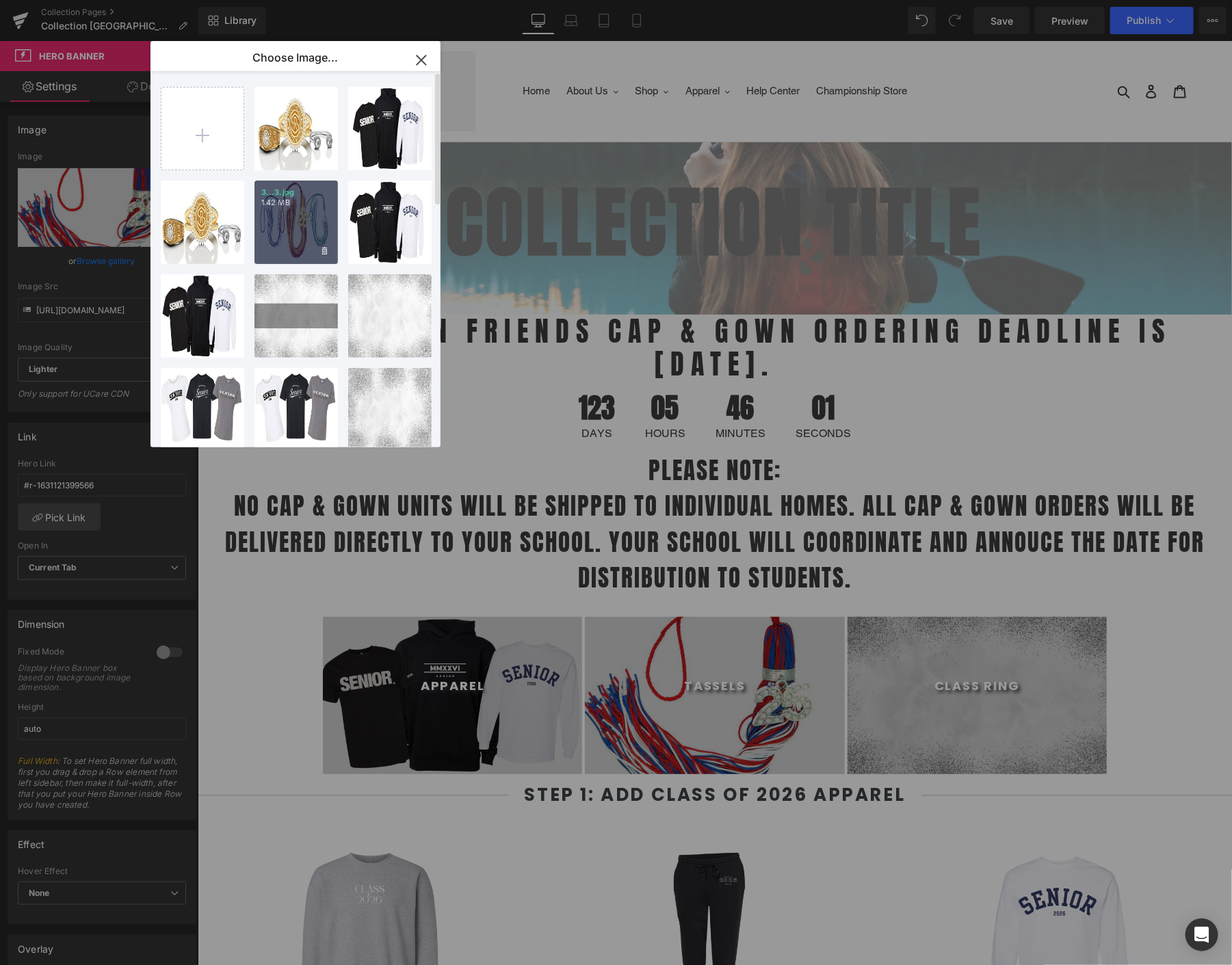
click at [270, 233] on div "3...3.jpg 1.42 MB" at bounding box center [296, 222] width 83 height 83
type input "[URL][DOMAIN_NAME]"
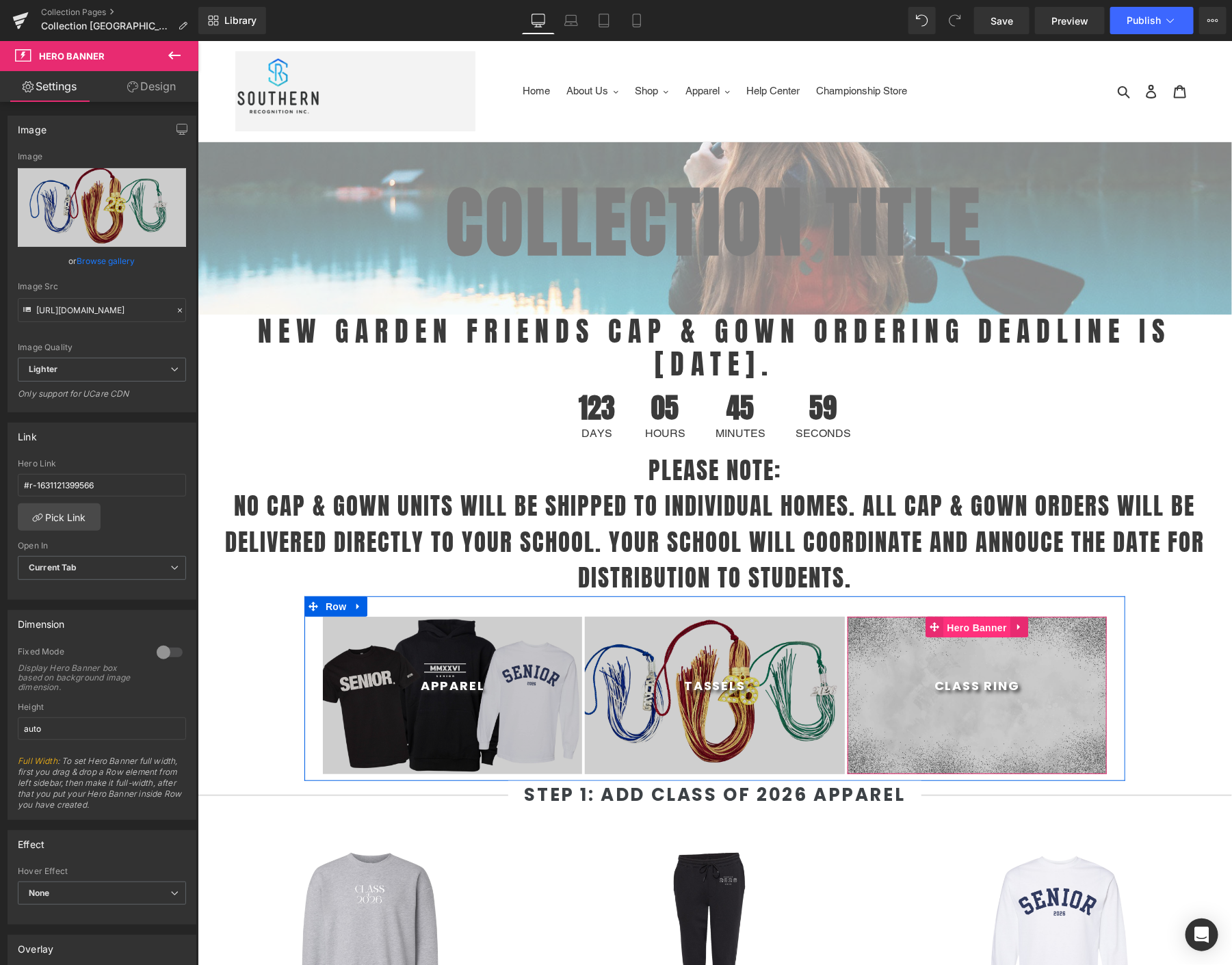
click at [954, 626] on span "Hero Banner" at bounding box center [977, 627] width 66 height 21
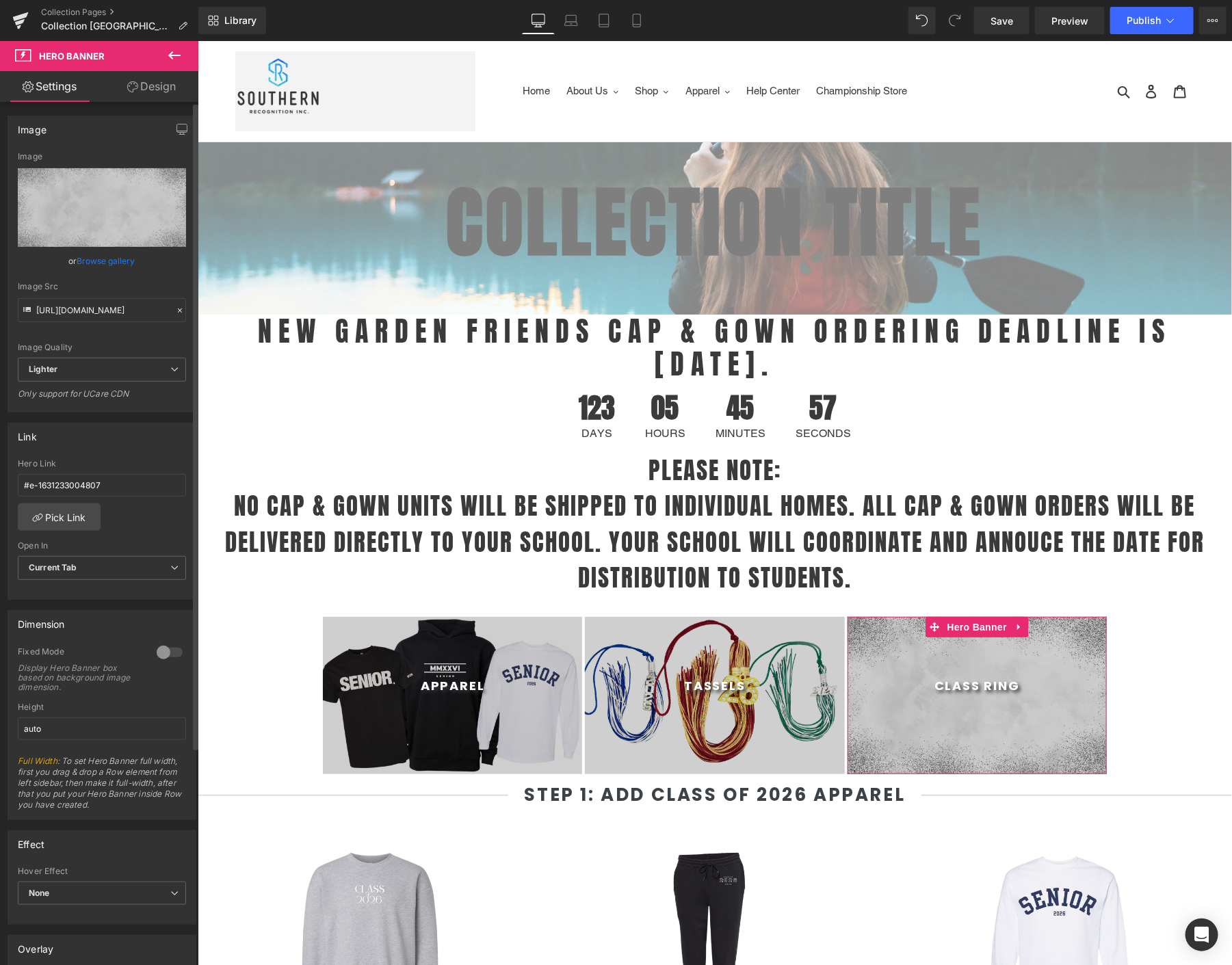
click at [95, 254] on link "Browse gallery" at bounding box center [106, 261] width 58 height 24
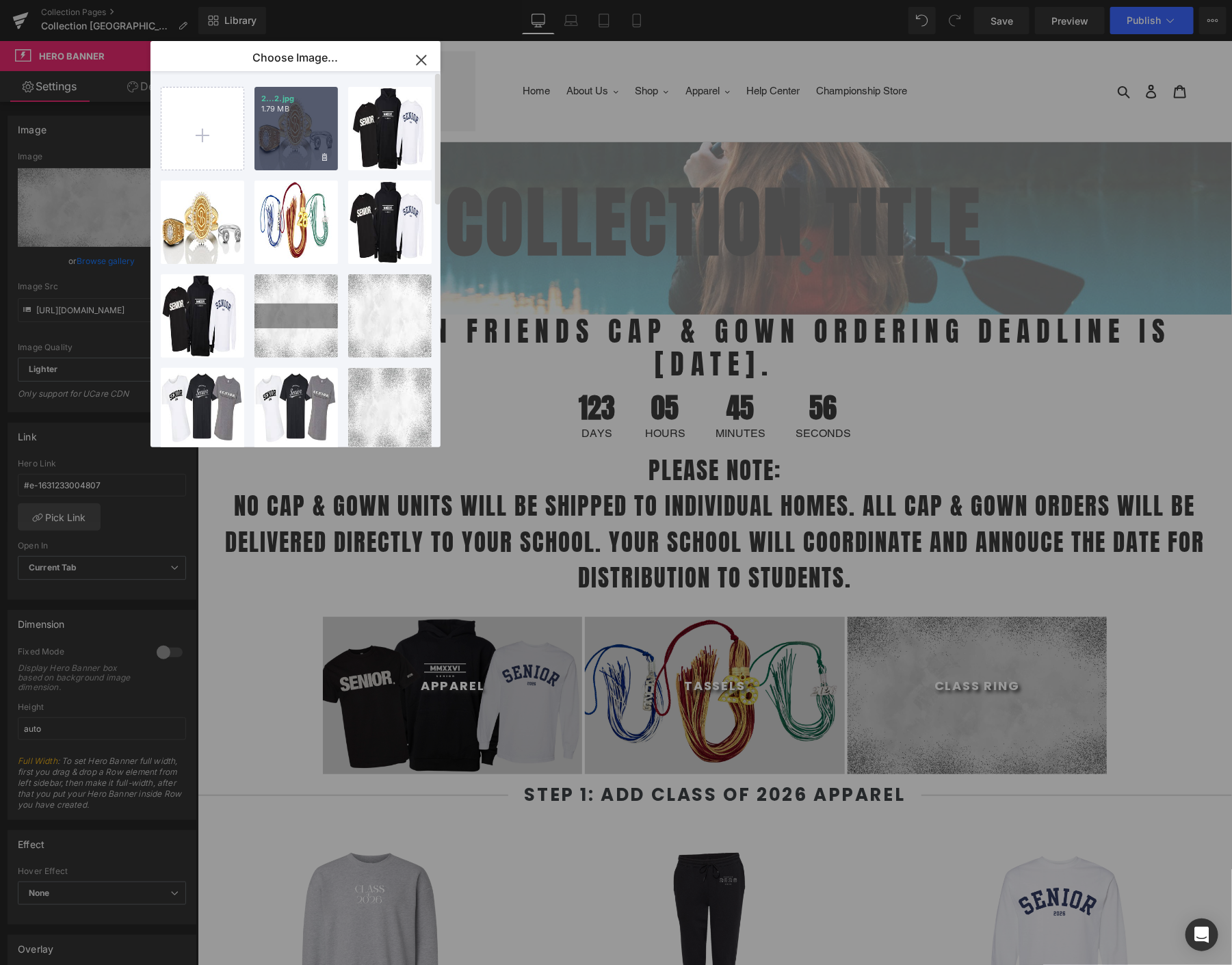
click at [285, 131] on div "2...2.jpg 1.79 MB" at bounding box center [296, 128] width 83 height 83
type input "[URL][DOMAIN_NAME]"
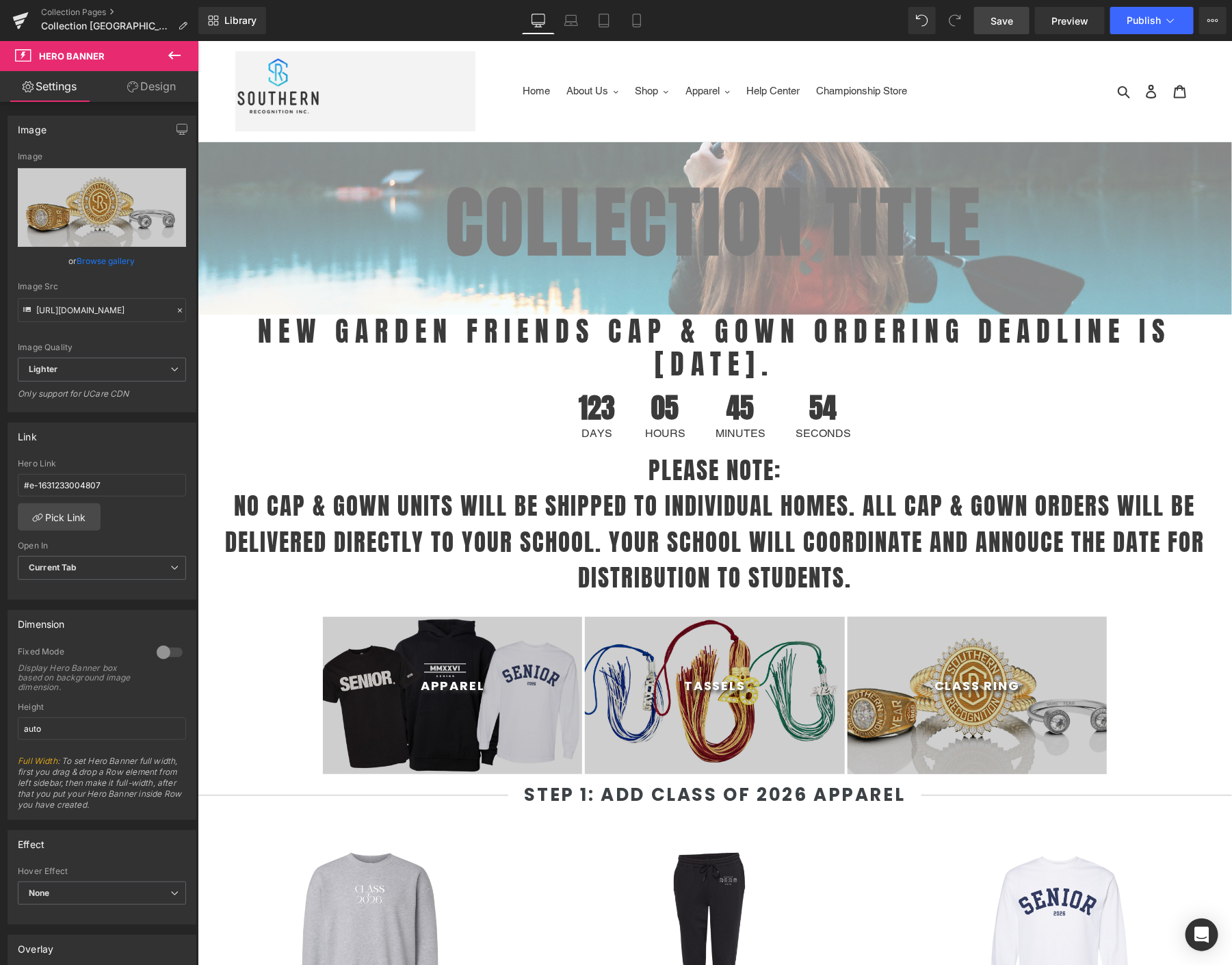
click at [987, 21] on link "Save" at bounding box center [1002, 21] width 56 height 28
click at [1139, 24] on span "Publish" at bounding box center [1144, 21] width 34 height 11
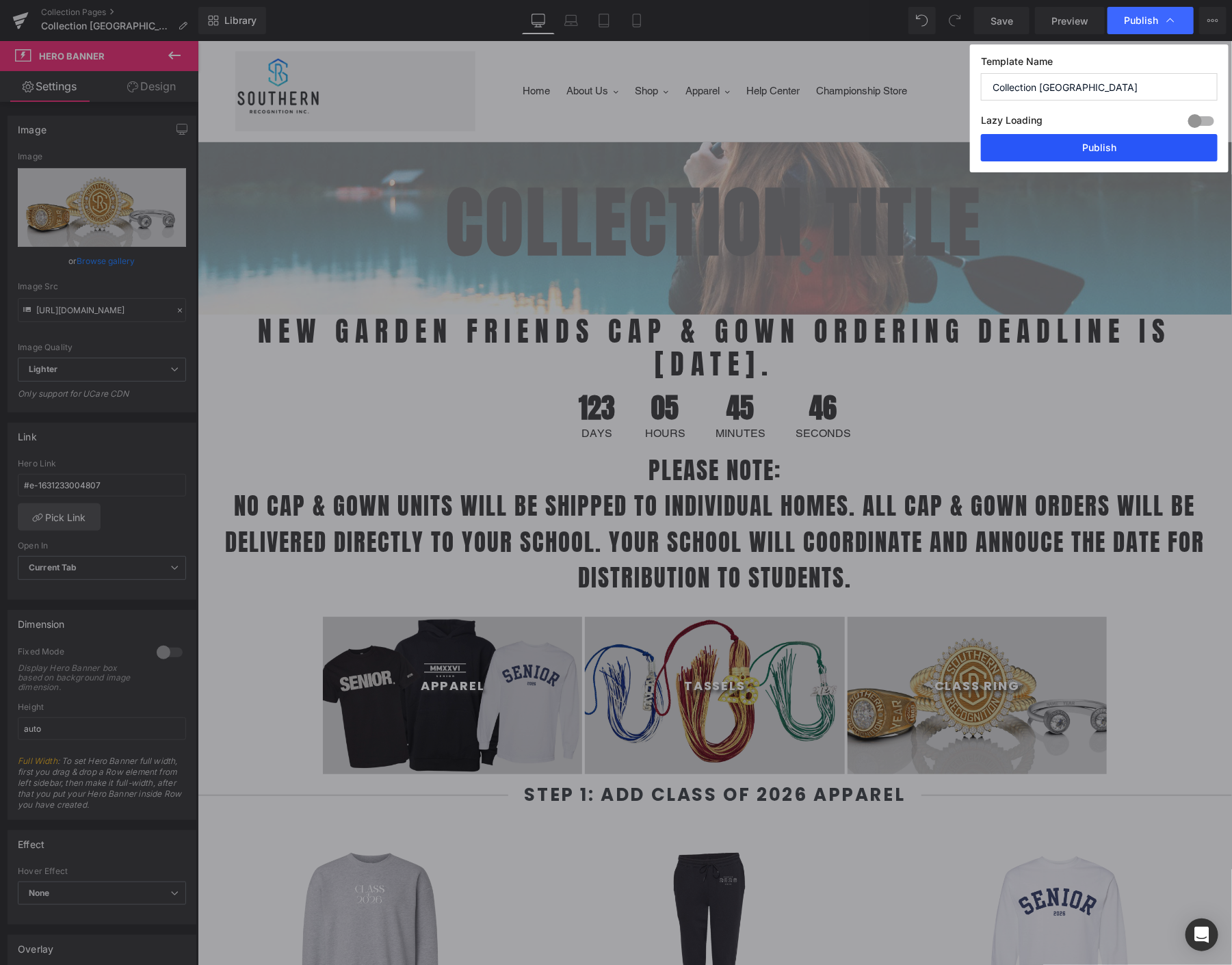
click at [1038, 137] on button "Publish" at bounding box center [1099, 148] width 237 height 28
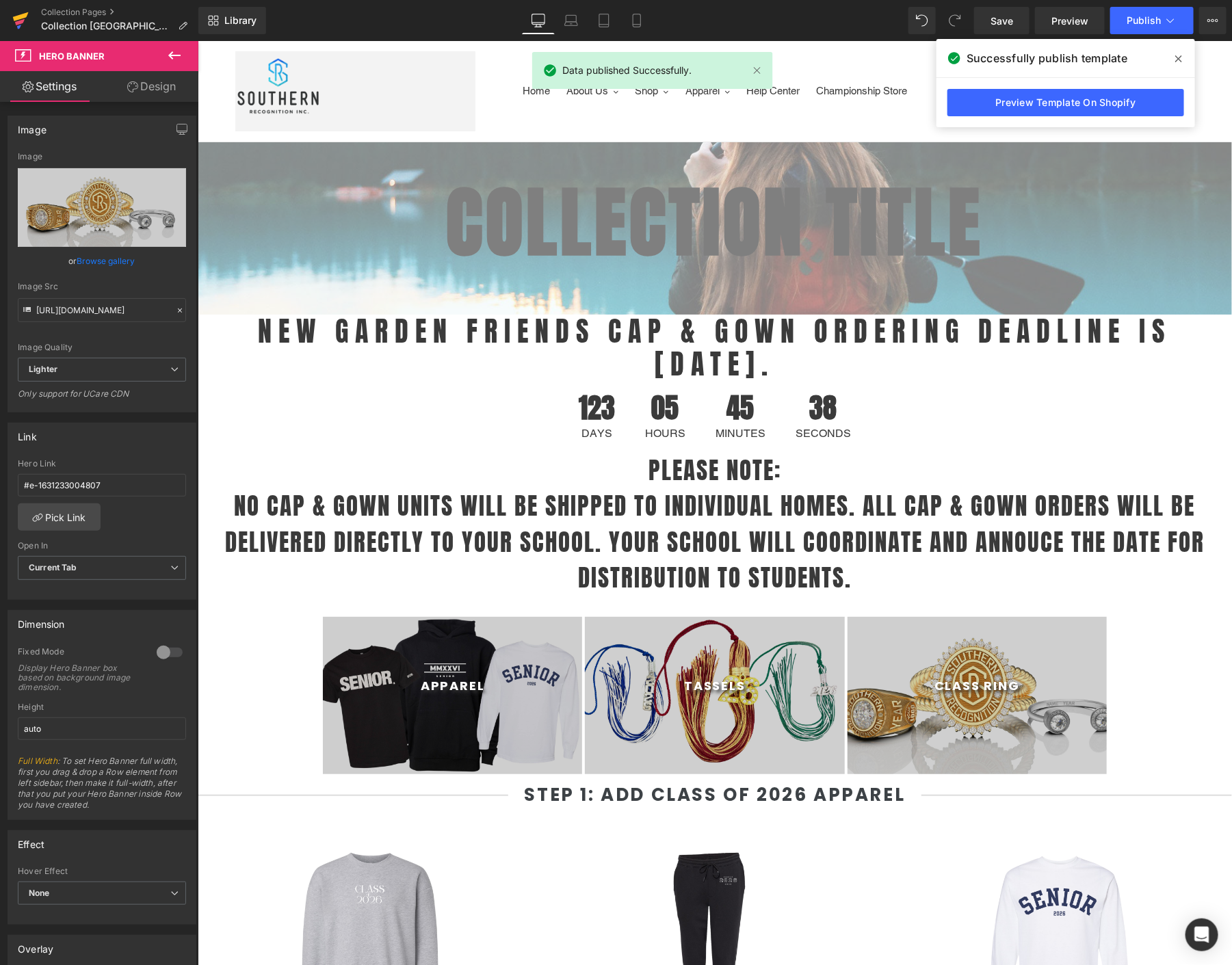
click at [24, 24] on icon at bounding box center [21, 21] width 16 height 34
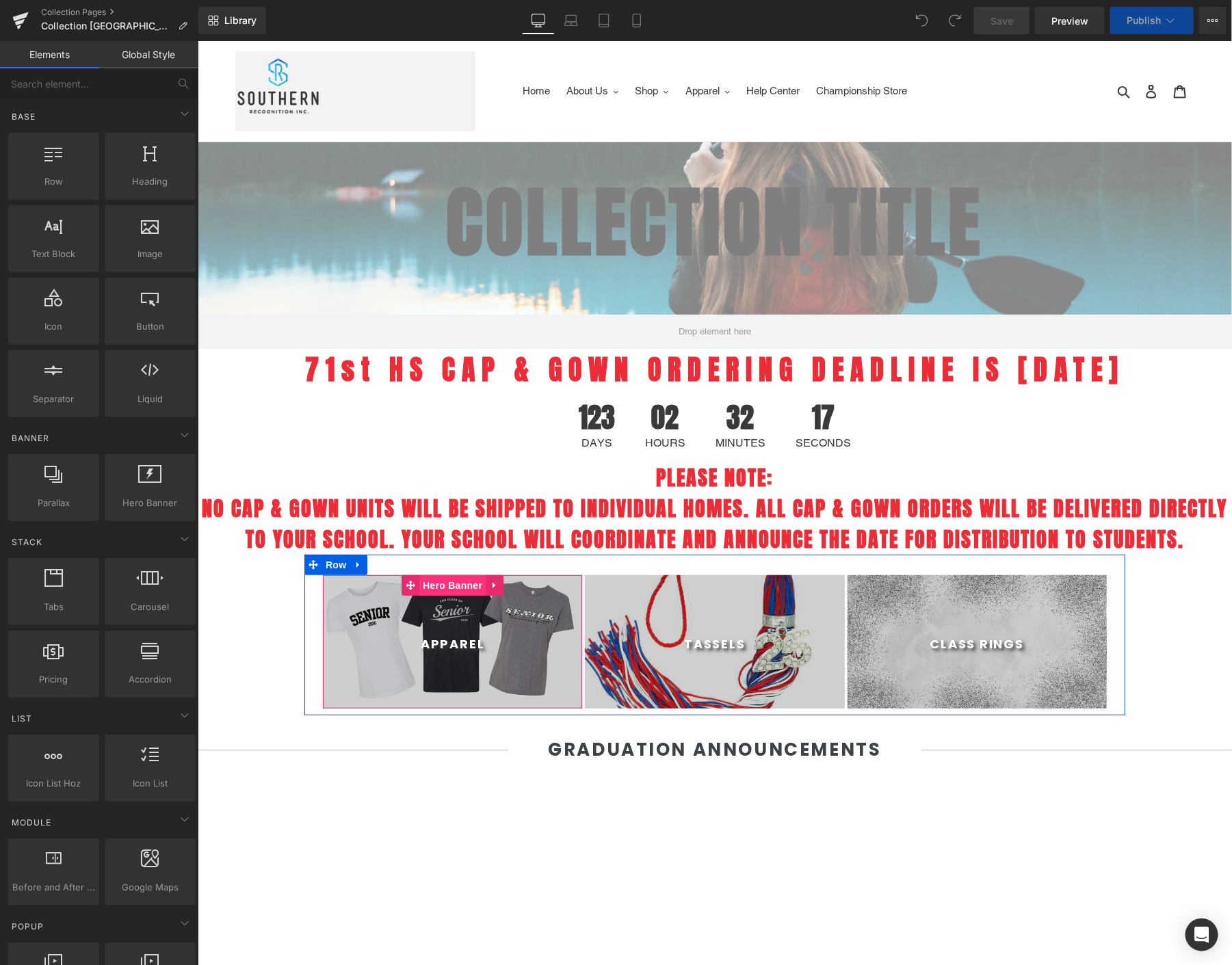
click at [437, 577] on span "Hero Banner" at bounding box center [452, 584] width 66 height 21
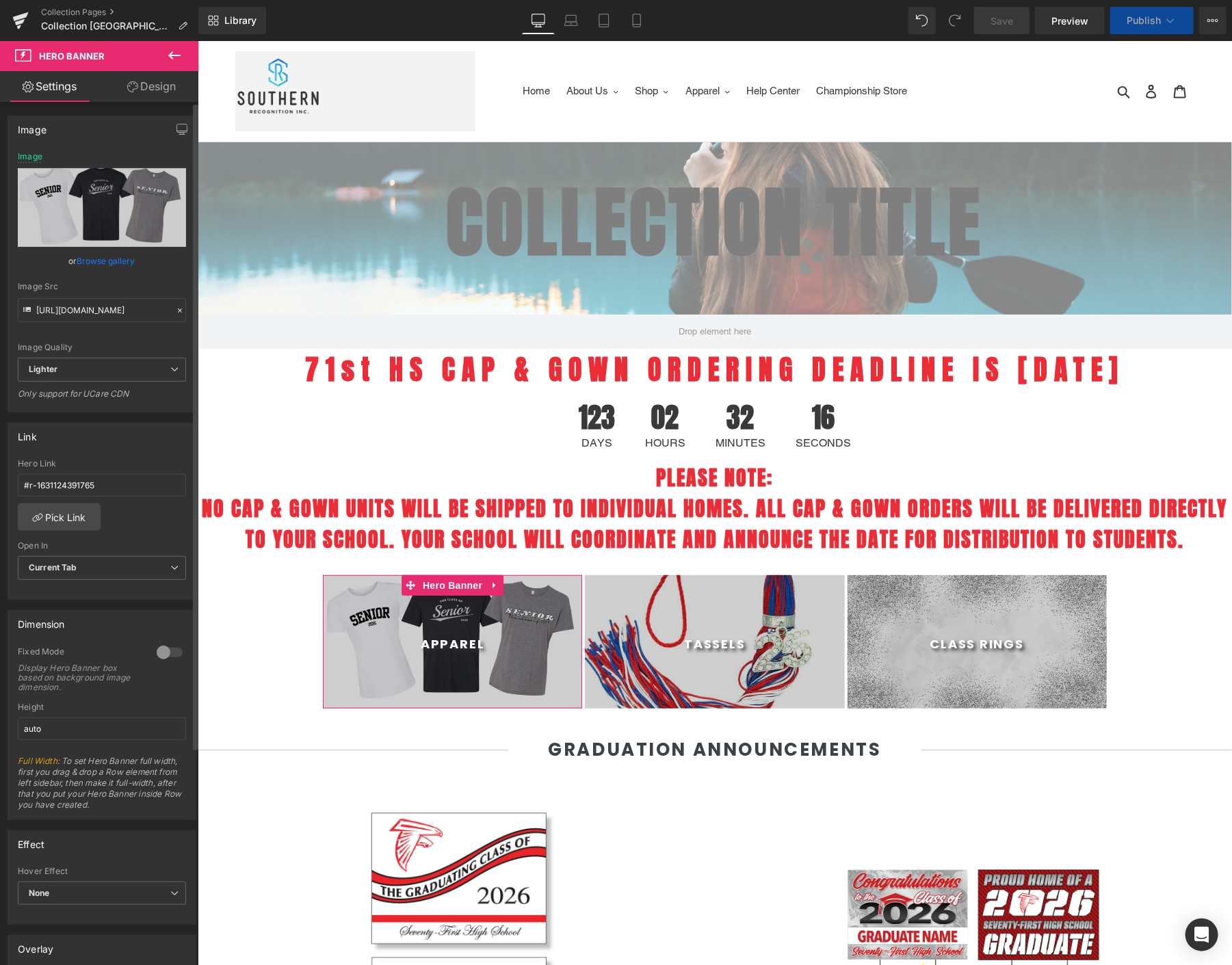
click at [91, 258] on link "Browse gallery" at bounding box center [106, 261] width 58 height 24
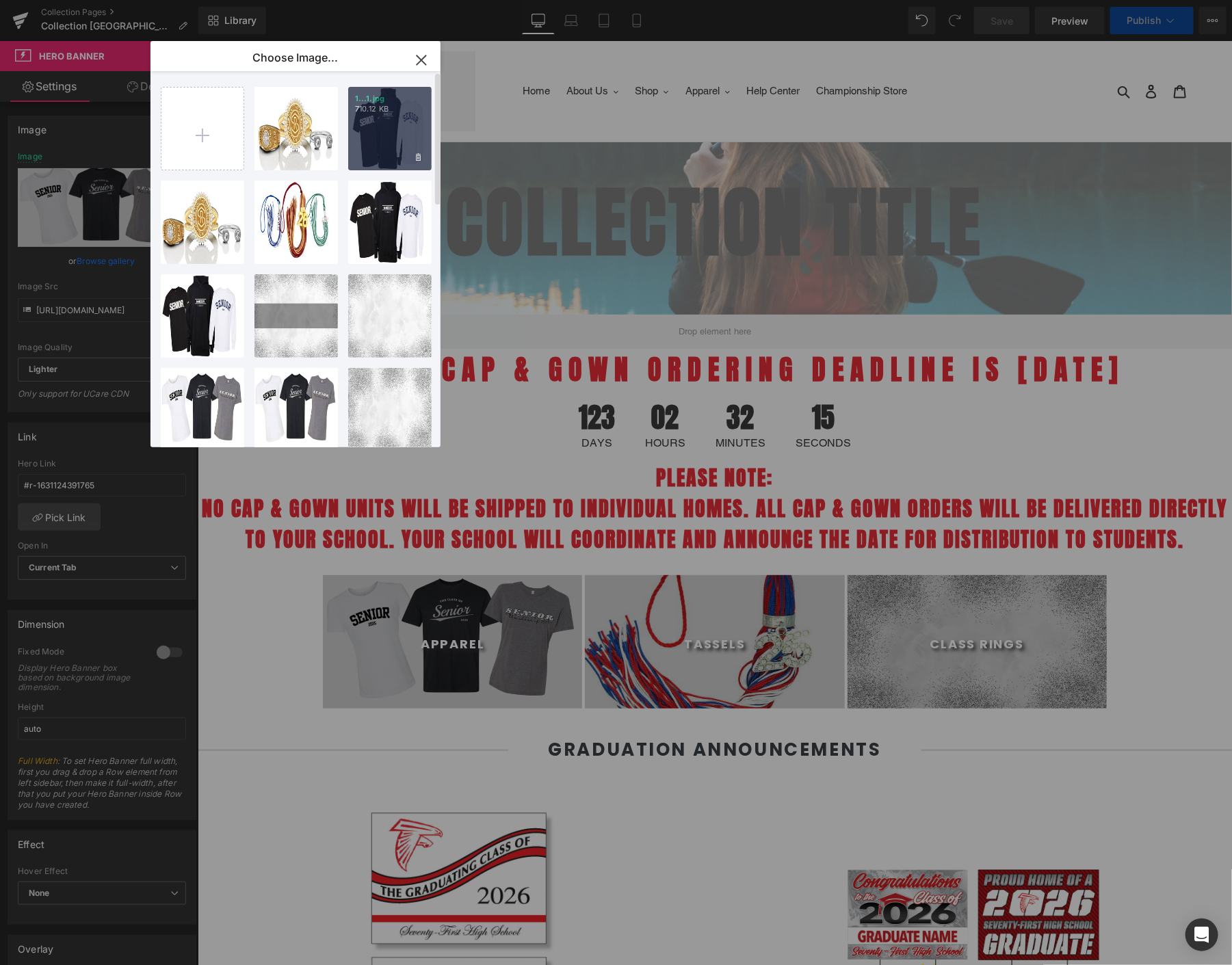
select select "M"
click at [392, 151] on div "1...1.jpg 710.12 KB" at bounding box center [390, 128] width 83 height 83
type input "[URL][DOMAIN_NAME]"
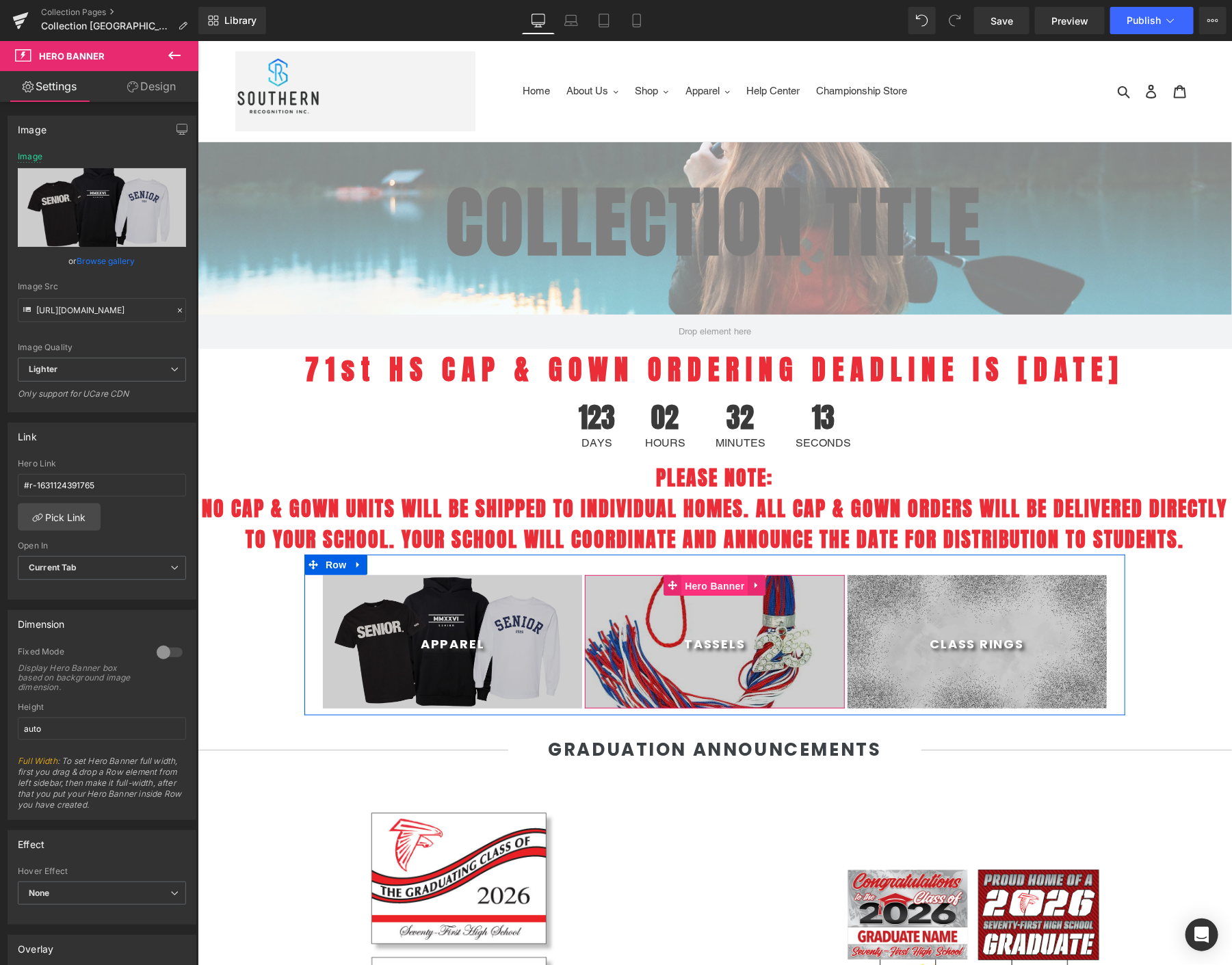
click at [716, 583] on span "Hero Banner" at bounding box center [714, 585] width 66 height 21
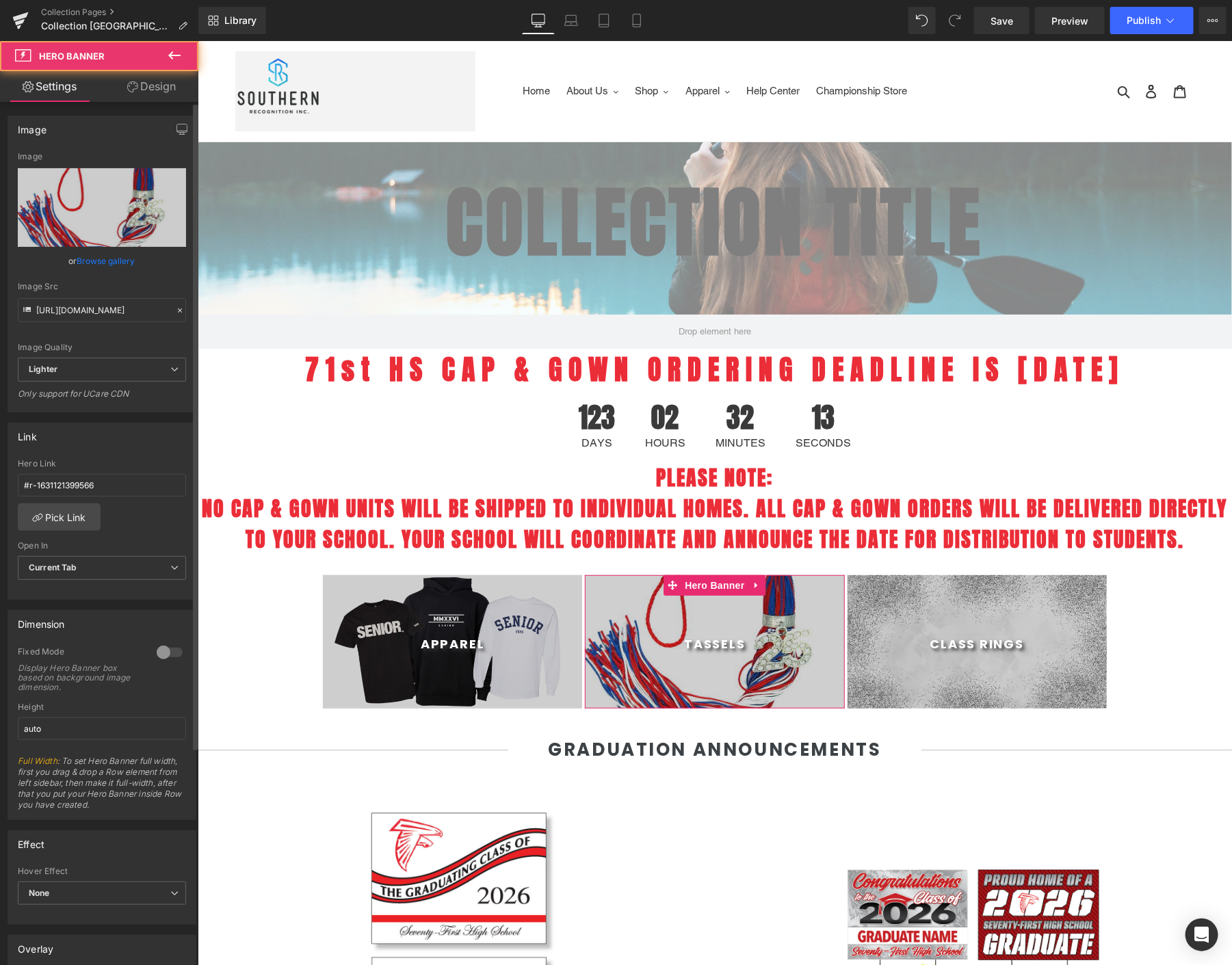
click at [79, 254] on link "Browse gallery" at bounding box center [106, 261] width 58 height 24
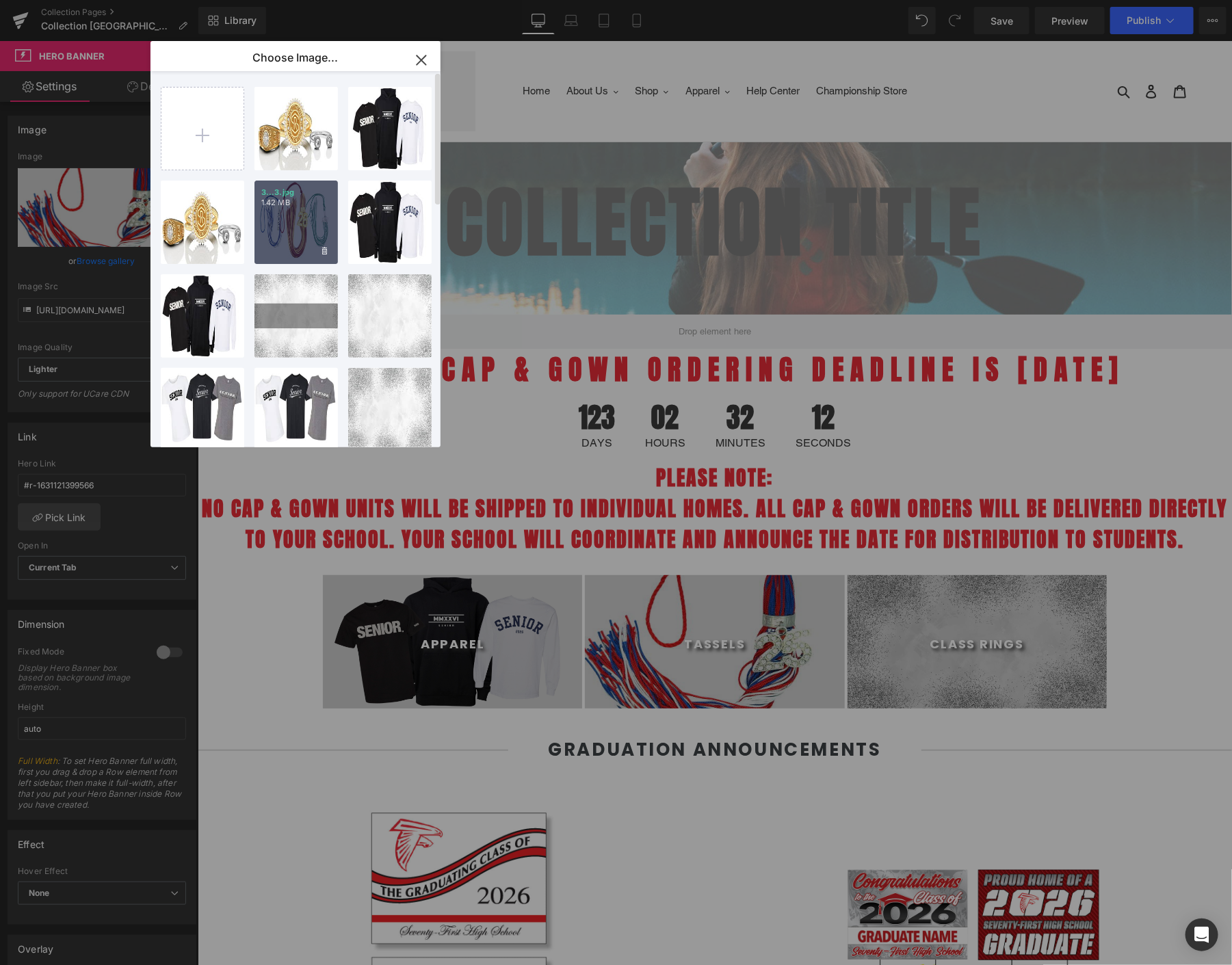
drag, startPoint x: 273, startPoint y: 220, endPoint x: 138, endPoint y: 228, distance: 135.2
click at [273, 220] on div "3...3.jpg 1.42 MB" at bounding box center [296, 222] width 83 height 83
type input "[URL][DOMAIN_NAME]"
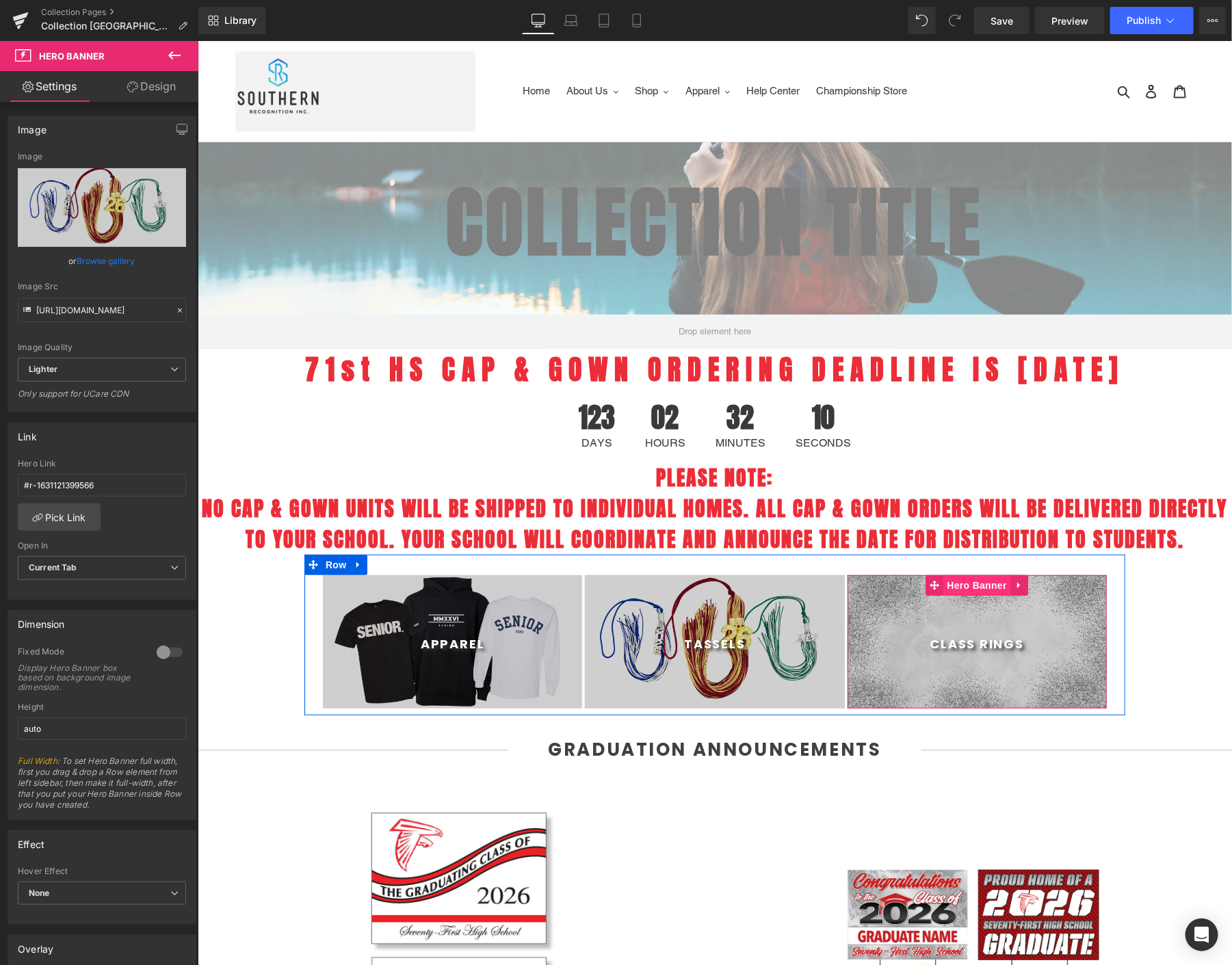
click at [960, 595] on span "Hero Banner" at bounding box center [977, 584] width 66 height 21
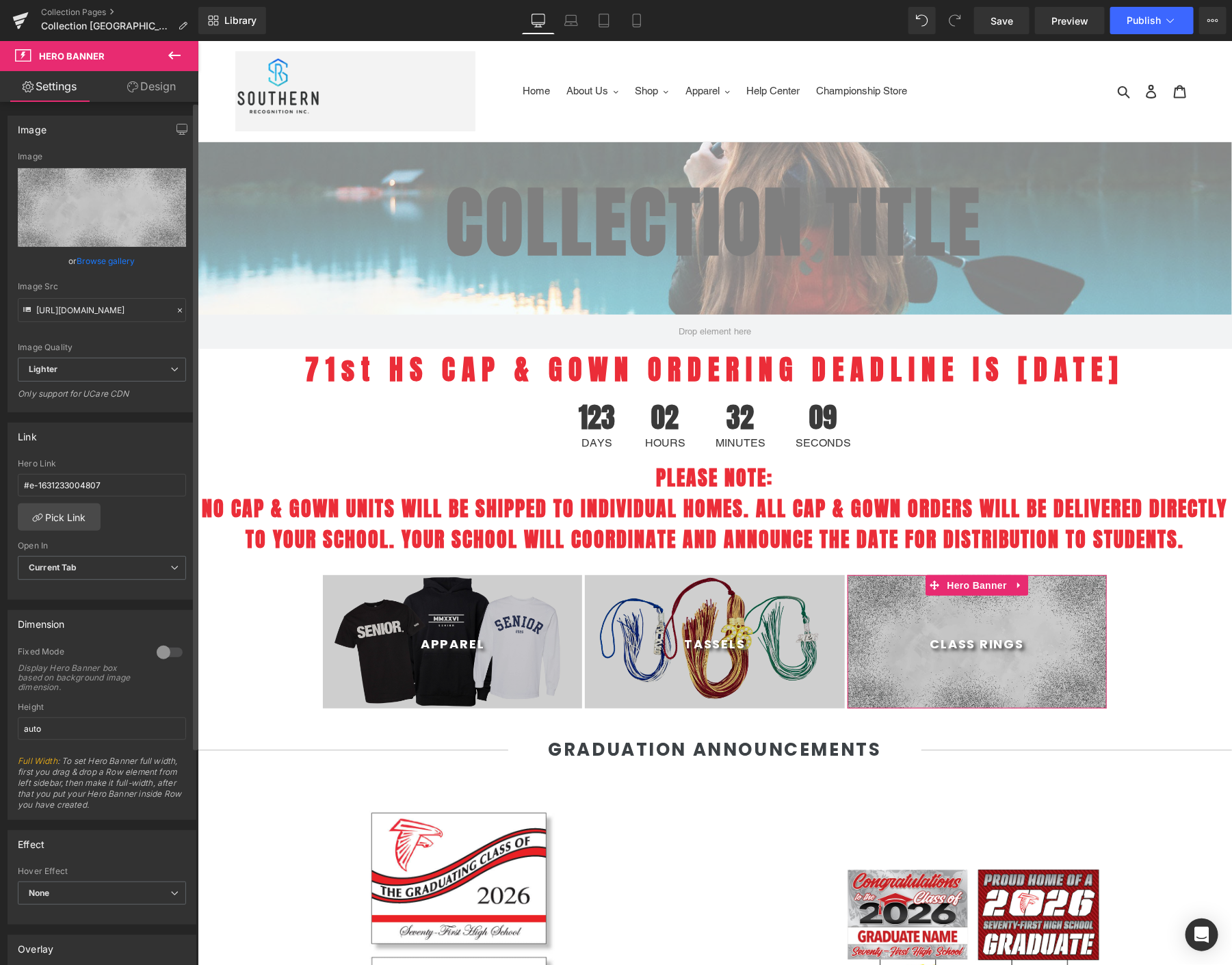
click at [98, 265] on link "Browse gallery" at bounding box center [106, 261] width 58 height 24
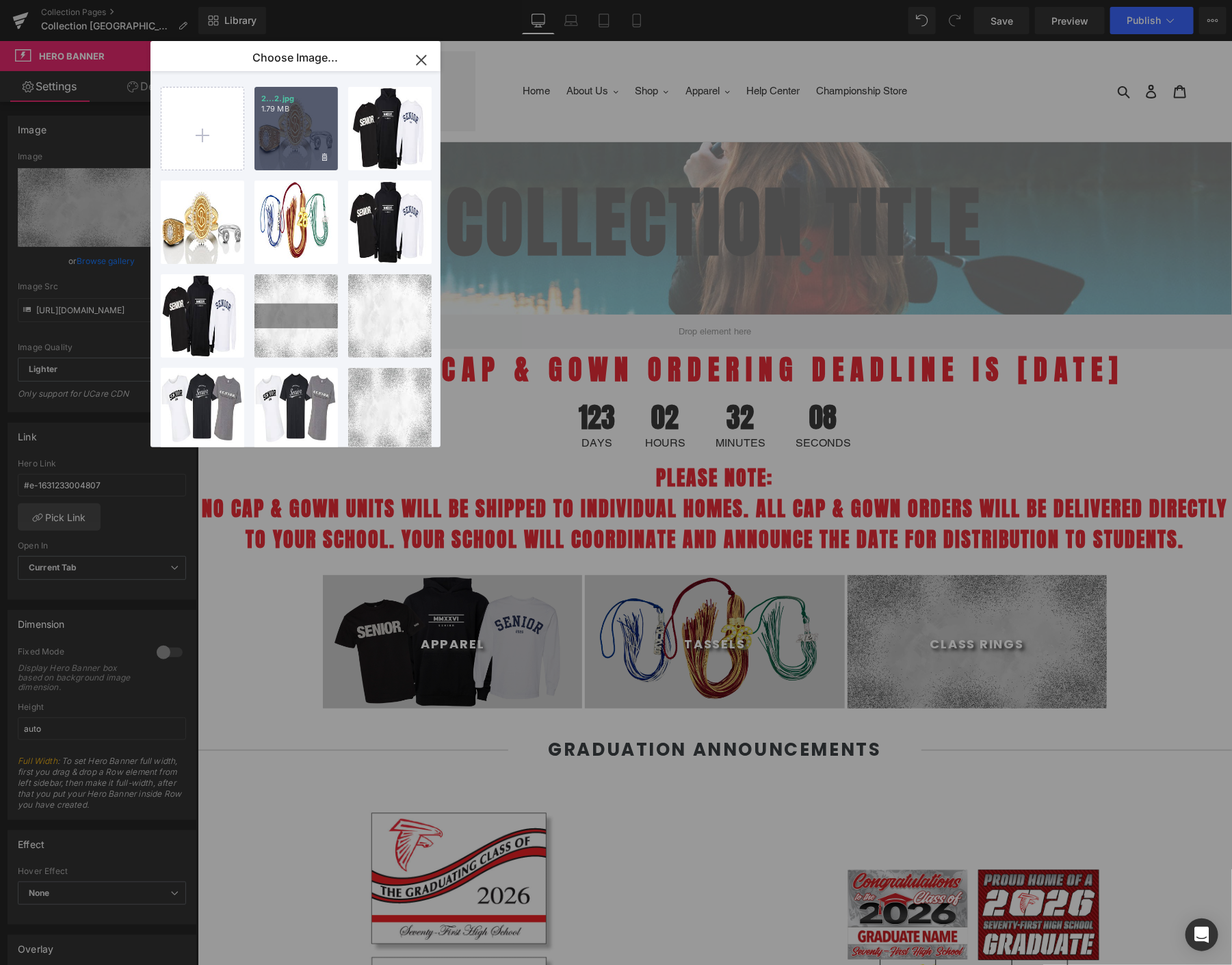
drag, startPoint x: 297, startPoint y: 121, endPoint x: 73, endPoint y: 92, distance: 225.9
click at [297, 121] on div "2...2.jpg 1.79 MB" at bounding box center [296, 128] width 83 height 83
type input "[URL][DOMAIN_NAME]"
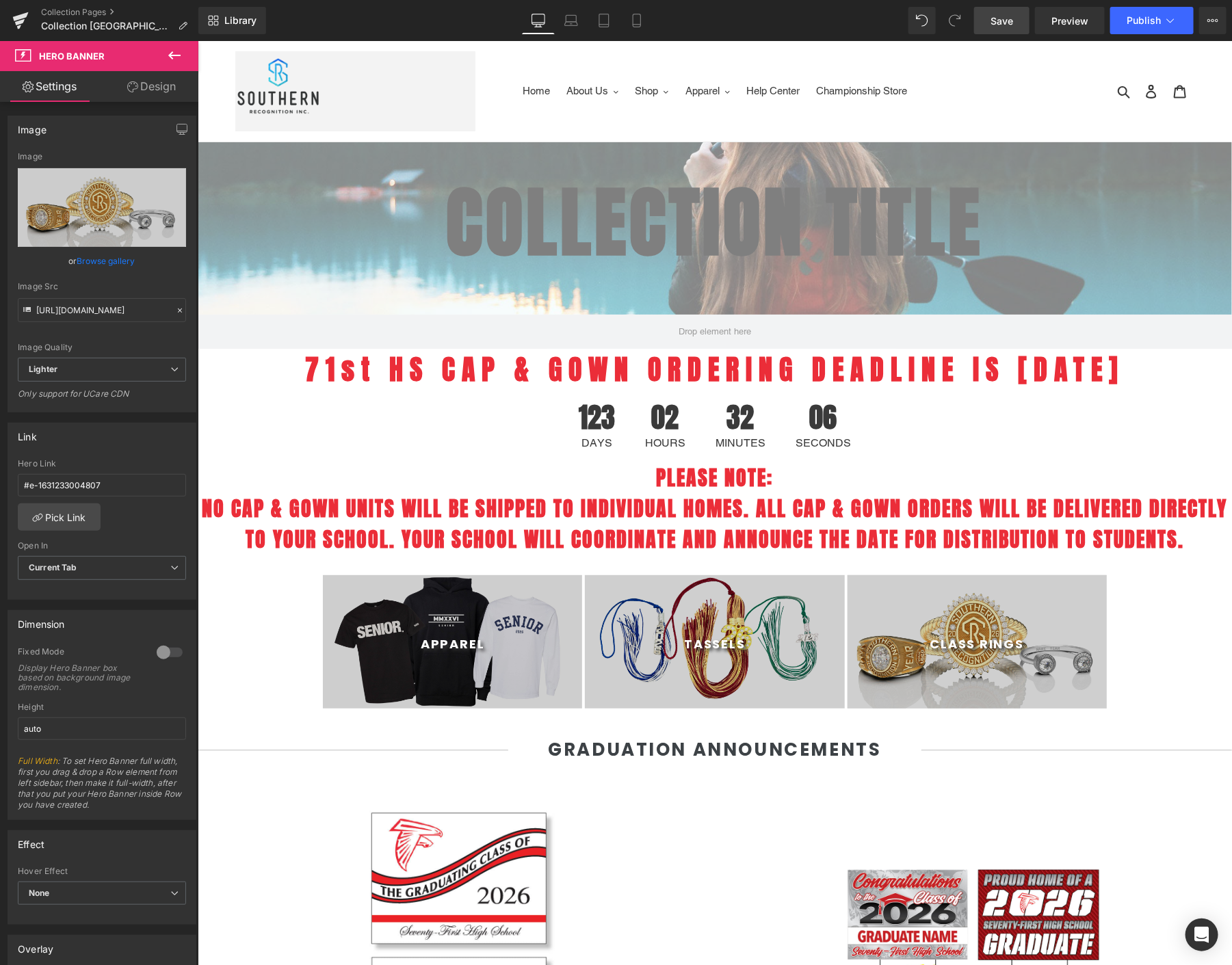
click at [1016, 19] on link "Save" at bounding box center [1002, 21] width 56 height 28
click at [1162, 30] on button "Publish" at bounding box center [1151, 21] width 83 height 28
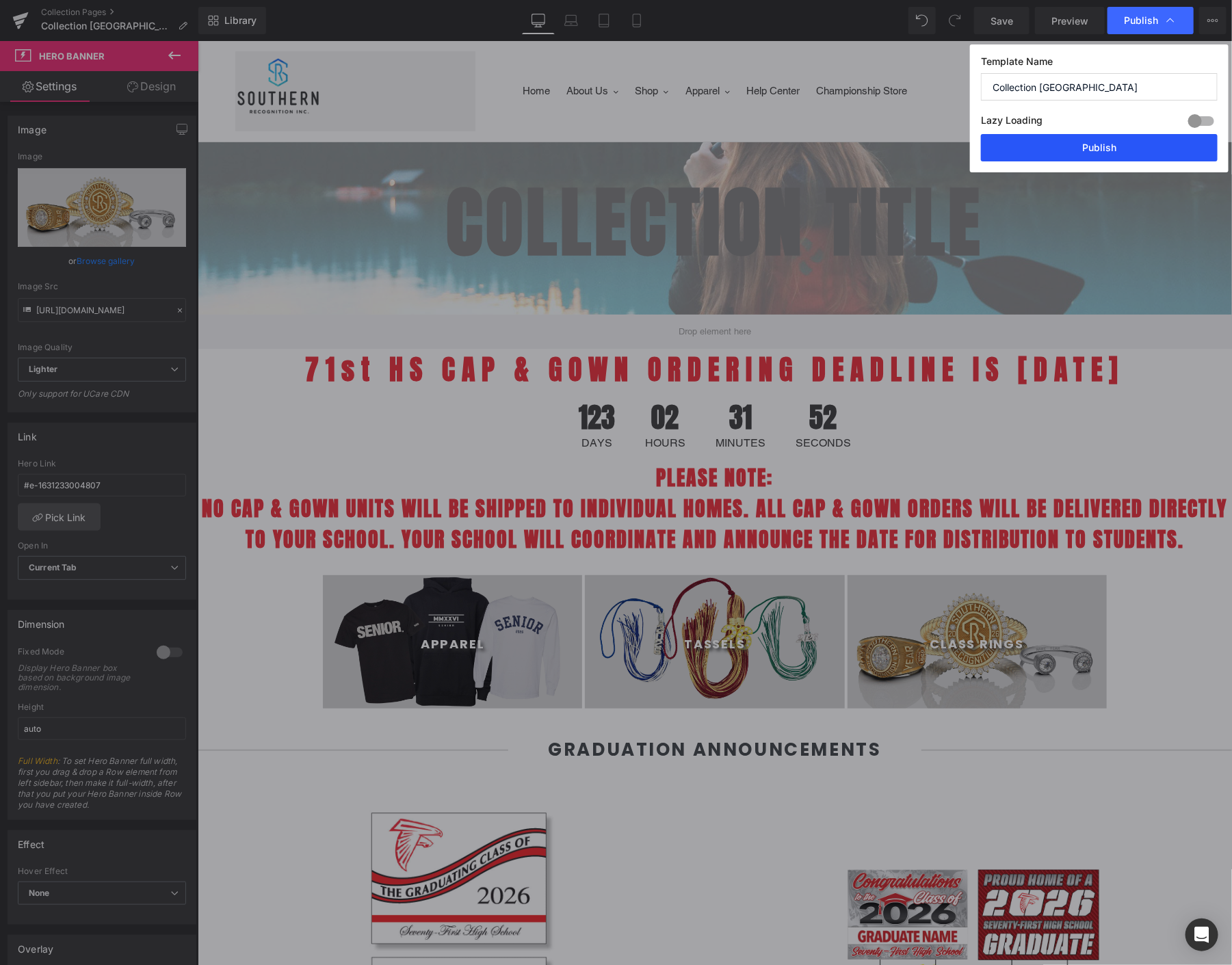
click at [1029, 146] on button "Publish" at bounding box center [1099, 148] width 237 height 28
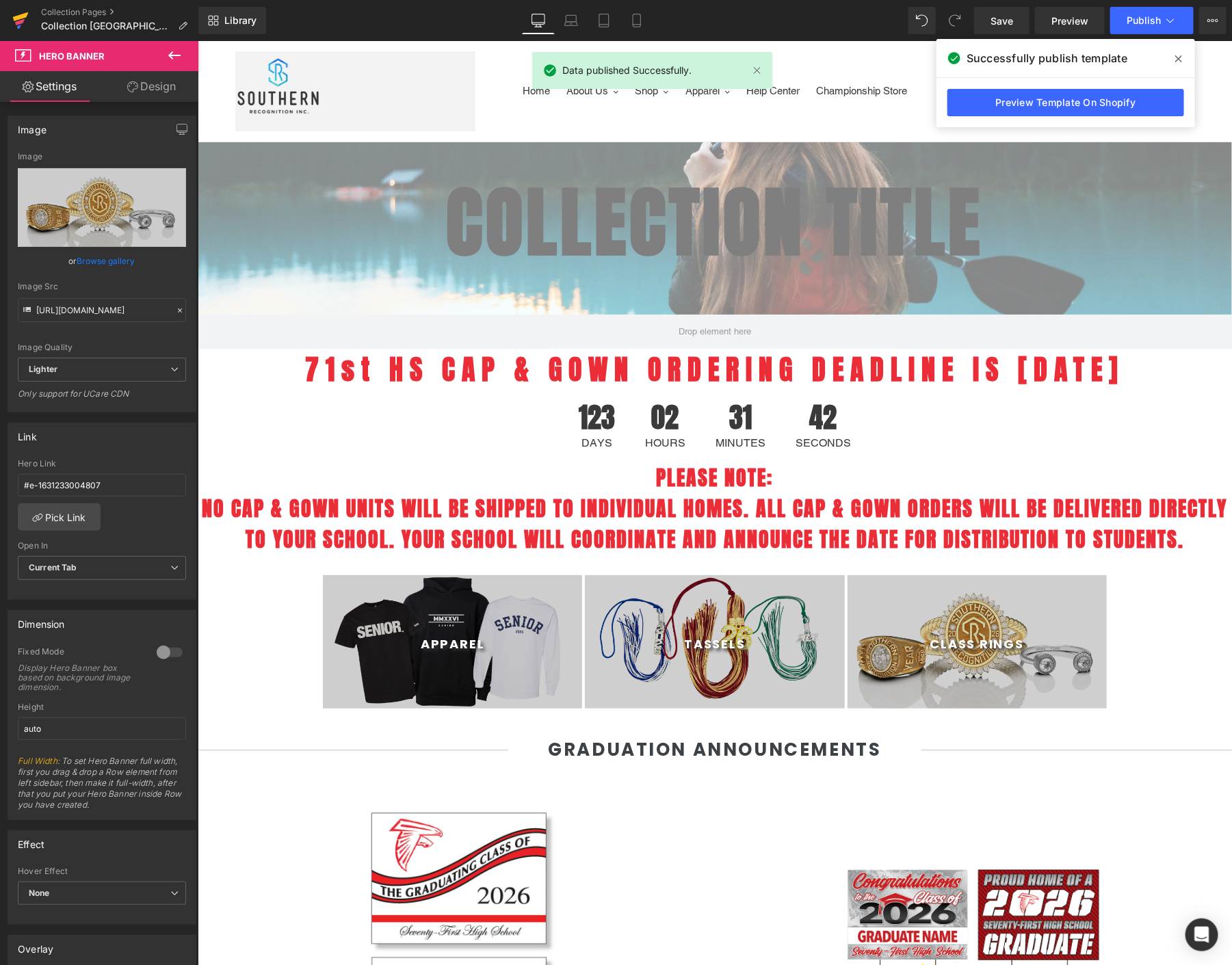
click at [25, 13] on icon at bounding box center [22, 17] width 16 height 9
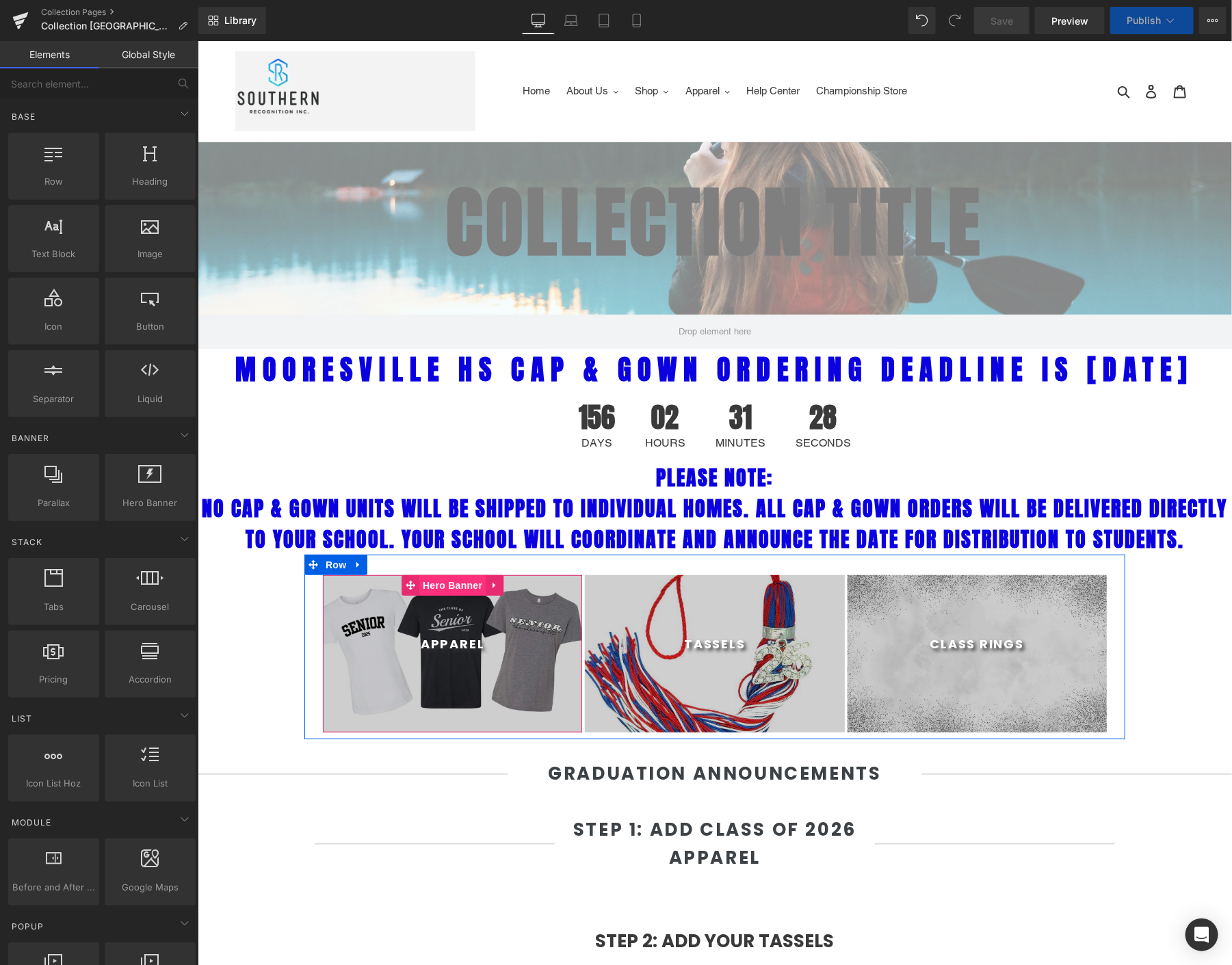
click at [422, 595] on span "Hero Banner" at bounding box center [452, 584] width 66 height 21
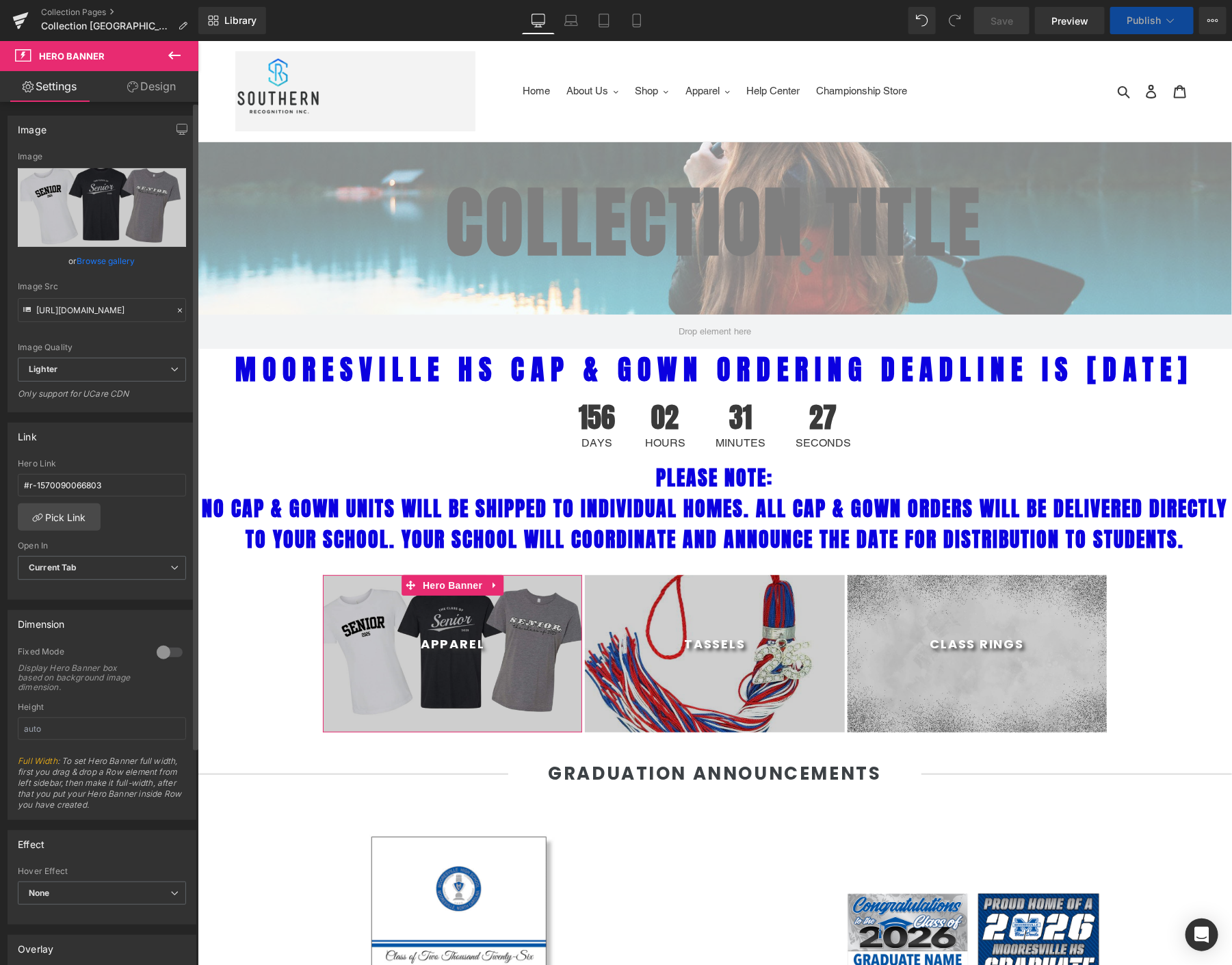
click at [93, 256] on link "Browse gallery" at bounding box center [106, 261] width 58 height 24
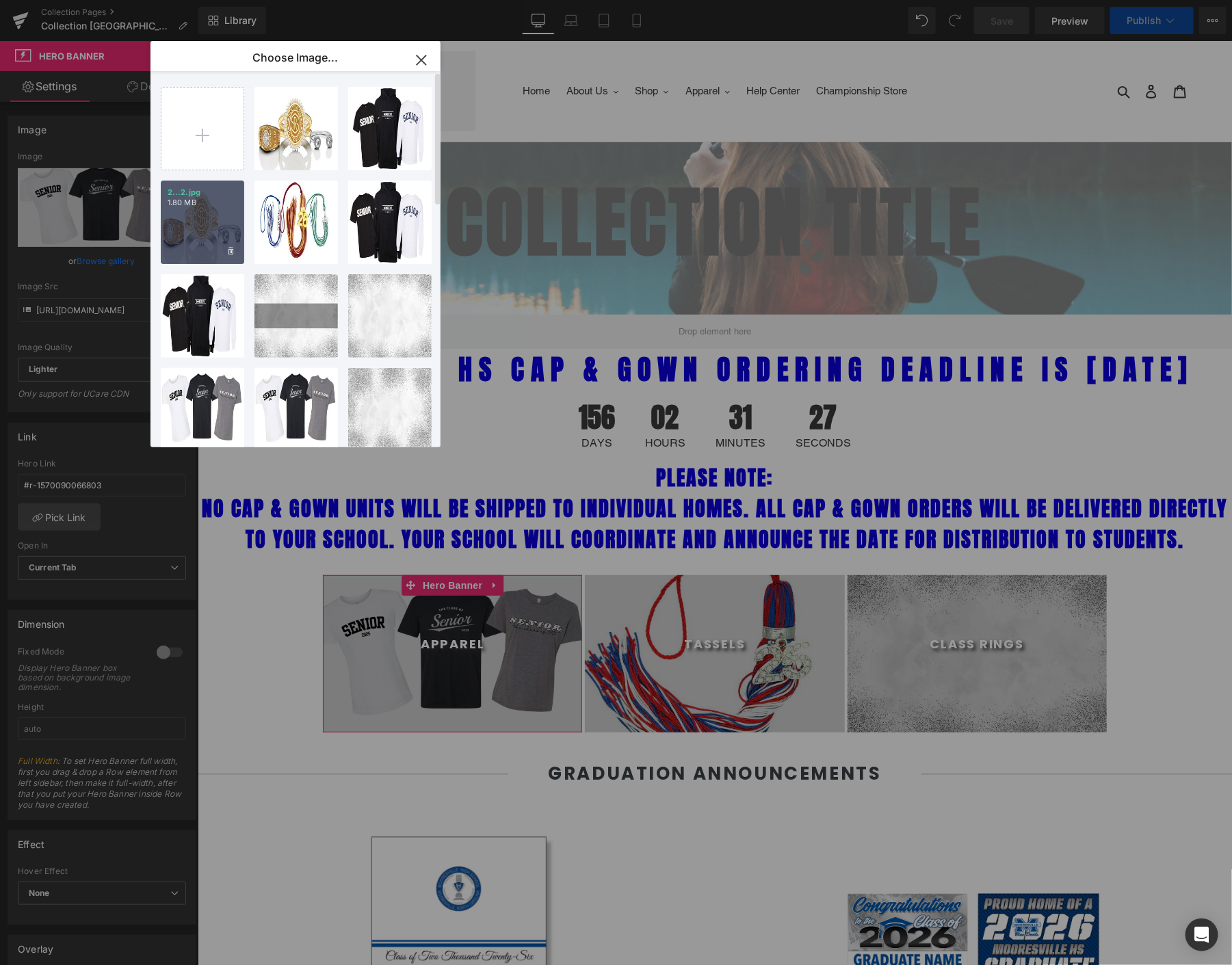
select select "M"
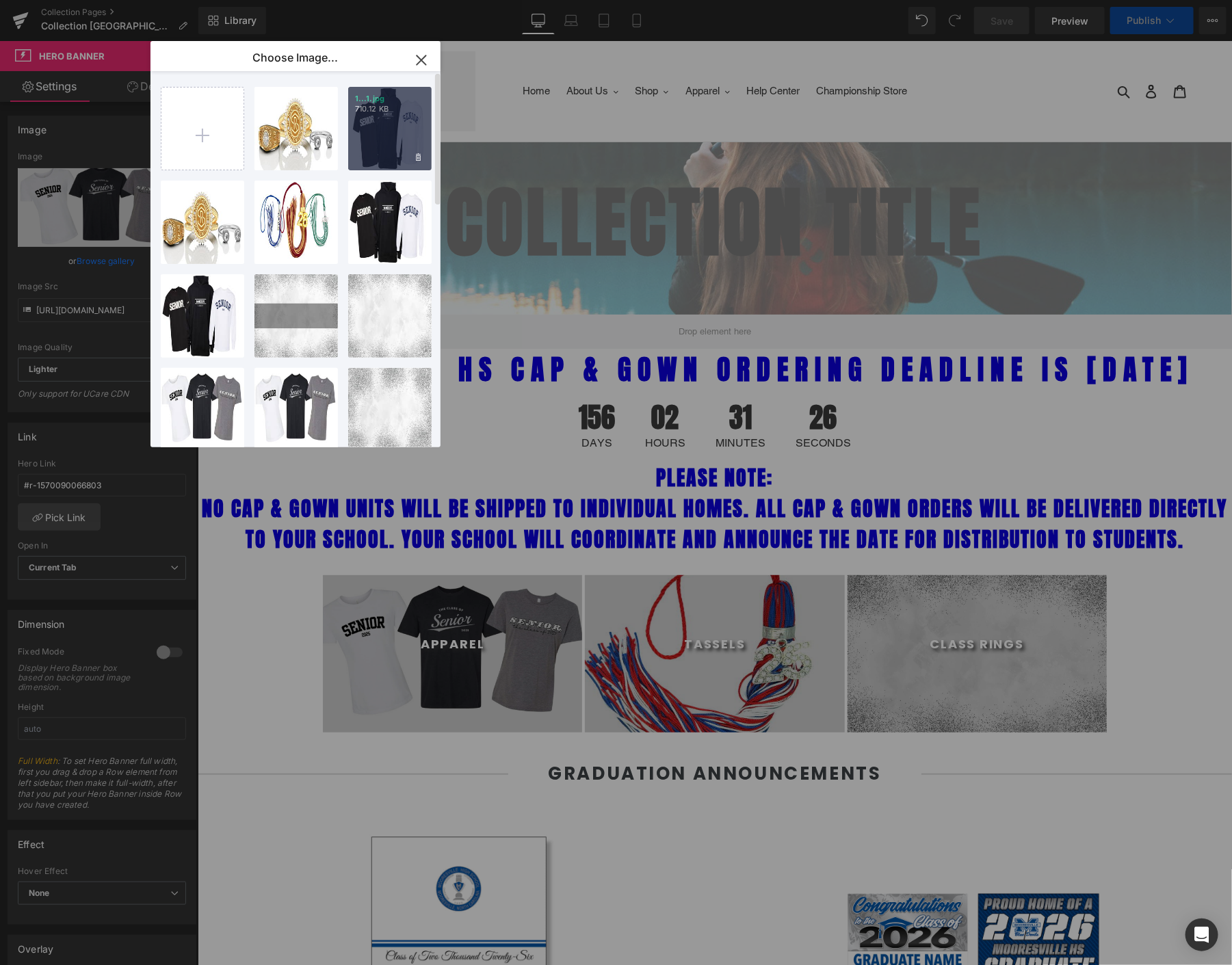
click at [407, 125] on div "1...1.jpg 710.12 KB" at bounding box center [390, 128] width 83 height 83
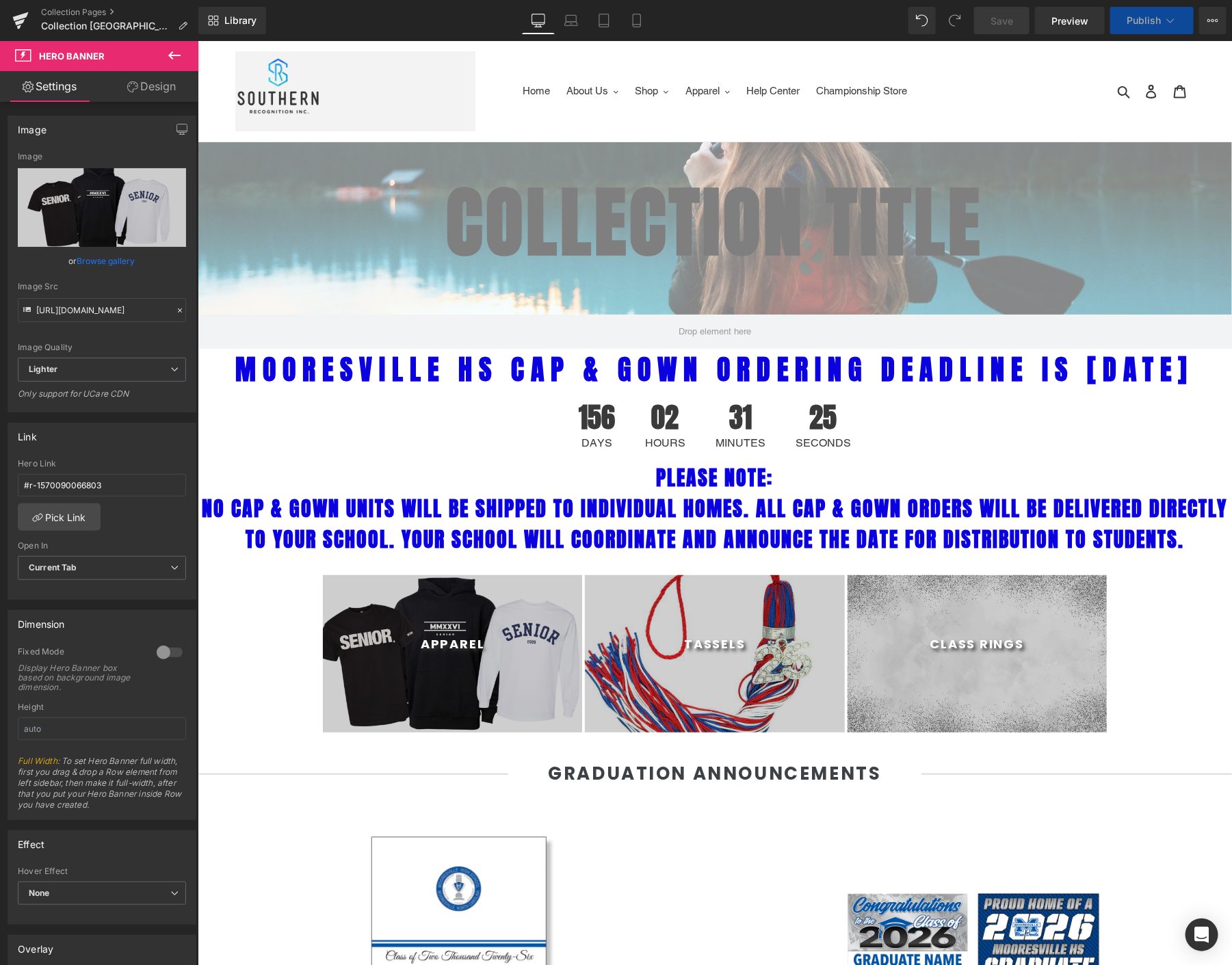
type input "[URL][DOMAIN_NAME]"
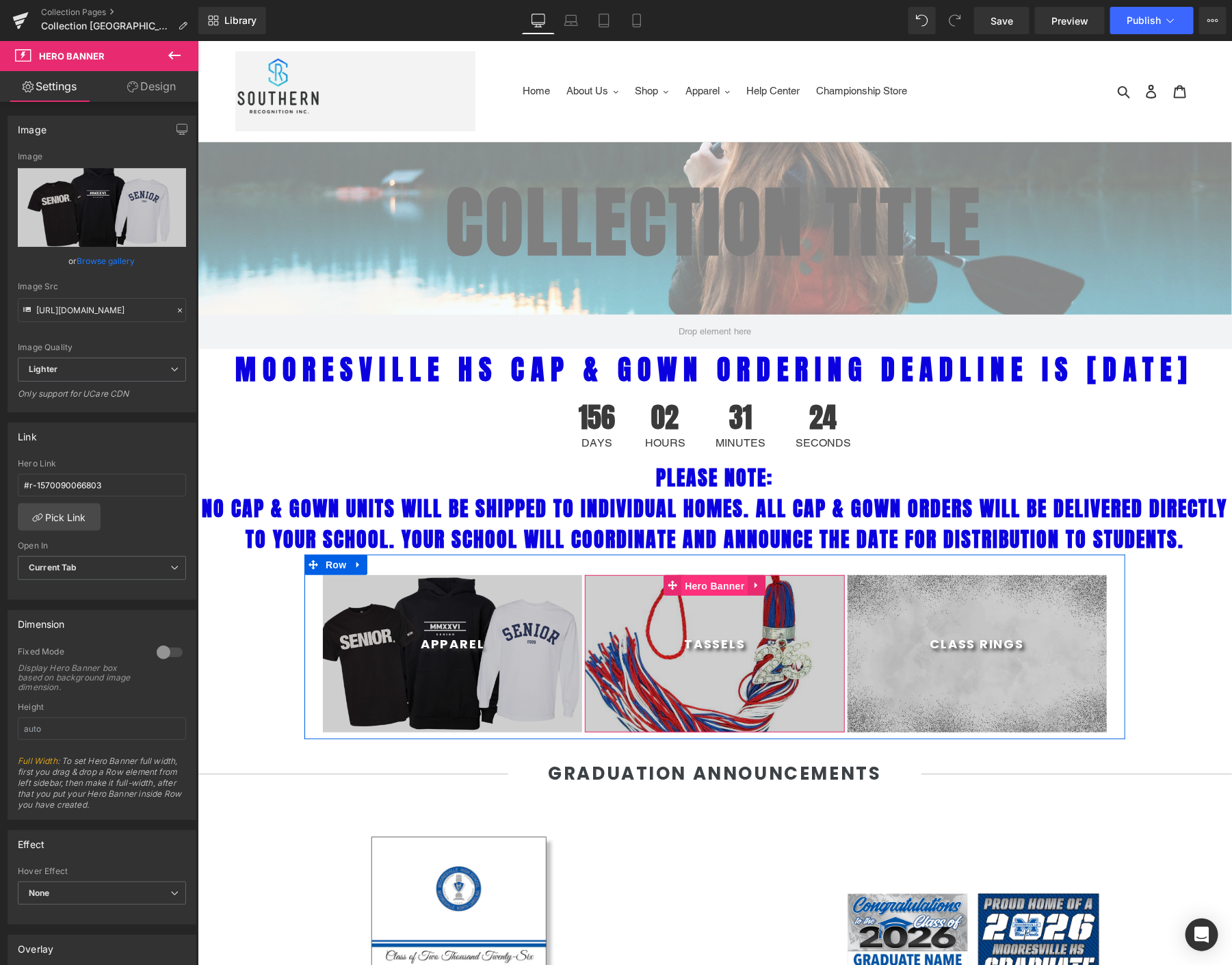
click at [703, 596] on span "Hero Banner" at bounding box center [714, 585] width 66 height 21
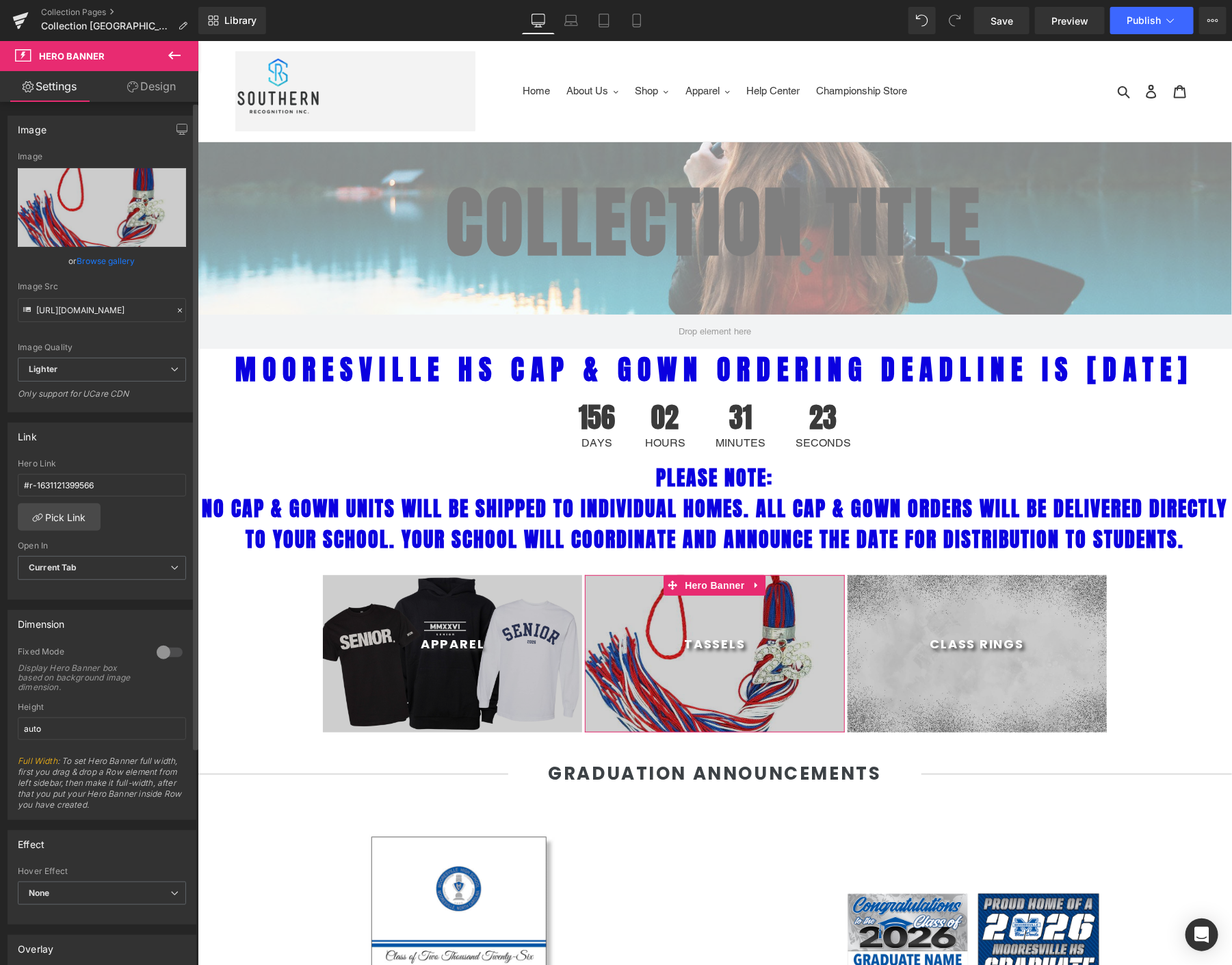
click at [112, 264] on link "Browse gallery" at bounding box center [106, 261] width 58 height 24
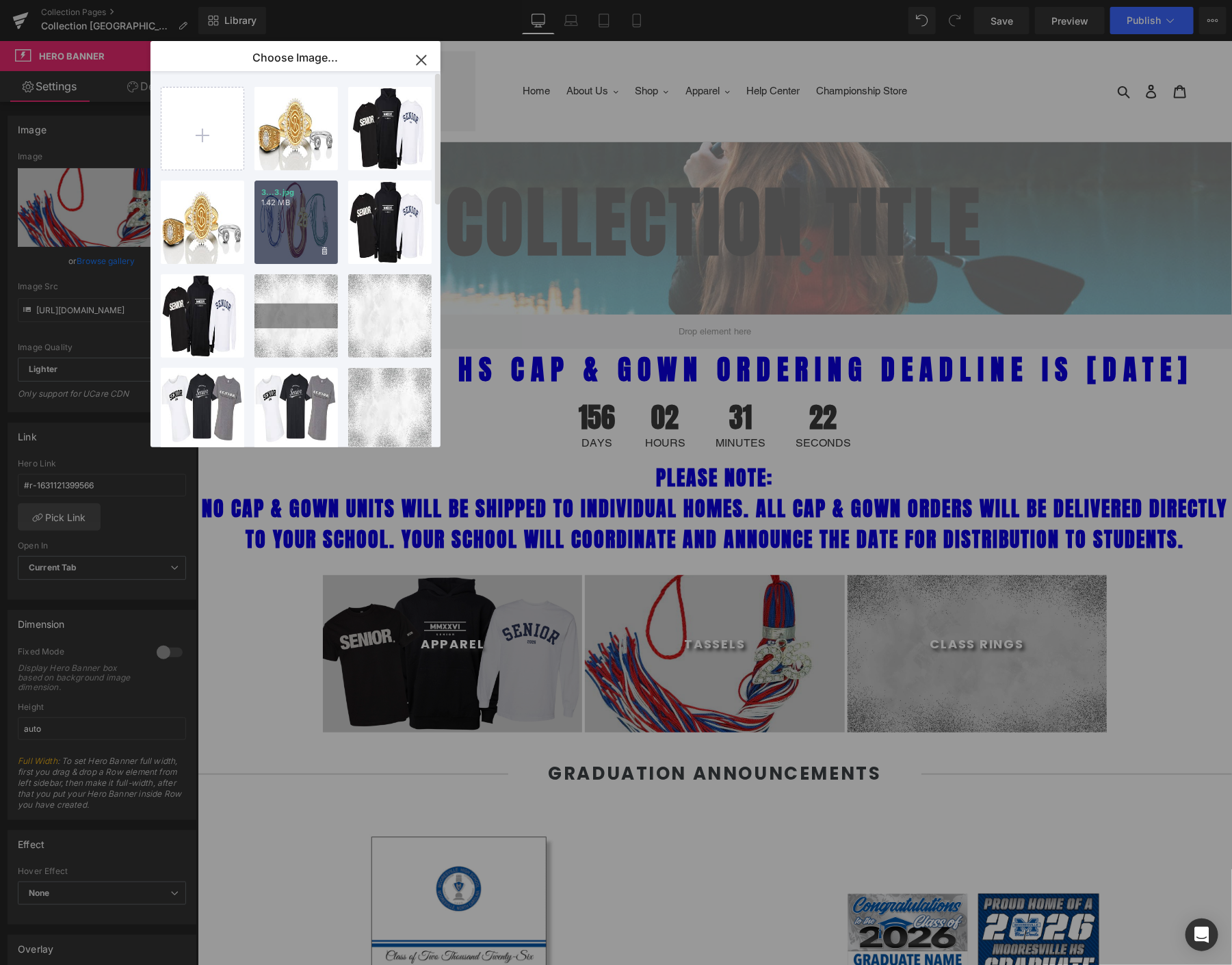
click at [281, 204] on p "1.42 MB" at bounding box center [297, 202] width 70 height 10
type input "[URL][DOMAIN_NAME]"
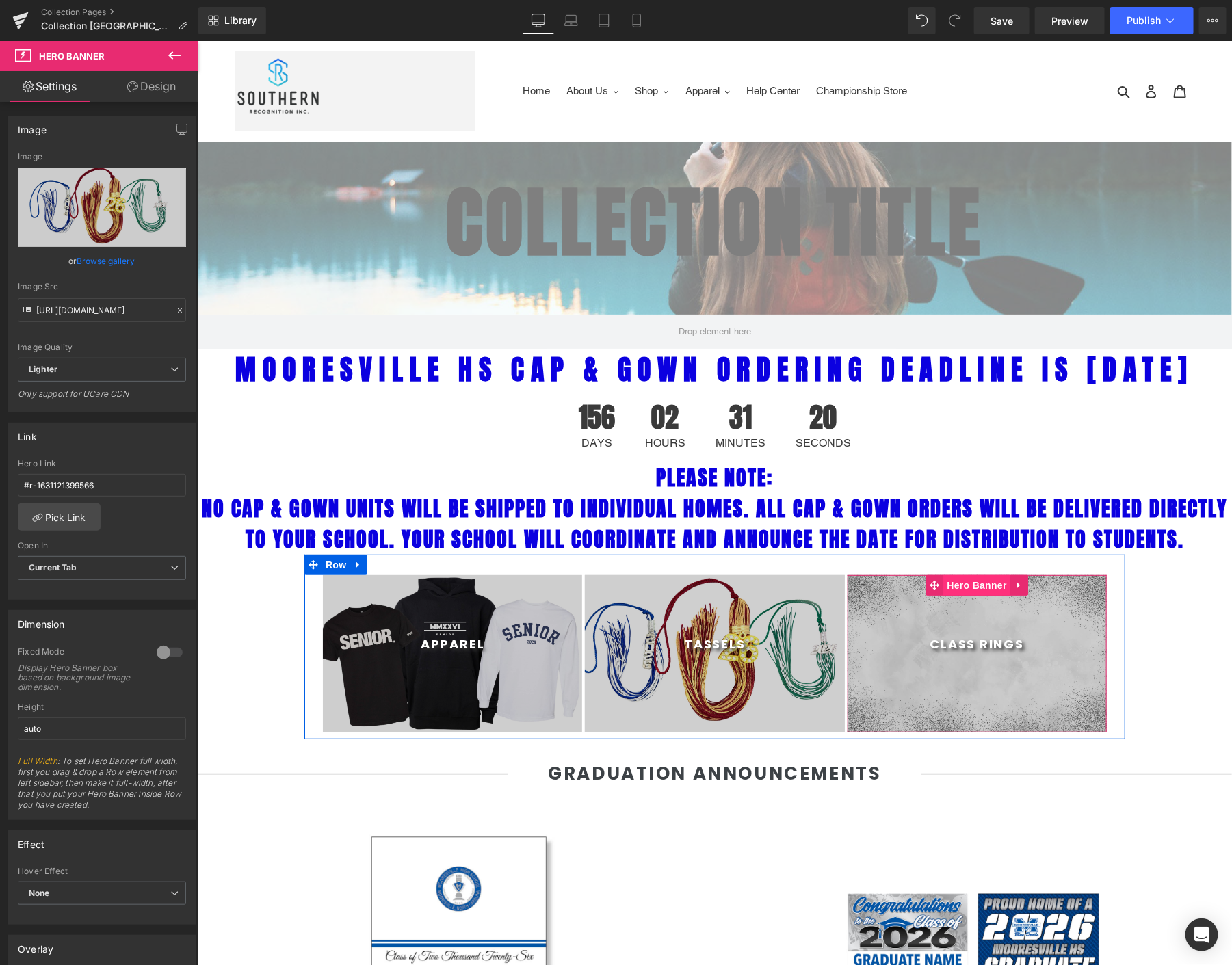
click at [956, 595] on span "Hero Banner" at bounding box center [977, 584] width 66 height 21
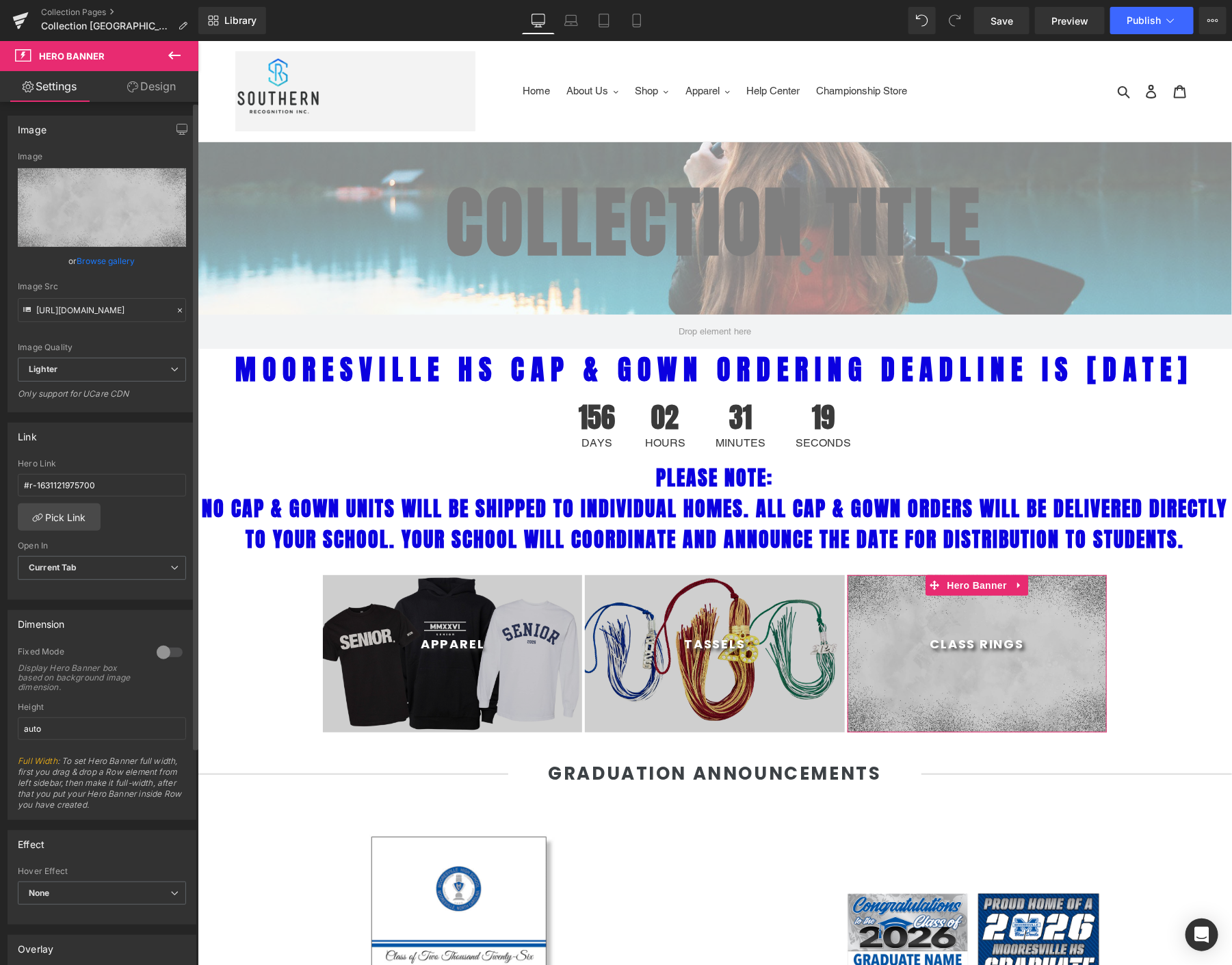
click at [112, 263] on link "Browse gallery" at bounding box center [106, 261] width 58 height 24
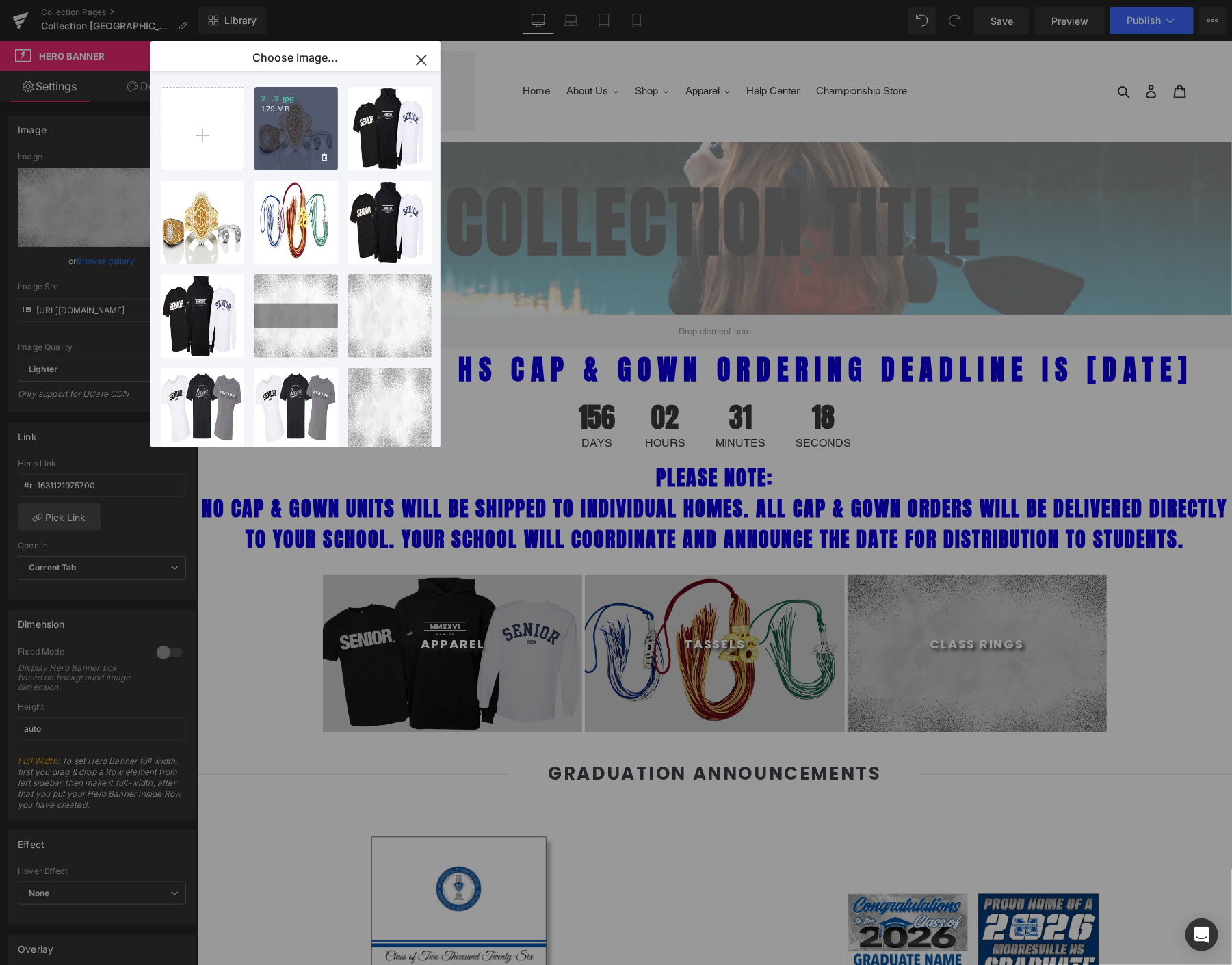
click at [288, 150] on div "2...2.jpg 1.79 MB" at bounding box center [296, 128] width 83 height 83
type input "https://ucarecdn.com/8b570646-f64e-4683-b3a4-825bcacf4b69/-/format/auto/-/previ…"
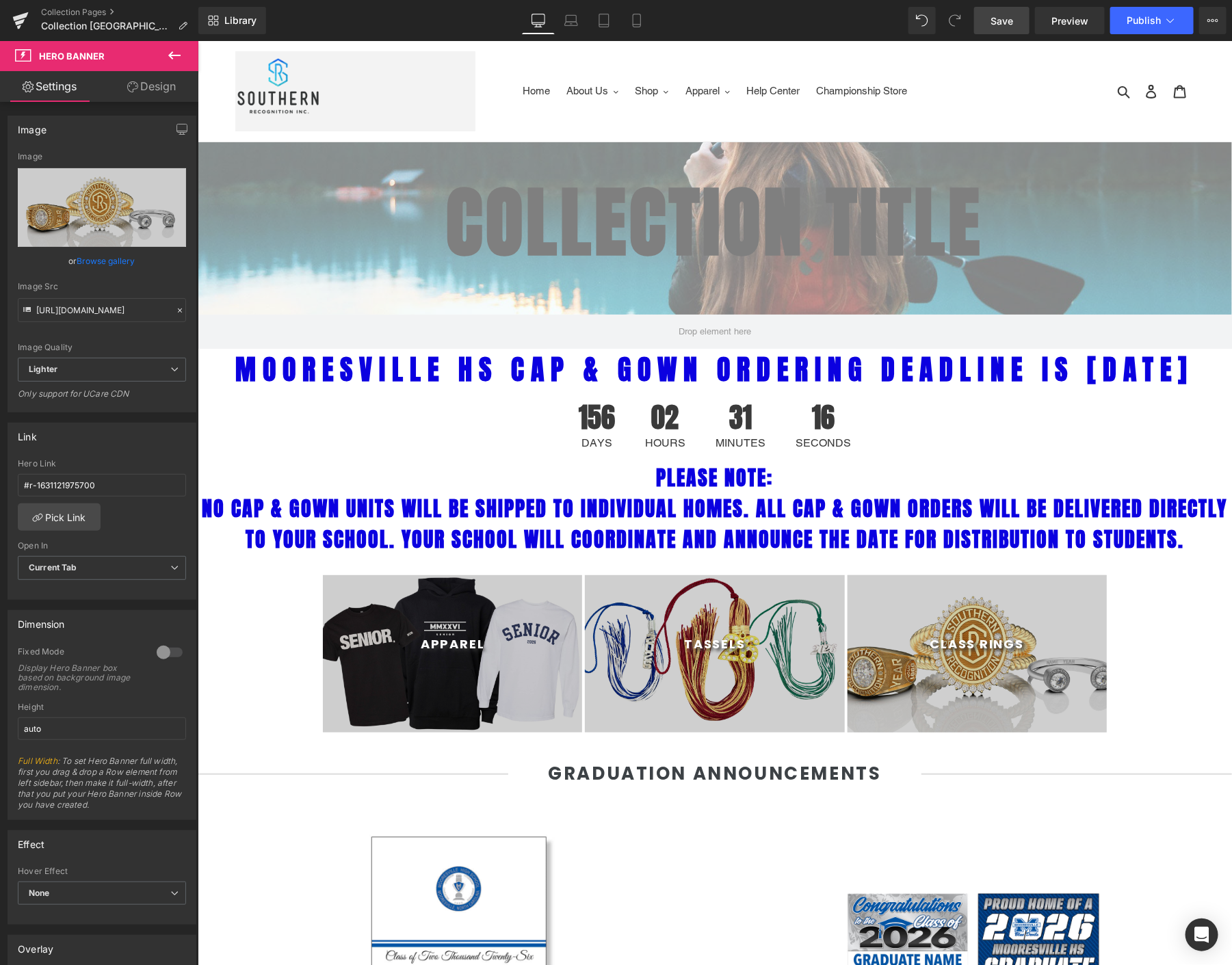
click at [1013, 16] on span "Save" at bounding box center [1002, 21] width 22 height 14
click at [1142, 36] on div "Library Desktop Desktop Laptop Tablet Mobile Save Preview Publish Scheduled Vie…" at bounding box center [715, 21] width 1034 height 41
click at [1142, 28] on button "Publish" at bounding box center [1151, 21] width 83 height 28
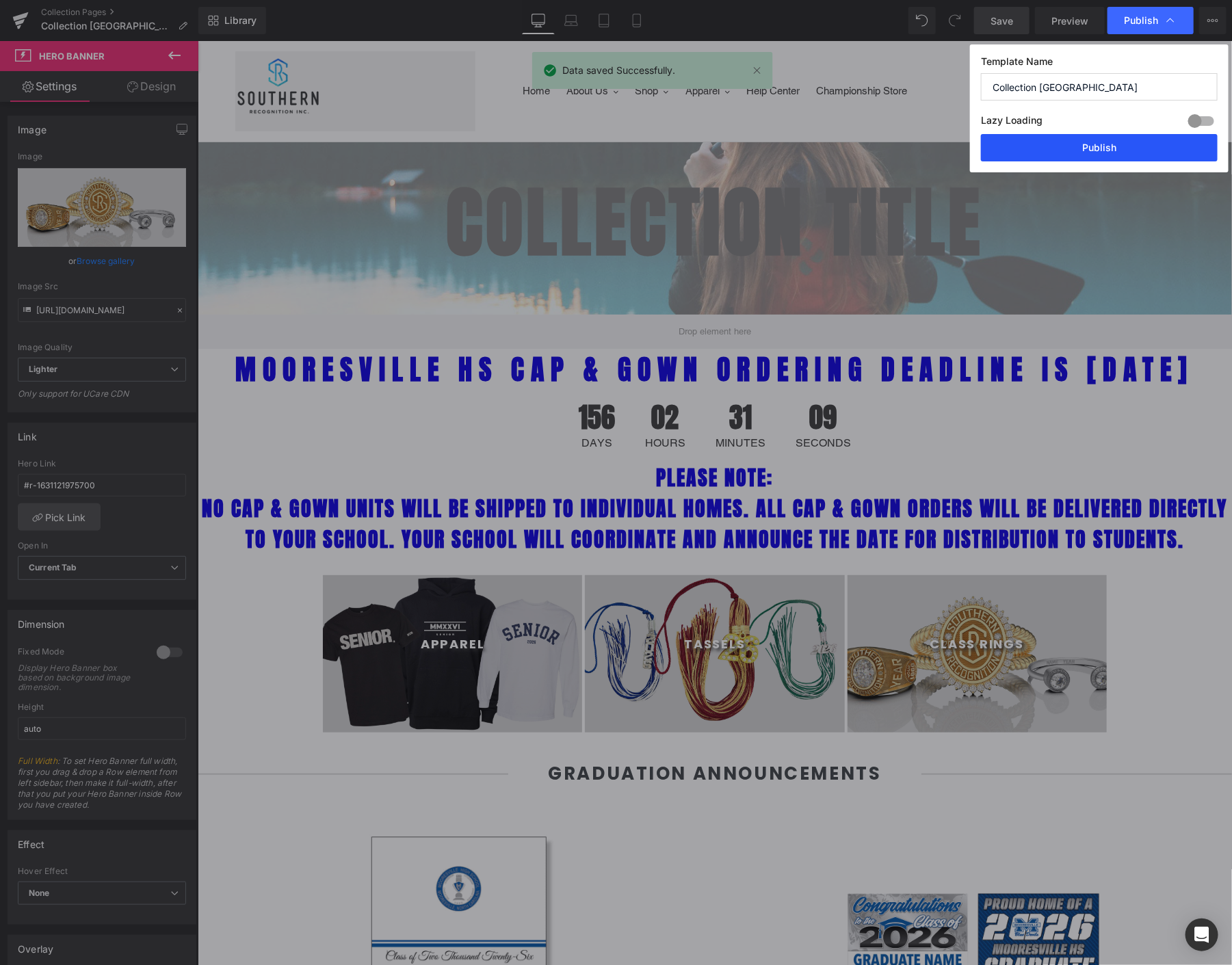
drag, startPoint x: 1066, startPoint y: 151, endPoint x: 866, endPoint y: 110, distance: 204.2
click at [1066, 151] on button "Publish" at bounding box center [1099, 148] width 237 height 28
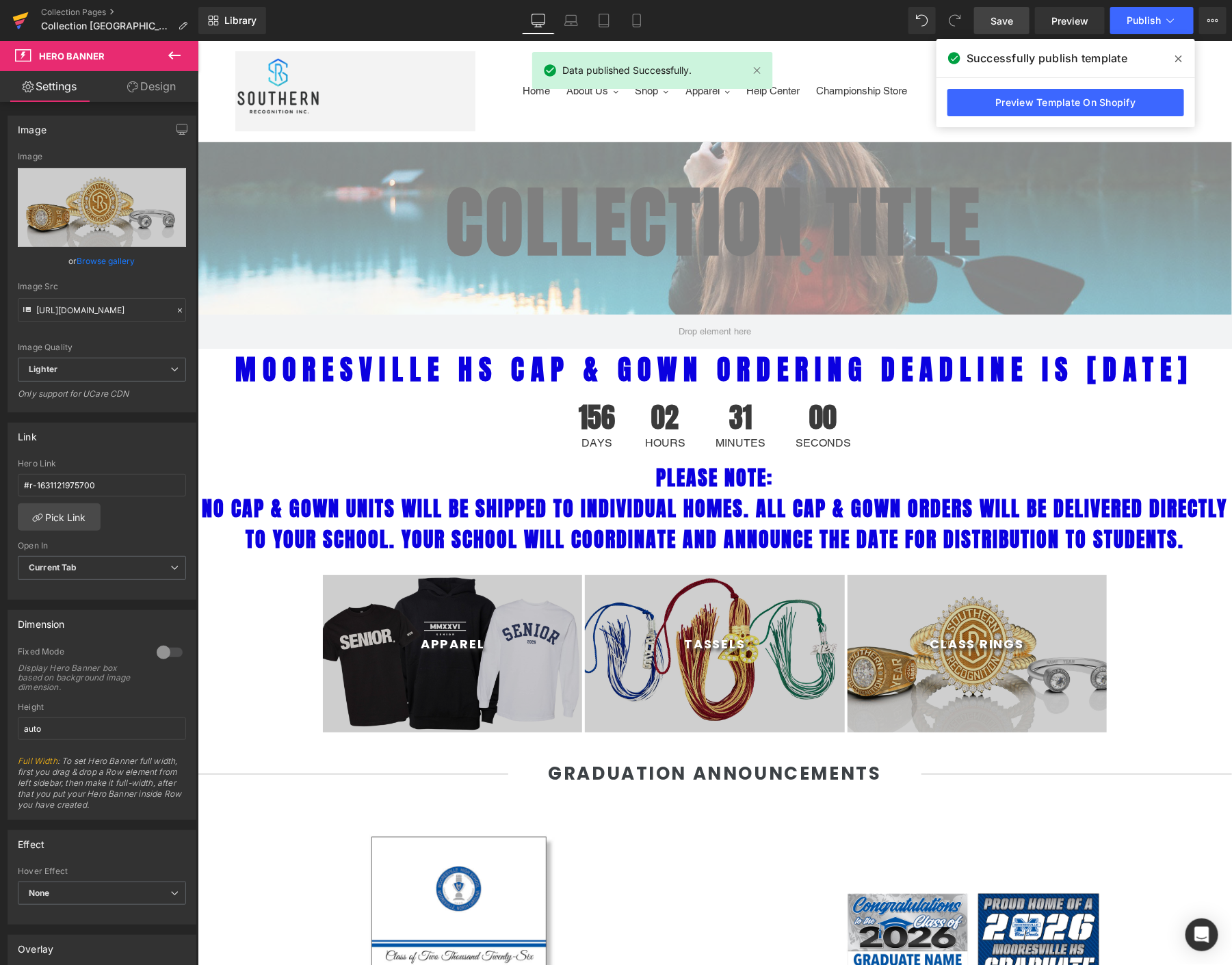
click at [19, 16] on icon at bounding box center [22, 17] width 16 height 9
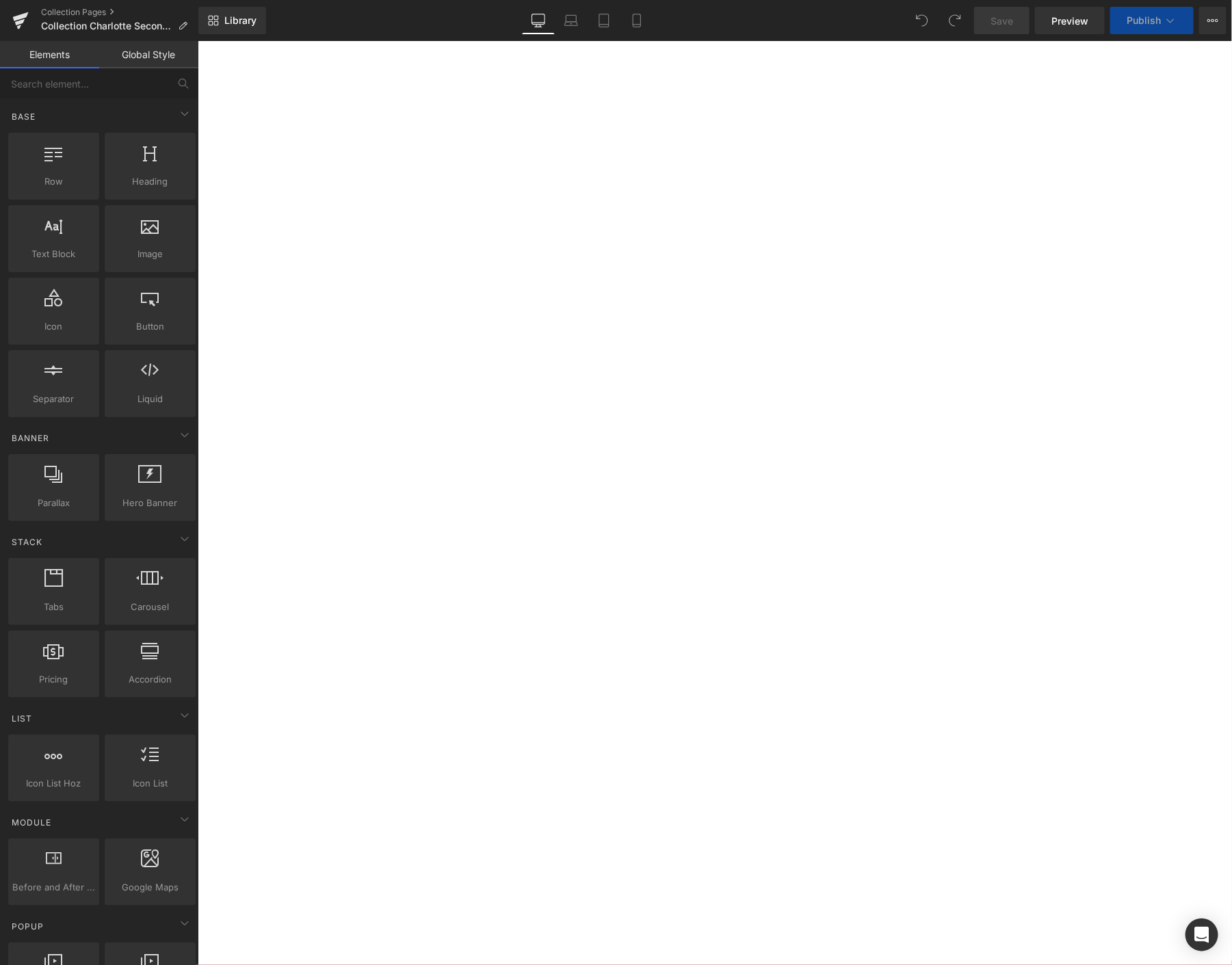
click at [197, 40] on span "Hero Banner" at bounding box center [197, 40] width 0 height 0
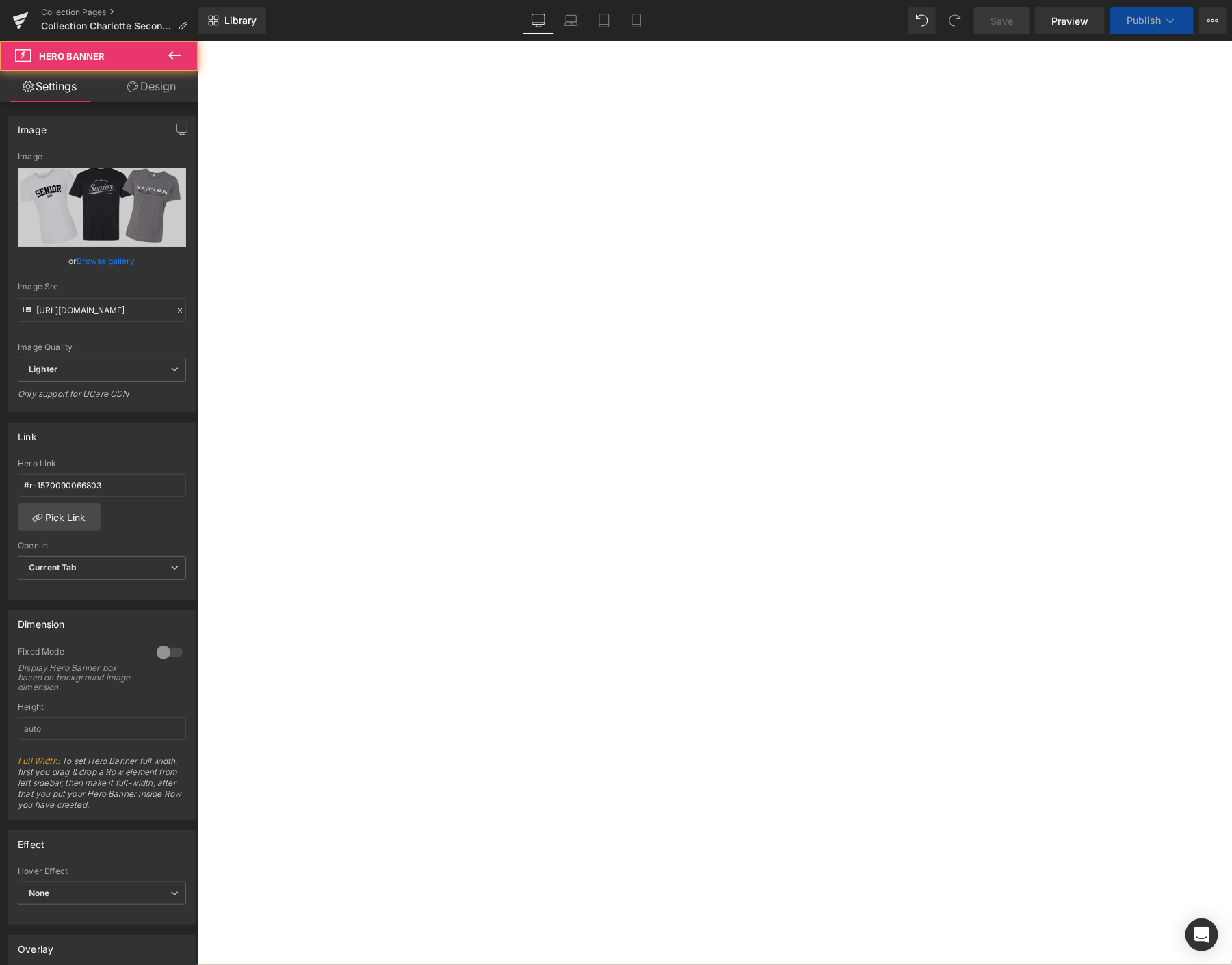
select select "M"
click at [88, 254] on link "Browse gallery" at bounding box center [106, 261] width 58 height 24
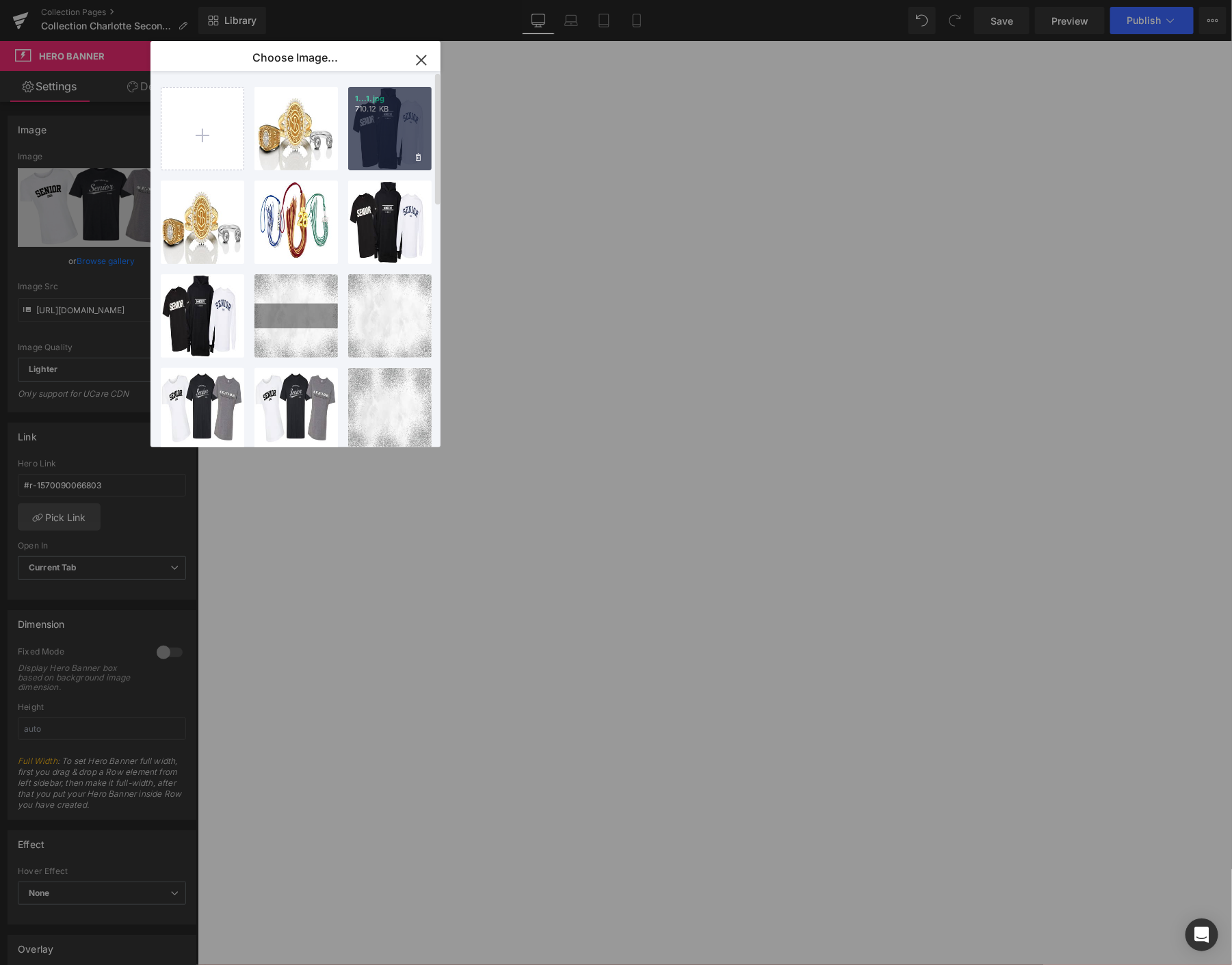
click at [404, 139] on div "1...1.jpg 710.12 KB" at bounding box center [390, 128] width 83 height 83
type input "https://ucarecdn.com/eb17bad3-4a6a-4216-a51a-3cbf077d5511/-/format/auto/-/previ…"
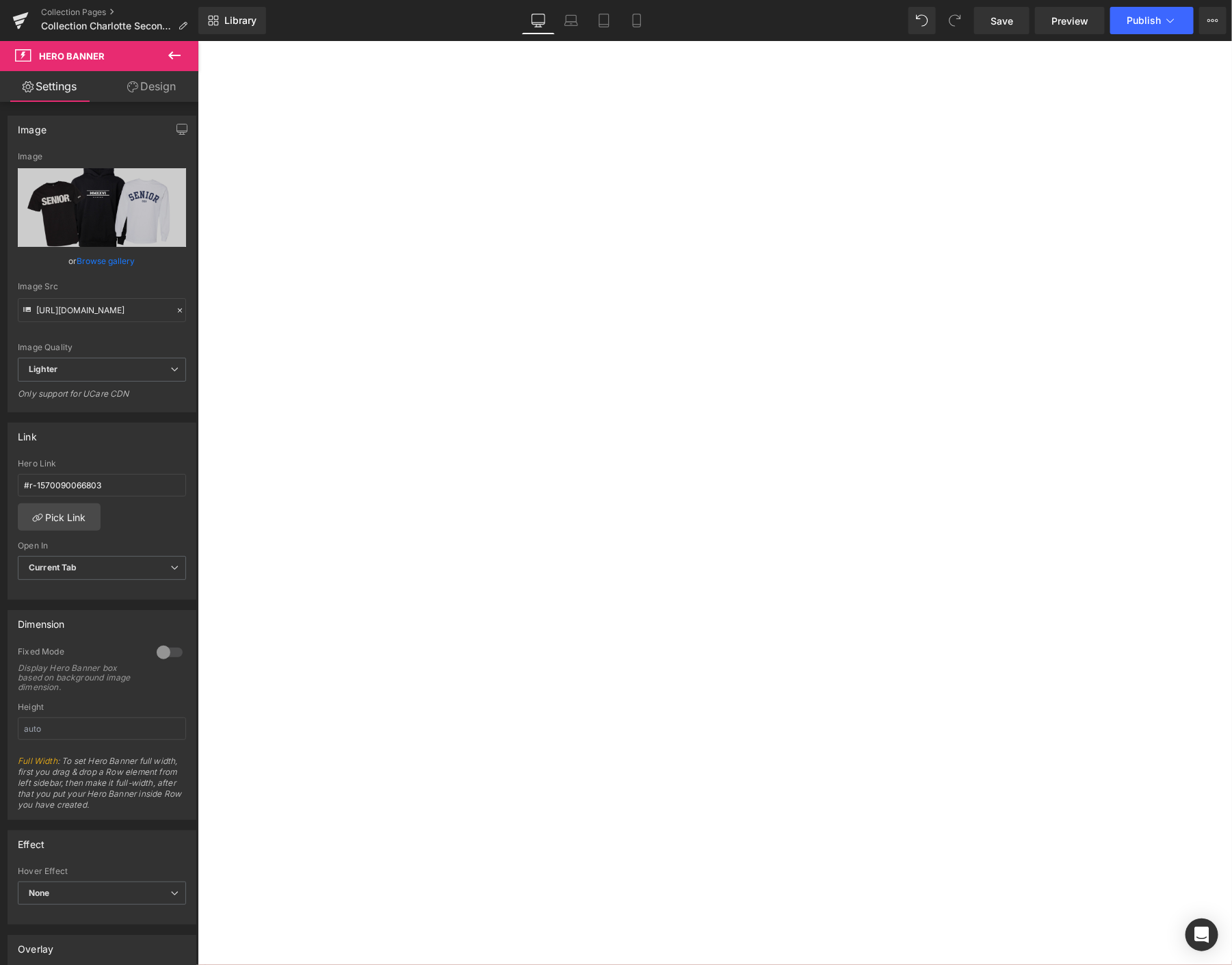
click at [197, 40] on span "Hero Banner" at bounding box center [197, 40] width 0 height 0
click at [90, 256] on link "Browse gallery" at bounding box center [106, 261] width 58 height 24
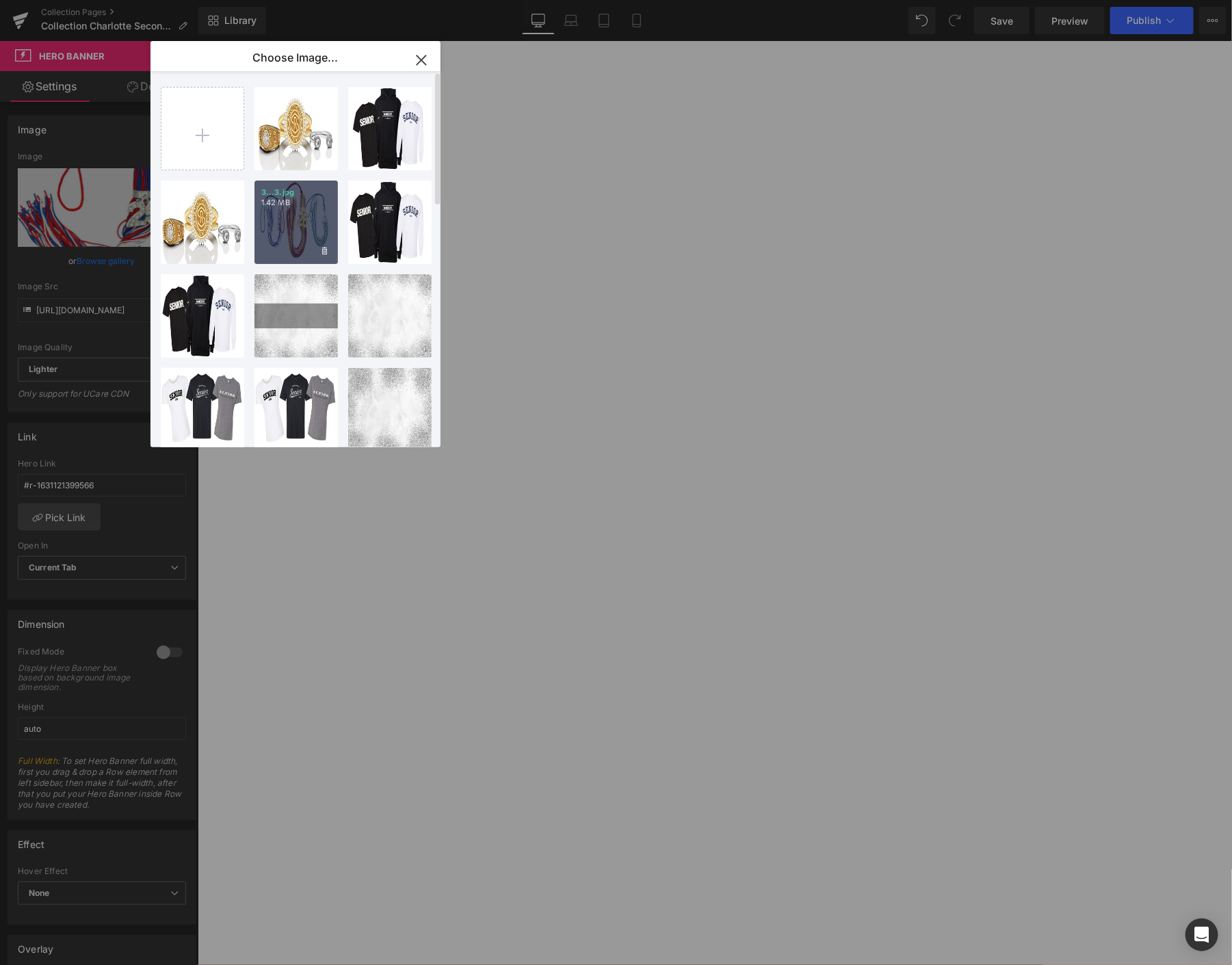
drag, startPoint x: 291, startPoint y: 220, endPoint x: 460, endPoint y: 293, distance: 184.1
click at [291, 220] on div "3...3.jpg 1.42 MB" at bounding box center [296, 222] width 83 height 83
type input "https://ucarecdn.com/92bc7548-8156-4b45-883f-56cb8b94389e/-/format/auto/-/previ…"
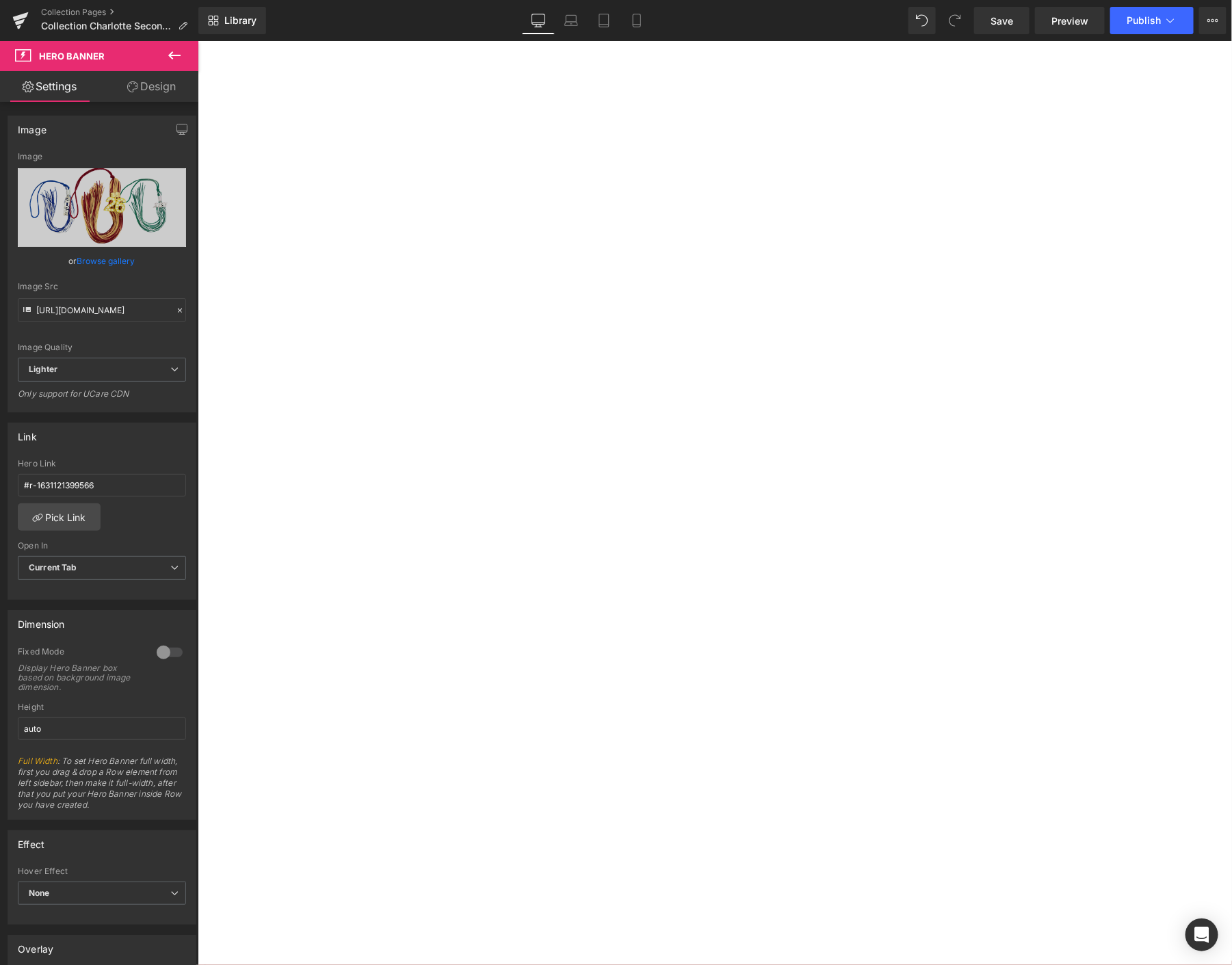
click at [197, 40] on span "Hero Banner" at bounding box center [197, 40] width 0 height 0
click at [109, 263] on link "Browse gallery" at bounding box center [106, 261] width 58 height 24
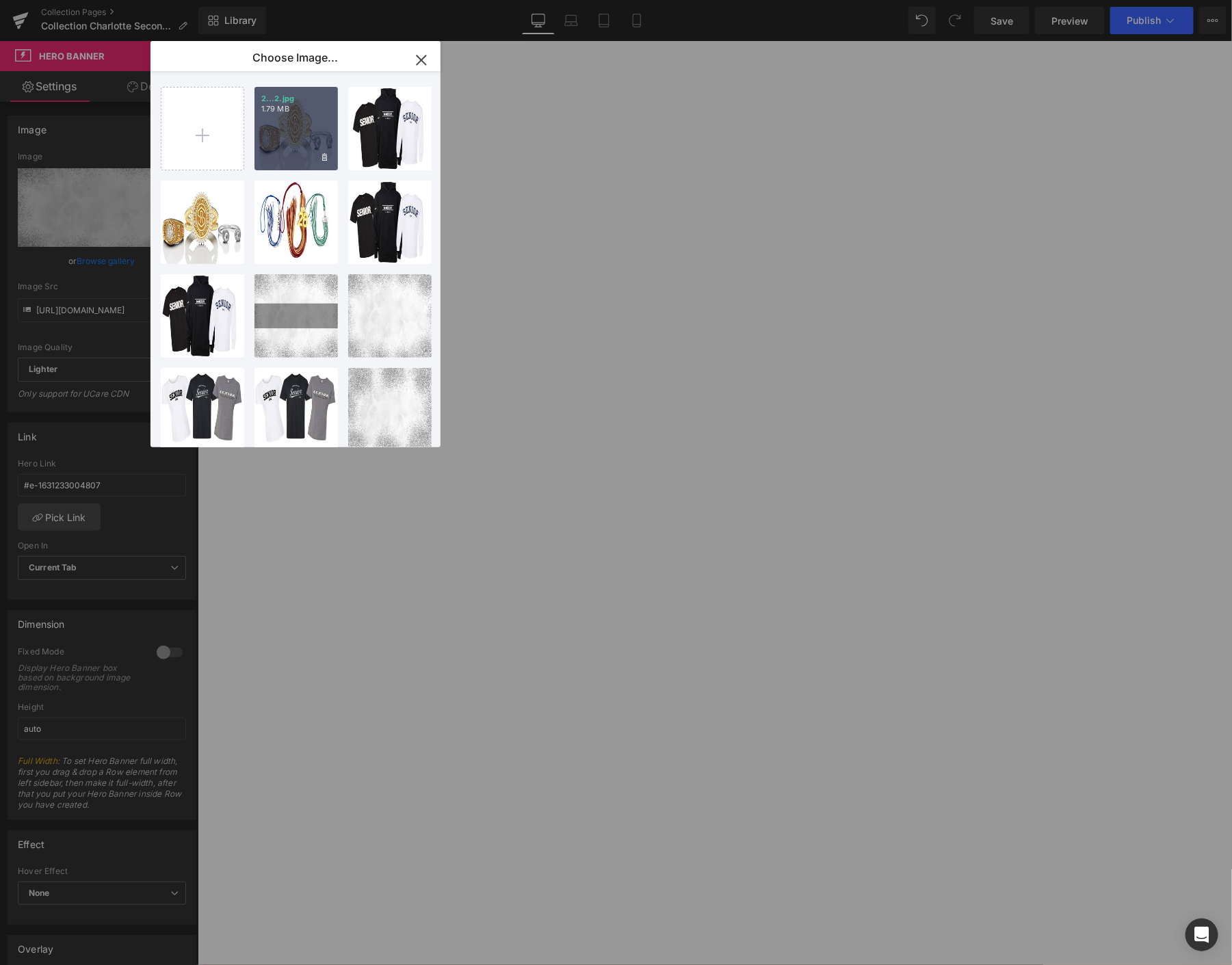
click at [291, 134] on div "2...2.jpg 1.79 MB" at bounding box center [296, 128] width 83 height 83
type input "https://ucarecdn.com/8b570646-f64e-4683-b3a4-825bcacf4b69/-/format/auto/-/previ…"
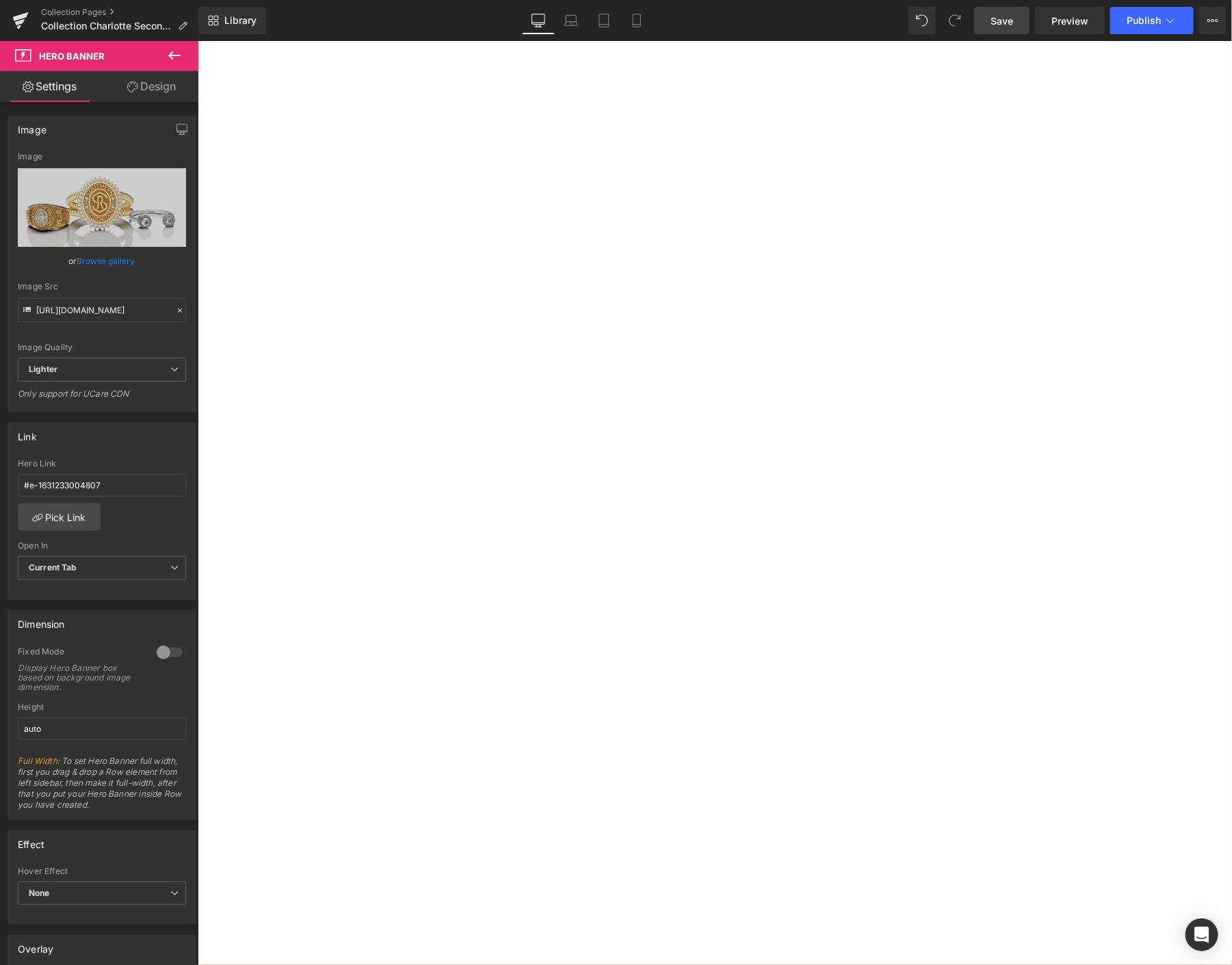
click at [1009, 29] on link "Save" at bounding box center [1002, 21] width 56 height 28
click at [1140, 24] on span "Publish" at bounding box center [1144, 21] width 34 height 11
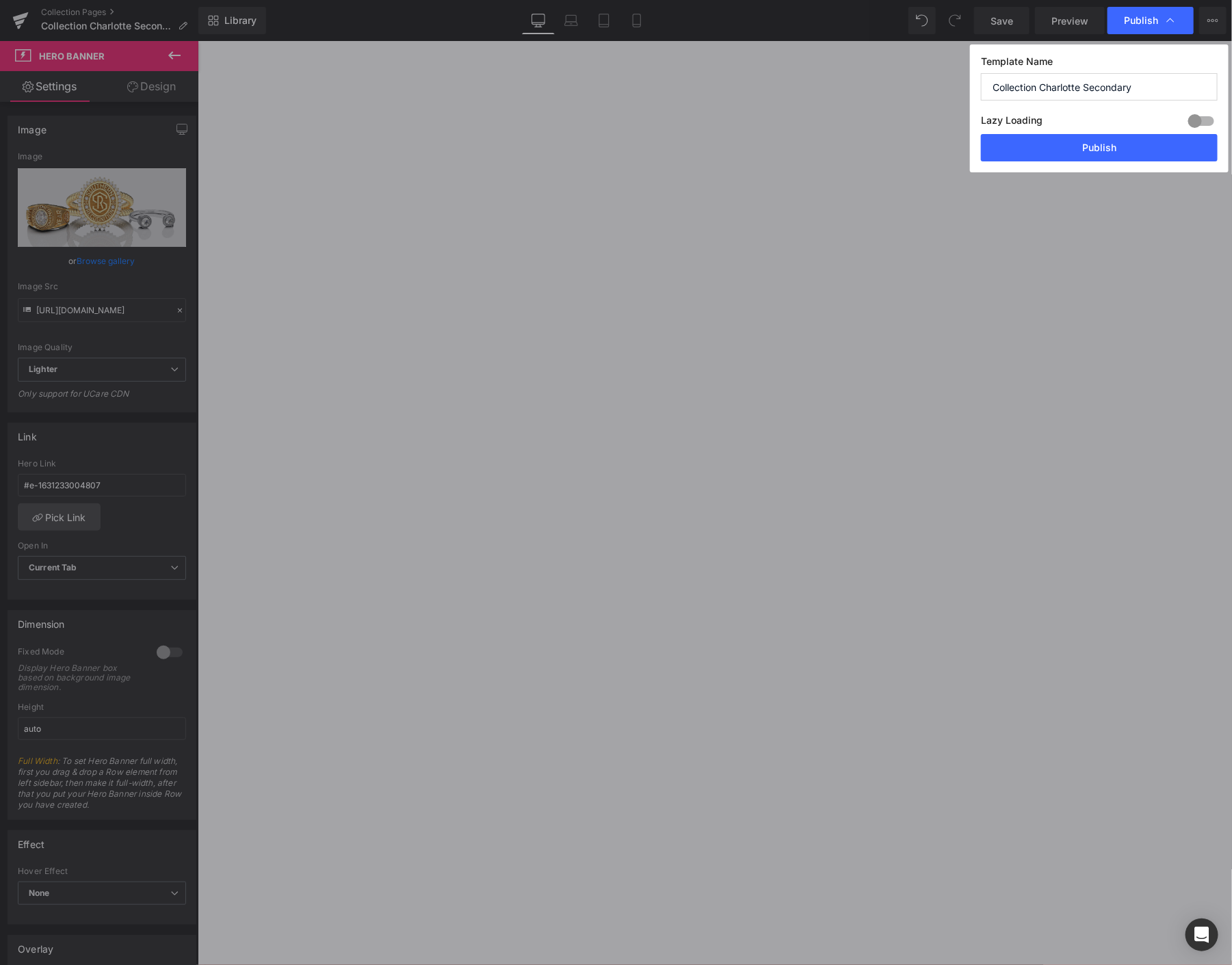
click at [1091, 134] on div "Lazy Loading Build Upgrade plan to unlock" at bounding box center [1099, 122] width 237 height 22
drag, startPoint x: 1088, startPoint y: 155, endPoint x: 864, endPoint y: 126, distance: 225.9
click at [1088, 155] on button "Publish" at bounding box center [1099, 148] width 237 height 28
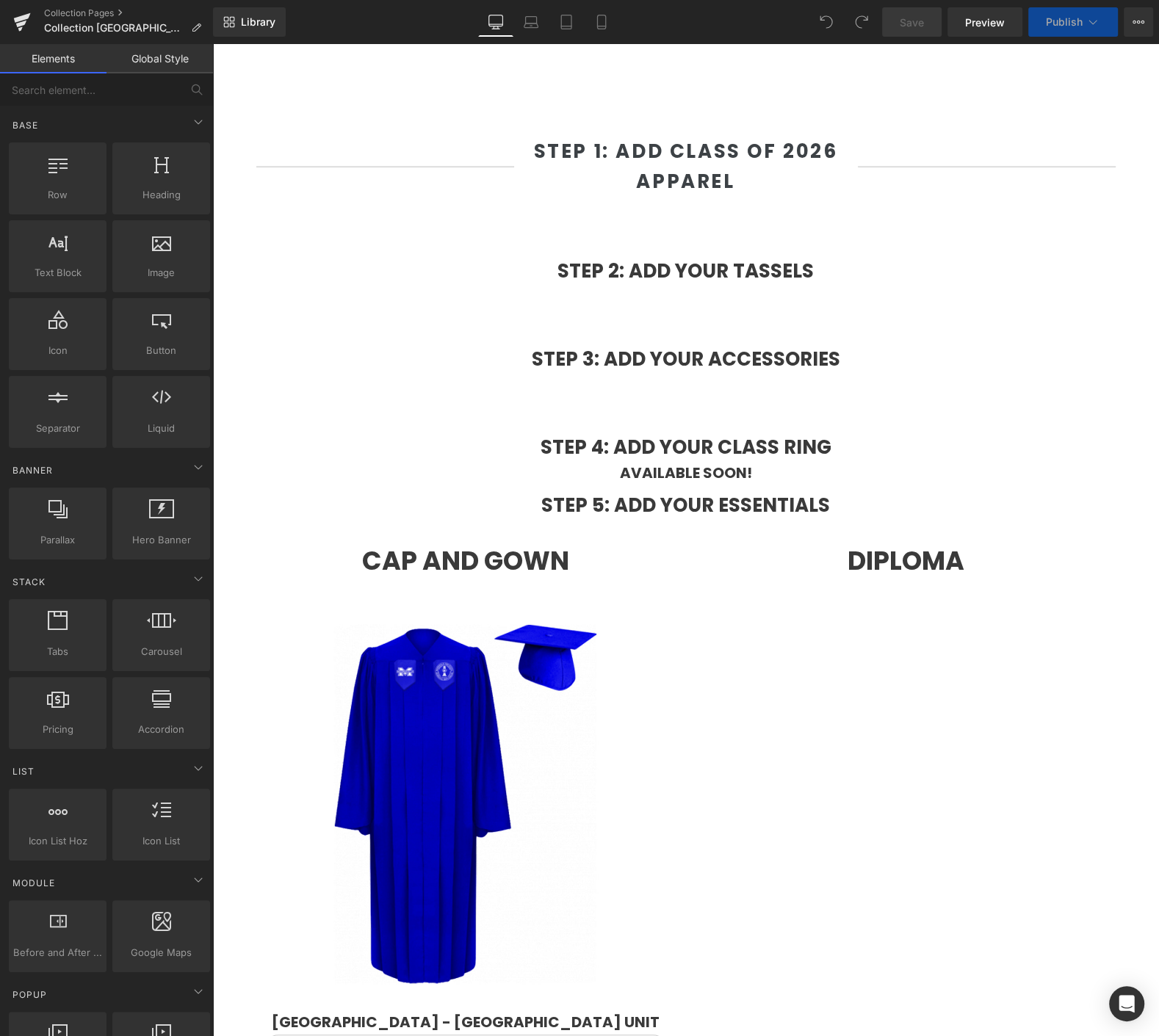
scroll to position [1316, 0]
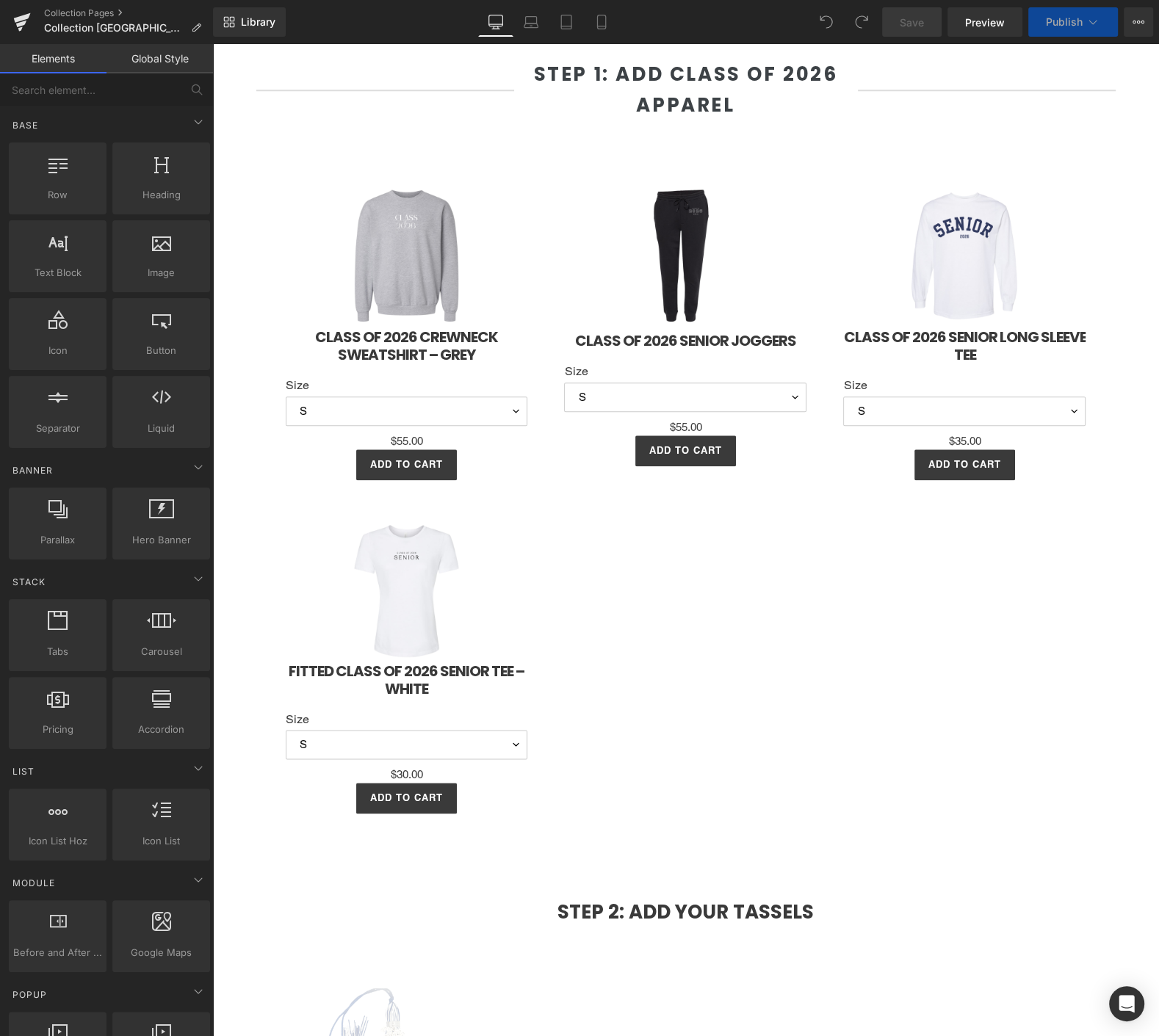
select select "M"
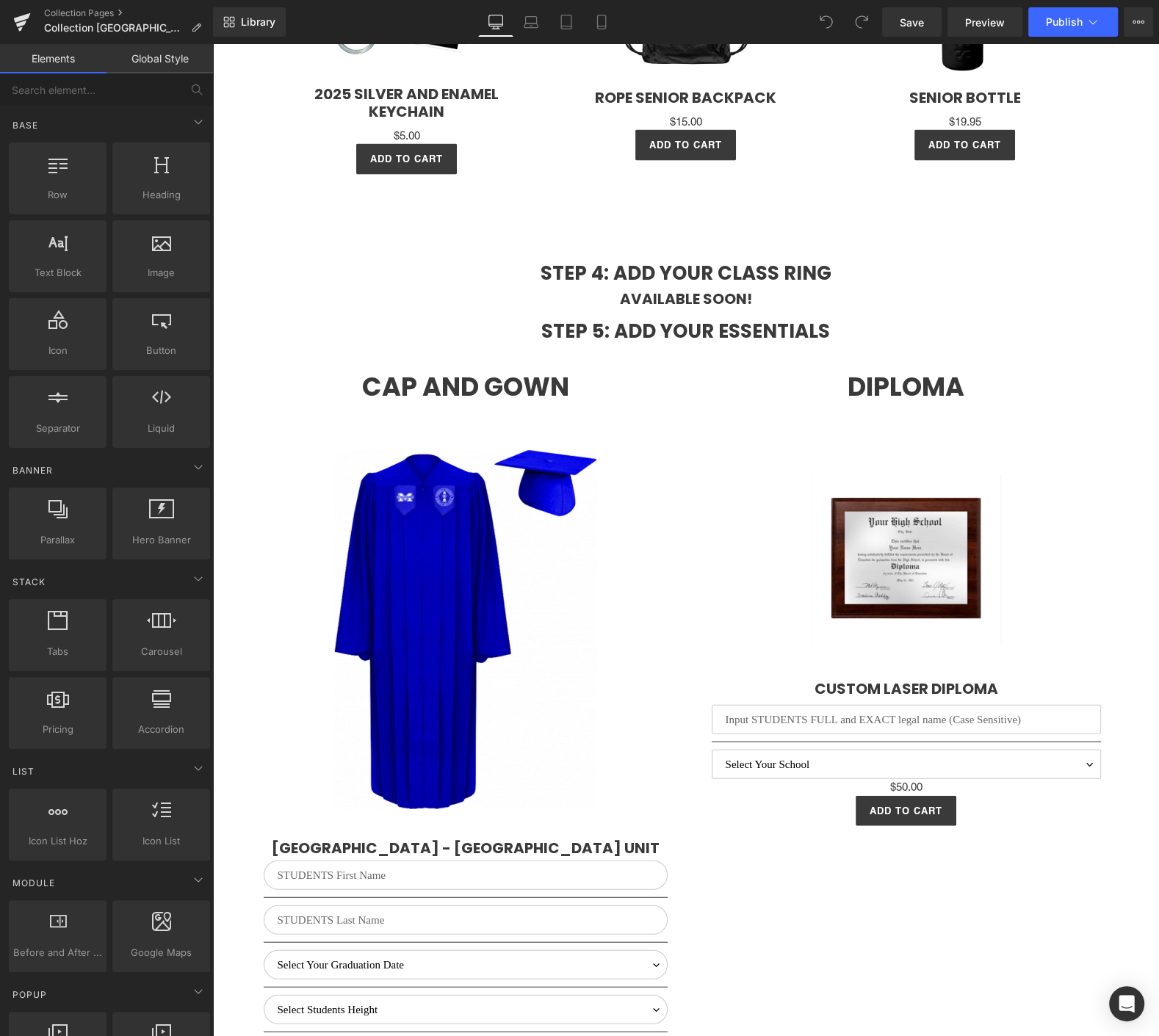
scroll to position [2786, 0]
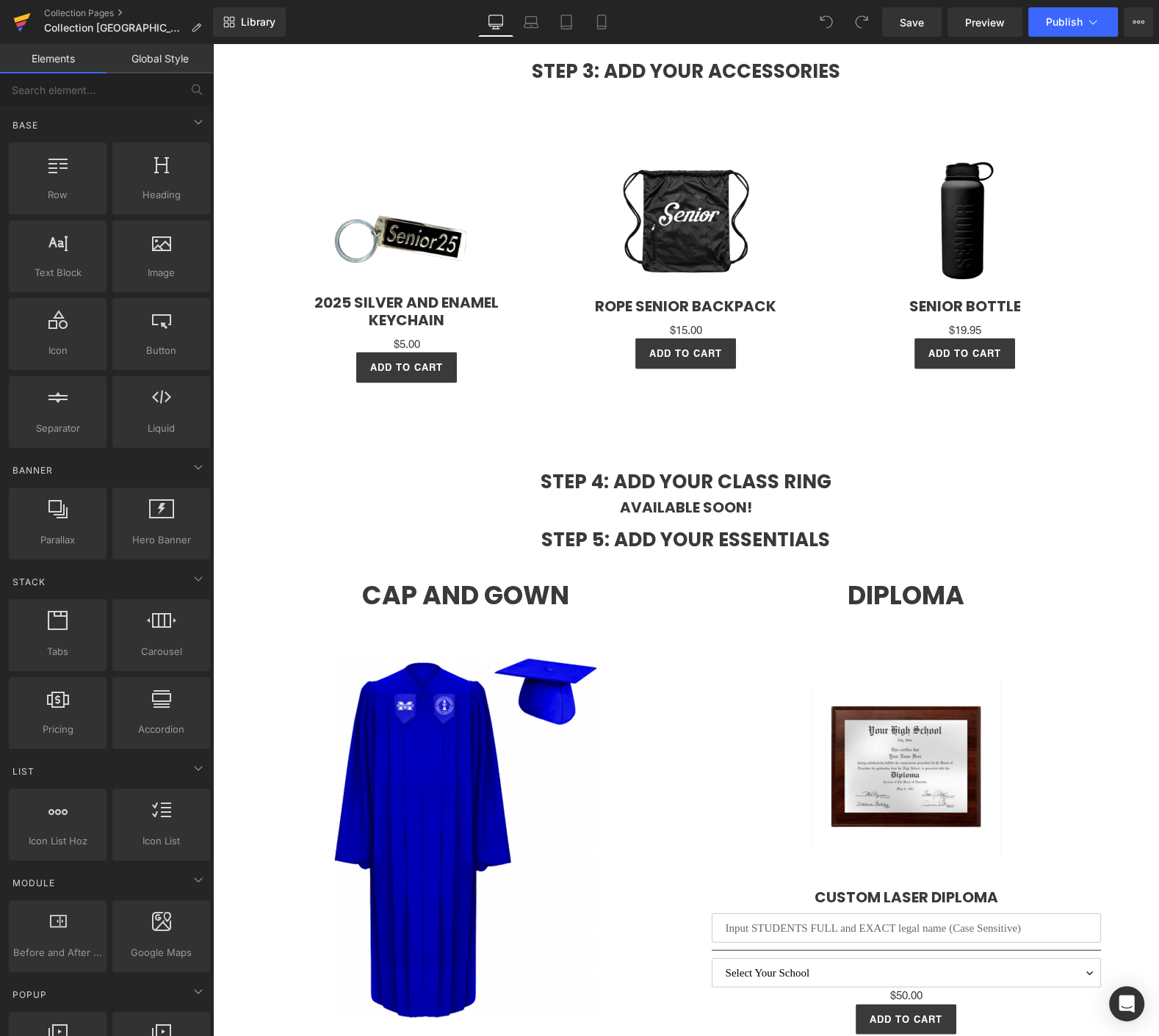
click at [23, 13] on icon at bounding box center [22, 22] width 17 height 37
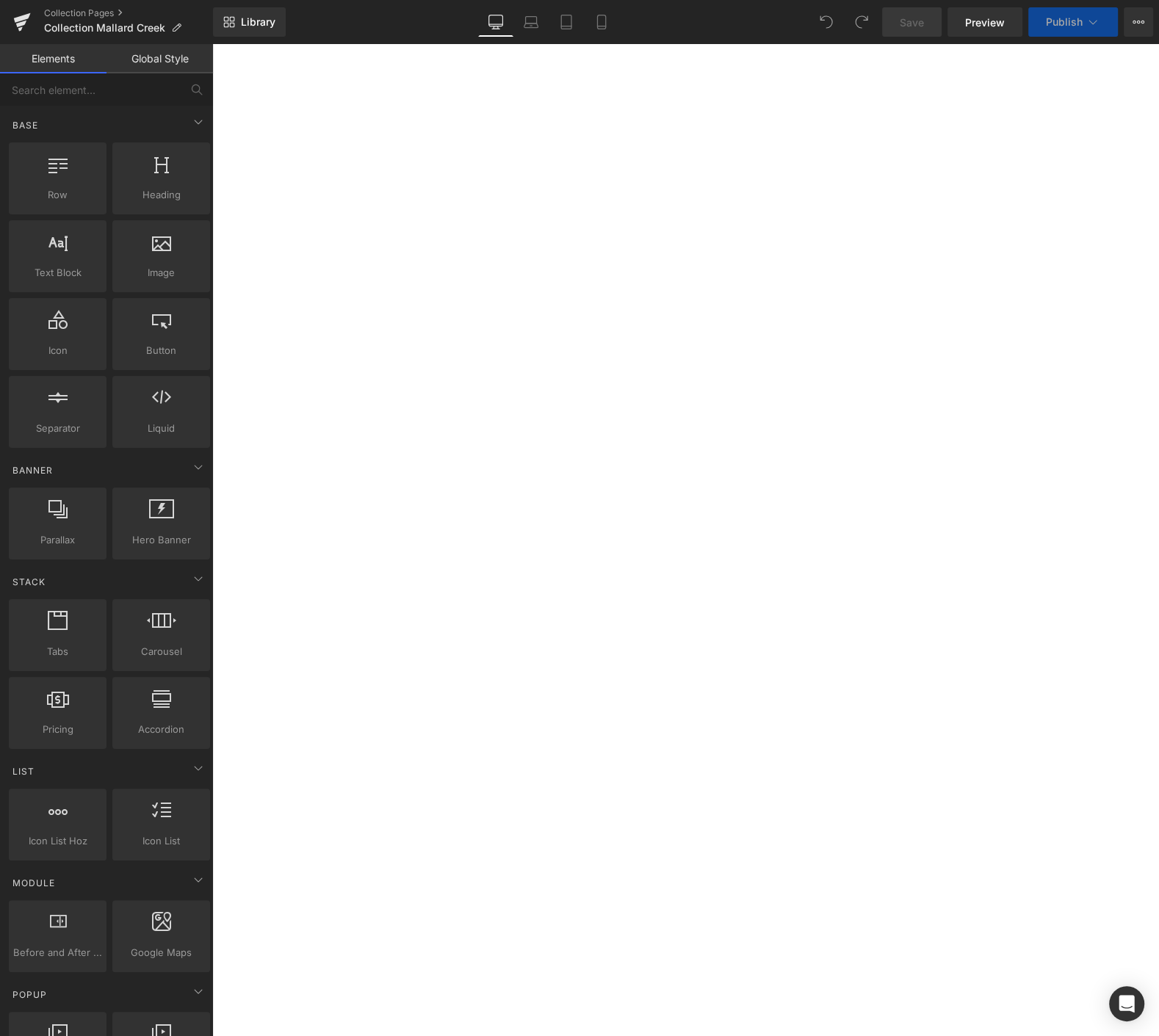
scroll to position [652, 0]
select select "M"
click at [213, 44] on img at bounding box center [213, 44] width 0 height 0
